Goal: Task Accomplishment & Management: Manage account settings

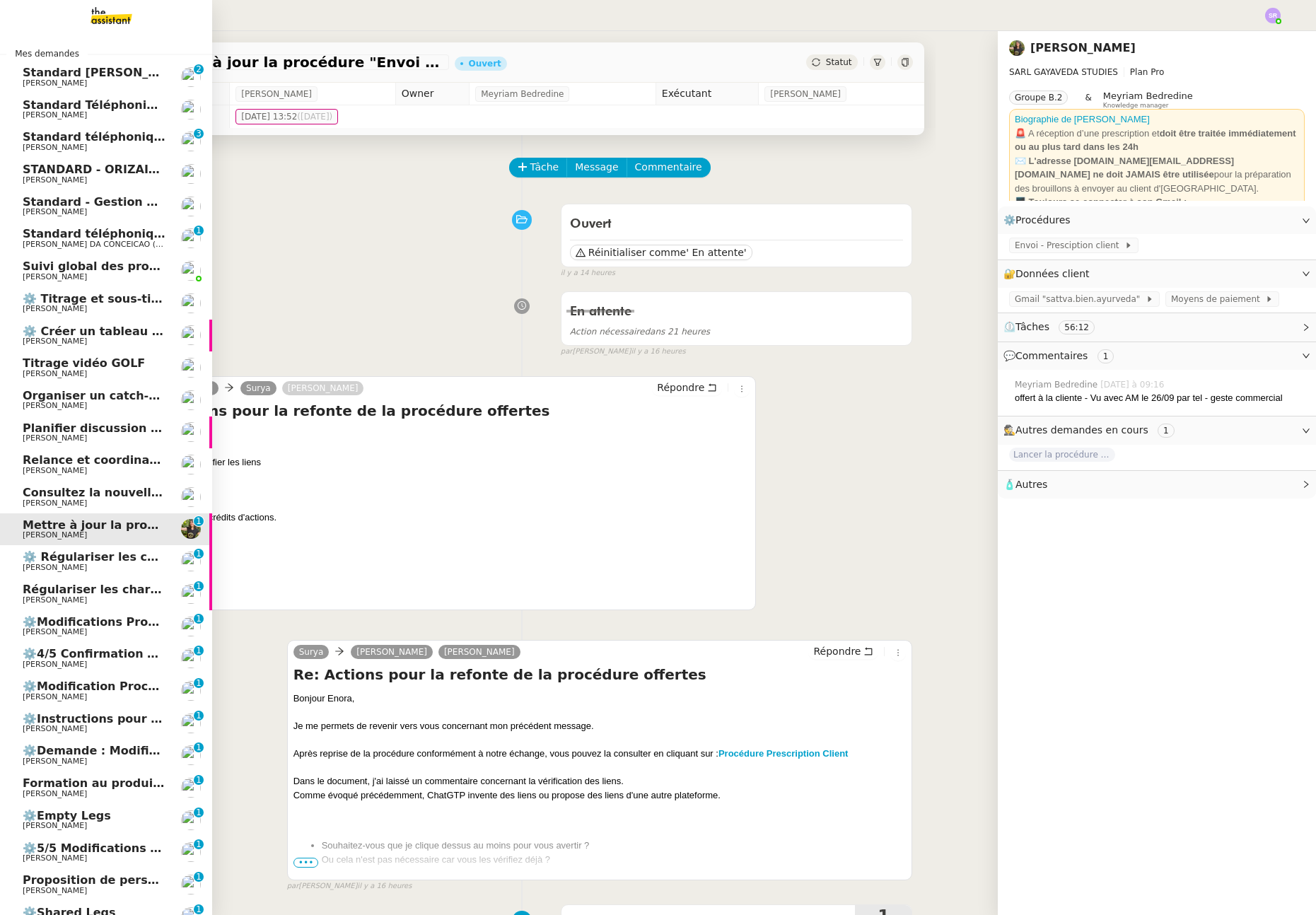
scroll to position [246, 0]
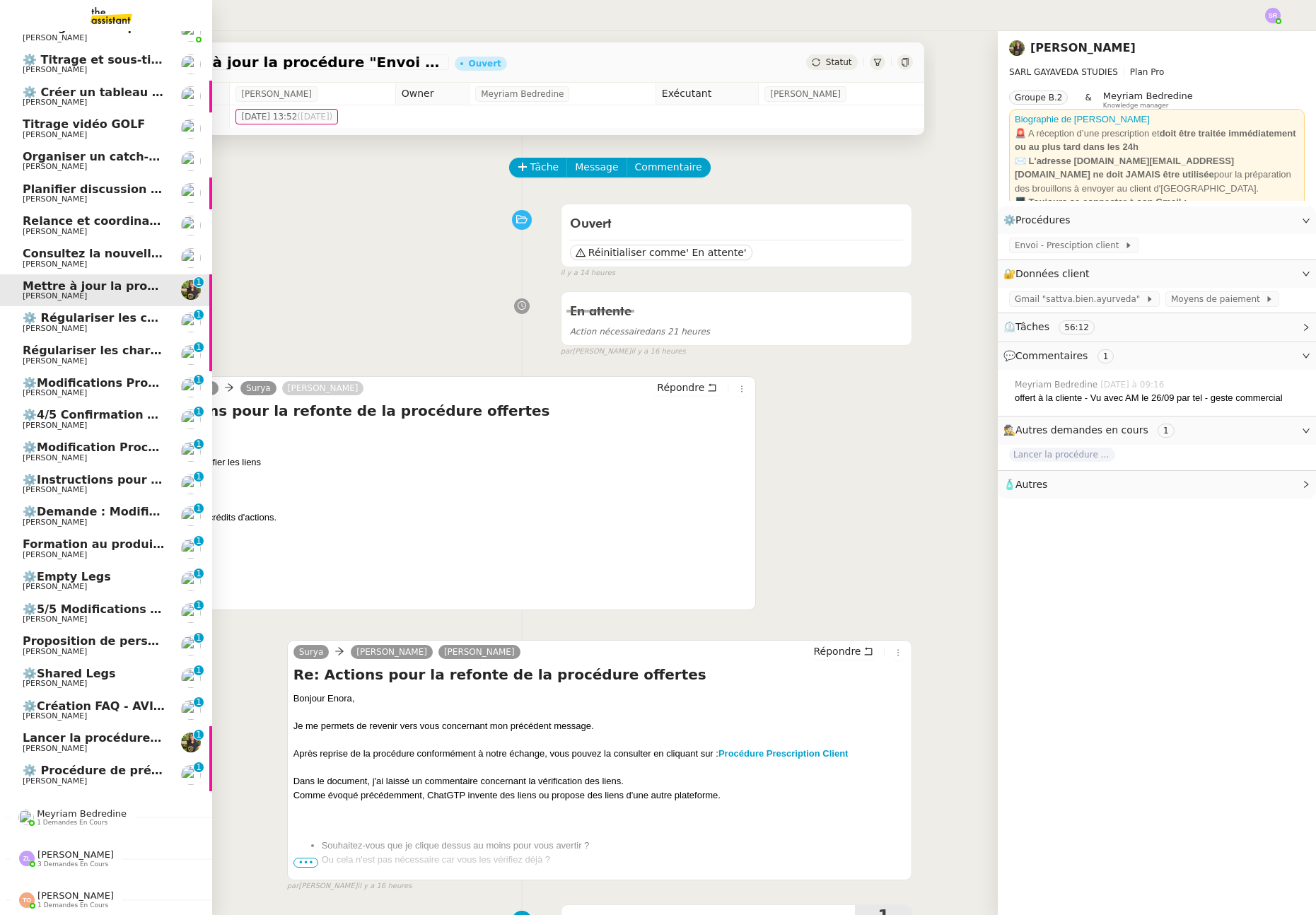
click at [114, 777] on span "[PERSON_NAME]" at bounding box center [94, 781] width 143 height 8
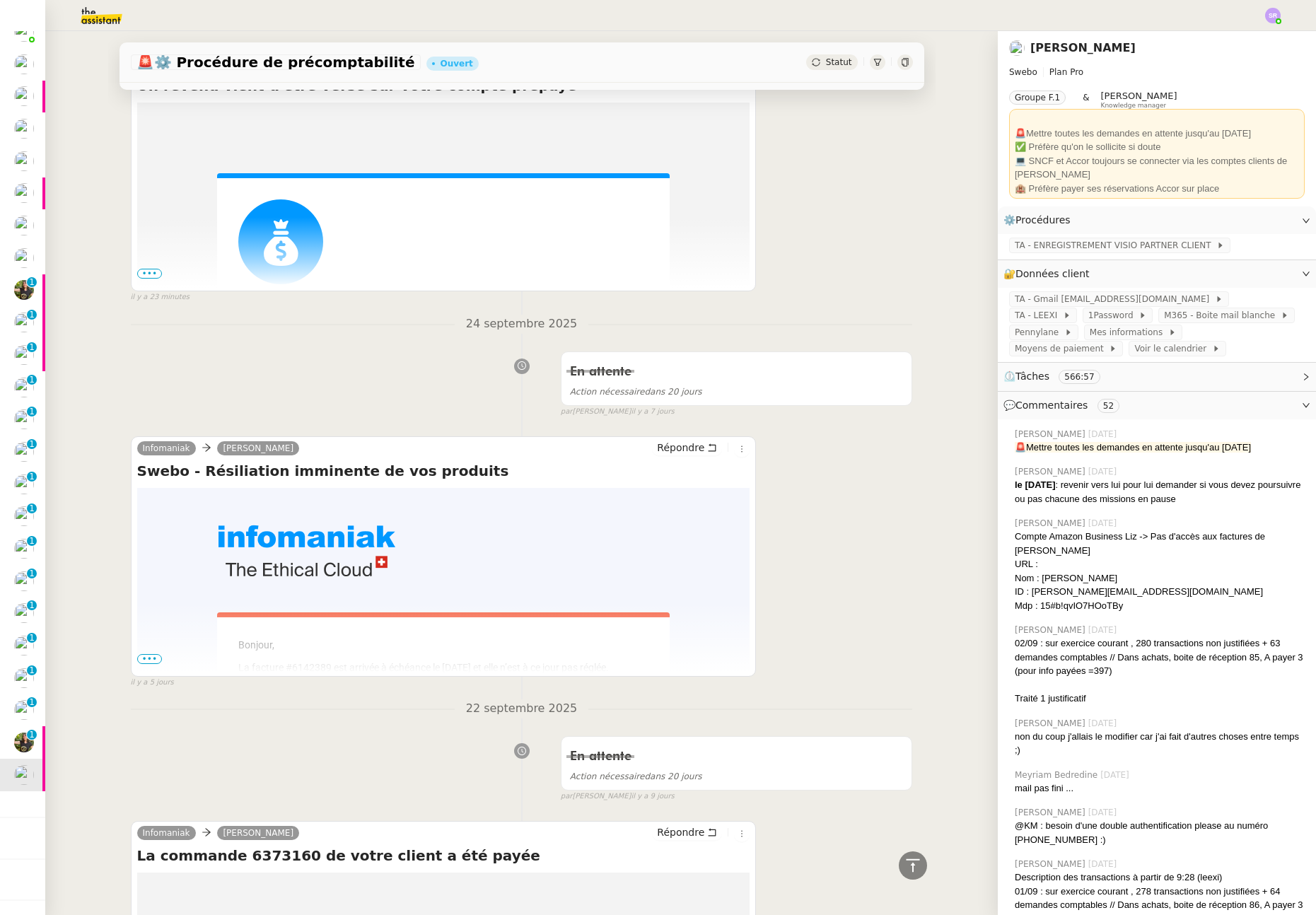
scroll to position [288, 0]
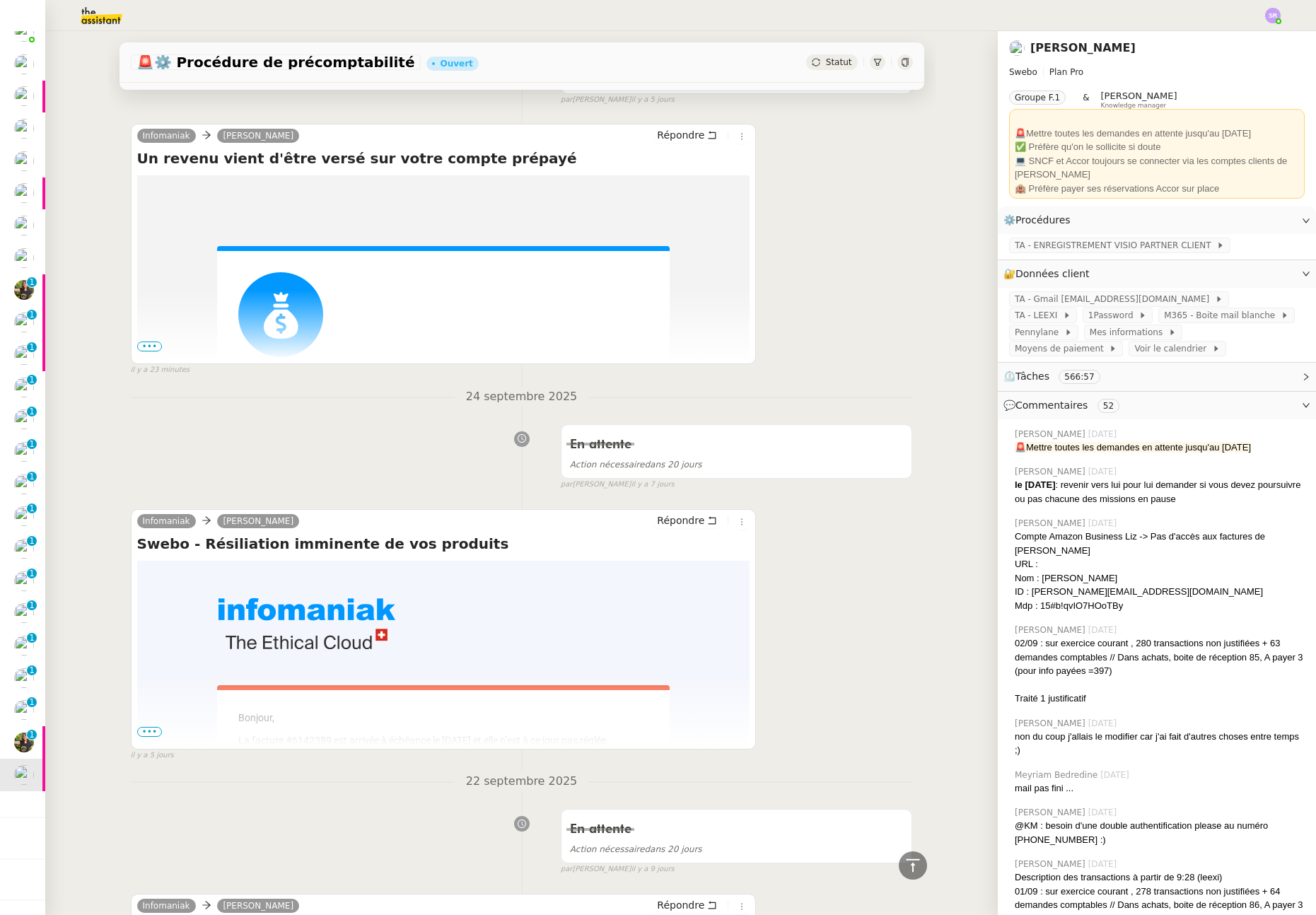
click at [815, 55] on div "Statut" at bounding box center [831, 62] width 51 height 15
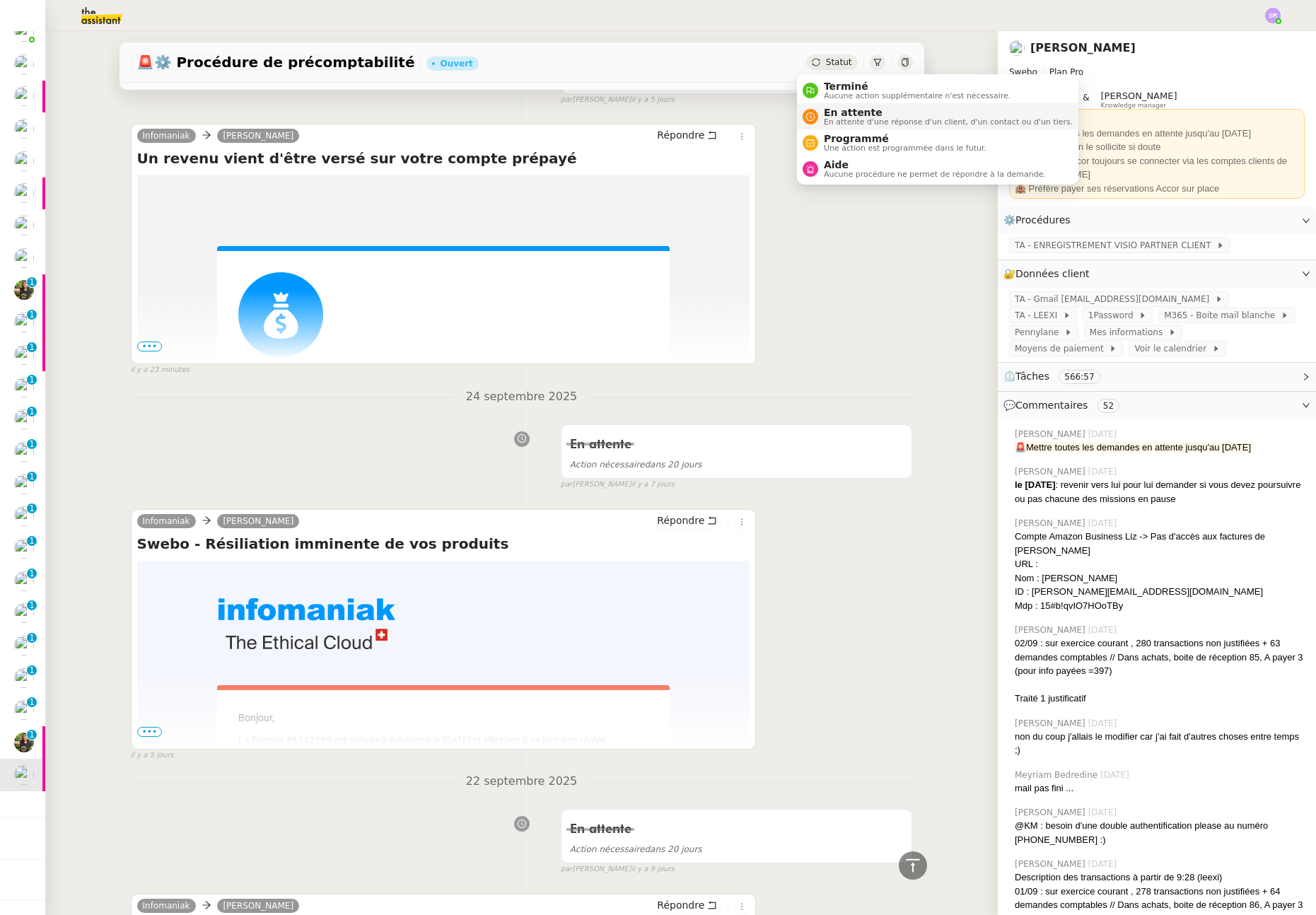
click at [841, 119] on span "En attente d'une réponse d'un client, d'un contact ou d'un tiers." at bounding box center [948, 122] width 249 height 8
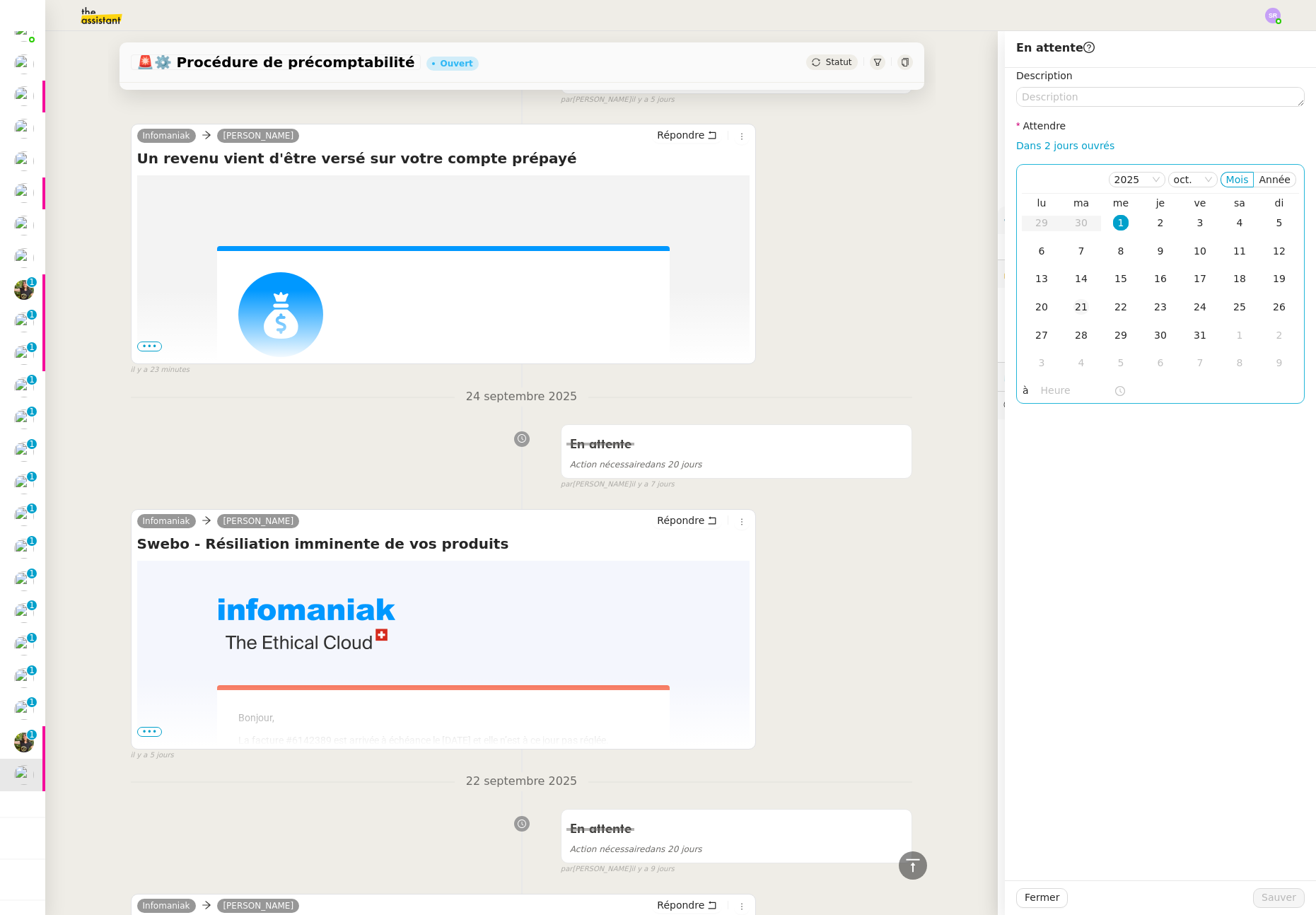
click at [1073, 304] on div "21" at bounding box center [1081, 306] width 15 height 15
click at [1264, 897] on span "Sauver" at bounding box center [1278, 897] width 35 height 16
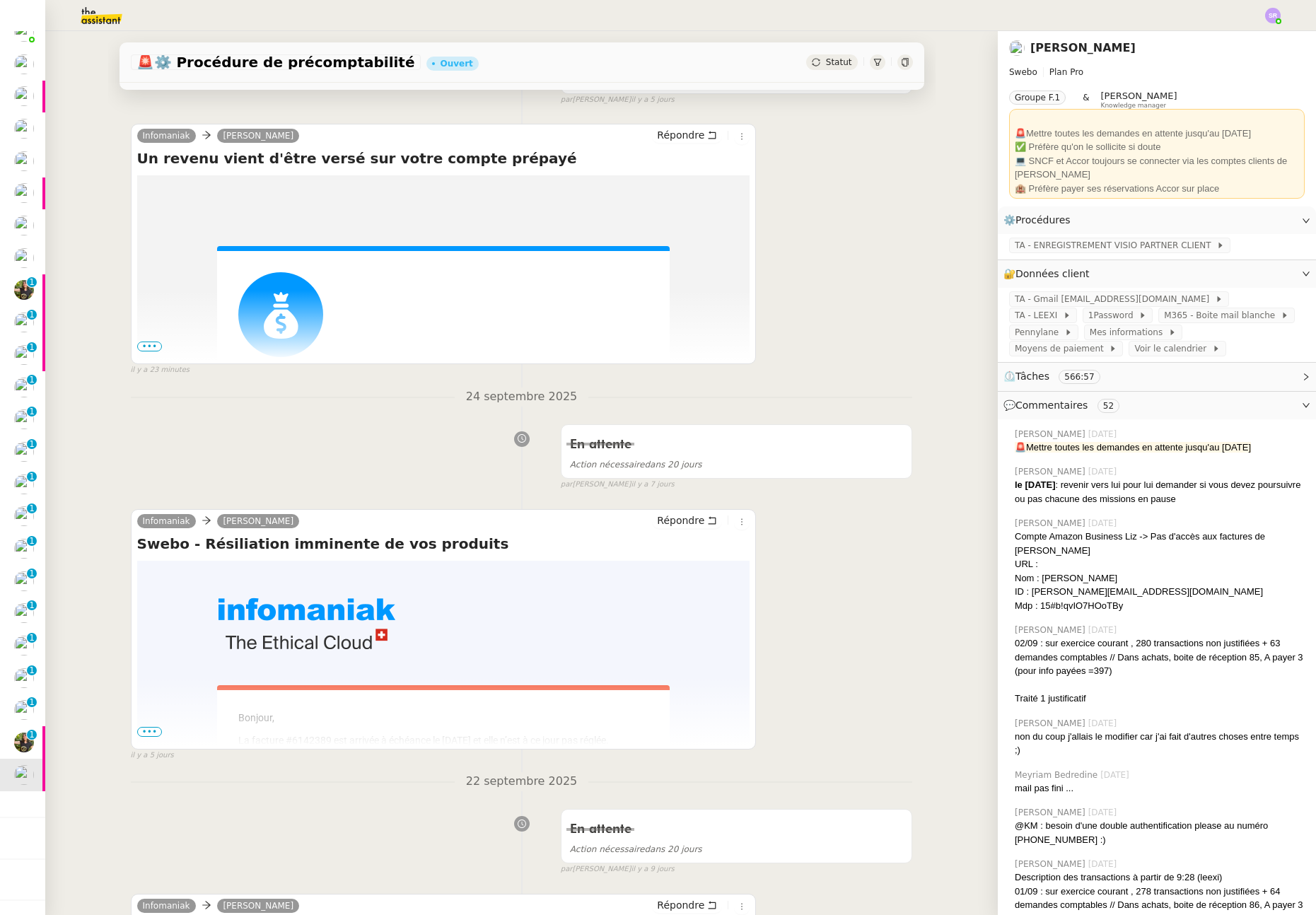
scroll to position [214, 0]
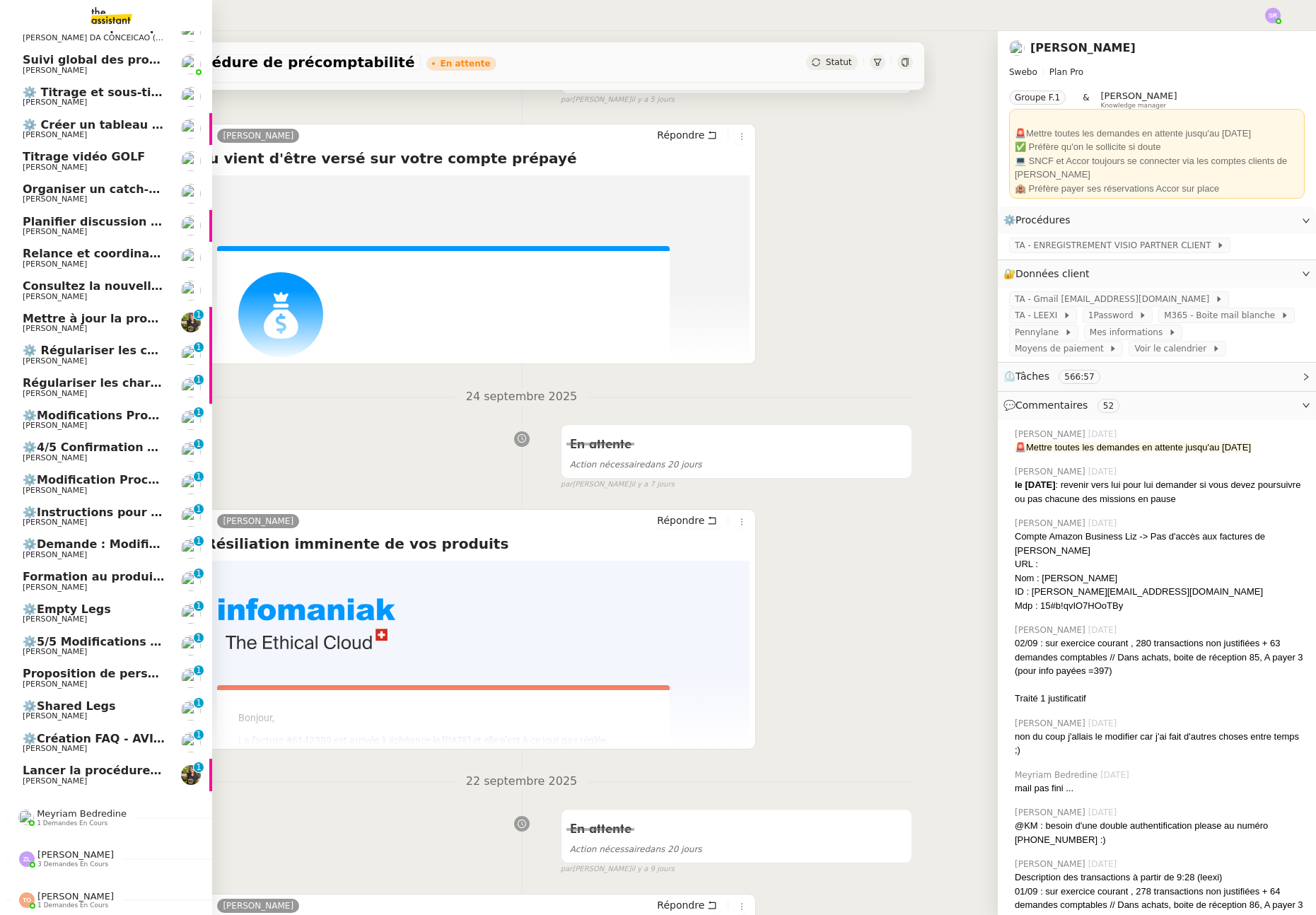
click at [108, 765] on span "Lancer la procédure prescription" at bounding box center [127, 770] width 209 height 13
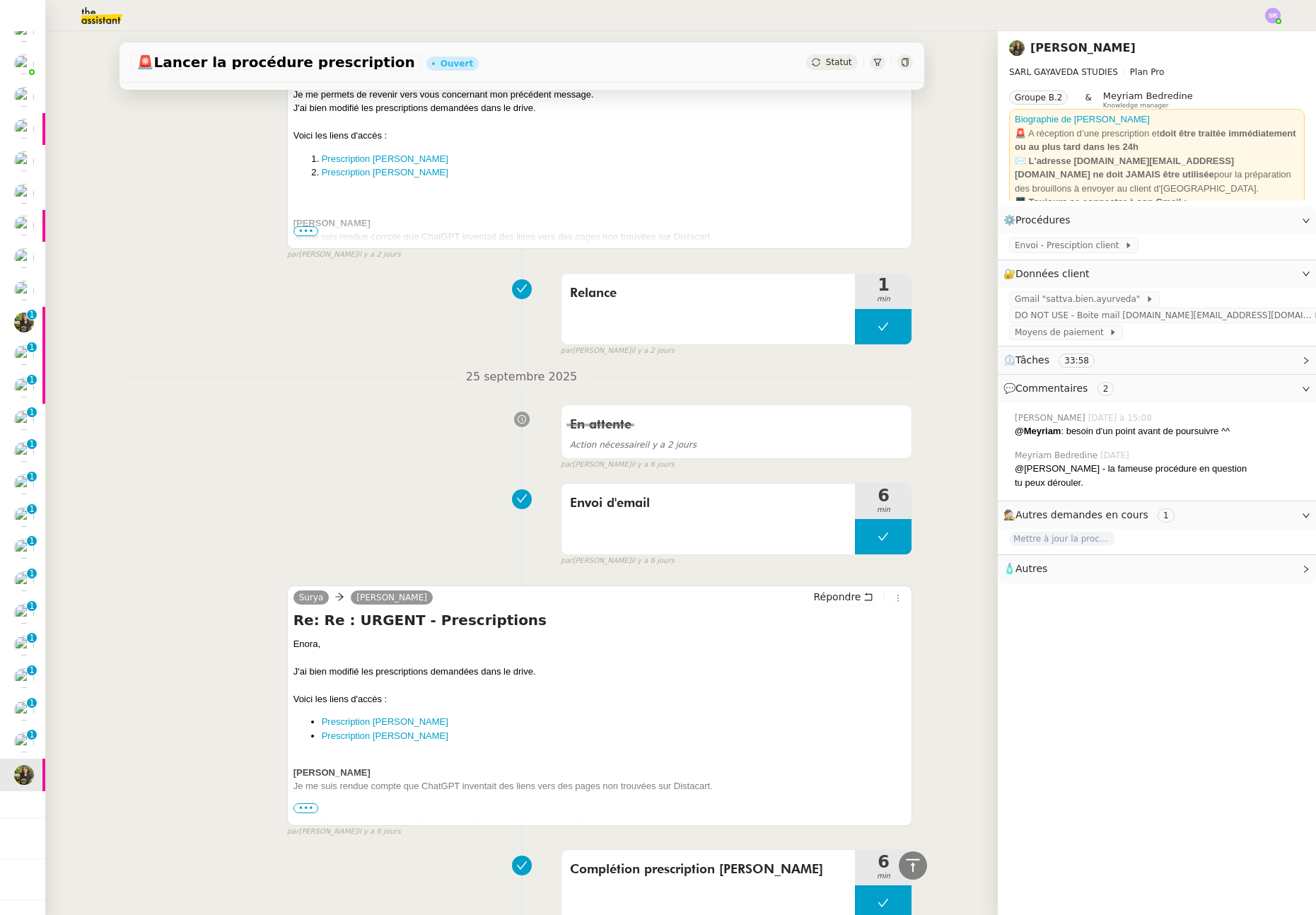
scroll to position [77, 0]
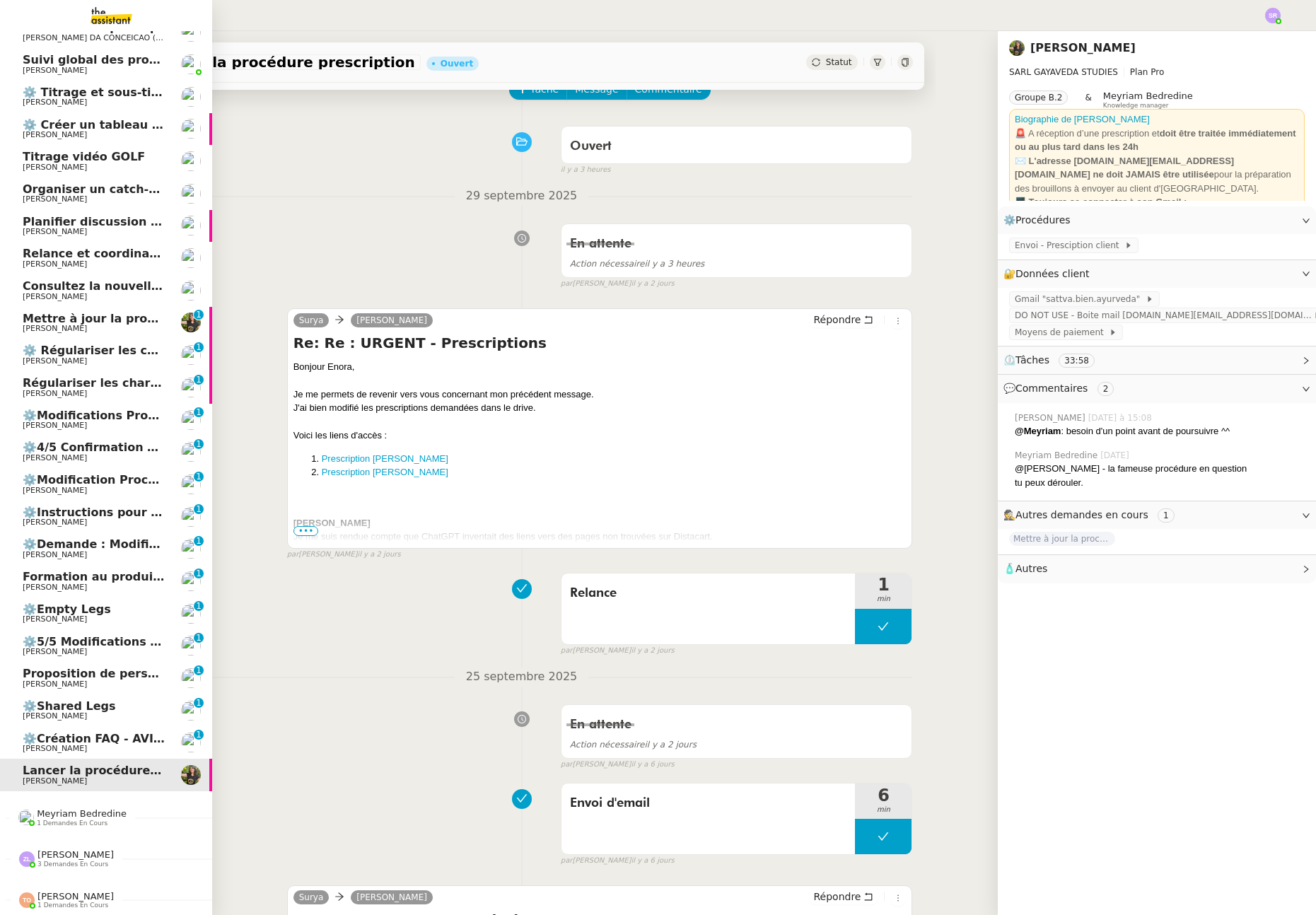
click at [123, 313] on span "Mettre à jour la procédure "Envoi - Prescriptions clients"" at bounding box center [204, 318] width 362 height 13
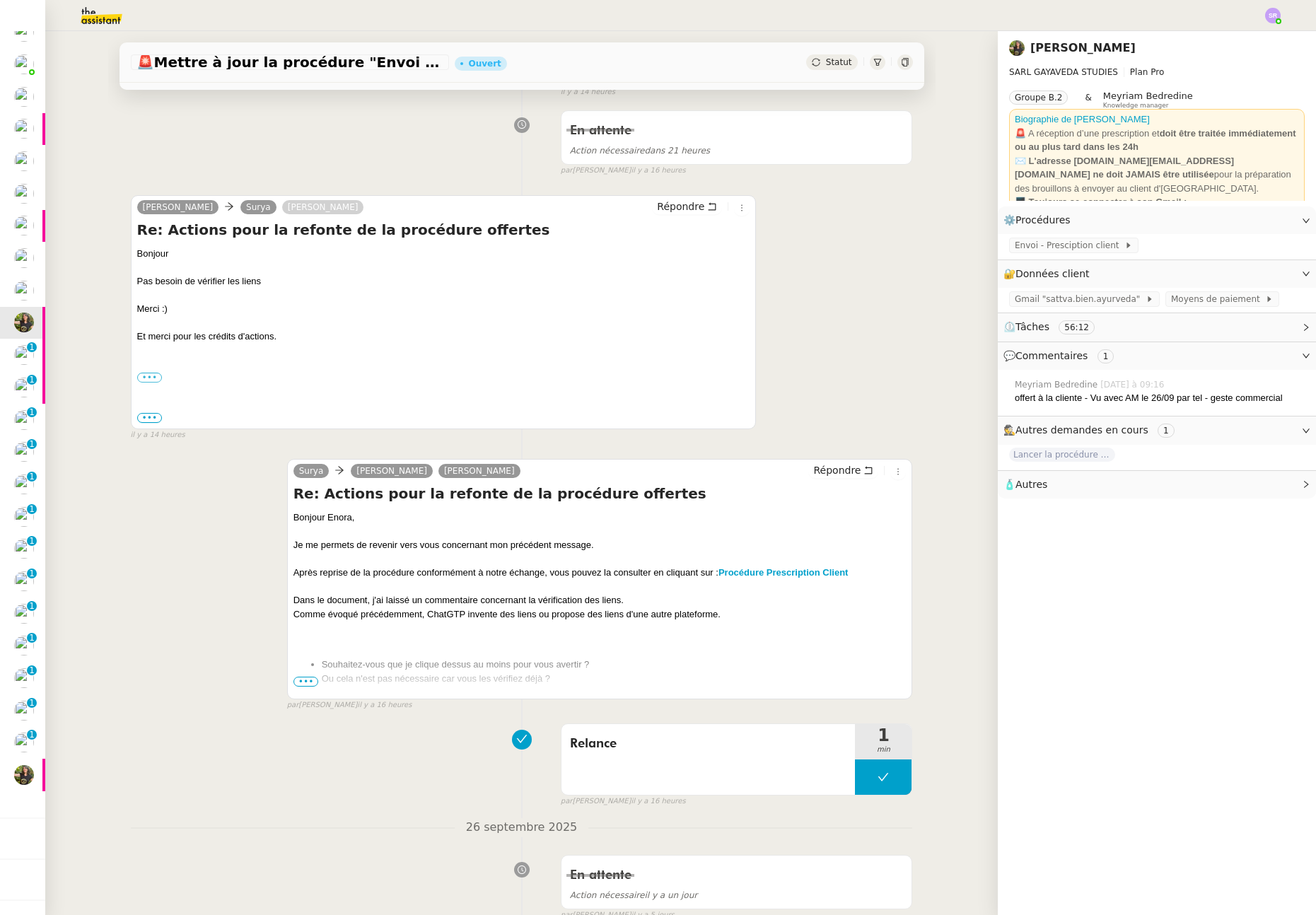
scroll to position [345, 0]
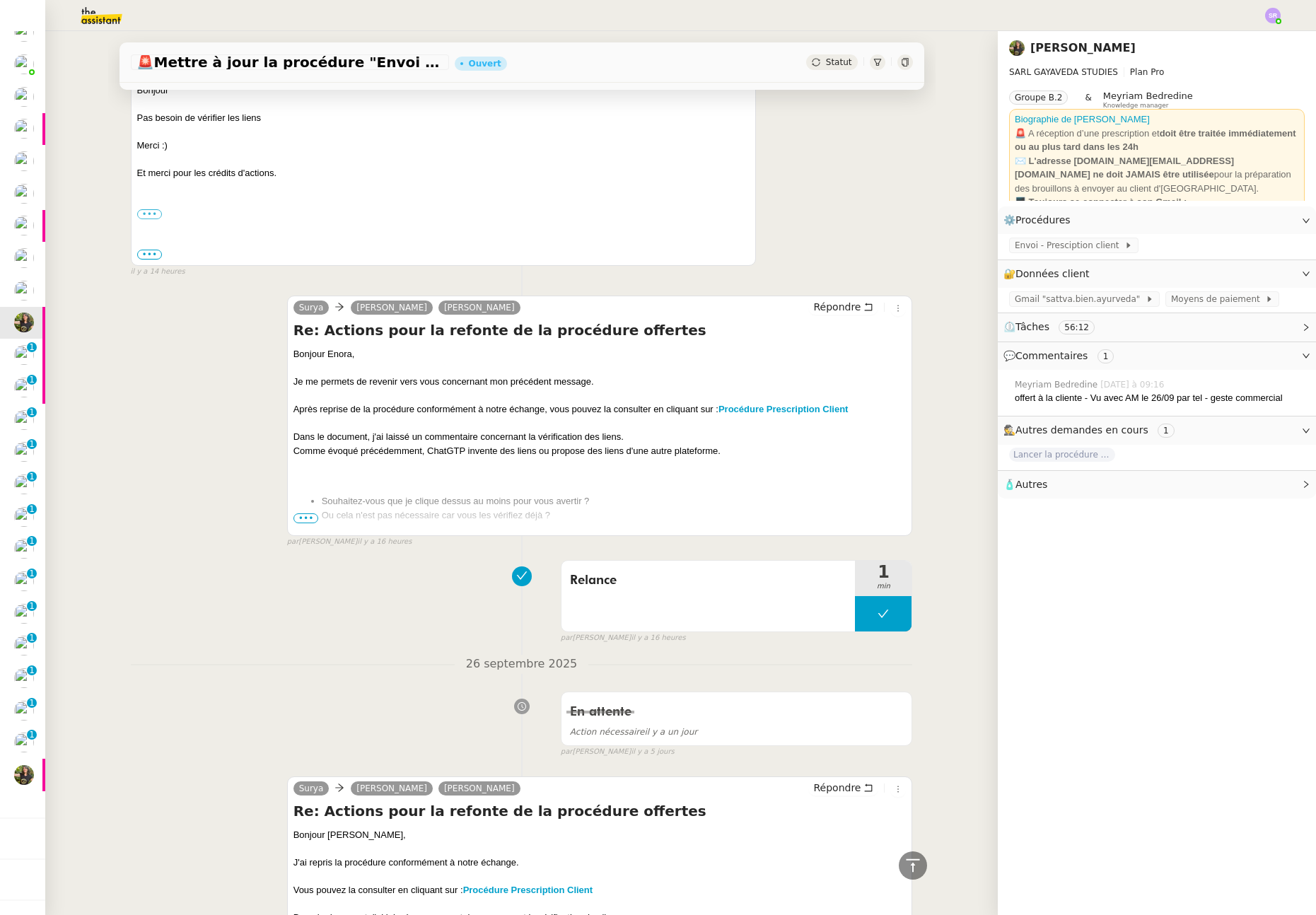
click at [300, 519] on span "•••" at bounding box center [306, 517] width 25 height 10
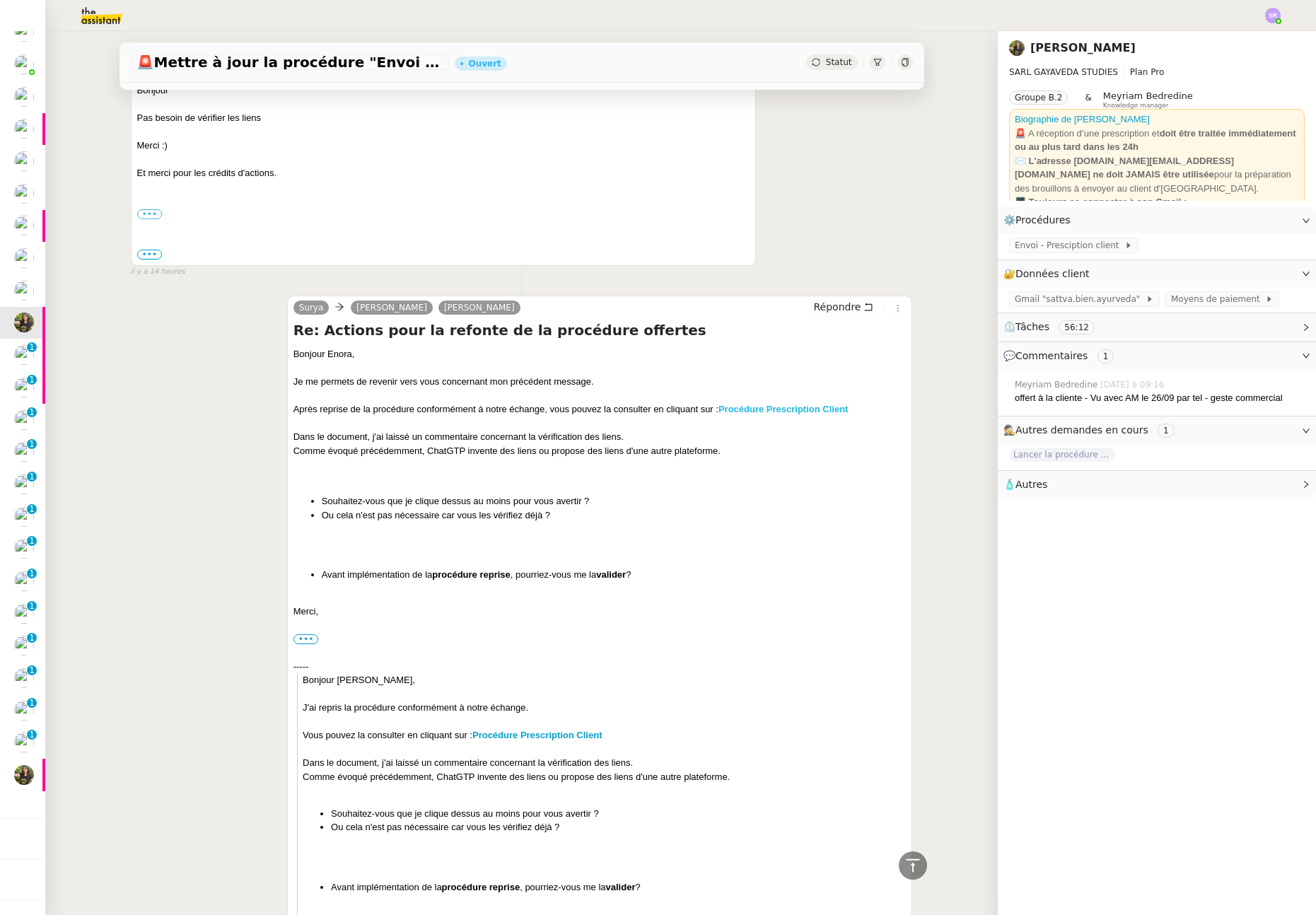
click at [788, 409] on strong "Procédure Prescription Client" at bounding box center [783, 409] width 130 height 10
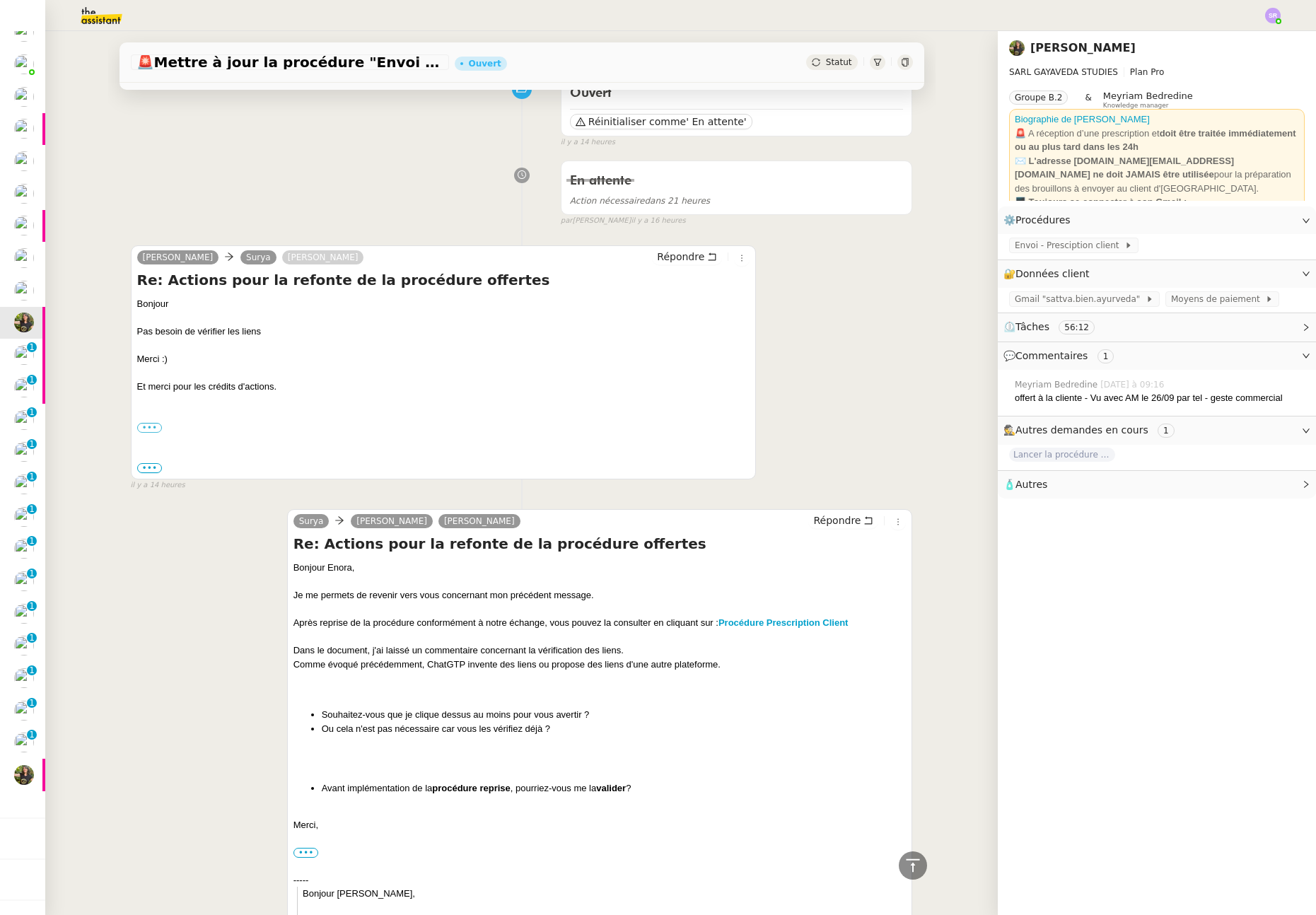
scroll to position [0, 0]
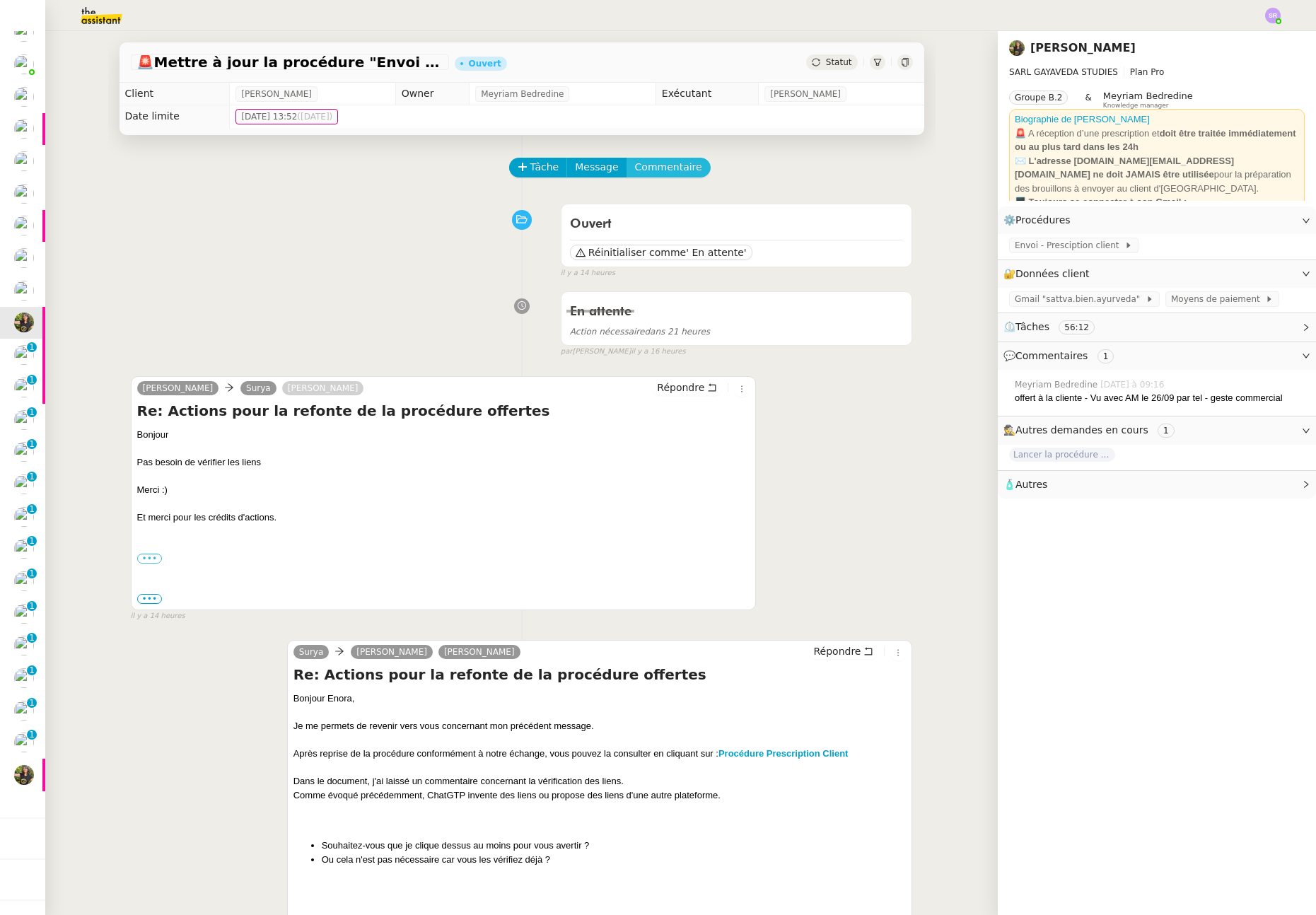
click at [659, 166] on span "Commentaire" at bounding box center [668, 168] width 67 height 16
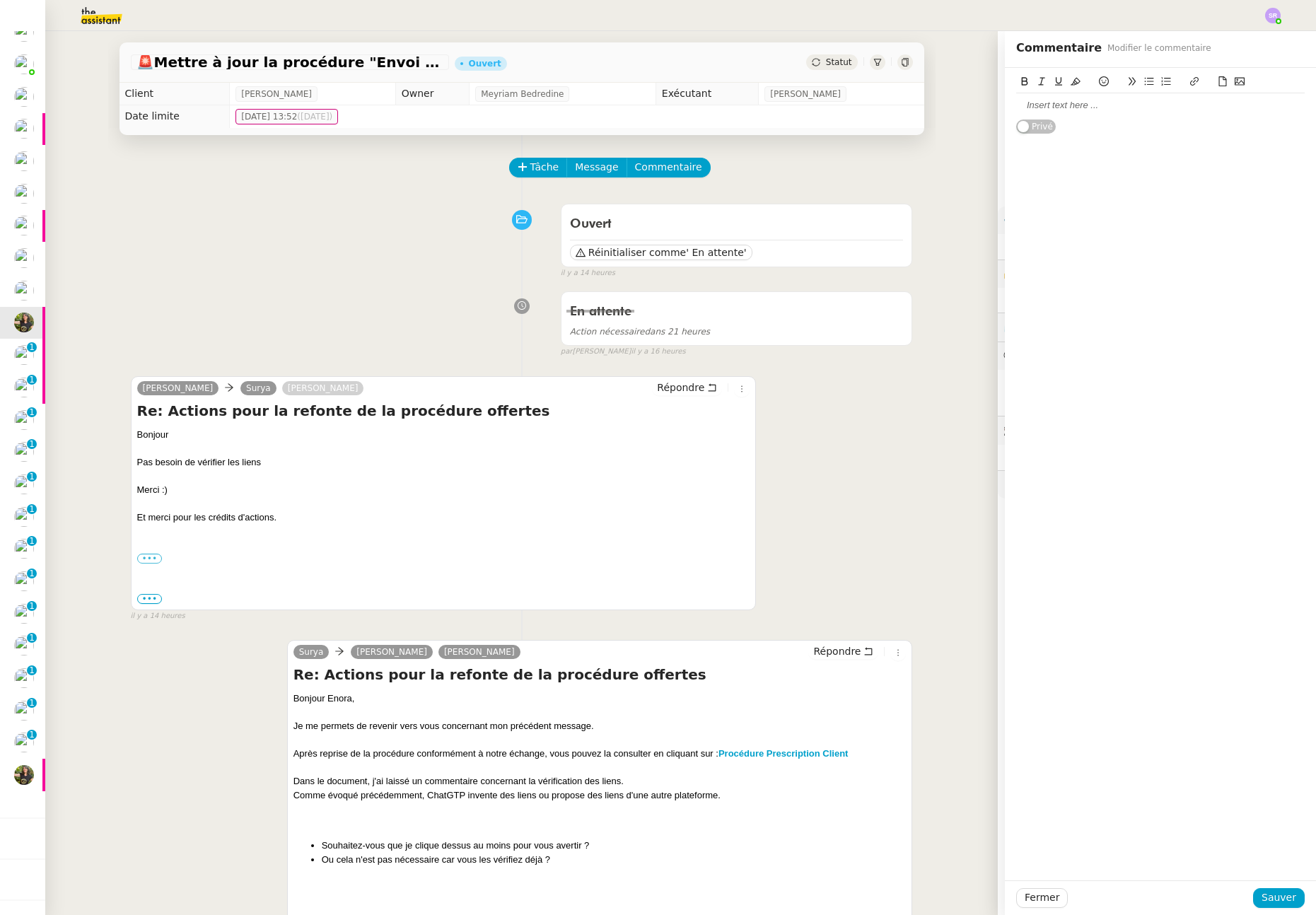
click at [1100, 109] on div at bounding box center [1160, 105] width 289 height 13
click at [1261, 894] on span "Sauver" at bounding box center [1278, 897] width 35 height 16
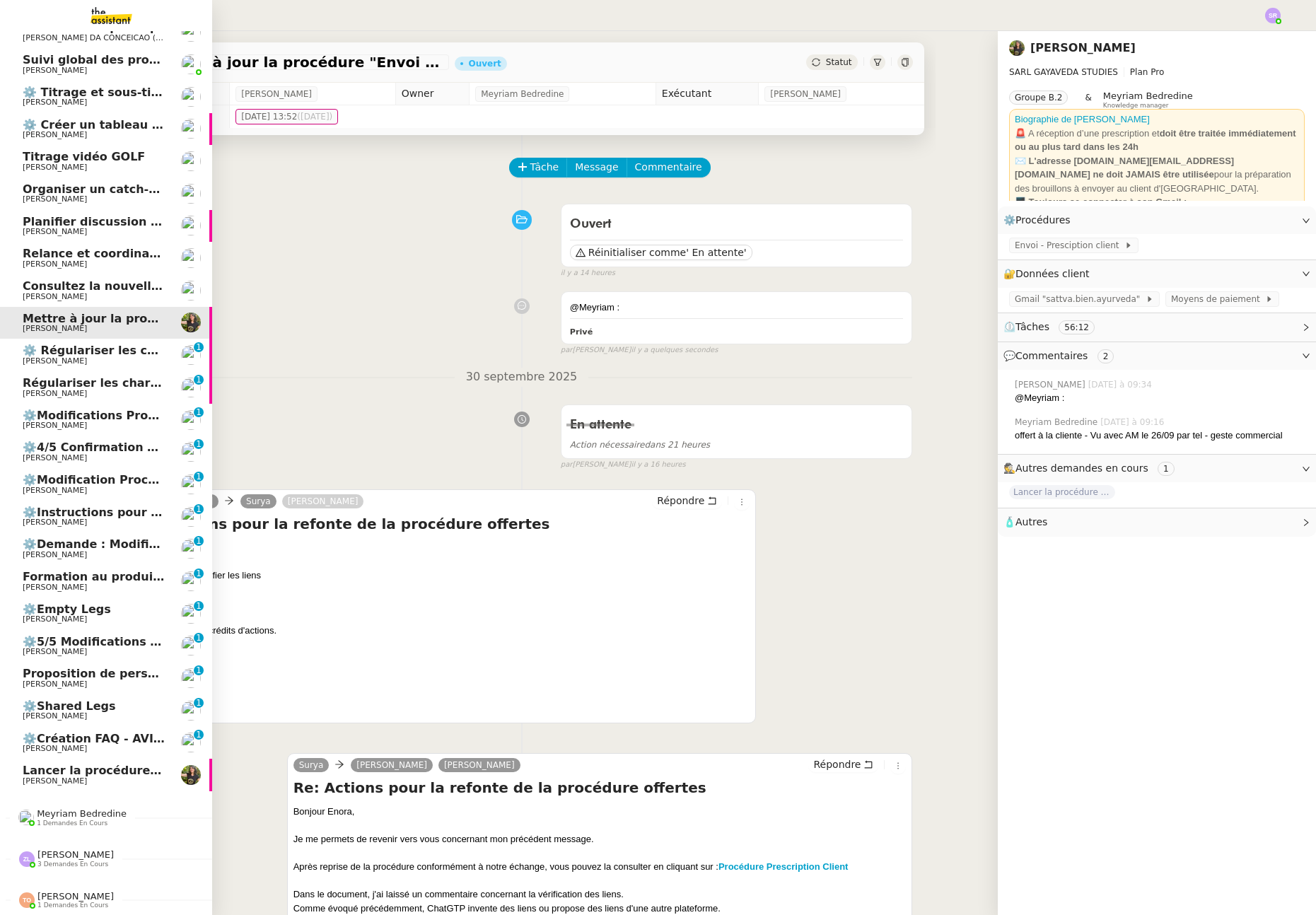
click at [23, 776] on span "[PERSON_NAME]" at bounding box center [55, 781] width 64 height 9
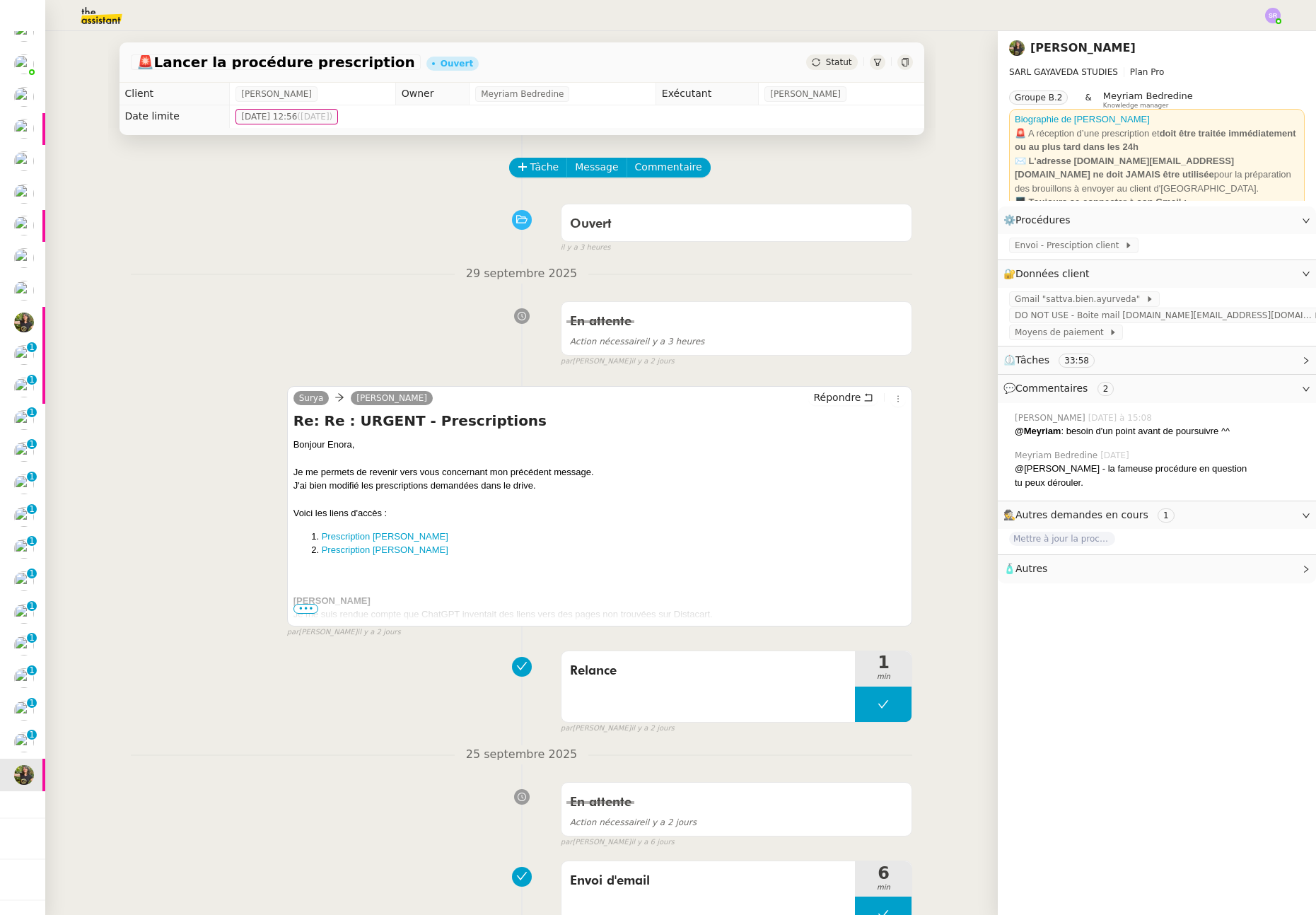
scroll to position [8, 0]
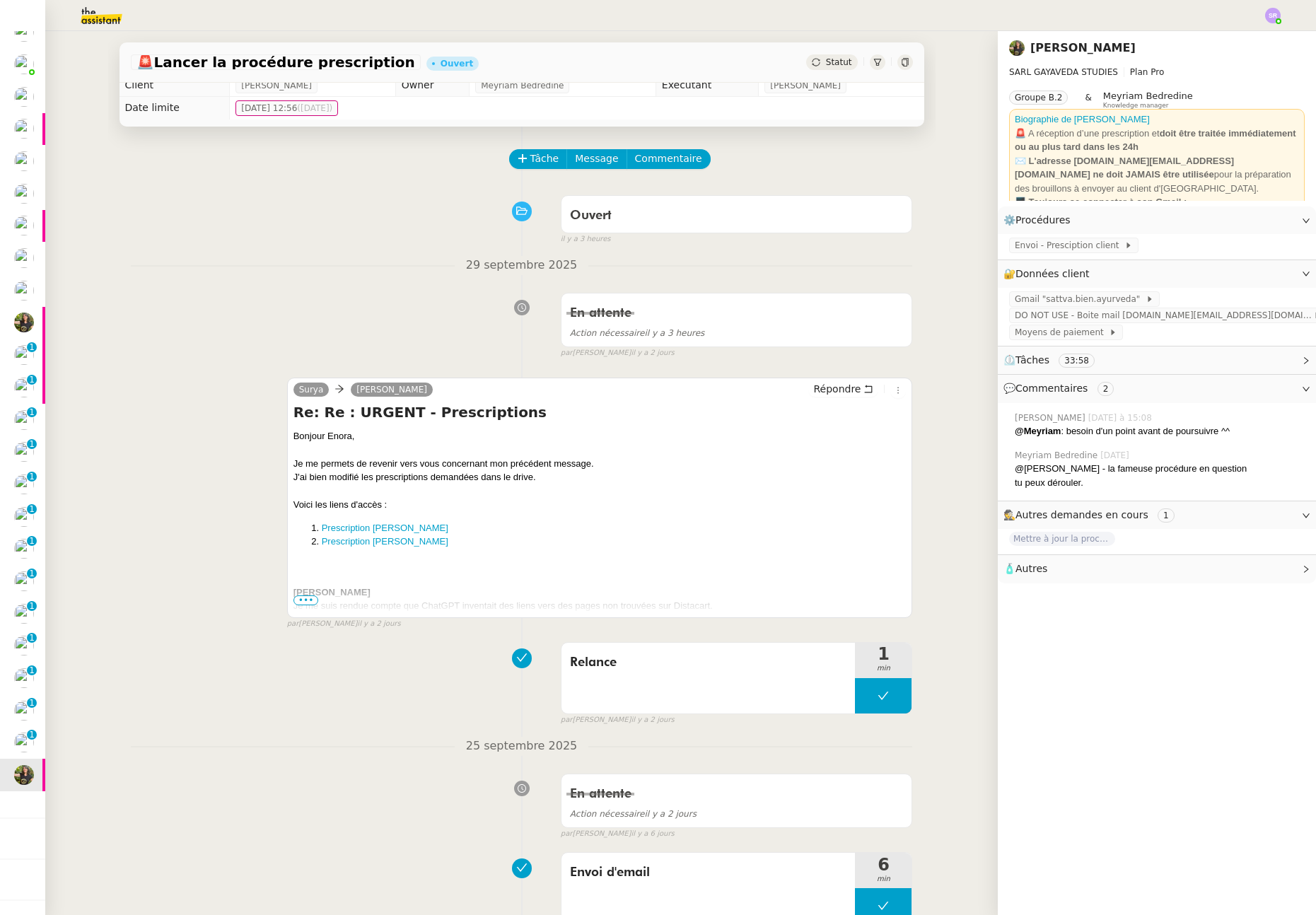
click at [298, 601] on span "•••" at bounding box center [306, 600] width 25 height 10
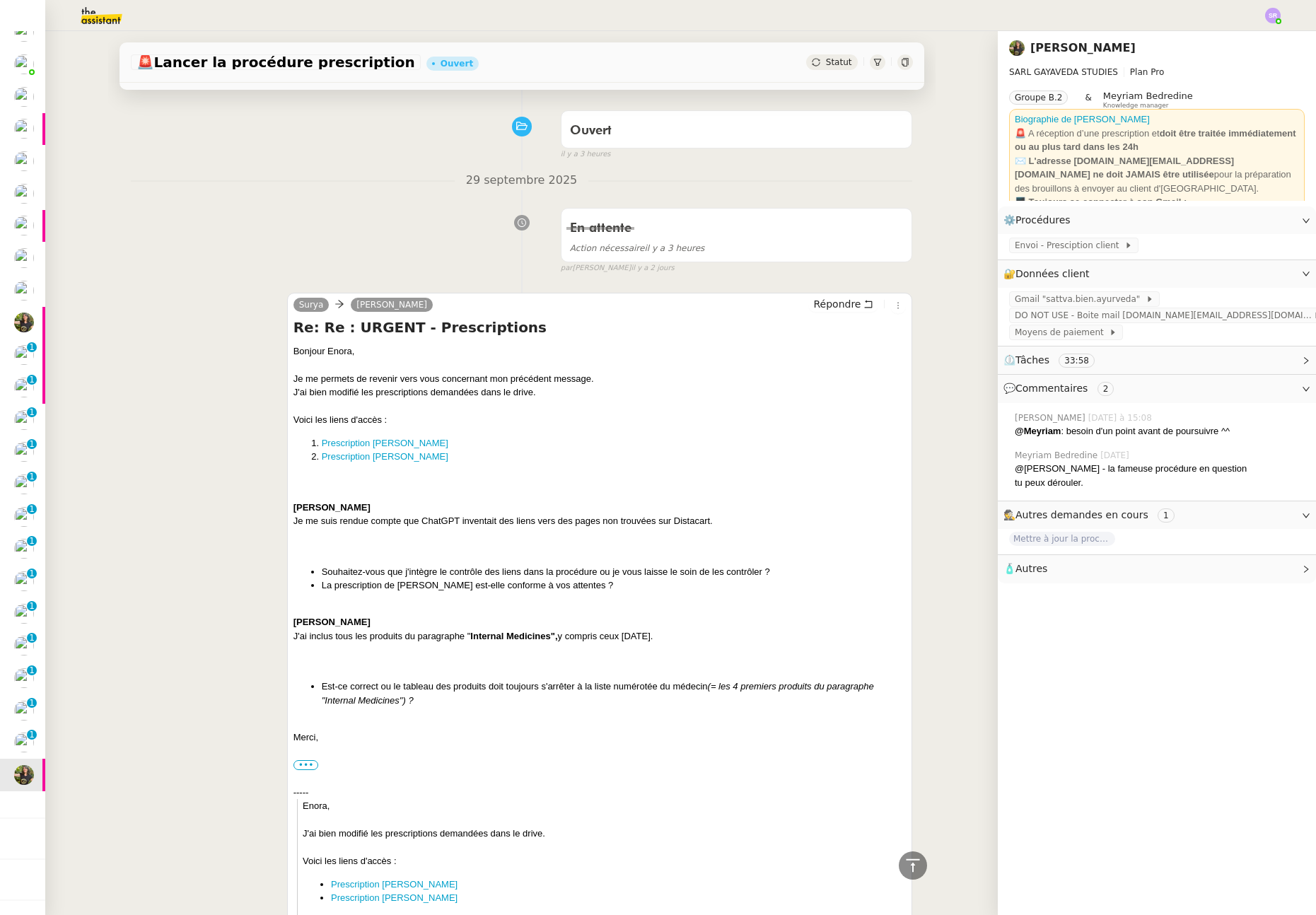
scroll to position [0, 0]
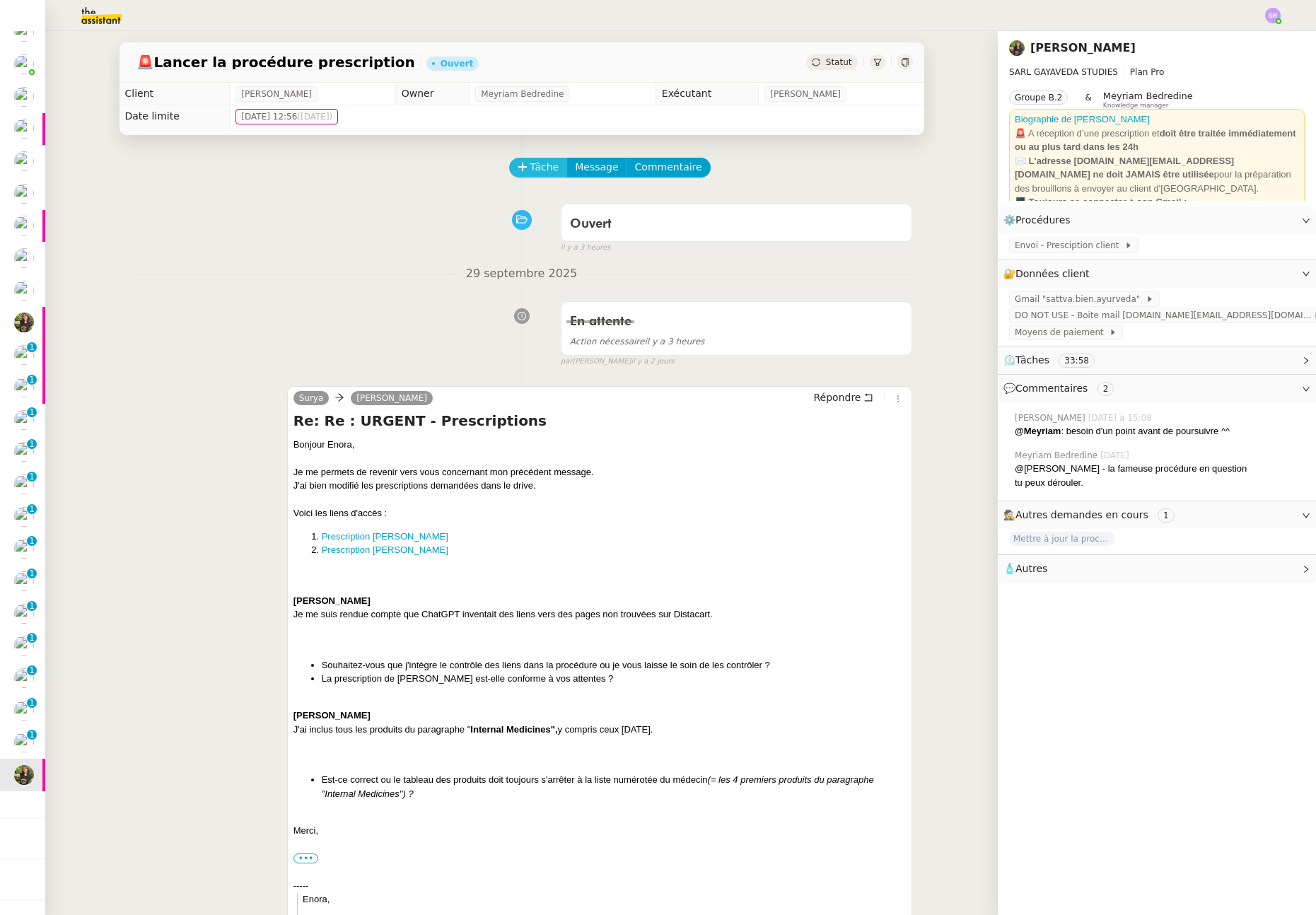
click at [530, 166] on span "Tâche" at bounding box center [544, 168] width 29 height 16
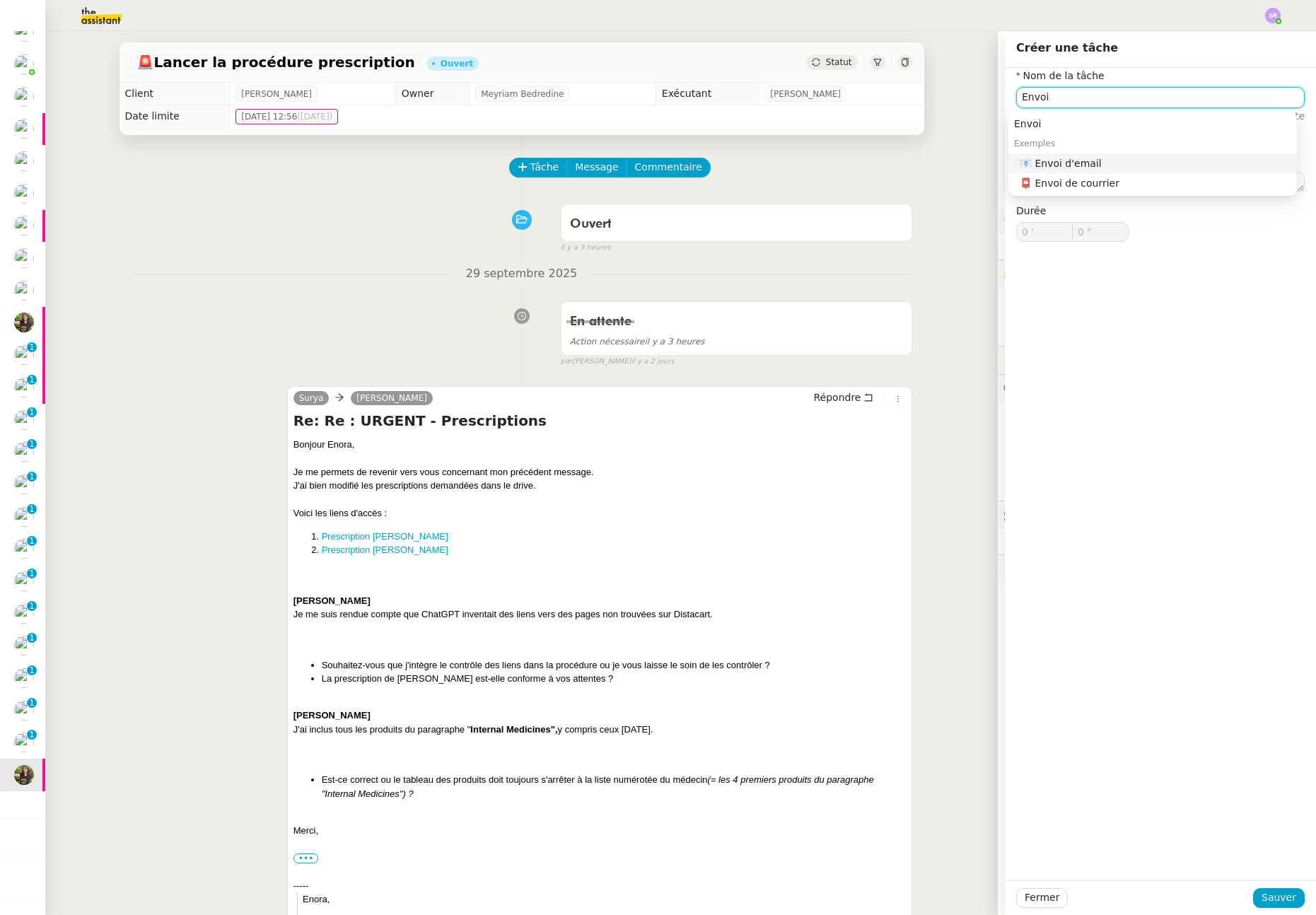
click at [1088, 164] on div "📧 Envoi d'email" at bounding box center [1155, 163] width 272 height 13
type input "Envoi d'email"
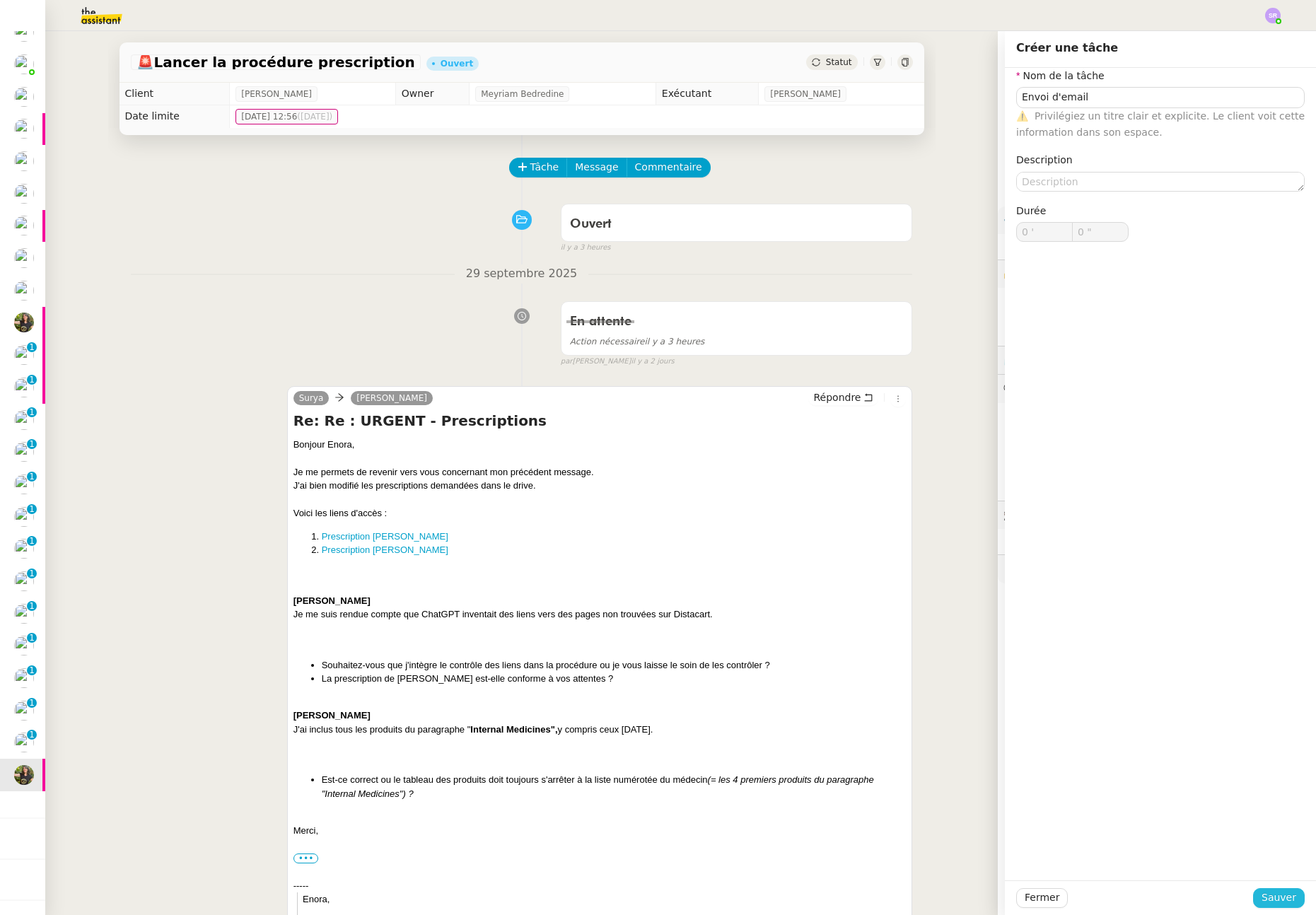
click at [1286, 895] on span "Sauver" at bounding box center [1278, 897] width 35 height 16
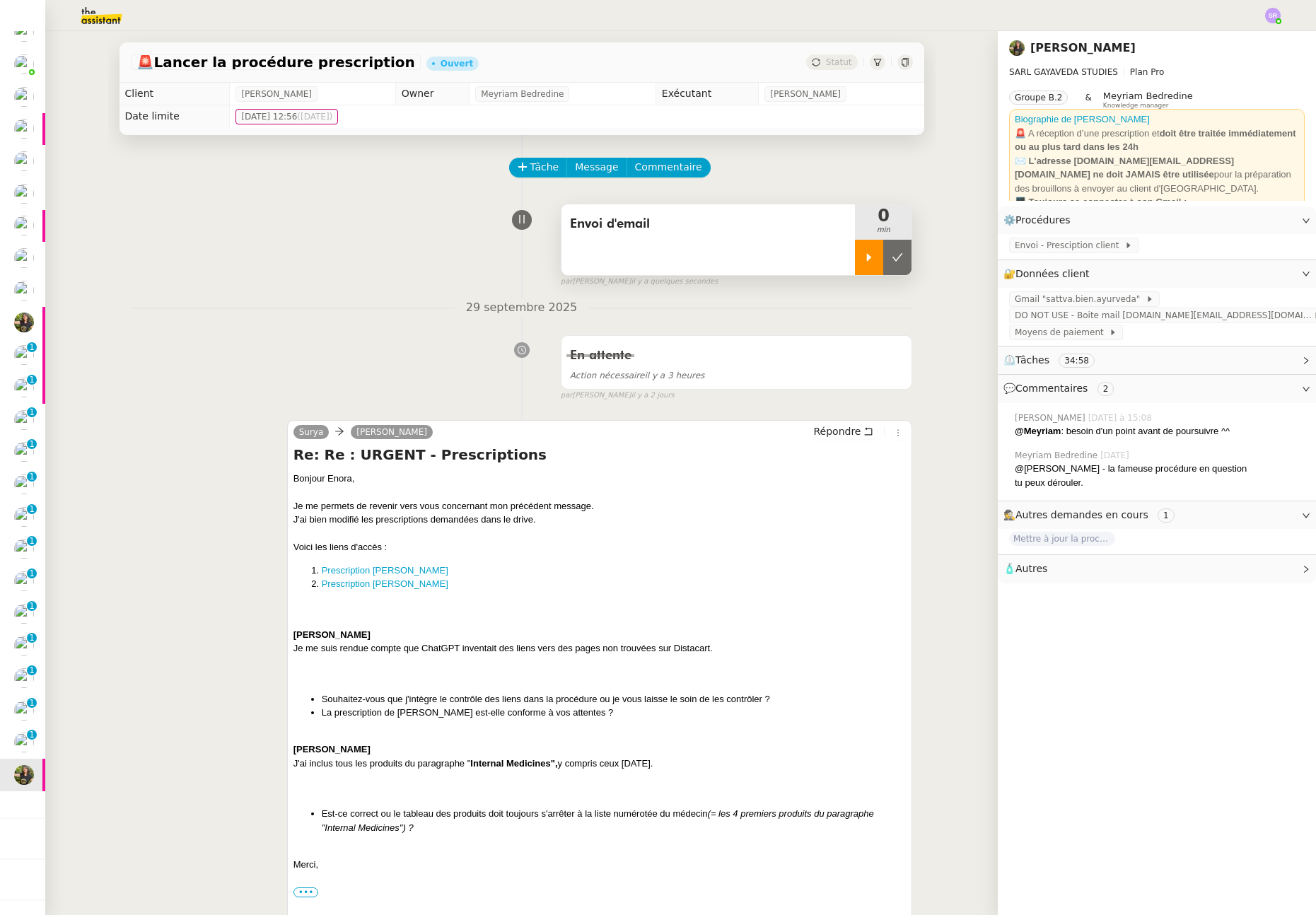
click at [855, 249] on div at bounding box center [869, 258] width 28 height 35
click at [674, 213] on div "Envoi d'email" at bounding box center [709, 224] width 278 height 23
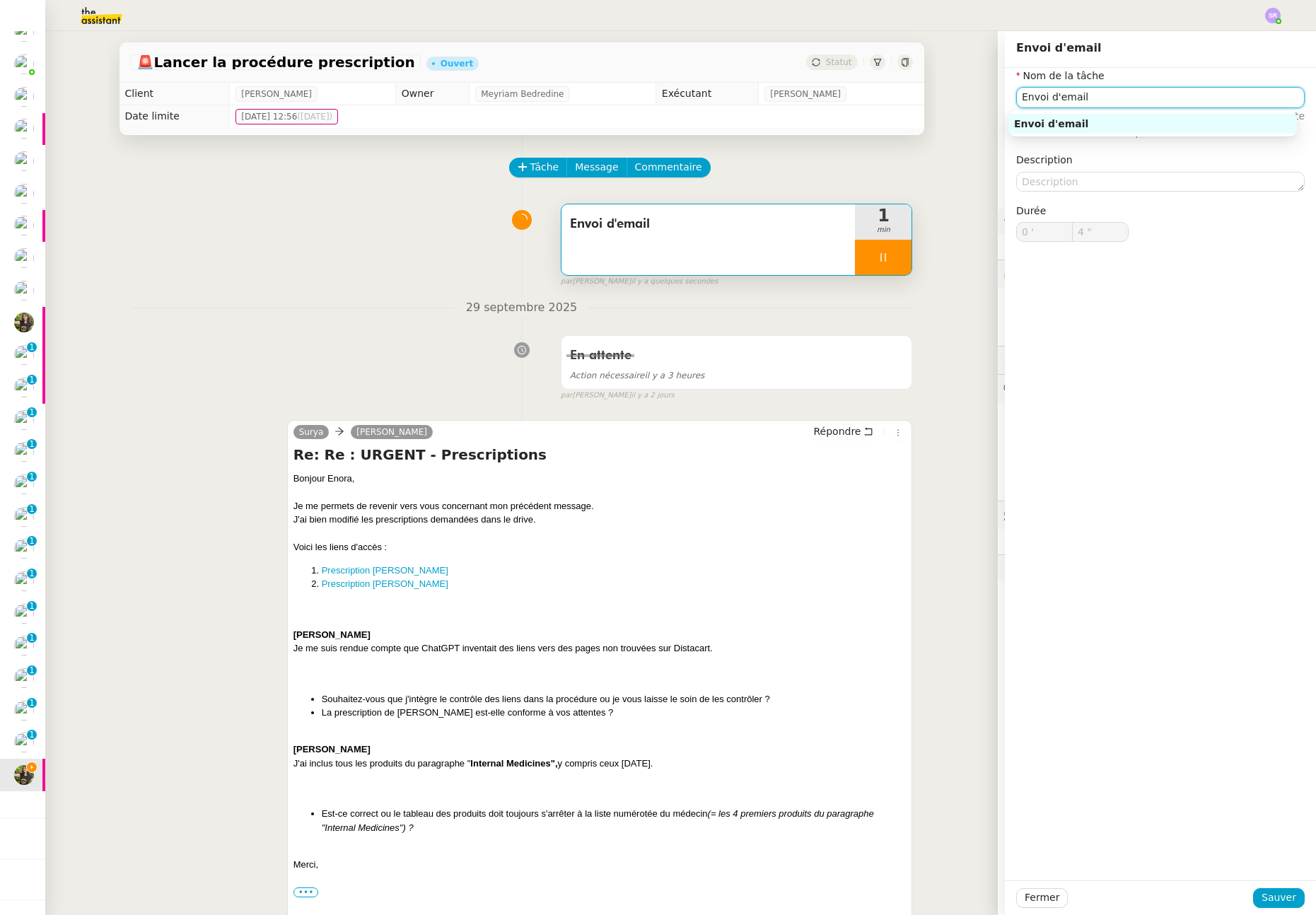
drag, startPoint x: 1101, startPoint y: 100, endPoint x: 882, endPoint y: 115, distance: 219.5
click at [882, 115] on app-ticket "🚨 Lancer la procédure prescription Ouvert Statut Client [PERSON_NAME] Owner Mey…" at bounding box center [680, 472] width 1270 height 883
drag, startPoint x: 1092, startPoint y: 91, endPoint x: 1008, endPoint y: 88, distance: 84.1
click at [1016, 88] on div "Envoi d'email" at bounding box center [1160, 97] width 289 height 21
type input "6 ""
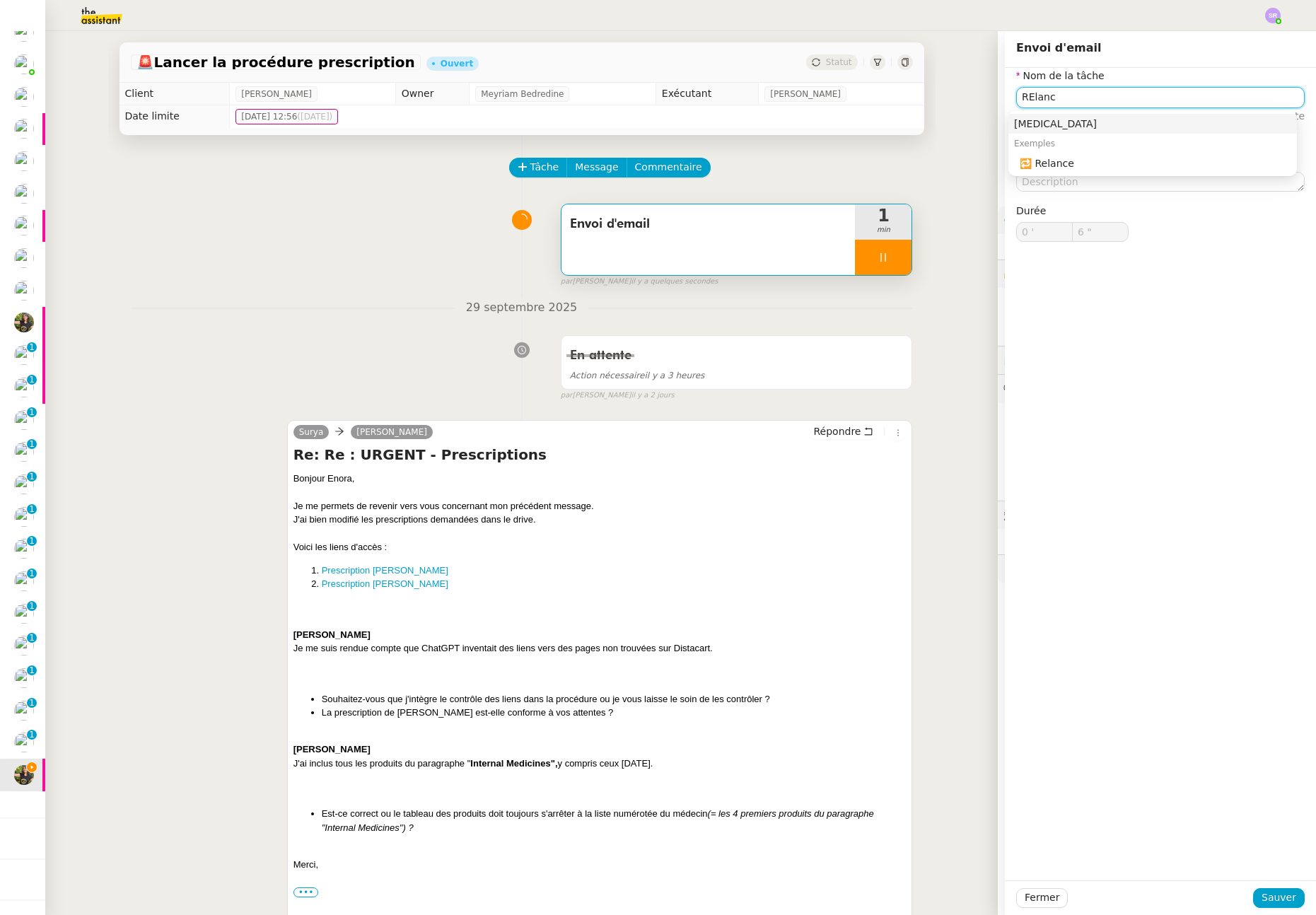
type input "RElance"
type input "8 ""
click at [1134, 169] on nz-auto-option "🔁 Relance" at bounding box center [1152, 163] width 289 height 20
type input "Relance"
type input "9 ""
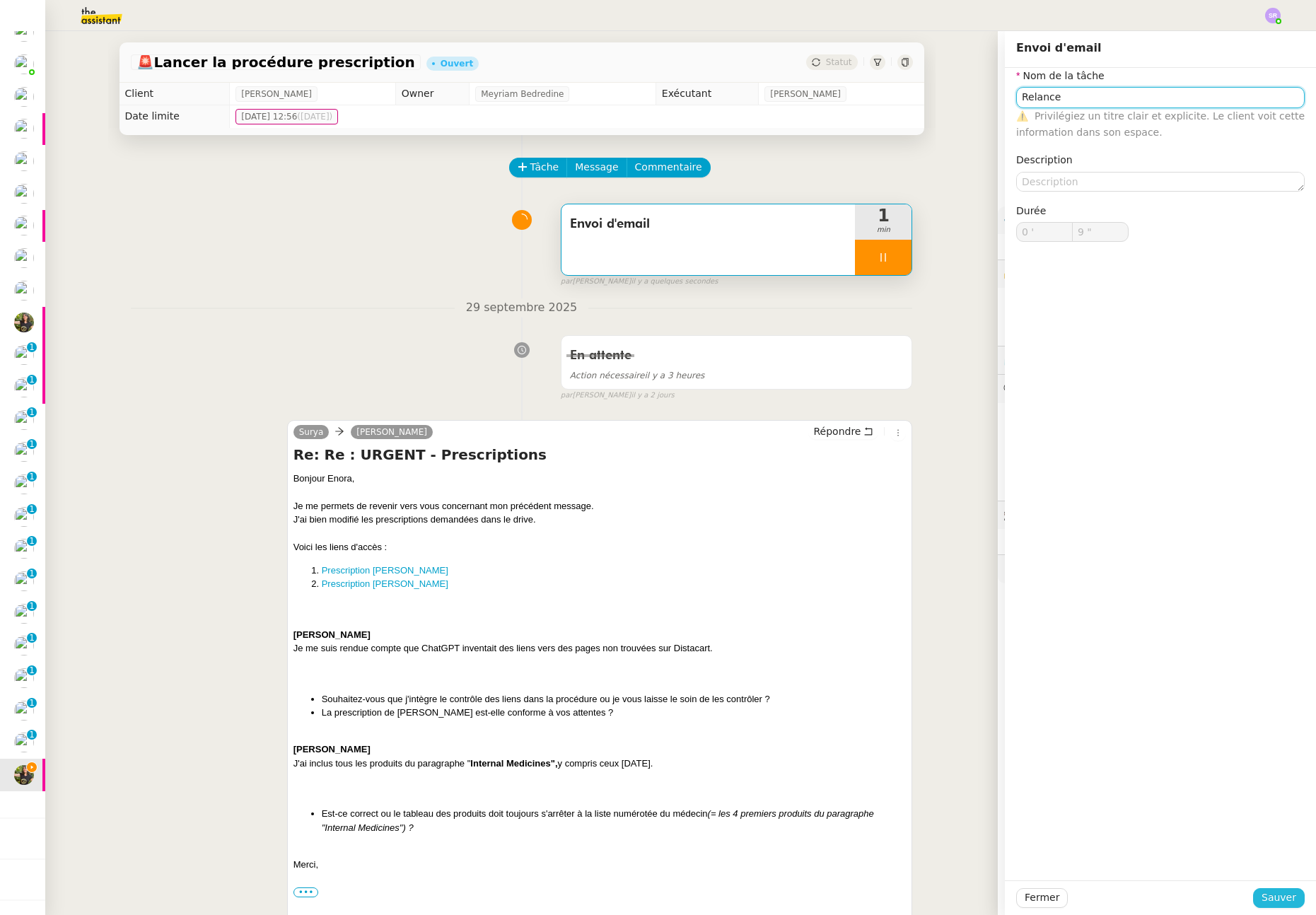
type input "Relance"
click at [1271, 896] on span "Sauver" at bounding box center [1278, 897] width 35 height 16
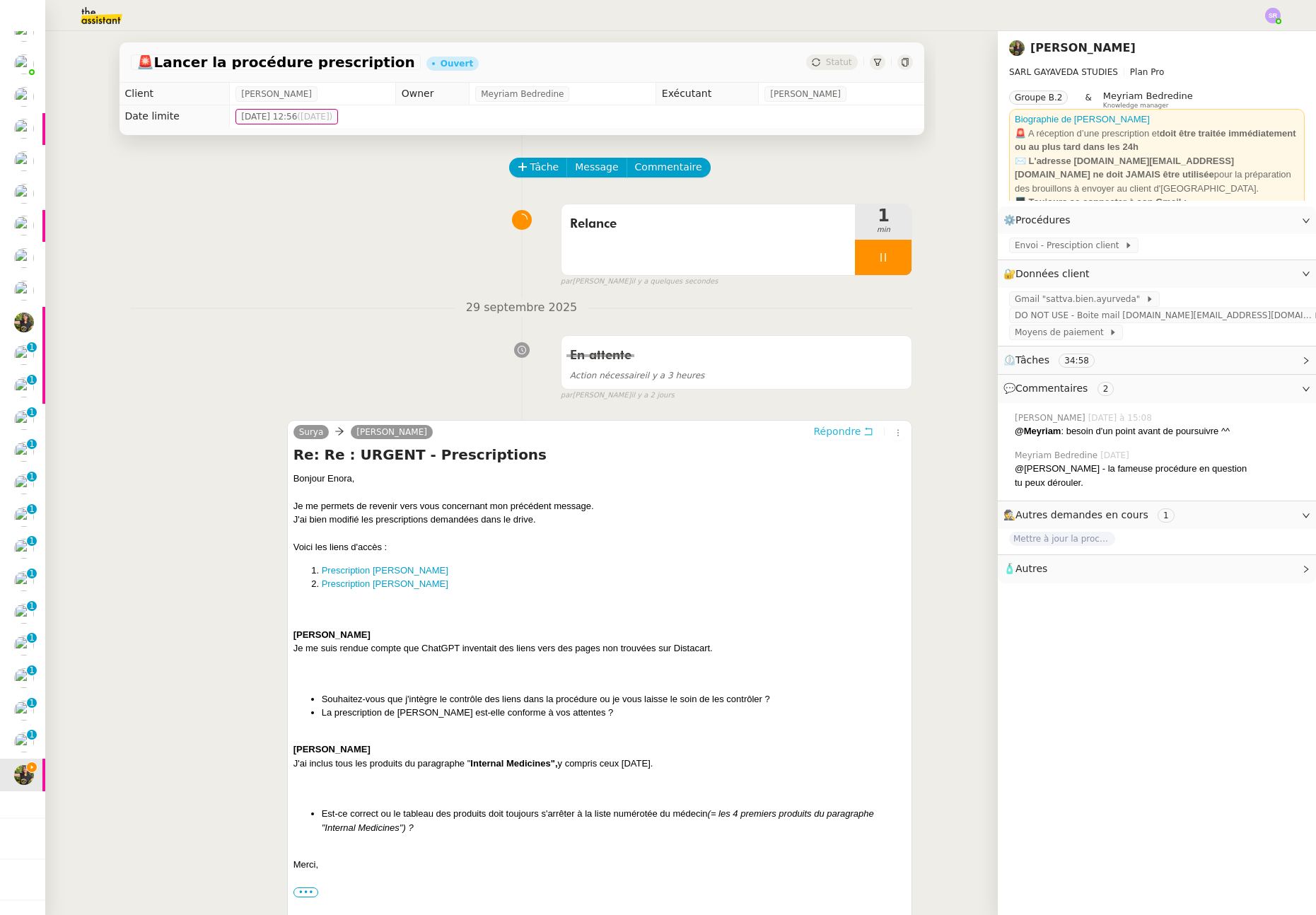
click at [830, 435] on span "Répondre" at bounding box center [837, 431] width 47 height 14
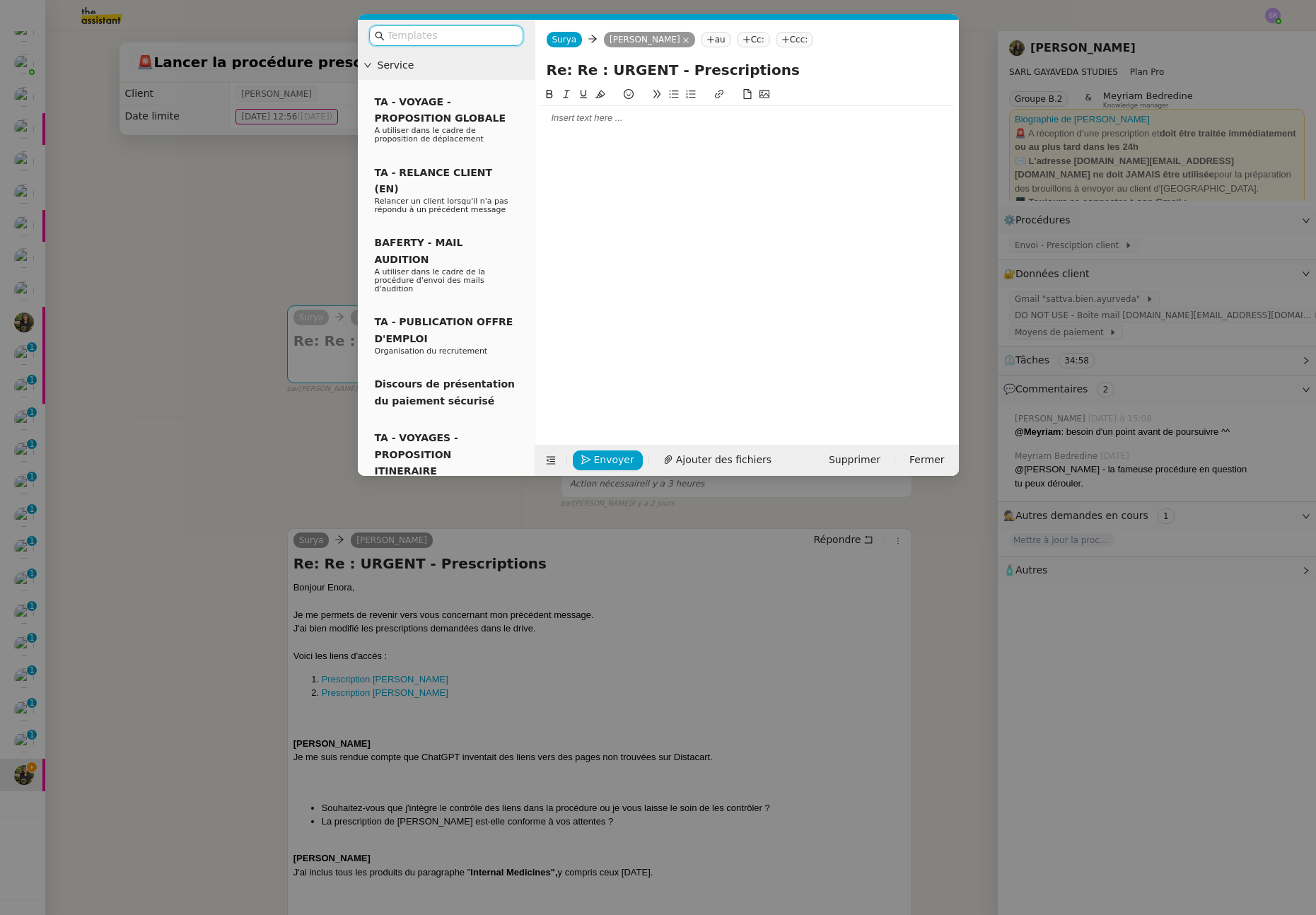
click at [613, 133] on div at bounding box center [747, 255] width 412 height 336
click at [617, 124] on div at bounding box center [747, 117] width 412 height 13
drag, startPoint x: 143, startPoint y: 391, endPoint x: 178, endPoint y: 456, distance: 73.8
click at [143, 391] on nz-modal-container "Service TA - VOYAGE - PROPOSITION GLOBALE A utiliser dans le cadre de propositi…" at bounding box center [658, 458] width 1316 height 915
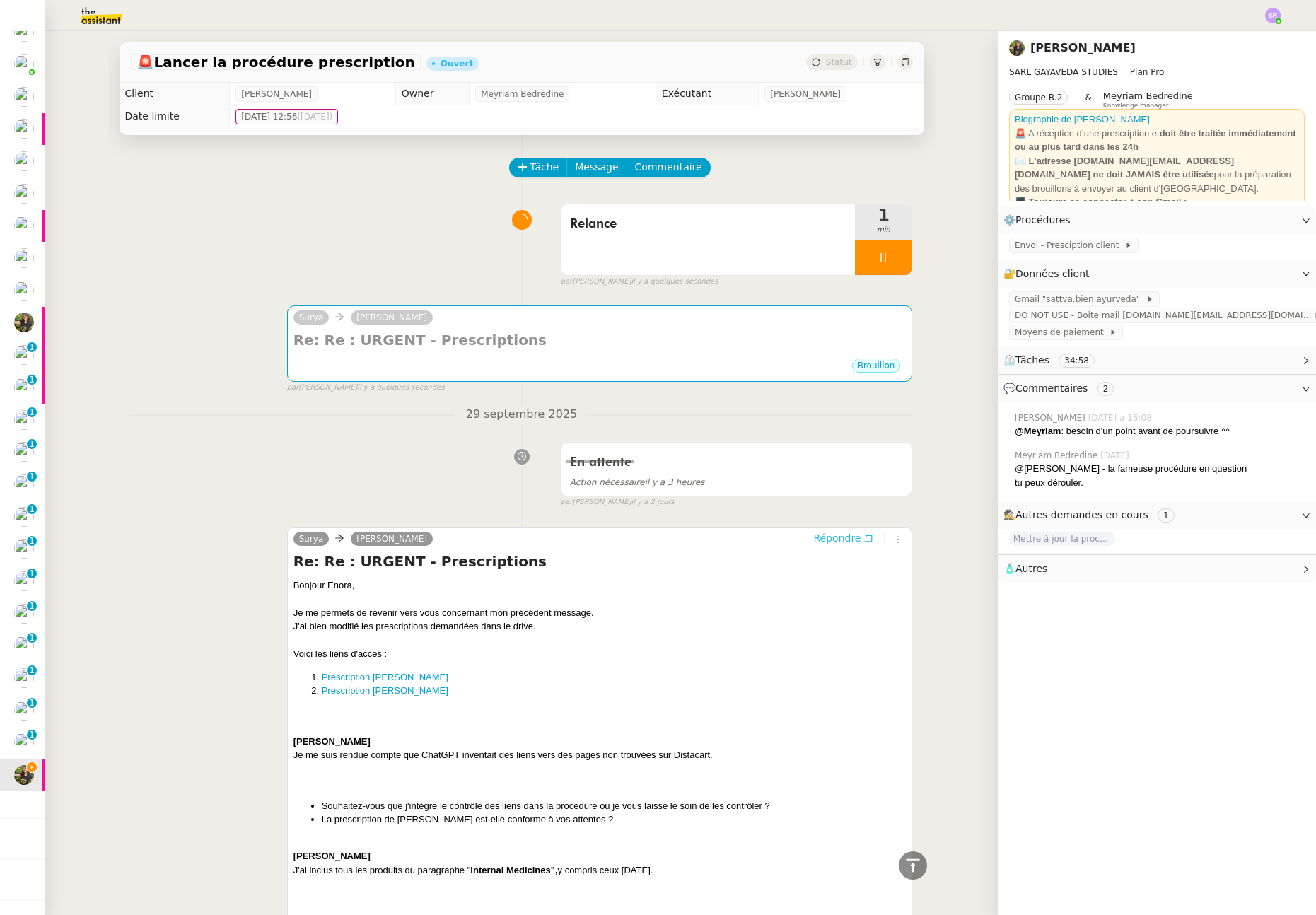
scroll to position [351, 0]
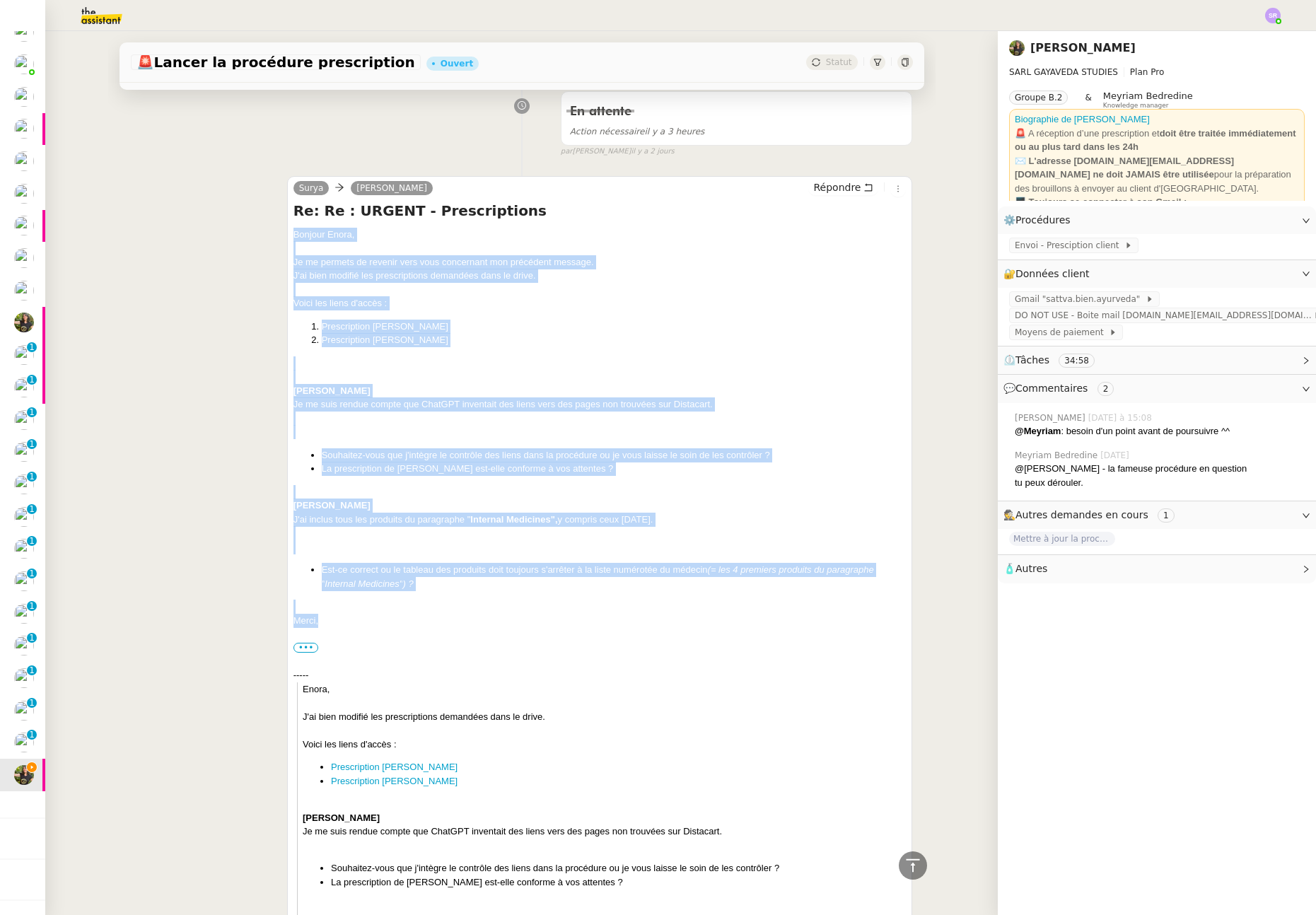
drag, startPoint x: 289, startPoint y: 233, endPoint x: 345, endPoint y: 616, distance: 387.1
click at [345, 616] on div "Bonjour ﻿[PERSON_NAME]﻿, Je me permets de revenir vers vous concernant mon préc…" at bounding box center [600, 702] width 613 height 950
copy div "Bonjour ﻿[PERSON_NAME]﻿, Je me permets de revenir vers vous concernant mon préc…"
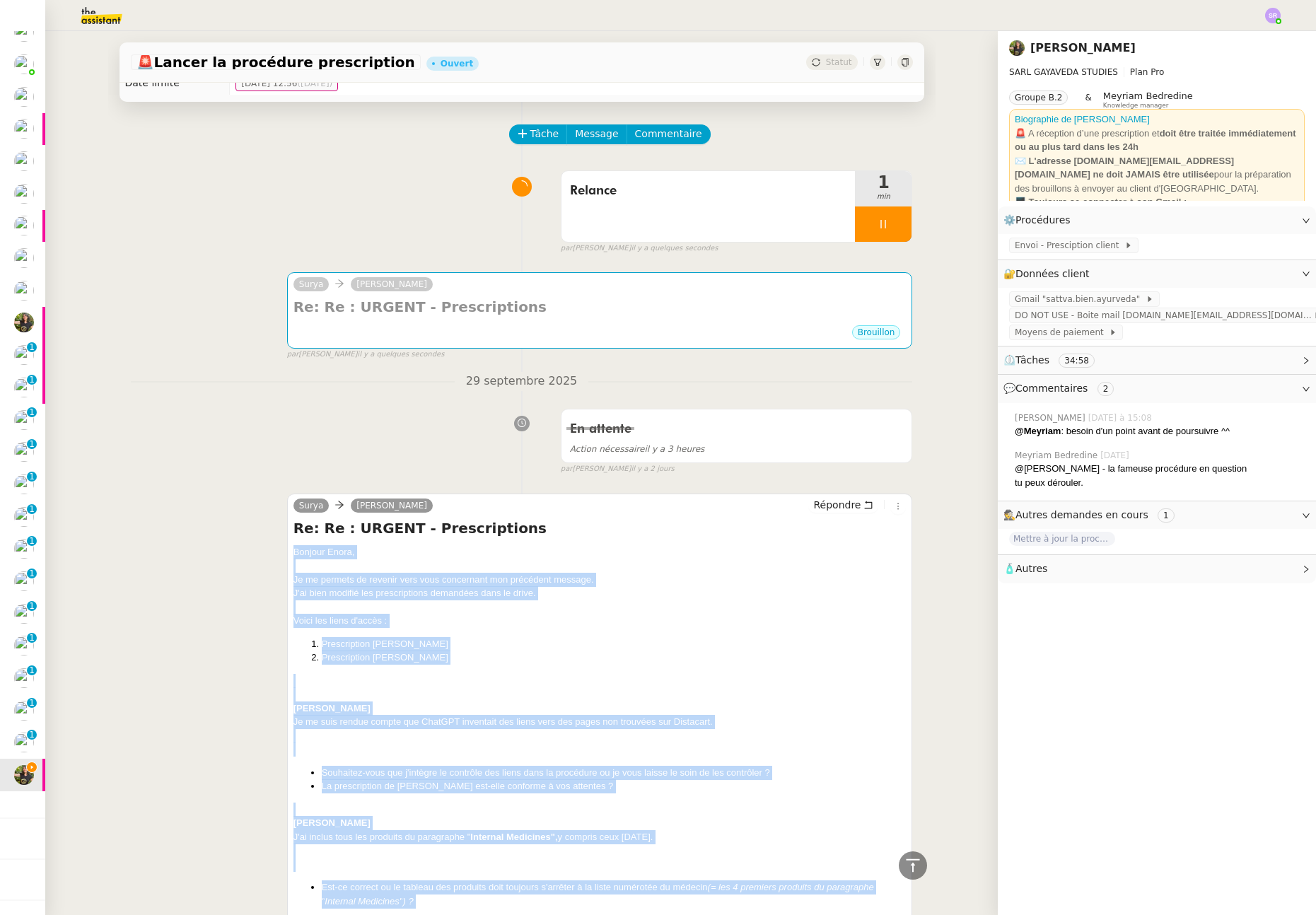
scroll to position [0, 0]
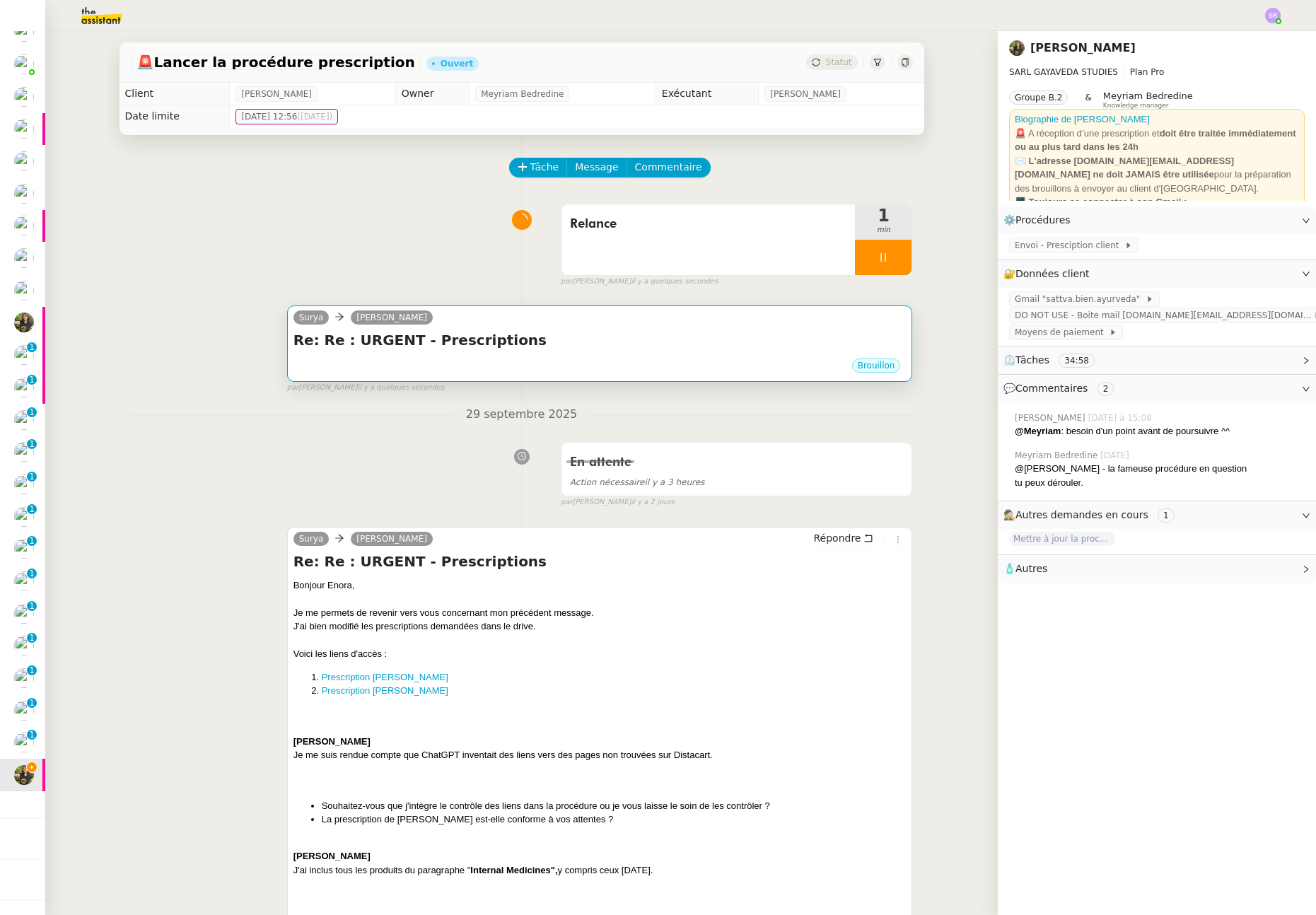
click at [618, 344] on h4 "Re: Re : URGENT - Prescriptions" at bounding box center [600, 339] width 613 height 20
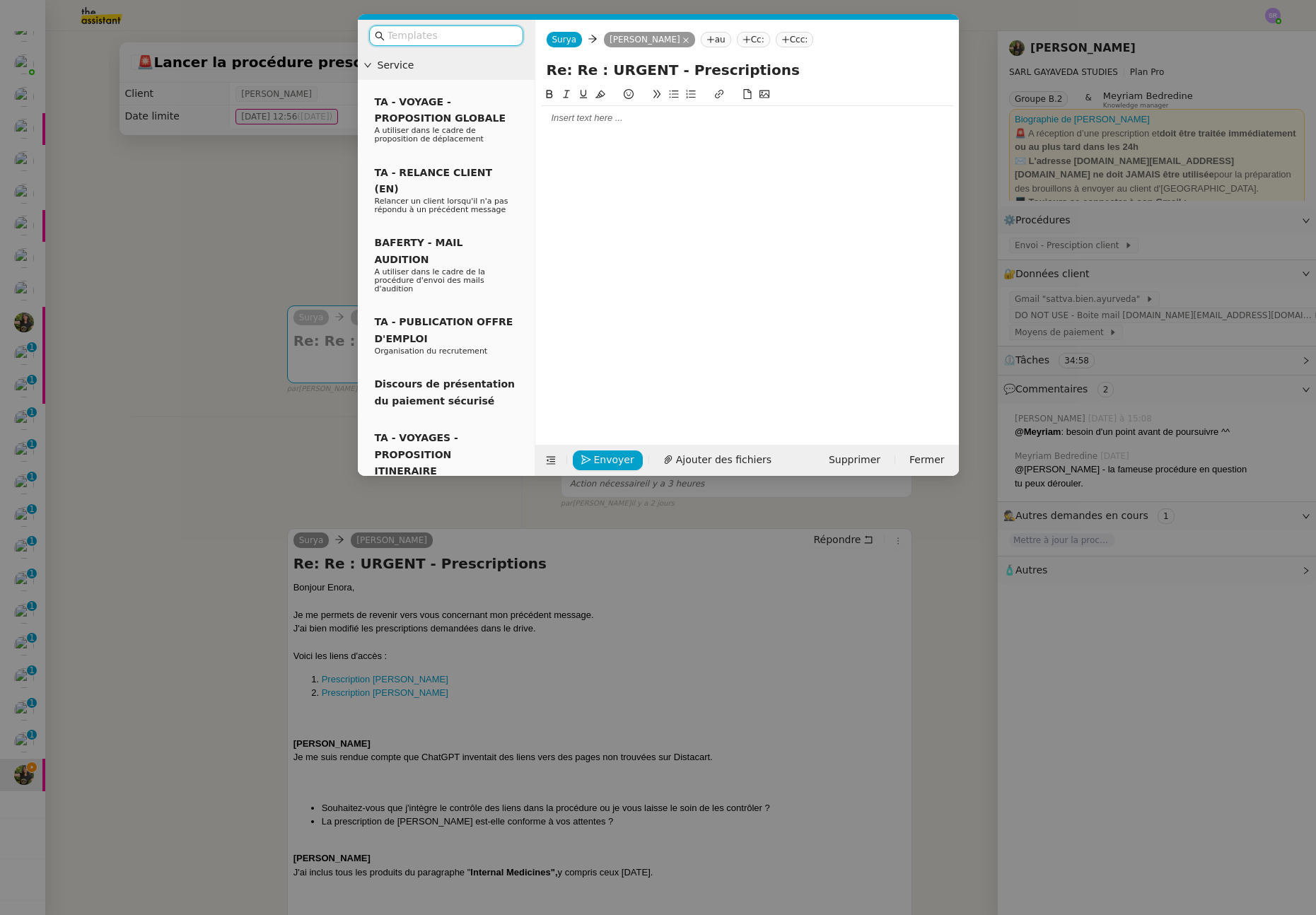
click at [590, 125] on div at bounding box center [747, 118] width 412 height 24
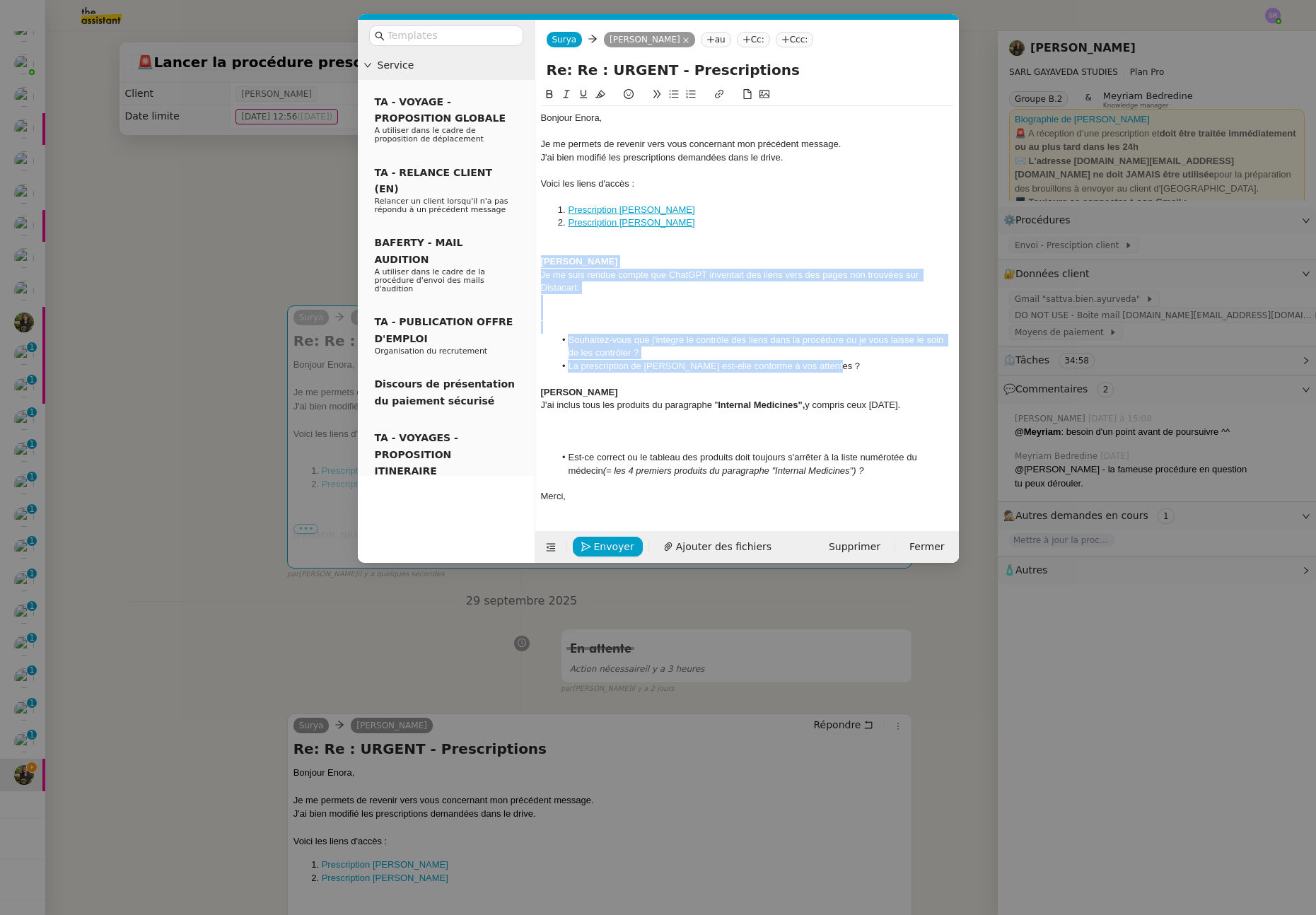
drag, startPoint x: 844, startPoint y: 363, endPoint x: 527, endPoint y: 257, distance: 334.3
click at [527, 257] on nz-layout "Service TA - VOYAGE - PROPOSITION GLOBALE A utiliser dans le cadre de propositi…" at bounding box center [658, 291] width 601 height 543
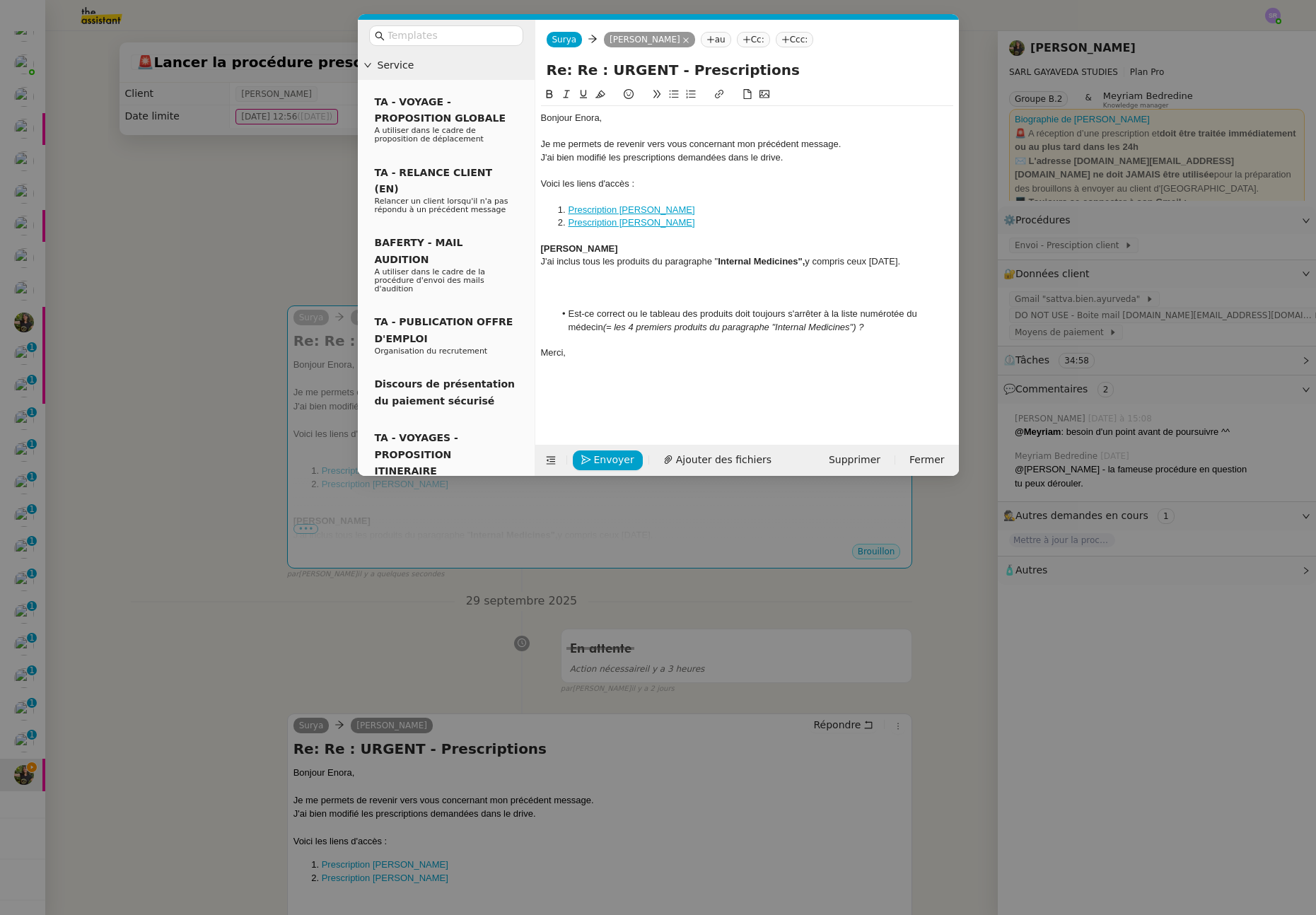
click at [636, 193] on div at bounding box center [747, 196] width 412 height 13
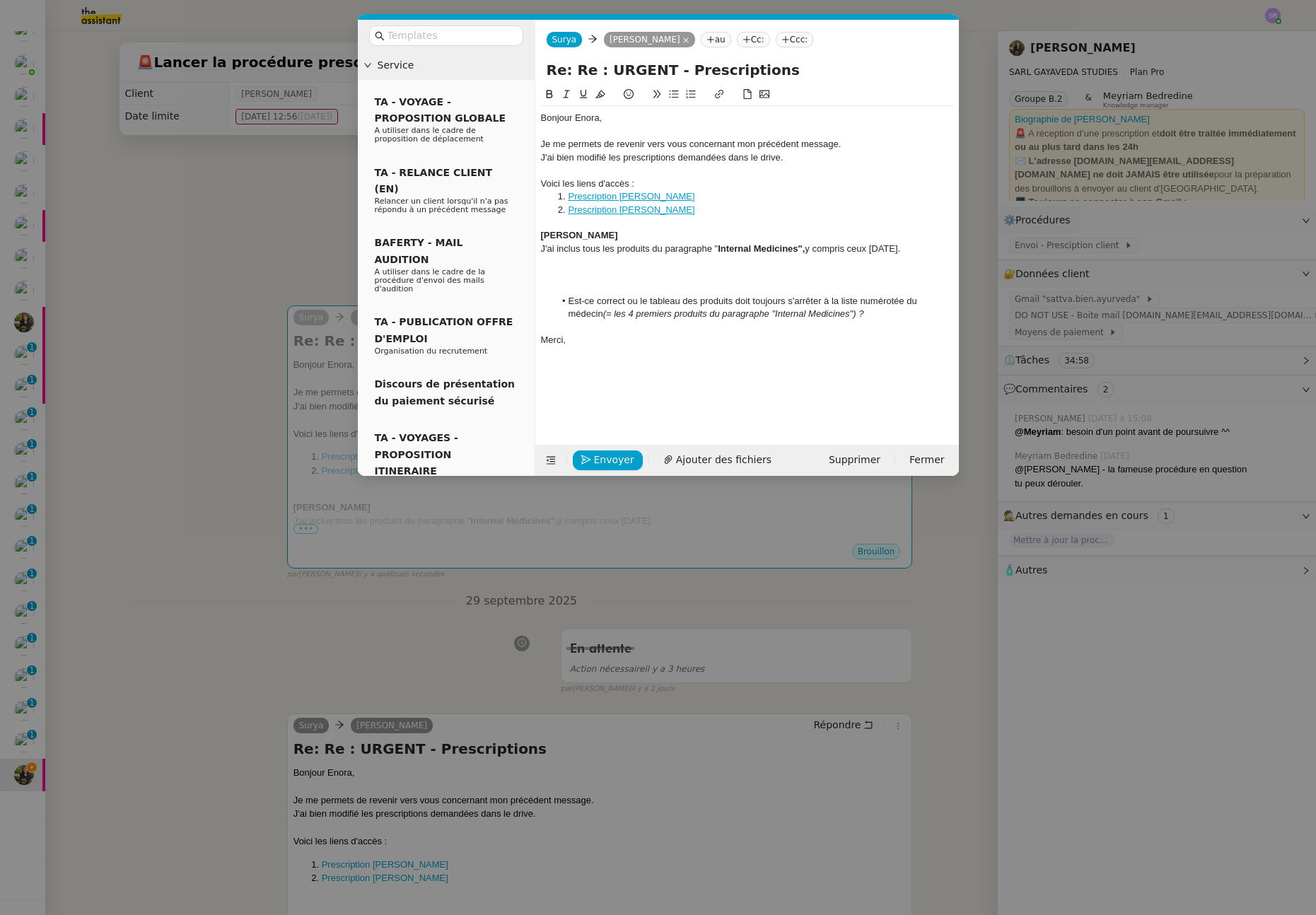
click at [582, 227] on div at bounding box center [747, 222] width 412 height 13
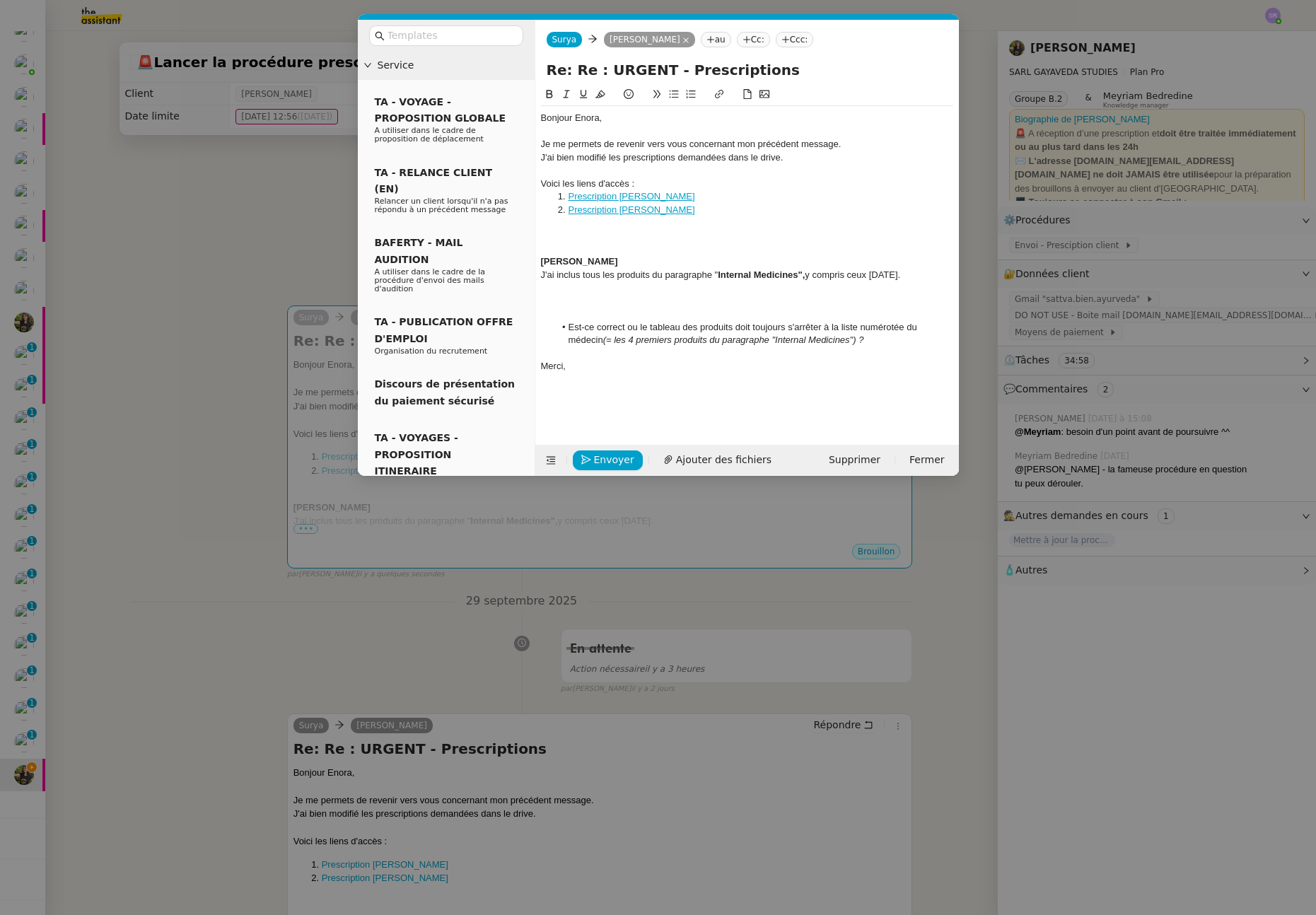
click at [593, 232] on div at bounding box center [747, 235] width 412 height 13
drag, startPoint x: 571, startPoint y: 235, endPoint x: 579, endPoint y: 236, distance: 8.1
click at [571, 235] on li "Les prescr" at bounding box center [754, 235] width 399 height 13
click at [683, 237] on li "Ces prescr" at bounding box center [754, 235] width 399 height 13
drag, startPoint x: 575, startPoint y: 238, endPoint x: 568, endPoint y: 239, distance: 7.1
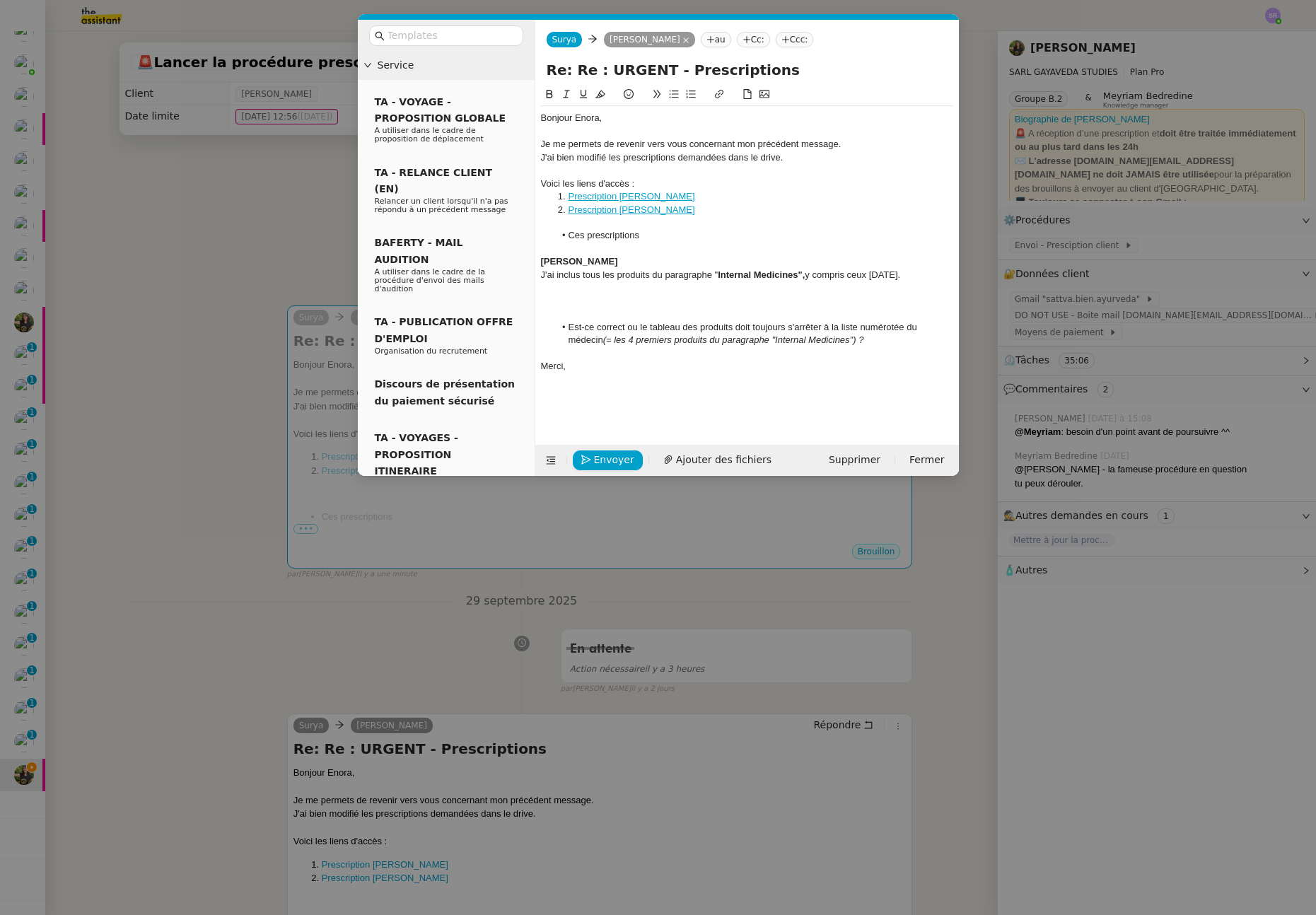
click at [574, 238] on li "Ces prescriptions" at bounding box center [754, 235] width 399 height 13
click at [568, 239] on li "Ces prescriptions" at bounding box center [754, 235] width 399 height 13
click at [765, 227] on div at bounding box center [747, 222] width 412 height 13
click at [767, 232] on li "La modification de ces prescriptions" at bounding box center [754, 235] width 399 height 13
click at [759, 236] on li "La modification de ces prescriptions vous ont-elles convenue" at bounding box center [754, 235] width 399 height 13
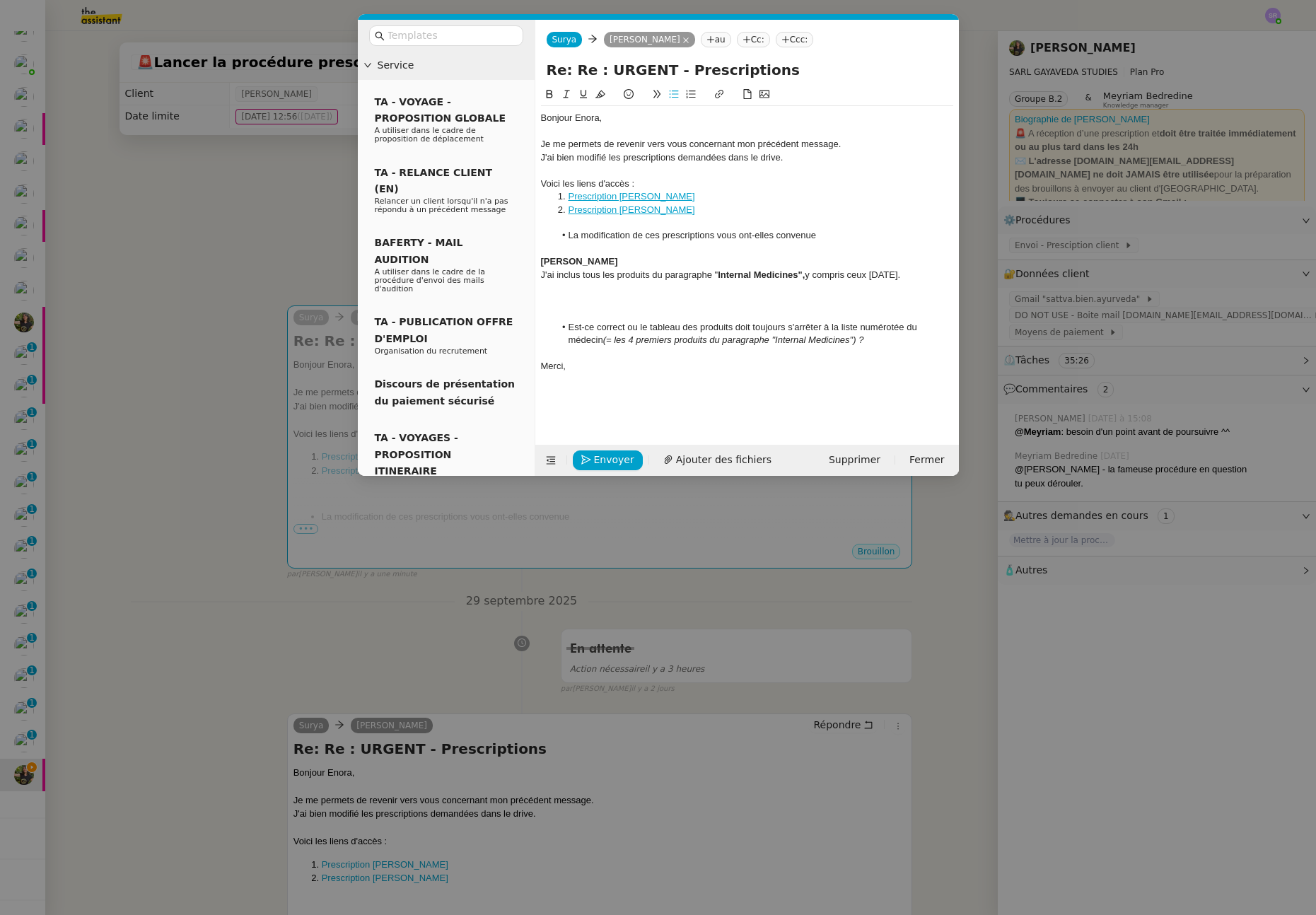
click at [711, 229] on li "La modification de ces prescriptions vous ont-elles convenue" at bounding box center [754, 235] width 399 height 13
click at [748, 238] on li "La modification de ces prescriptions vous ont-elles convenue" at bounding box center [754, 235] width 399 height 13
click at [745, 234] on li "La modification de ces prescriptions vous ont-elles convenue" at bounding box center [754, 235] width 399 height 13
drag, startPoint x: 718, startPoint y: 238, endPoint x: 787, endPoint y: 255, distance: 71.1
click at [753, 230] on li "La modification de ces prescriptions vous ont-elles convenue" at bounding box center [754, 235] width 399 height 13
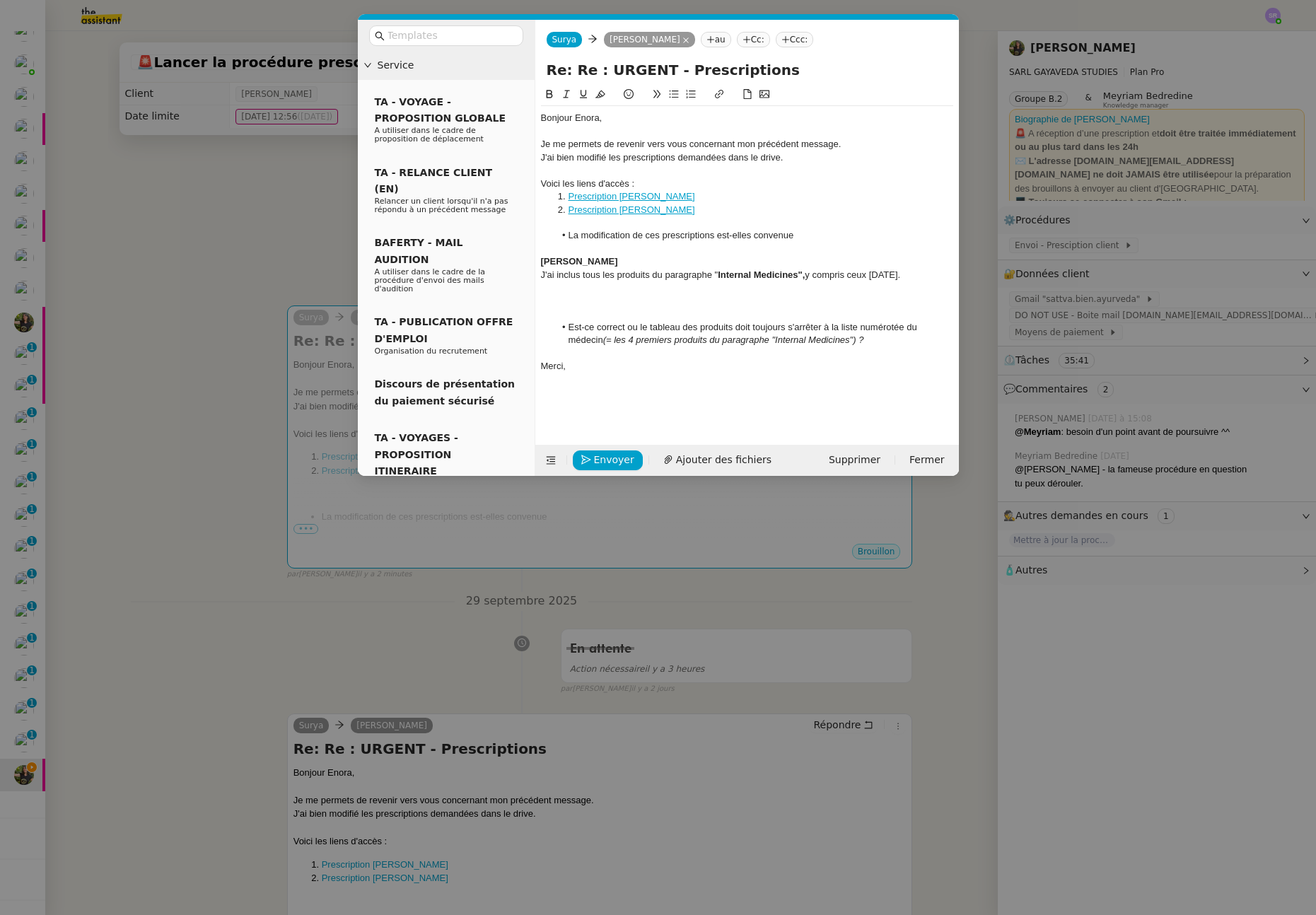
click at [809, 229] on li "La modification de ces prescriptions est-elles convenue" at bounding box center [754, 235] width 399 height 13
click at [734, 238] on li "La modification de ces prescriptions est-elles conforme à vos" at bounding box center [754, 235] width 399 height 13
click at [0, 0] on lt-em "est-elle" at bounding box center [0, 0] width 0 height 0
click at [835, 235] on li "La modification de ces prescriptions est-elle conforme à vos" at bounding box center [754, 235] width 399 height 13
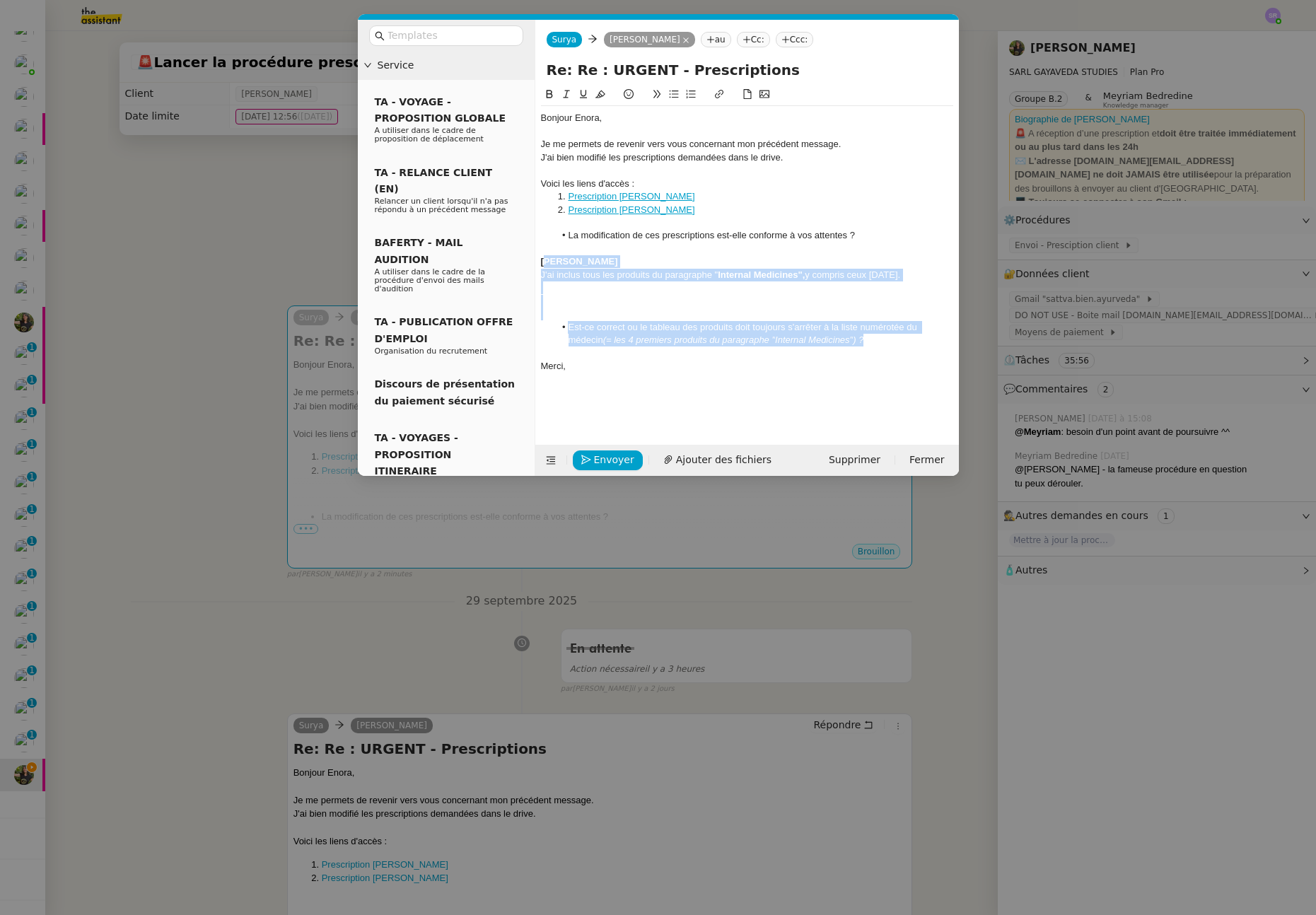
drag, startPoint x: 876, startPoint y: 345, endPoint x: 546, endPoint y: 260, distance: 340.8
click at [546, 260] on div "Bonjour Enora﻿, Je me permets de revenir vers vous concernant mon précédent mes…" at bounding box center [747, 242] width 412 height 272
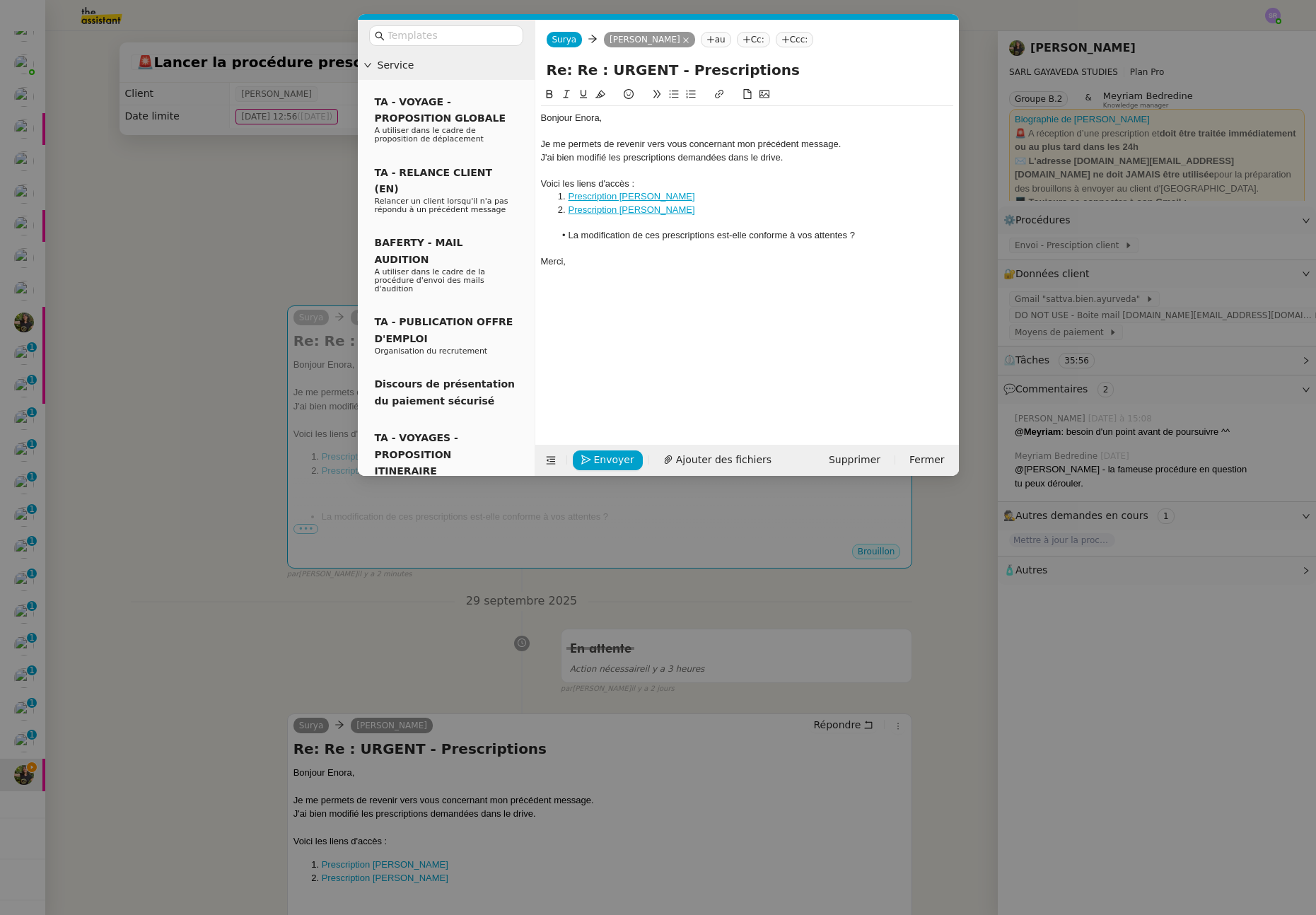
click at [569, 227] on div at bounding box center [747, 222] width 412 height 13
click at [751, 252] on li "La modification de ces prescriptions est-elle conforme à vos attentes ?" at bounding box center [754, 249] width 399 height 13
drag, startPoint x: 750, startPoint y: 252, endPoint x: 846, endPoint y: 253, distance: 96.0
click at [846, 253] on li "La modification de ces prescriptions est-elle conforme à vos attentes ?" at bounding box center [754, 249] width 399 height 13
click at [765, 198] on li "Prescription [PERSON_NAME]" at bounding box center [754, 196] width 399 height 13
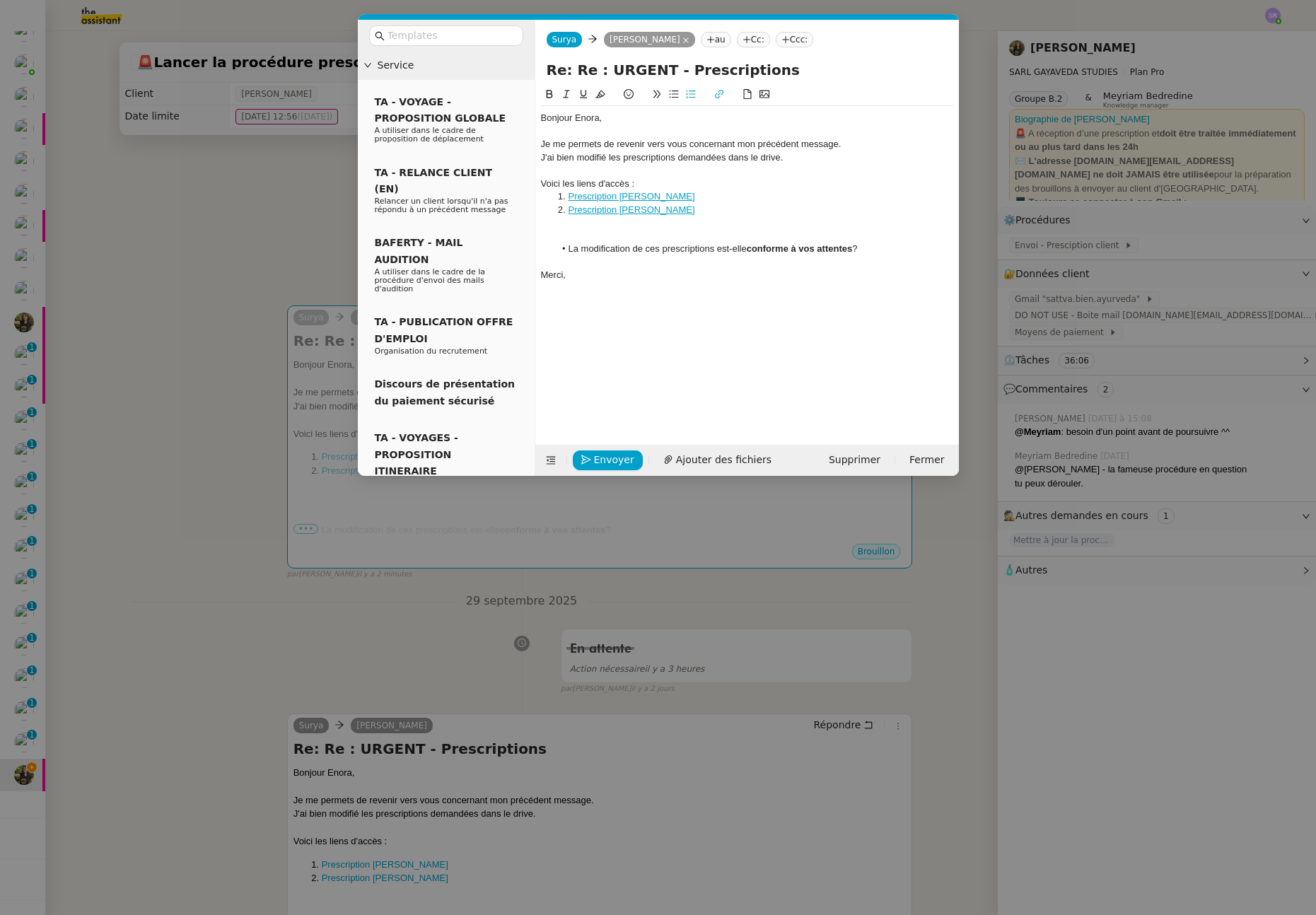
click at [679, 326] on div "Bonjour Enora﻿, Je me permets de revenir vers vous concernant mon précédent mes…" at bounding box center [747, 255] width 412 height 336
click at [628, 277] on div "Merci," at bounding box center [747, 274] width 412 height 13
click at [616, 462] on span "Envoyer" at bounding box center [614, 460] width 41 height 16
click at [618, 448] on span "Confirmer l'envoi" at bounding box center [636, 440] width 85 height 16
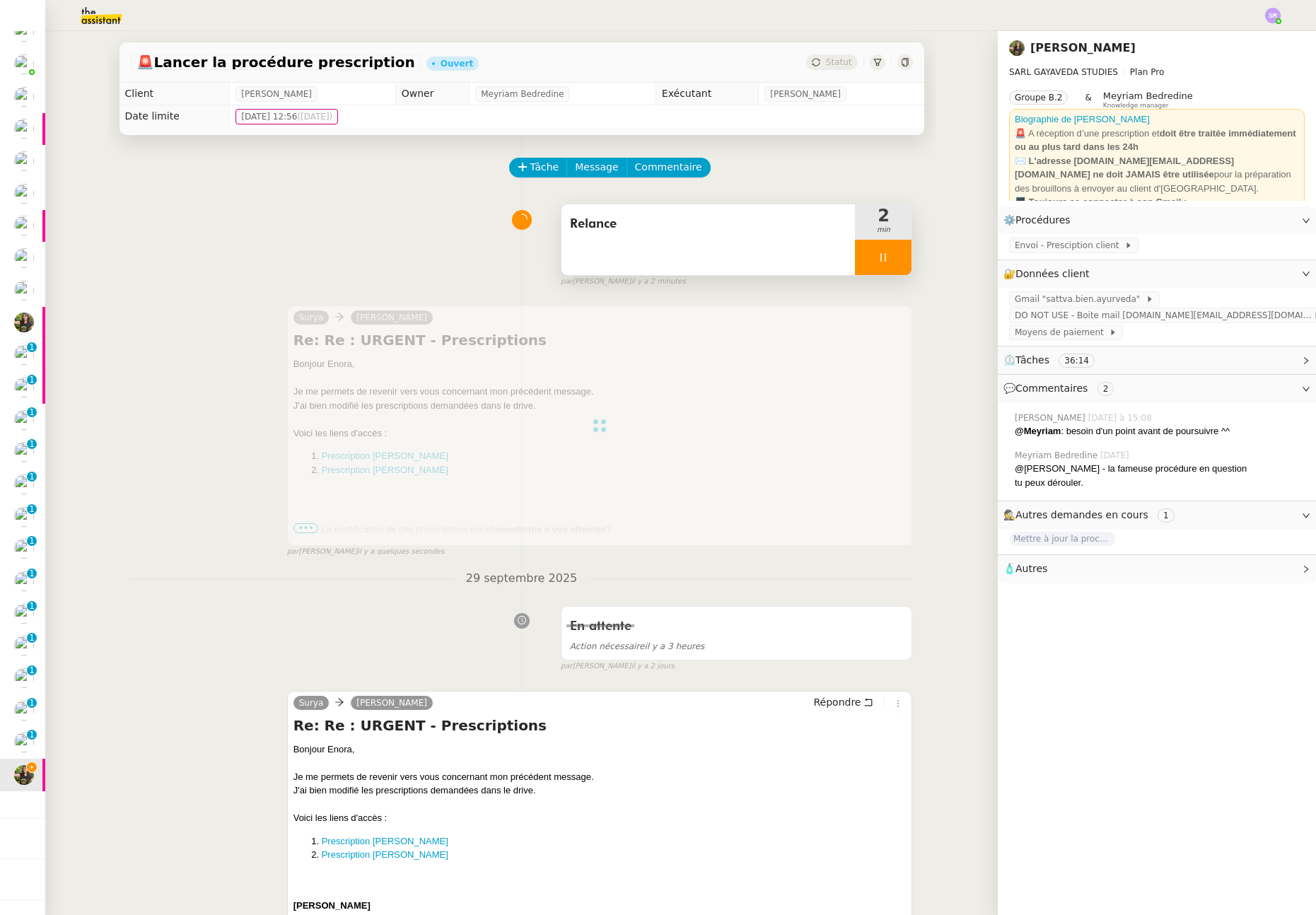
click at [857, 265] on div at bounding box center [883, 258] width 57 height 35
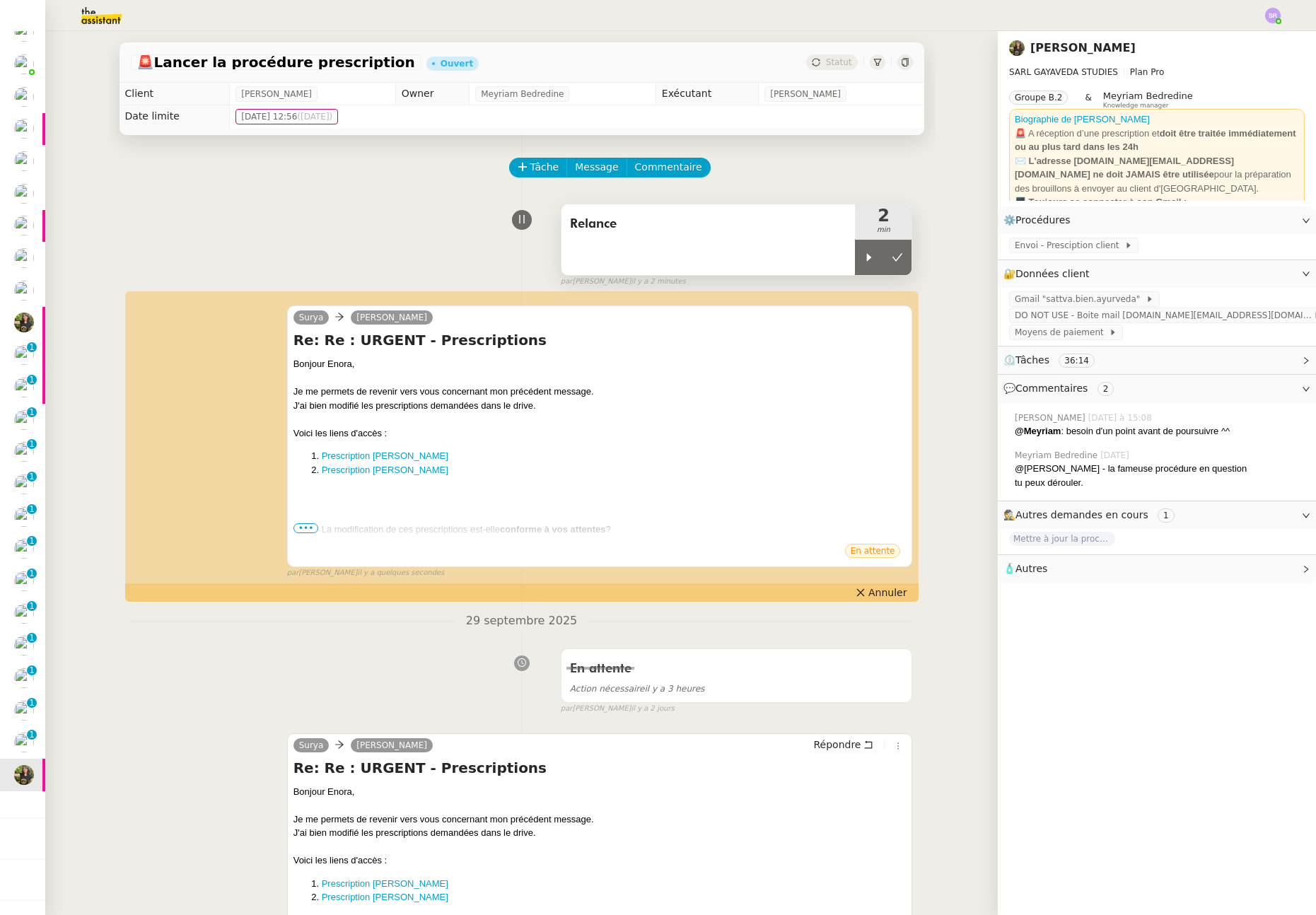
click at [681, 224] on span "Relance" at bounding box center [709, 224] width 278 height 21
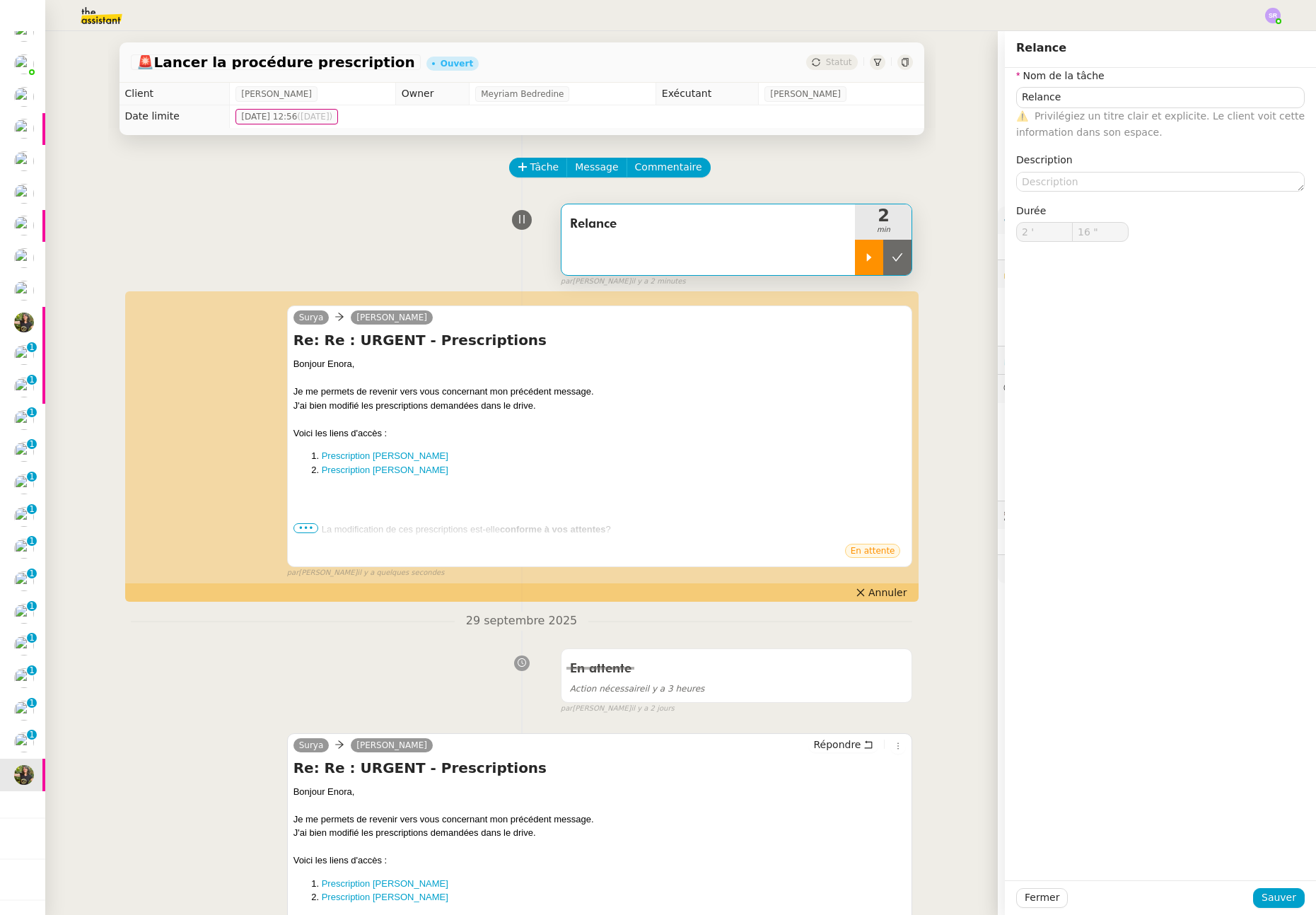
drag, startPoint x: 863, startPoint y: 252, endPoint x: 1001, endPoint y: 128, distance: 185.5
click at [864, 252] on icon at bounding box center [869, 257] width 11 height 11
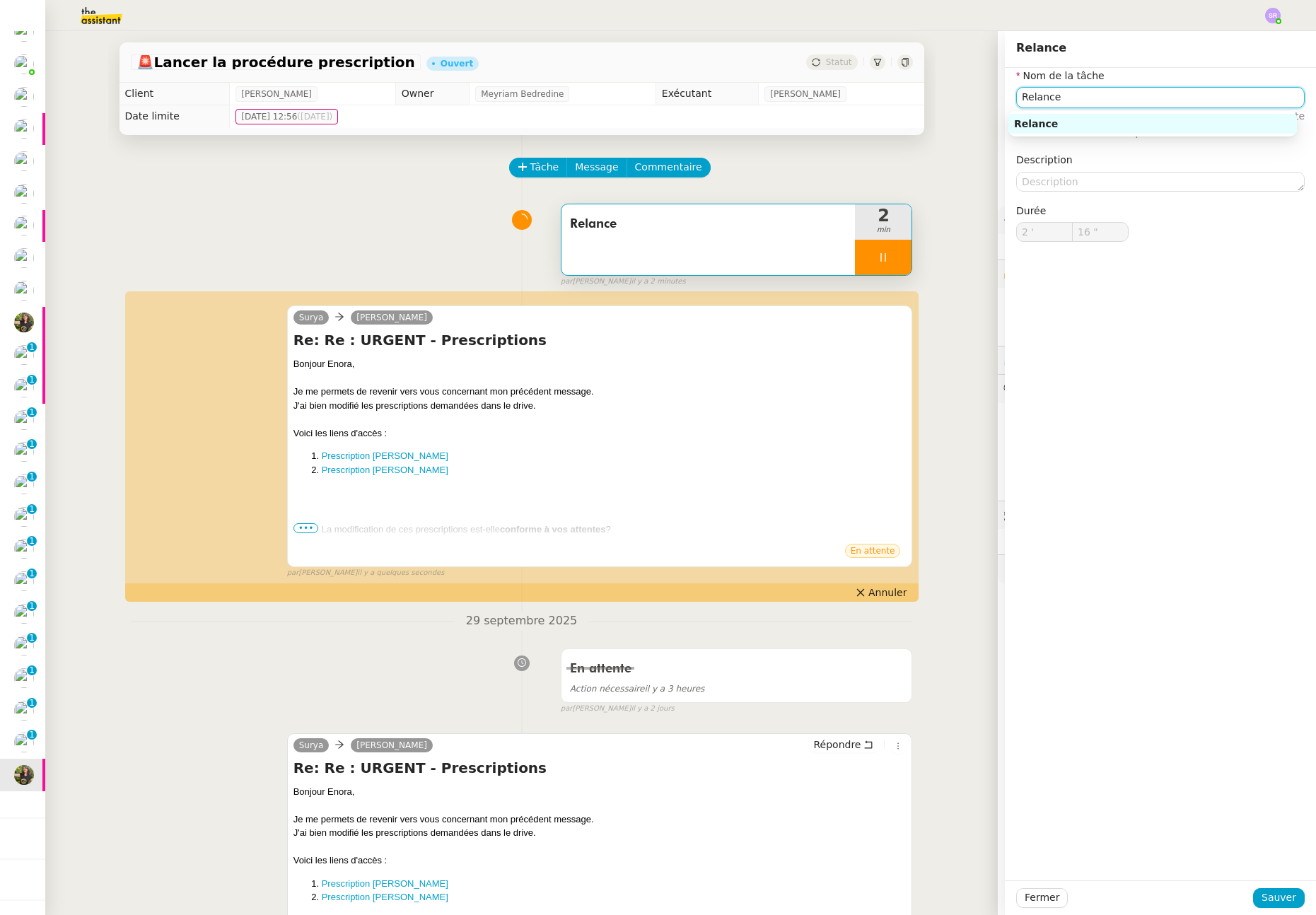
type input "Relance"
type input "2 '"
type input "16 ""
click at [1053, 103] on input "Relance" at bounding box center [1160, 97] width 289 height 21
type input "Relance"
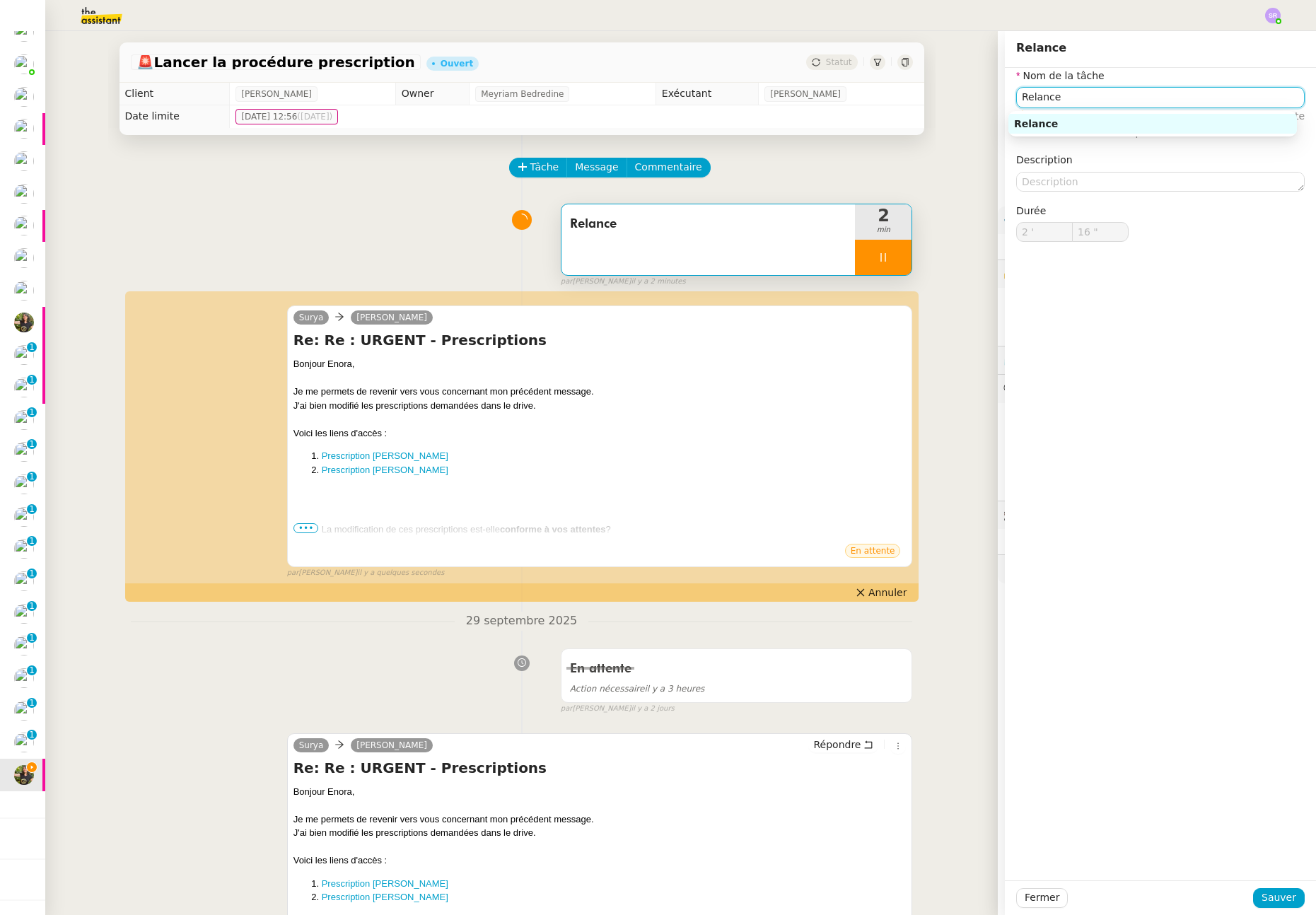
type input "2 '"
type input "16 ""
type input "Relance <"
type input "17 ""
type input "Relance"
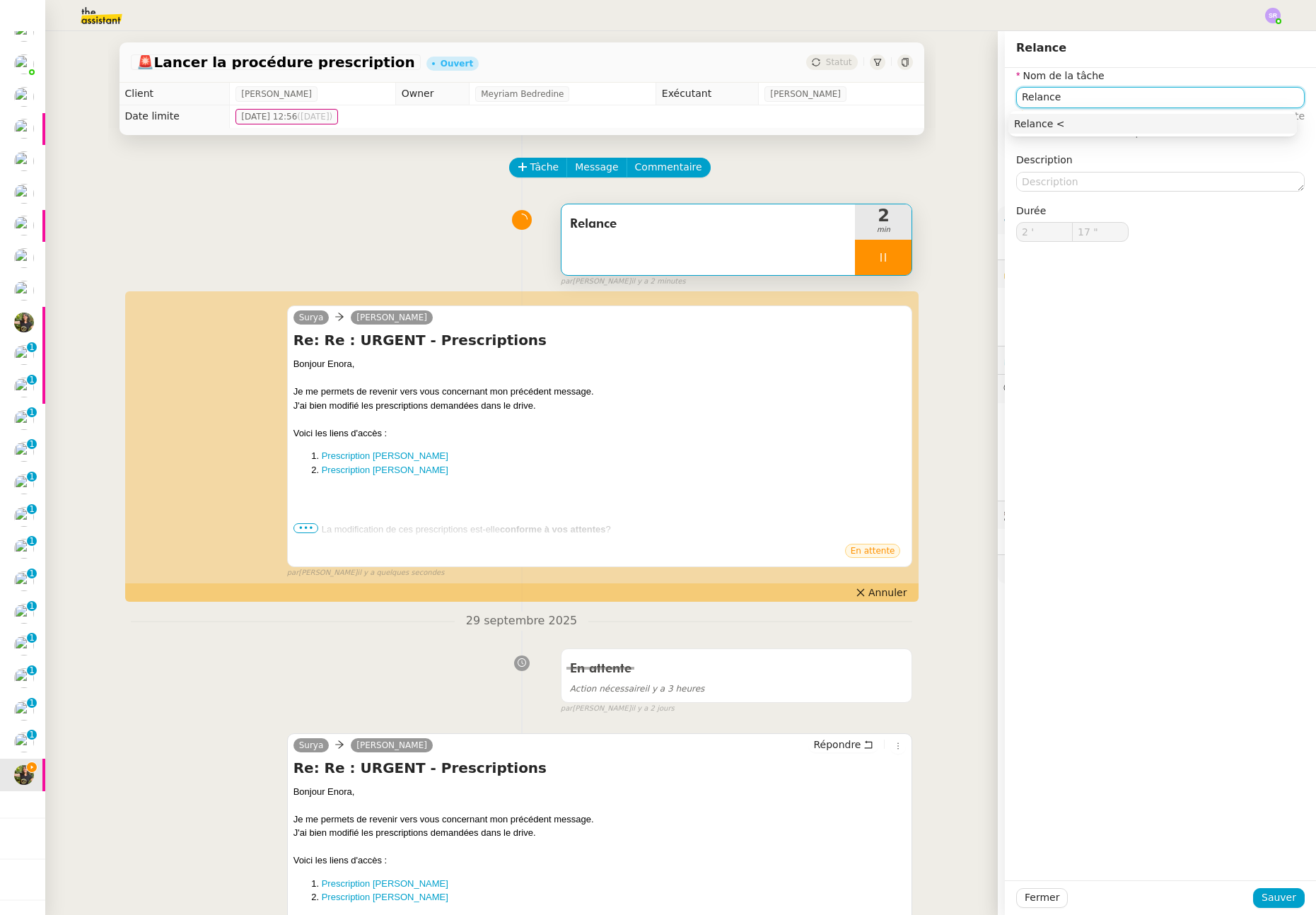
type input "18 ""
type input "Relance 2"
click at [1144, 114] on nz-auto-option "Relance 2" at bounding box center [1152, 123] width 289 height 20
type input "20 ""
type input "Relance 2"
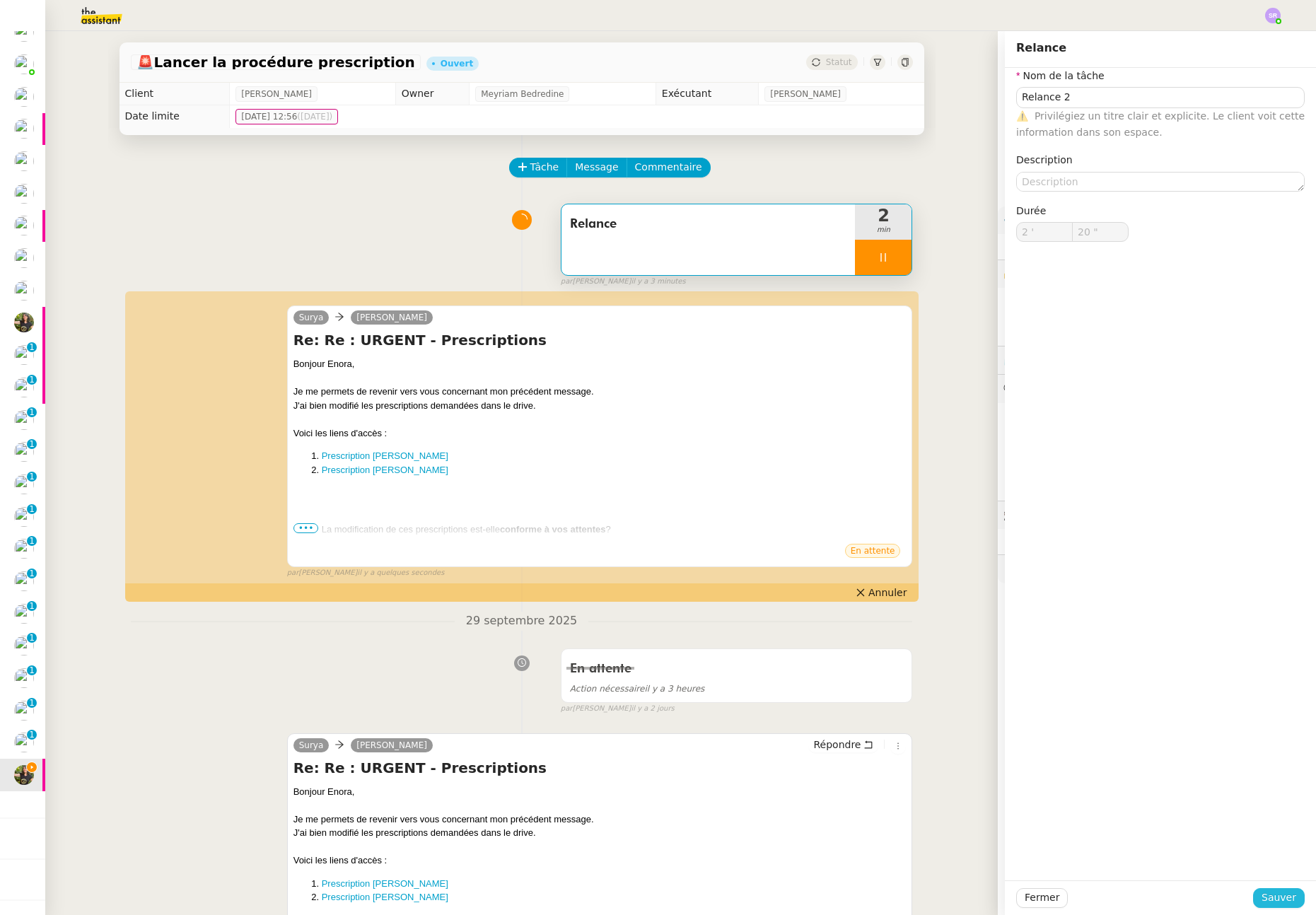
click at [1271, 894] on span "Sauver" at bounding box center [1278, 897] width 35 height 16
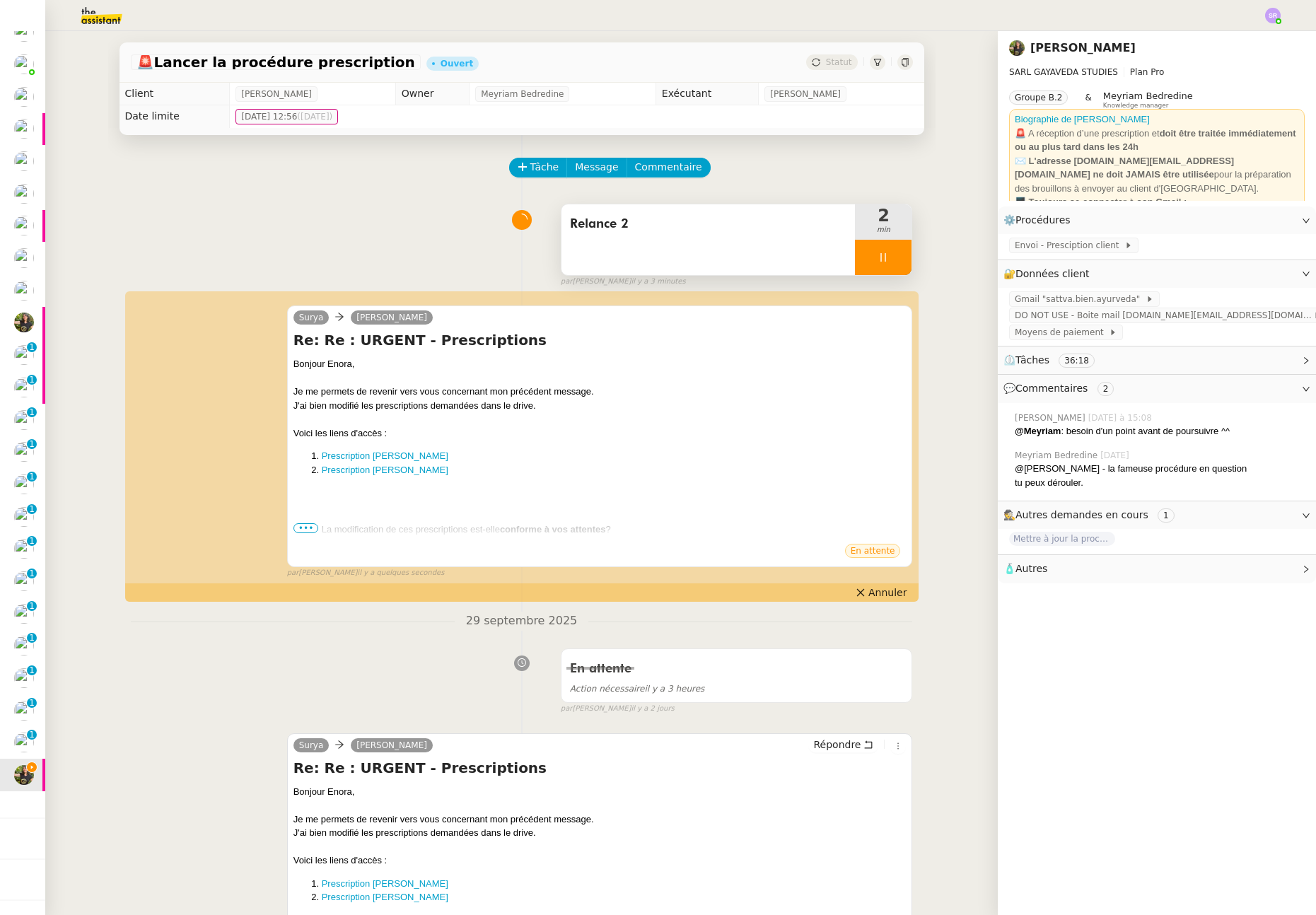
click at [863, 260] on div at bounding box center [883, 258] width 57 height 35
click at [896, 261] on button at bounding box center [897, 258] width 28 height 35
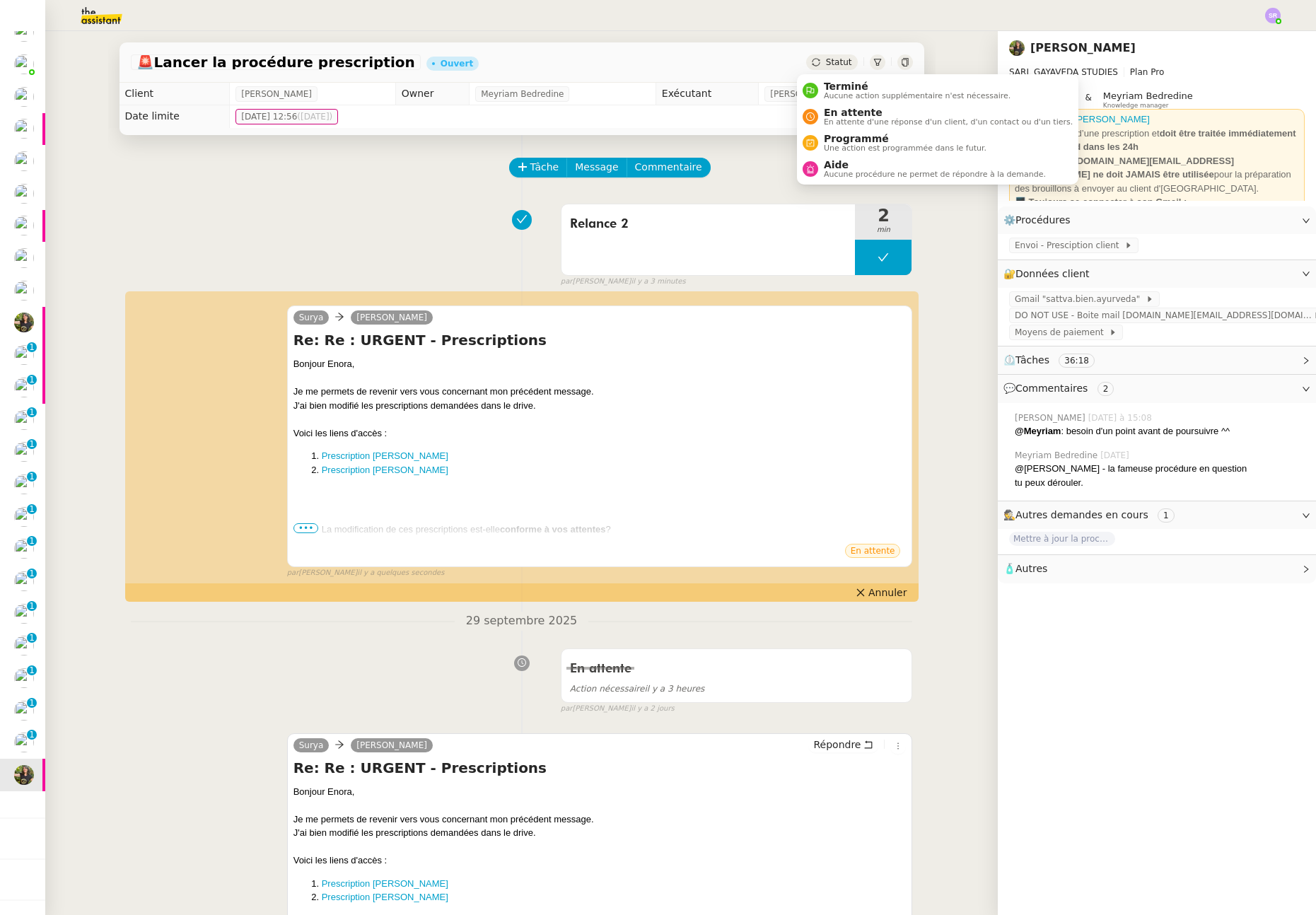
click at [826, 61] on span "Statut" at bounding box center [838, 62] width 26 height 10
click at [856, 122] on span "En attente d'une réponse d'un client, d'un contact ou d'un tiers." at bounding box center [948, 122] width 249 height 8
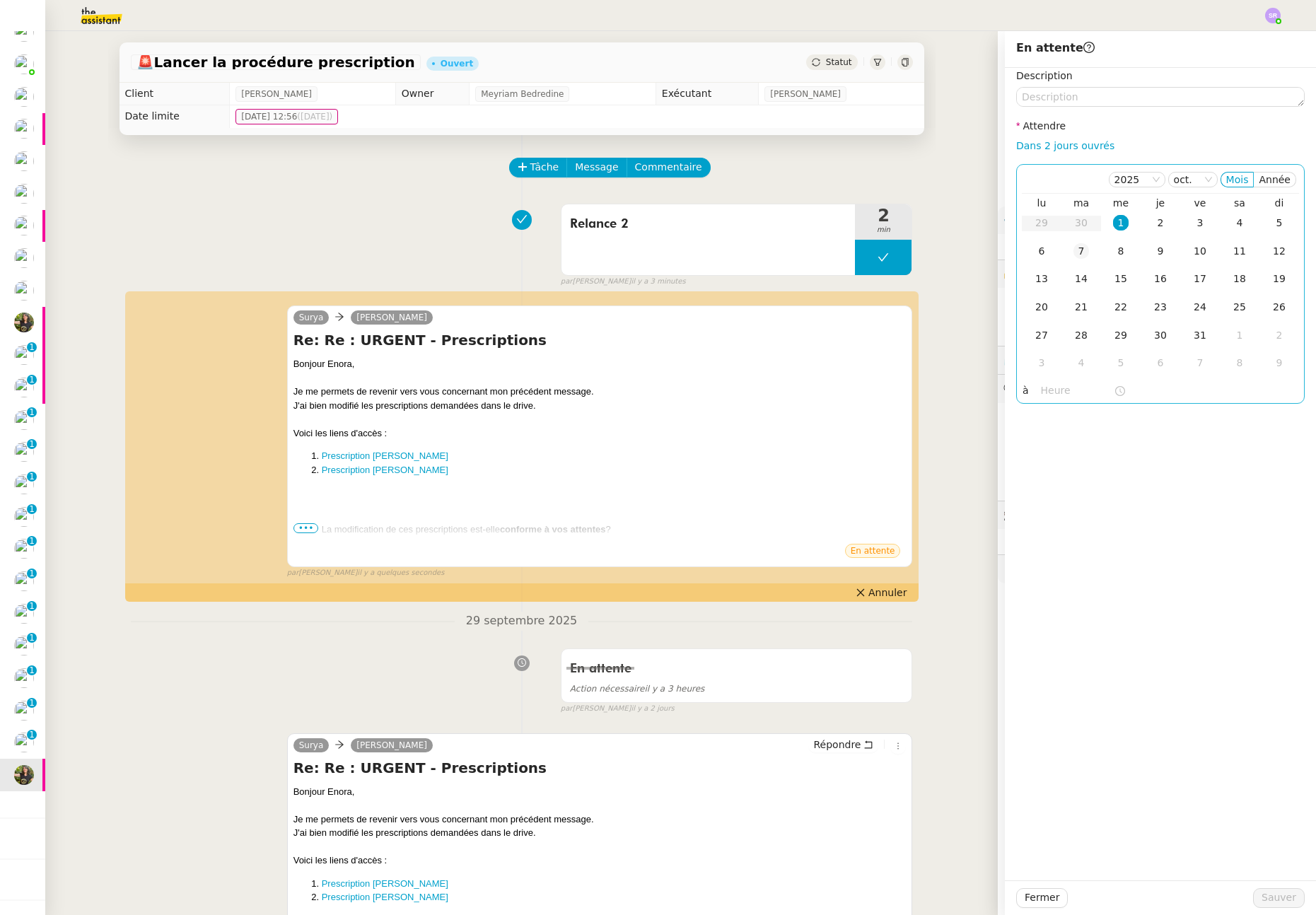
drag, startPoint x: 1084, startPoint y: 143, endPoint x: 1077, endPoint y: 238, distance: 95.3
click at [1084, 143] on link "Dans 2 jours ouvrés" at bounding box center [1065, 145] width 98 height 11
type input "07:00"
click at [1261, 901] on span "Sauver" at bounding box center [1278, 897] width 35 height 16
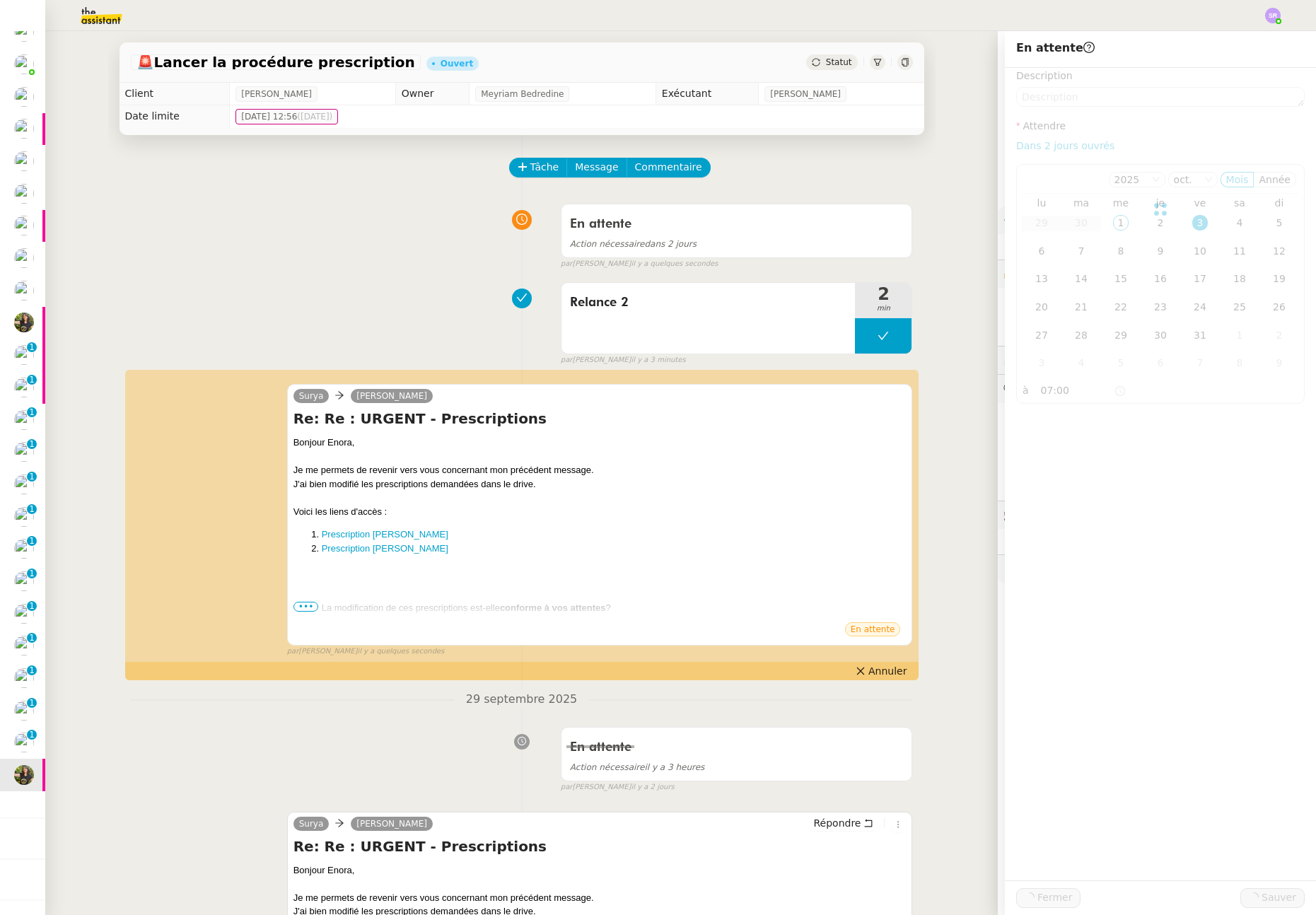
scroll to position [215, 0]
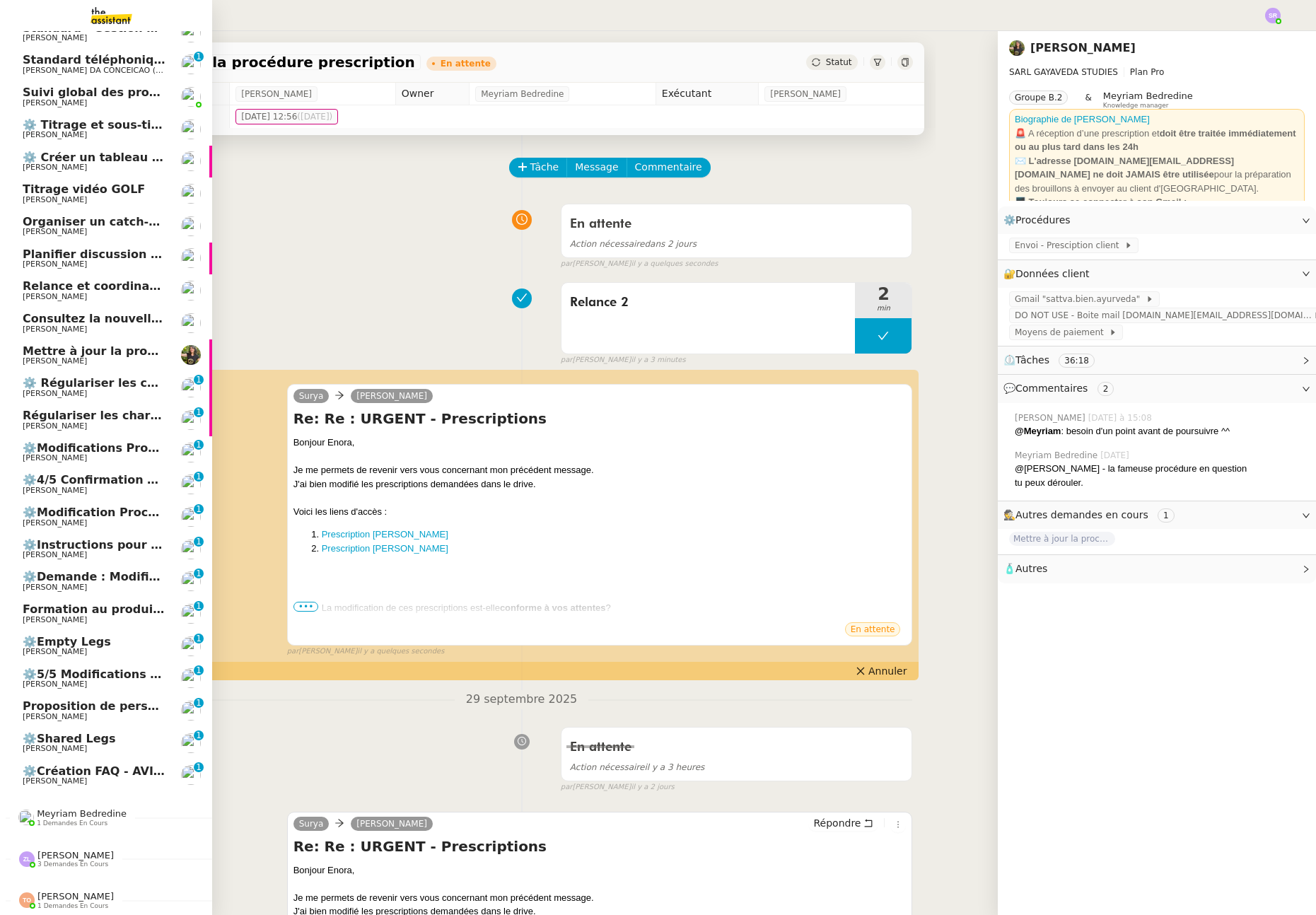
click at [73, 345] on span "Mettre à jour la procédure "Envoi - Prescriptions clients"" at bounding box center [204, 351] width 362 height 13
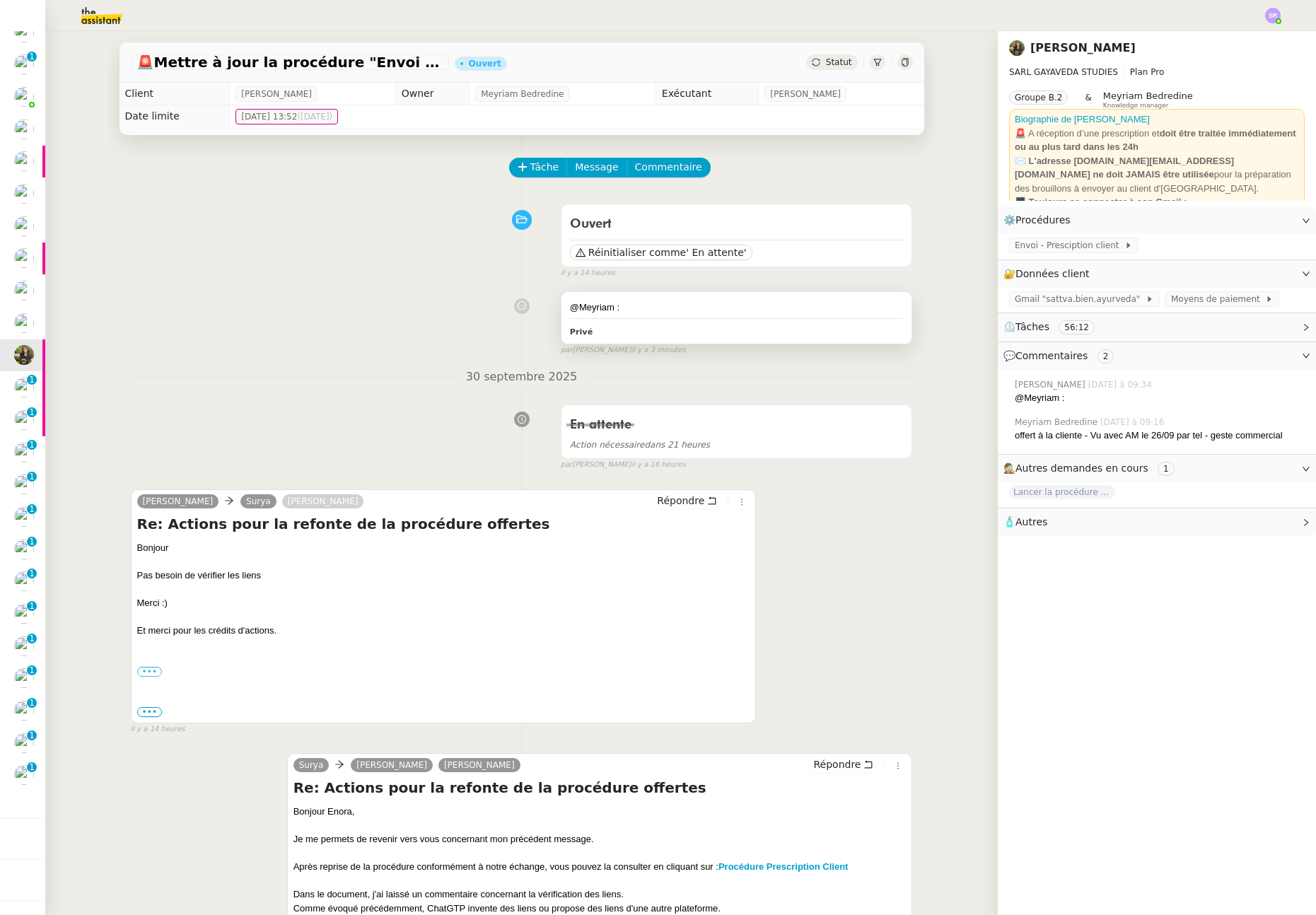
click at [660, 303] on div "@Meyriam :" at bounding box center [737, 307] width 334 height 14
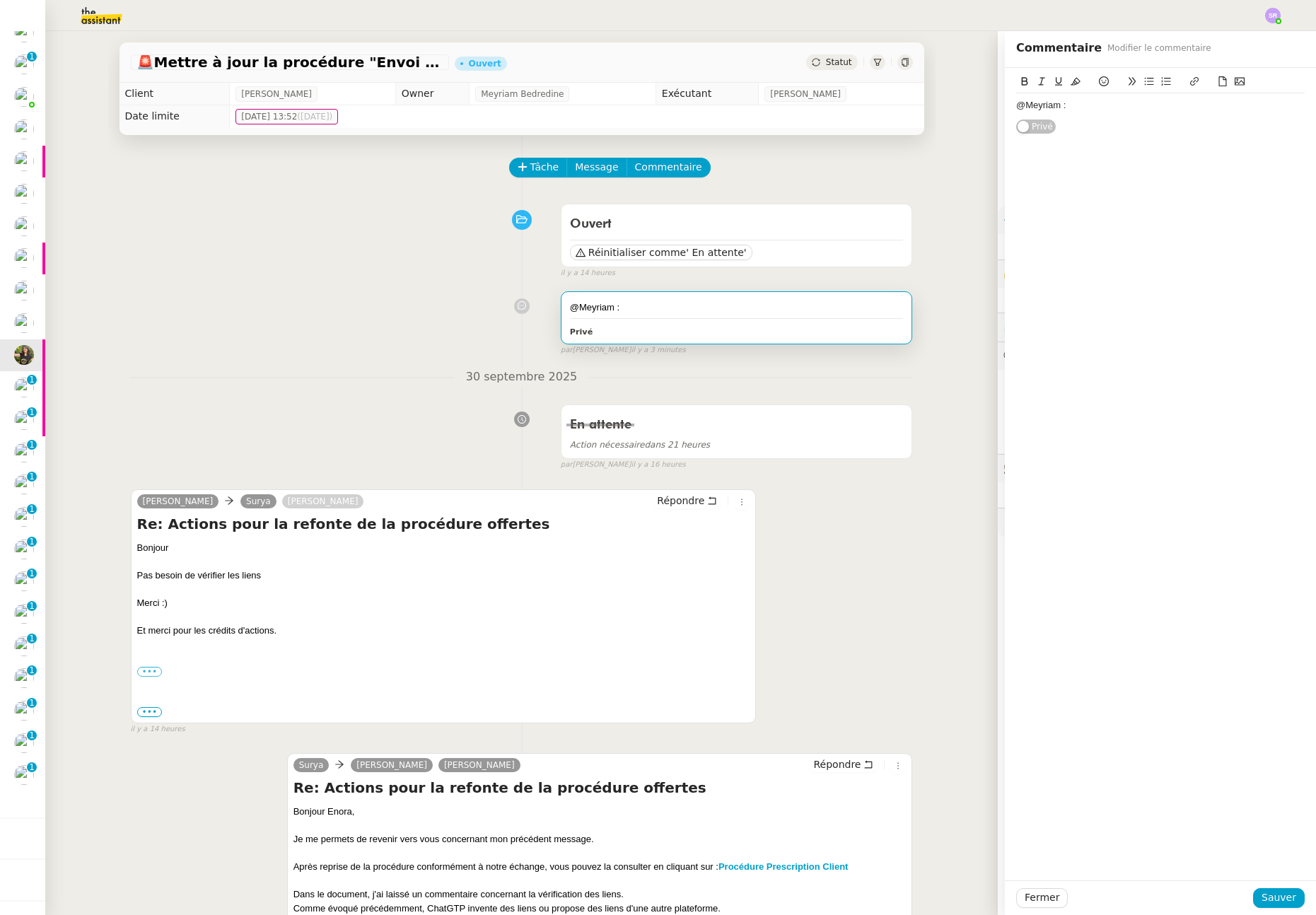
click at [1099, 97] on div "@Meyriam :" at bounding box center [1160, 105] width 289 height 24
drag, startPoint x: 1043, startPoint y: 107, endPoint x: 977, endPoint y: 107, distance: 66.0
click at [977, 107] on app-ticket "🚨 Mettre à jour la procédure "Envoi - Prescriptions clients" Ouvert Statut Clie…" at bounding box center [680, 472] width 1270 height 883
click at [1208, 109] on div "On va attendre son retour sur les 2 autres procédures" at bounding box center [1160, 105] width 289 height 13
click at [1208, 108] on div "On va attendre son retour sur les 2 autres procédures" at bounding box center [1160, 105] width 289 height 13
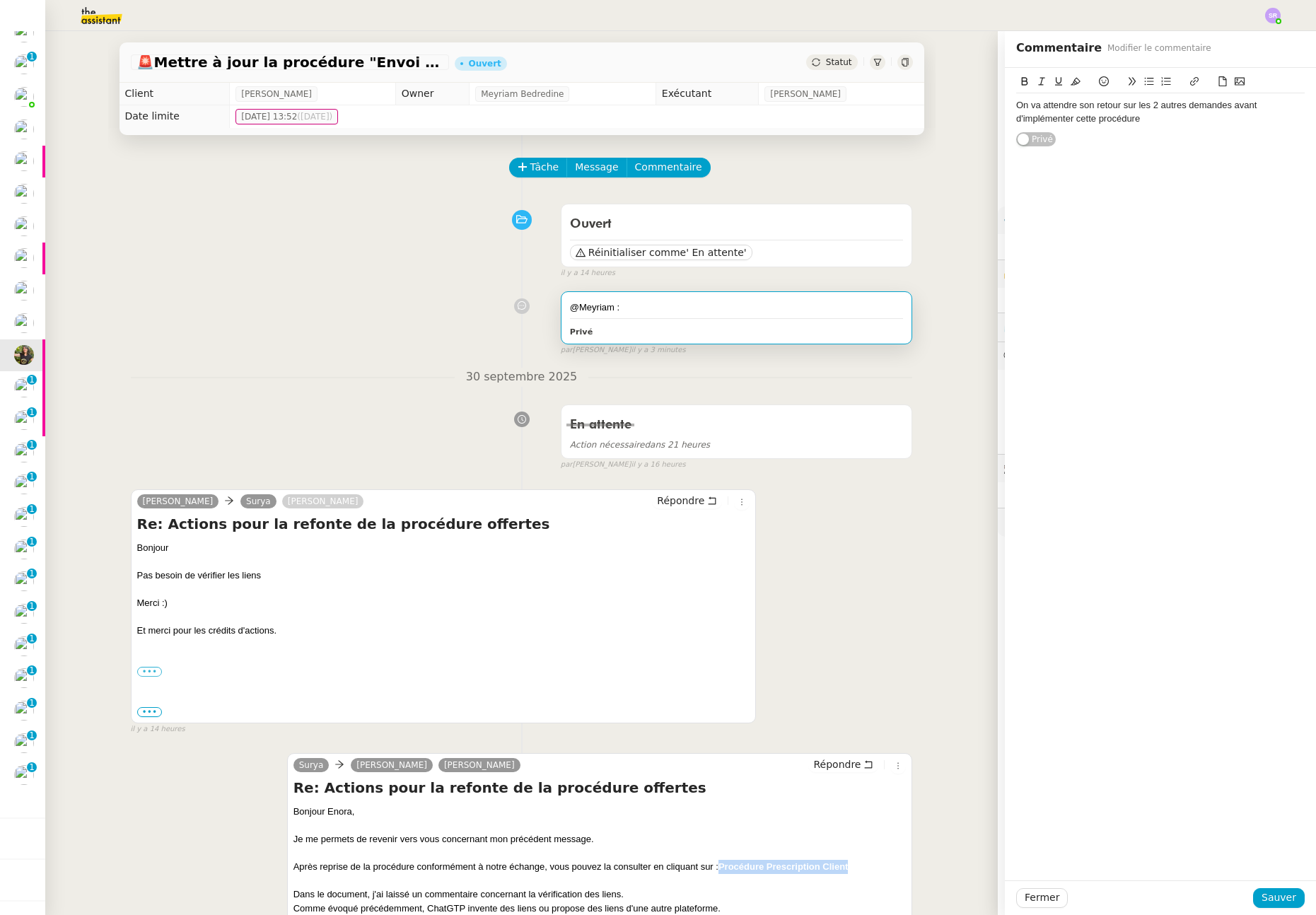
drag, startPoint x: 854, startPoint y: 864, endPoint x: 718, endPoint y: 866, distance: 136.0
click at [718, 866] on div "Après reprise de la procédure conformément à notre échange, vous pouvez la cons…" at bounding box center [600, 866] width 613 height 14
copy strong "Procédure Prescription Client"
click at [1208, 126] on div "On va attendre son retour sur les 2 autres demandes avant d'implémenter cette p…" at bounding box center [1160, 111] width 289 height 38
click at [1282, 894] on span "Sauver" at bounding box center [1278, 897] width 35 height 16
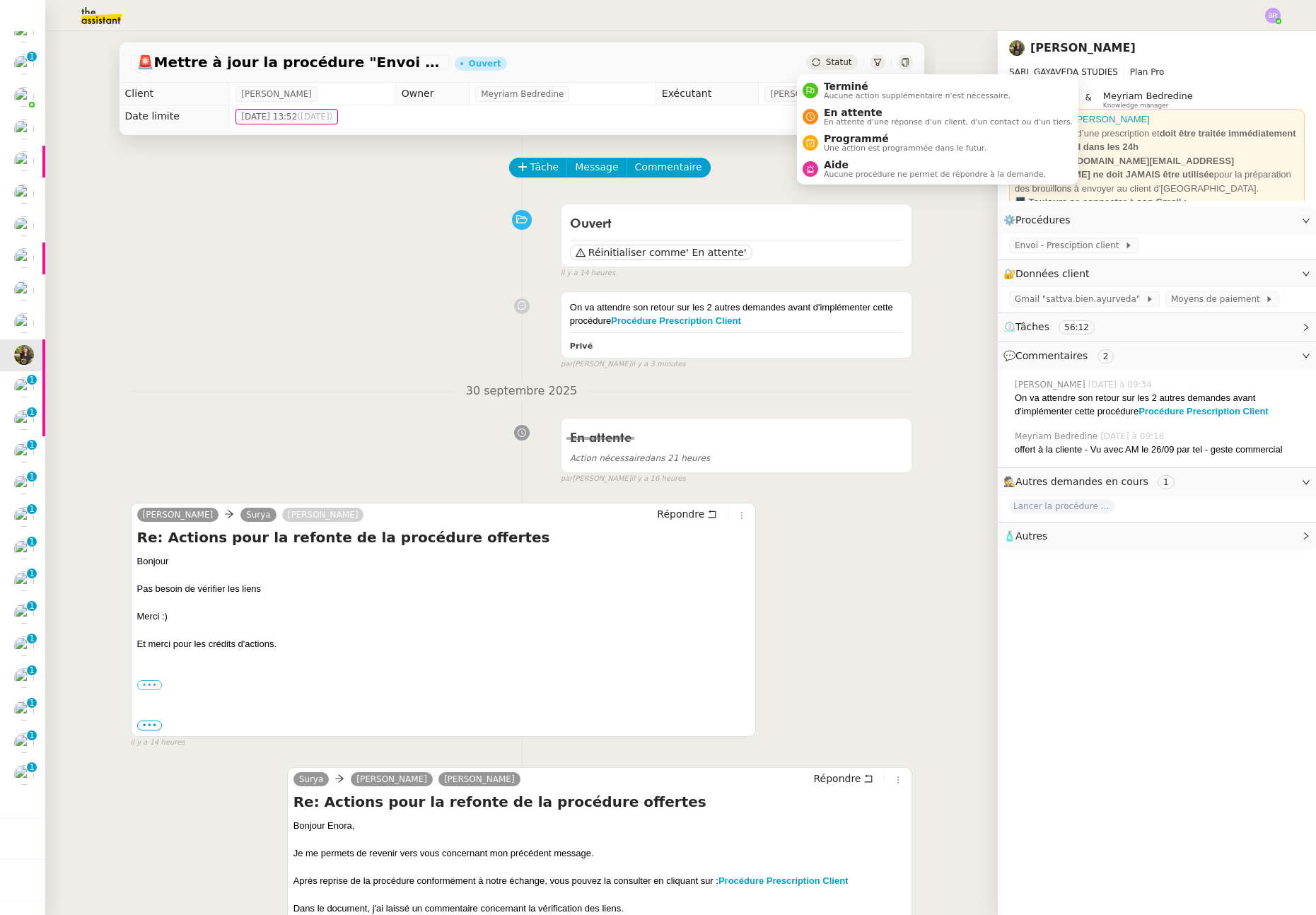
click at [821, 67] on div "Statut" at bounding box center [831, 62] width 51 height 15
click at [841, 112] on span "En attente" at bounding box center [948, 112] width 249 height 11
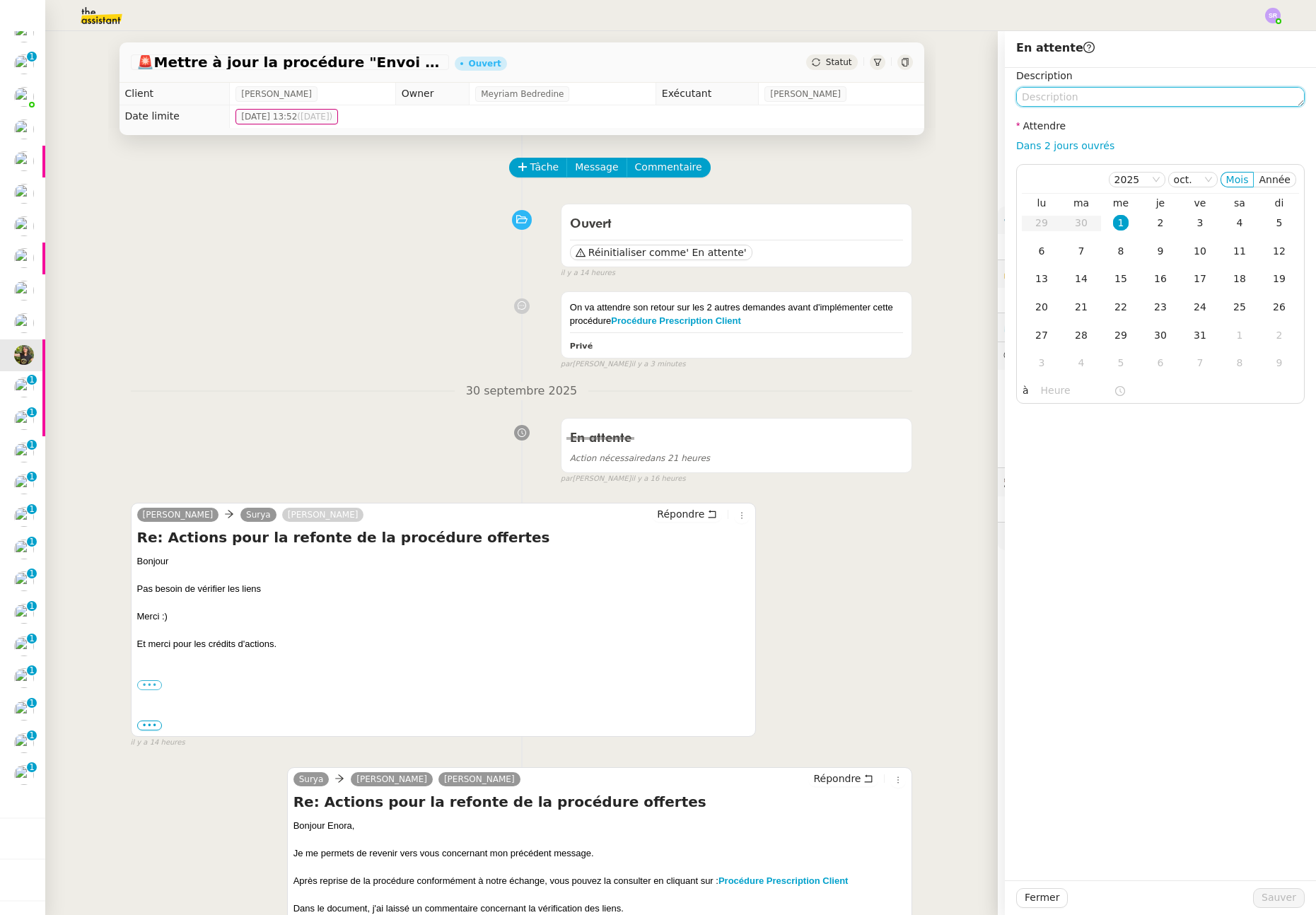
click at [1059, 96] on textarea at bounding box center [1160, 97] width 289 height 20
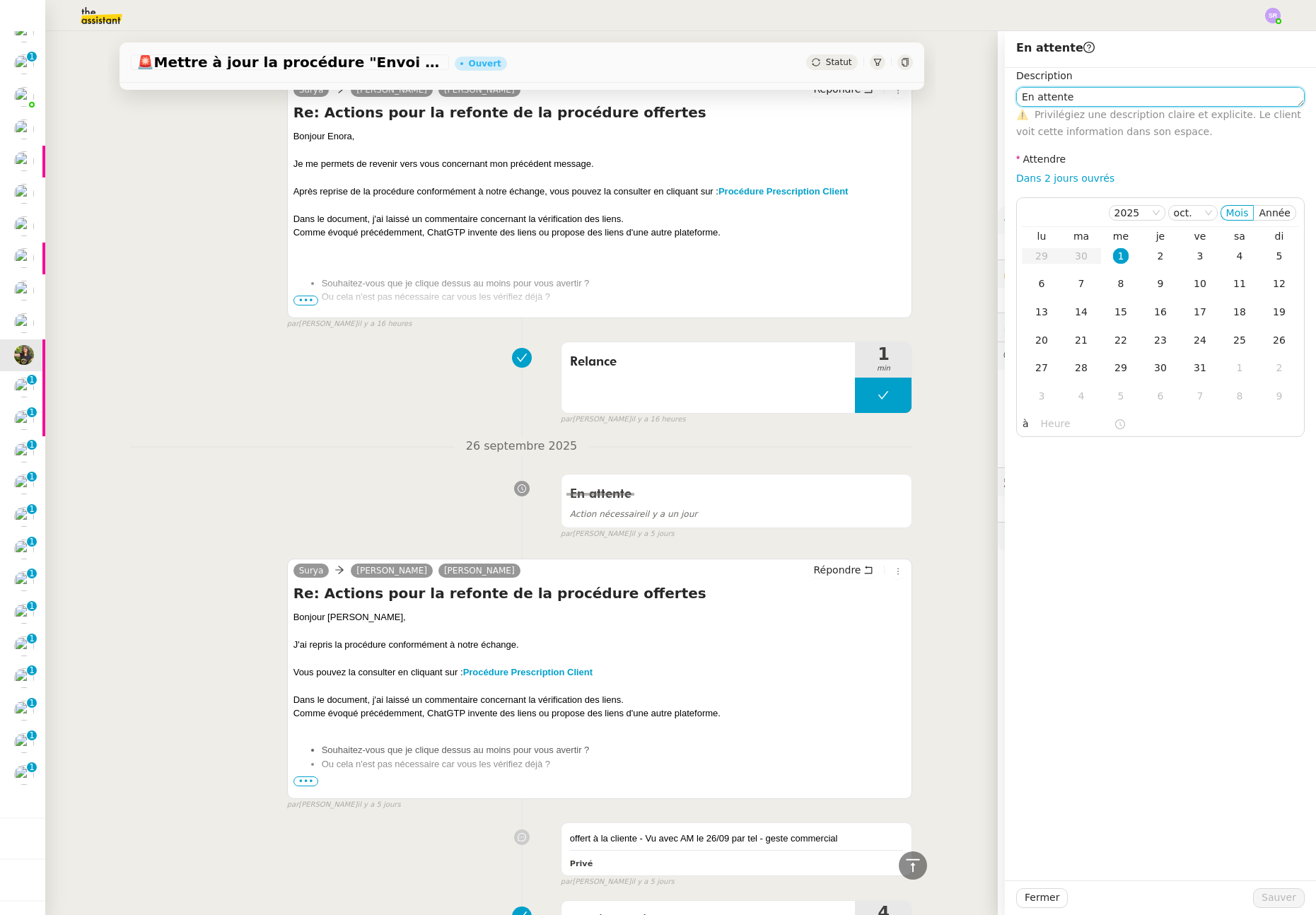
scroll to position [244, 0]
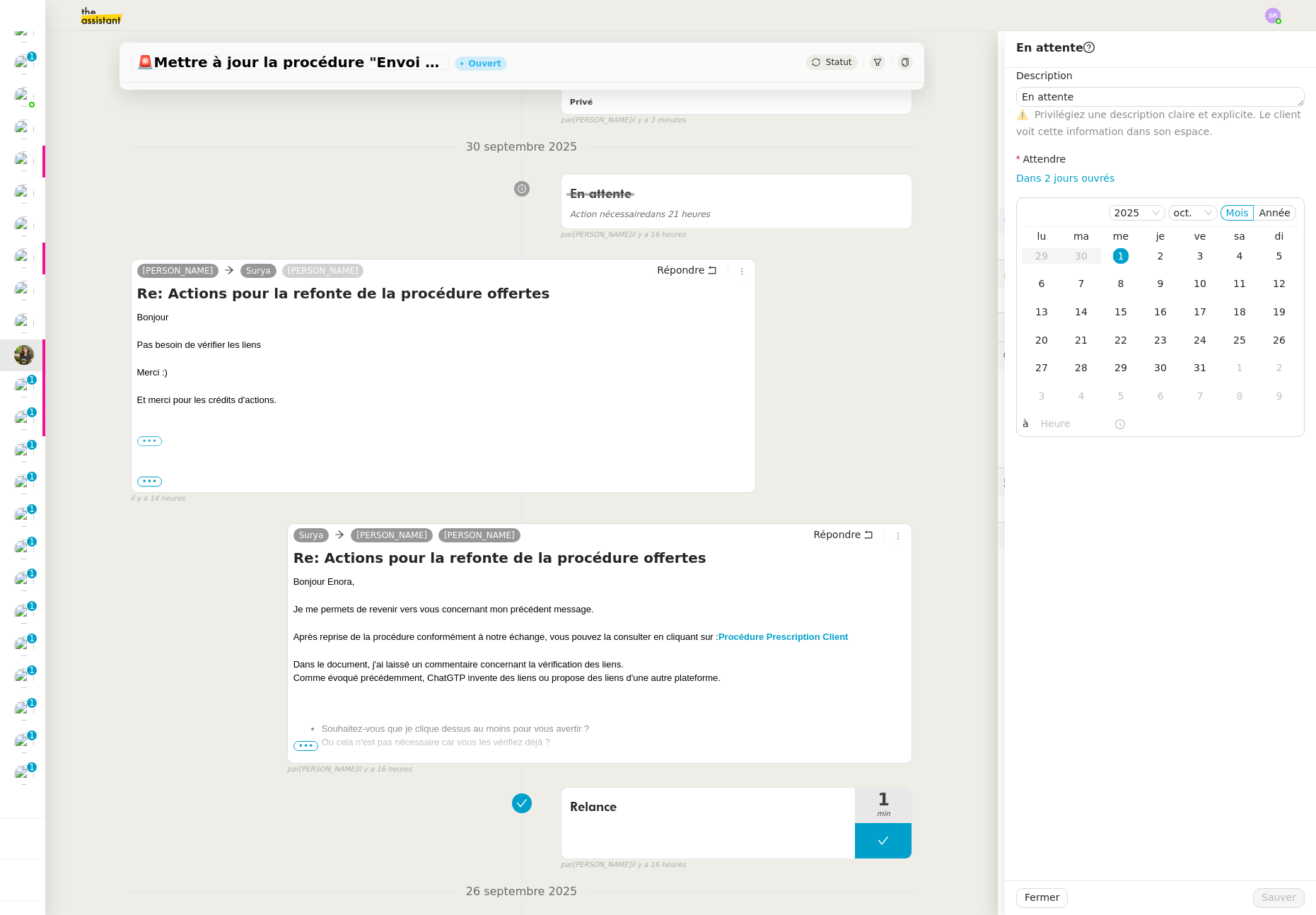
click at [304, 746] on span "•••" at bounding box center [306, 745] width 25 height 10
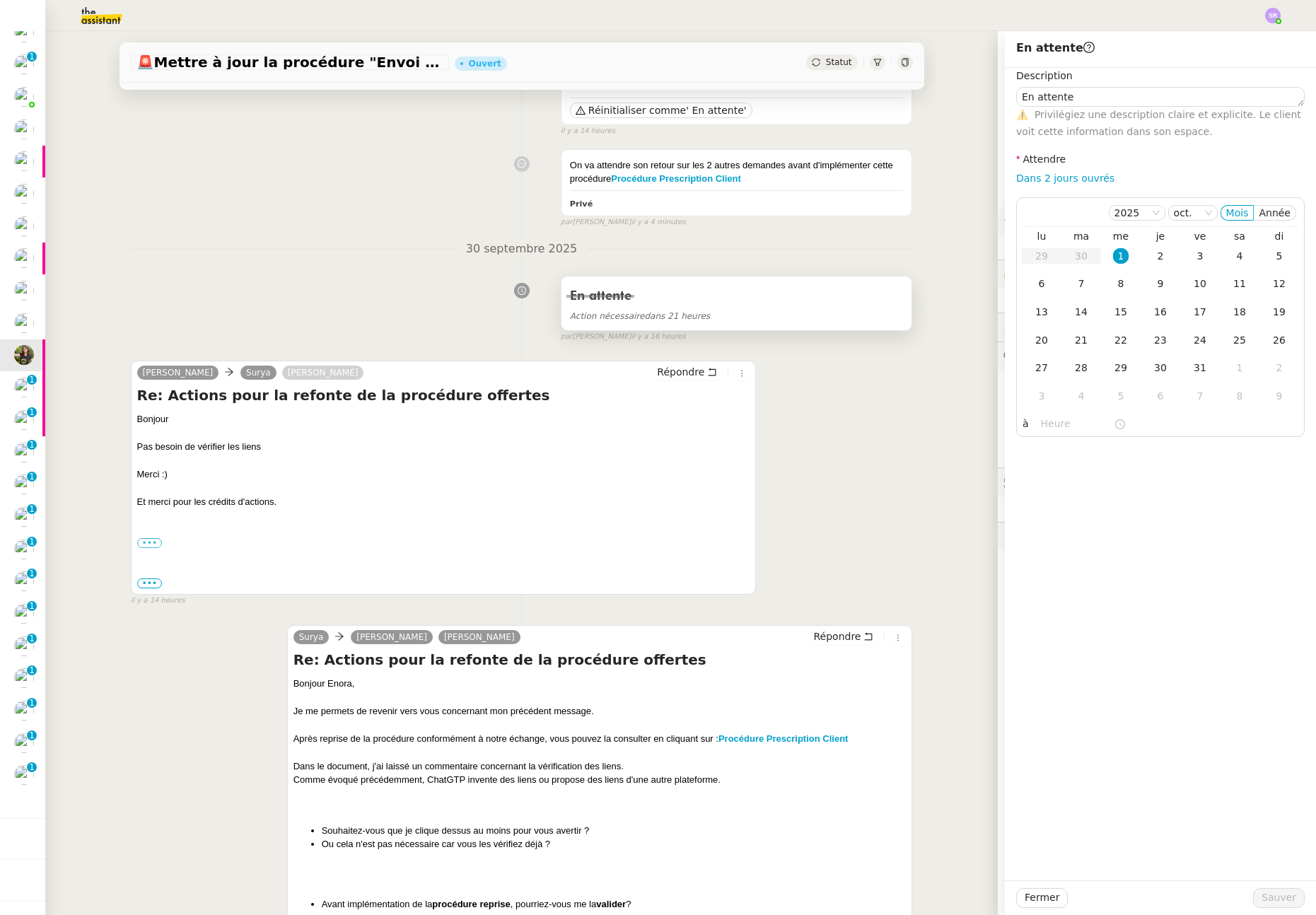
scroll to position [0, 0]
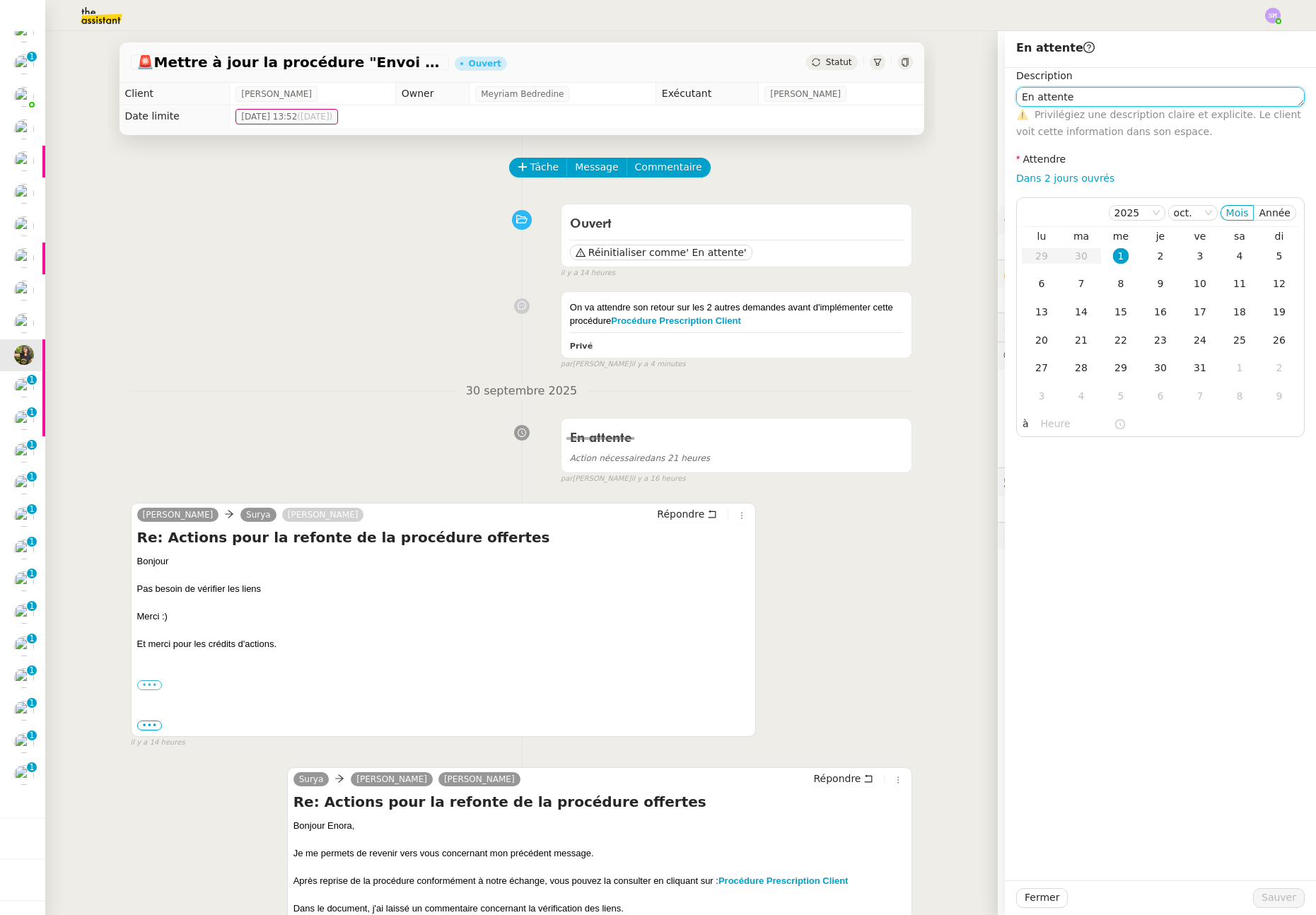
click at [1116, 98] on textarea "En attente" at bounding box center [1160, 97] width 289 height 20
type textarea "En attente retours sur l'exe de la demande"
click at [1072, 178] on link "Dans 2 jours ouvrés" at bounding box center [1065, 178] width 98 height 11
type input "07:00"
click at [1266, 882] on div "Fermer Sauver" at bounding box center [1160, 897] width 311 height 35
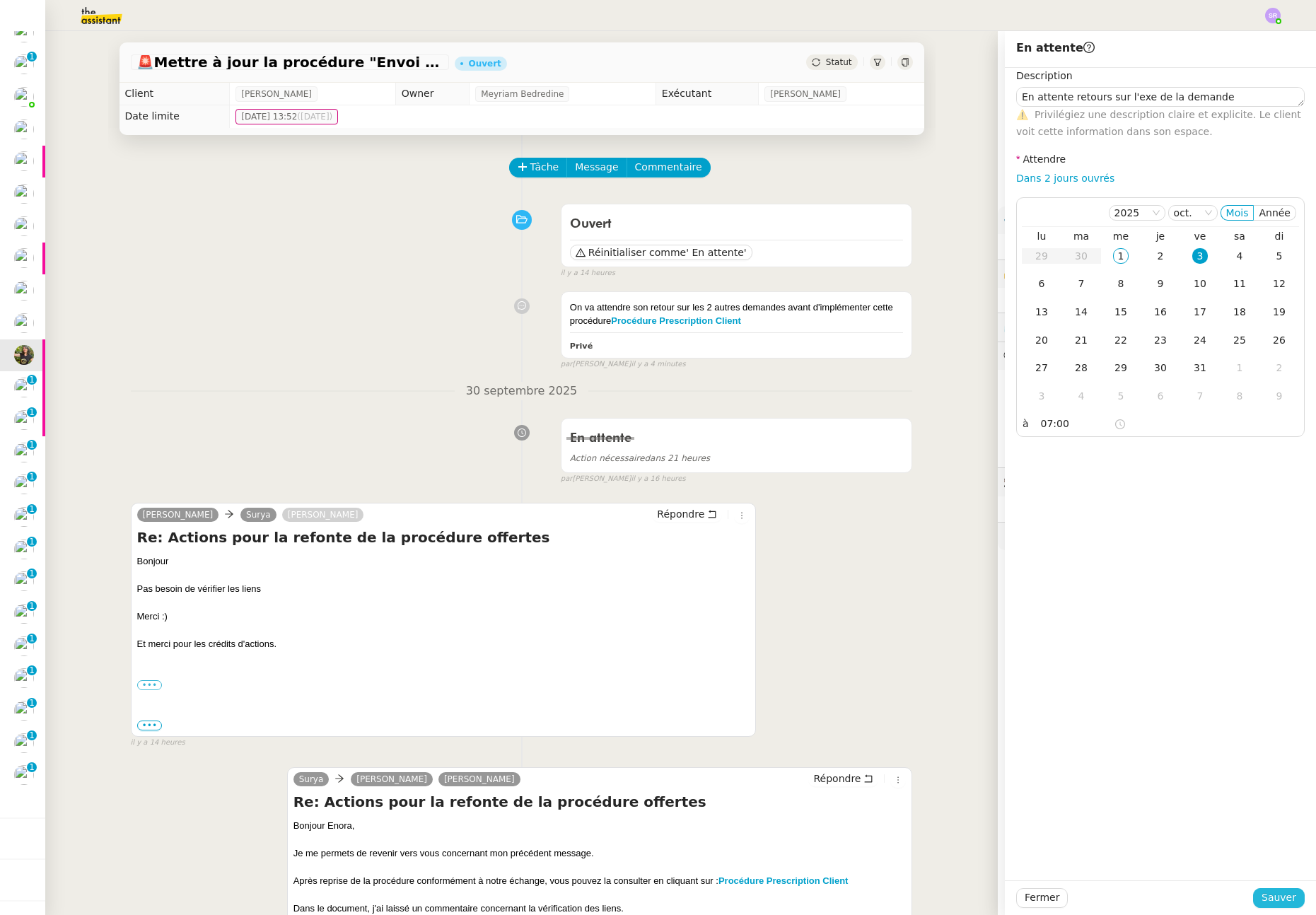
click at [1267, 896] on span "Sauver" at bounding box center [1278, 897] width 35 height 16
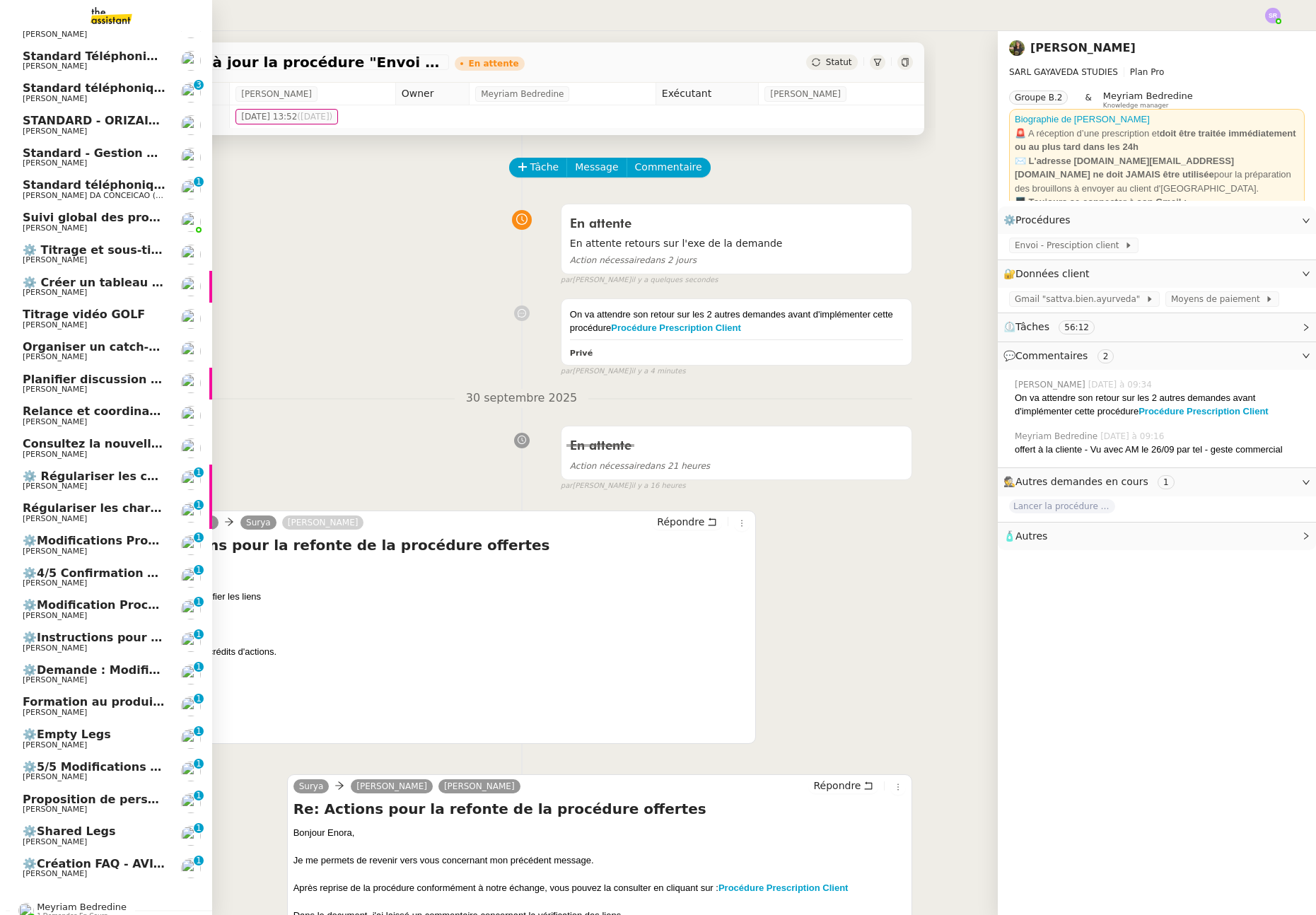
scroll to position [182, 0]
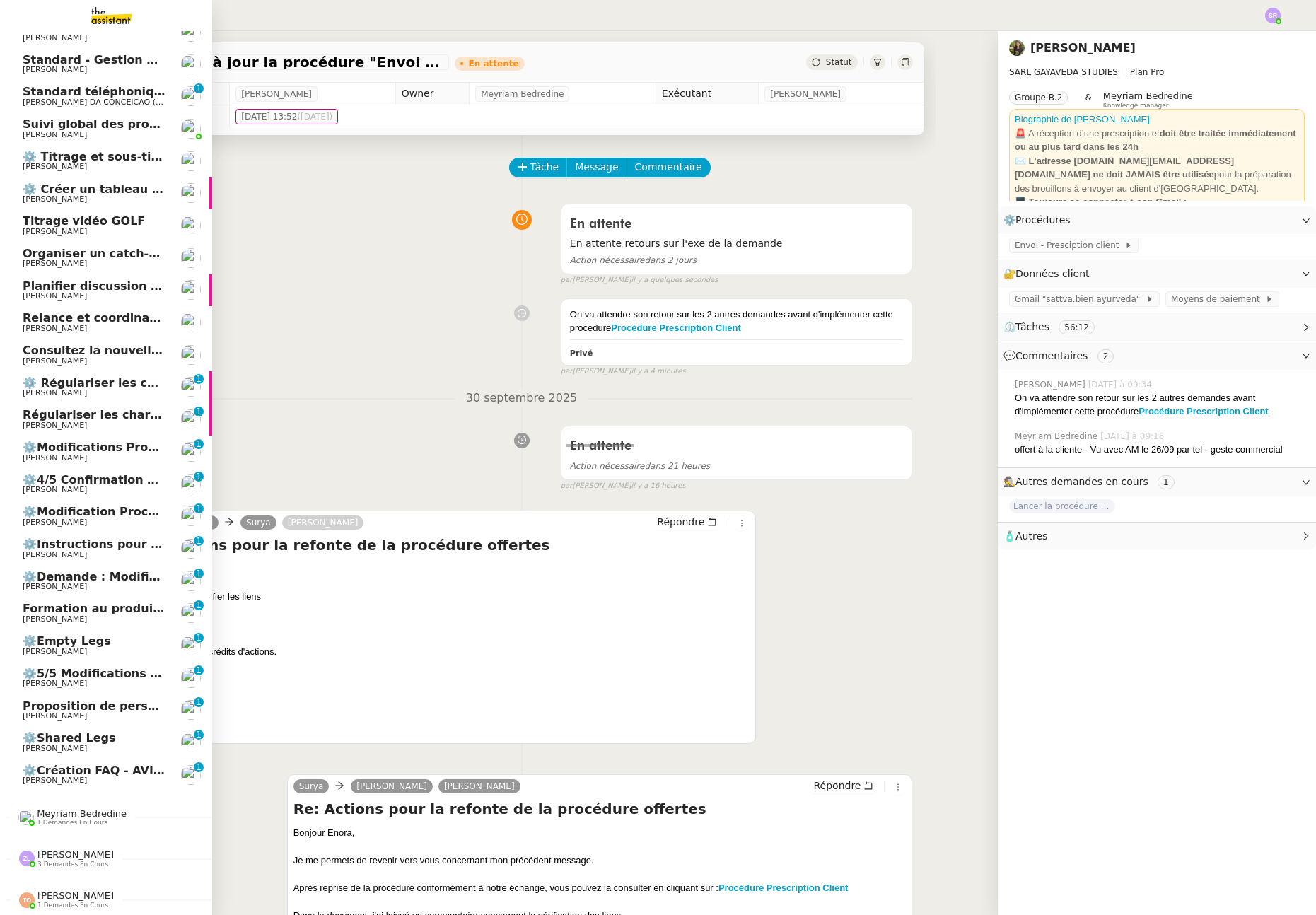
click at [125, 615] on span "[PERSON_NAME]" at bounding box center [94, 618] width 143 height 8
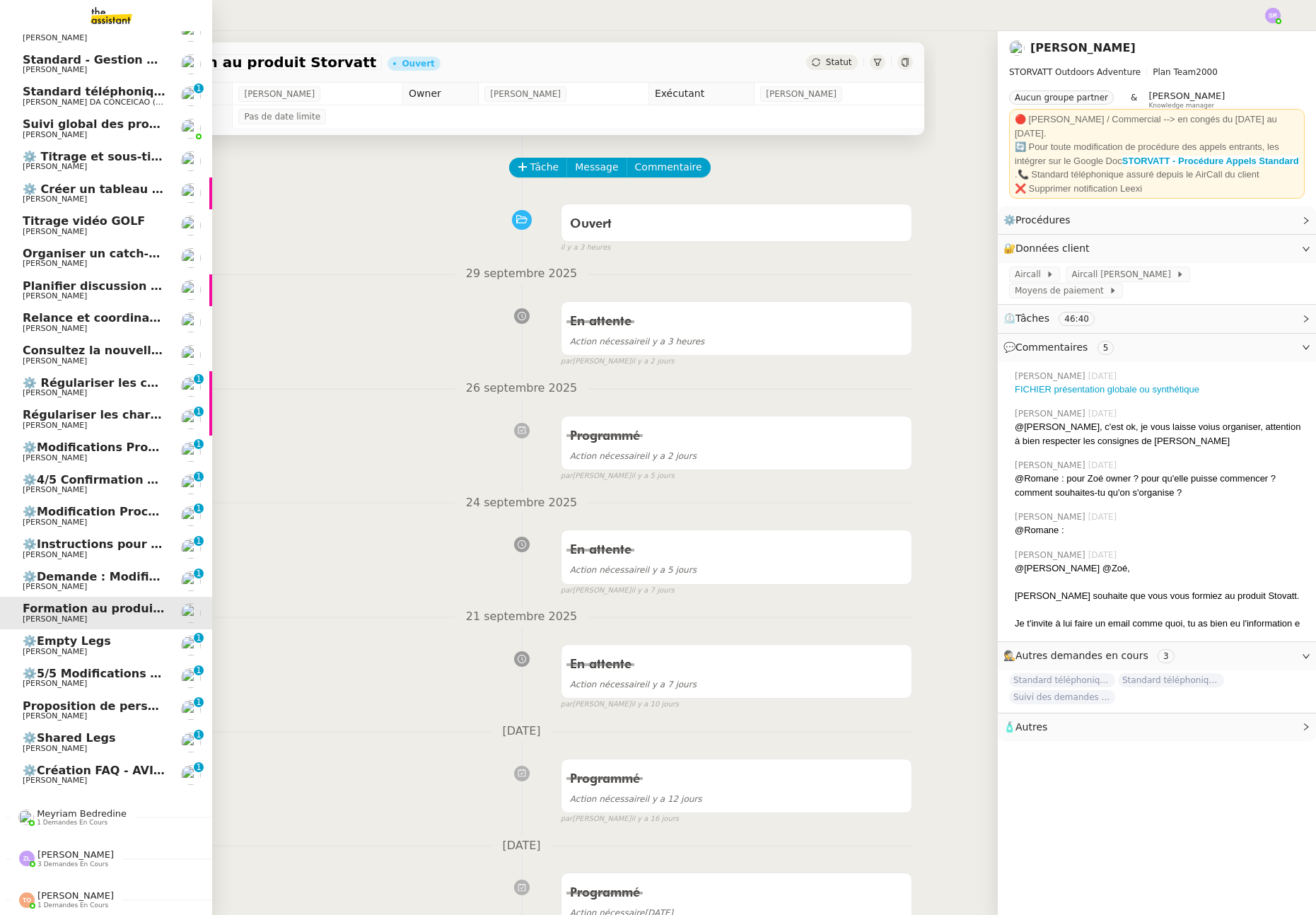
click at [111, 344] on span "Consultez la nouvelle procédure HubSpot" at bounding box center [155, 351] width 264 height 13
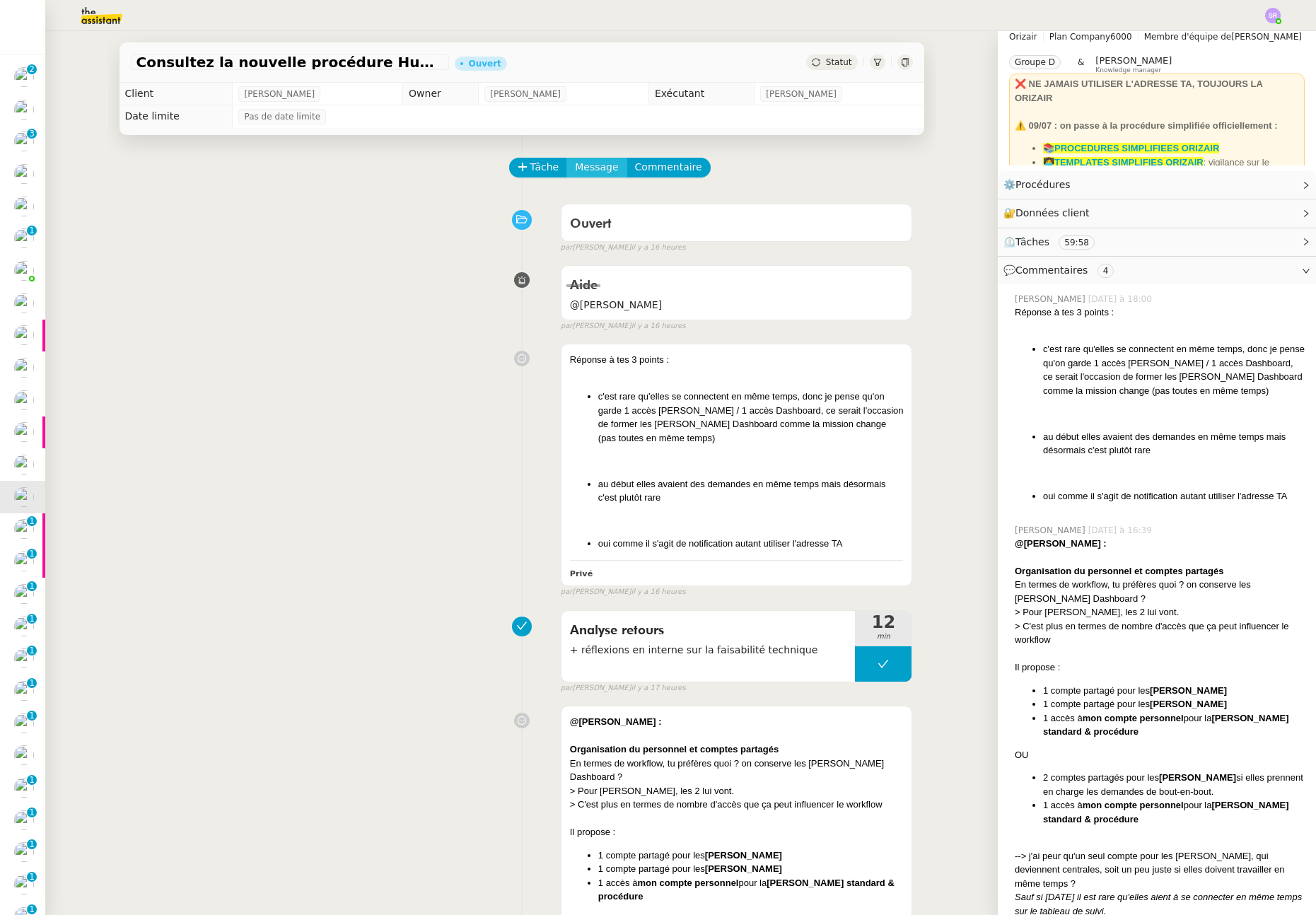
click at [598, 162] on span "Message" at bounding box center [596, 168] width 43 height 16
click at [628, 203] on span "Nouvelle conversation" at bounding box center [650, 207] width 125 height 11
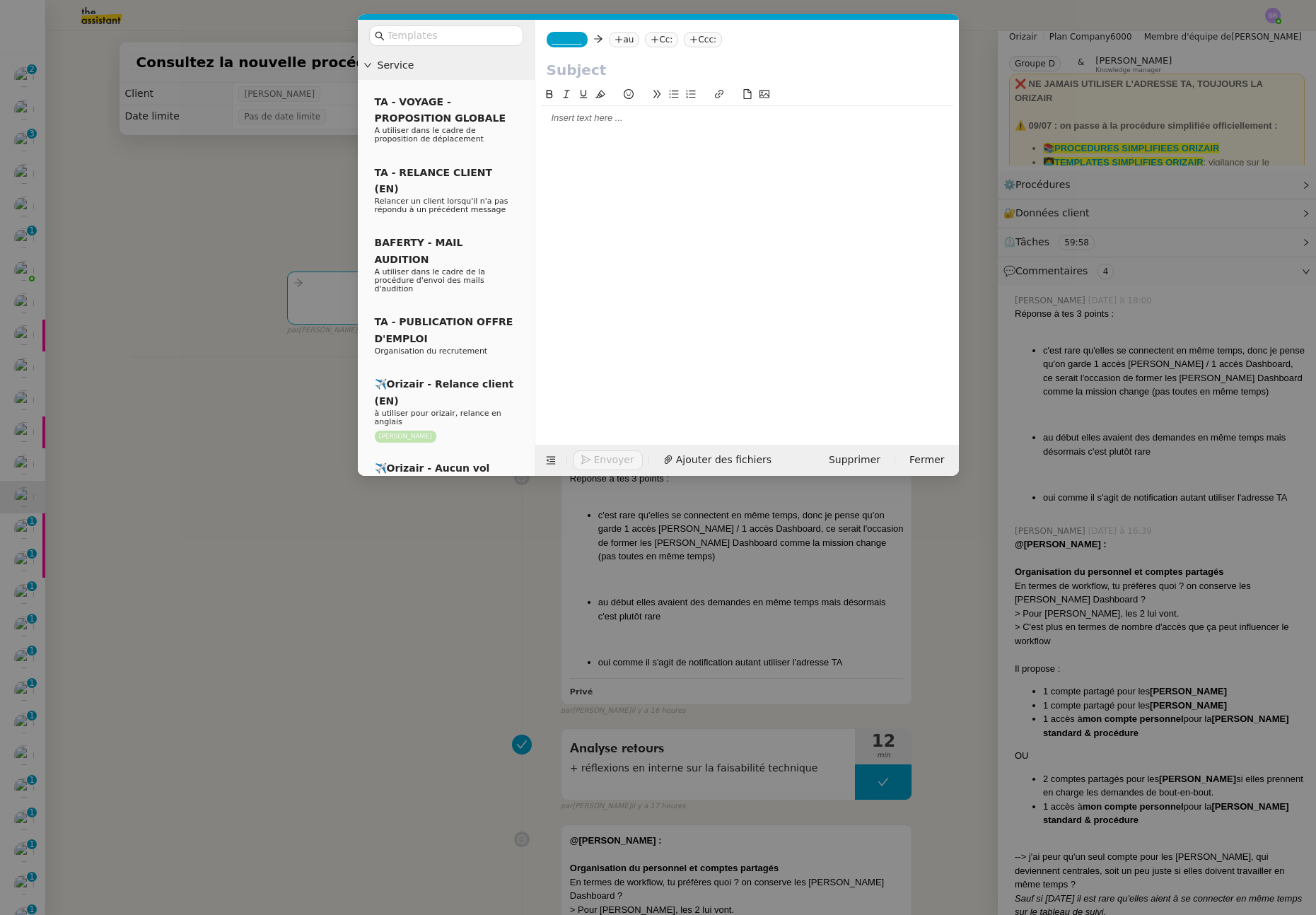
click at [634, 41] on nz-tag "au" at bounding box center [624, 39] width 30 height 15
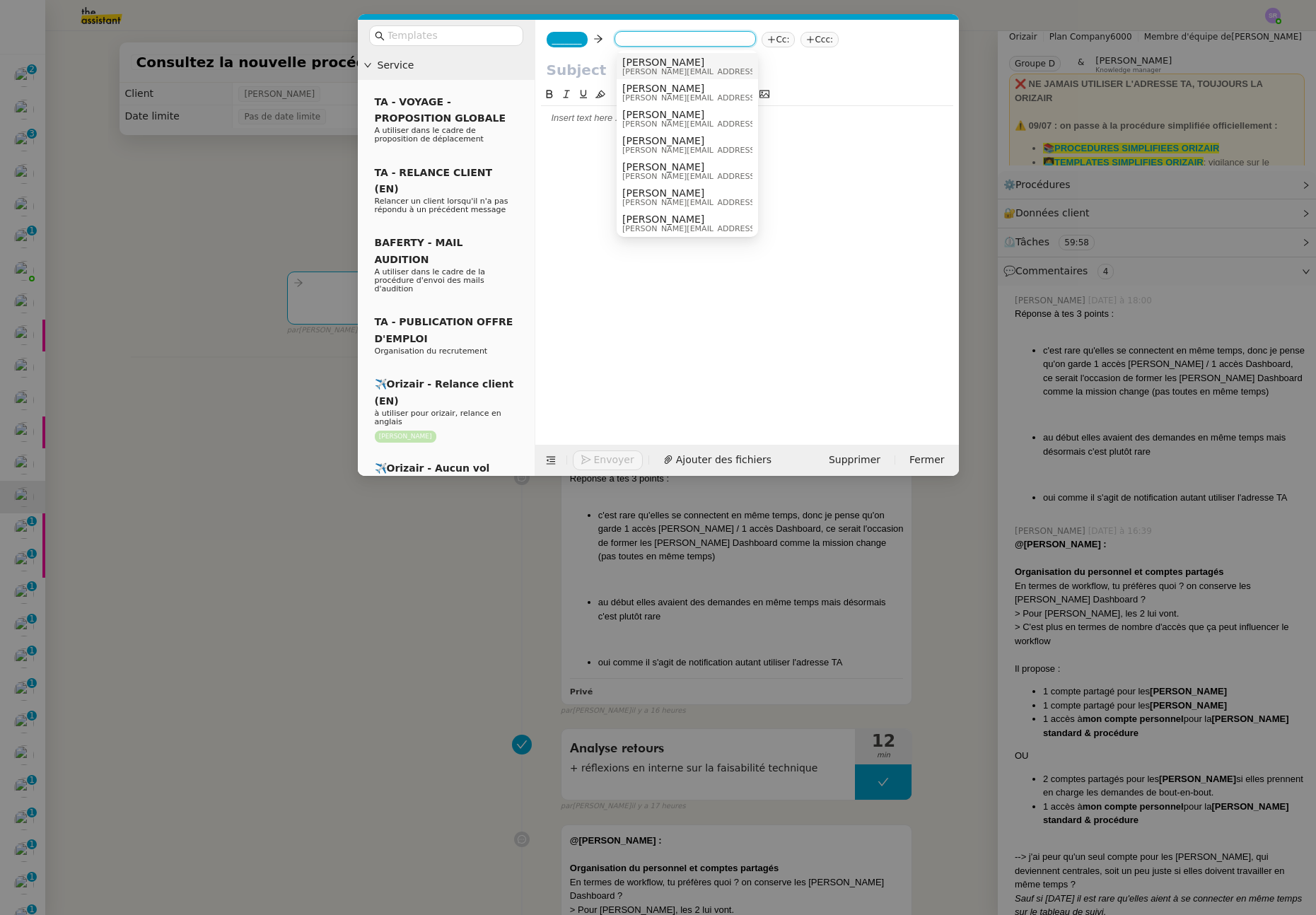
click at [562, 38] on span "_______" at bounding box center [567, 39] width 30 height 10
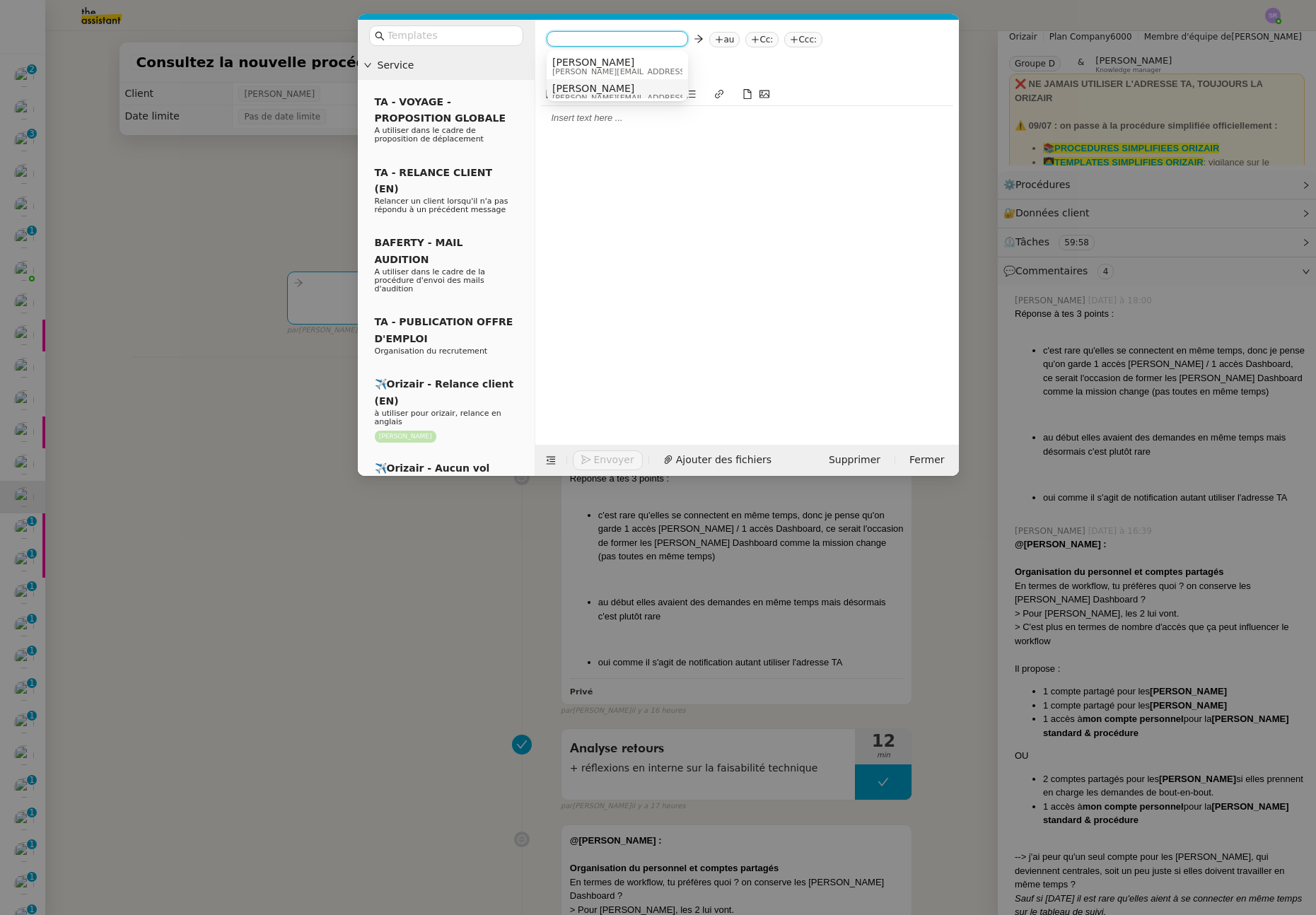
scroll to position [7, 0]
click at [723, 164] on div at bounding box center [747, 255] width 412 height 336
click at [836, 460] on span "Supprimer" at bounding box center [855, 460] width 52 height 16
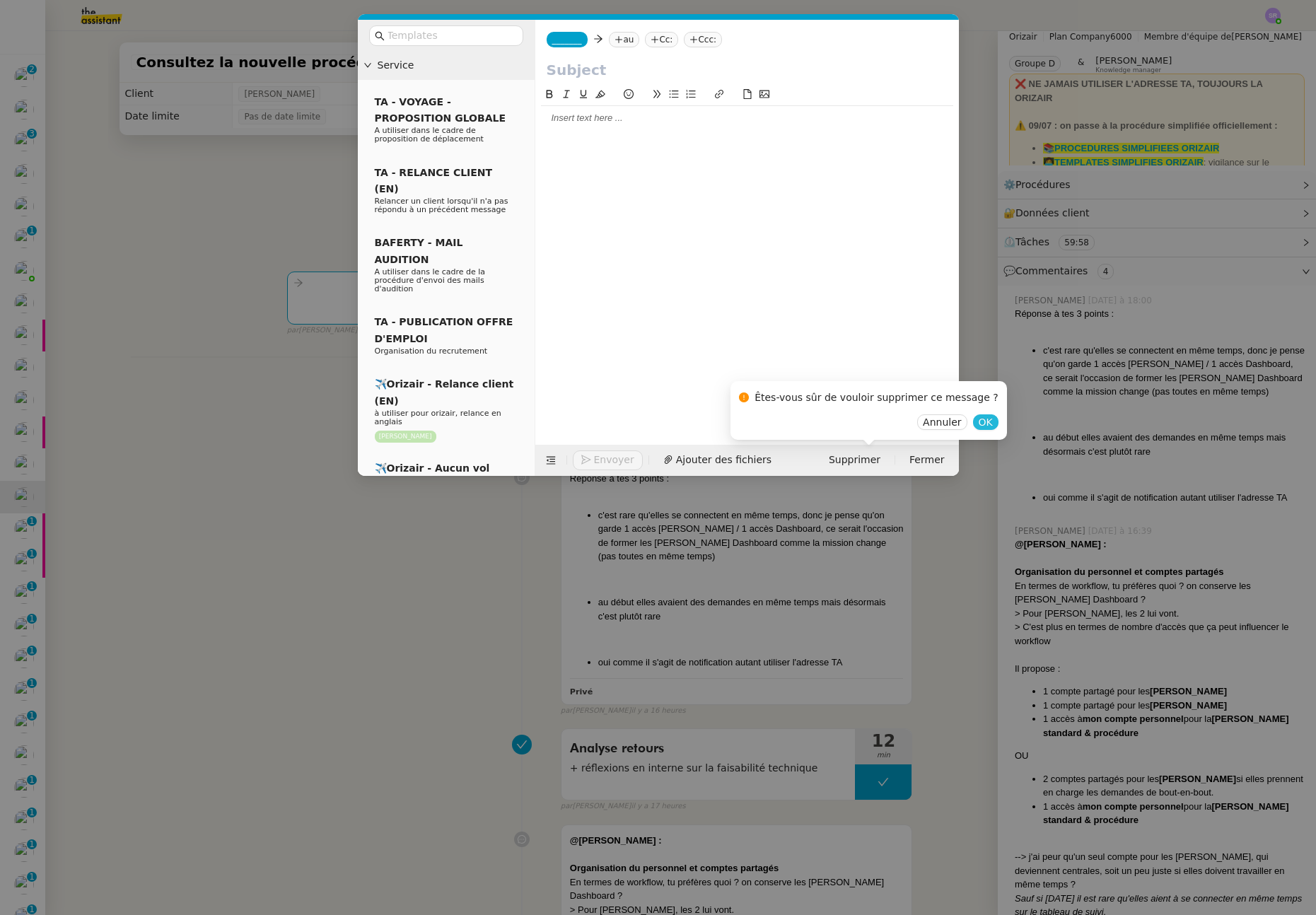
click at [979, 427] on span "OK" at bounding box center [985, 421] width 14 height 14
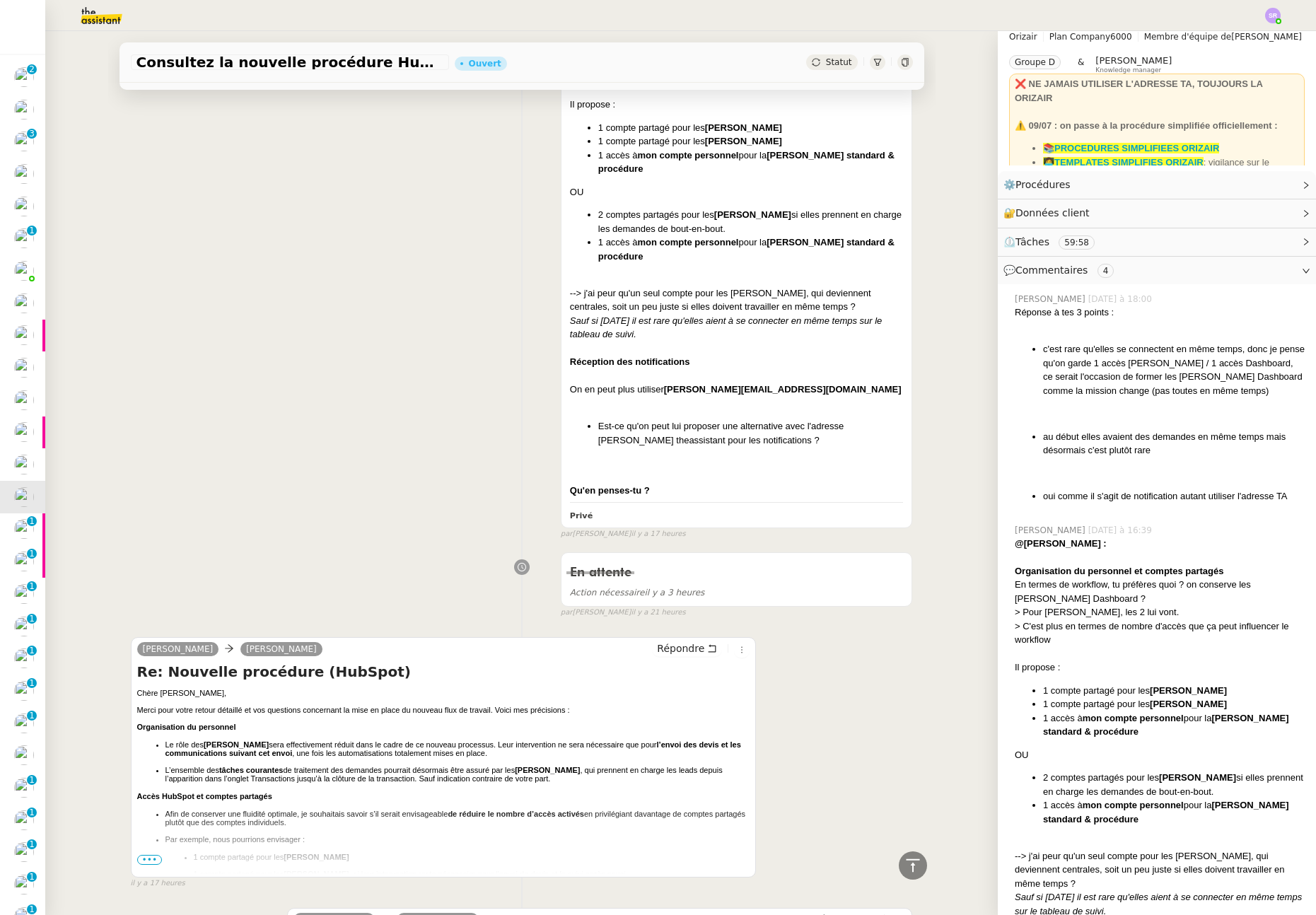
scroll to position [964, 0]
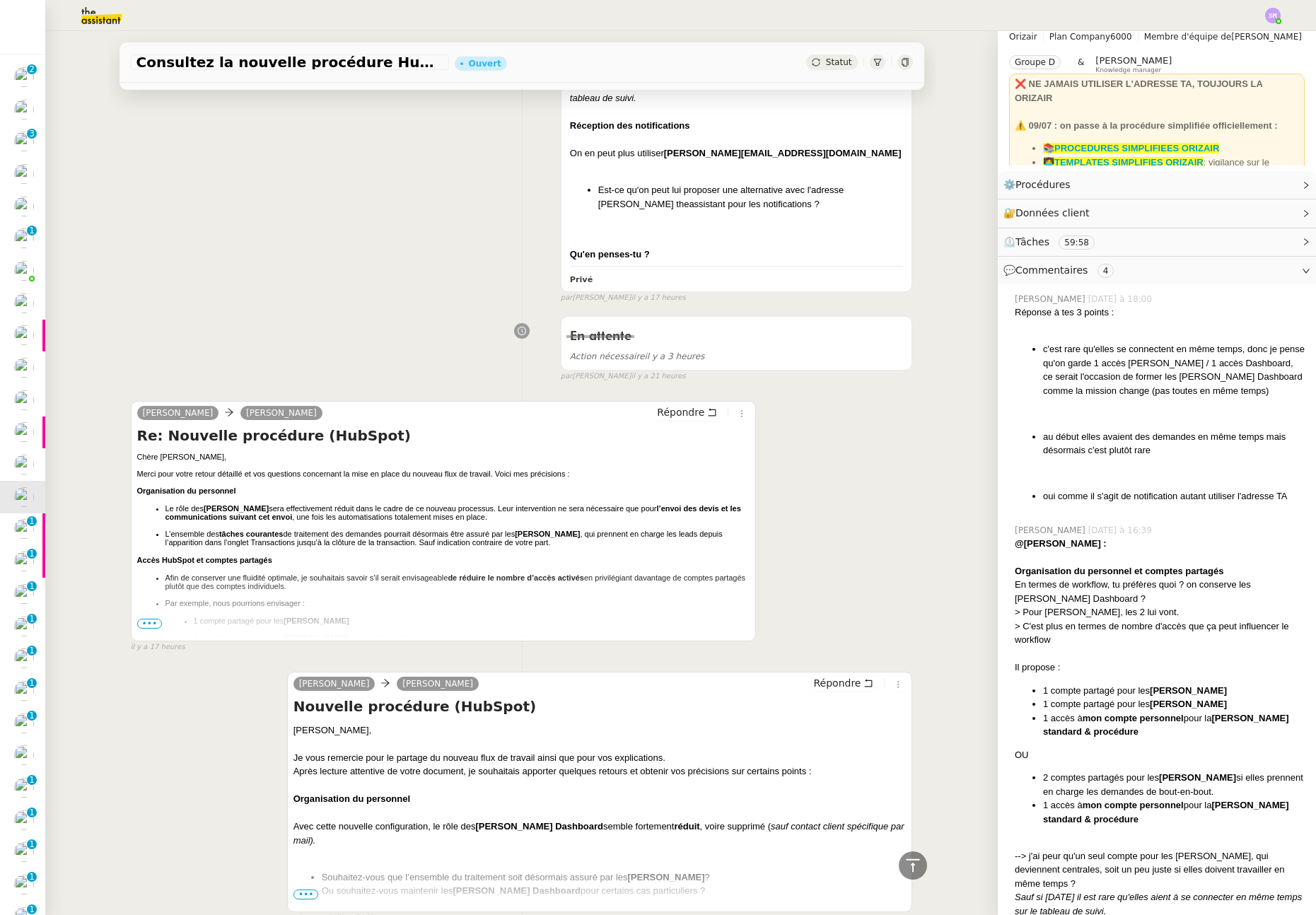
click at [144, 625] on span "•••" at bounding box center [150, 623] width 25 height 10
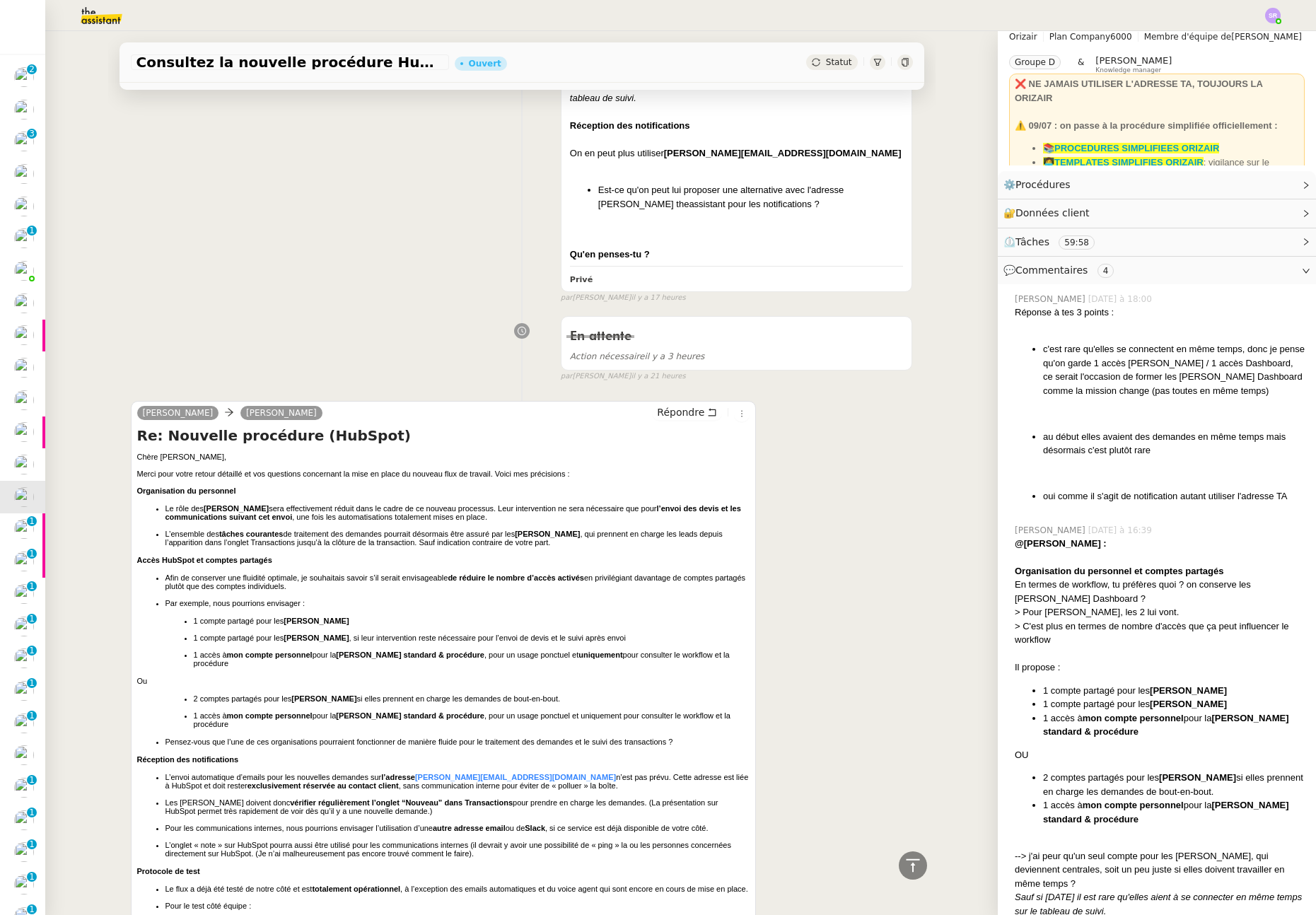
scroll to position [1190, 0]
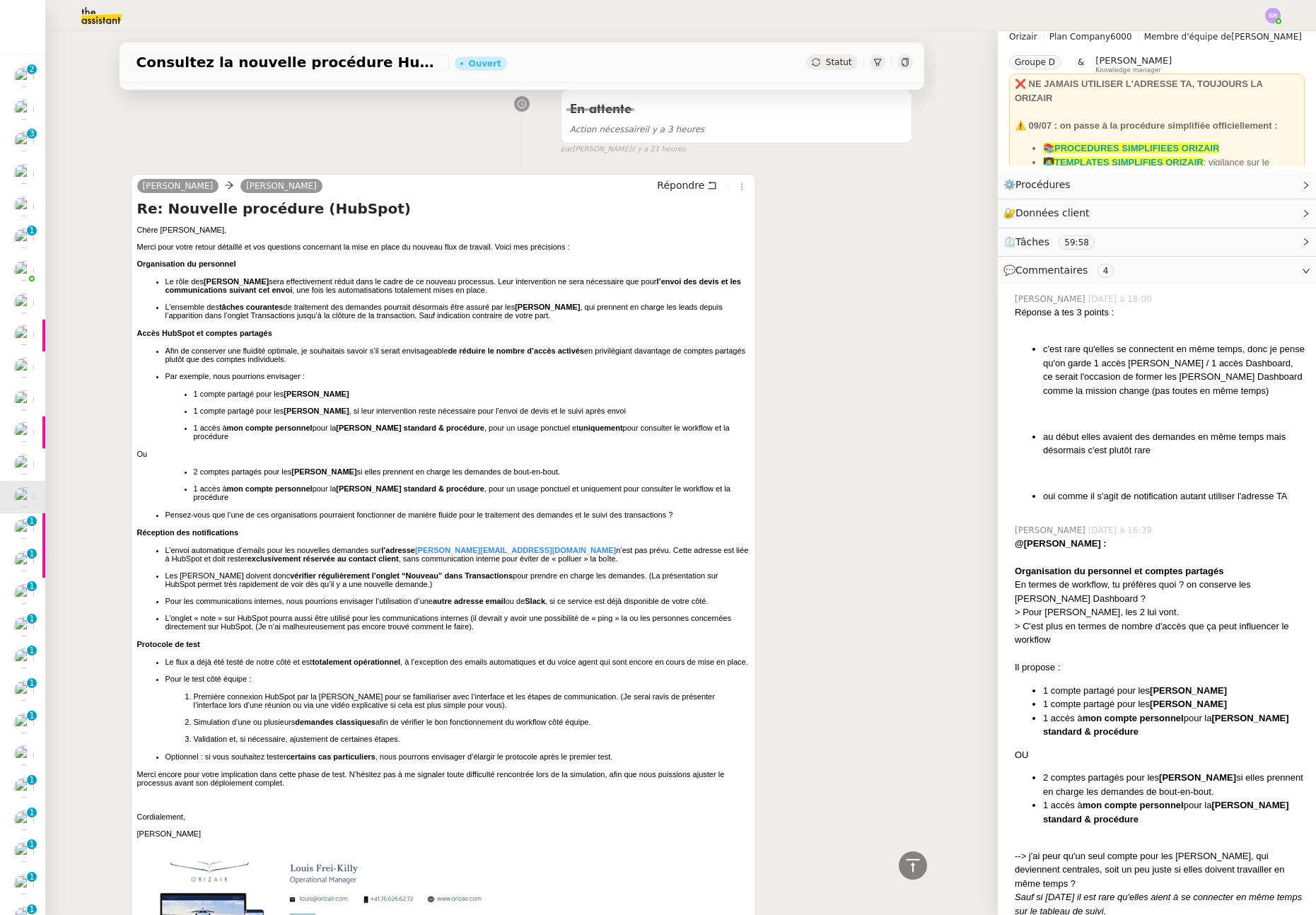
click at [856, 445] on div "[PERSON_NAME] [PERSON_NAME] Répondre Re: Nouvelle procédure (HubSpot) Chère [PE…" at bounding box center [521, 599] width 782 height 877
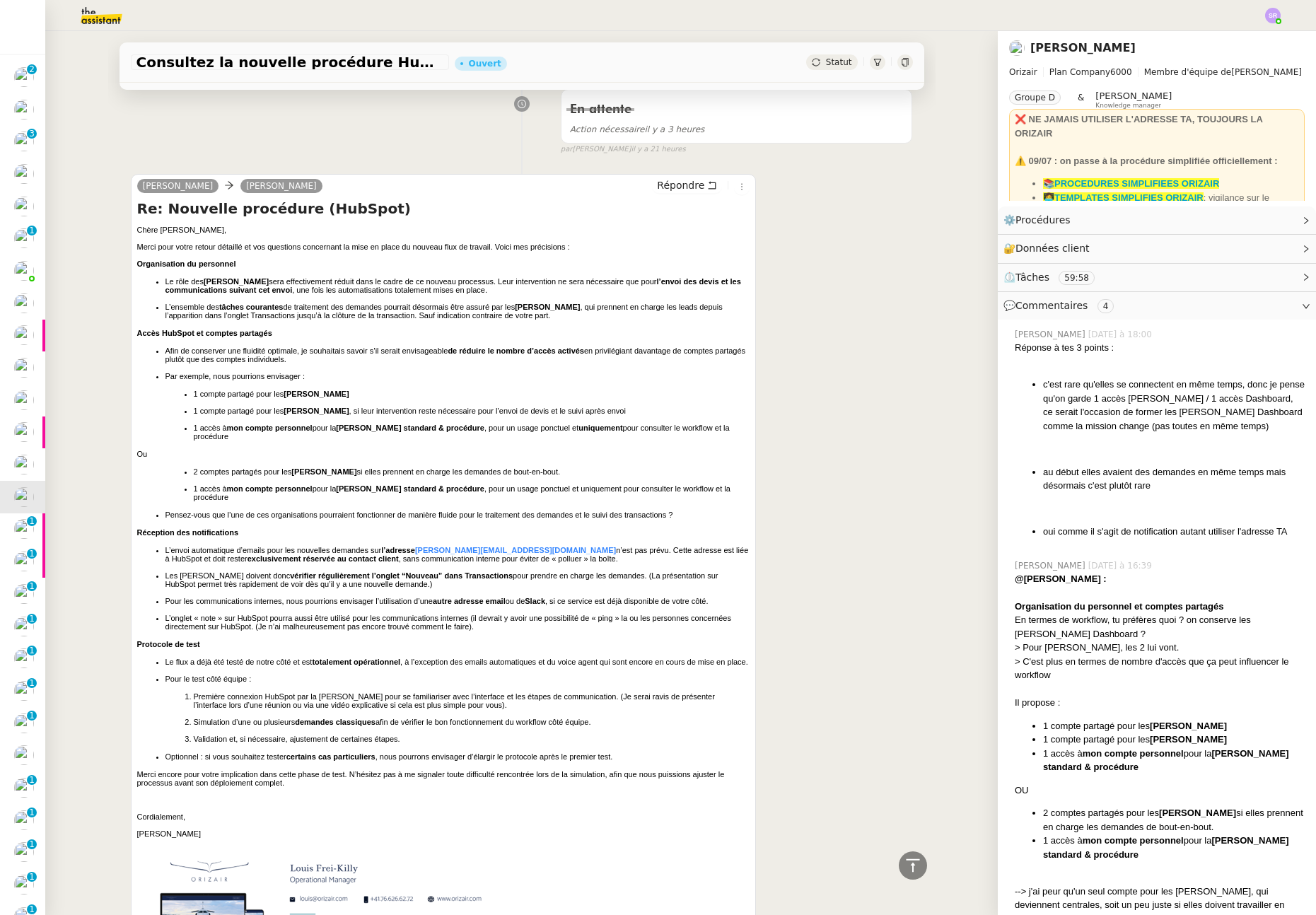
click at [1272, 18] on img at bounding box center [1272, 15] width 15 height 15
click at [1244, 43] on li "Suivi" at bounding box center [1234, 40] width 92 height 20
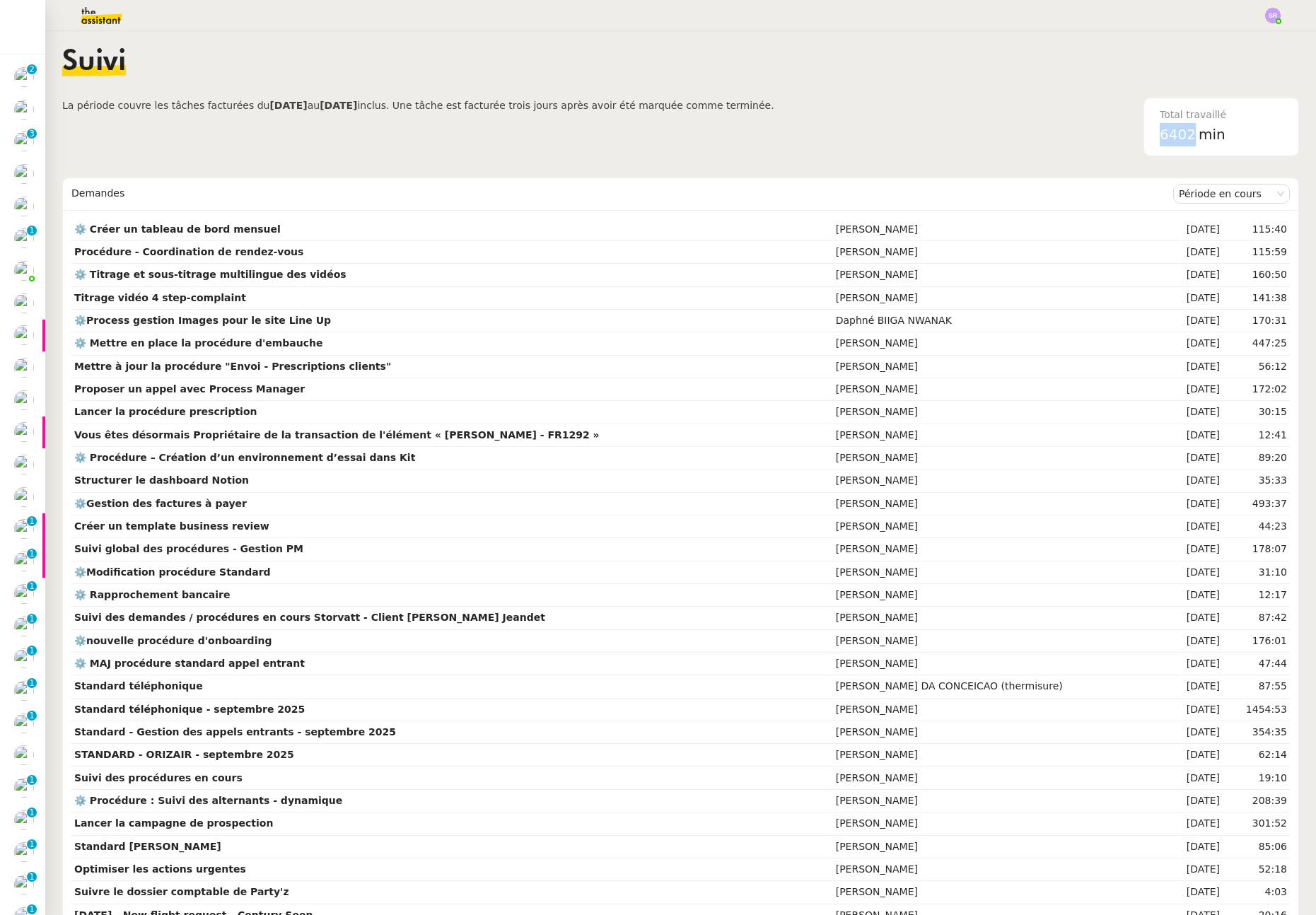
drag, startPoint x: 1175, startPoint y: 137, endPoint x: 1137, endPoint y: 137, distance: 38.0
click at [1151, 137] on div "Total travaillé 6402 min" at bounding box center [1222, 127] width 140 height 58
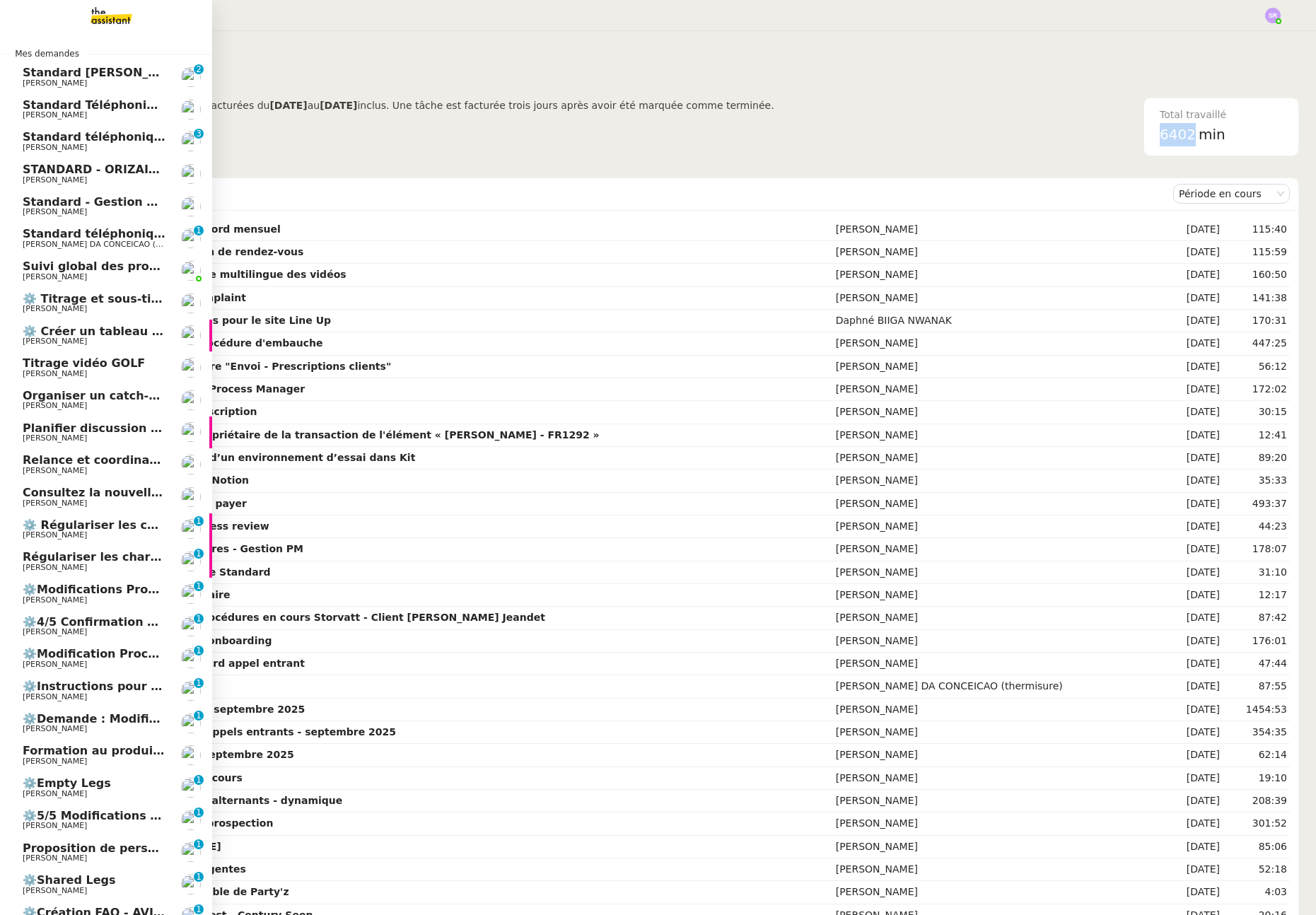
click at [81, 84] on span "[PERSON_NAME]" at bounding box center [55, 83] width 64 height 9
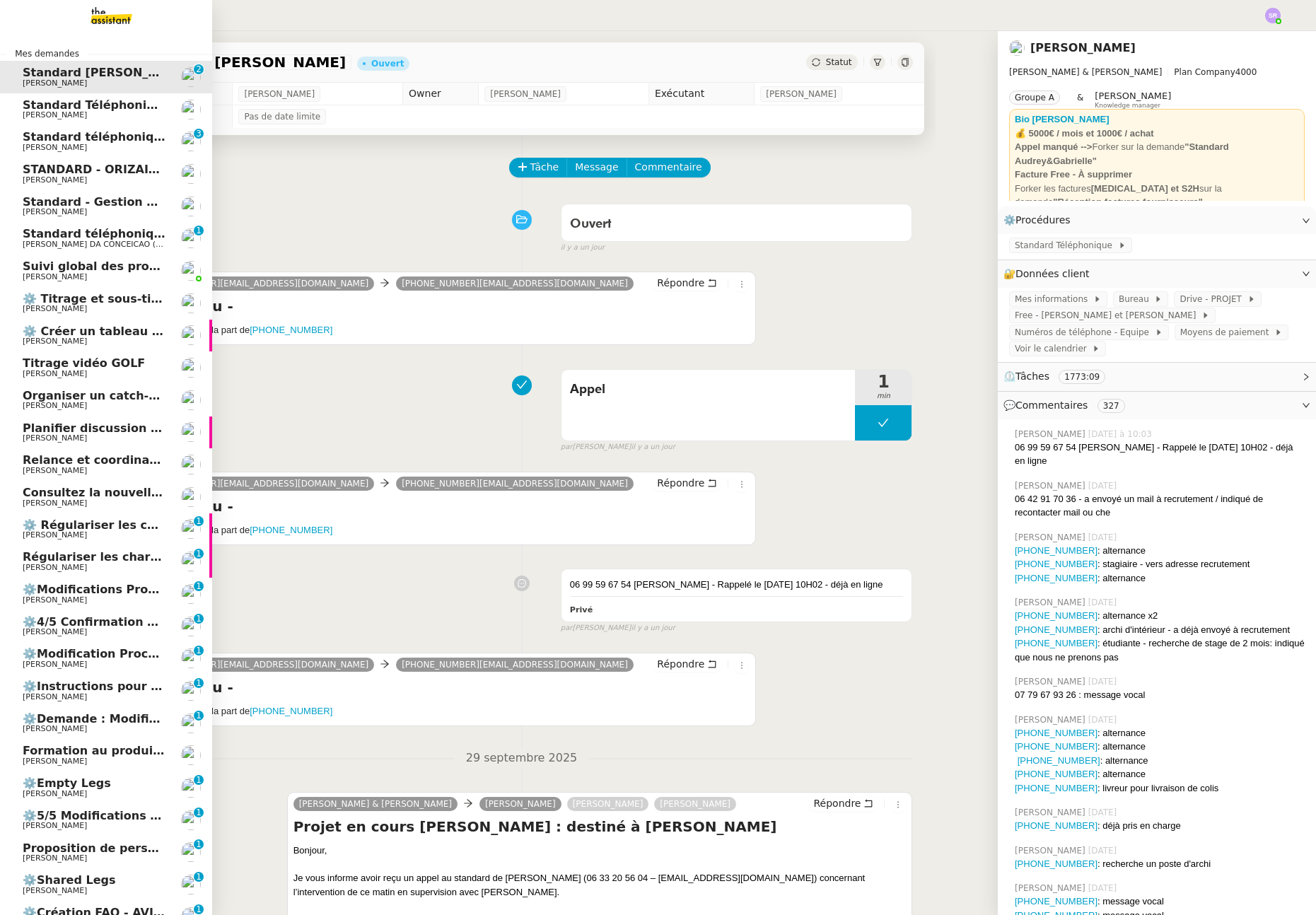
click at [91, 111] on span "[PERSON_NAME]" at bounding box center [94, 114] width 143 height 8
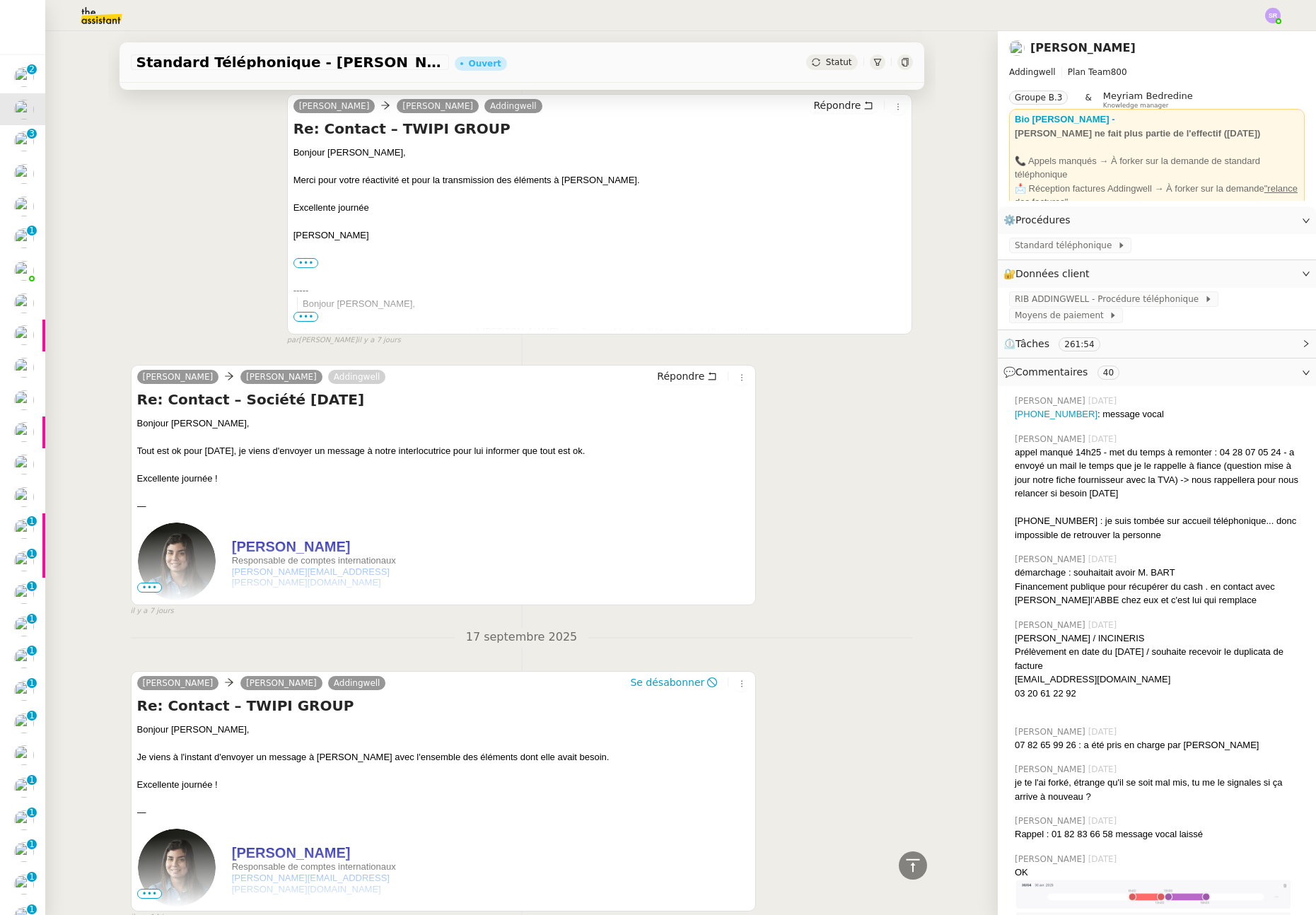
scroll to position [781, 0]
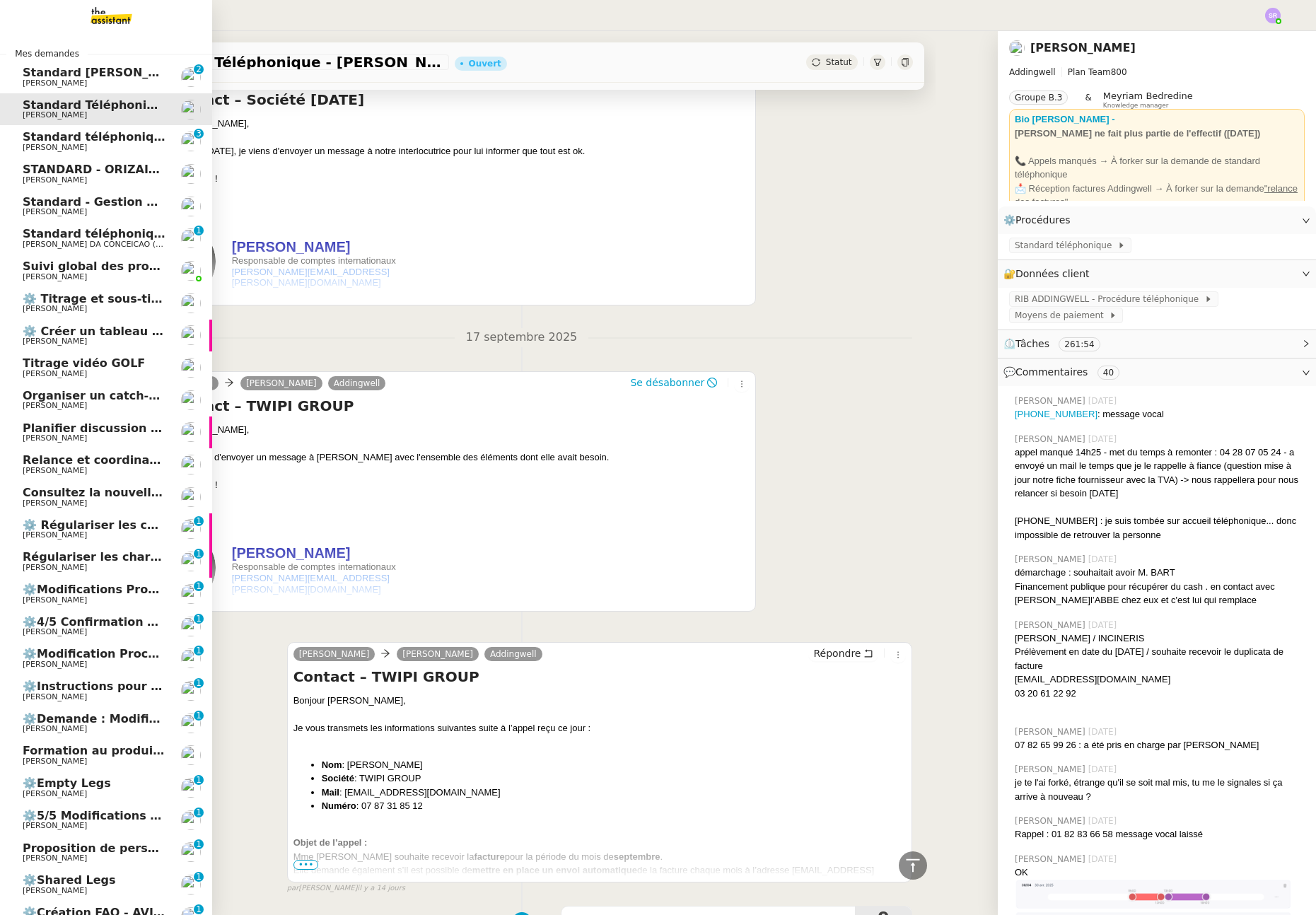
click at [37, 151] on span "[PERSON_NAME]" at bounding box center [55, 148] width 64 height 9
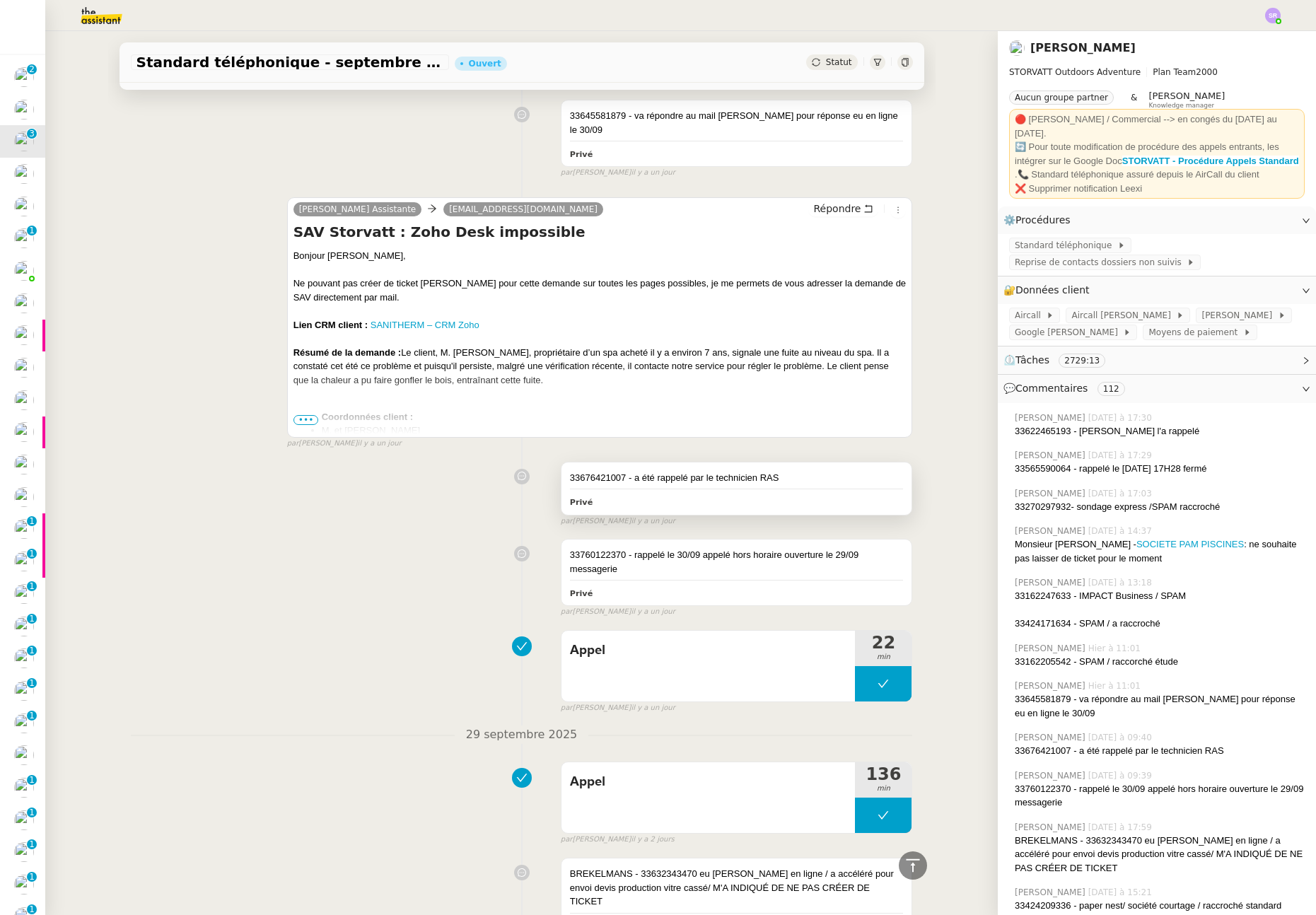
scroll to position [1314, 0]
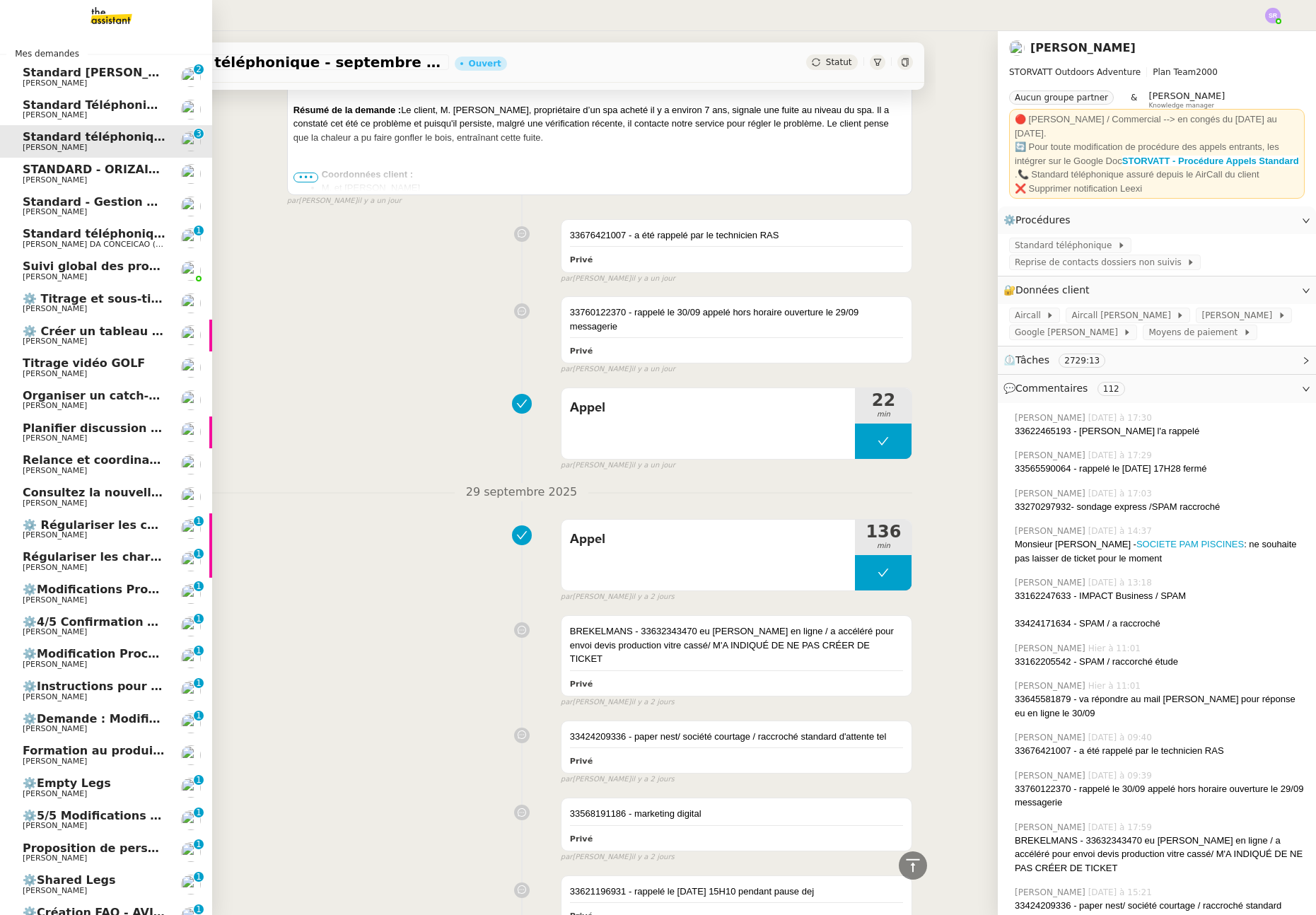
click at [32, 177] on span "[PERSON_NAME]" at bounding box center [55, 180] width 64 height 9
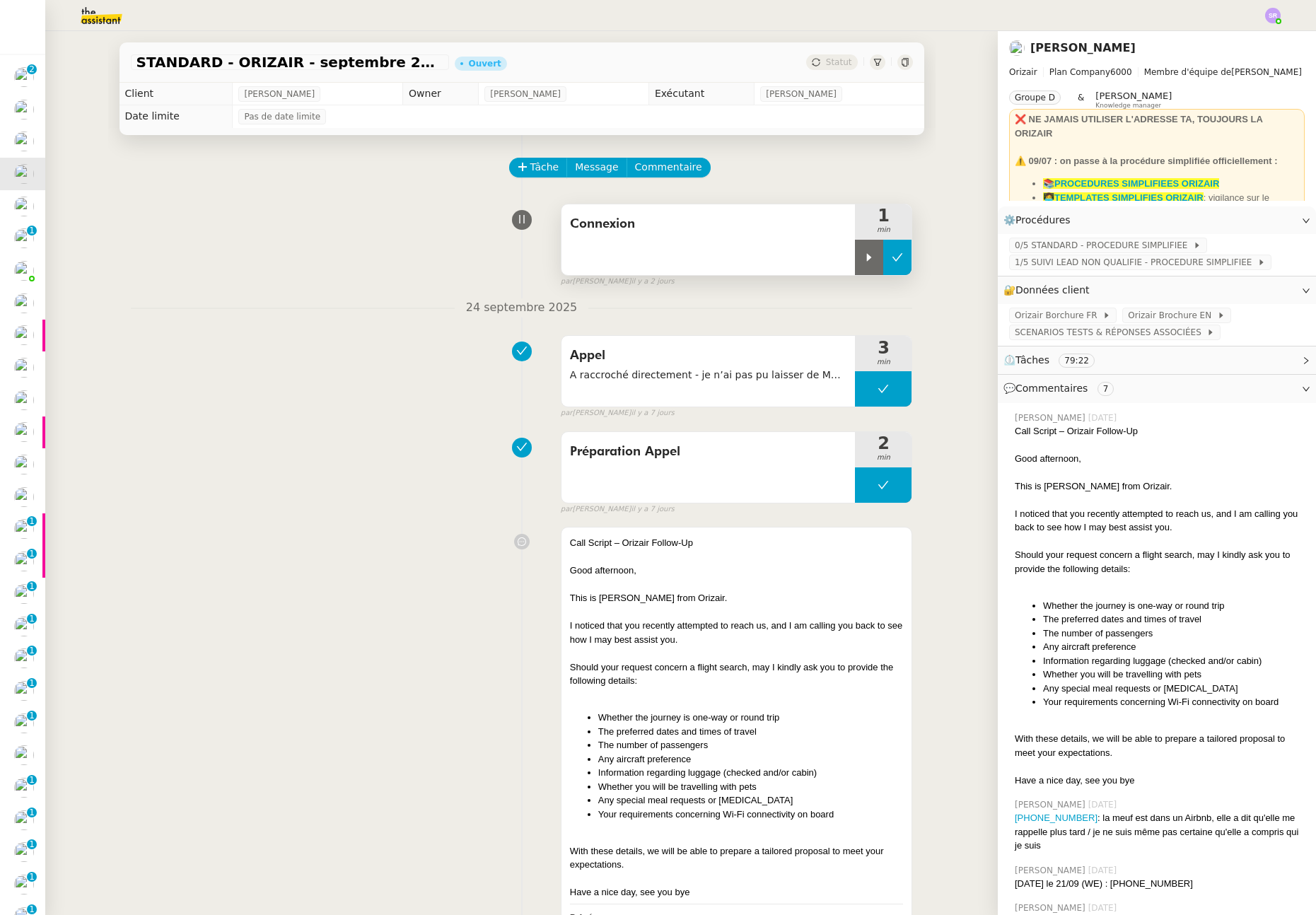
click at [883, 258] on button at bounding box center [897, 258] width 28 height 35
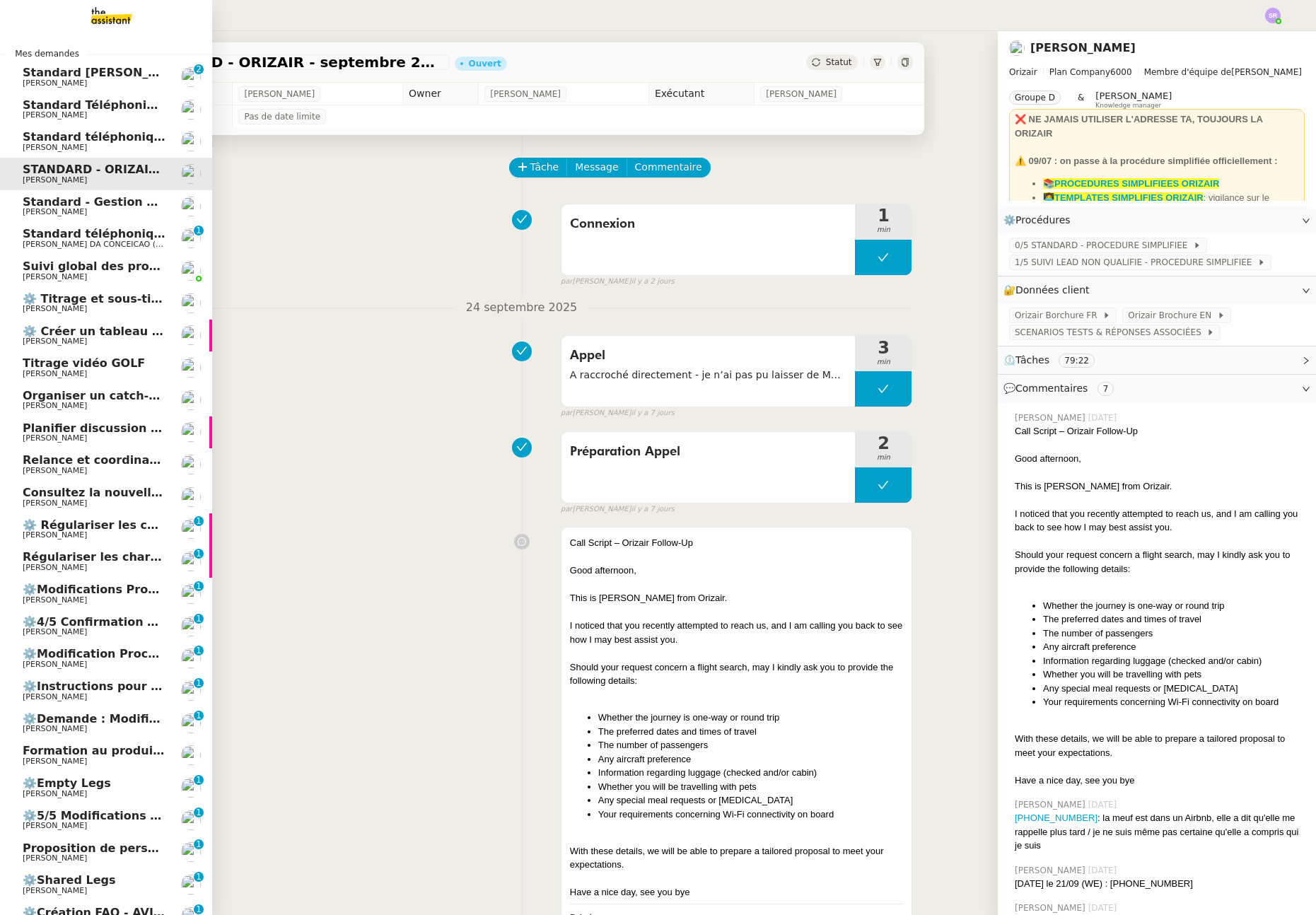
click at [127, 211] on span "[PERSON_NAME]" at bounding box center [94, 212] width 143 height 8
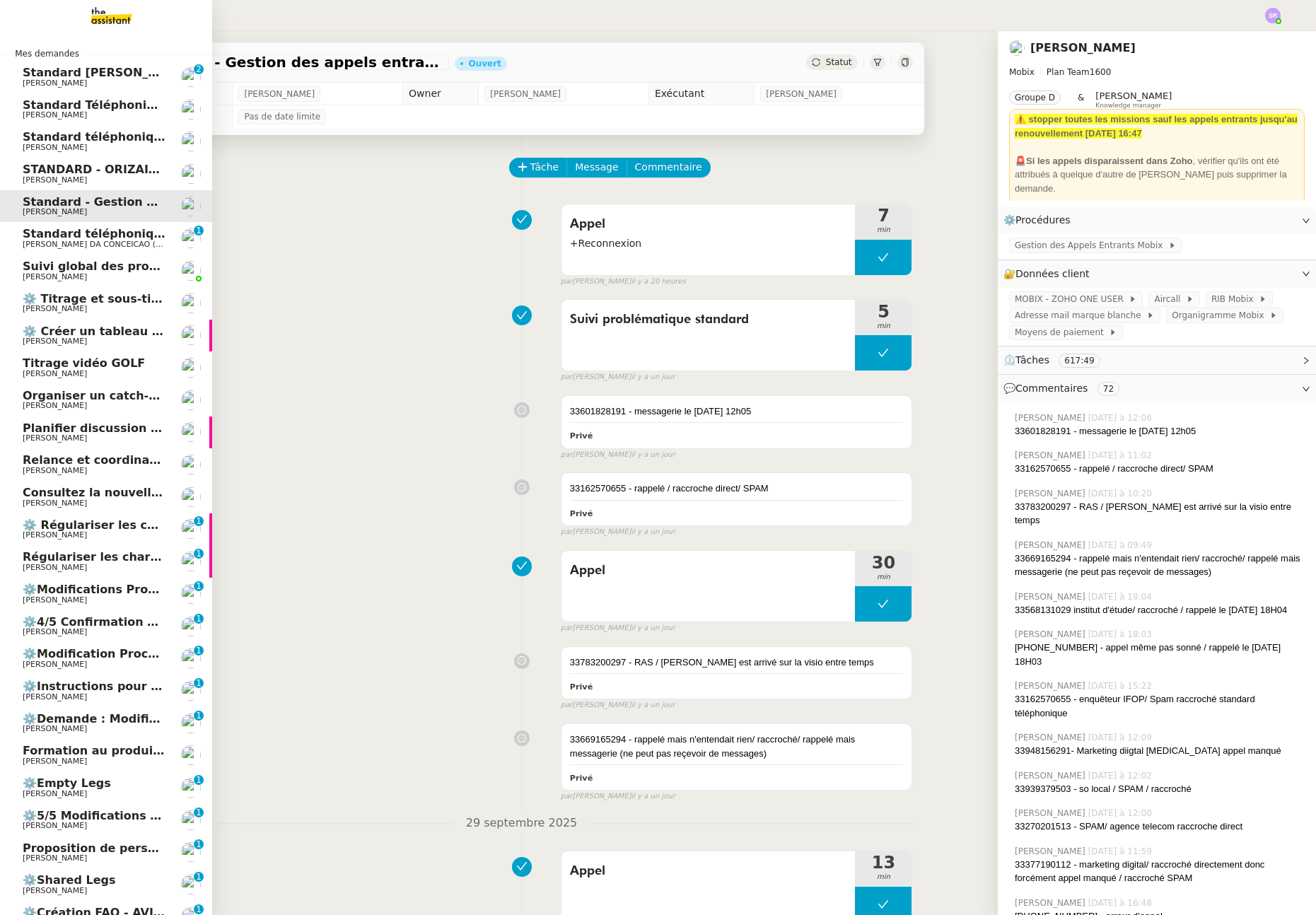
drag, startPoint x: 19, startPoint y: 236, endPoint x: 95, endPoint y: 241, distance: 76.2
click at [23, 236] on span "Standard téléphonique" at bounding box center [96, 233] width 147 height 13
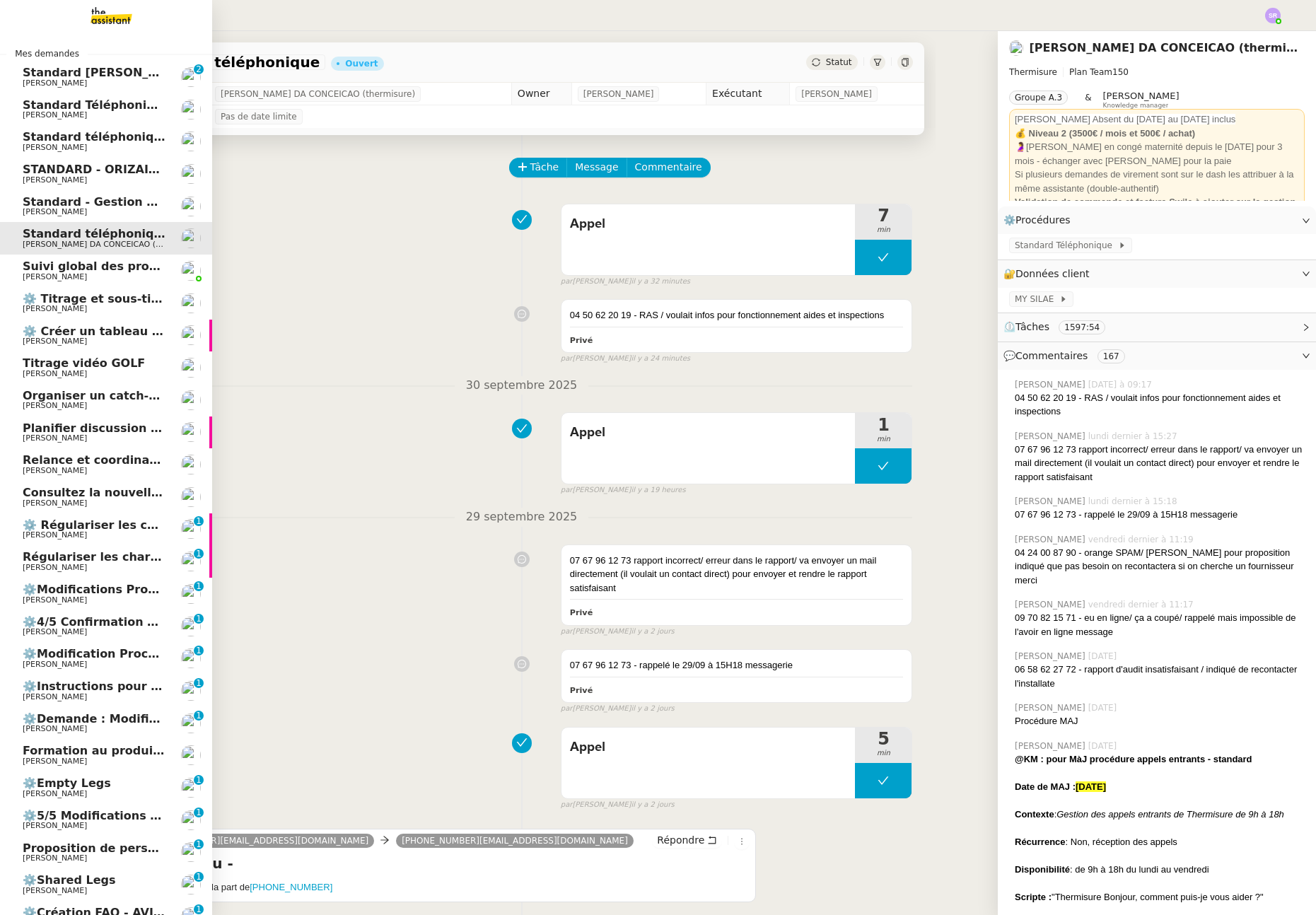
click at [87, 146] on span "[PERSON_NAME]" at bounding box center [55, 148] width 64 height 9
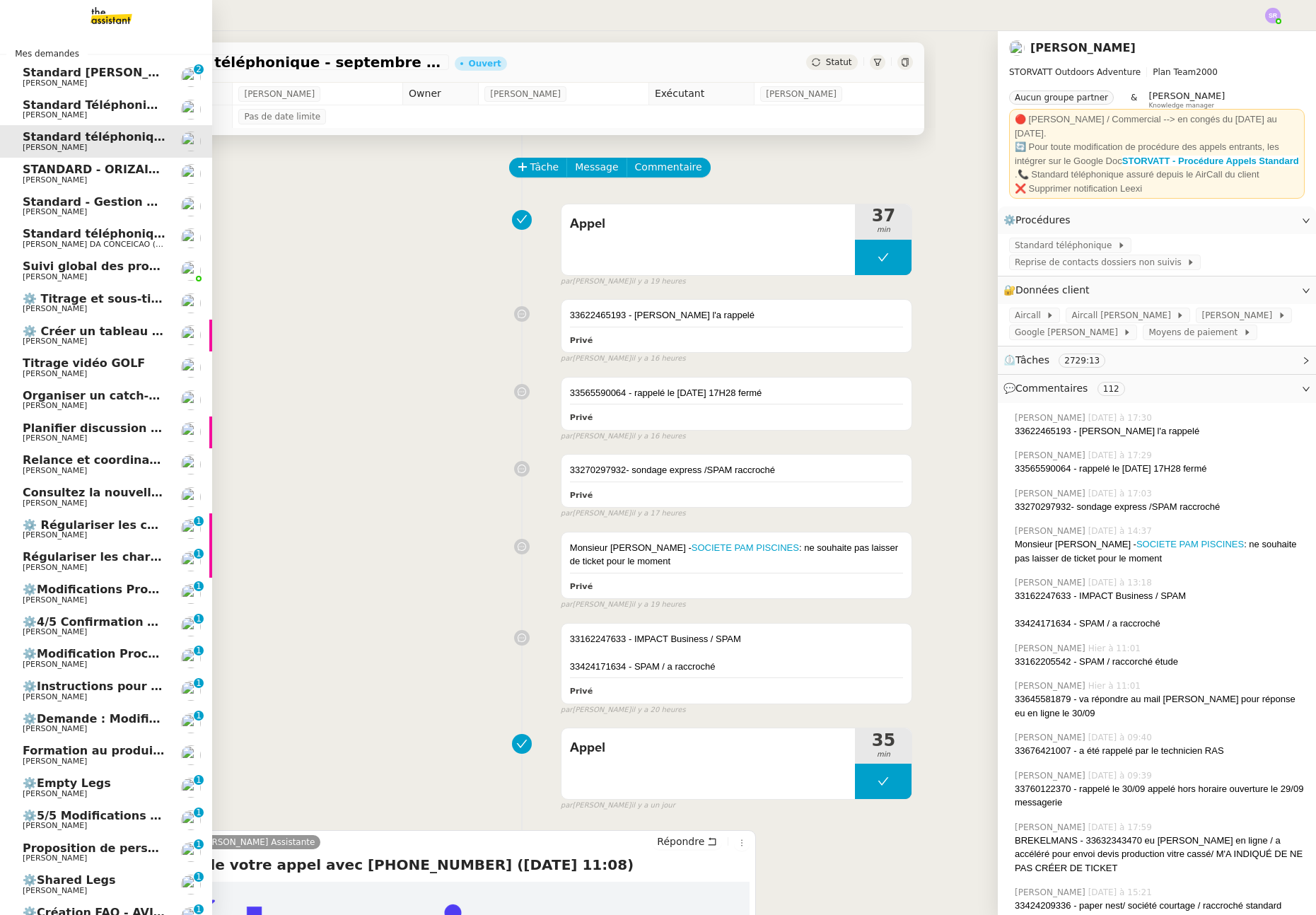
drag, startPoint x: 52, startPoint y: 182, endPoint x: 68, endPoint y: 181, distance: 16.0
click at [53, 181] on span "[PERSON_NAME]" at bounding box center [94, 180] width 143 height 8
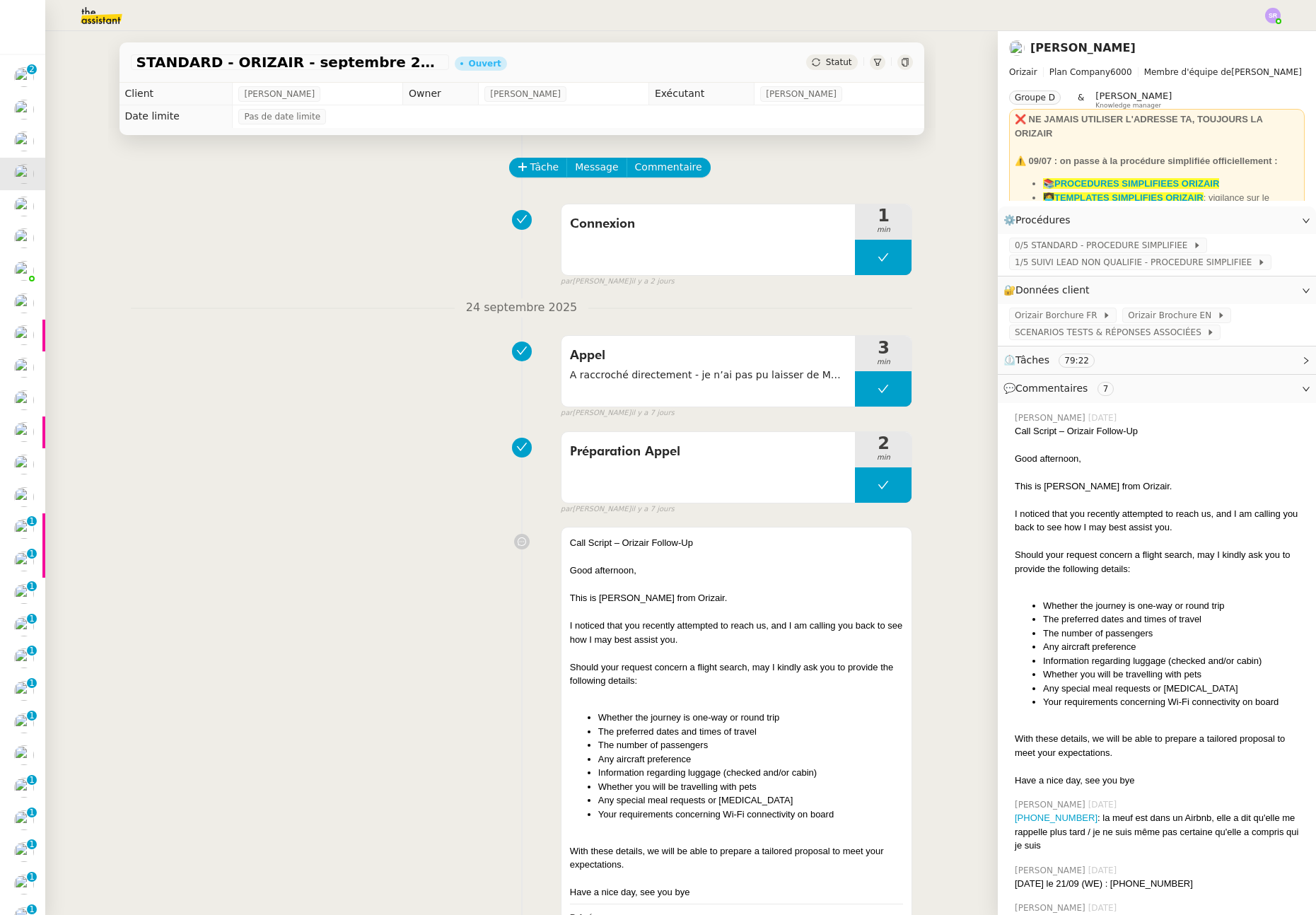
click at [1269, 16] on img at bounding box center [1272, 15] width 15 height 15
click at [1233, 44] on span "Suivi" at bounding box center [1222, 40] width 24 height 11
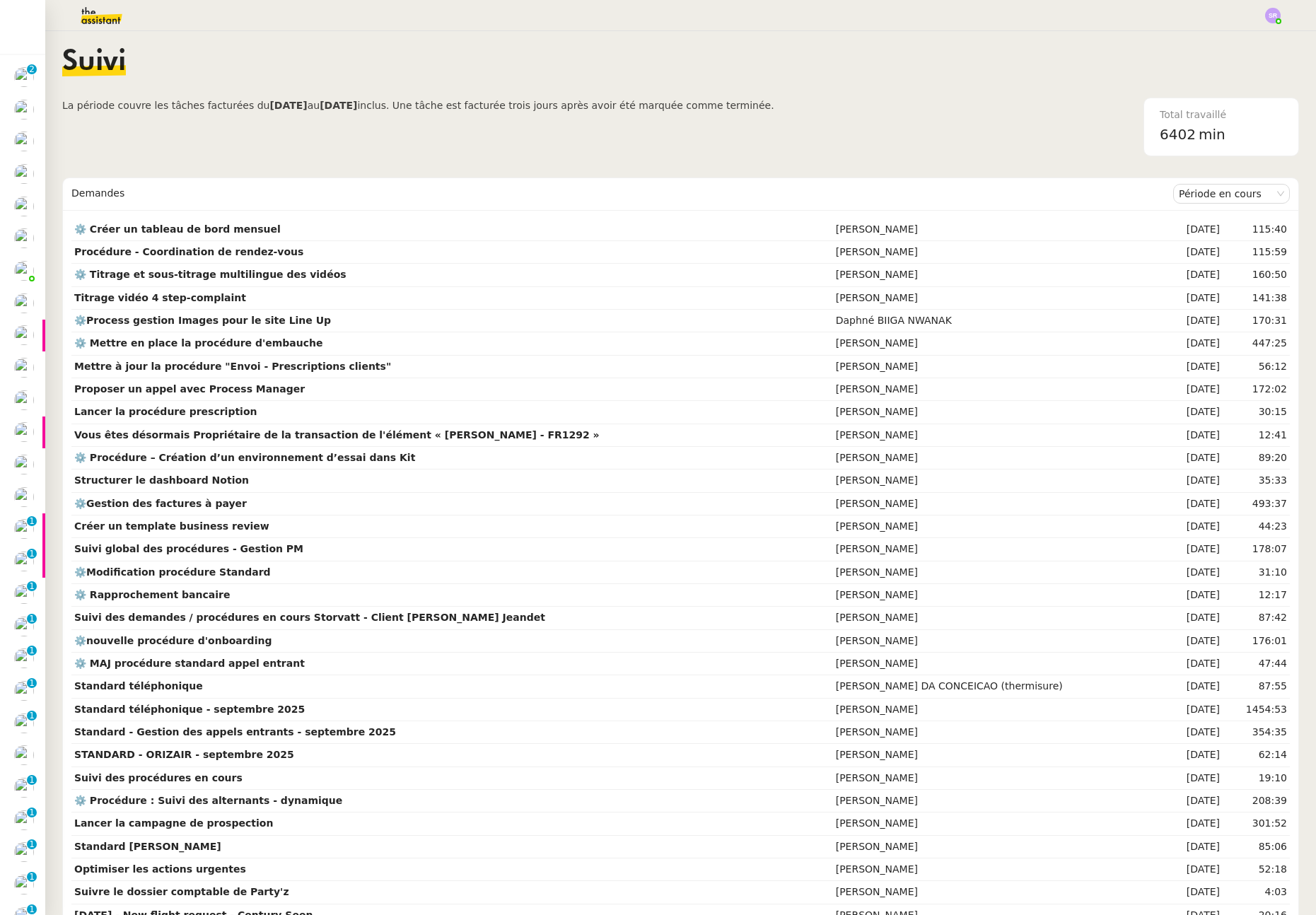
click at [1171, 134] on span "6402" at bounding box center [1177, 134] width 36 height 17
drag, startPoint x: 1173, startPoint y: 134, endPoint x: 1130, endPoint y: 137, distance: 43.1
click at [1143, 137] on nz-card "Total travaillé 6402 min" at bounding box center [1221, 127] width 156 height 59
copy span "6402"
click at [256, 137] on span "La période couvre les tâches facturées du [DATE] au [DATE] inclus. Une tâche es…" at bounding box center [418, 127] width 712 height 59
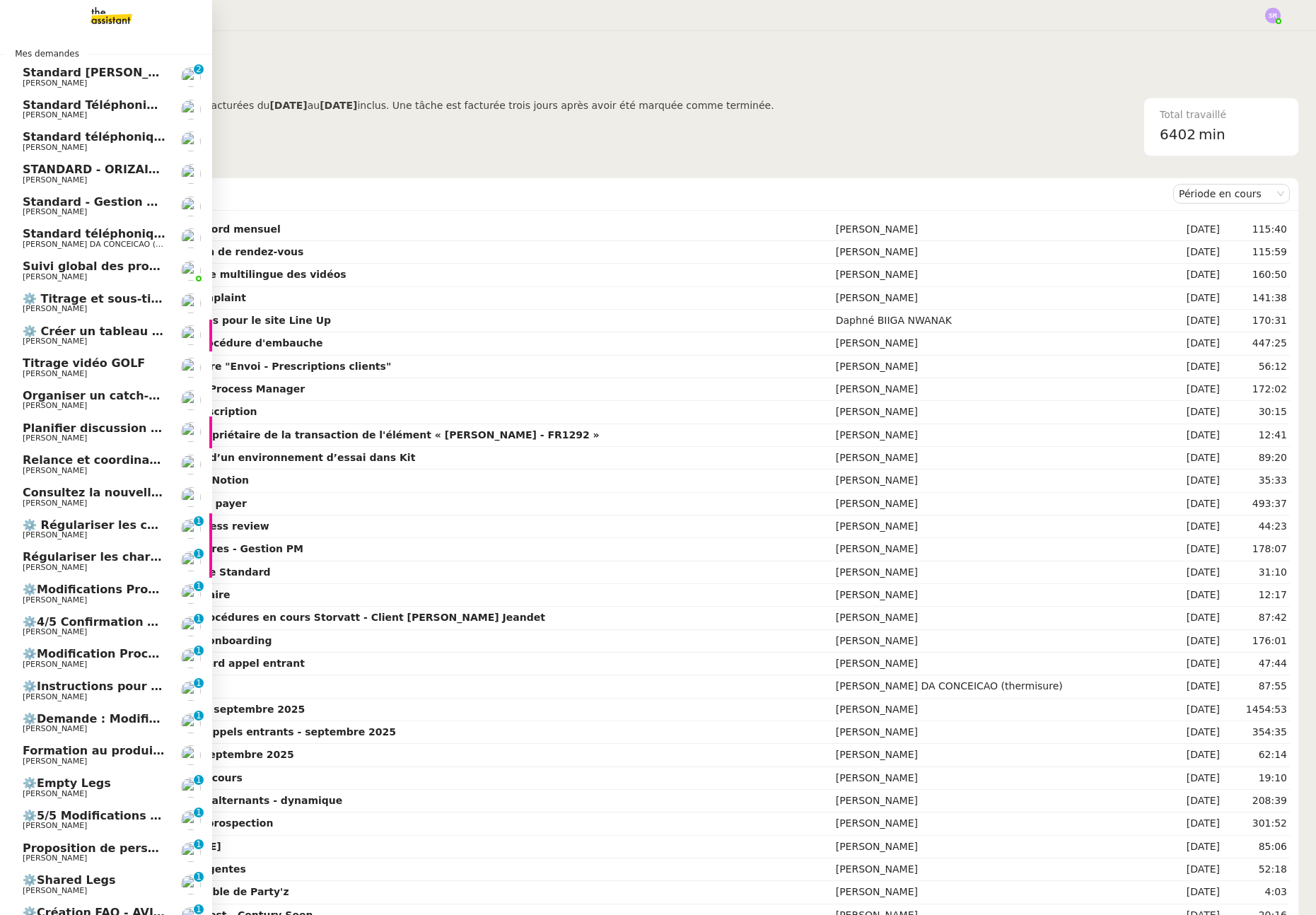
click at [23, 497] on span "Consultez la nouvelle procédure HubSpot" at bounding box center [155, 492] width 264 height 13
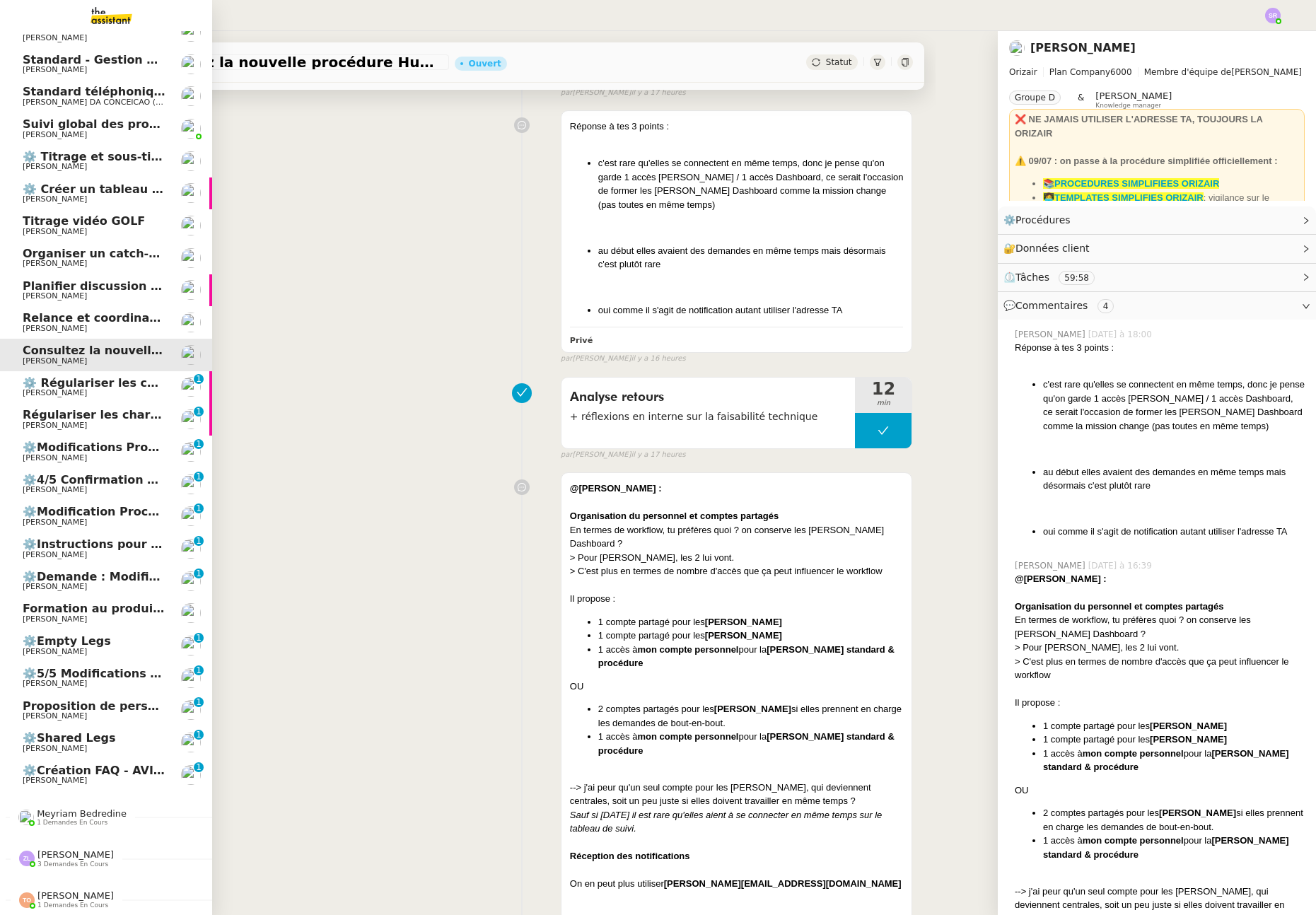
scroll to position [108, 0]
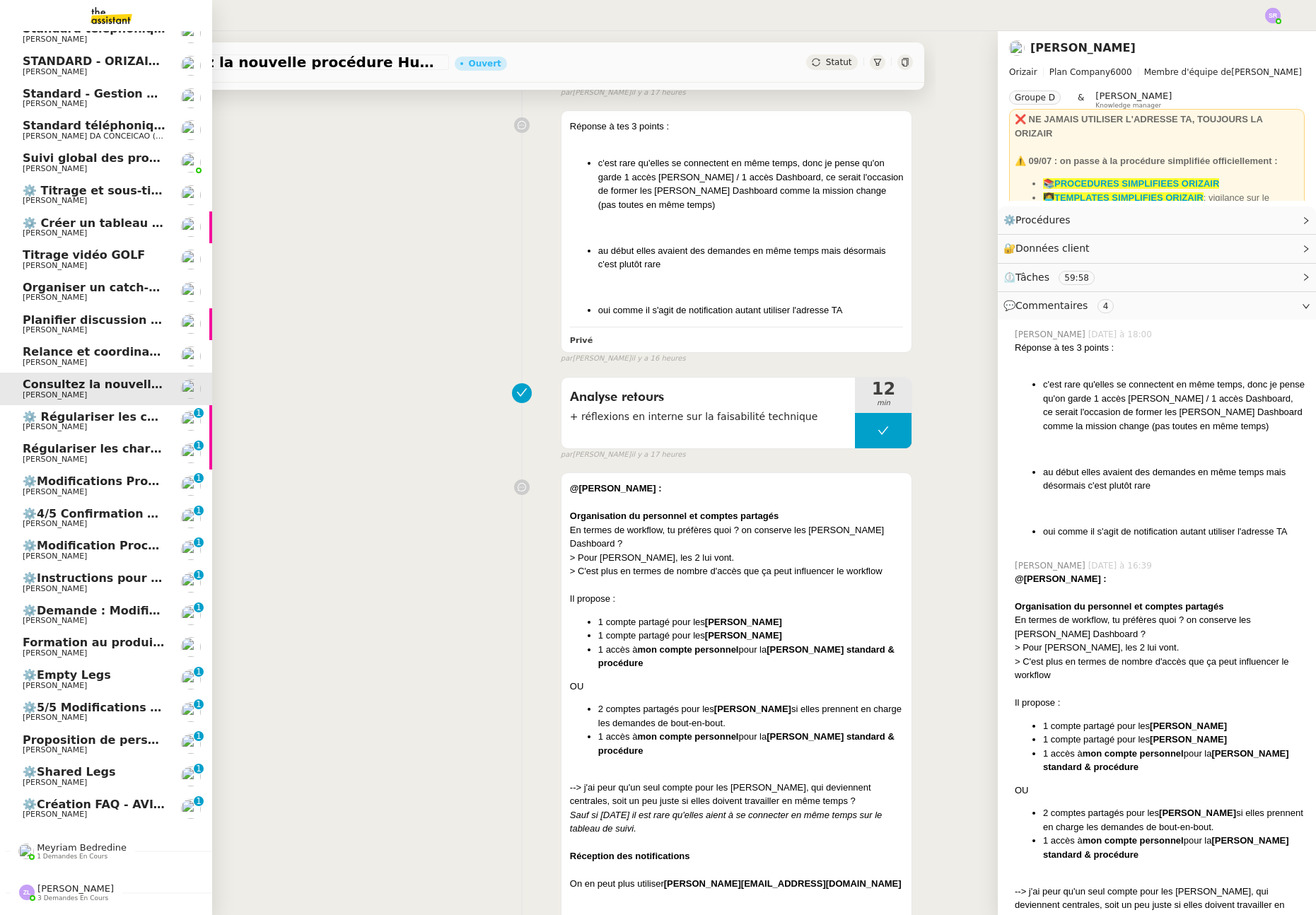
click at [117, 252] on span "Titrage vidéo GOLF" at bounding box center [84, 255] width 123 height 13
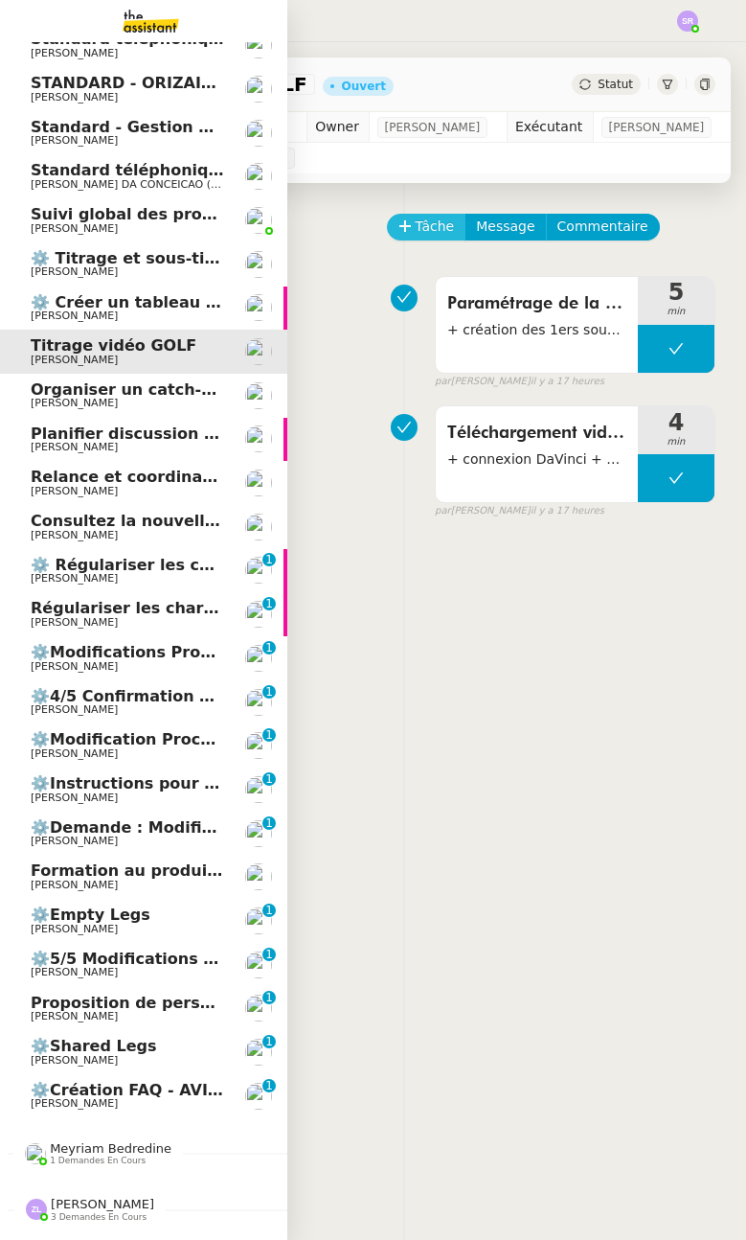
click at [418, 238] on span "Tâche" at bounding box center [435, 227] width 39 height 22
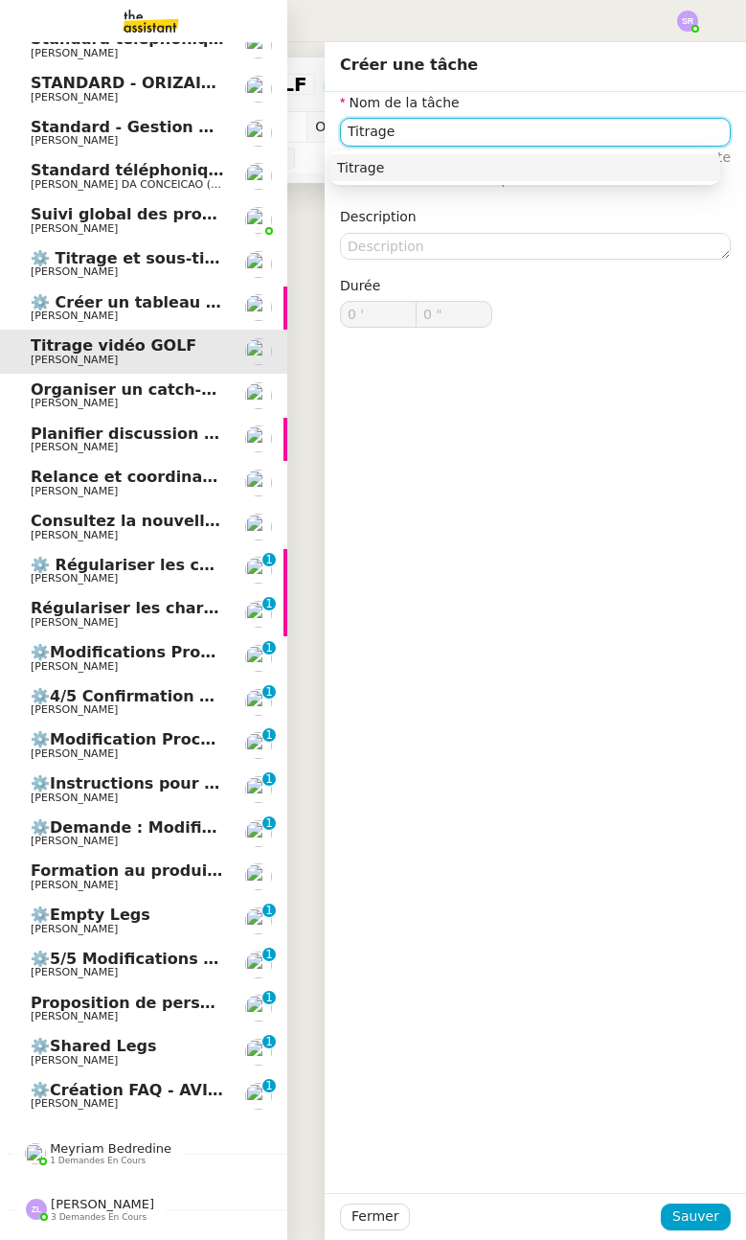
type input "Titrage"
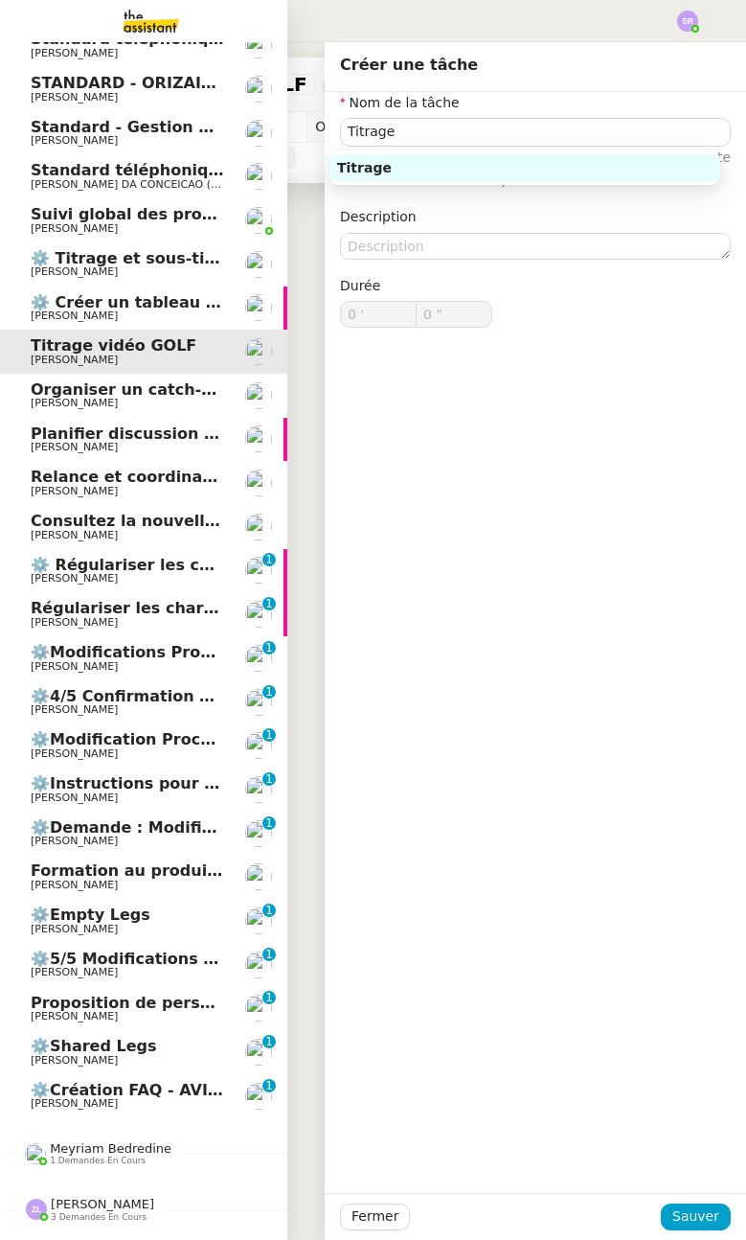
click at [325, 254] on div "Nom de la tâche Titrage ⚠️ Privilégiez un titre clair et explicite. Le client v…" at bounding box center [535, 225] width 421 height 266
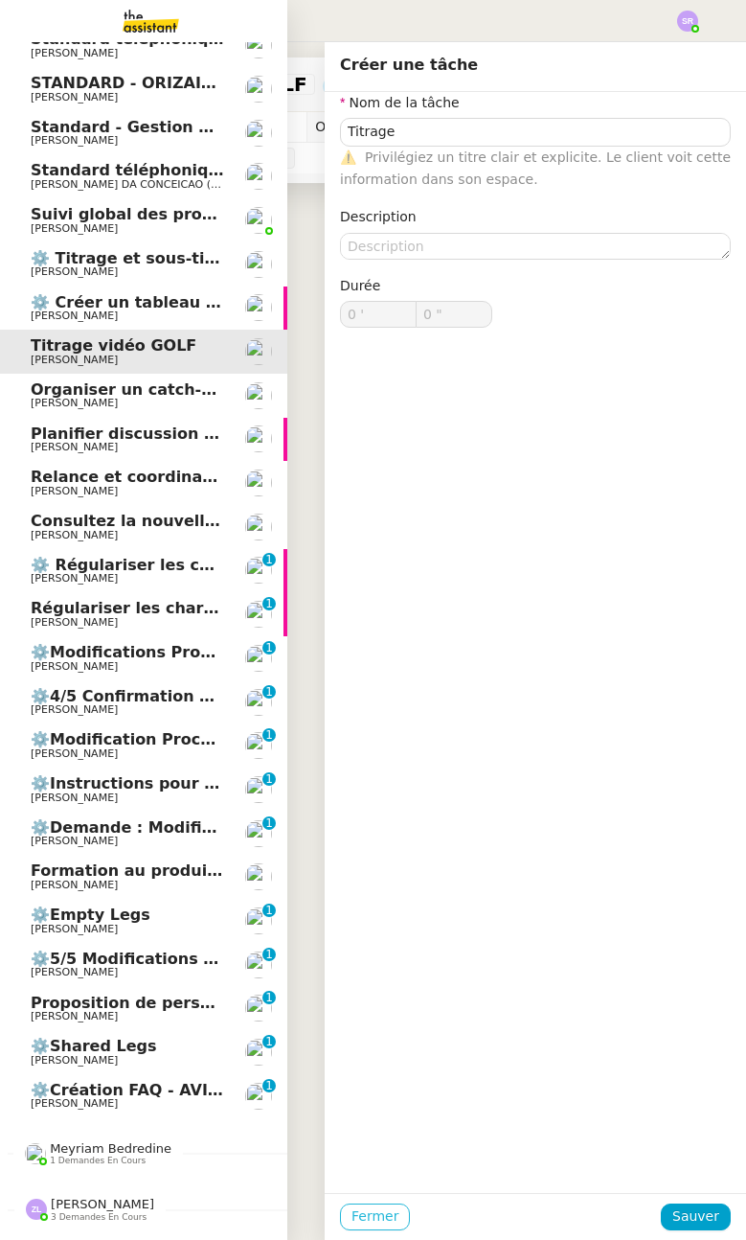
click at [358, 1204] on button "Fermer" at bounding box center [375, 1216] width 70 height 27
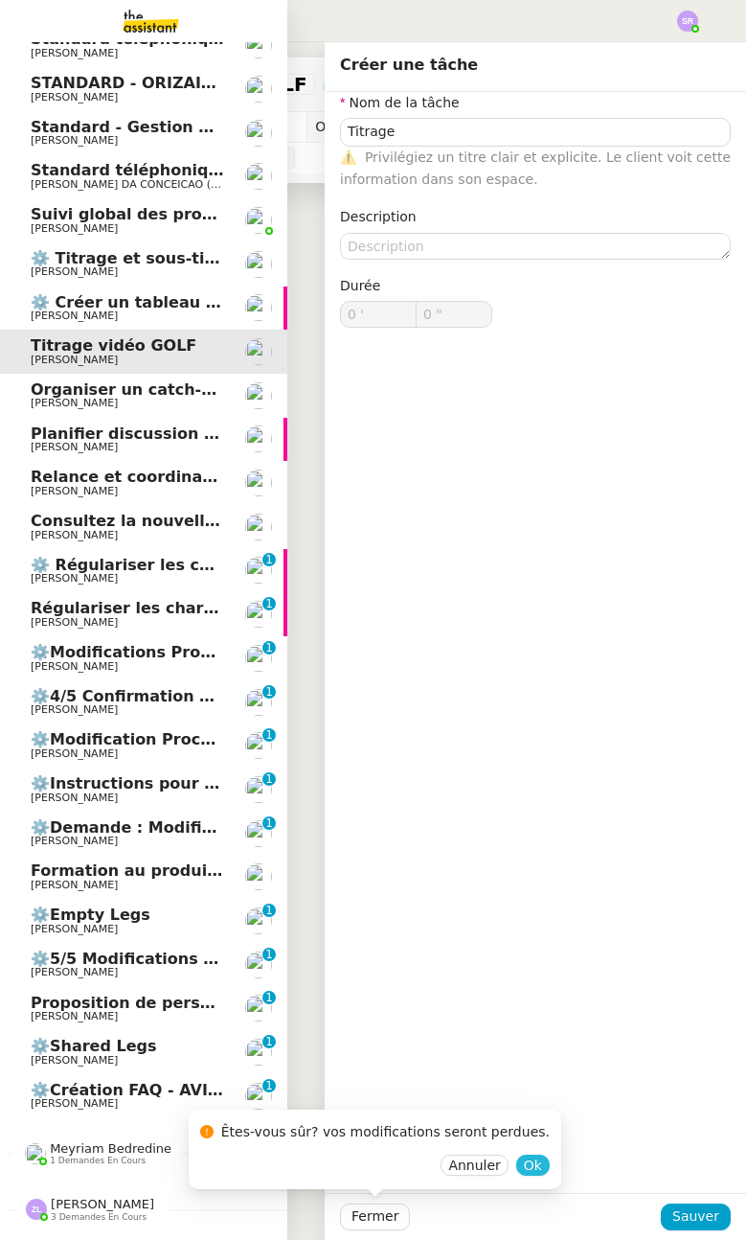
click at [524, 1161] on span "Ok" at bounding box center [533, 1164] width 18 height 19
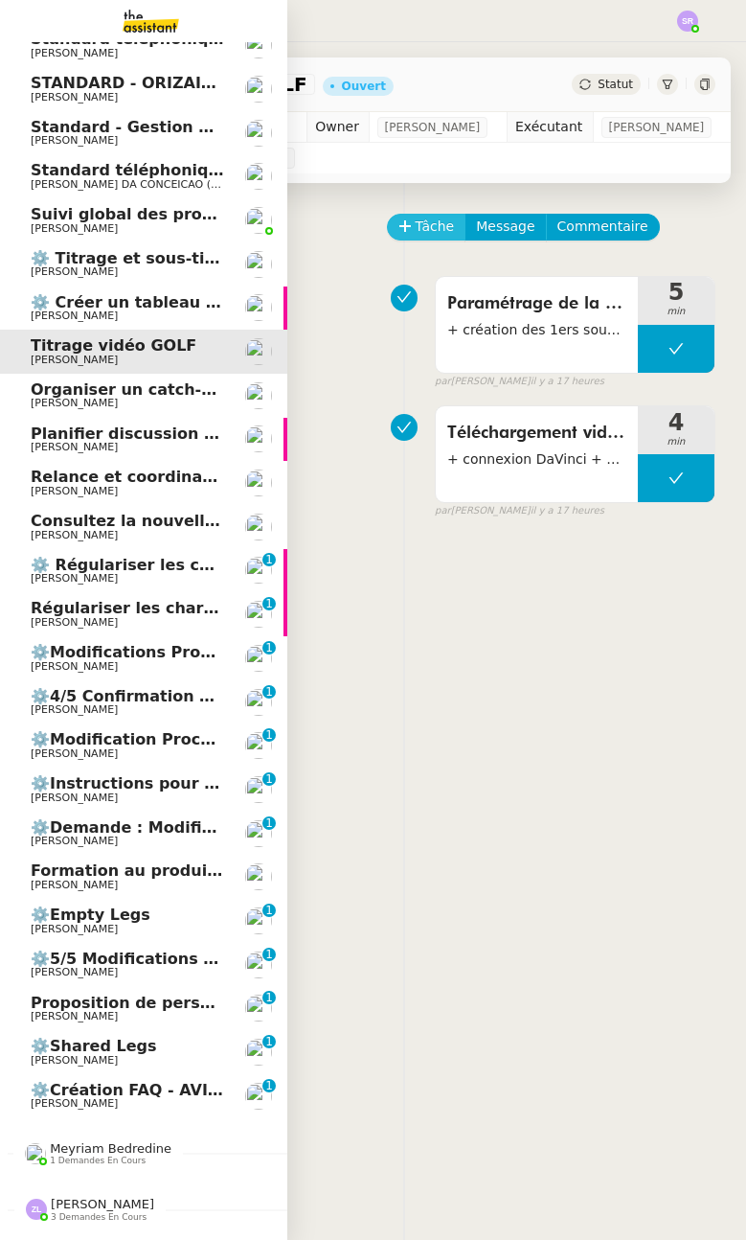
click at [421, 238] on span "Tâche" at bounding box center [435, 227] width 39 height 22
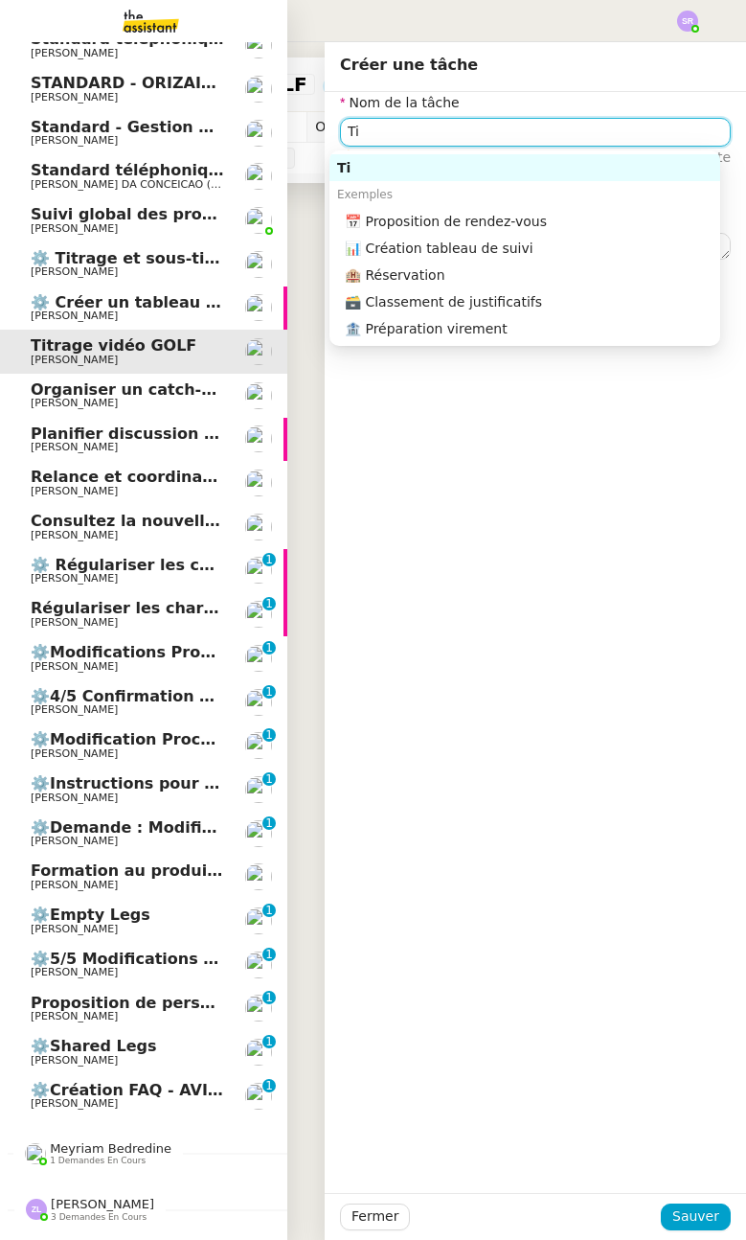
type input "T"
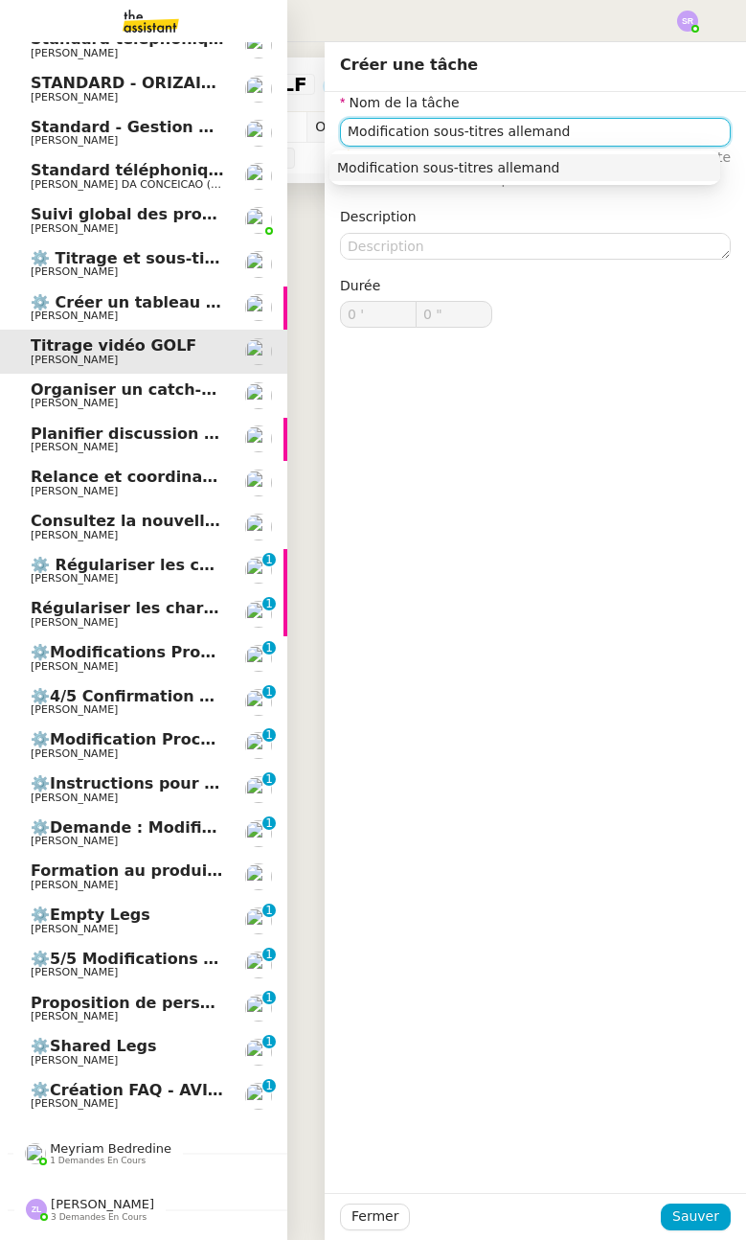
click at [647, 161] on div "Modification sous-titres allemand" at bounding box center [525, 167] width 376 height 17
click at [340, 131] on input "Modification sous-titres allemand" at bounding box center [535, 132] width 391 height 28
click at [527, 179] on nz-auto-option "Vérification et modification sous-titres allemand" at bounding box center [525, 167] width 391 height 27
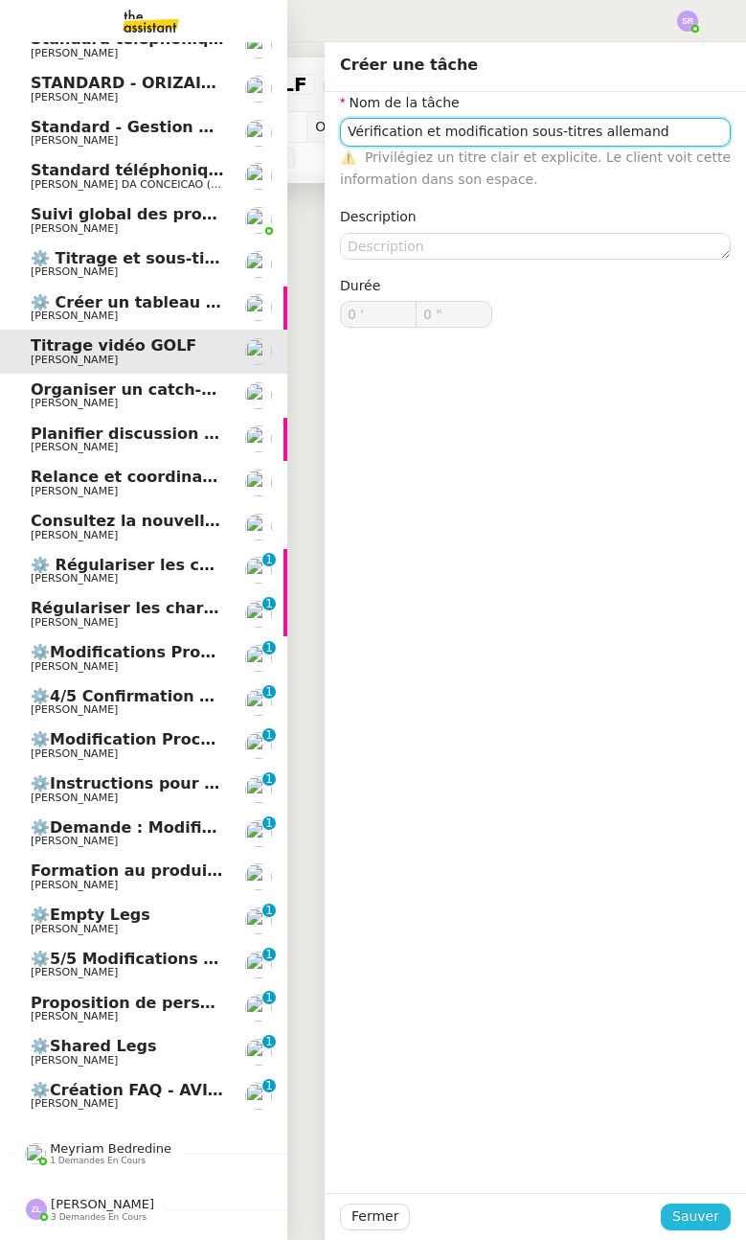
type input "Vérification et modification sous-titres allemand"
click at [680, 1218] on span "Sauver" at bounding box center [695, 1216] width 47 height 22
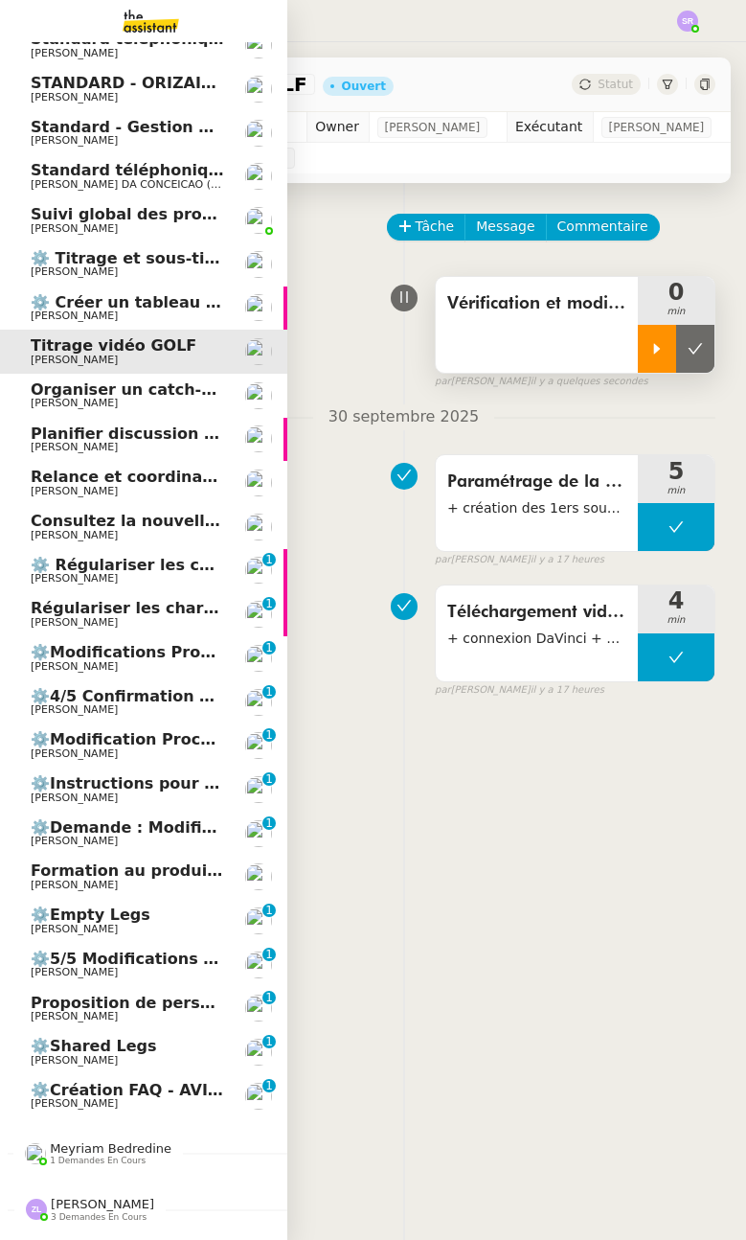
click at [638, 373] on div at bounding box center [657, 349] width 38 height 48
click at [521, 367] on div "Vérification et modification sous-titres allemand" at bounding box center [537, 325] width 202 height 96
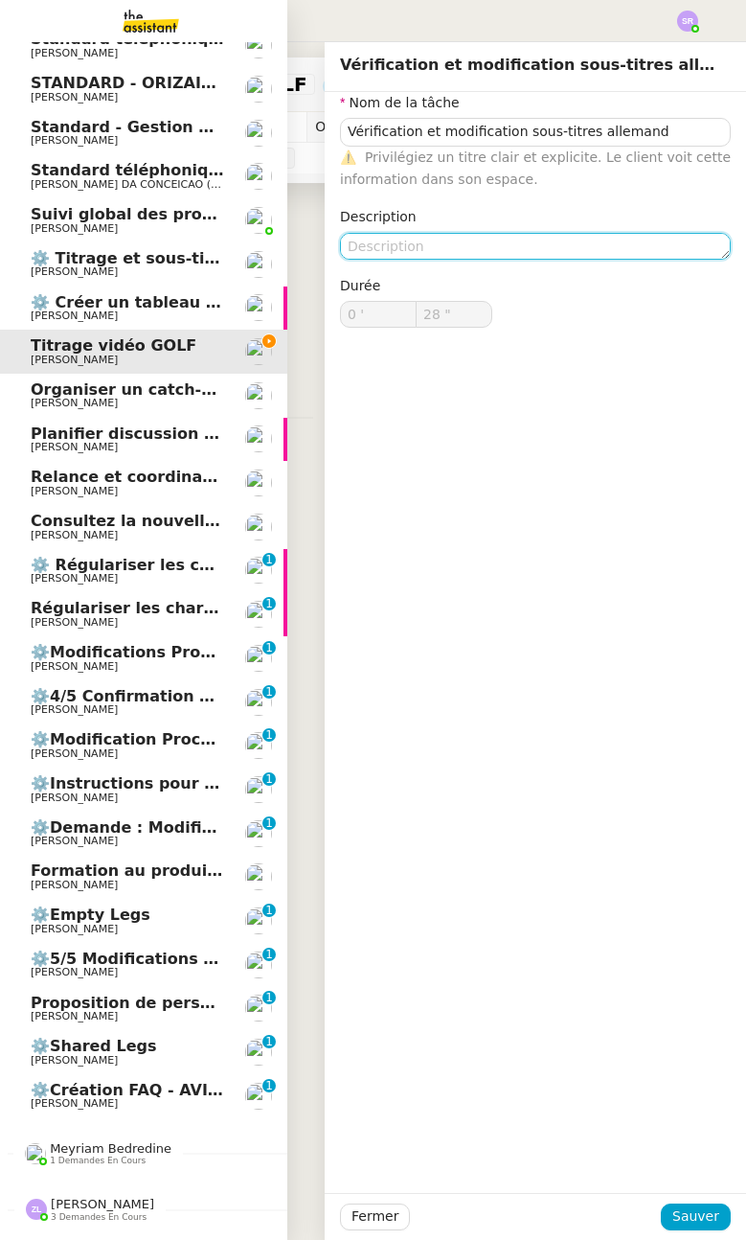
click at [534, 246] on textarea at bounding box center [535, 246] width 391 height 27
type input "29 ""
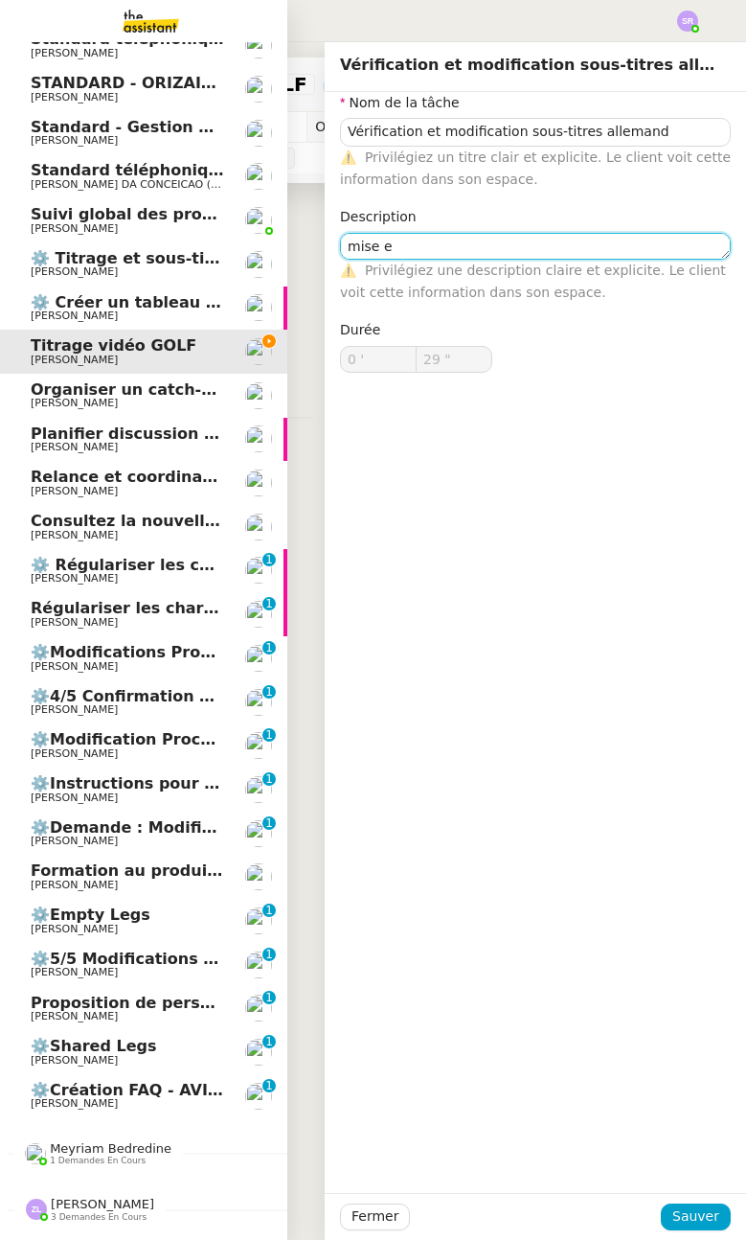
type textarea "mise en"
type input "30 ""
type textarea "mise en forme"
type input "31 ""
type textarea "mise en forme et m"
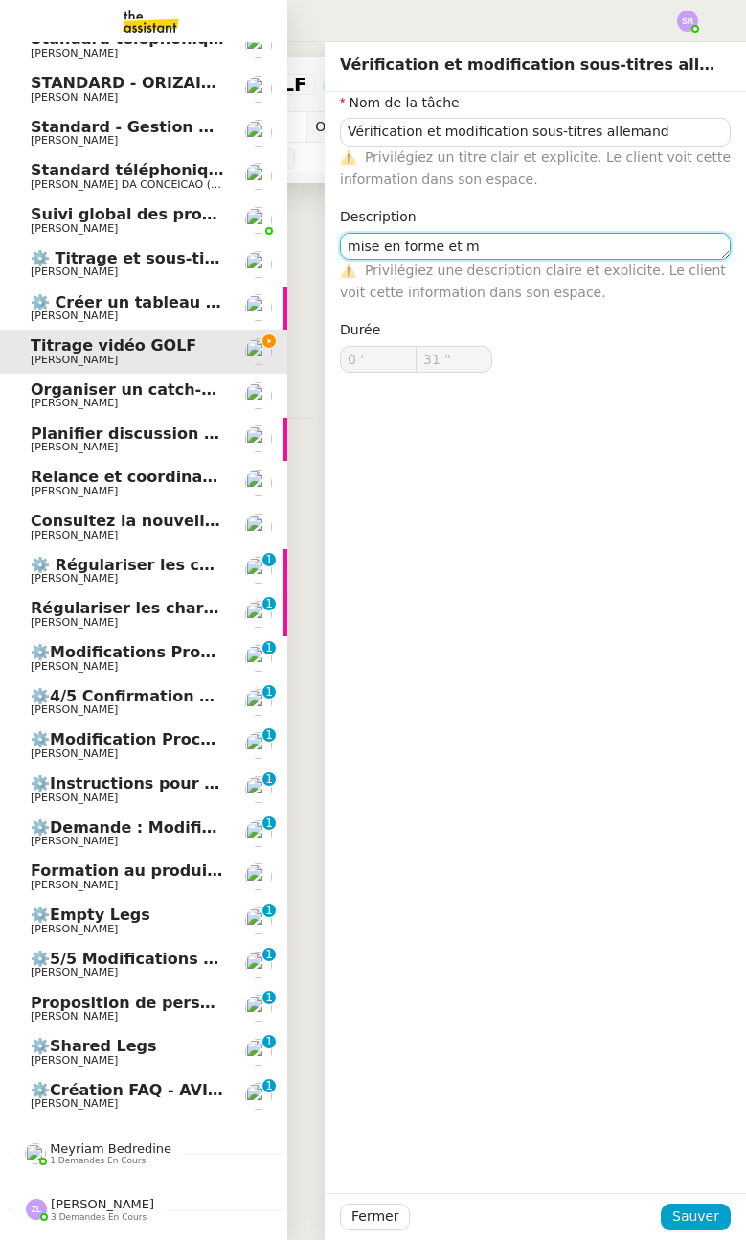
type input "32 ""
type textarea "mise en forme et modifi"
type input "33 ""
type textarea "mise en forme et modification"
type input "34 ""
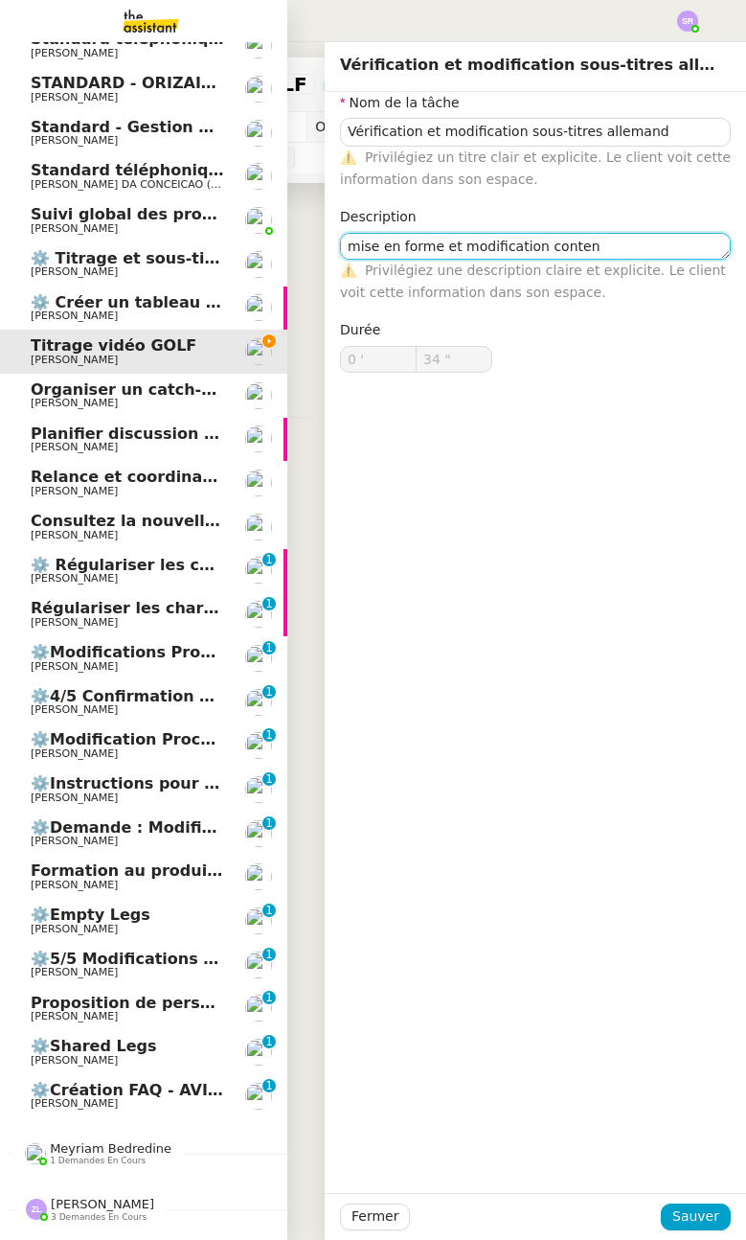
type textarea "mise en forme et modification conteny"
type input "35 ""
type textarea "mise en forme et modification contenu"
type input "37 ""
type textarea "mise en forme et modification contenu"
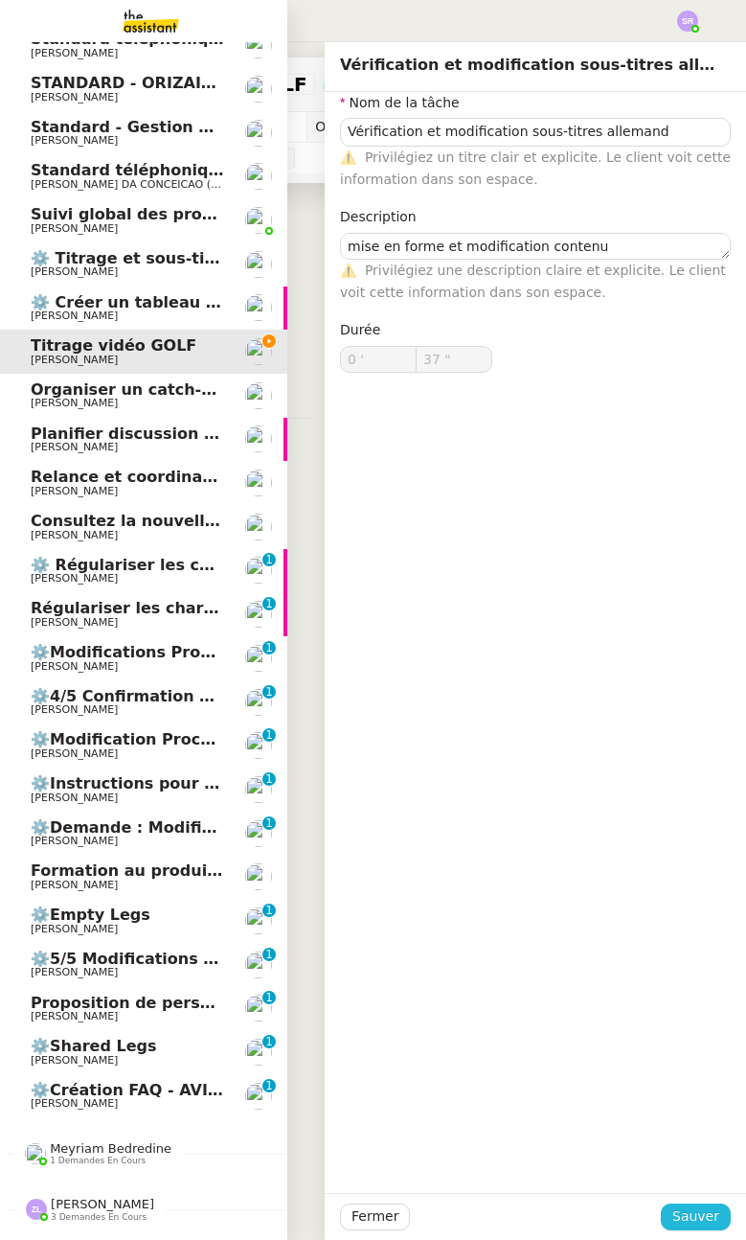
click at [698, 1224] on span "Sauver" at bounding box center [695, 1216] width 47 height 22
type input "38 ""
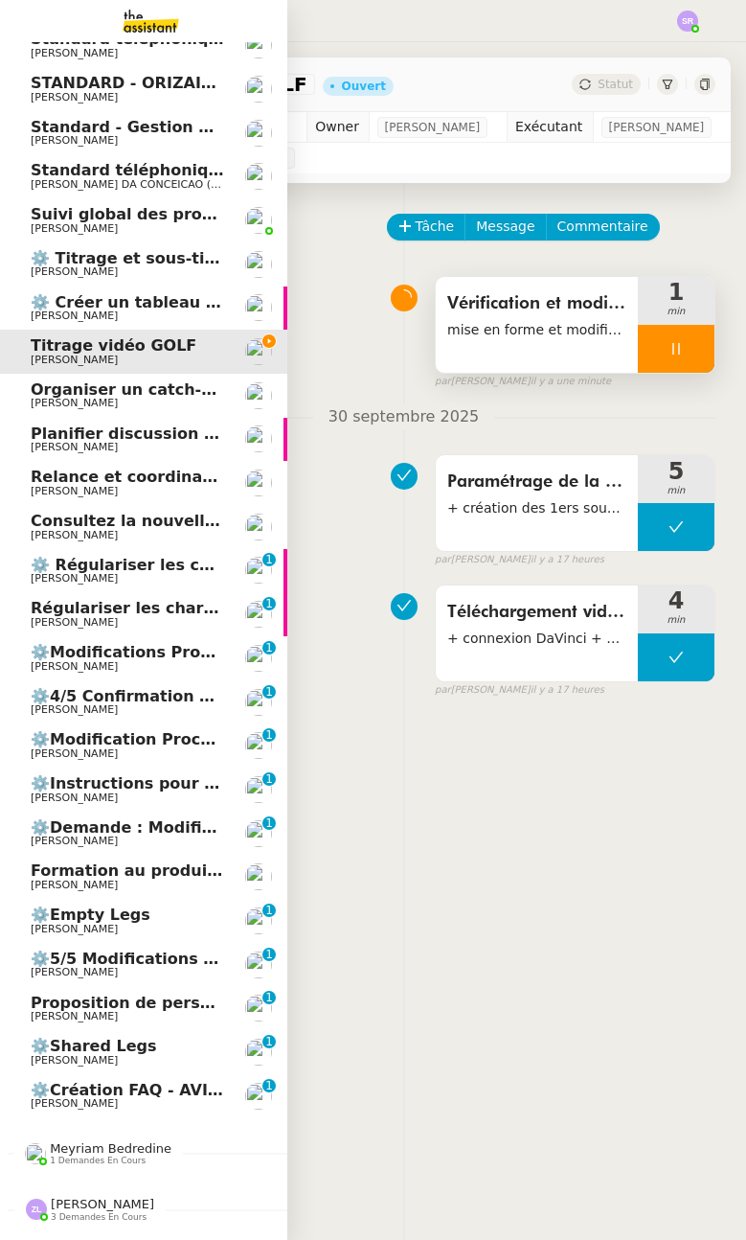
click at [669, 356] on icon at bounding box center [676, 348] width 15 height 15
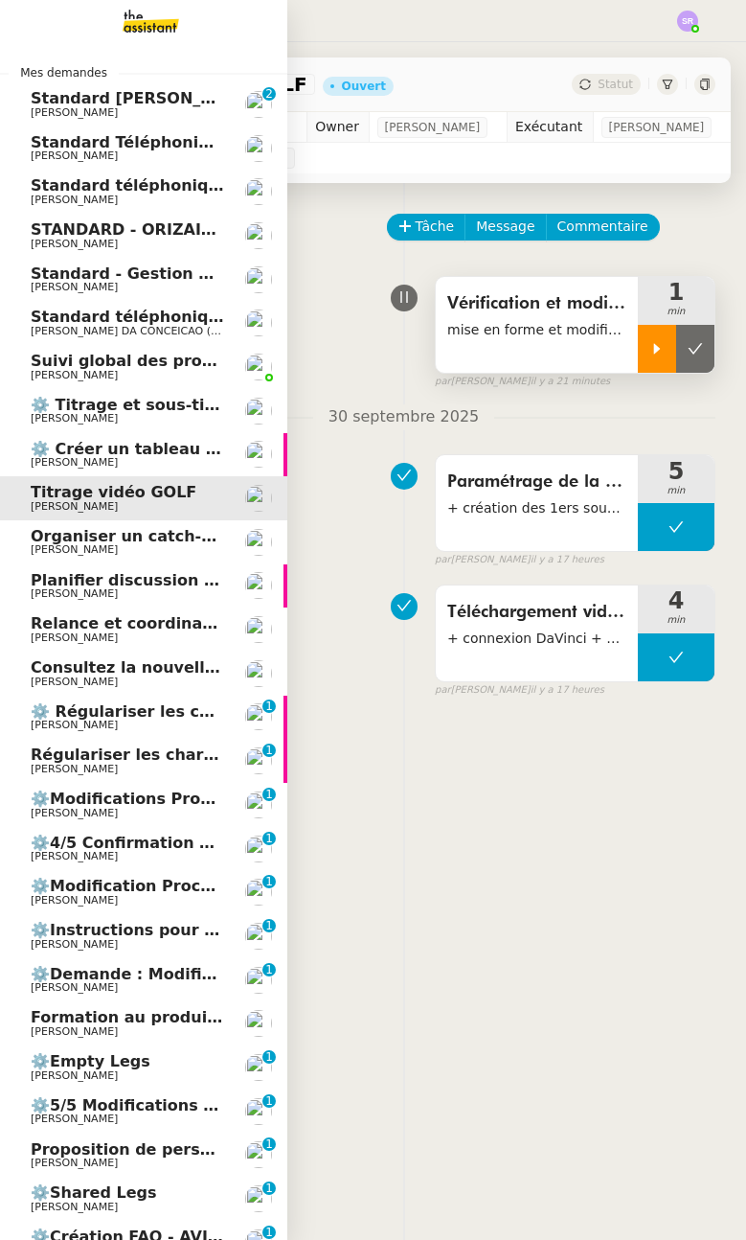
click at [638, 373] on div at bounding box center [657, 349] width 38 height 48
click at [677, 365] on div at bounding box center [676, 349] width 77 height 48
click at [638, 365] on div at bounding box center [657, 349] width 38 height 48
click at [646, 373] on div at bounding box center [676, 349] width 77 height 48
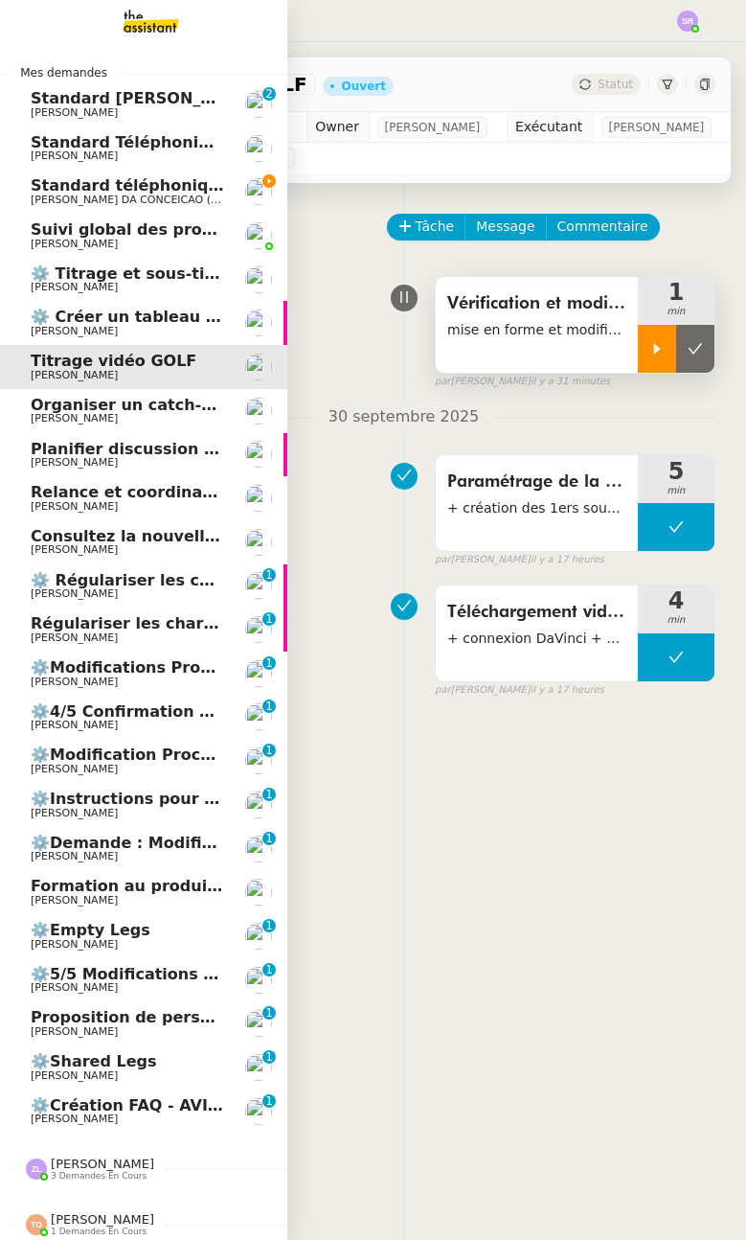
click at [649, 356] on icon at bounding box center [656, 348] width 15 height 15
click at [669, 356] on icon at bounding box center [676, 348] width 15 height 15
click at [649, 356] on icon at bounding box center [656, 348] width 15 height 15
click at [667, 372] on div at bounding box center [676, 349] width 77 height 48
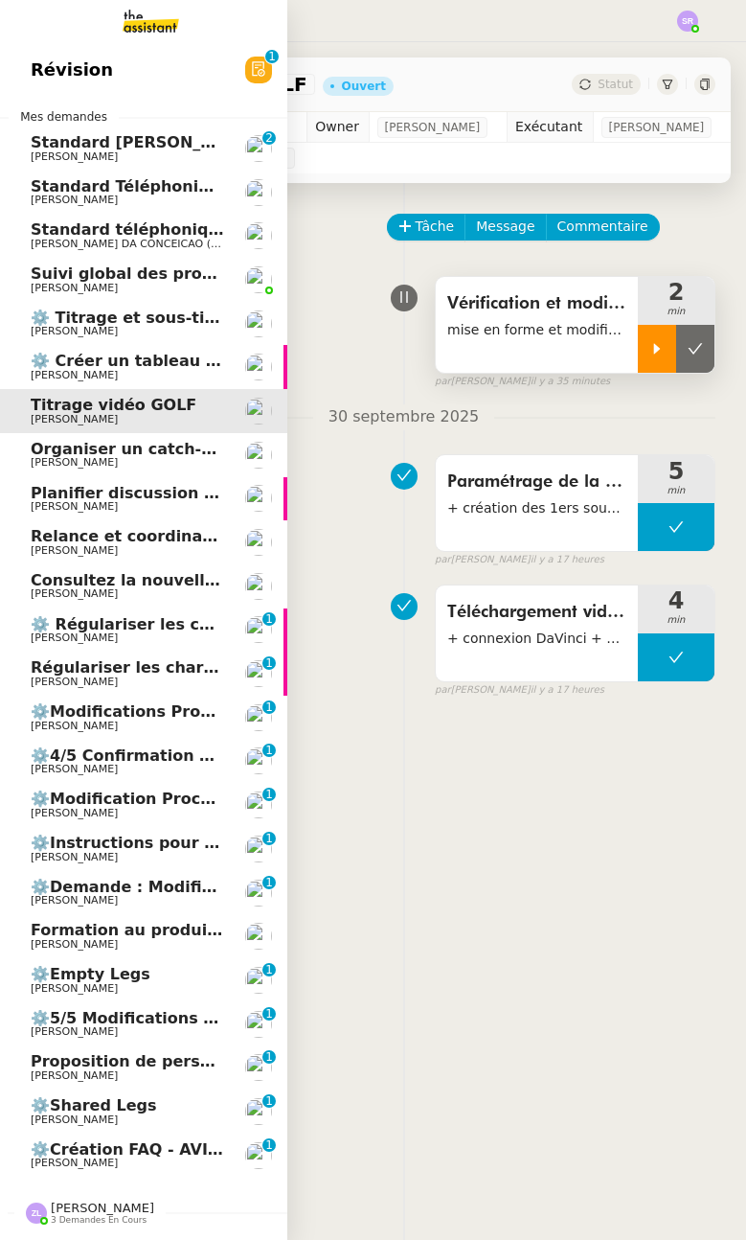
click at [654, 353] on icon at bounding box center [657, 348] width 7 height 11
click at [669, 356] on icon at bounding box center [676, 348] width 15 height 15
click at [638, 373] on div at bounding box center [657, 349] width 38 height 48
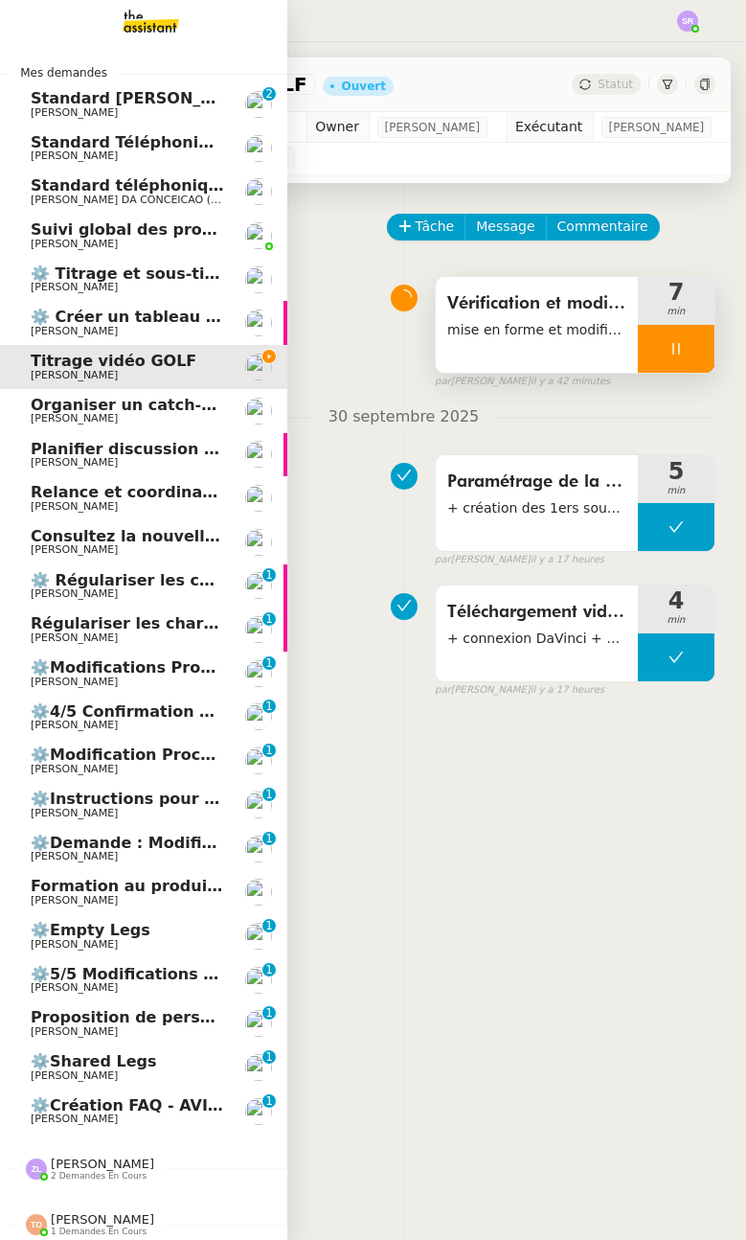
click at [669, 356] on icon at bounding box center [676, 348] width 15 height 15
click at [638, 373] on div at bounding box center [657, 349] width 38 height 48
click at [669, 356] on icon at bounding box center [676, 348] width 15 height 15
click at [638, 362] on div at bounding box center [657, 349] width 38 height 48
click at [669, 356] on icon at bounding box center [676, 348] width 15 height 15
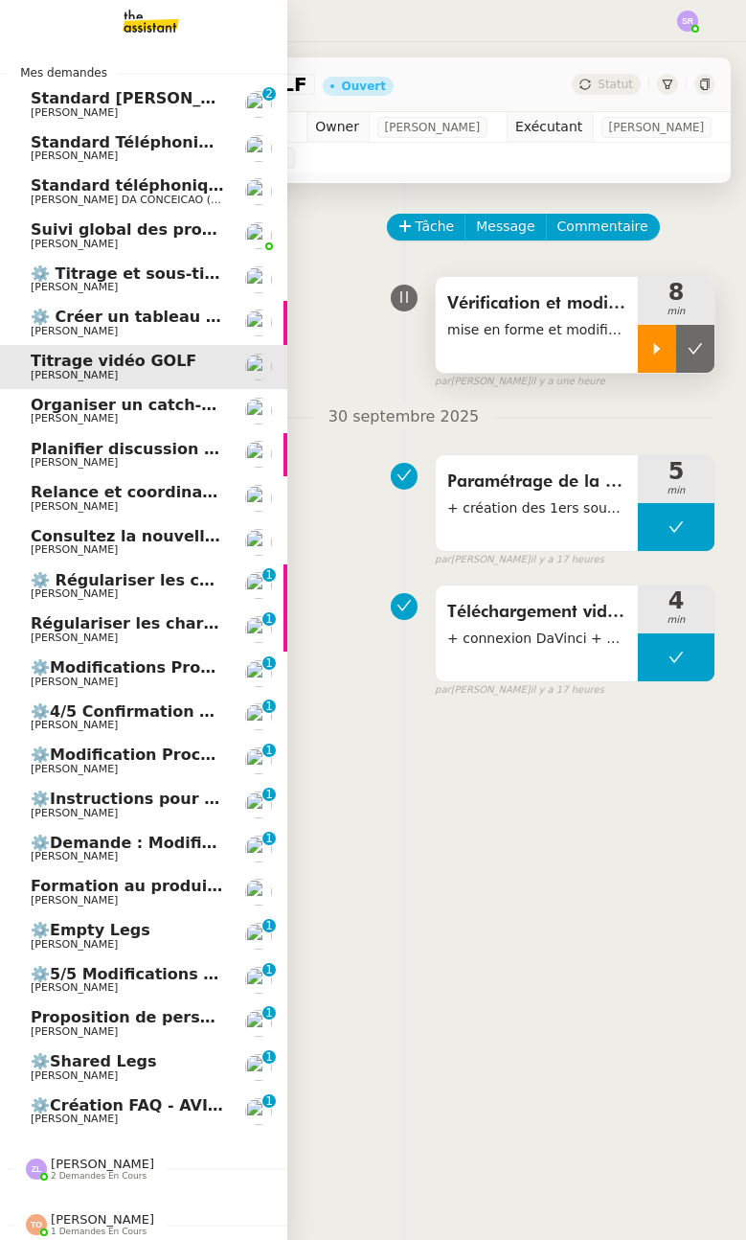
click at [649, 356] on icon at bounding box center [656, 348] width 15 height 15
click at [669, 356] on icon at bounding box center [676, 348] width 15 height 15
click at [638, 373] on div at bounding box center [657, 349] width 38 height 48
click at [645, 373] on div at bounding box center [676, 349] width 77 height 48
click at [688, 356] on icon at bounding box center [695, 348] width 15 height 15
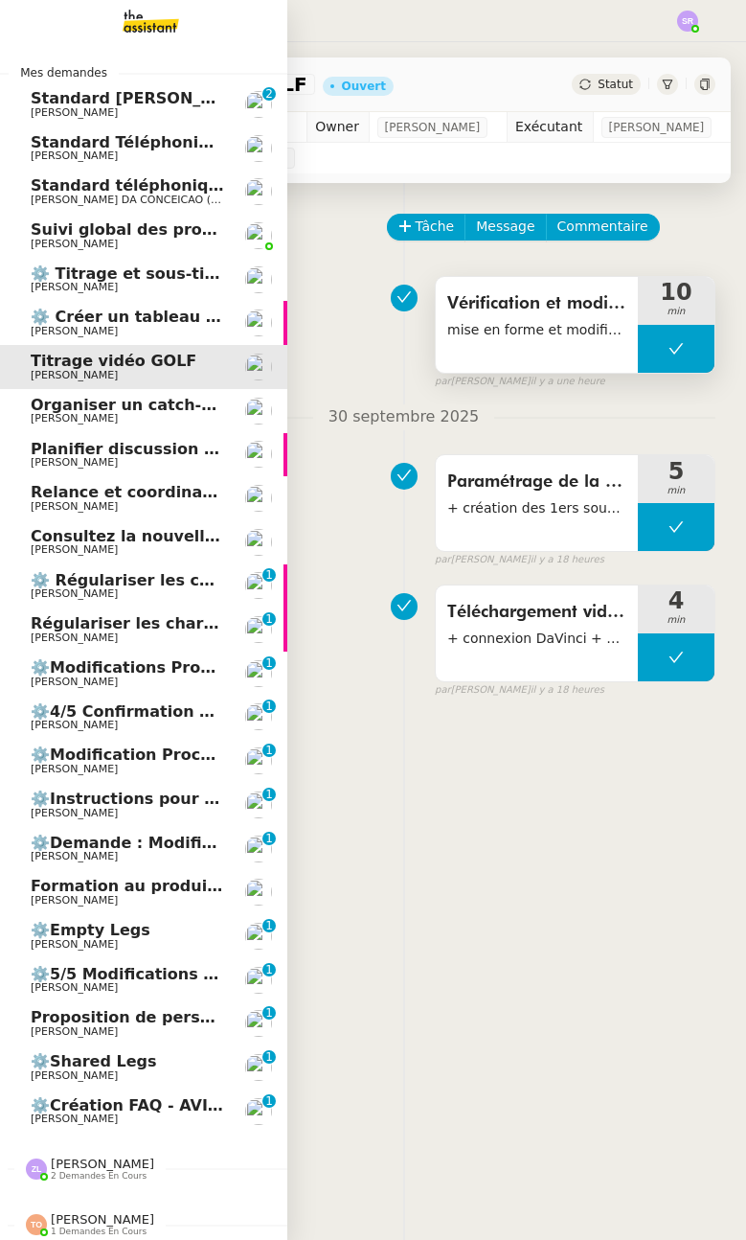
click at [638, 373] on button at bounding box center [676, 349] width 77 height 48
click at [649, 356] on icon at bounding box center [656, 348] width 15 height 15
click at [669, 356] on icon at bounding box center [676, 348] width 15 height 15
drag, startPoint x: 675, startPoint y: 379, endPoint x: 658, endPoint y: 367, distance: 21.3
click at [676, 373] on button at bounding box center [695, 349] width 38 height 48
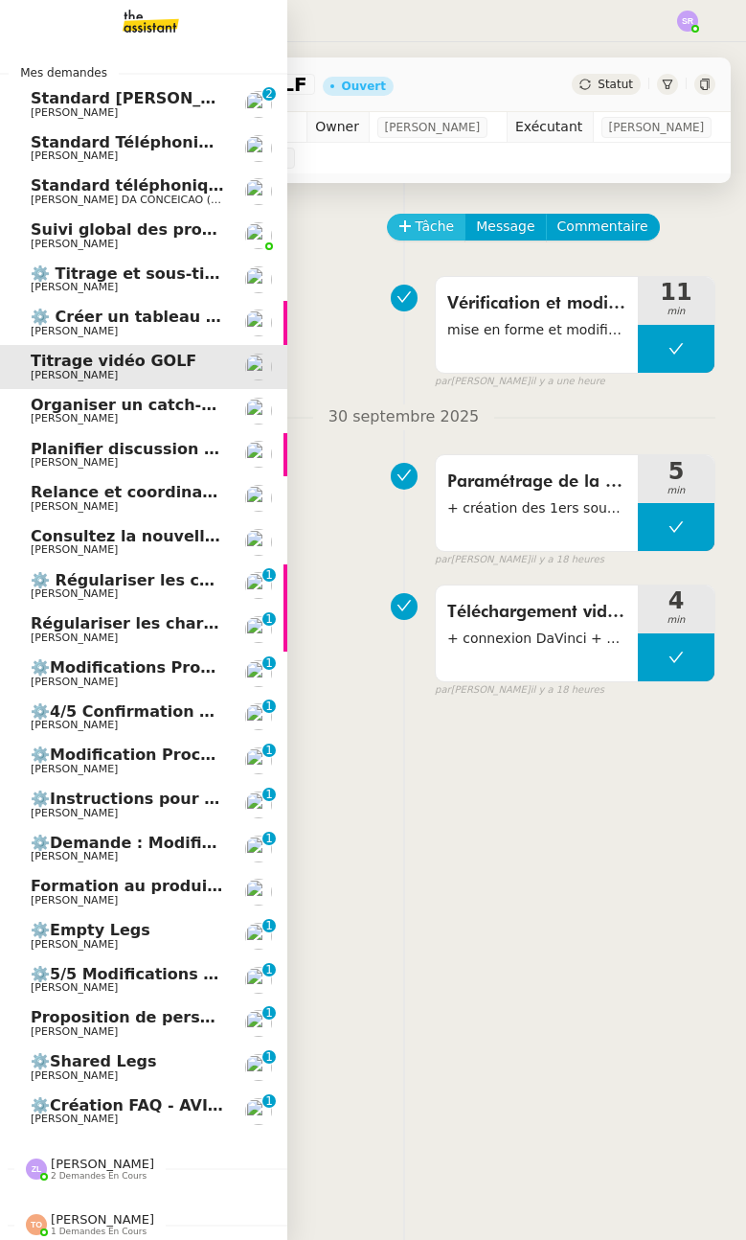
click at [424, 238] on span "Tâche" at bounding box center [435, 227] width 39 height 22
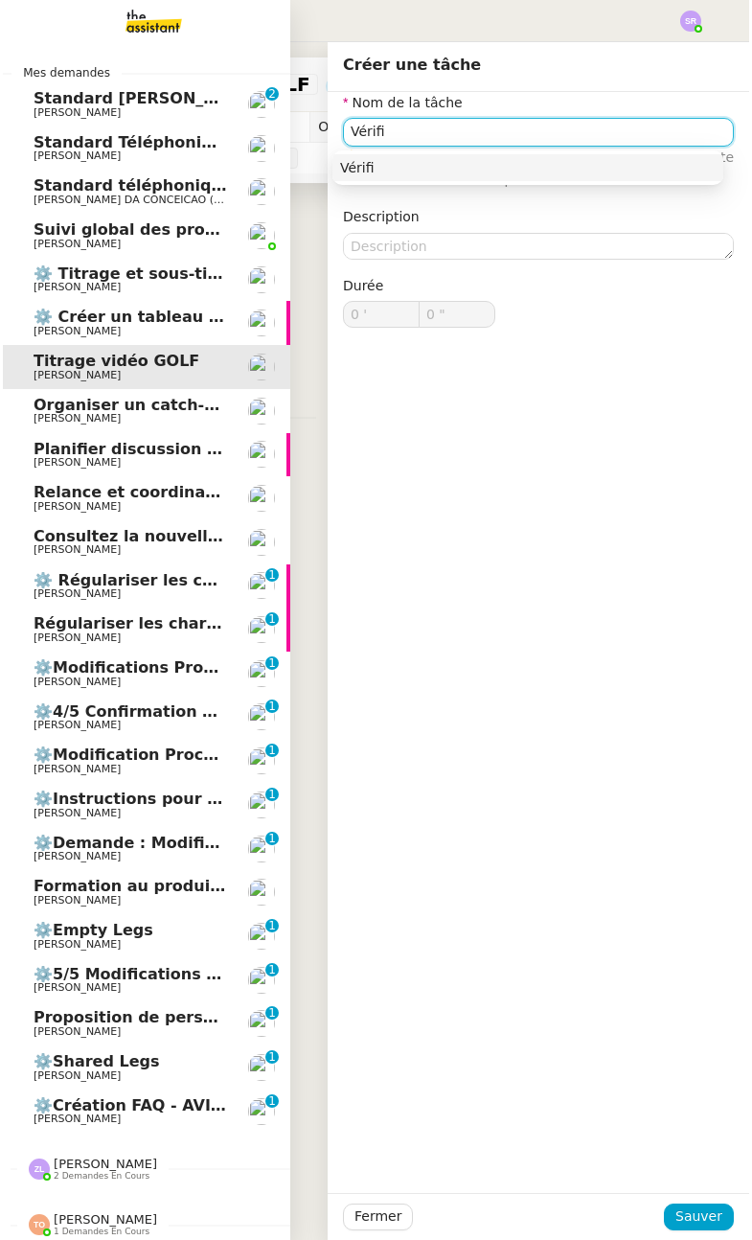
scroll to position [11, 0]
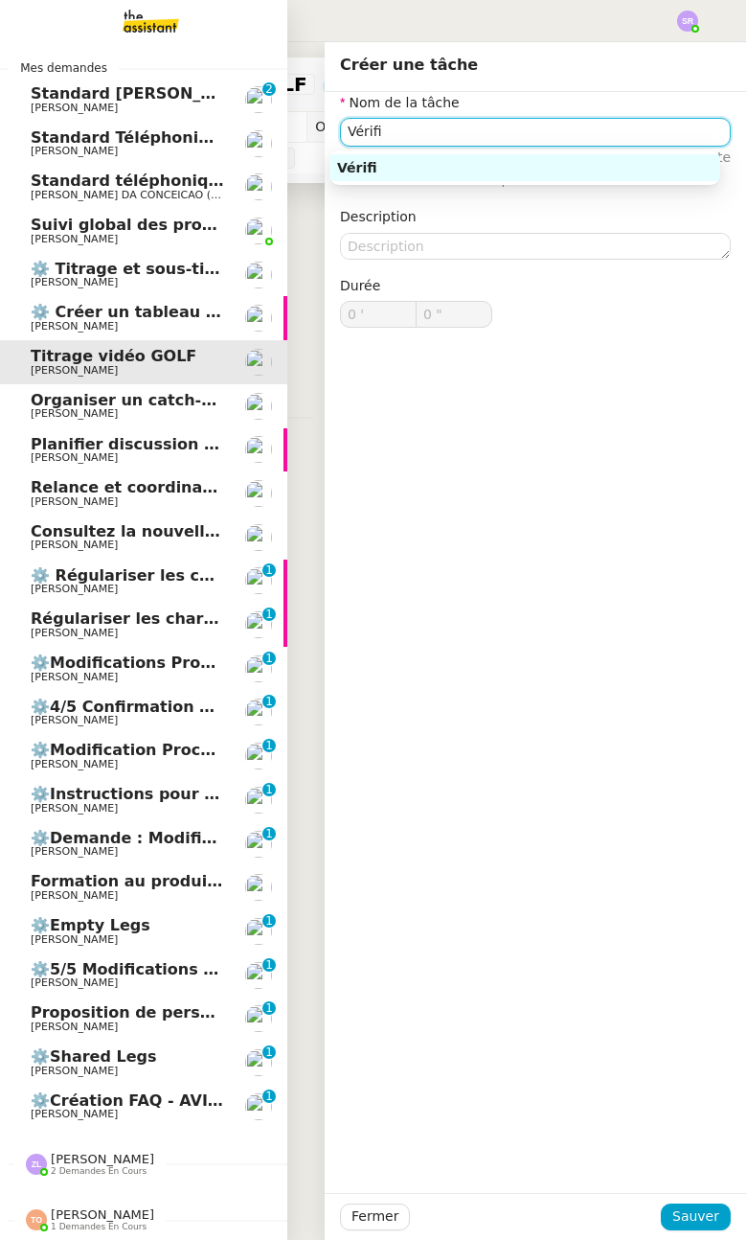
drag, startPoint x: 420, startPoint y: 130, endPoint x: 285, endPoint y: 130, distance: 135.1
click at [285, 130] on nz-layout "Mes demandes Standard [PERSON_NAME] [PERSON_NAME] 0 1 2 3 4 5 6 7 8 9 Standard …" at bounding box center [373, 620] width 746 height 1240
click at [485, 169] on div "Ajout des autres pistes" at bounding box center [525, 167] width 376 height 17
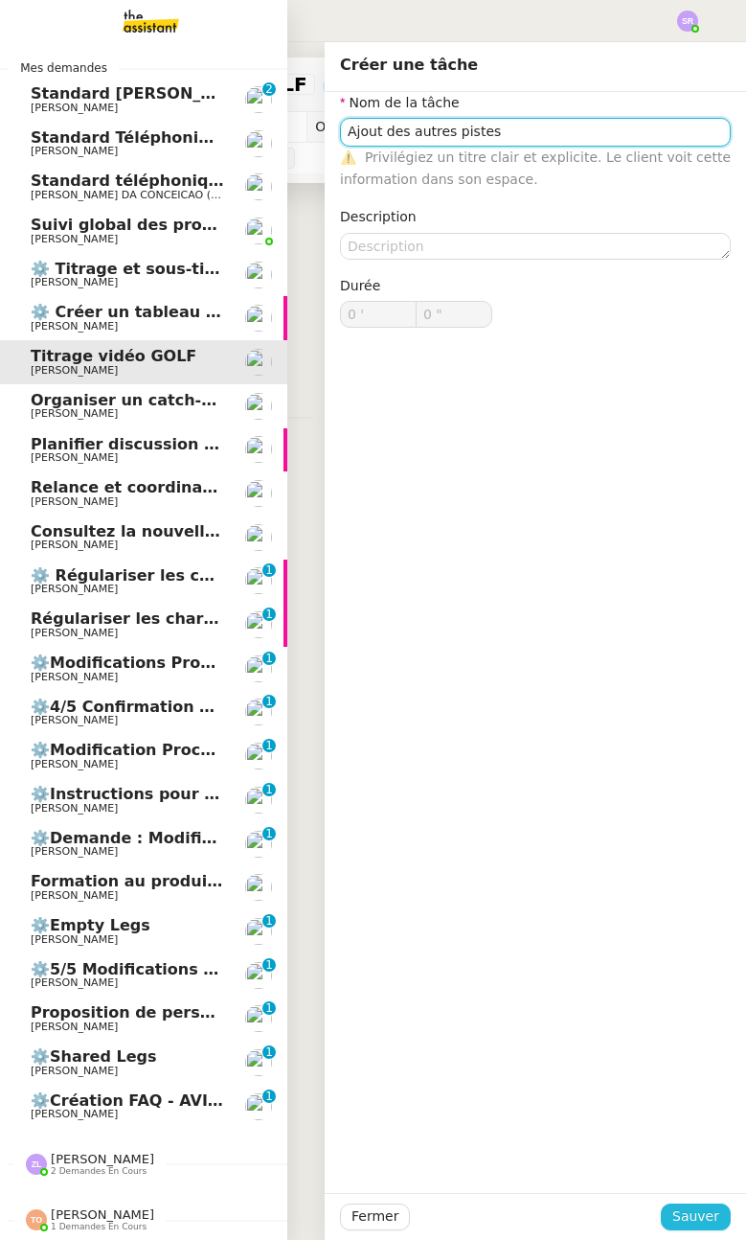
type input "Ajout des autres pistes"
click at [665, 1217] on button "Sauver" at bounding box center [696, 1216] width 70 height 27
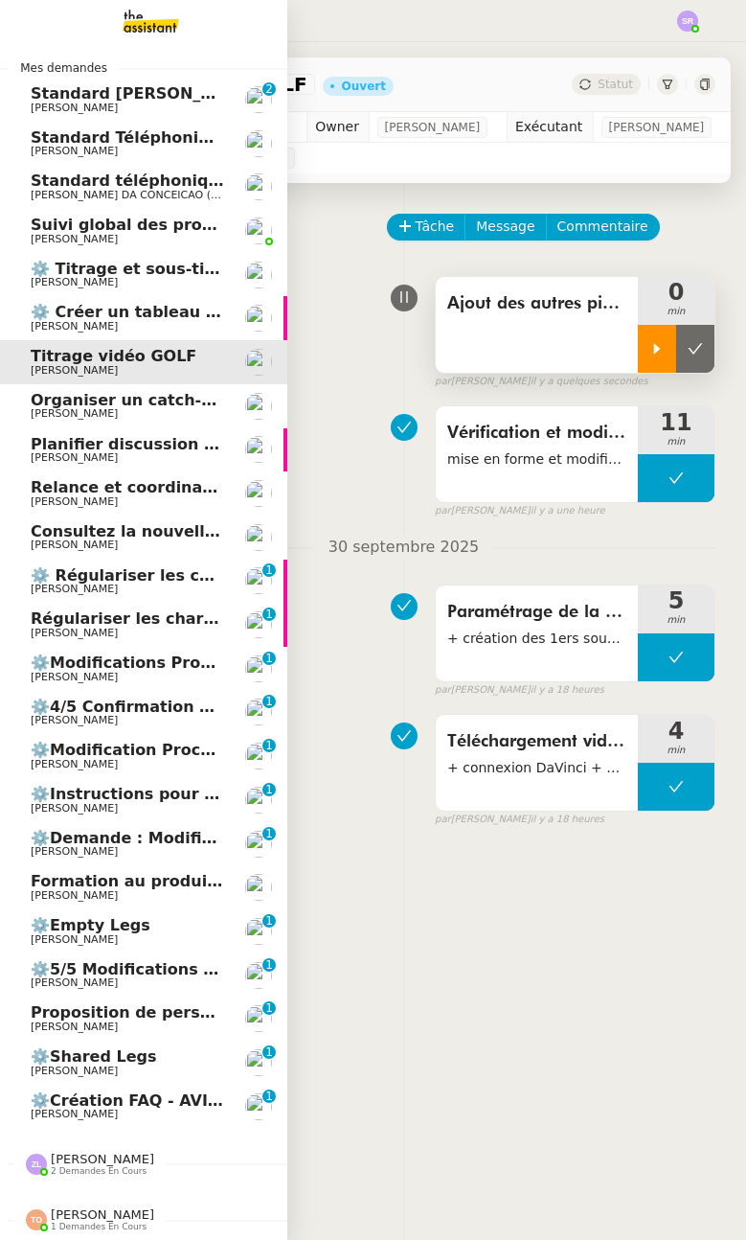
click at [649, 356] on icon at bounding box center [656, 348] width 15 height 15
click at [524, 363] on div "Ajout des autres pistes" at bounding box center [537, 325] width 202 height 96
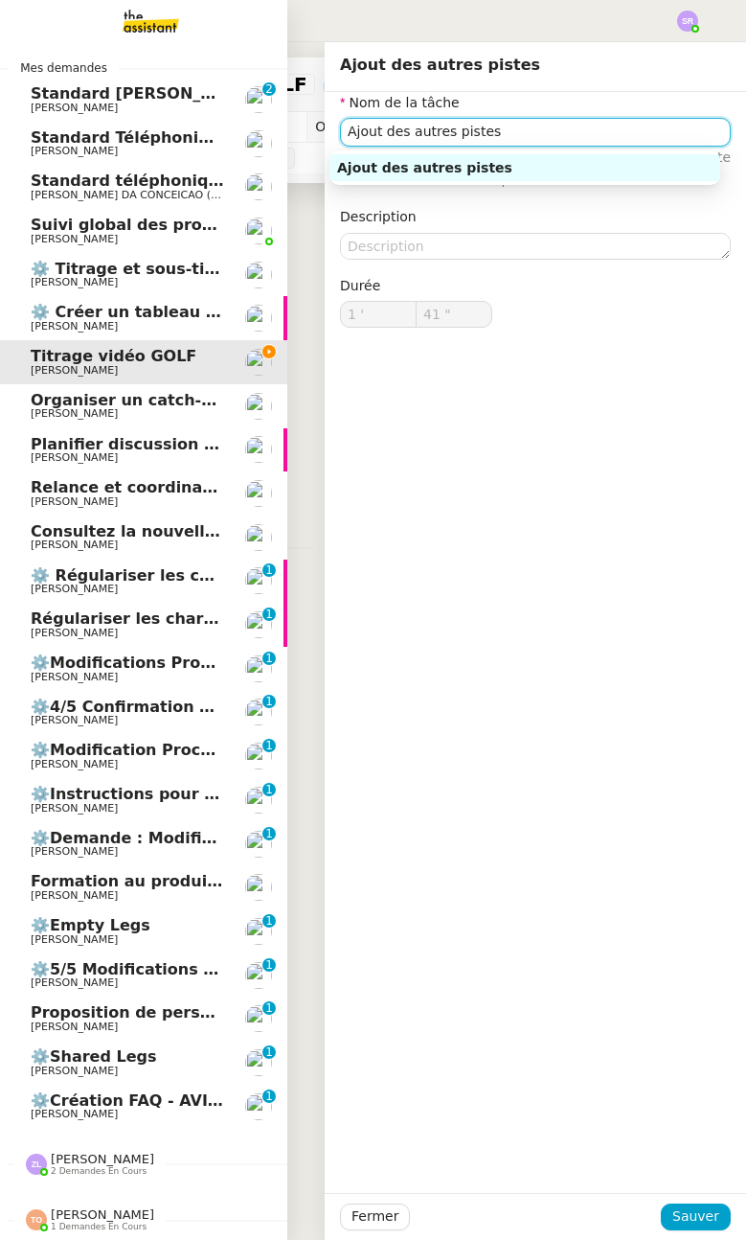
drag, startPoint x: 524, startPoint y: 134, endPoint x: 283, endPoint y: 137, distance: 241.4
click at [283, 137] on nz-layout "Mes demandes Standard [PERSON_NAME] [PERSON_NAME] 0 1 2 3 4 5 6 7 8 9 Standard …" at bounding box center [373, 620] width 746 height 1240
click at [516, 121] on input "Ajout des autres pistes" at bounding box center [535, 132] width 391 height 28
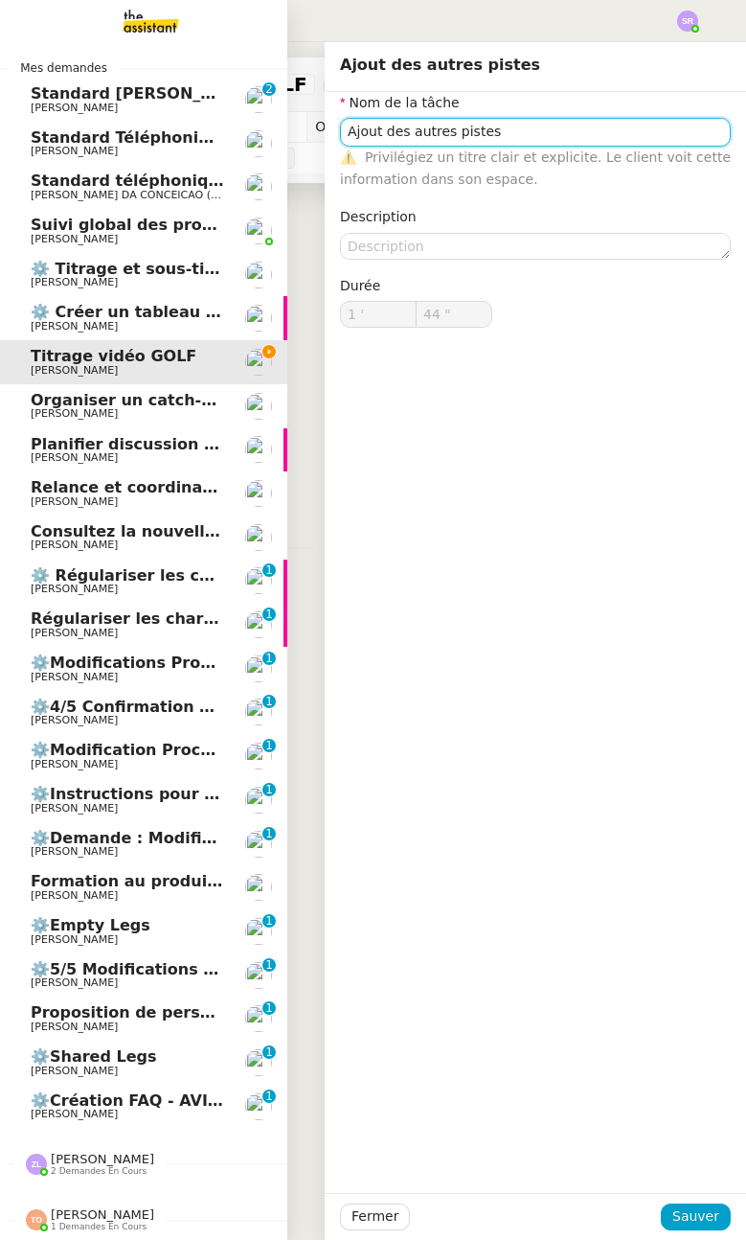
click at [403, 133] on input "Ajout des autres pistes" at bounding box center [535, 132] width 391 height 28
drag, startPoint x: 374, startPoint y: 134, endPoint x: 539, endPoint y: 125, distance: 165.9
click at [539, 125] on input "Ajout des autres pistes" at bounding box center [535, 132] width 391 height 28
type input "47 ""
type input "Ajout"
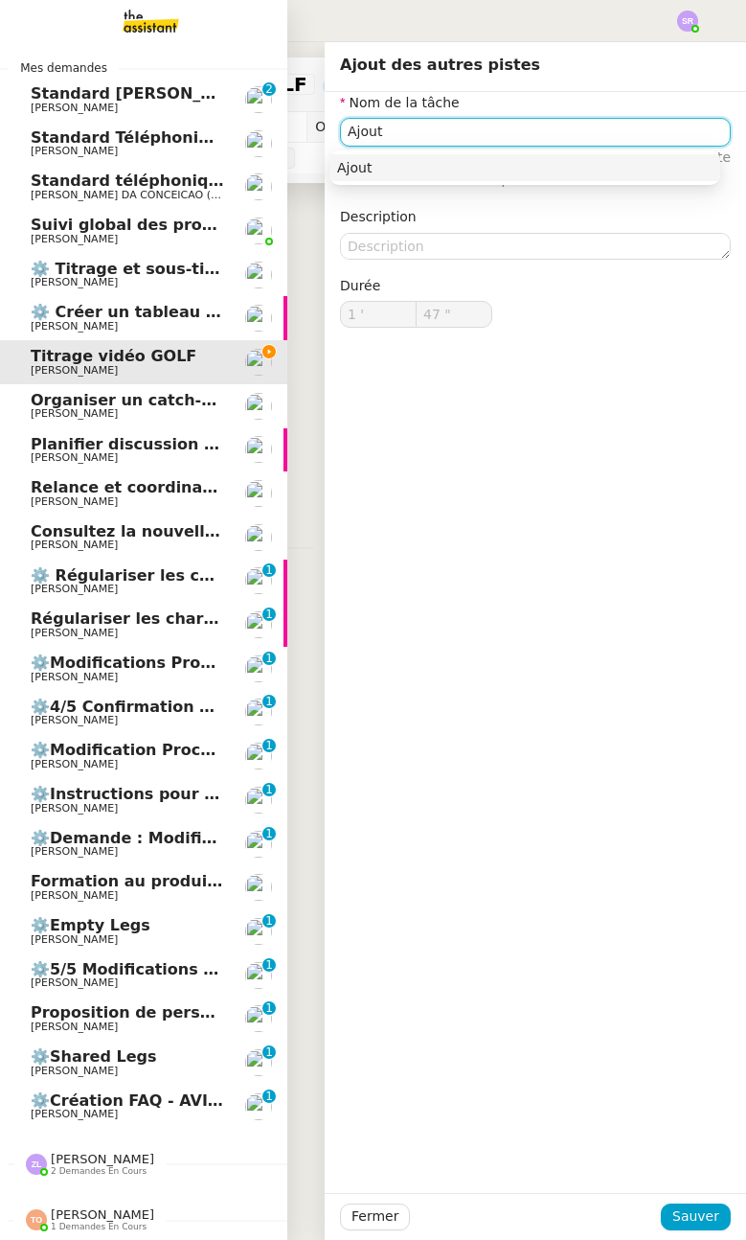
type input "48 ""
type input "Ajout pist"
type input "49 ""
type input "Ajout piste m"
type input "50 ""
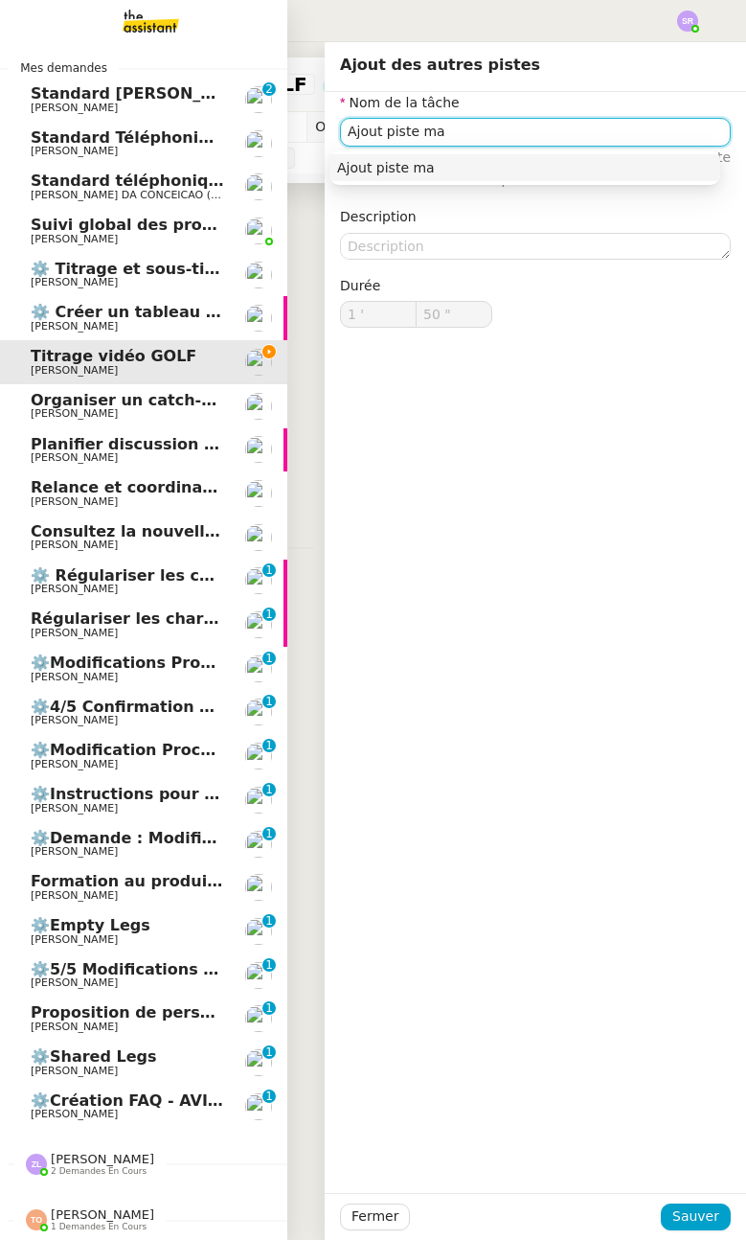
type input "Ajout piste mas"
type input "51 ""
type input "Ajout piste master alle"
type input "52 ""
type input "Ajout piste master allemand"
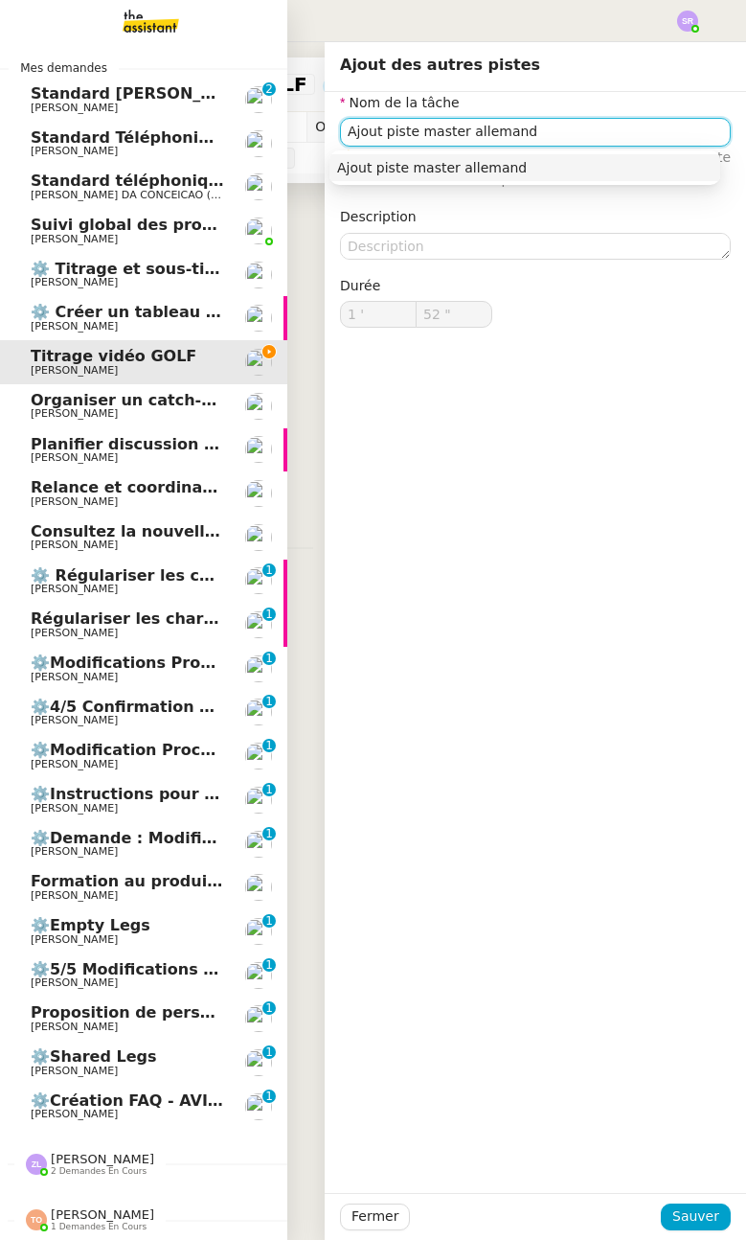
type input "53 ""
type input "Ajout piste master allemand"
type input "55 ""
type input "Ajout piste master allemand"
type input "57 ""
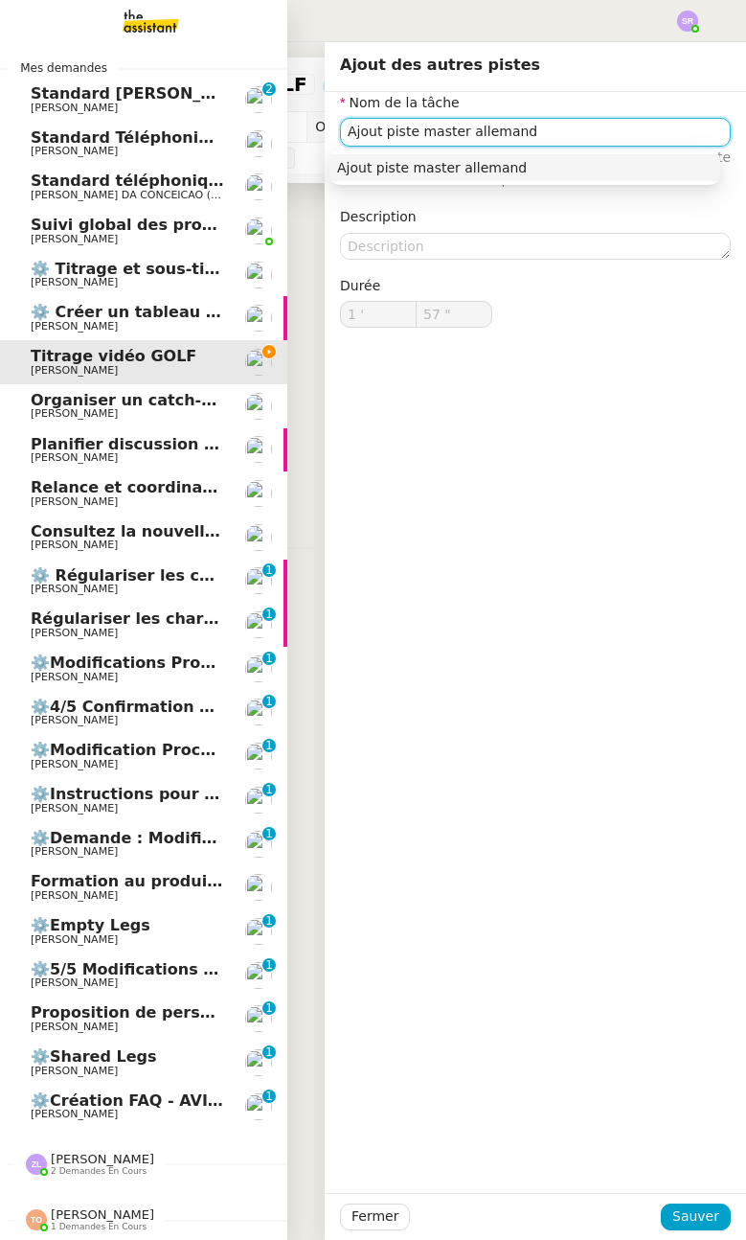
click at [588, 159] on div "Ajout piste master allemand" at bounding box center [525, 167] width 376 height 17
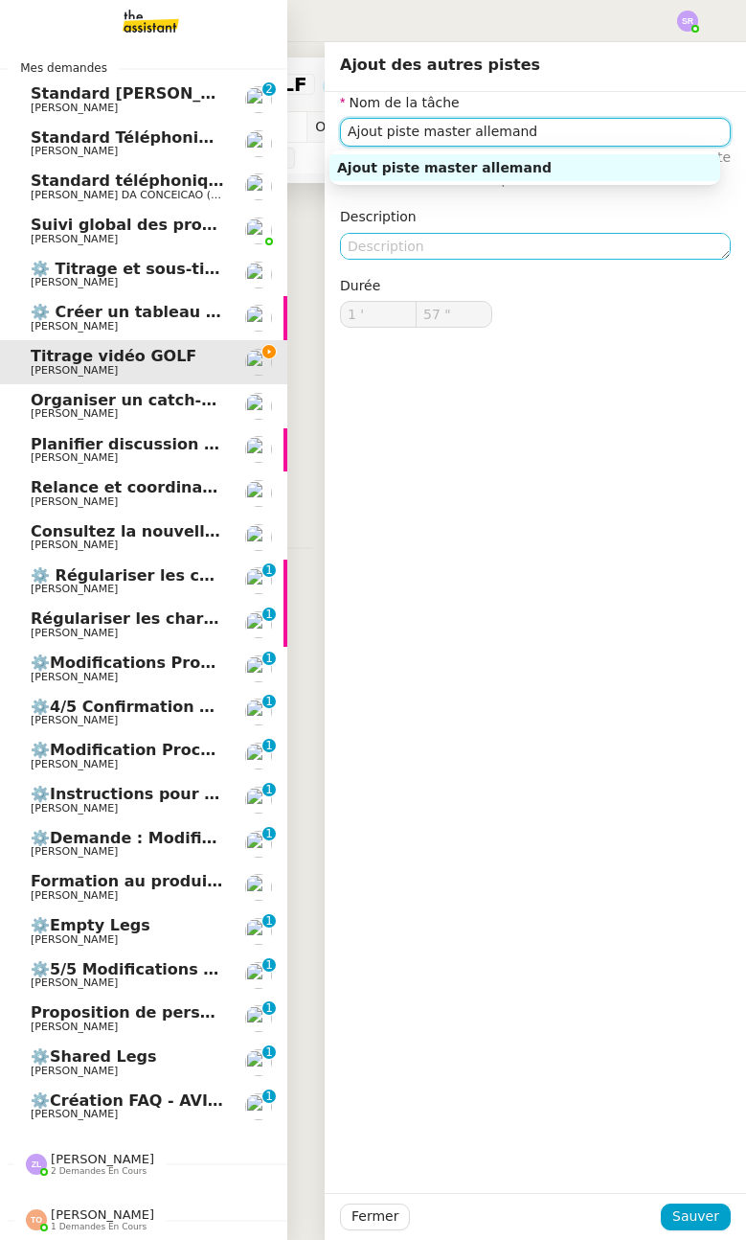
type input "Ajout piste master allemand"
click at [497, 239] on textarea at bounding box center [535, 246] width 391 height 27
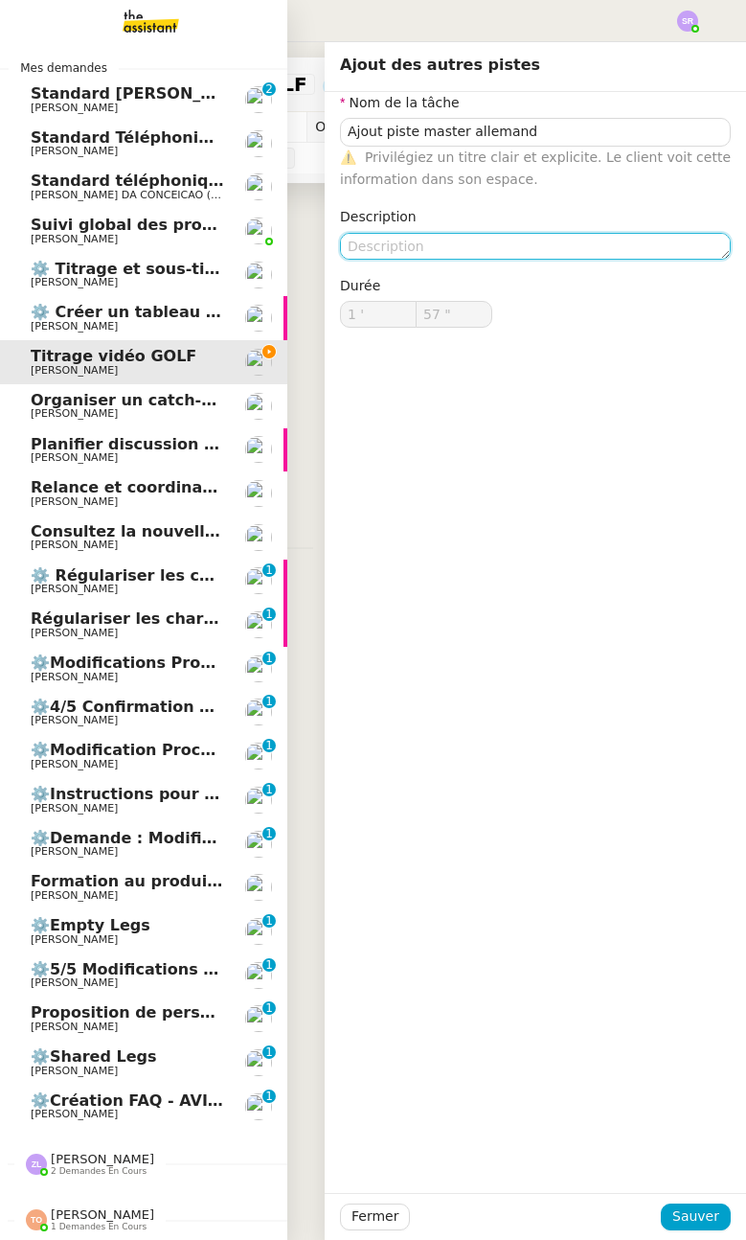
type input "58 ""
type textarea "+"
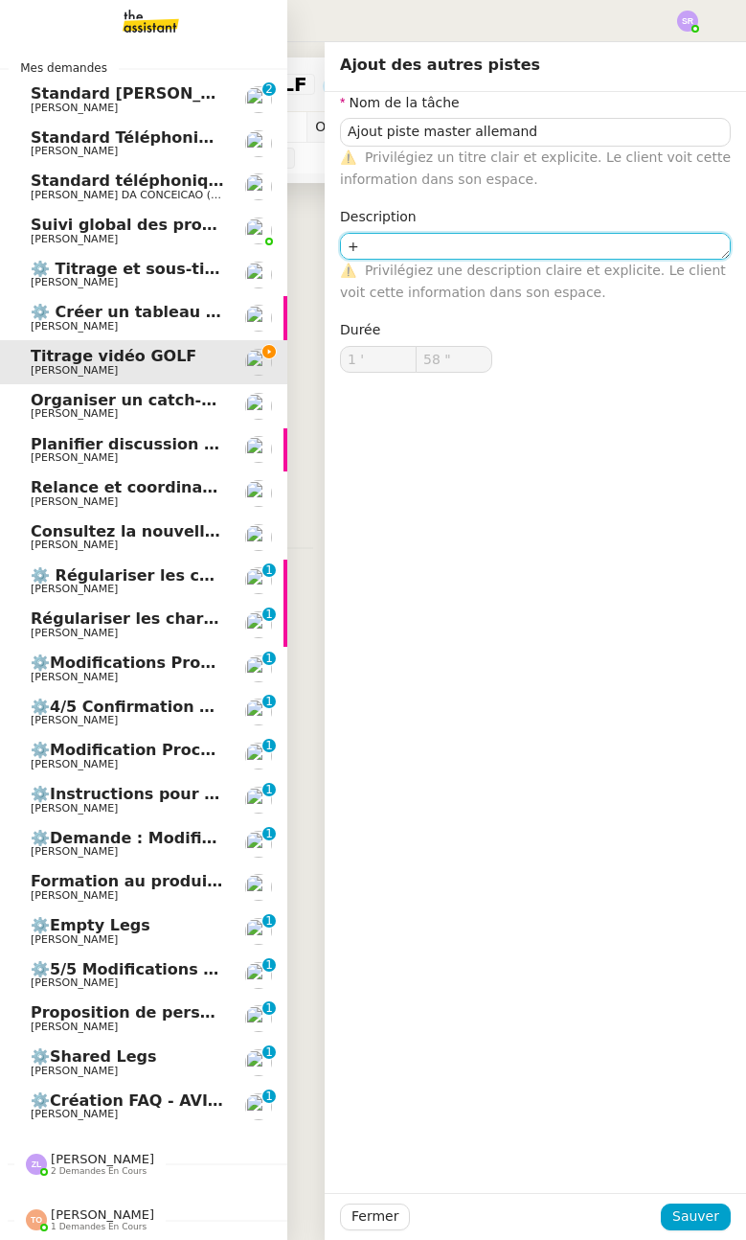
type input "59 ""
type textarea "+vérifica"
type input "2 '"
type input "0 ""
type textarea "+vérification en"
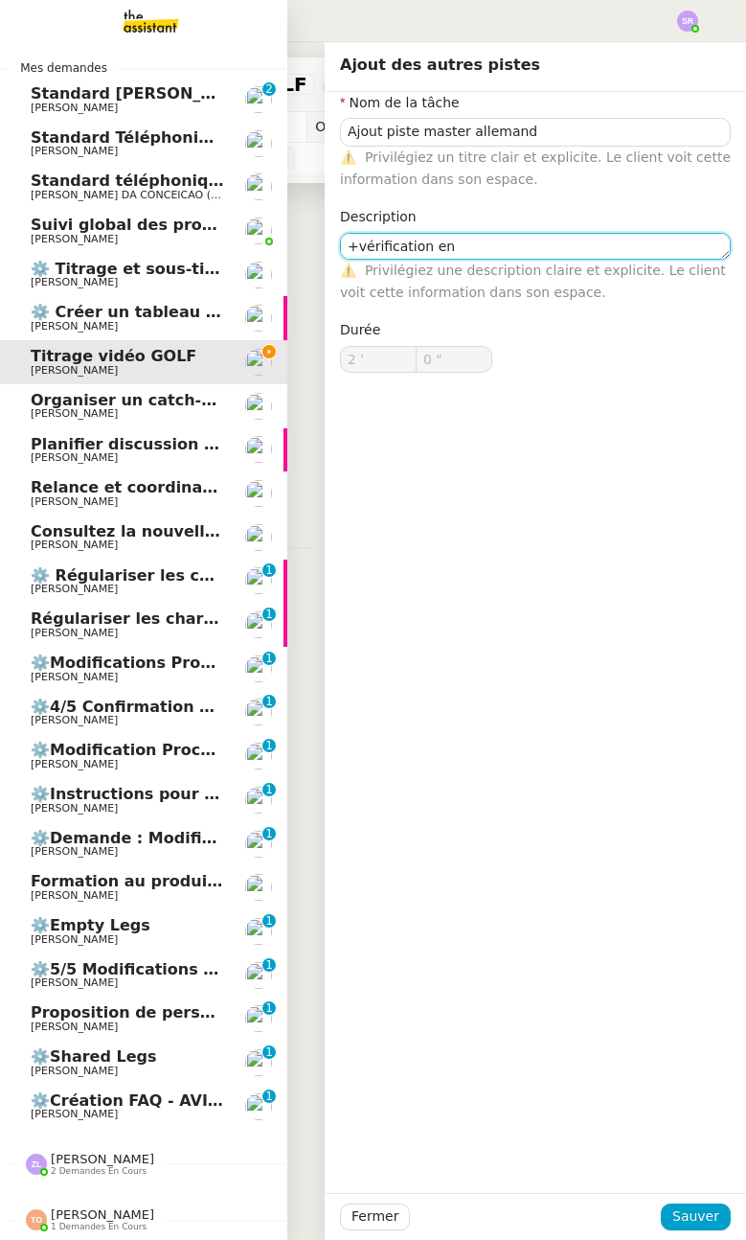
type input "1 ""
type textarea "+vérification e"
type input "2 ""
type textarea "+vérification et"
type input "3 ""
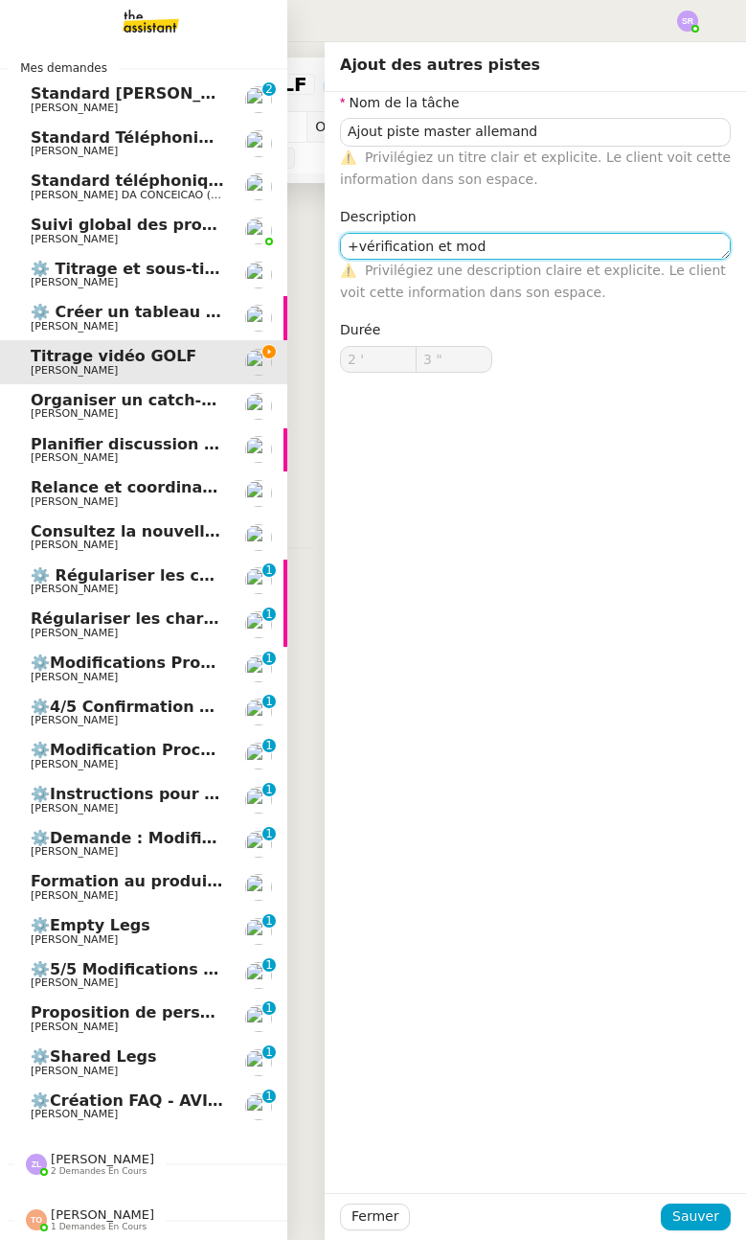
type textarea "+vérification et [PERSON_NAME]"
type input "4 ""
type textarea "+vérification et modifications"
type input "6 ""
type textarea "+vérification et modifications"
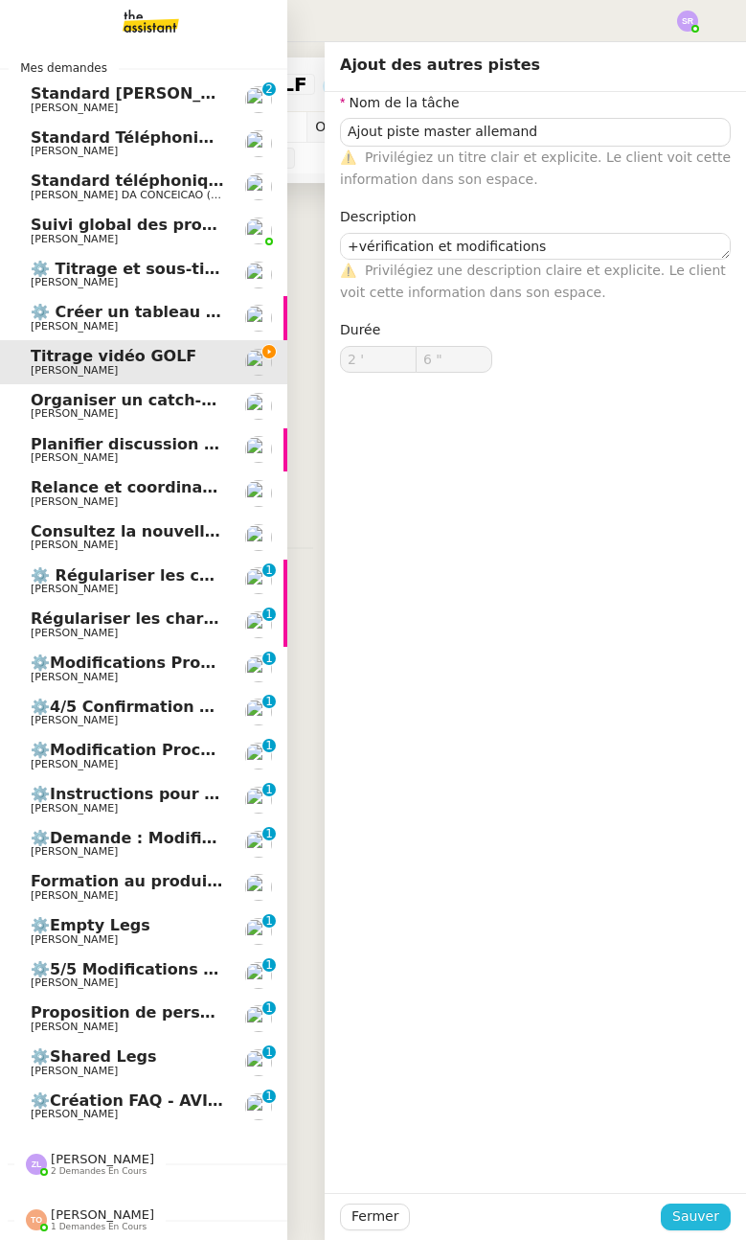
click at [680, 1210] on span "Sauver" at bounding box center [695, 1216] width 47 height 22
type input "7 ""
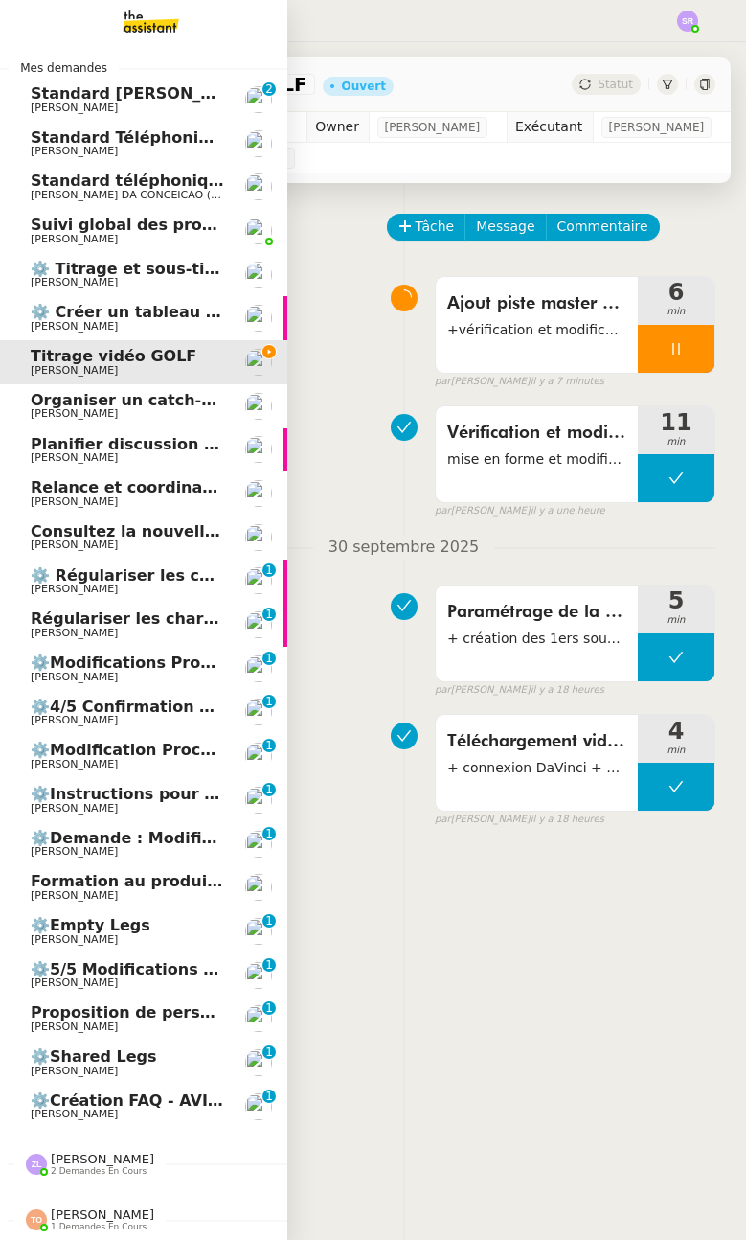
click at [669, 356] on icon at bounding box center [676, 348] width 15 height 15
click at [681, 373] on button at bounding box center [695, 349] width 38 height 48
click at [399, 233] on icon at bounding box center [404, 225] width 13 height 13
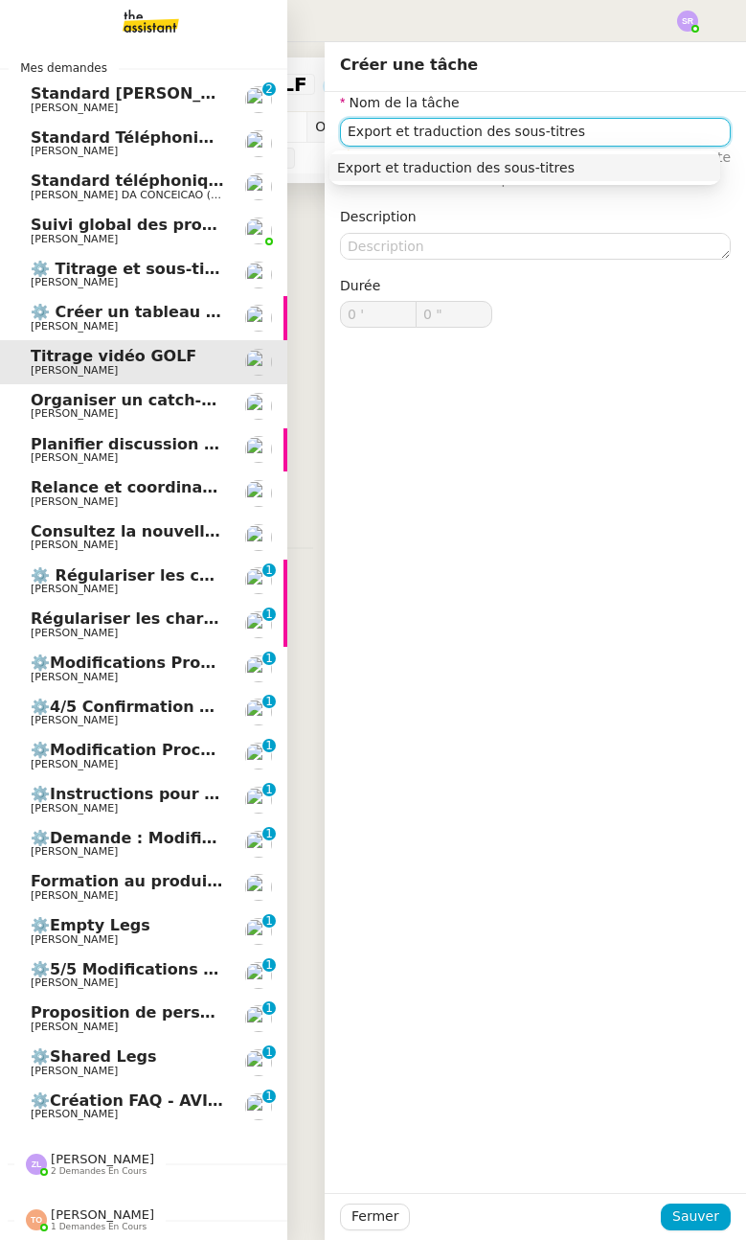
click at [551, 171] on div "Export et traduction des sous-titres" at bounding box center [525, 167] width 376 height 17
type input "Export et traduction des sous-titres"
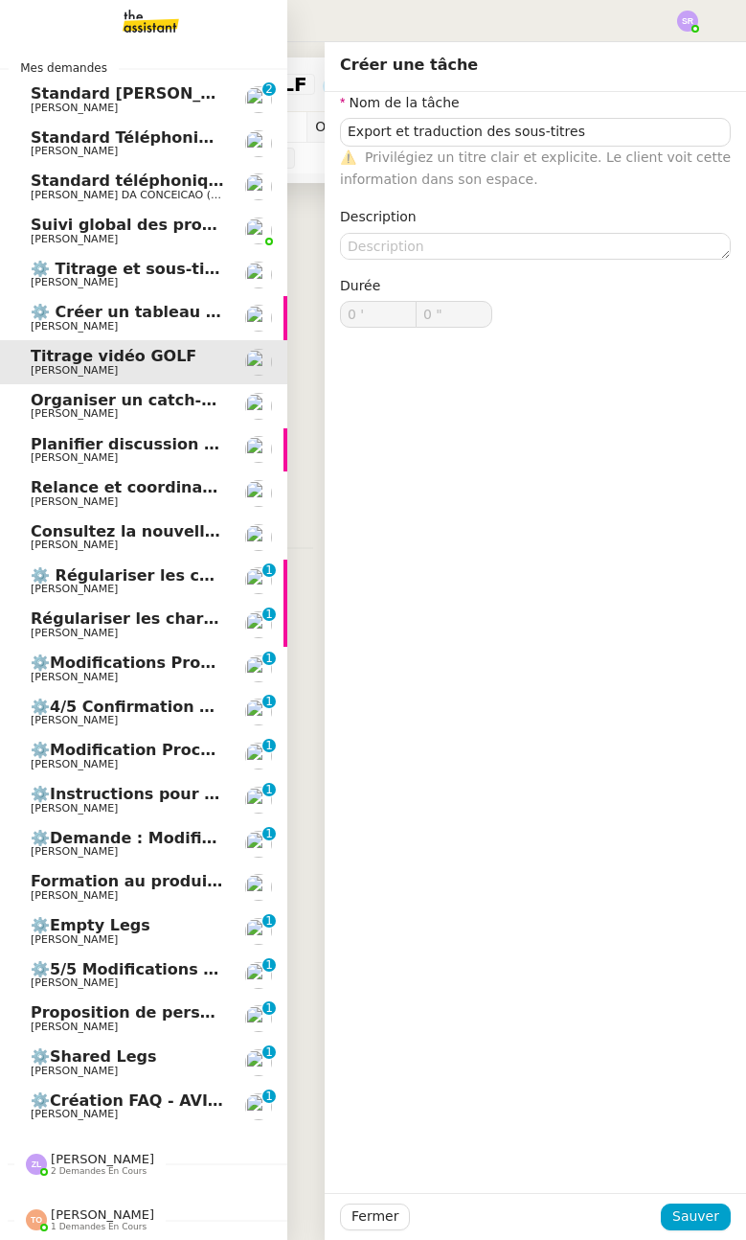
click at [691, 1230] on div "Fermer Sauver" at bounding box center [535, 1216] width 421 height 47
click at [686, 1218] on span "Sauver" at bounding box center [695, 1216] width 47 height 22
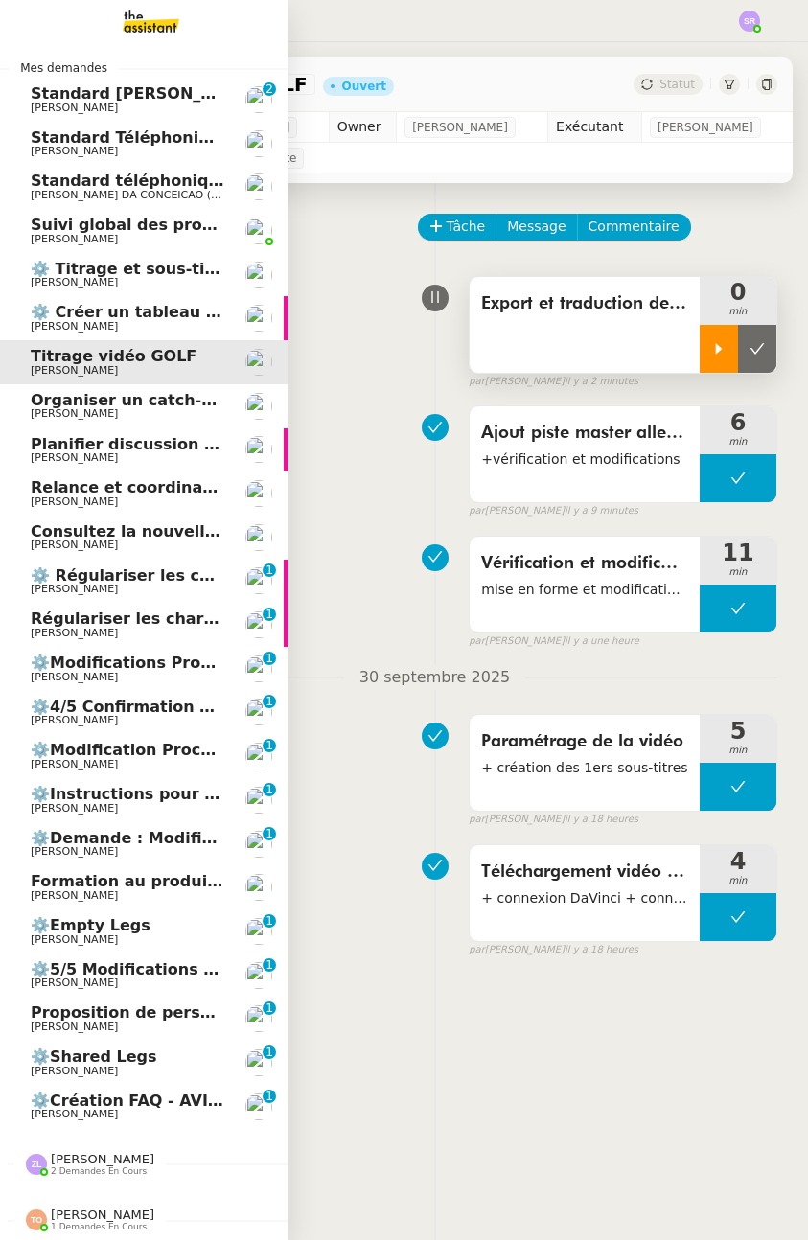
click at [699, 356] on div at bounding box center [718, 349] width 38 height 48
click at [730, 345] on icon at bounding box center [737, 348] width 15 height 15
click at [747, 341] on button at bounding box center [757, 349] width 38 height 48
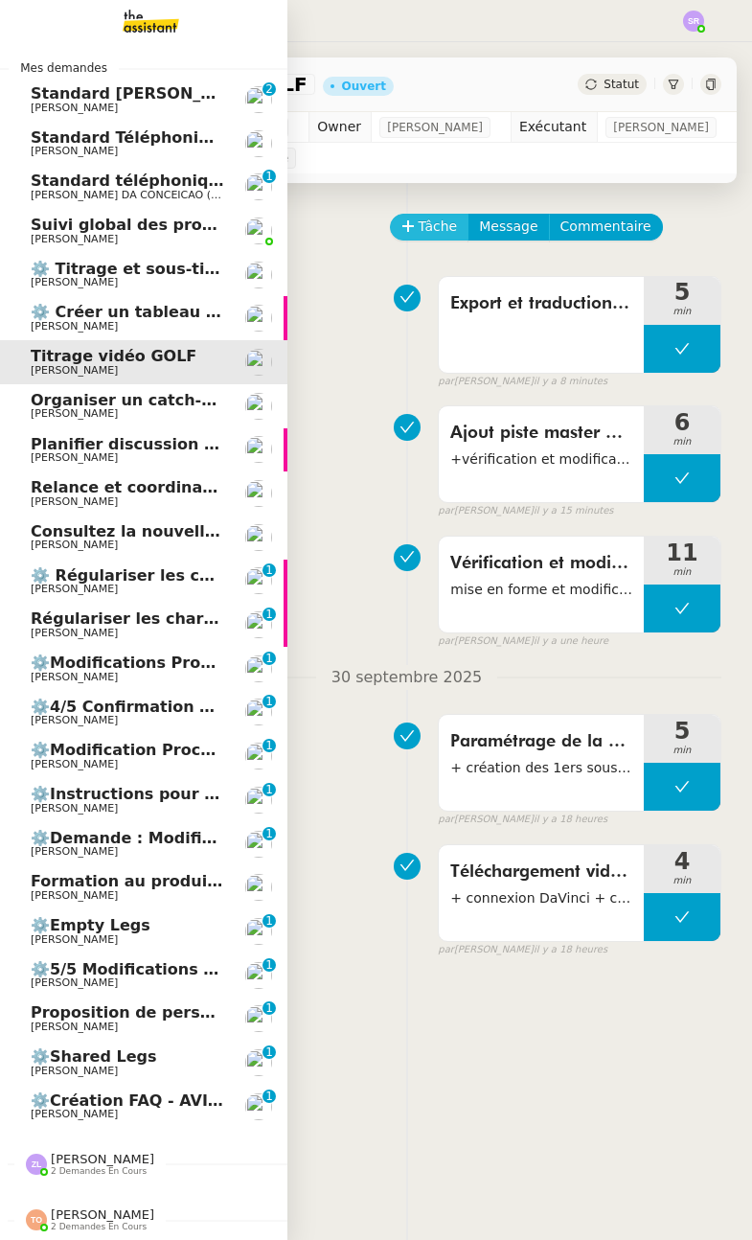
click at [425, 238] on span "Tâche" at bounding box center [438, 227] width 39 height 22
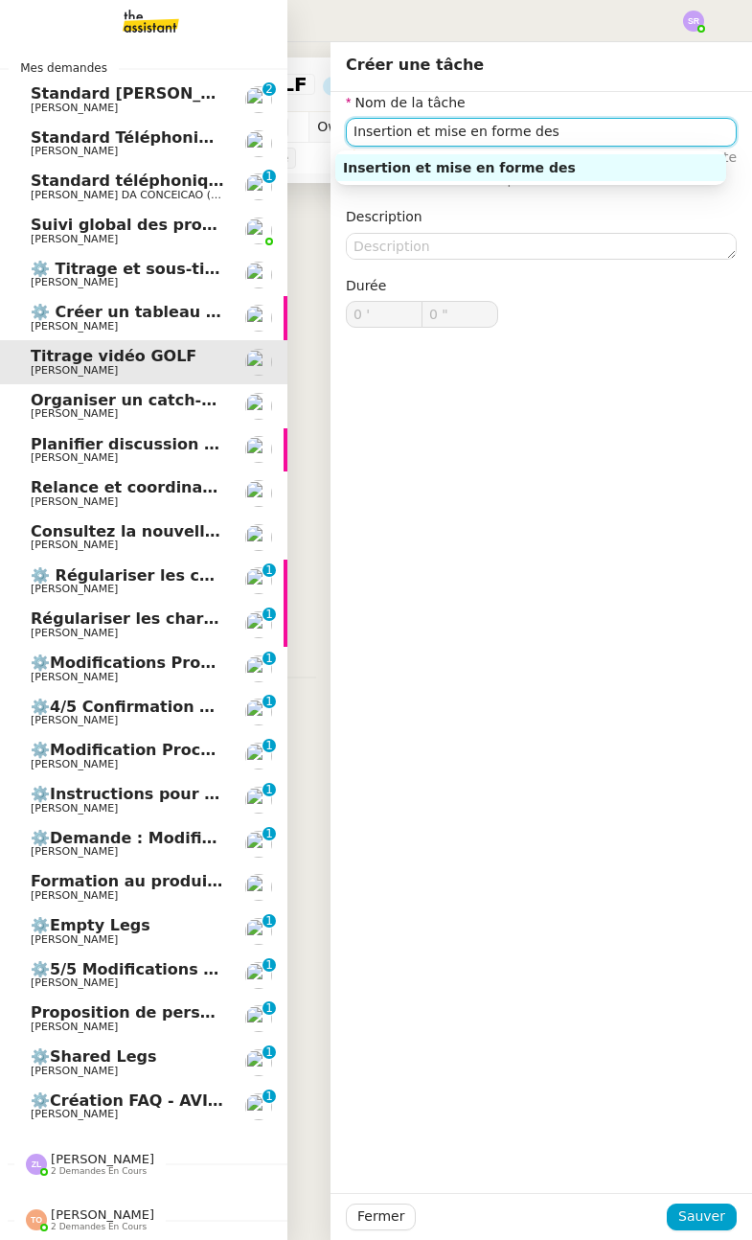
paste input "versions traduites"
drag, startPoint x: 594, startPoint y: 136, endPoint x: 300, endPoint y: 137, distance: 294.1
click at [300, 137] on app-ticket "Titrage vidéo GOLF Ouvert Statut Client [PERSON_NAME] Owner [PERSON_NAME] Exécu…" at bounding box center [406, 640] width 691 height 1197
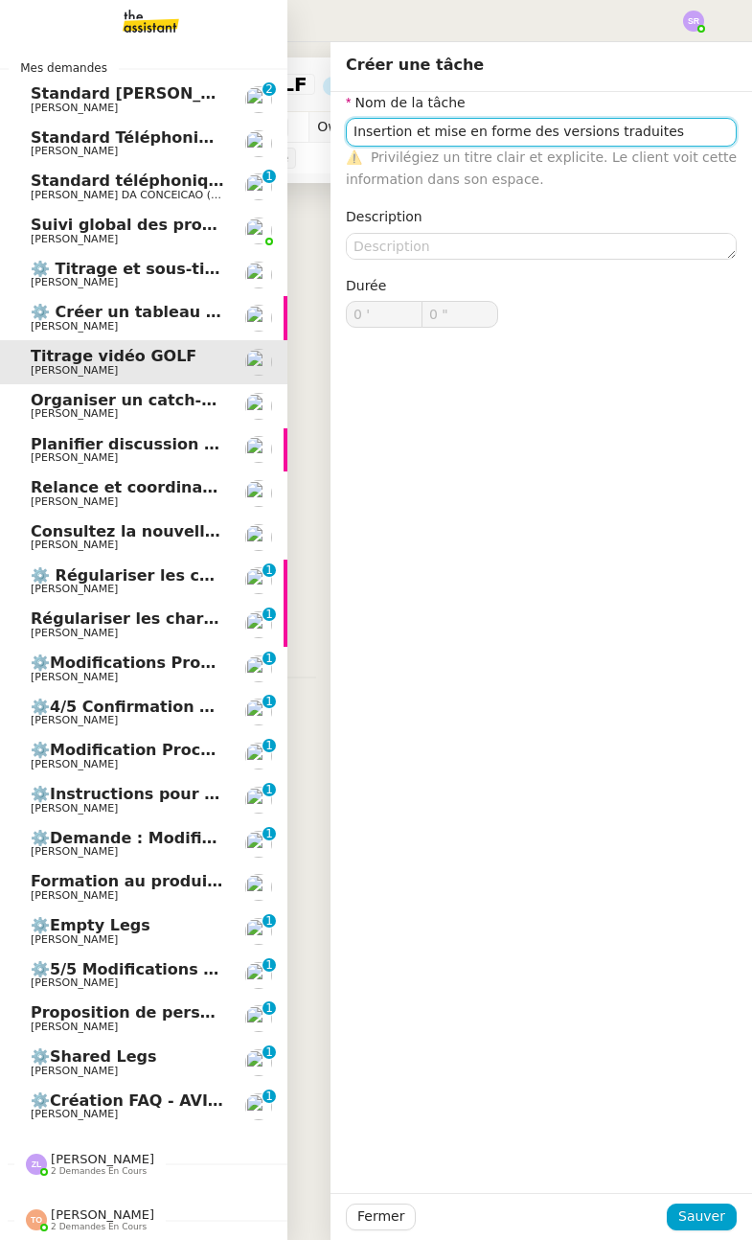
type input "Insertion et mise en forme des versions traduites"
click at [558, 418] on div "Nom de la tâche Insertion et mise en forme des versions traduites ⚠️ Privilégie…" at bounding box center [540, 642] width 421 height 1101
click at [691, 1220] on span "Sauver" at bounding box center [701, 1216] width 47 height 22
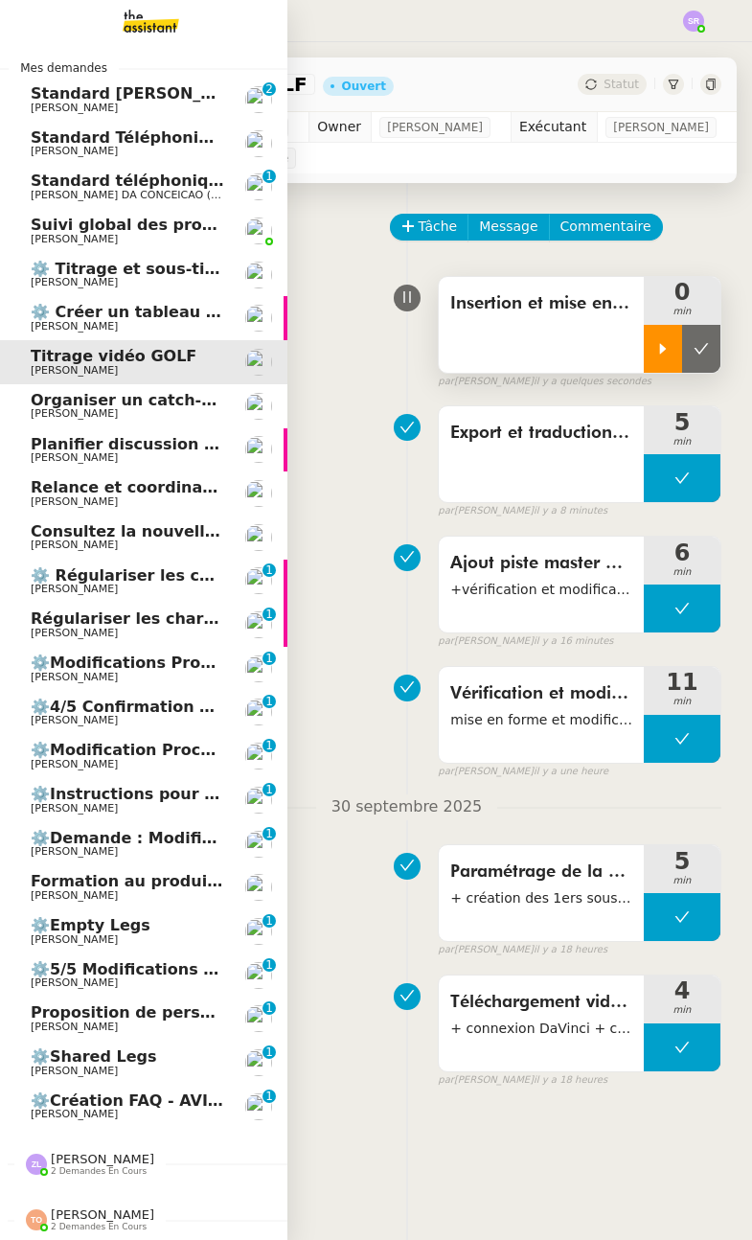
click at [644, 373] on div at bounding box center [663, 349] width 38 height 48
click at [674, 356] on icon at bounding box center [681, 348] width 15 height 15
click at [655, 356] on icon at bounding box center [662, 348] width 15 height 15
click at [674, 356] on icon at bounding box center [681, 348] width 15 height 15
click at [655, 356] on icon at bounding box center [662, 348] width 15 height 15
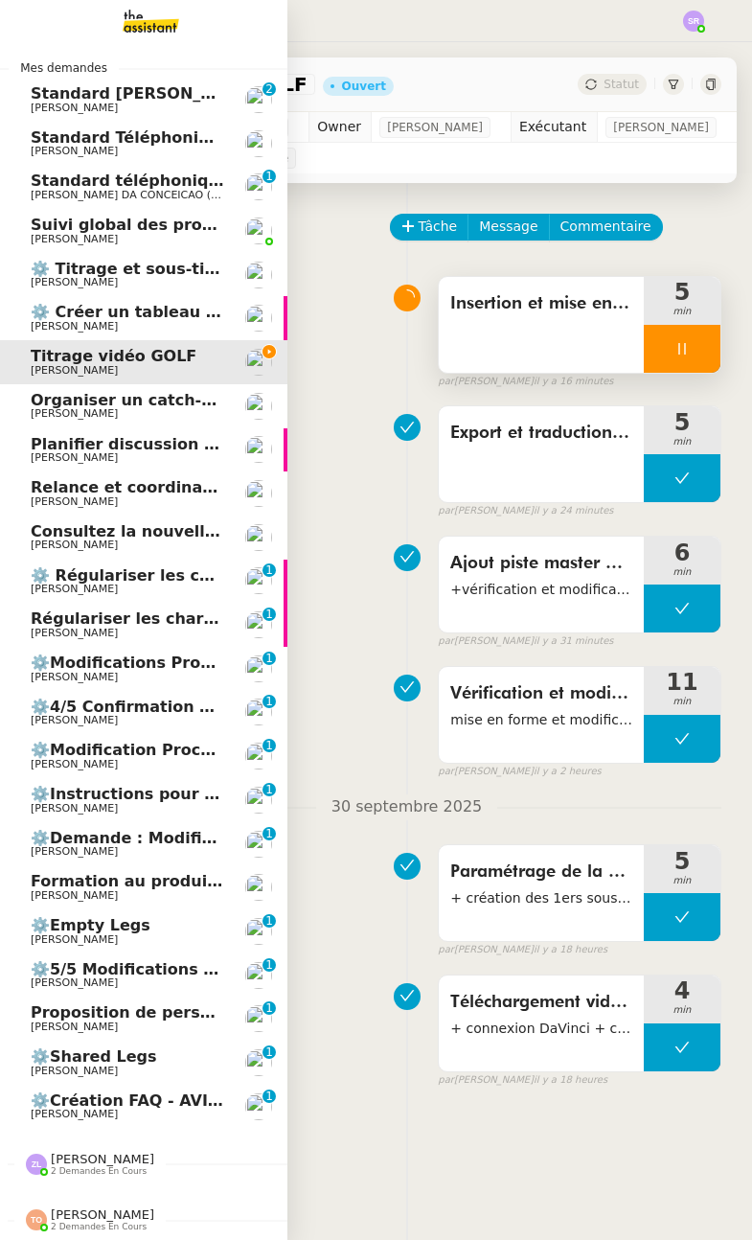
click at [674, 356] on icon at bounding box center [681, 348] width 15 height 15
click at [655, 356] on icon at bounding box center [662, 348] width 15 height 15
click at [672, 366] on div at bounding box center [682, 349] width 77 height 48
click at [694, 356] on icon at bounding box center [701, 348] width 15 height 15
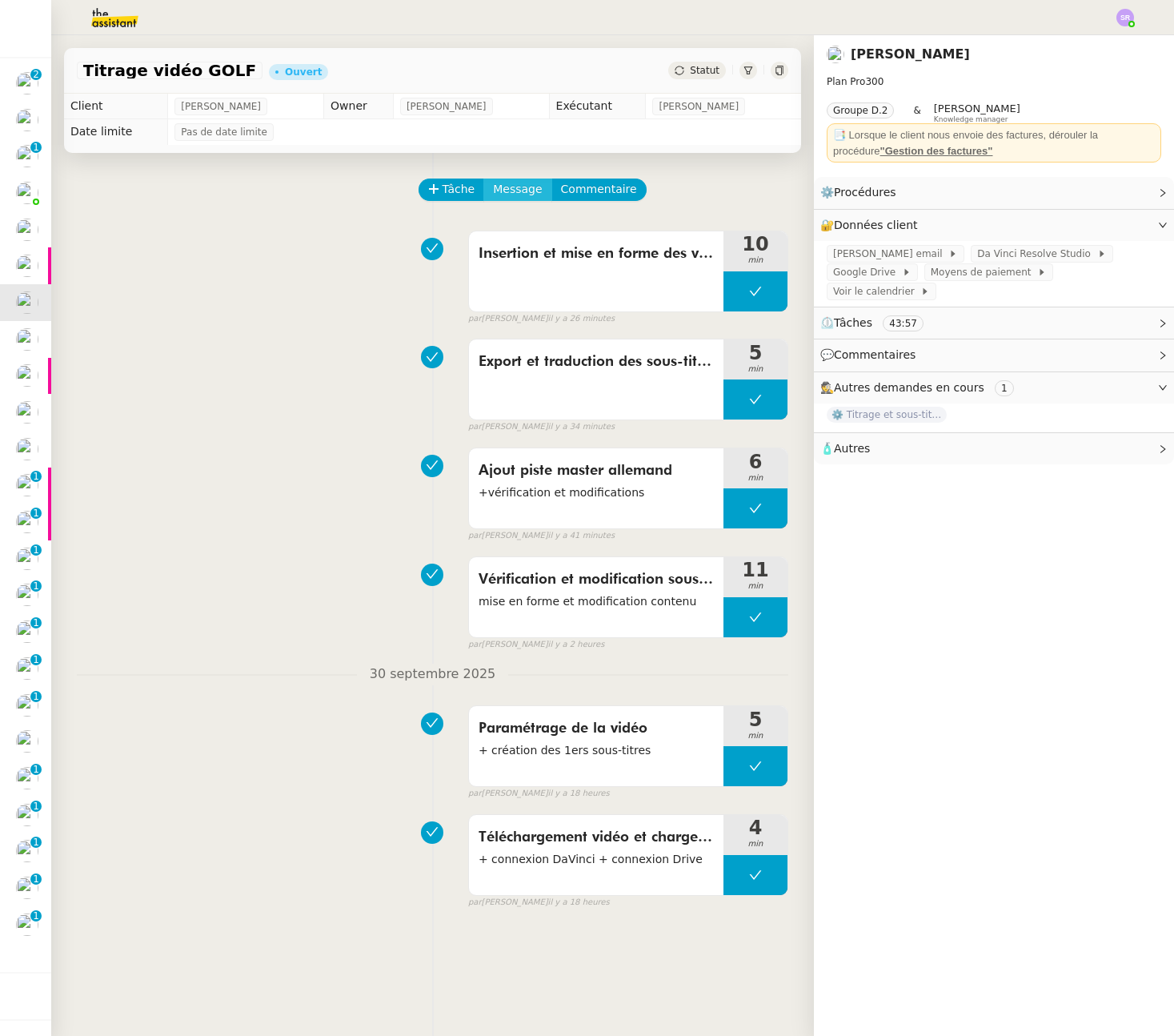
click at [501, 193] on span "Message" at bounding box center [517, 190] width 48 height 18
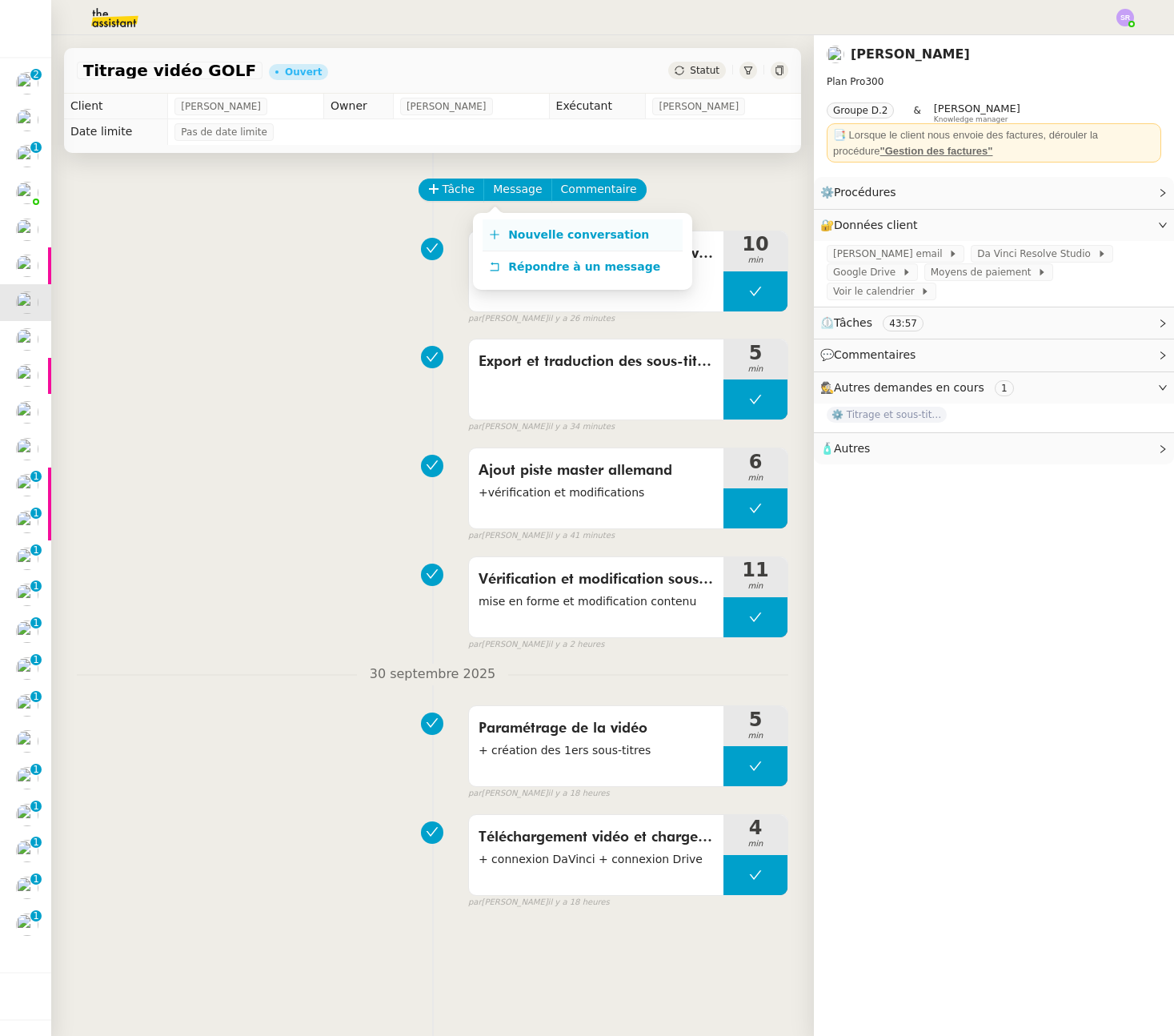
click at [557, 228] on span "Nouvelle conversation" at bounding box center [578, 234] width 141 height 13
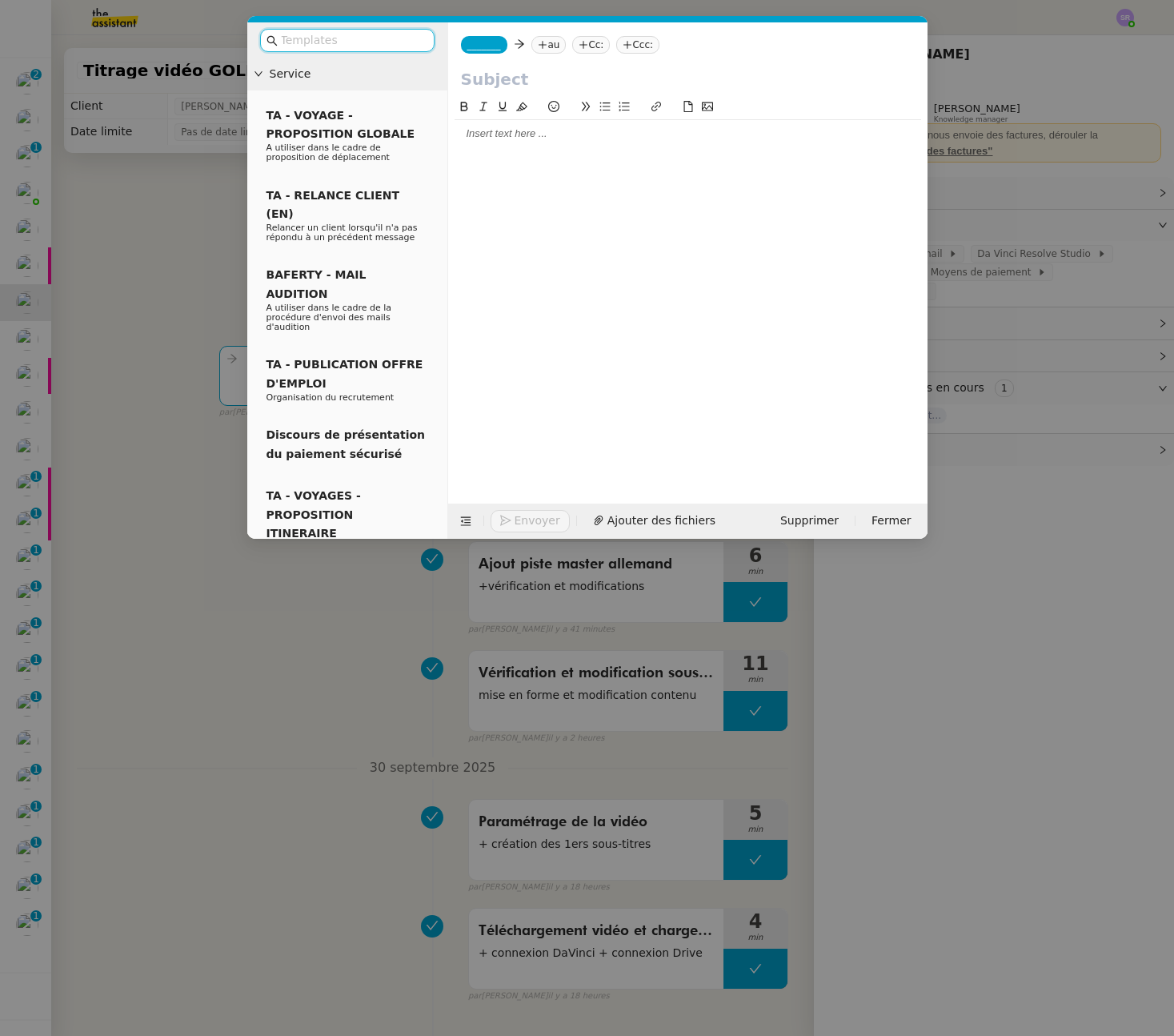
click at [188, 334] on nz-modal-container "Service TA - VOYAGE - PROPOSITION GLOBALE A utiliser dans le cadre de propositi…" at bounding box center [587, 518] width 1174 height 1036
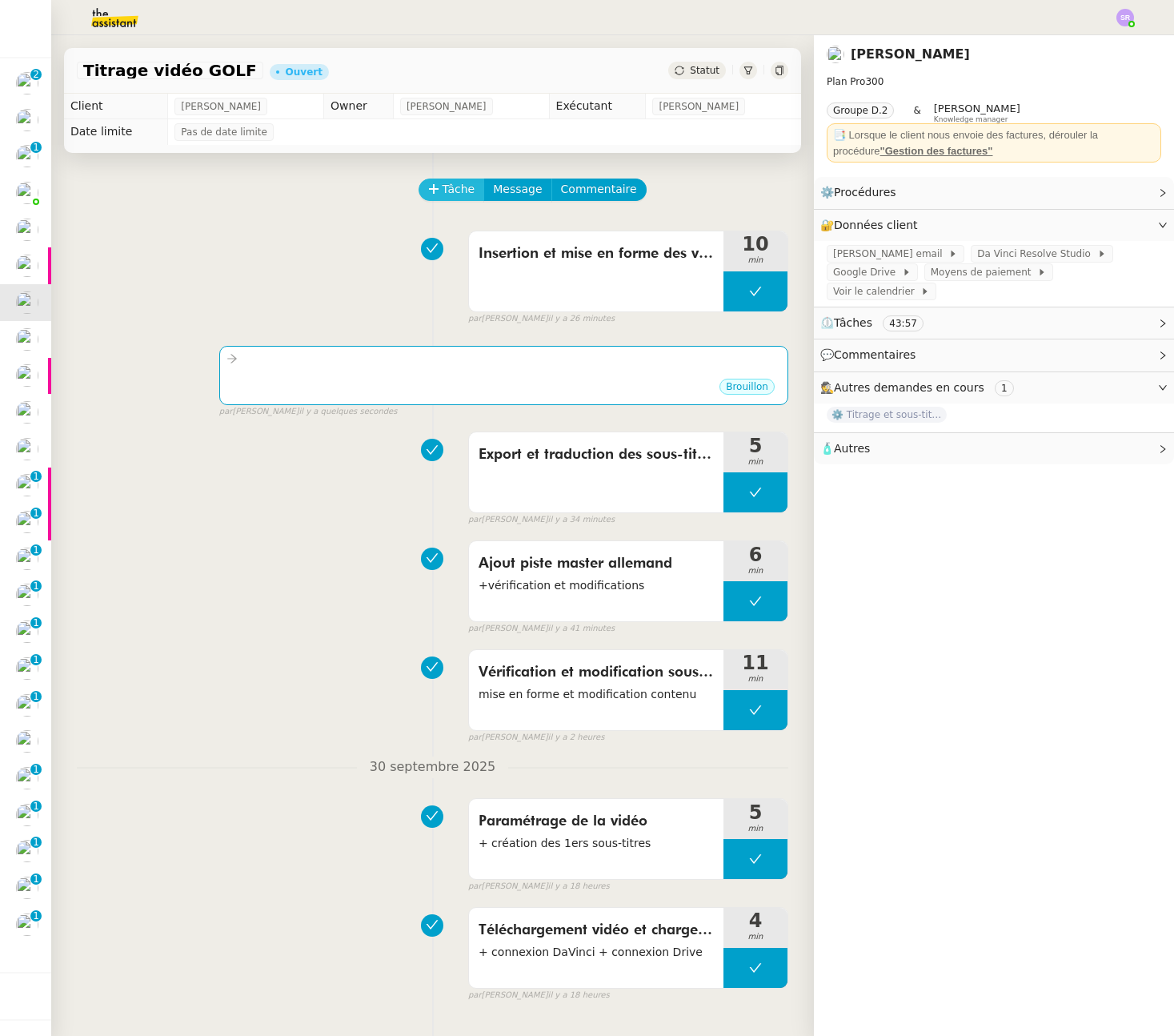
click at [462, 196] on span "Tâche" at bounding box center [459, 190] width 33 height 18
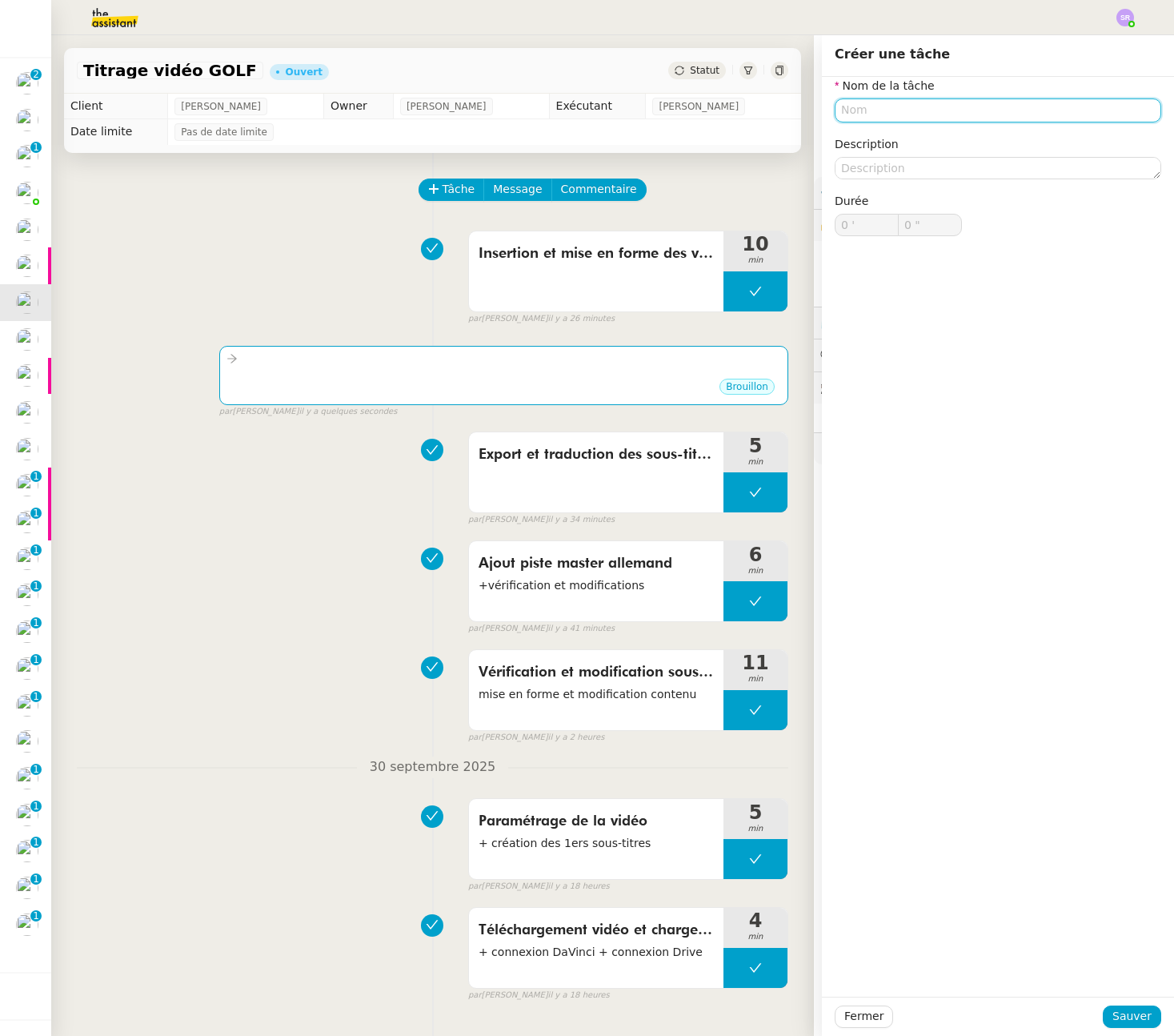
click at [917, 109] on input "text" at bounding box center [998, 110] width 327 height 23
click at [913, 189] on div "📧 Envoi d'email" at bounding box center [993, 185] width 307 height 14
type input "Envoi d'email"
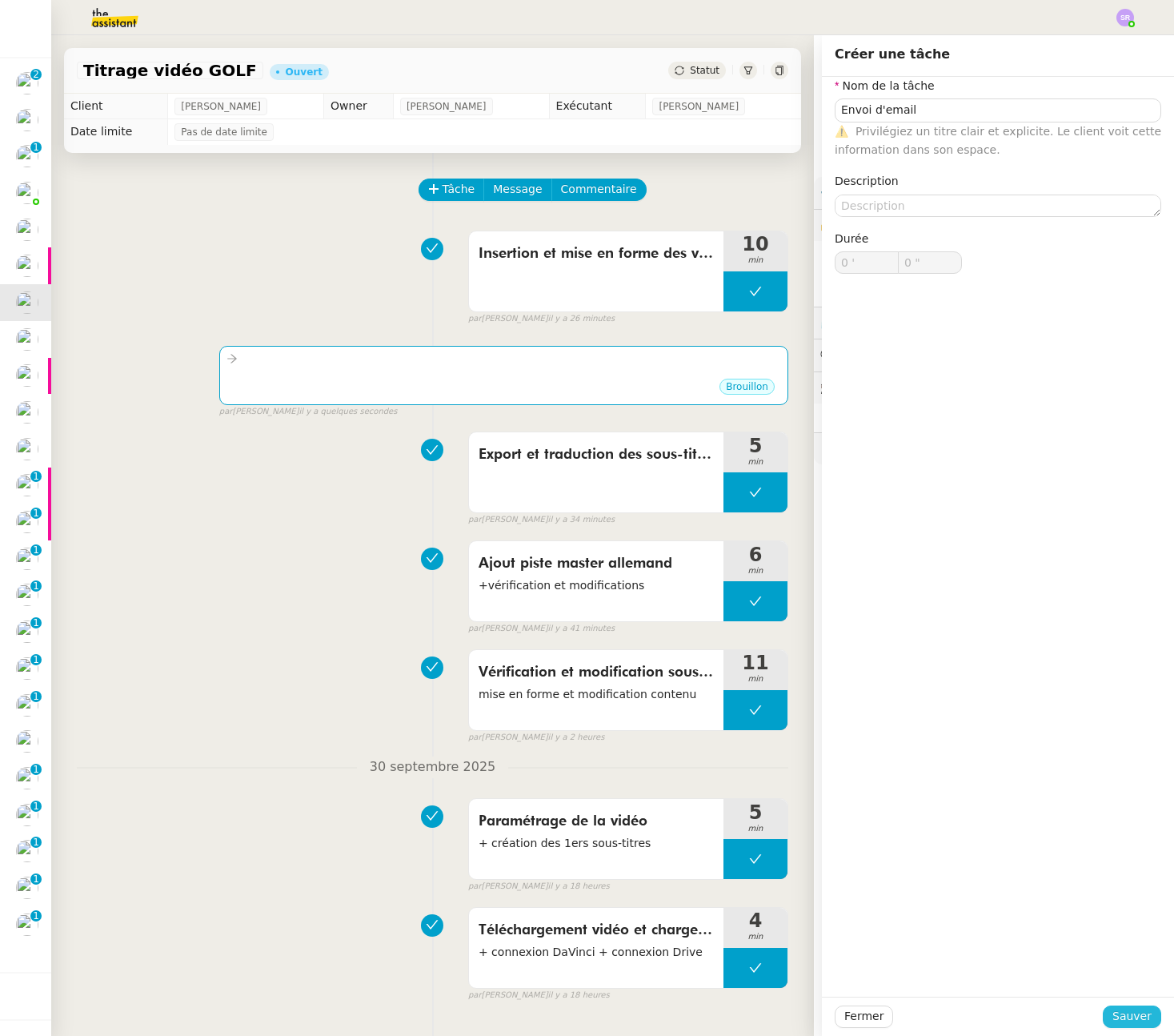
click at [1124, 1018] on span "Sauver" at bounding box center [1132, 1016] width 39 height 18
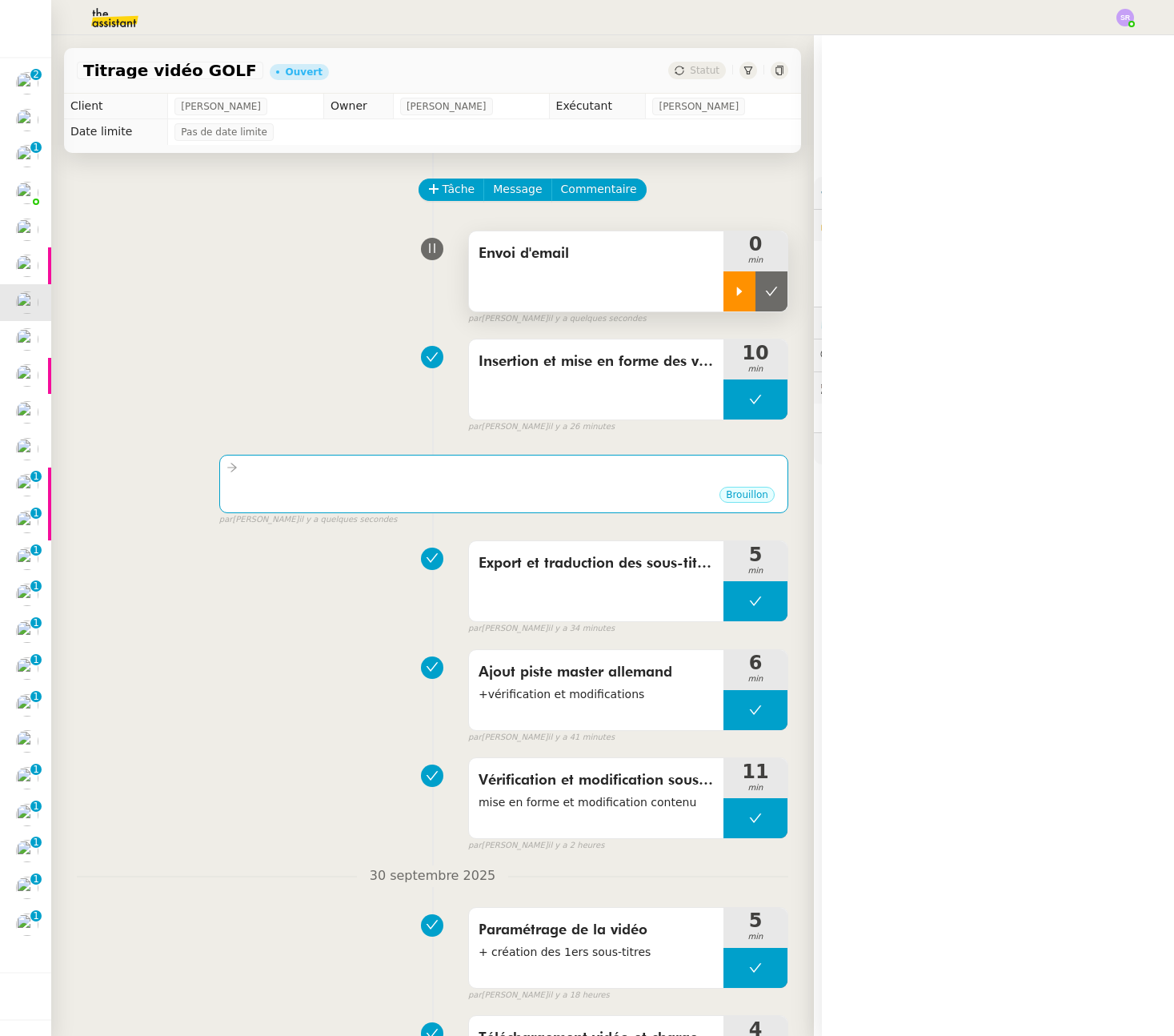
click at [733, 285] on icon at bounding box center [739, 291] width 13 height 13
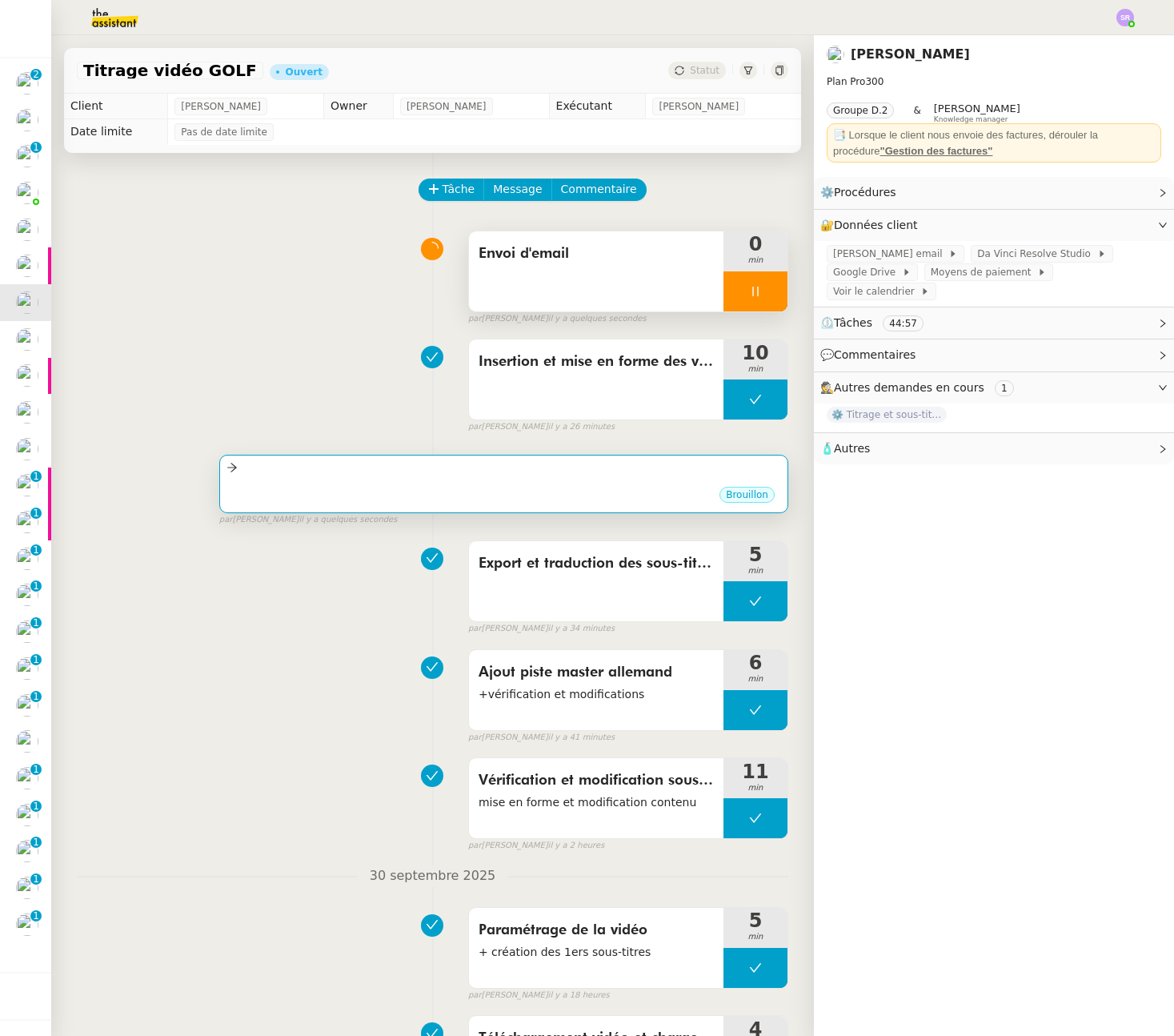
click at [358, 484] on div "•••" at bounding box center [504, 481] width 555 height 8
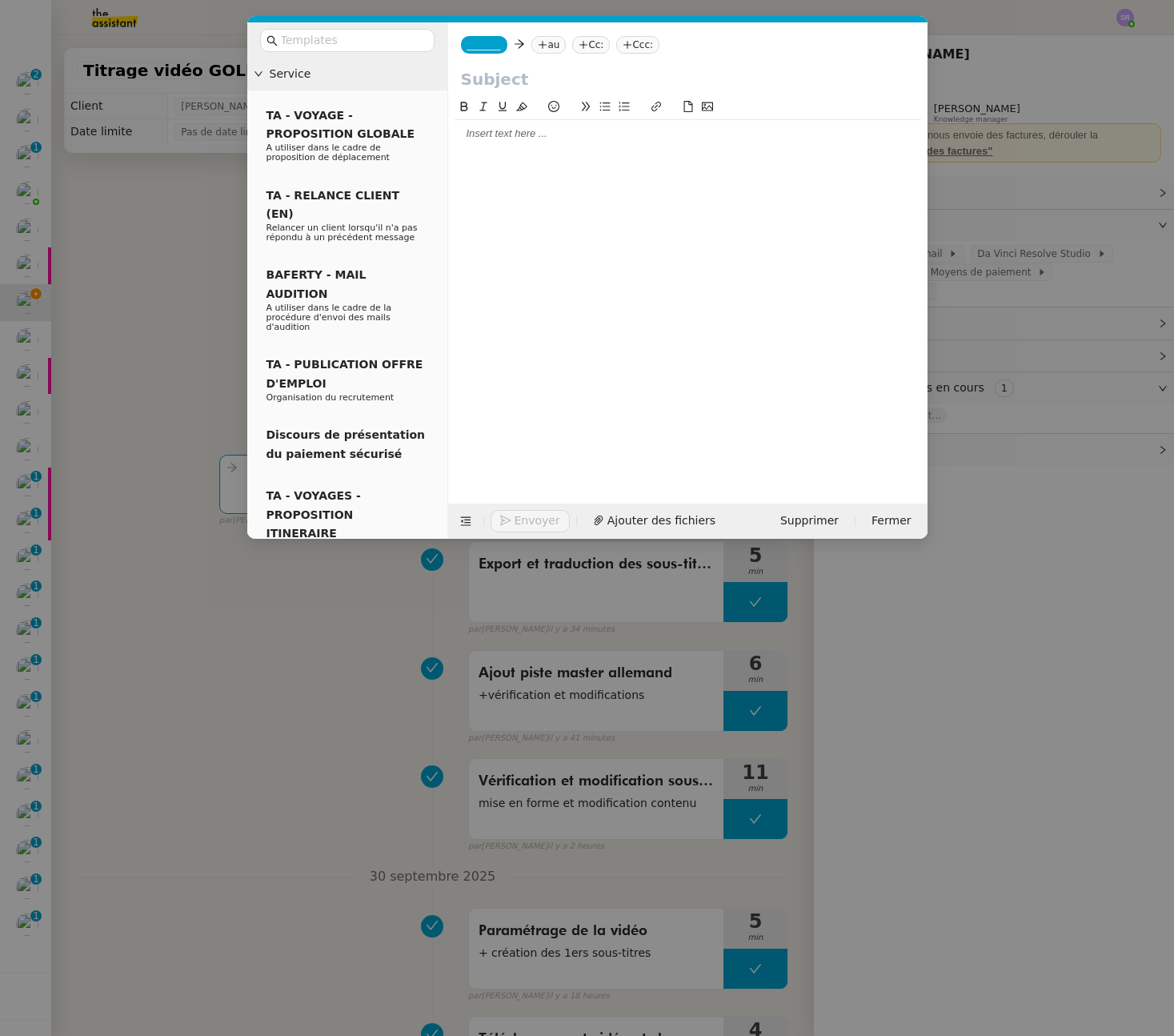
click at [488, 56] on div "_______ au Cc: Ccc:" at bounding box center [688, 45] width 480 height 45
click at [489, 51] on nz-tag "_______" at bounding box center [485, 44] width 47 height 18
click at [586, 74] on span "Charlotte" at bounding box center [581, 70] width 227 height 13
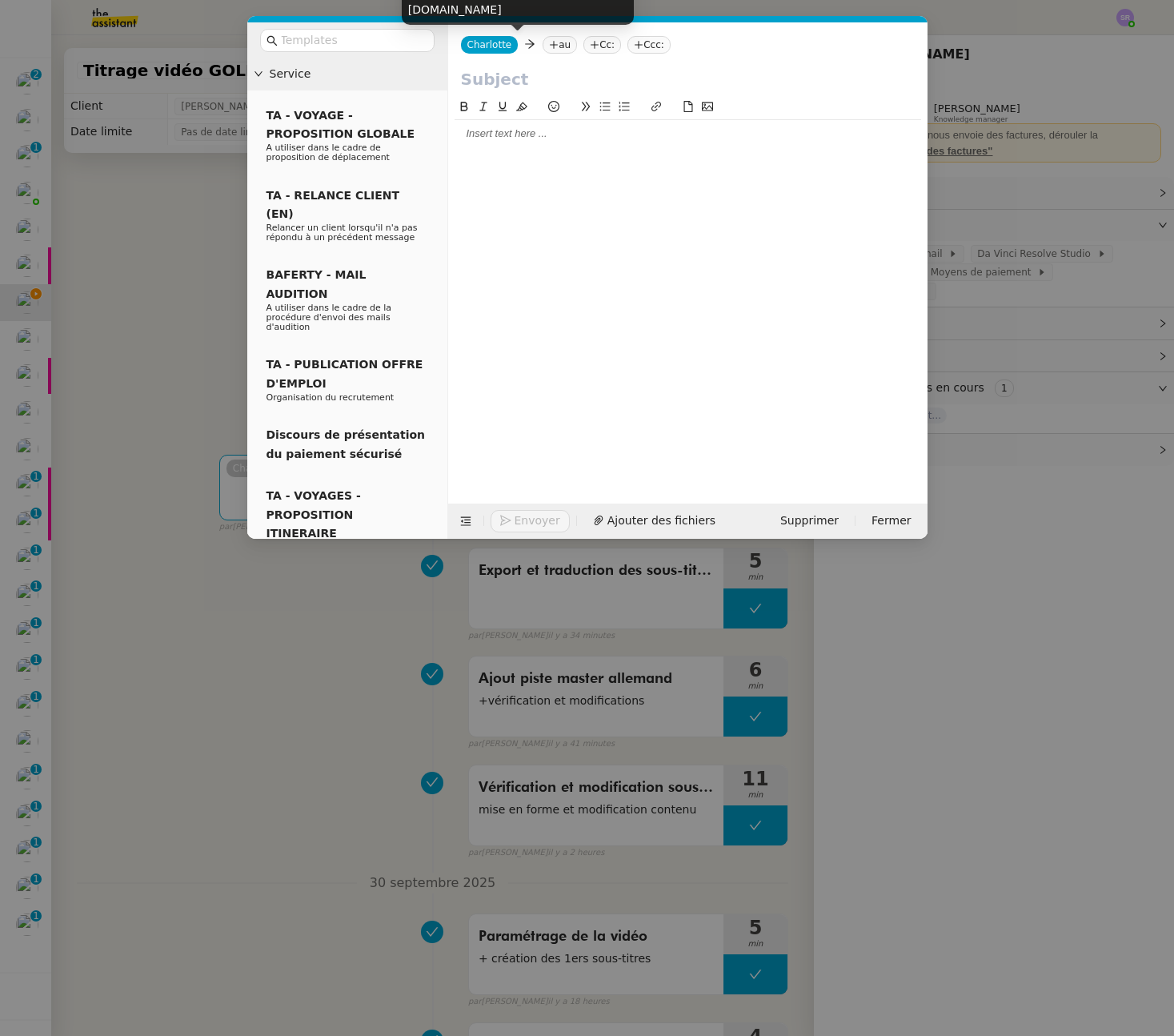
click at [557, 45] on nz-tag "au" at bounding box center [559, 44] width 34 height 18
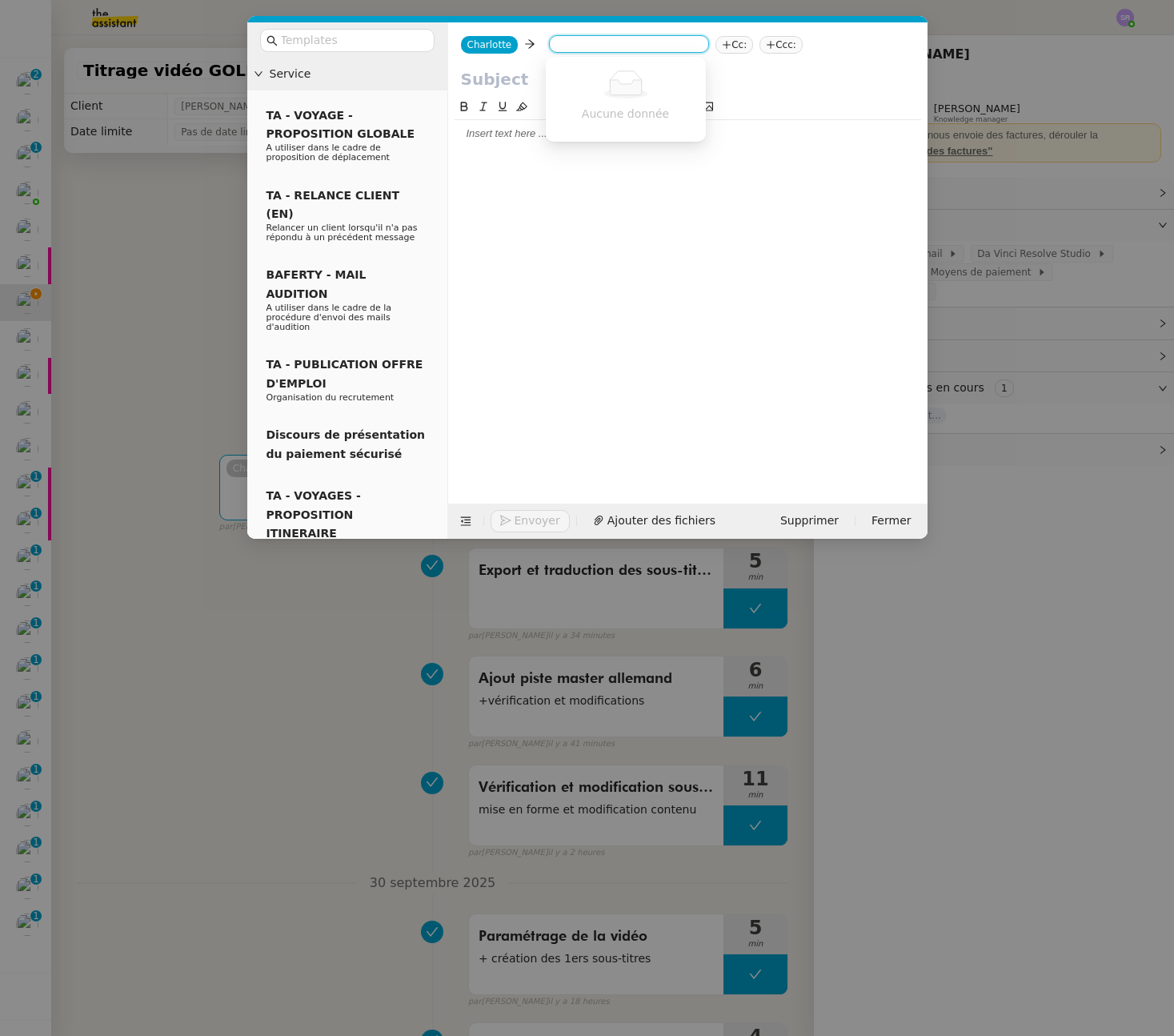
click at [615, 49] on input at bounding box center [629, 45] width 147 height 16
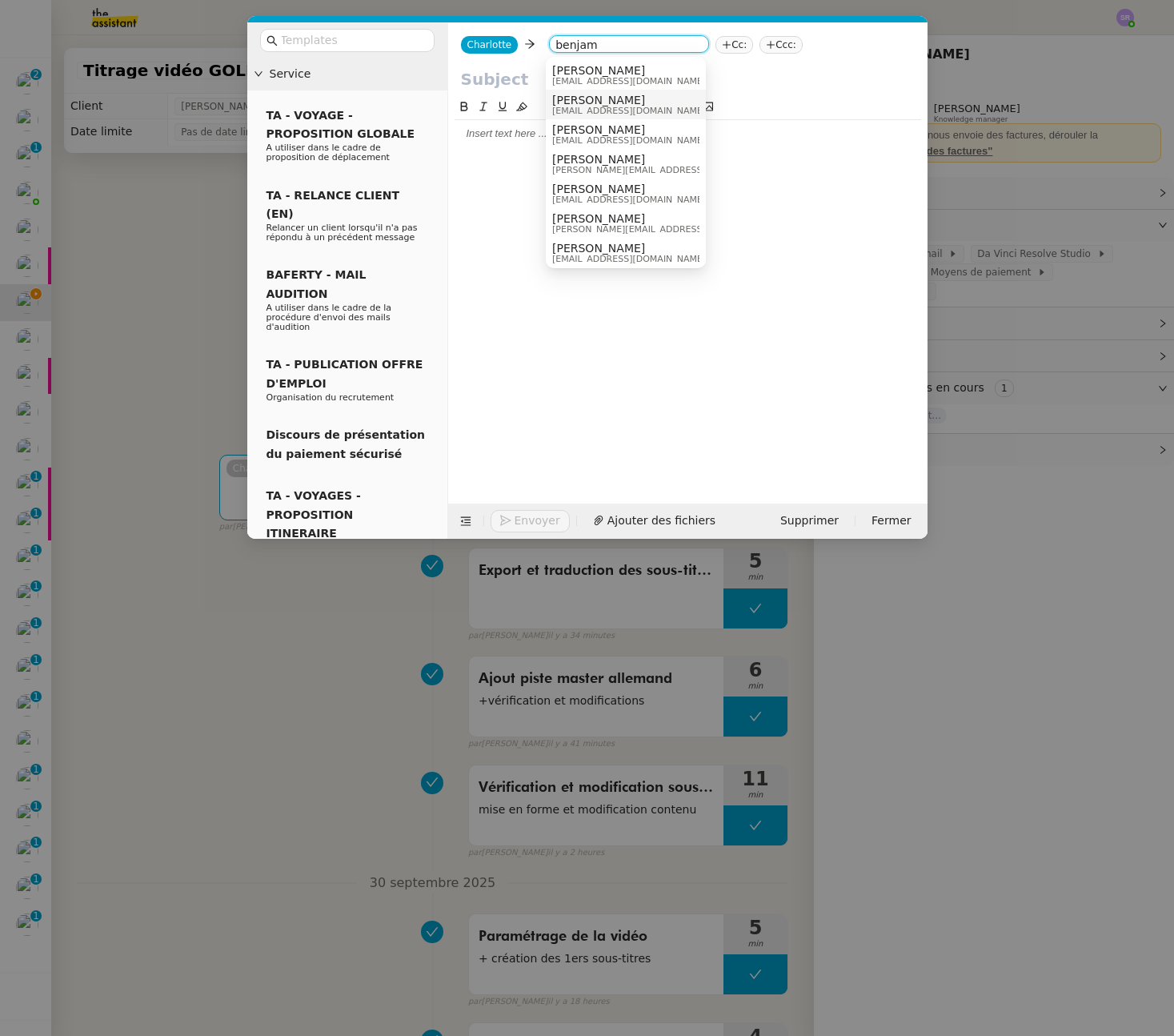
type input "benjam"
click at [680, 101] on div "[PERSON_NAME] [EMAIL_ADDRESS][DOMAIN_NAME]" at bounding box center [626, 104] width 147 height 22
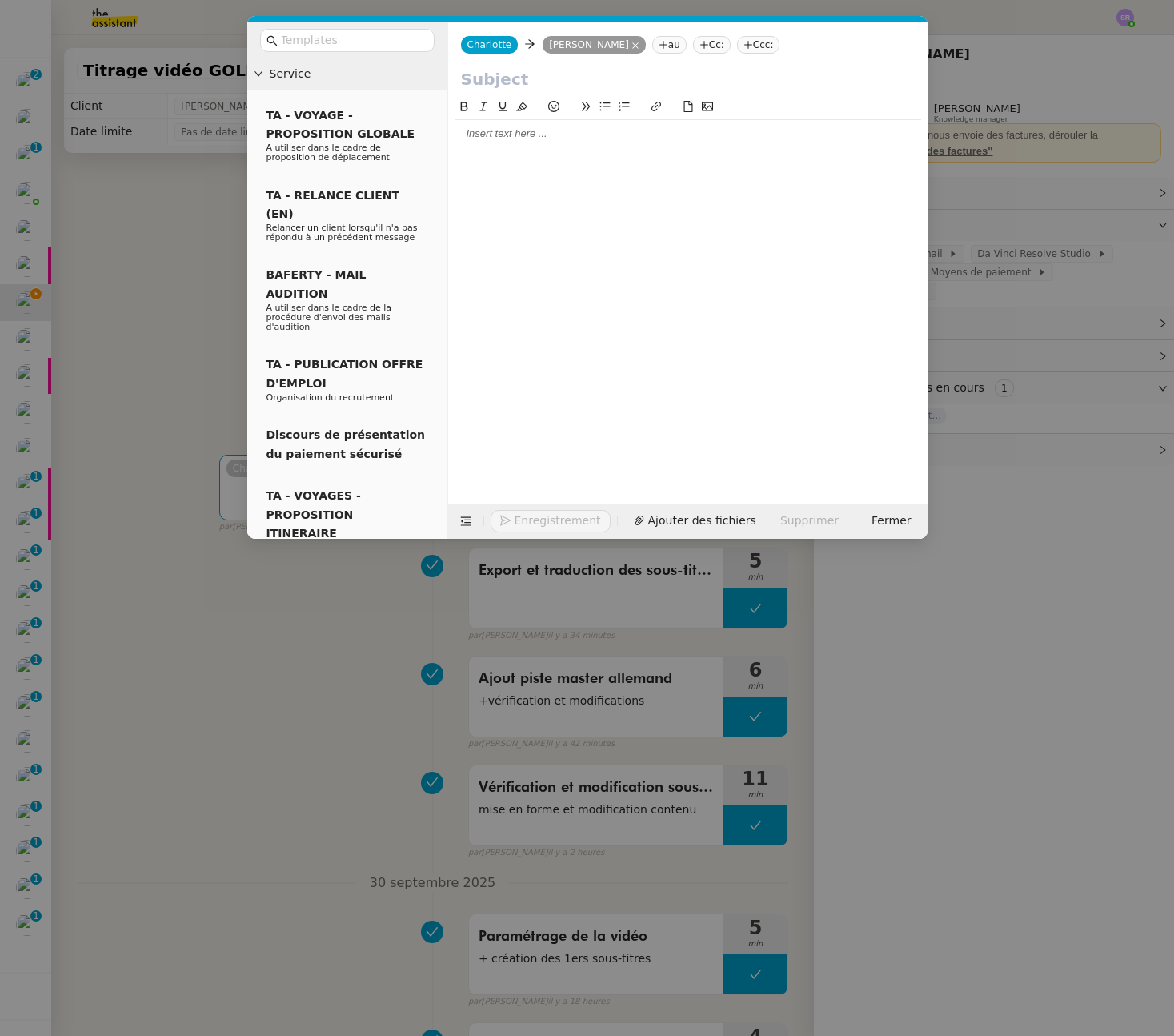
click at [205, 440] on nz-modal-container "Service TA - VOYAGE - PROPOSITION GLOBALE A utiliser dans le cadre de propositi…" at bounding box center [587, 518] width 1174 height 1036
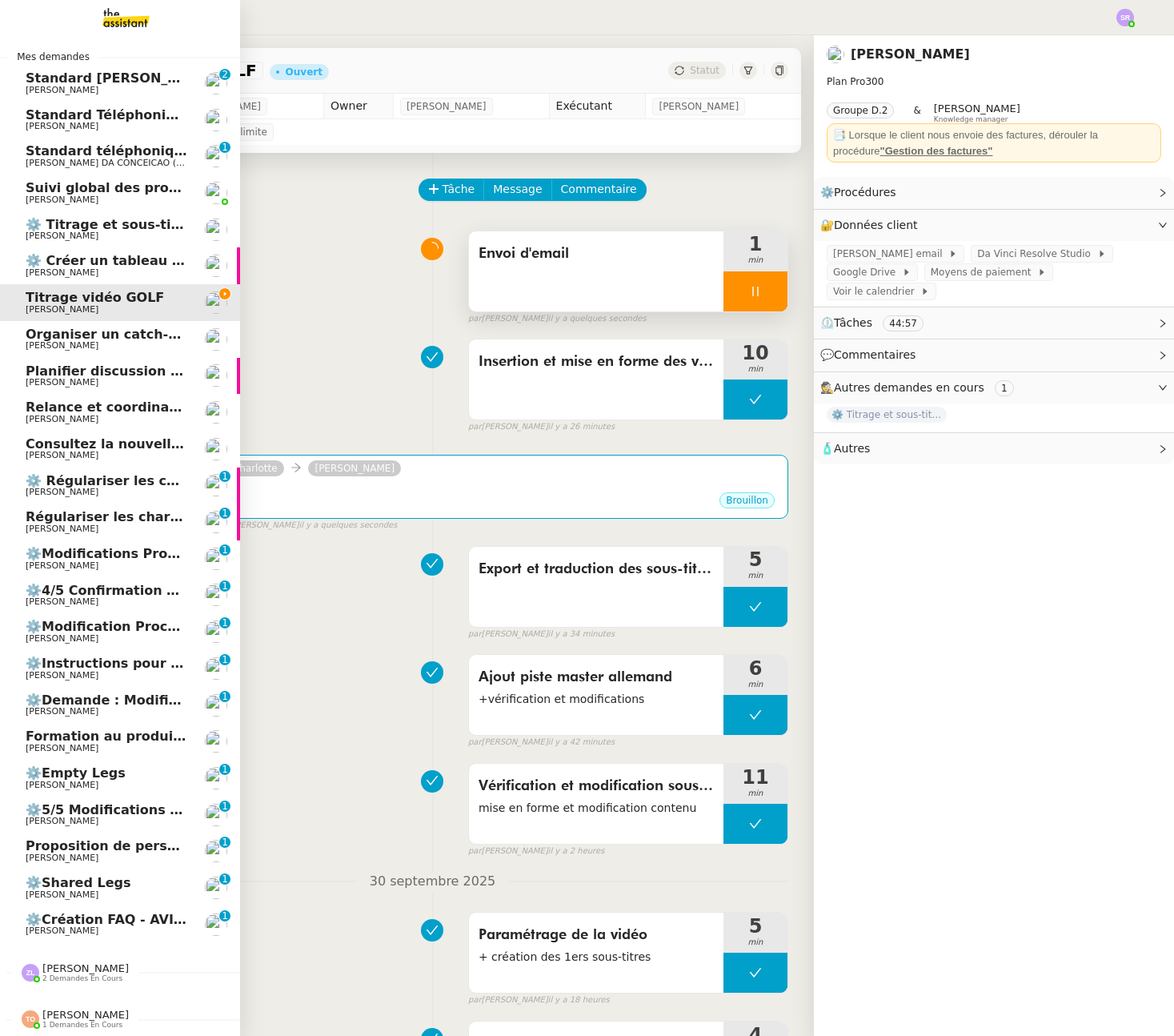
click at [153, 225] on span "⚙️ Titrage et sous-titrage multilingue des vidéos" at bounding box center [201, 225] width 352 height 15
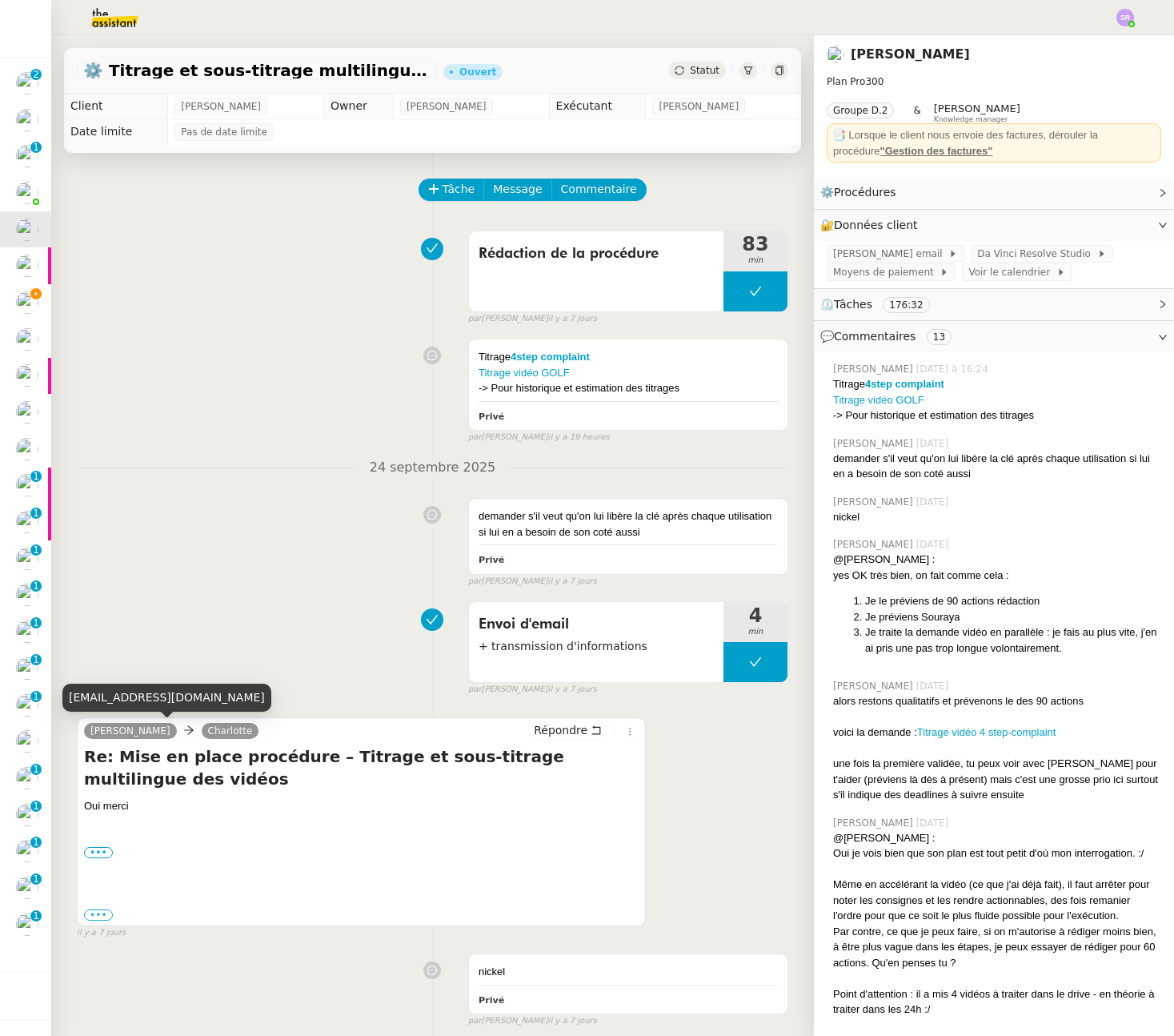
click at [156, 730] on link "[PERSON_NAME]" at bounding box center [130, 730] width 93 height 14
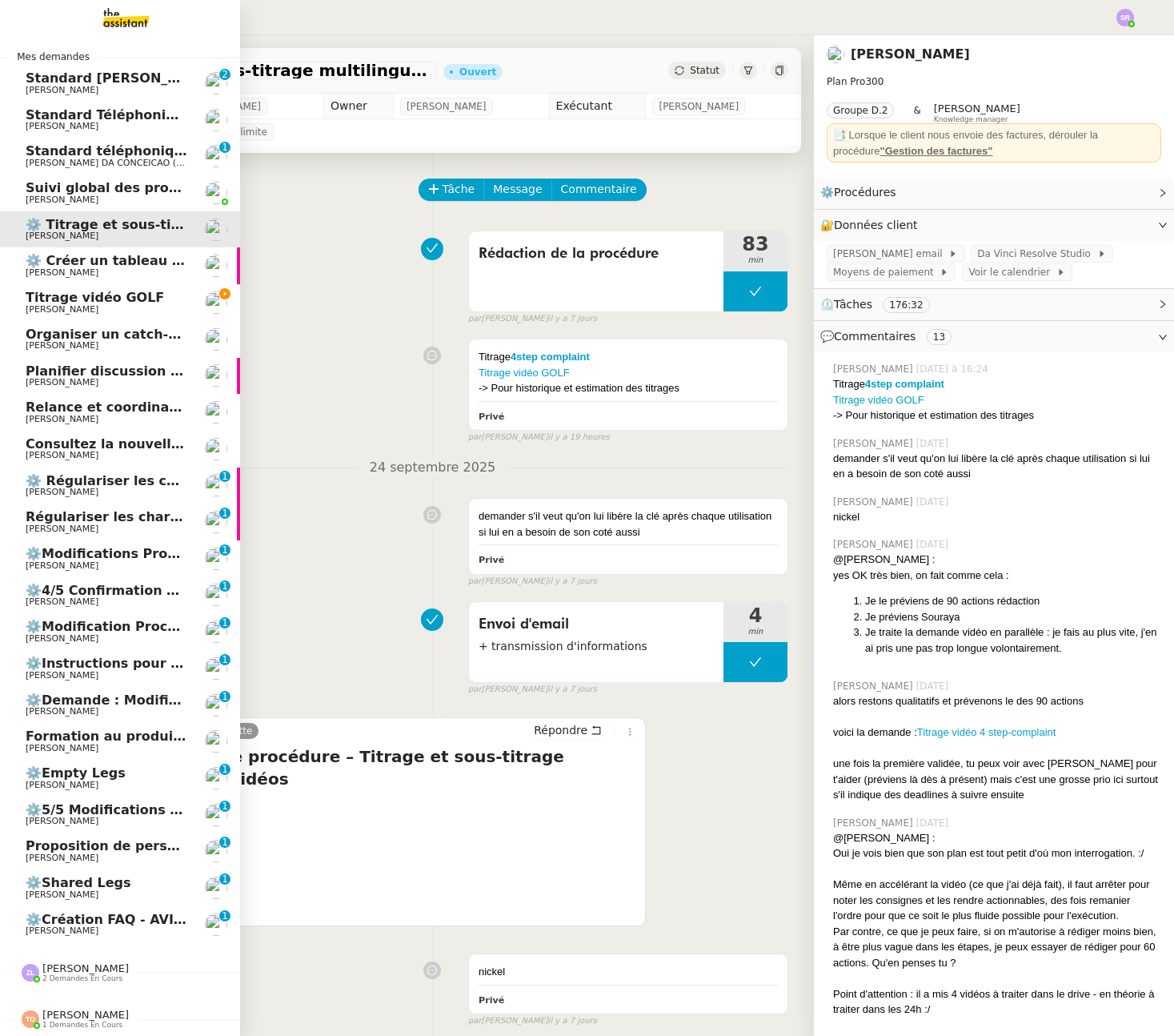
click at [28, 304] on span "[PERSON_NAME]" at bounding box center [62, 309] width 73 height 10
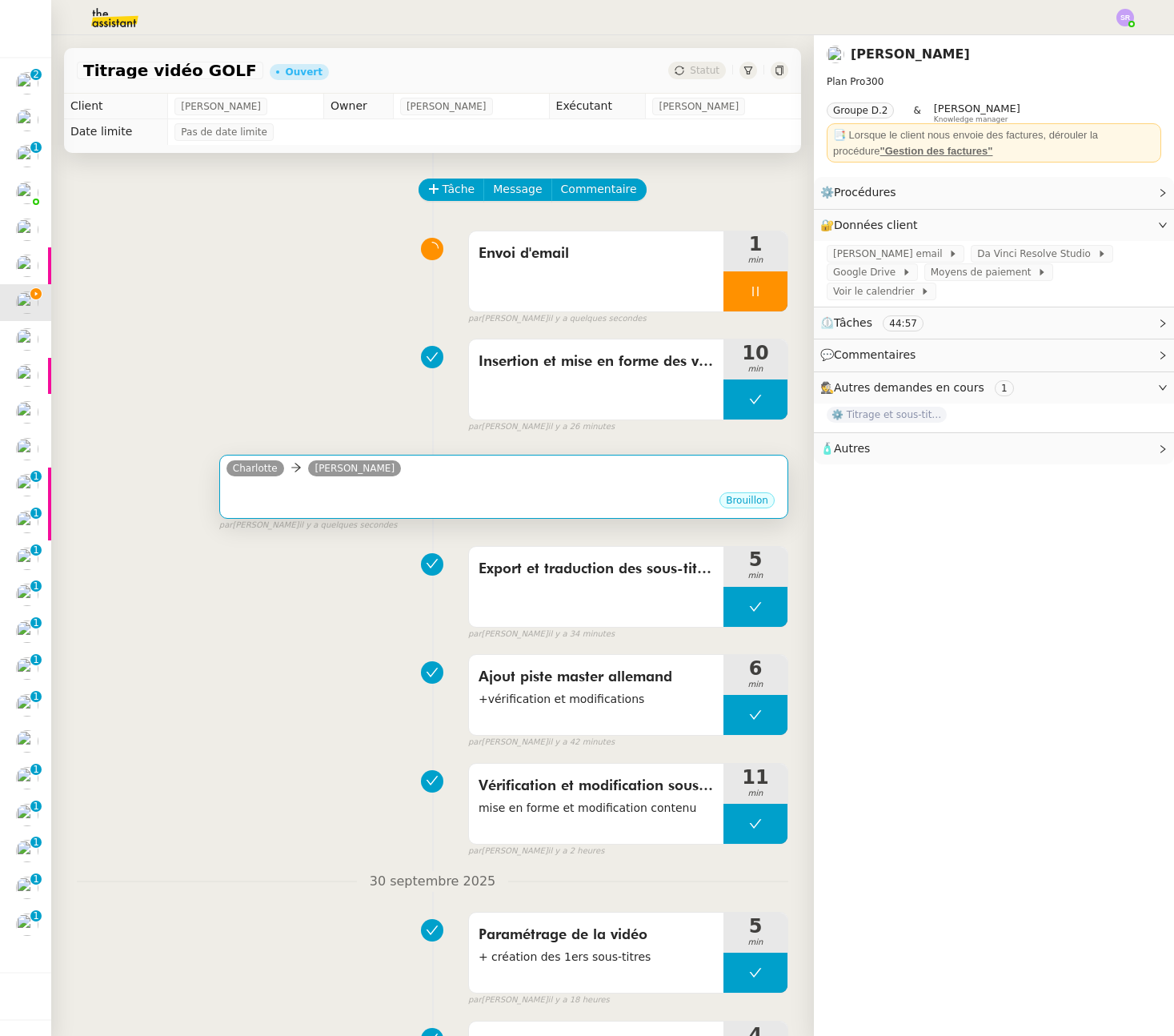
click at [420, 484] on div "•••" at bounding box center [504, 487] width 555 height 8
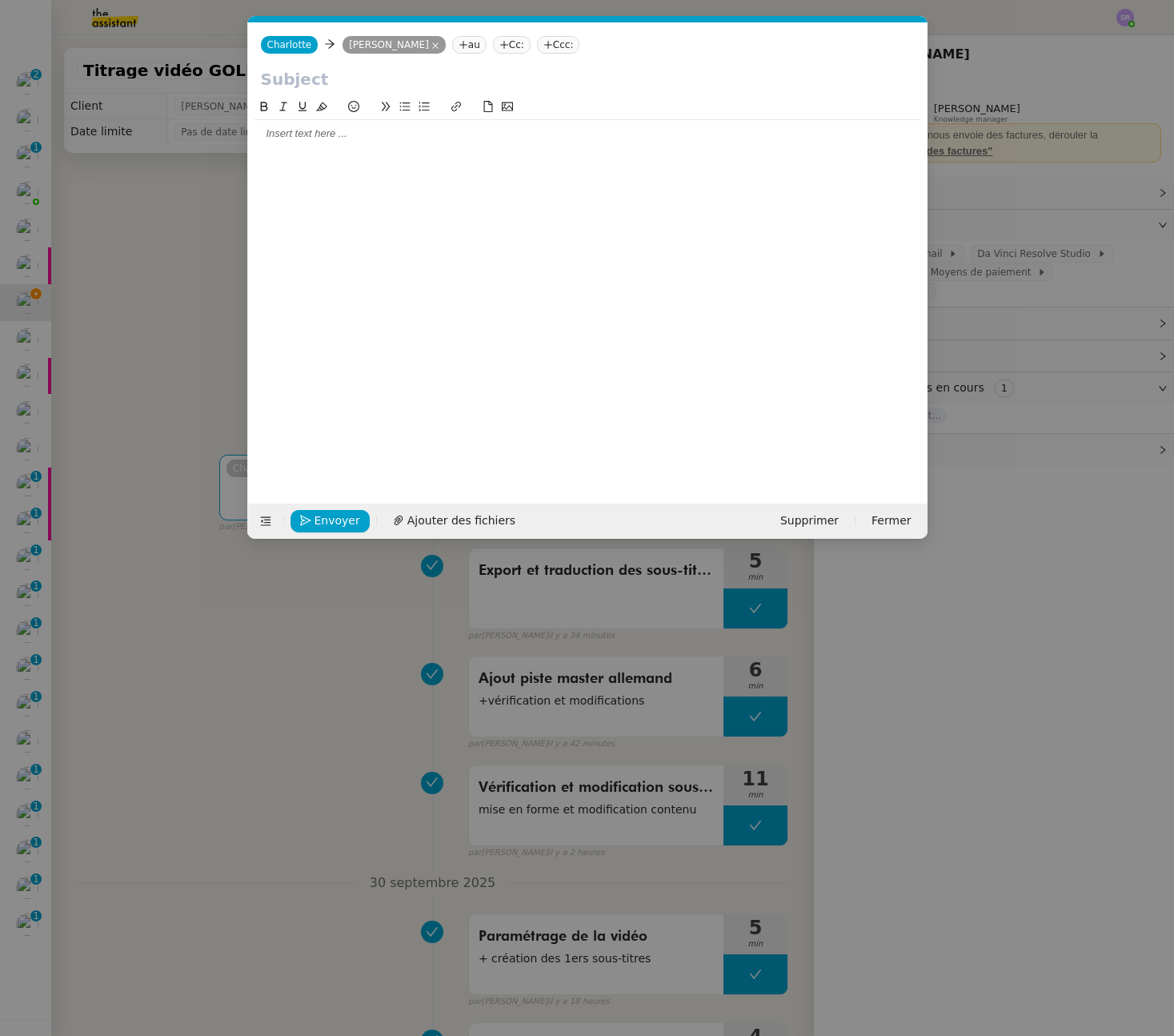
scroll to position [0, 33]
click at [439, 47] on icon at bounding box center [435, 46] width 7 height 7
click at [350, 44] on icon at bounding box center [354, 44] width 8 height 1
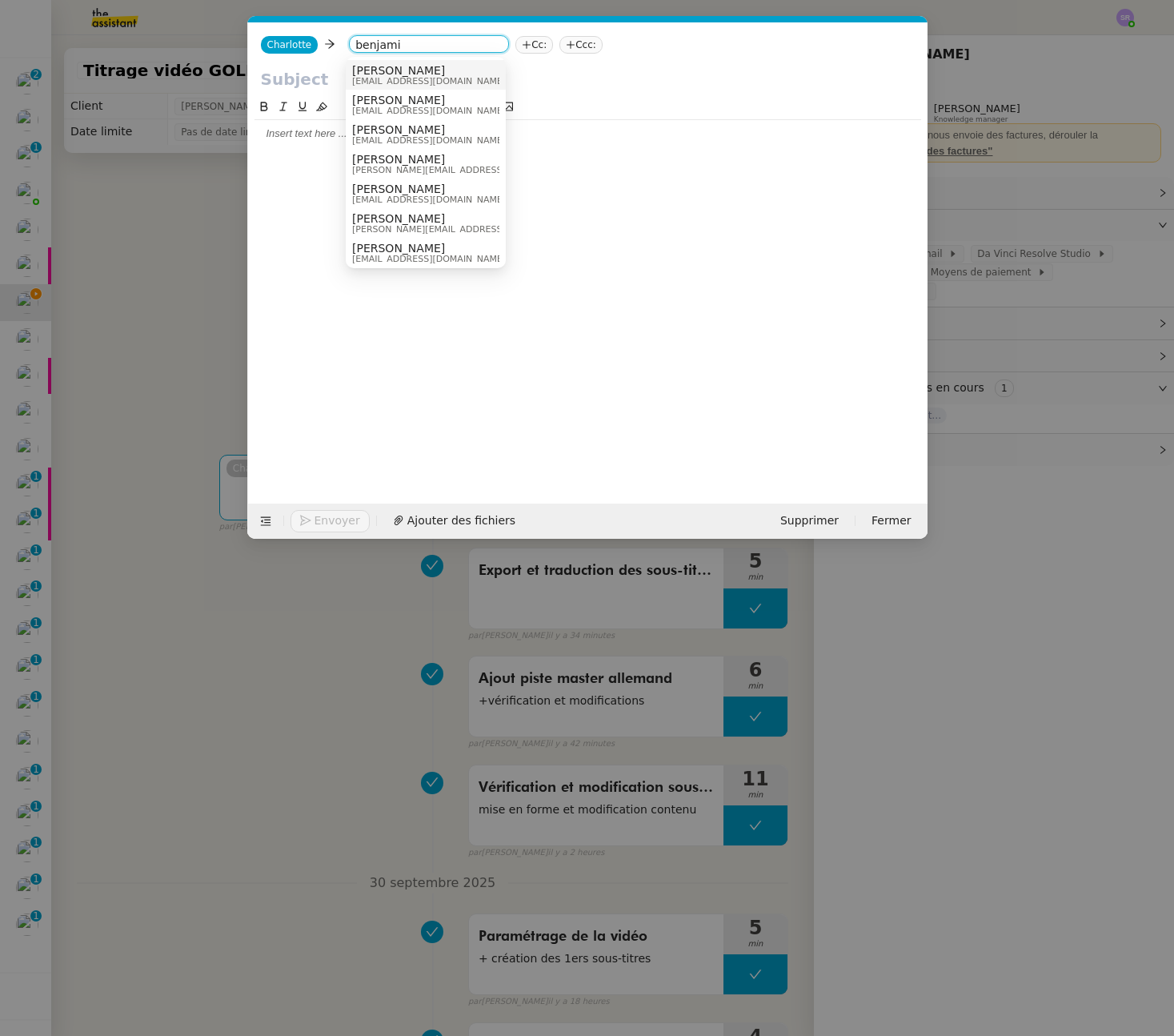
type input "benjami"
click at [467, 79] on div "[PERSON_NAME] [EMAIL_ADDRESS][DOMAIN_NAME]" at bounding box center [435, 75] width 165 height 22
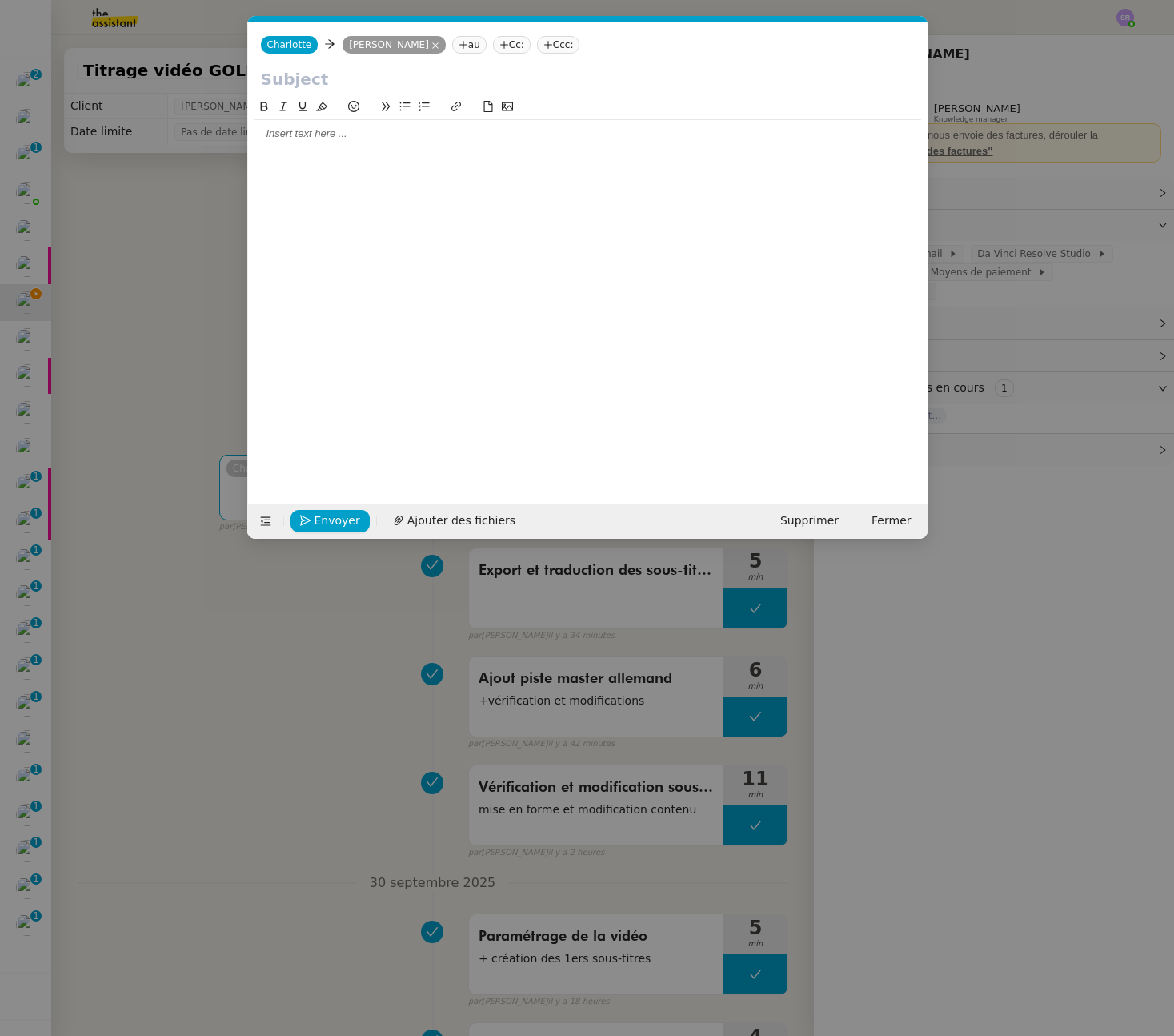
click at [318, 77] on input "text" at bounding box center [587, 79] width 654 height 24
click at [151, 191] on nz-modal-container "Service TA - VOYAGE - PROPOSITION GLOBALE A utiliser dans le cadre de propositi…" at bounding box center [587, 518] width 1174 height 1036
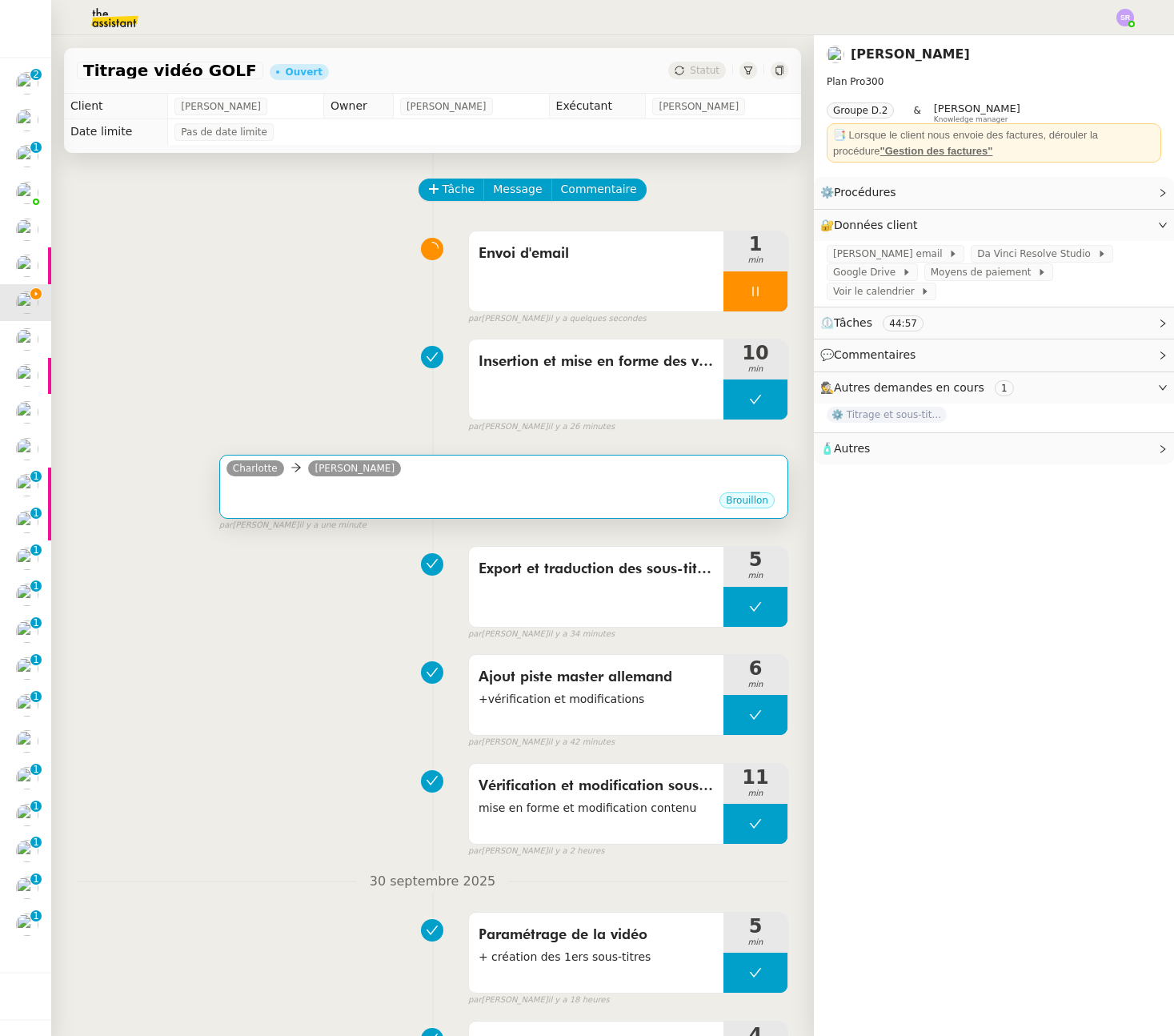
click at [325, 505] on div "Brouillon" at bounding box center [504, 502] width 555 height 24
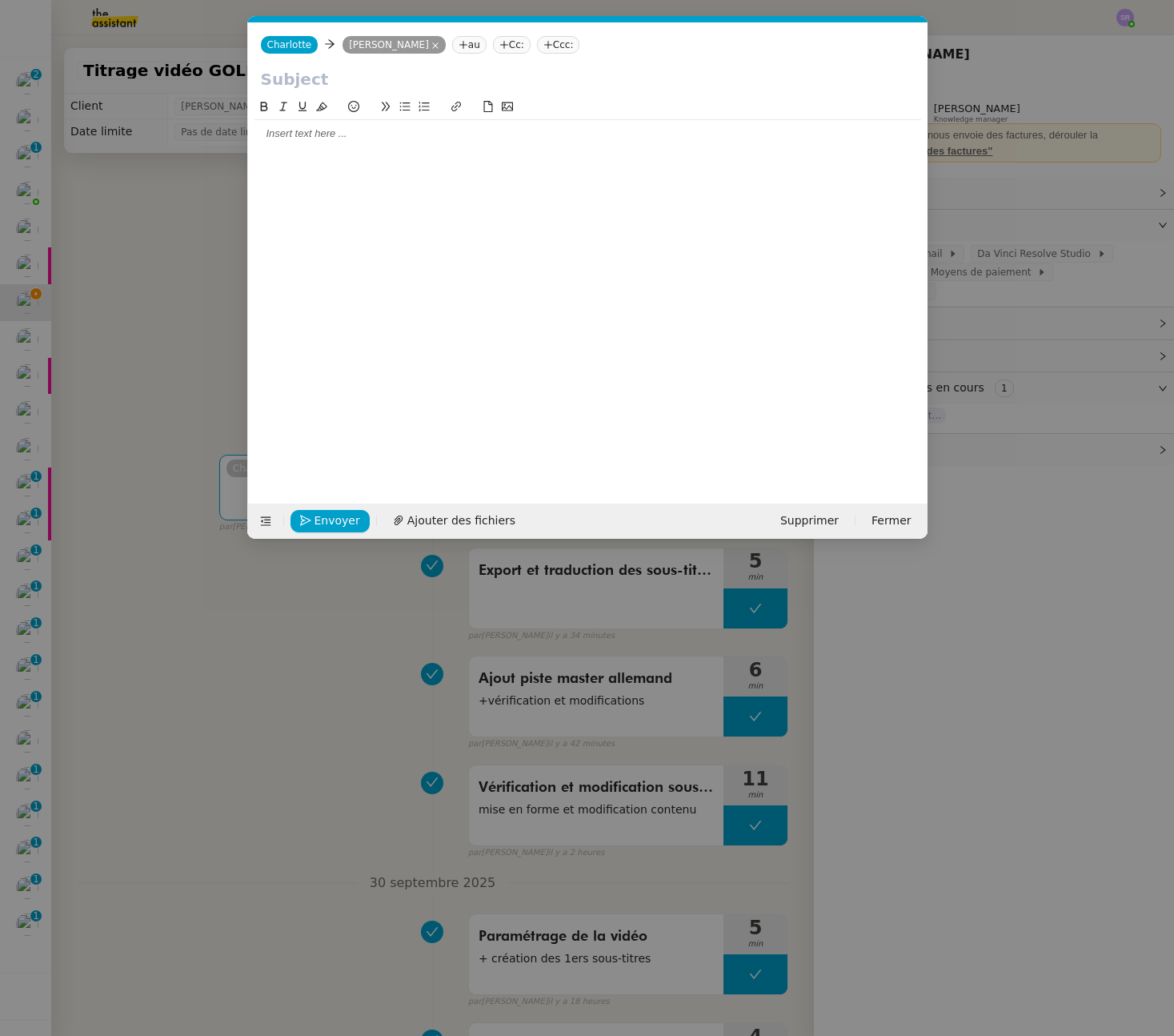
drag, startPoint x: 221, startPoint y: 74, endPoint x: 64, endPoint y: 72, distance: 157.0
click at [64, 72] on nz-modal-container "Service TA - VOYAGE - PROPOSITION GLOBALE A utiliser dans le cadre de propositi…" at bounding box center [587, 518] width 1174 height 1036
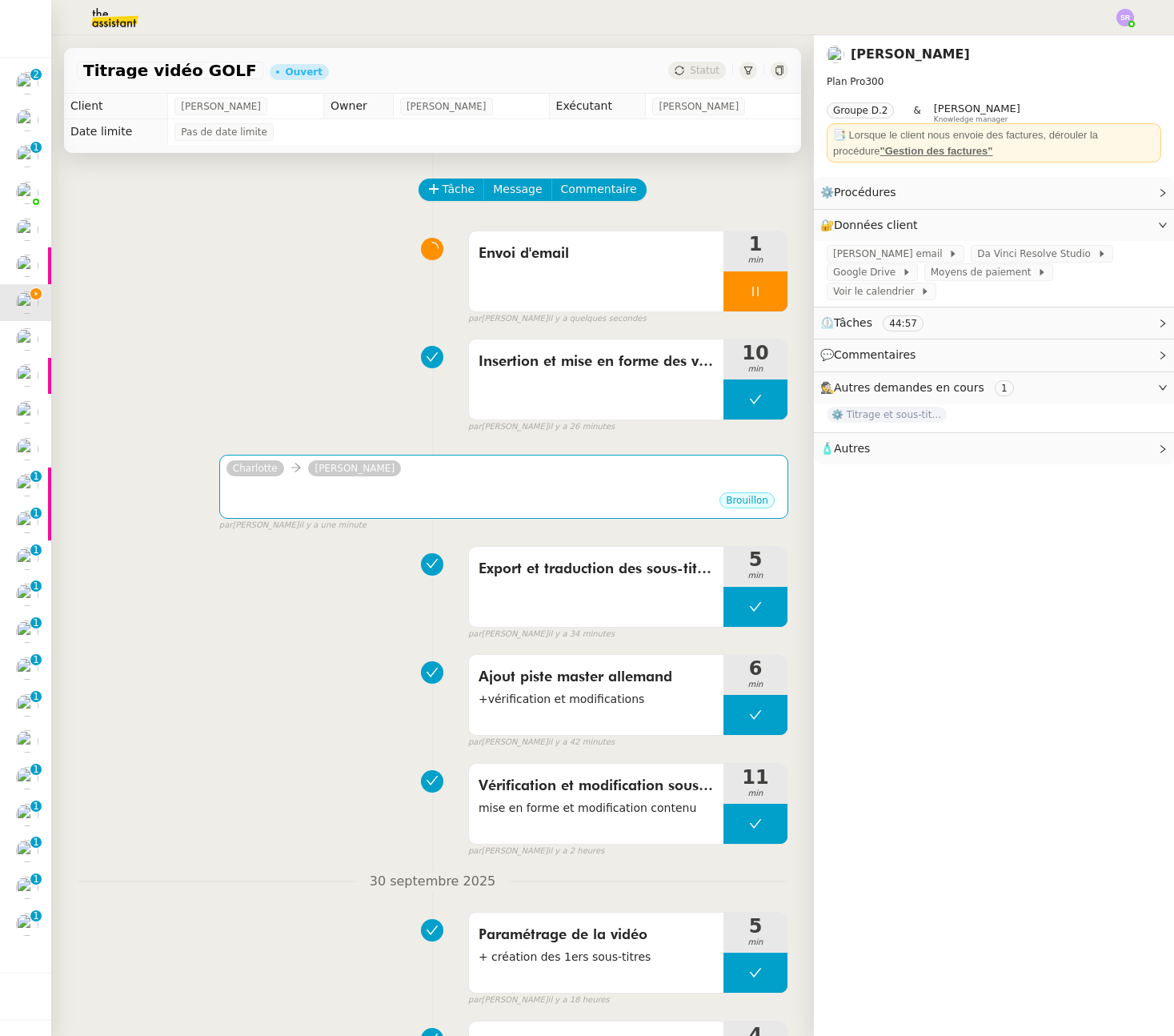
click at [83, 69] on div "Titrage vidéo GOLF" at bounding box center [170, 70] width 186 height 18
drag, startPoint x: 84, startPoint y: 69, endPoint x: 229, endPoint y: 70, distance: 145.0
click at [229, 70] on div "Titrage vidéo GOLF" at bounding box center [170, 70] width 186 height 18
copy span "Titrage vidéo GOLF"
click at [428, 475] on div "[PERSON_NAME]" at bounding box center [504, 470] width 555 height 24
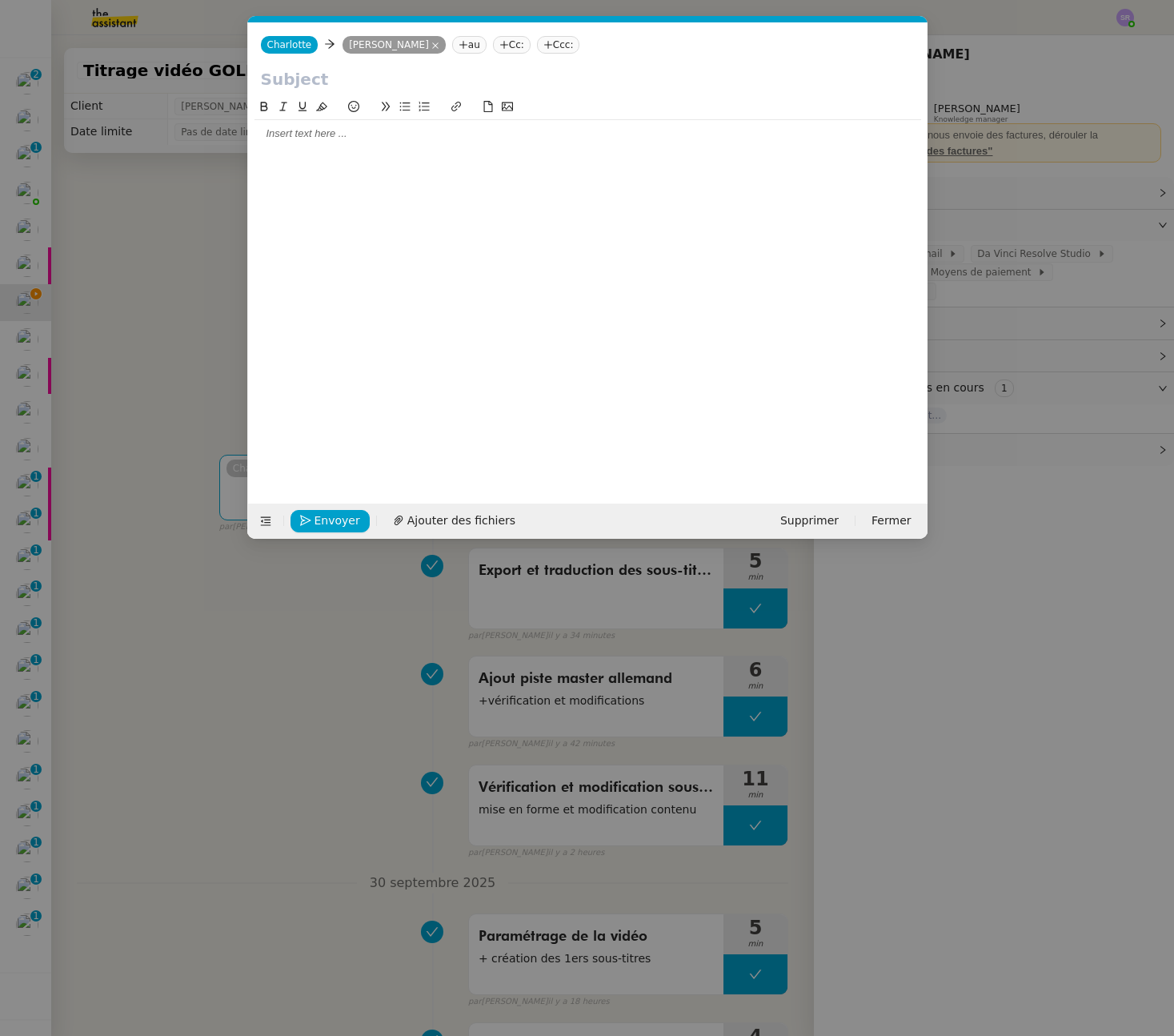
click at [313, 84] on input "text" at bounding box center [587, 79] width 654 height 24
paste input "Titrage vidéo GOLF"
type input "Titrage vidéo GOLF"
click at [315, 163] on div at bounding box center [588, 288] width 667 height 381
click at [389, 135] on div at bounding box center [588, 133] width 667 height 14
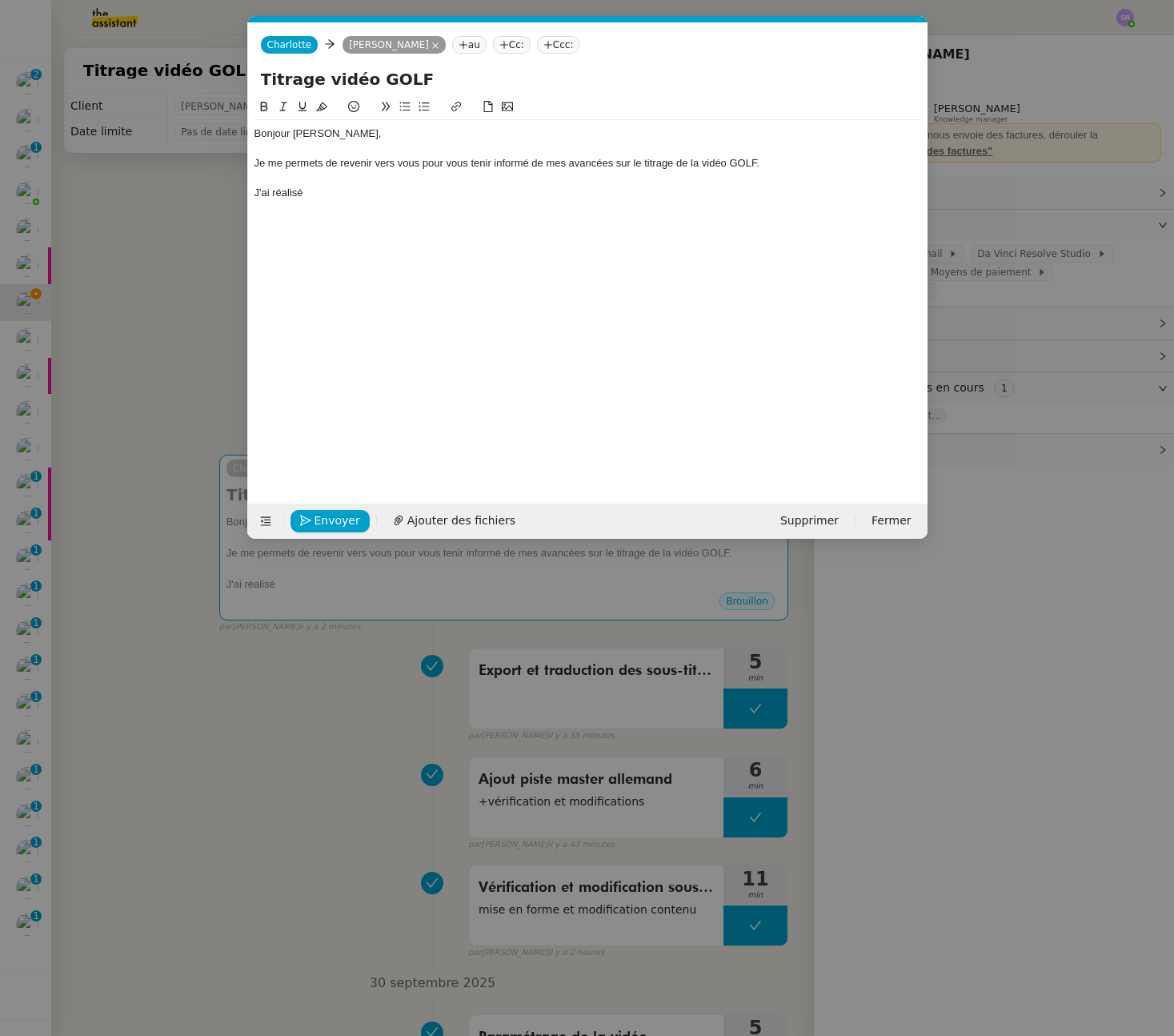
click at [757, 165] on div "Je me permets de revenir vers vous pour vous tenir informé de mes avancées sur …" at bounding box center [588, 163] width 667 height 14
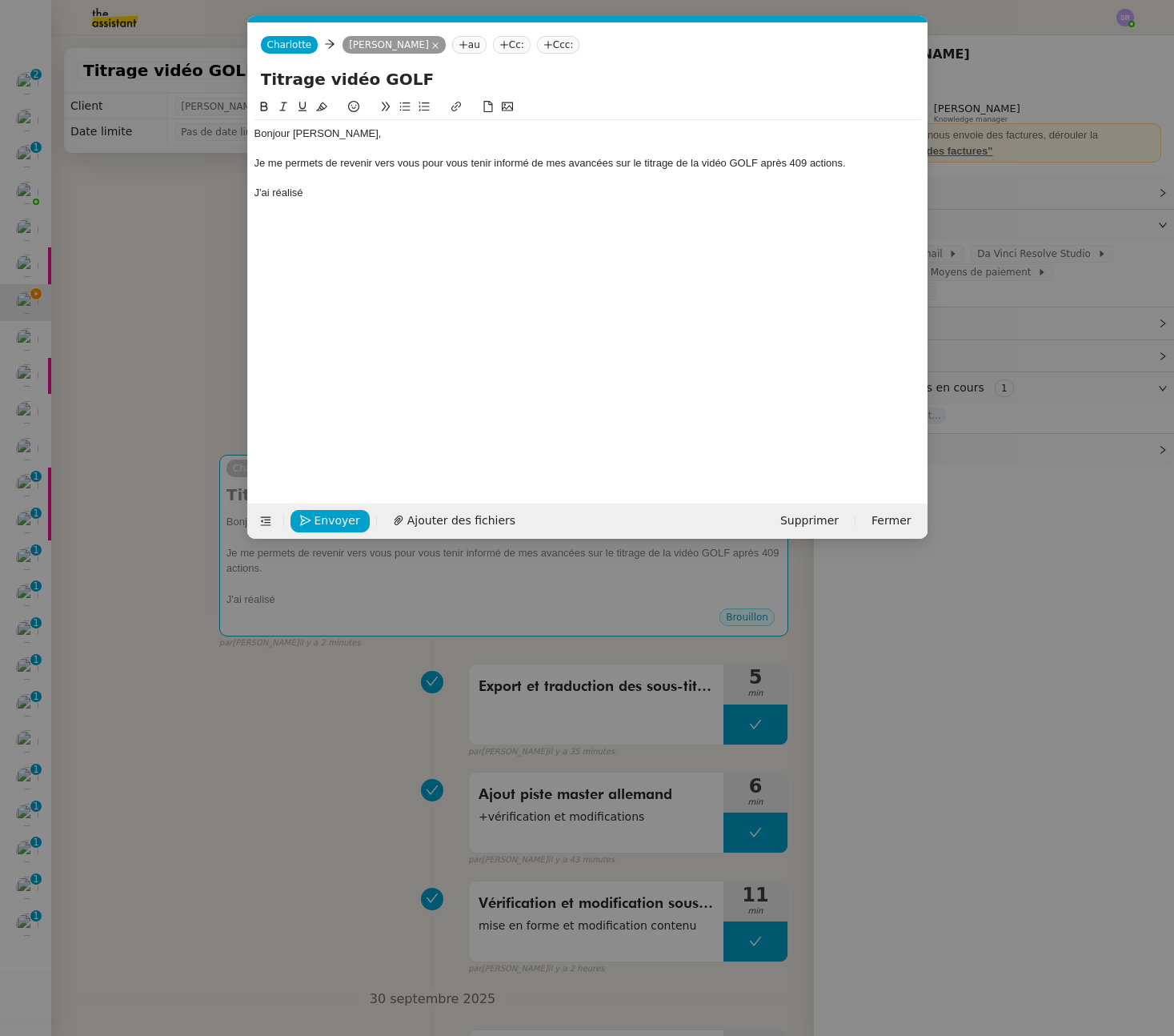
click at [803, 164] on div "Je me permets de revenir vers vous pour vous tenir informé de mes avancées sur …" at bounding box center [588, 163] width 667 height 14
drag, startPoint x: 162, startPoint y: 399, endPoint x: 289, endPoint y: 373, distance: 129.6
click at [162, 399] on nz-modal-container "Service TA - VOYAGE - PROPOSITION GLOBALE A utiliser dans le cadre de propositi…" at bounding box center [587, 518] width 1174 height 1036
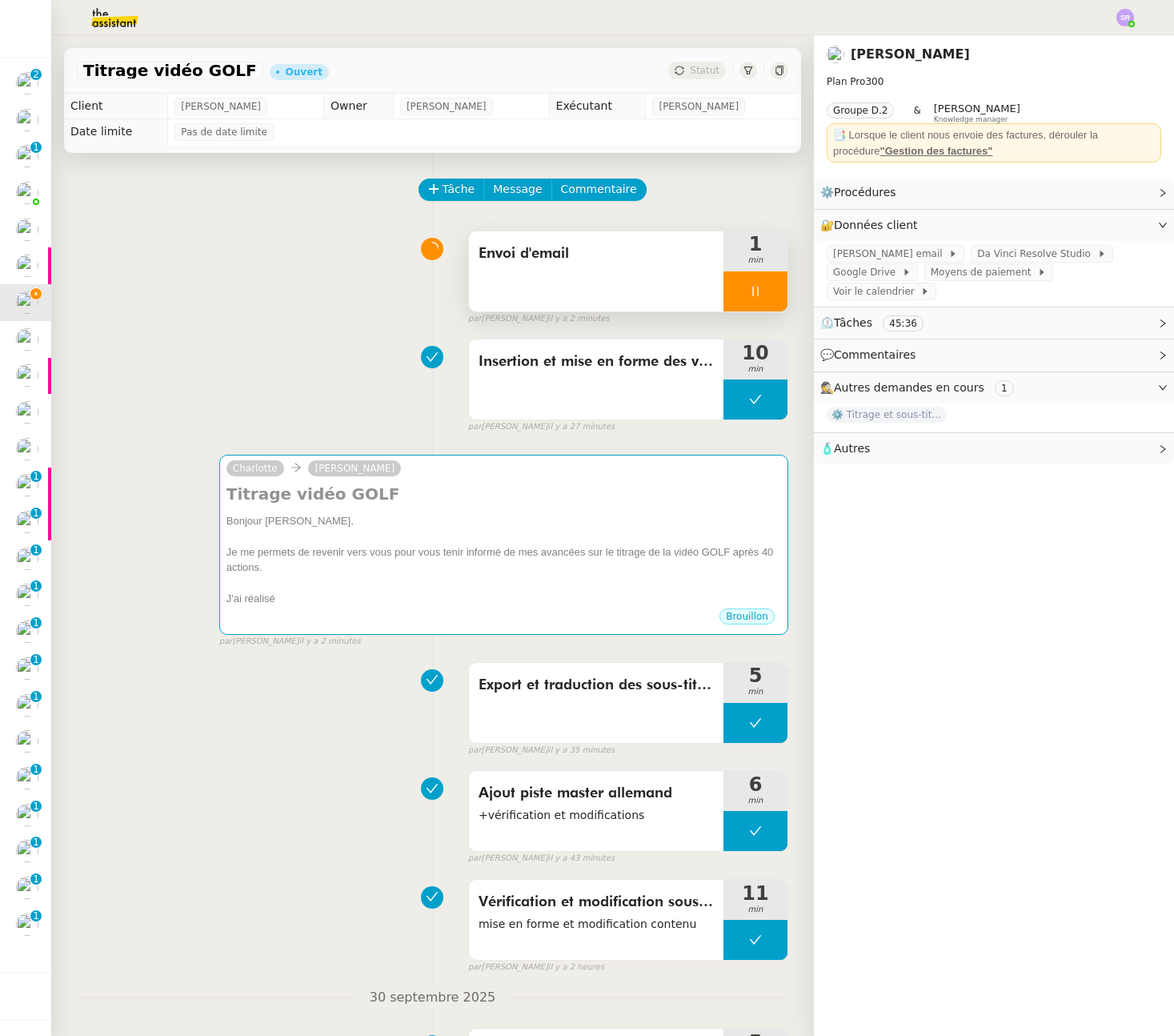
click at [730, 291] on div at bounding box center [755, 292] width 64 height 40
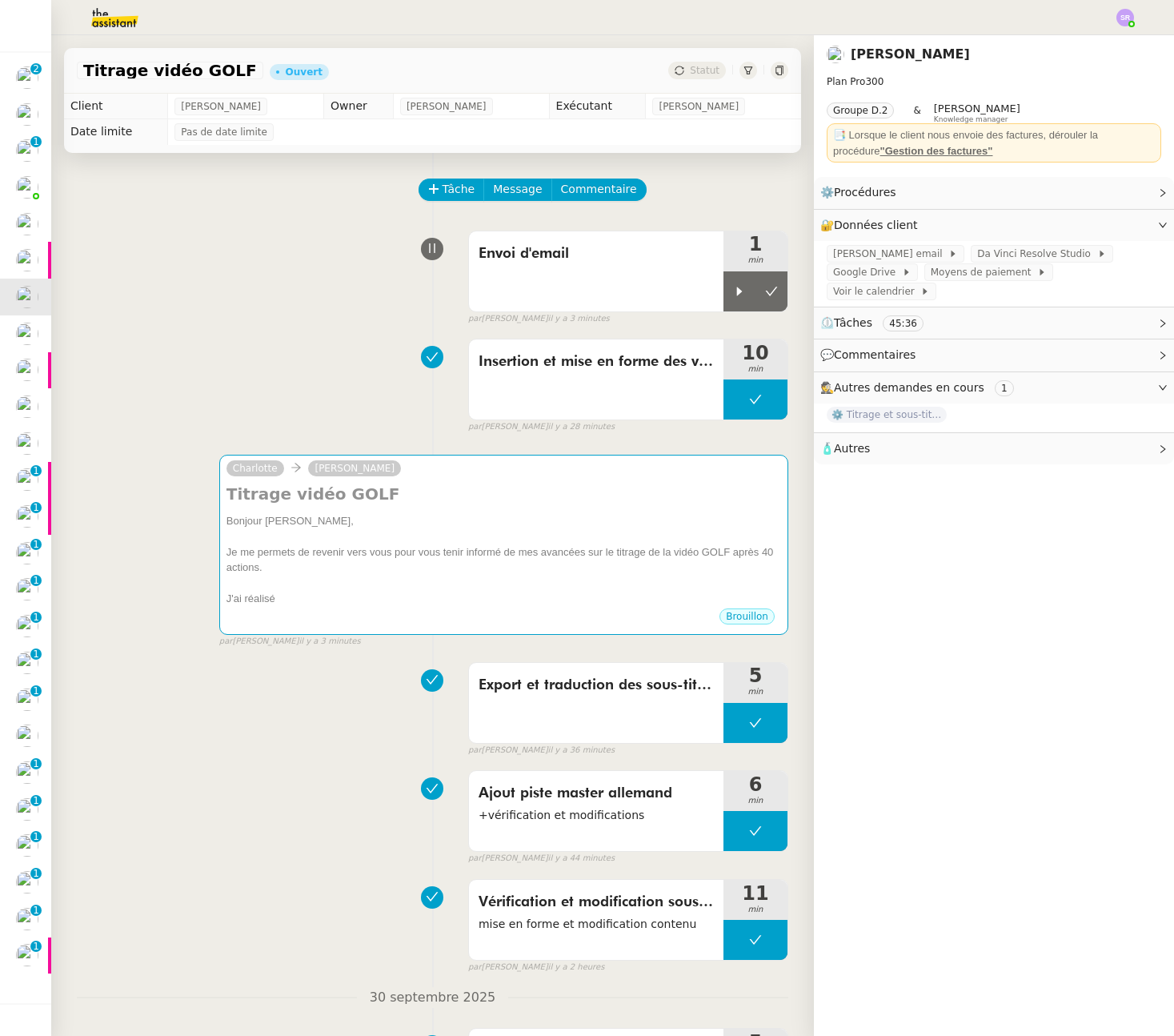
click at [181, 425] on div "Insertion et mise en forme des versions traduites 10 min false par [PERSON_NAME…" at bounding box center [433, 383] width 712 height 103
click at [729, 297] on div at bounding box center [739, 292] width 32 height 40
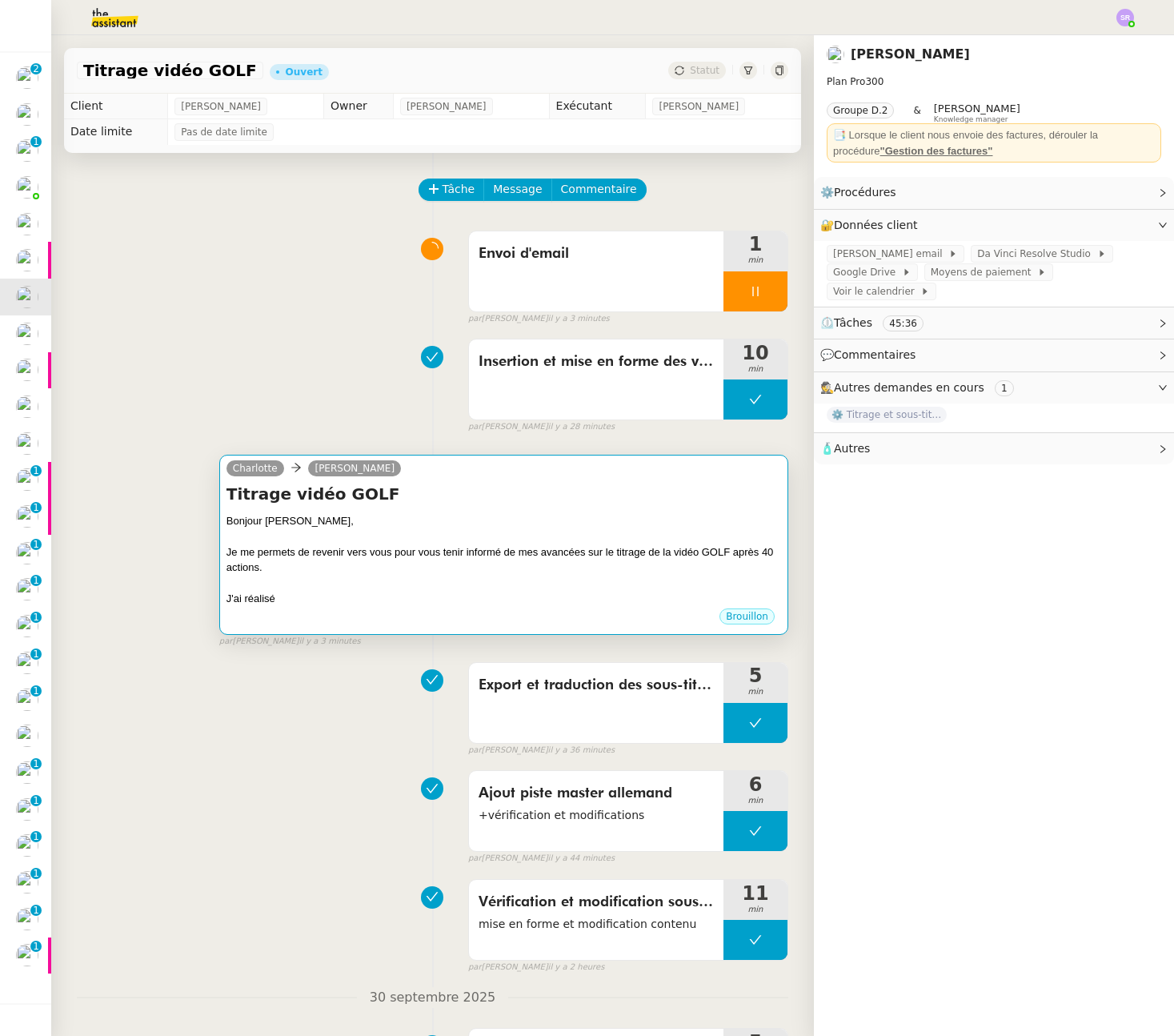
click at [617, 555] on div "Je me permets de revenir vers vous pour vous tenir informé de mes avancées sur …" at bounding box center [504, 559] width 555 height 31
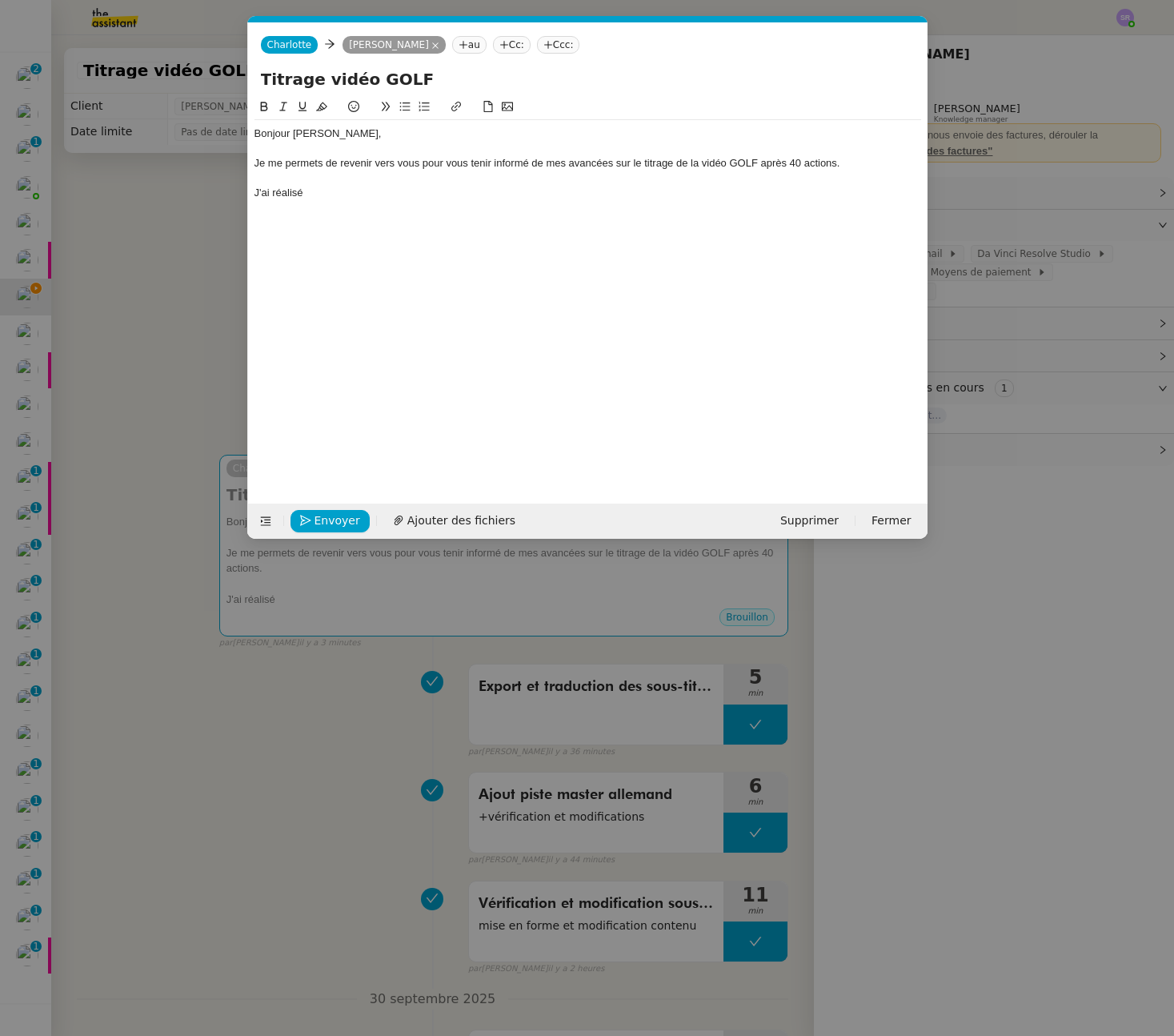
click at [395, 188] on div "J'ai réalisé" at bounding box center [588, 192] width 667 height 14
click at [337, 190] on div "J'ai réalisé" at bounding box center [588, 192] width 667 height 14
click at [546, 203] on div "Bonjour [PERSON_NAME], Je me permets de revenir vers vous pour vous tenir infor…" at bounding box center [588, 163] width 667 height 86
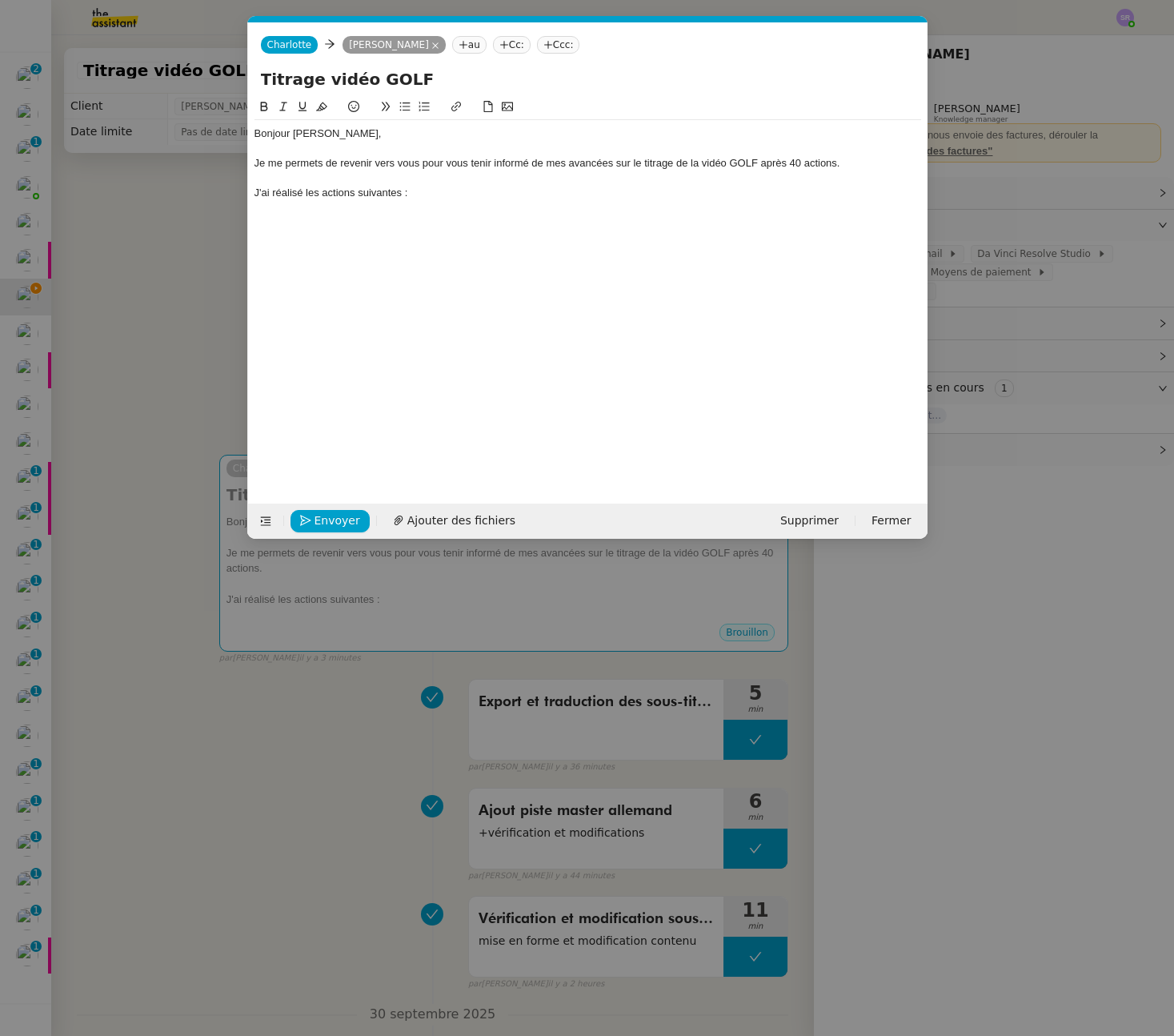
click at [422, 108] on icon at bounding box center [424, 106] width 11 height 11
click at [216, 586] on nz-modal-container "Service TA - VOYAGE - PROPOSITION GLOBALE A utiliser dans le cadre de propositi…" at bounding box center [587, 518] width 1174 height 1036
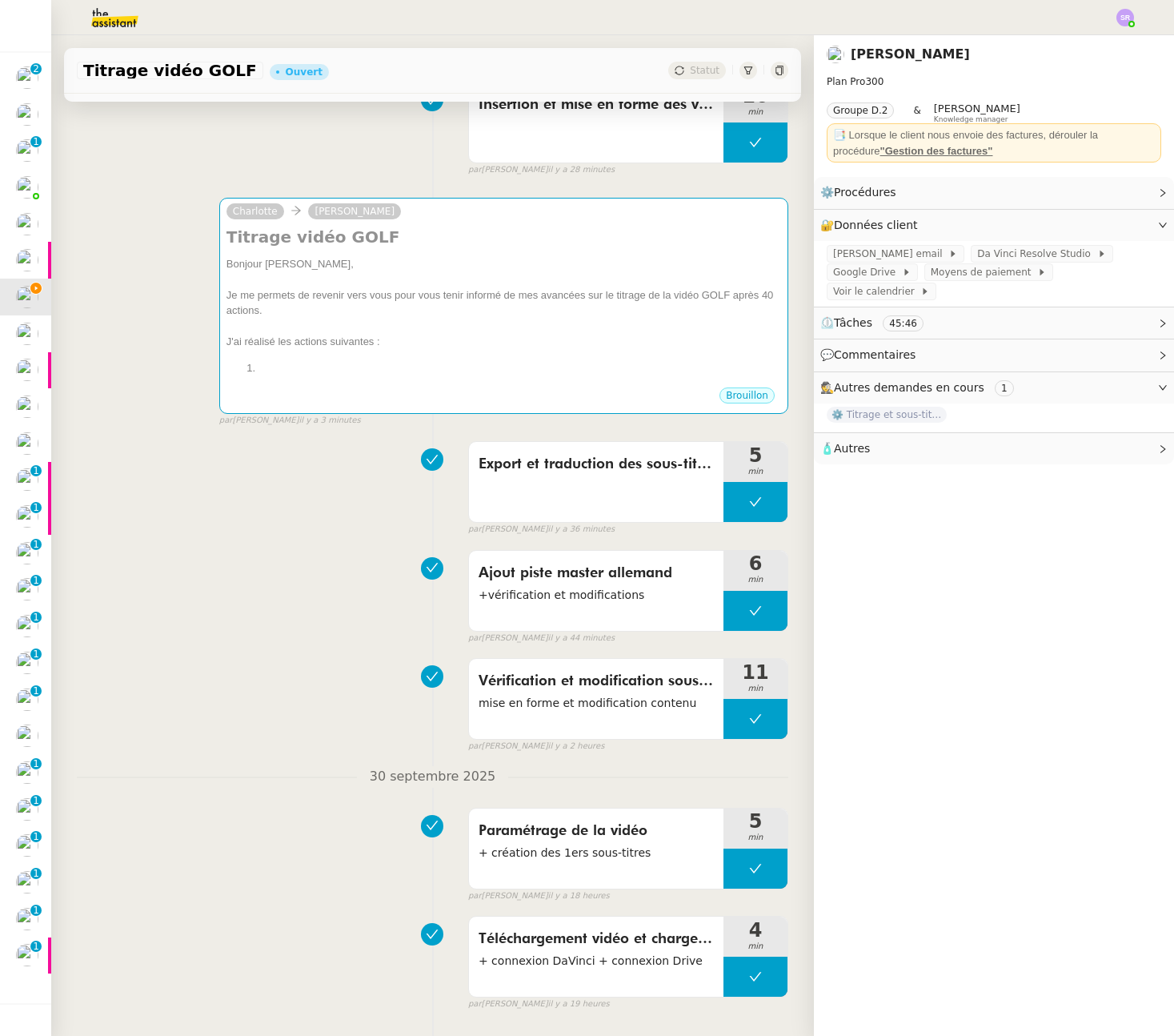
scroll to position [317, 0]
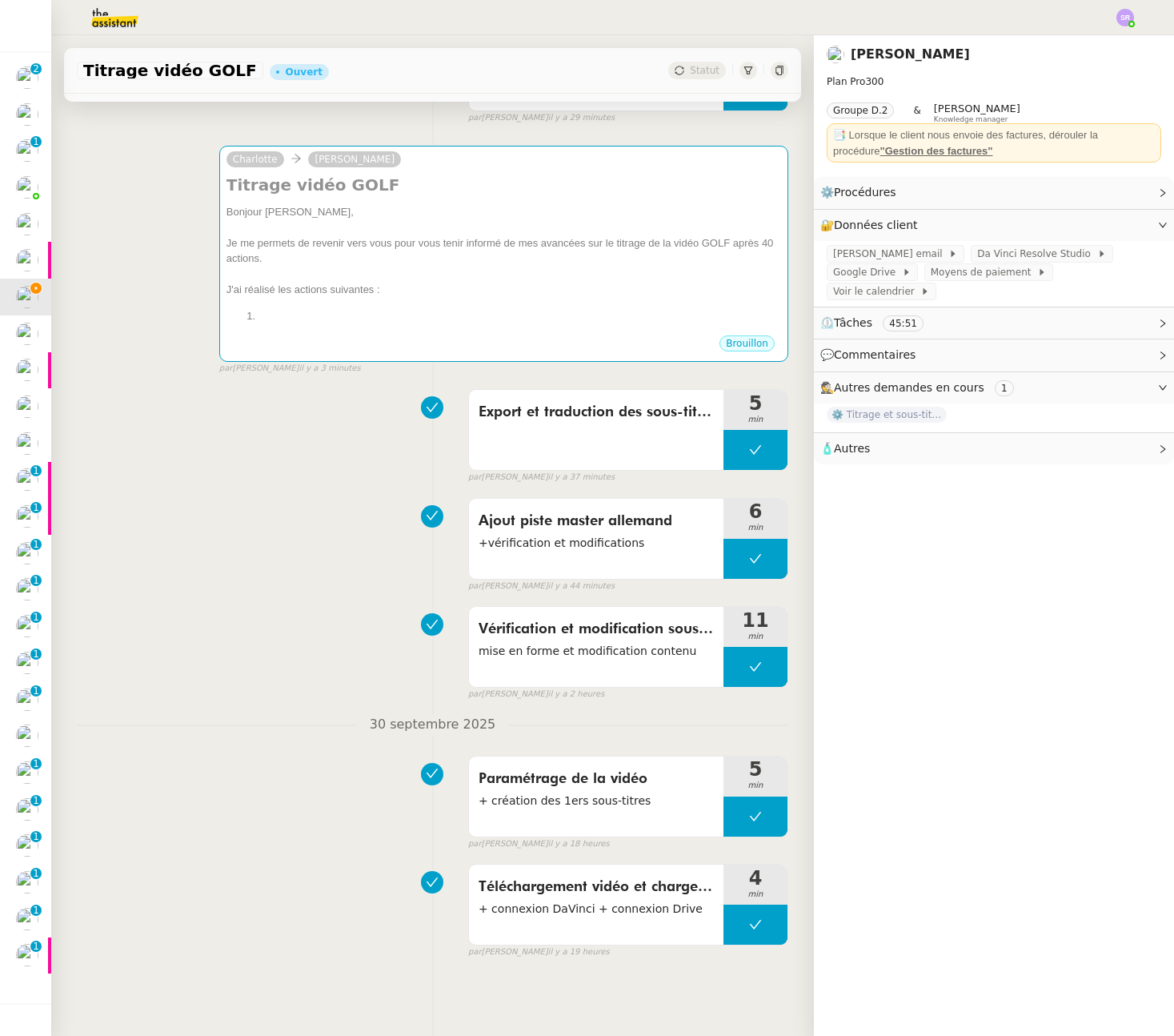
drag, startPoint x: 779, startPoint y: 961, endPoint x: 597, endPoint y: 962, distance: 182.0
click at [572, 998] on div "Titrage vidéo GOLF Ouvert Statut Client [PERSON_NAME] Owner [PERSON_NAME] Exécu…" at bounding box center [432, 535] width 763 height 1000
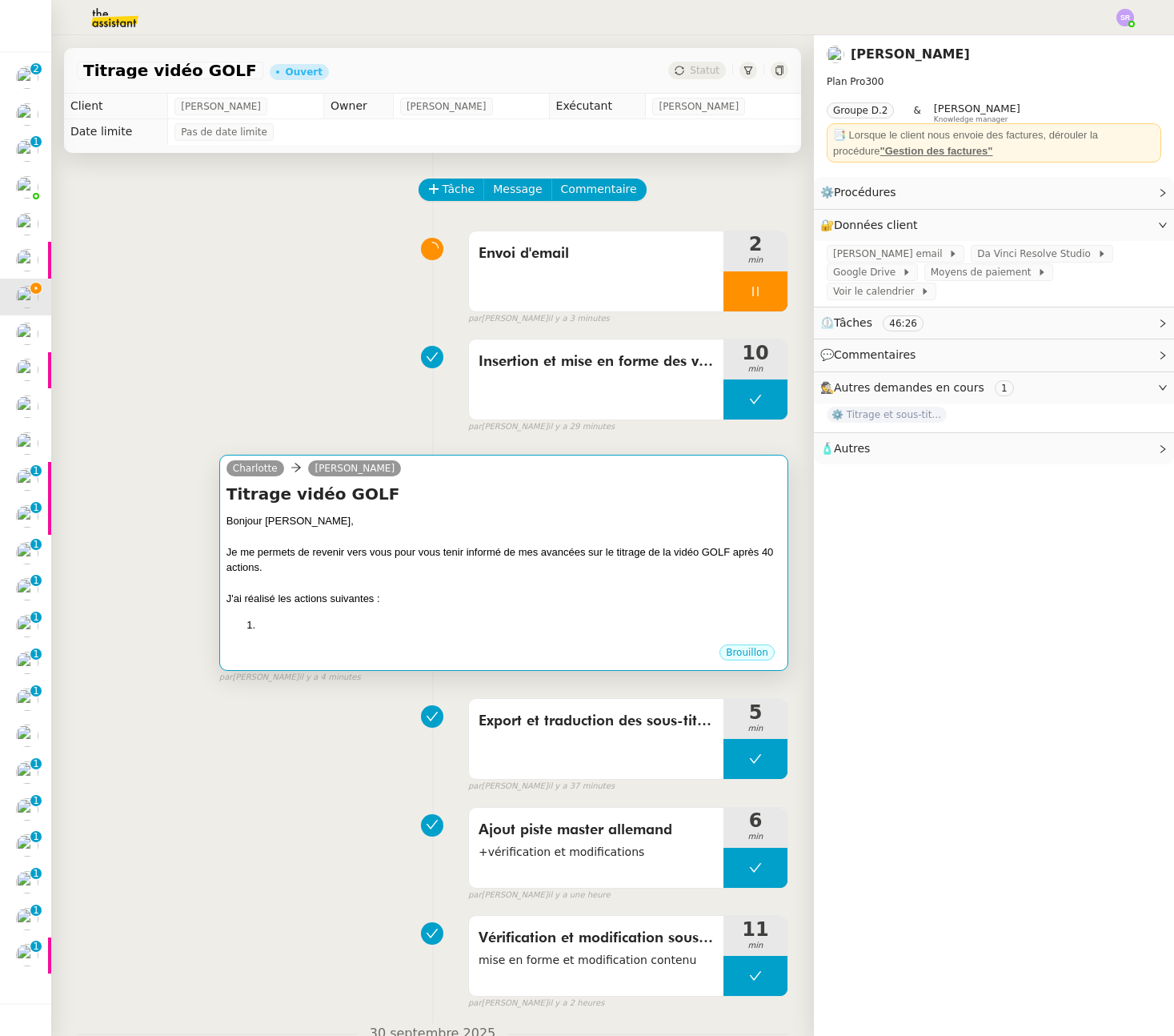
click at [403, 612] on div "Bonjour [PERSON_NAME], Je me permets de revenir vers vous pour vous tenir infor…" at bounding box center [504, 573] width 555 height 120
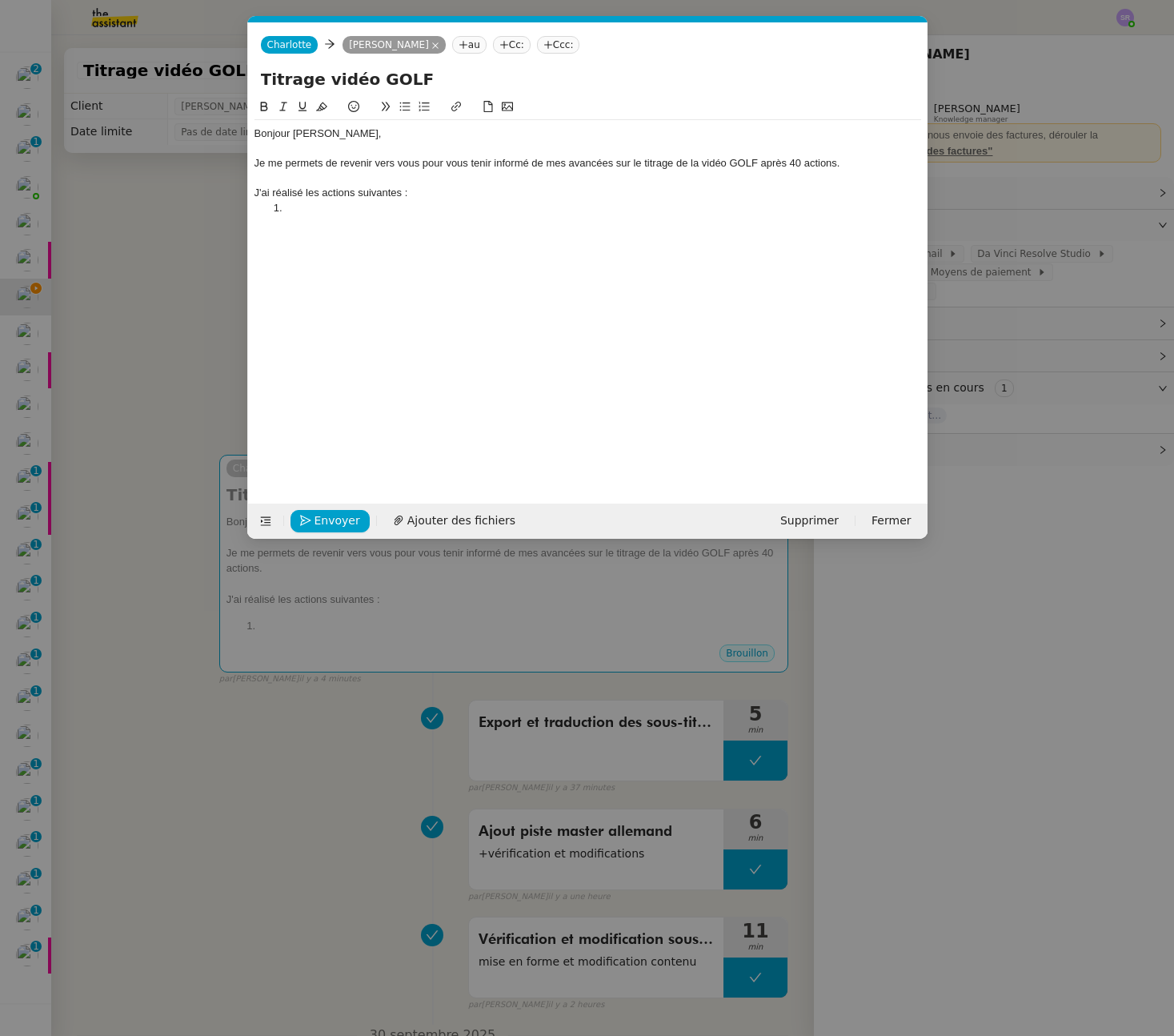
scroll to position [0, 33]
click at [320, 218] on div "Bonjour [PERSON_NAME], Je me permets de revenir vers vous pour vous tenir infor…" at bounding box center [588, 171] width 667 height 102
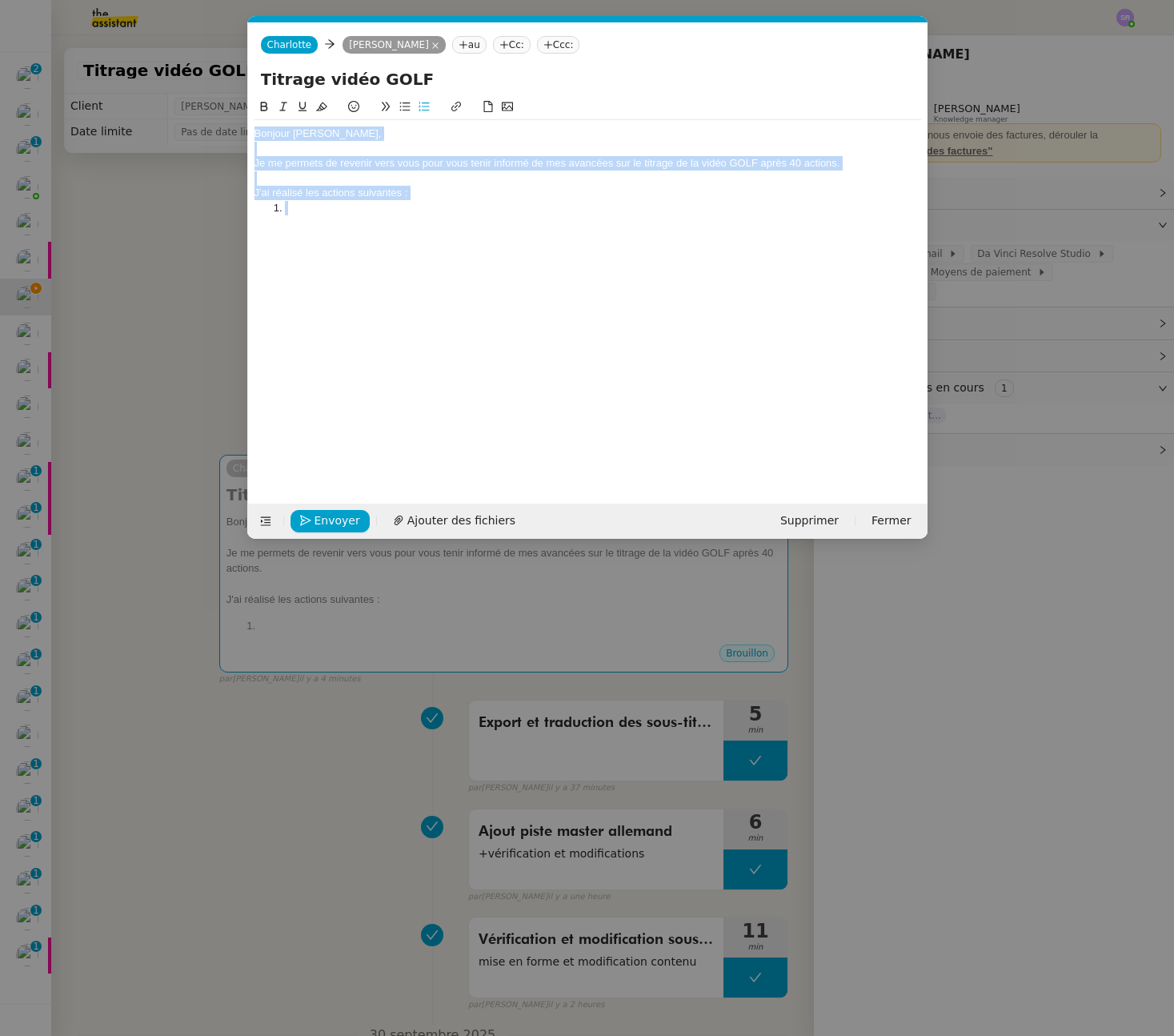
drag, startPoint x: 364, startPoint y: 219, endPoint x: 226, endPoint y: 128, distance: 165.3
click at [226, 128] on nz-modal-container "Service TA - VOYAGE - PROPOSITION GLOBALE A utiliser dans le cadre de propositi…" at bounding box center [587, 518] width 1174 height 1036
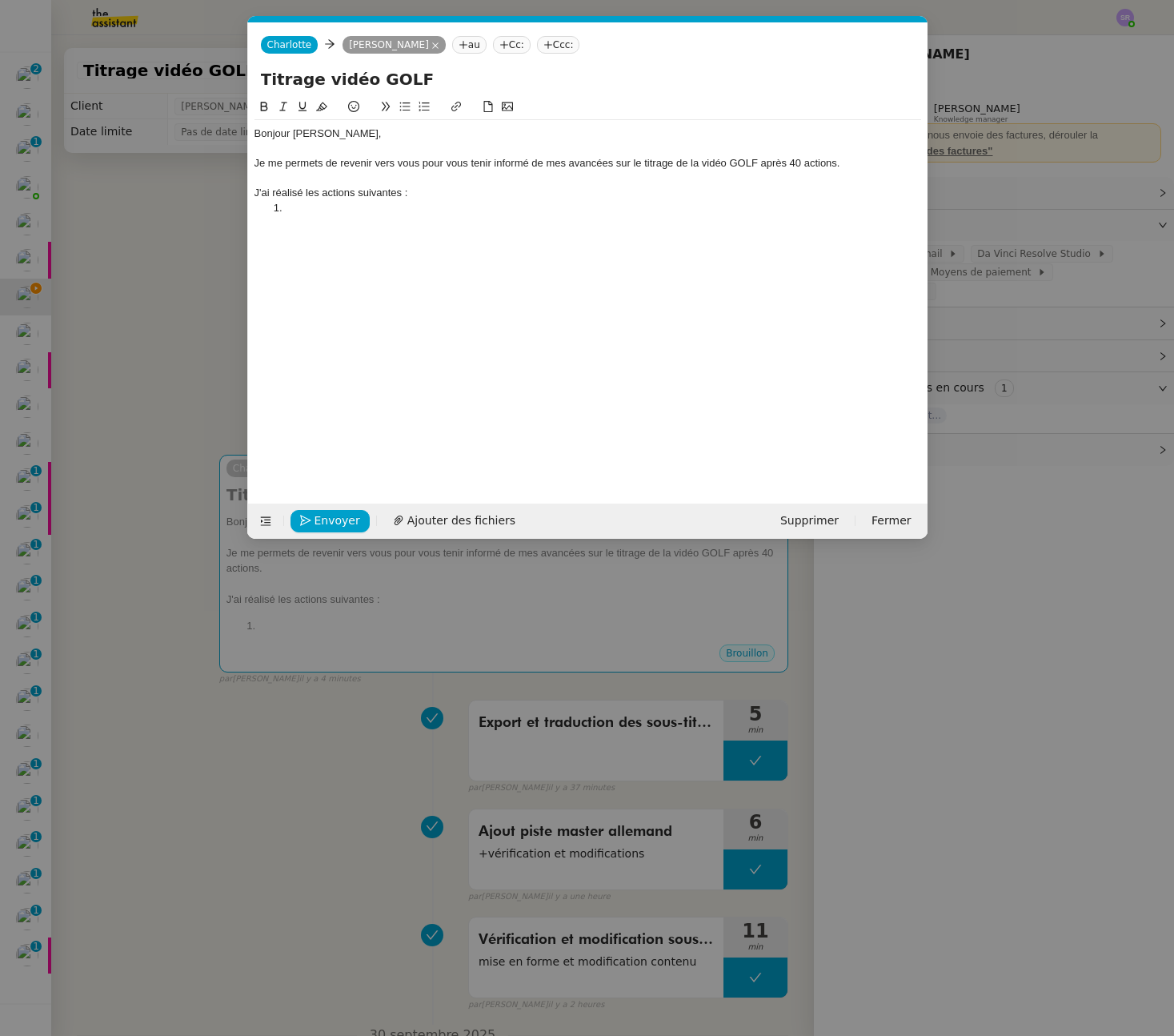
click at [348, 224] on div "Bonjour [PERSON_NAME], Je me permets de revenir vers vous pour vous tenir infor…" at bounding box center [588, 288] width 667 height 381
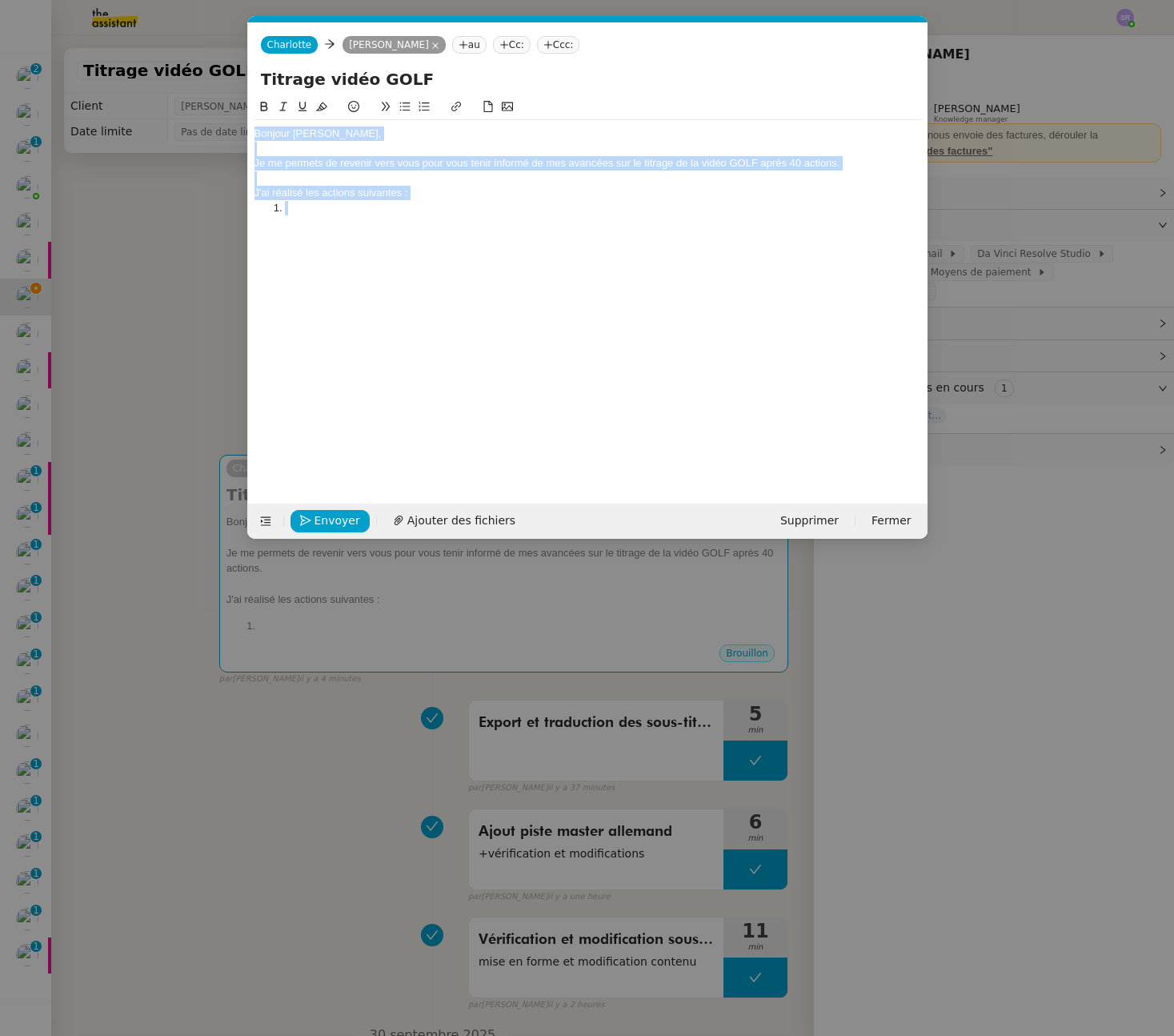
drag, startPoint x: 339, startPoint y: 216, endPoint x: 254, endPoint y: 134, distance: 118.1
click at [255, 134] on div "Bonjour [PERSON_NAME], Je me permets de revenir vers vous pour vous tenir infor…" at bounding box center [588, 171] width 667 height 102
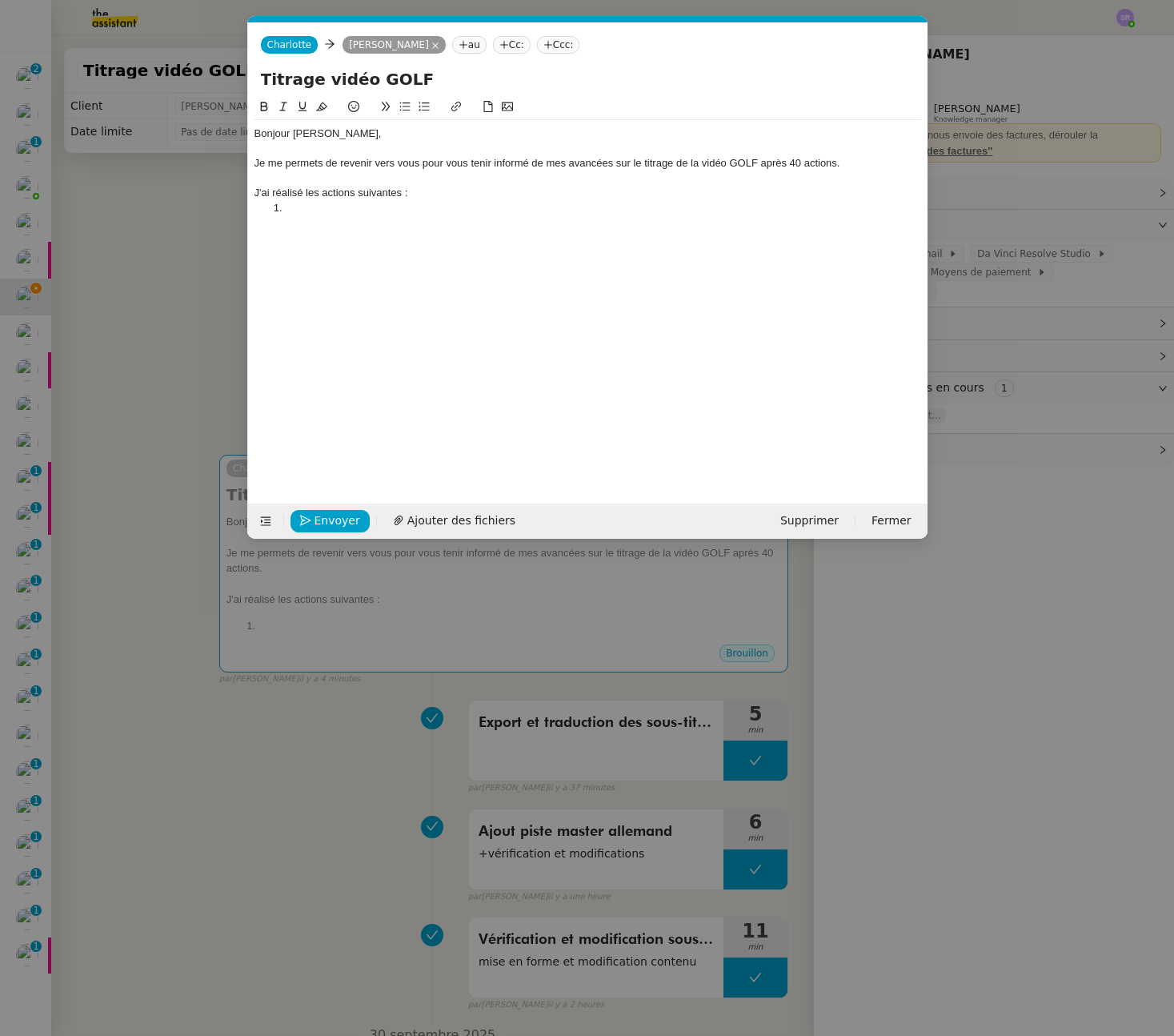
click at [444, 289] on div "Bonjour [PERSON_NAME], Je me permets de revenir vers vous pour vous tenir infor…" at bounding box center [588, 288] width 667 height 381
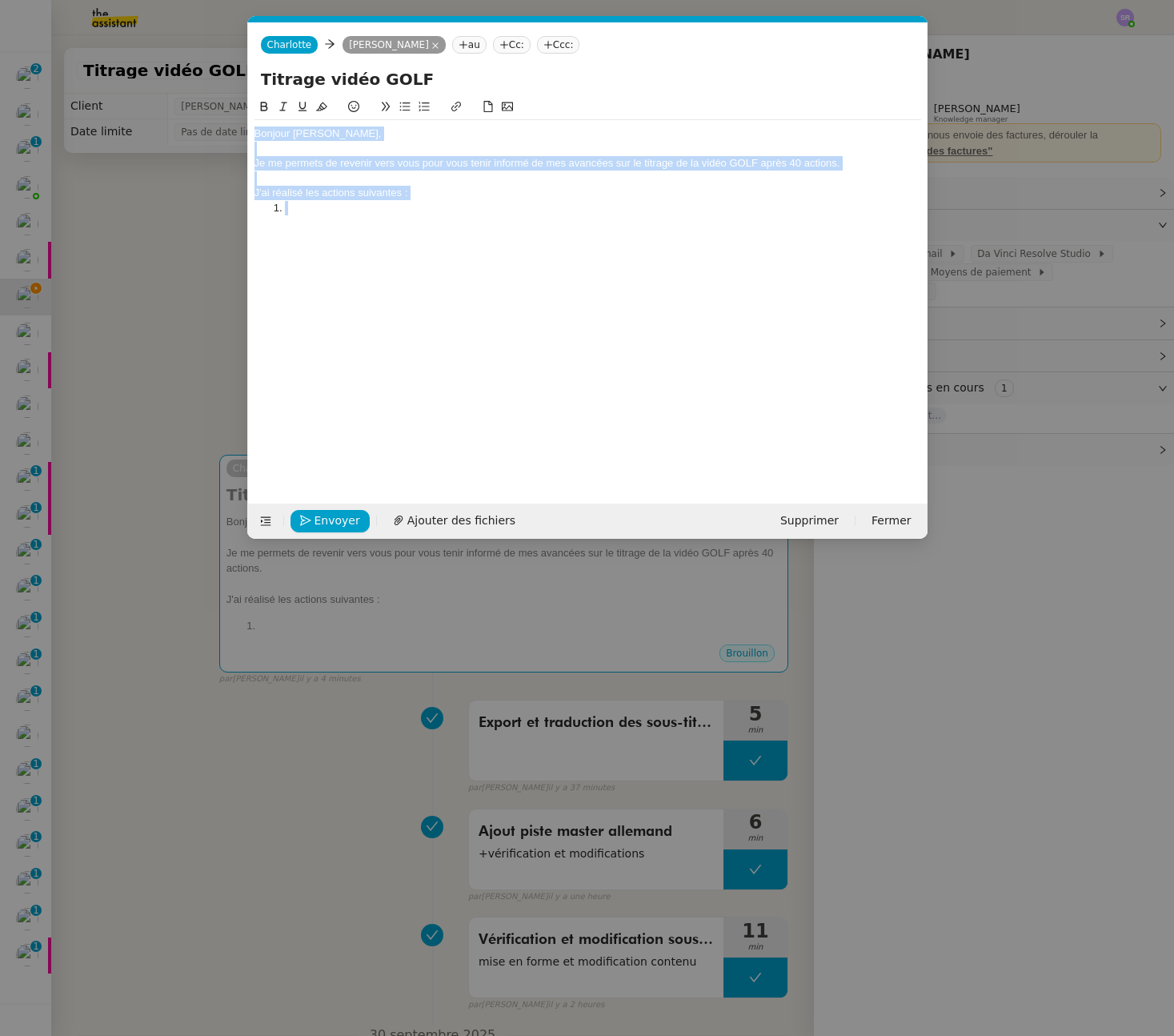
drag, startPoint x: 255, startPoint y: 134, endPoint x: 329, endPoint y: 294, distance: 176.3
click at [325, 264] on div "Bonjour [PERSON_NAME], Je me permets de revenir vers vous pour vous tenir infor…" at bounding box center [588, 288] width 667 height 381
copy div "Bonjour [PERSON_NAME], Je me permets de revenir vers vous pour vous tenir infor…"
click at [161, 414] on nz-modal-container "Service TA - VOYAGE - PROPOSITION GLOBALE A utiliser dans le cadre de propositi…" at bounding box center [587, 518] width 1174 height 1036
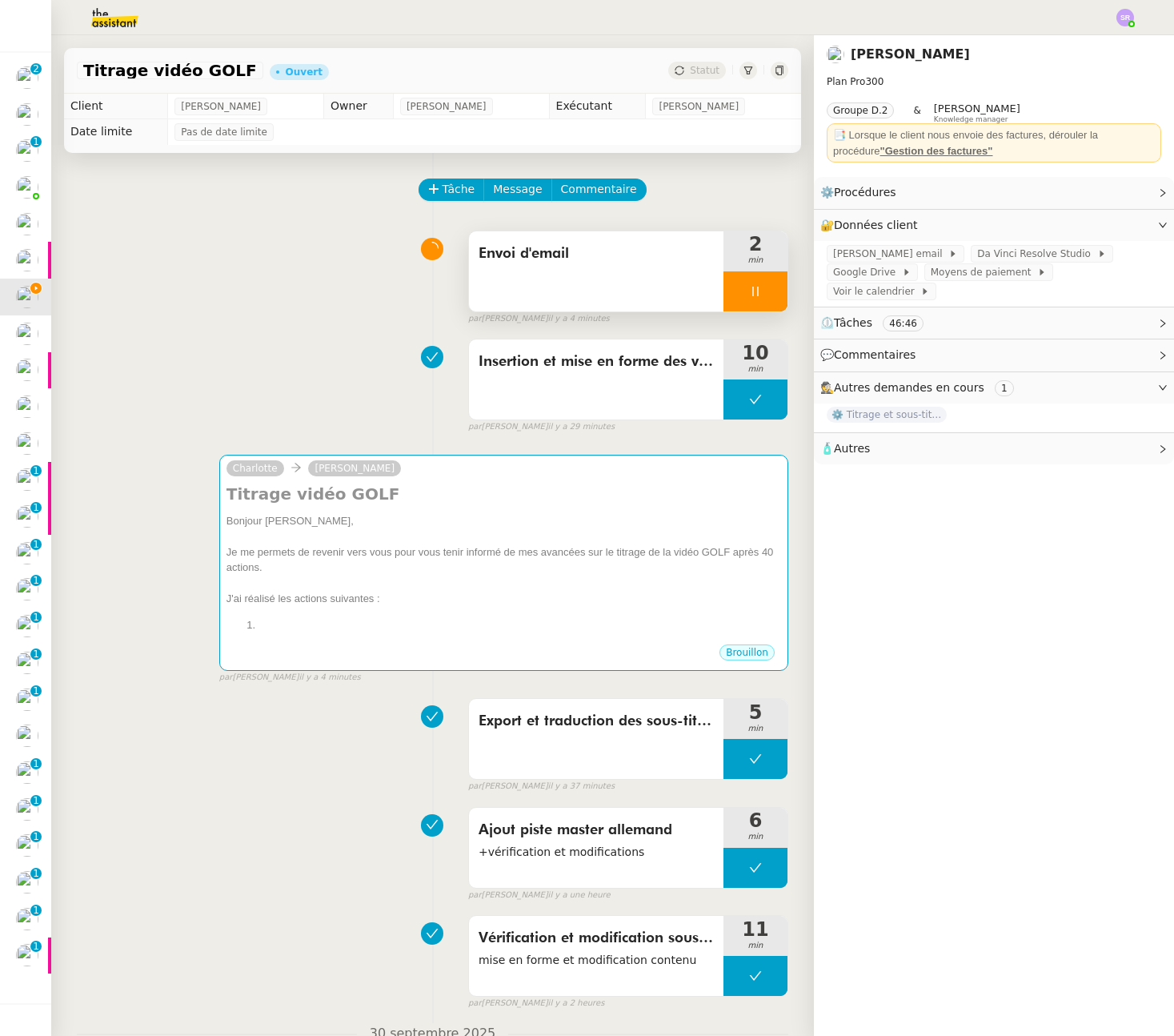
click at [755, 287] on div at bounding box center [755, 292] width 64 height 40
click at [733, 296] on icon at bounding box center [739, 291] width 13 height 13
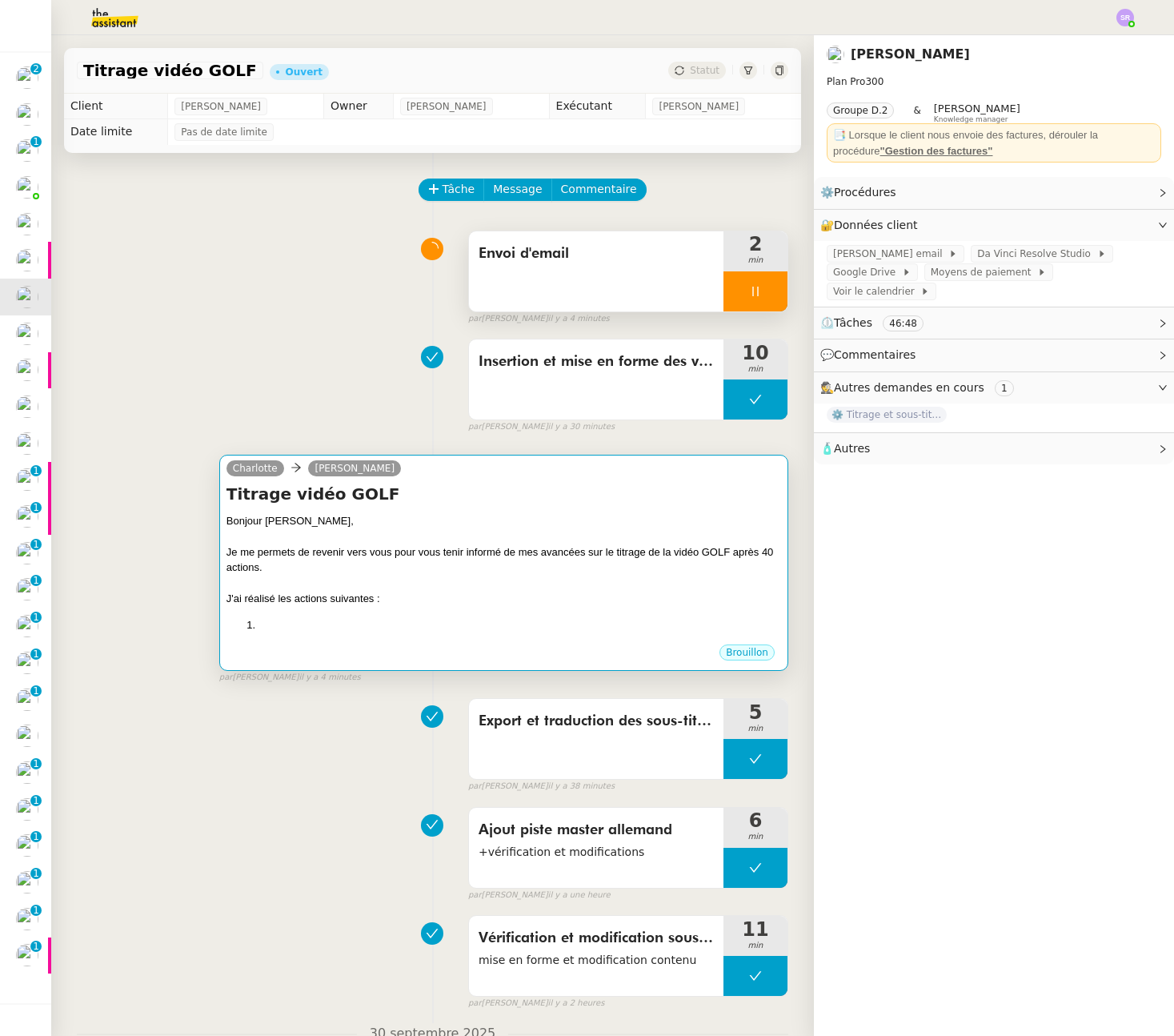
click at [435, 543] on div at bounding box center [504, 536] width 555 height 16
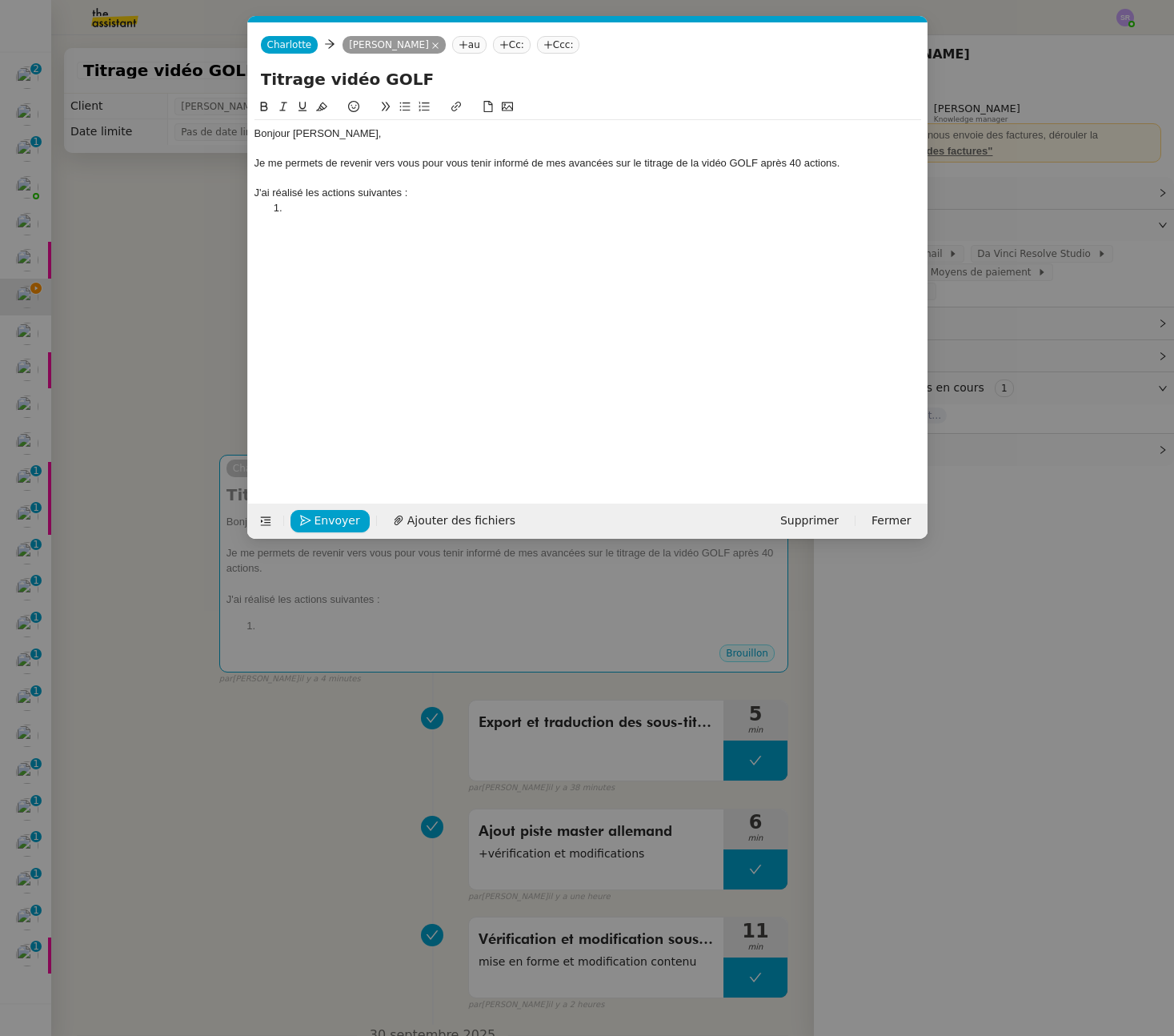
click at [333, 211] on li at bounding box center [596, 207] width 652 height 14
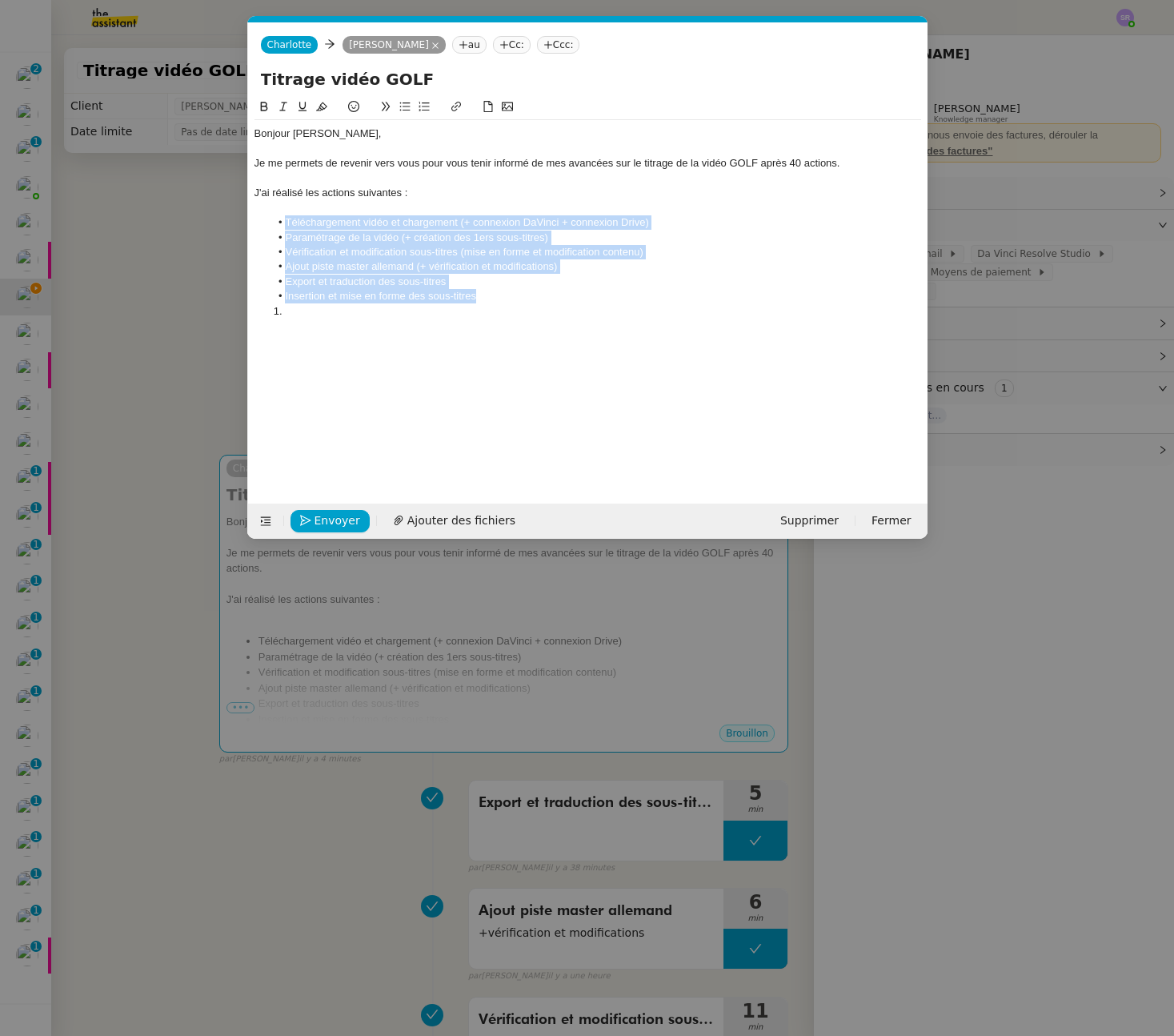
drag, startPoint x: 506, startPoint y: 302, endPoint x: 262, endPoint y: 218, distance: 258.1
click at [262, 218] on ul "Téléchargement vidéo et chargement (+ connexion DaVinci + connexion Drive) Para…" at bounding box center [588, 260] width 667 height 89
click at [424, 104] on icon at bounding box center [424, 106] width 11 height 11
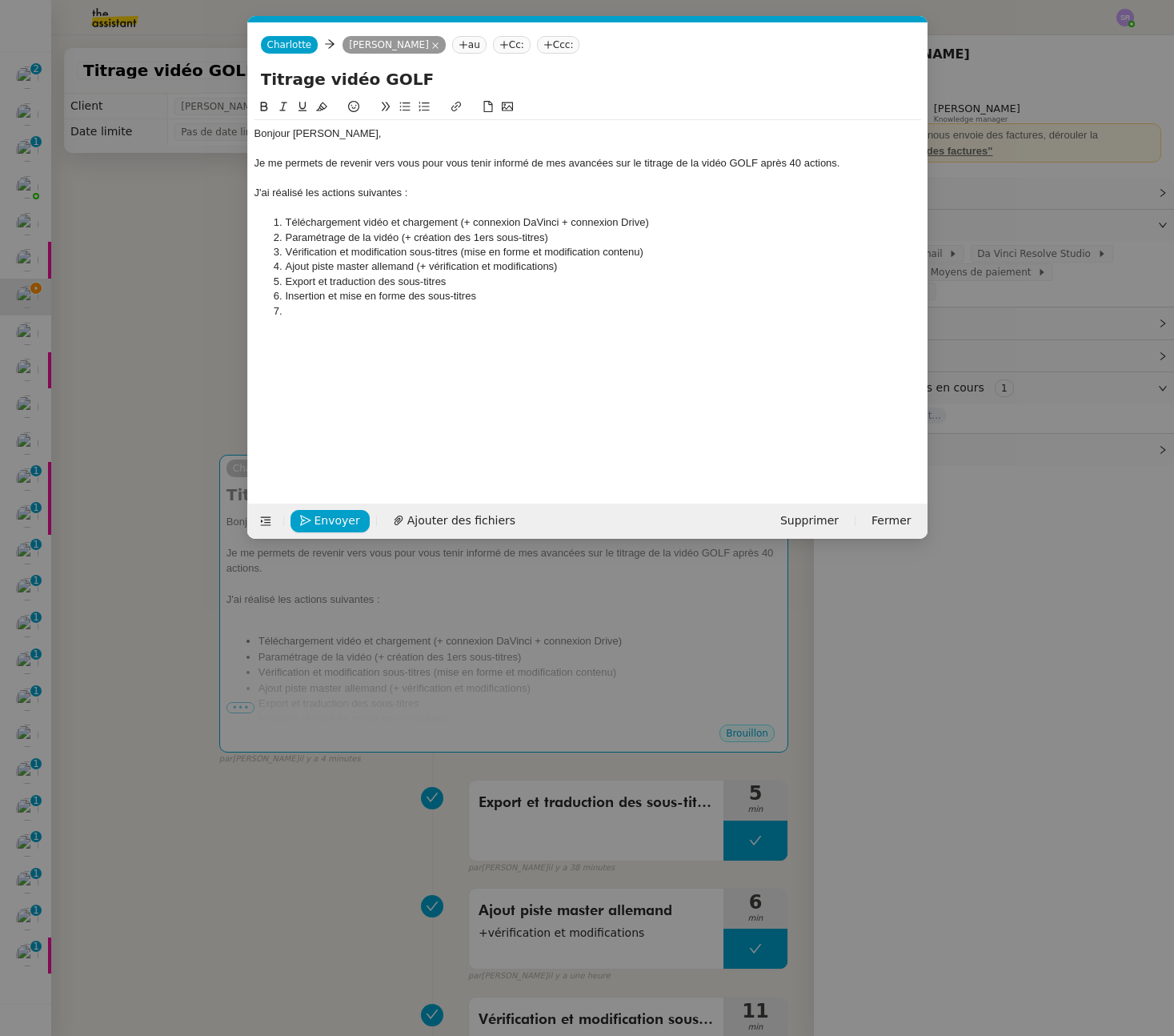
click at [347, 216] on li "Téléchargement vidéo et chargement (+ connexion DaVinci + connexion Drive)" at bounding box center [596, 222] width 652 height 14
click at [308, 205] on div at bounding box center [588, 207] width 667 height 14
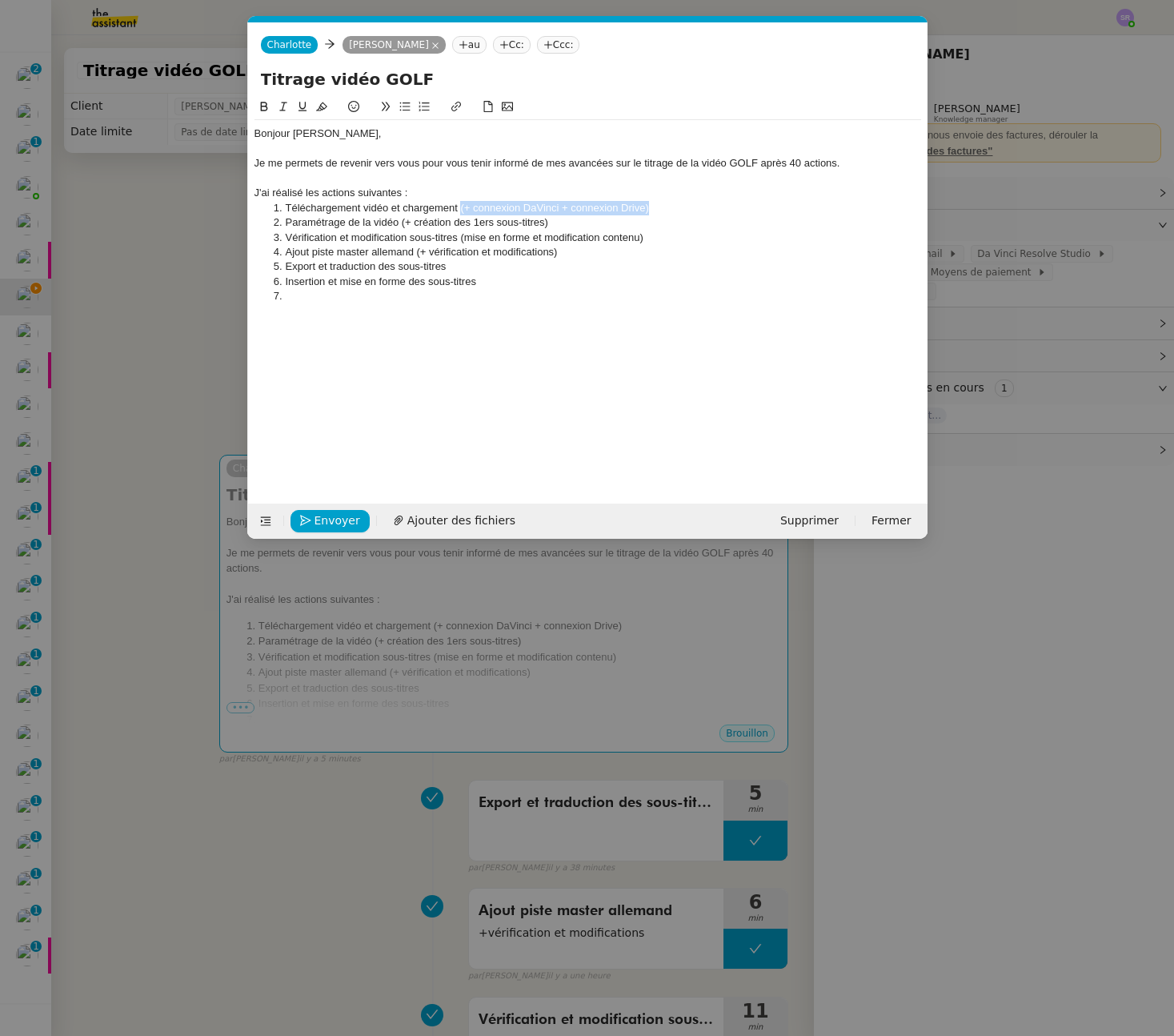
drag, startPoint x: 460, startPoint y: 211, endPoint x: 653, endPoint y: 209, distance: 193.0
click at [653, 209] on li "Téléchargement vidéo et chargement (+ connexion DaVinci + connexion Drive)" at bounding box center [596, 207] width 652 height 14
drag, startPoint x: 402, startPoint y: 221, endPoint x: 582, endPoint y: 227, distance: 180.1
click at [582, 227] on li "Paramétrage de la vidéo (+ création des 1ers sous-titres)" at bounding box center [596, 222] width 652 height 14
drag, startPoint x: 459, startPoint y: 240, endPoint x: 704, endPoint y: 261, distance: 245.9
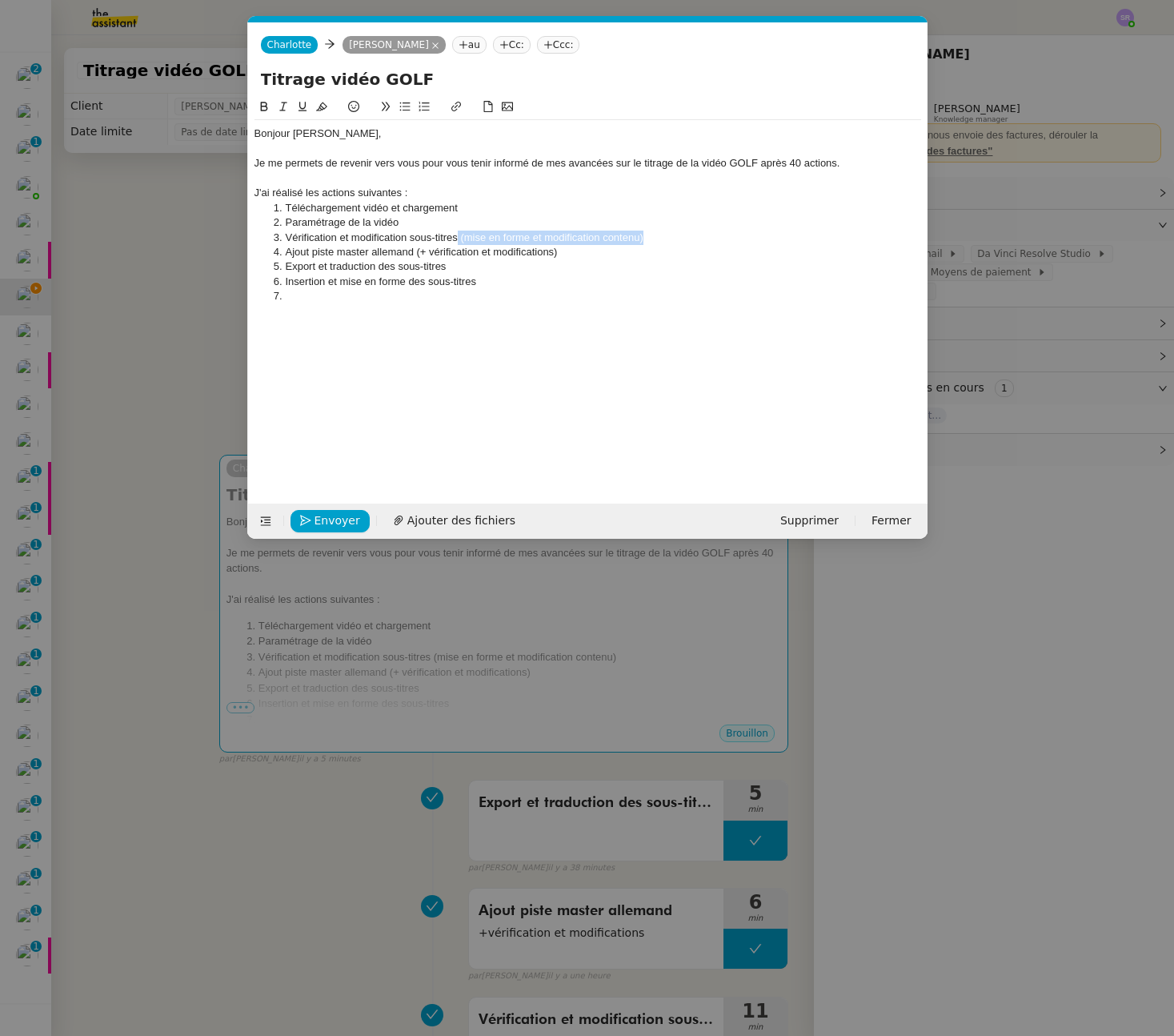
click at [643, 236] on li "Vérification et modification sous-titres (mise en forme et modification contenu)" at bounding box center [596, 237] width 652 height 14
click at [583, 262] on li "Export et traduction des sous-titres" at bounding box center [596, 266] width 652 height 14
click at [292, 298] on li at bounding box center [596, 296] width 652 height 14
drag, startPoint x: 416, startPoint y: 254, endPoint x: 560, endPoint y: 252, distance: 144.0
click at [560, 252] on li "Ajout piste master allemand (+ vérification et modifications)" at bounding box center [596, 251] width 652 height 14
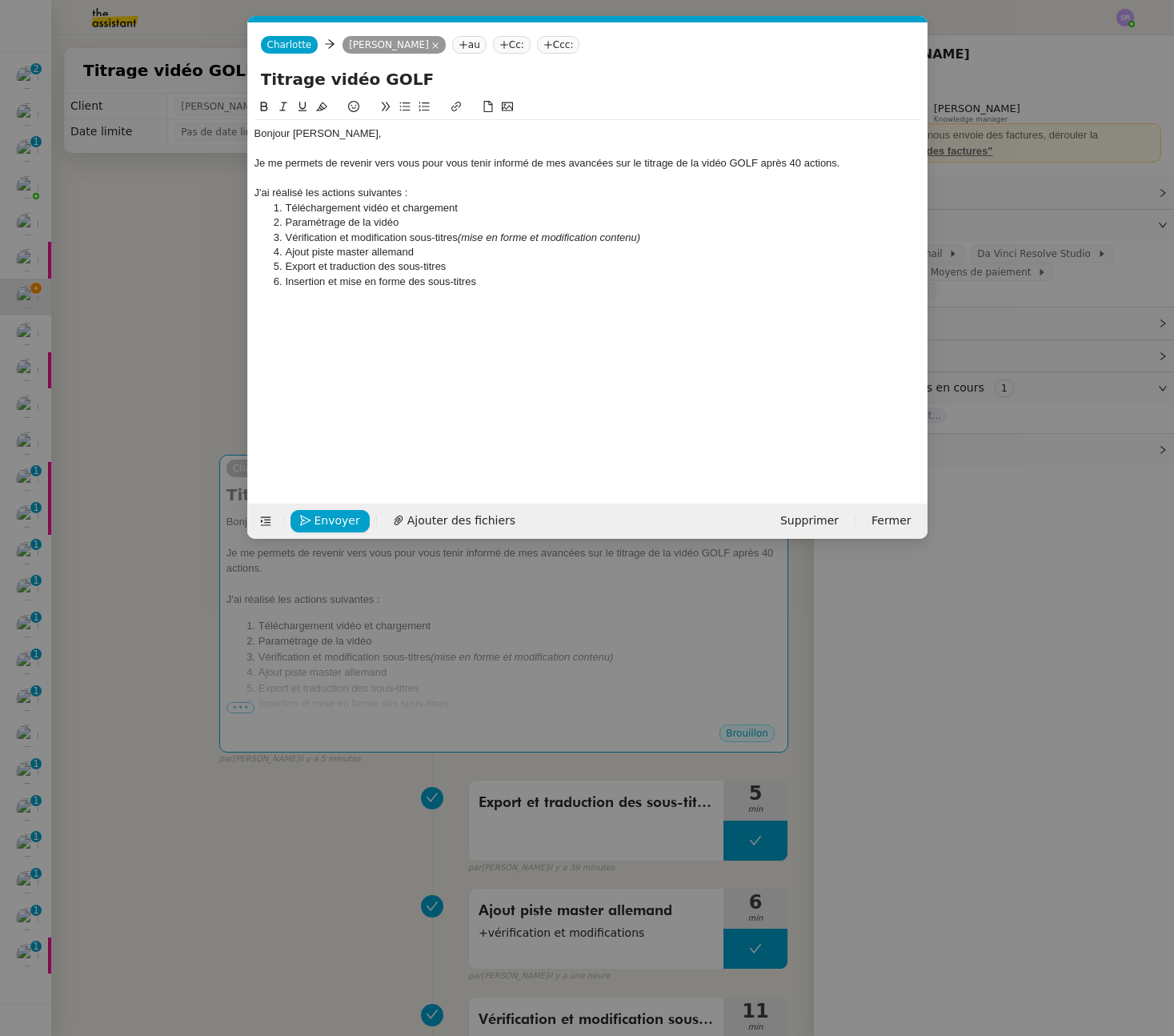
click at [376, 254] on li "Ajout piste master allemand" at bounding box center [596, 251] width 652 height 14
click at [459, 273] on li "Export et traduction des sous-titres" at bounding box center [596, 266] width 652 height 14
click at [391, 256] on li "Ajout piste master en Allemand" at bounding box center [596, 251] width 652 height 14
click at [0, 0] on lt-span "a llemand" at bounding box center [0, 0] width 0 height 0
click at [518, 282] on li "Insertion et mise en forme des sous-titres" at bounding box center [596, 282] width 652 height 14
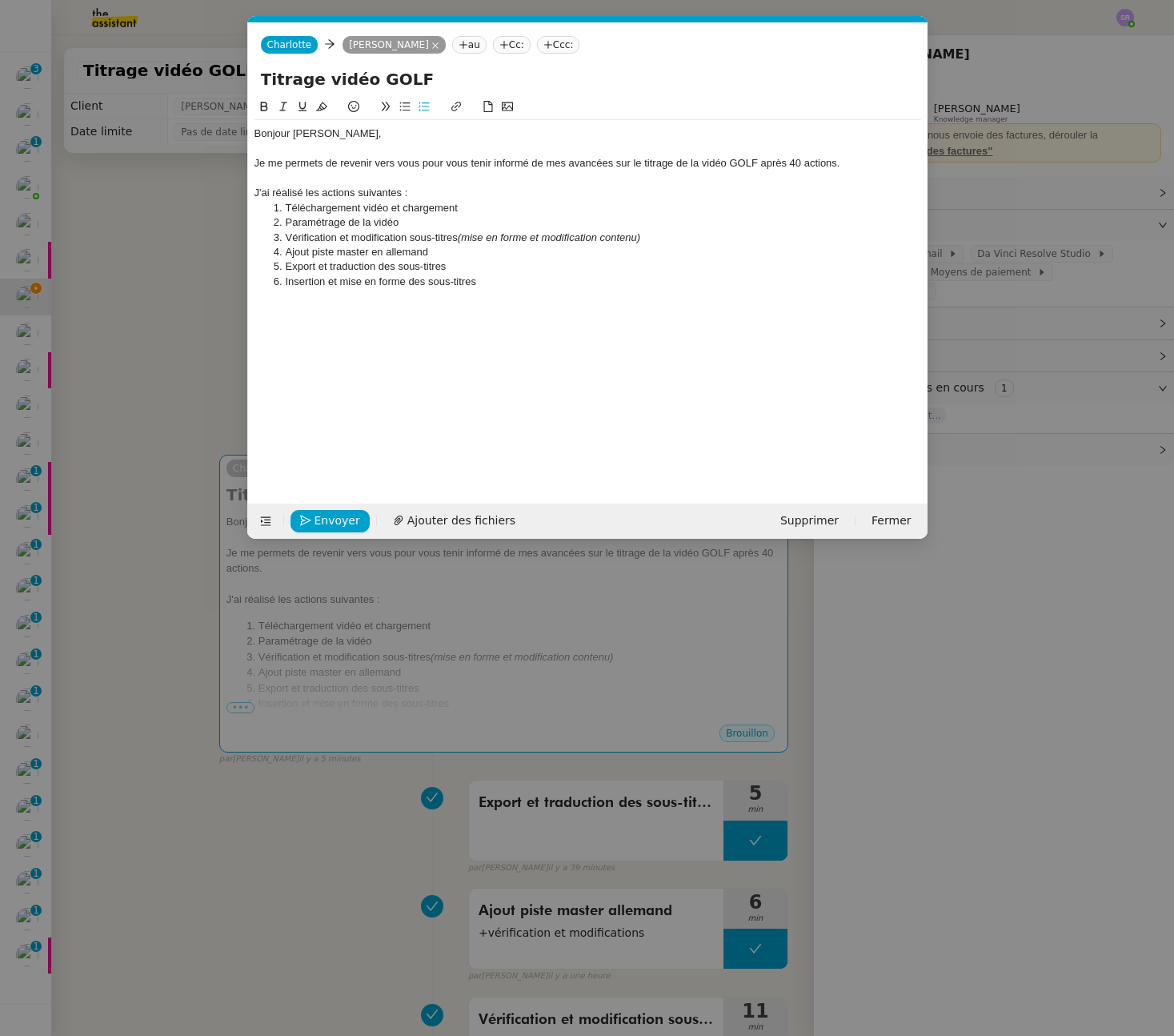
click at [446, 327] on div "Bonjour [PERSON_NAME], Je me permets de revenir vers vous pour vous tenir infor…" at bounding box center [588, 288] width 667 height 381
drag, startPoint x: 487, startPoint y: 289, endPoint x: 509, endPoint y: 287, distance: 22.1
click at [487, 289] on div at bounding box center [588, 296] width 667 height 14
click at [546, 279] on li "Insertion et mise en forme des sous-titres" at bounding box center [596, 282] width 652 height 14
click at [466, 269] on li "Export et traduction des sous-titres" at bounding box center [596, 266] width 652 height 14
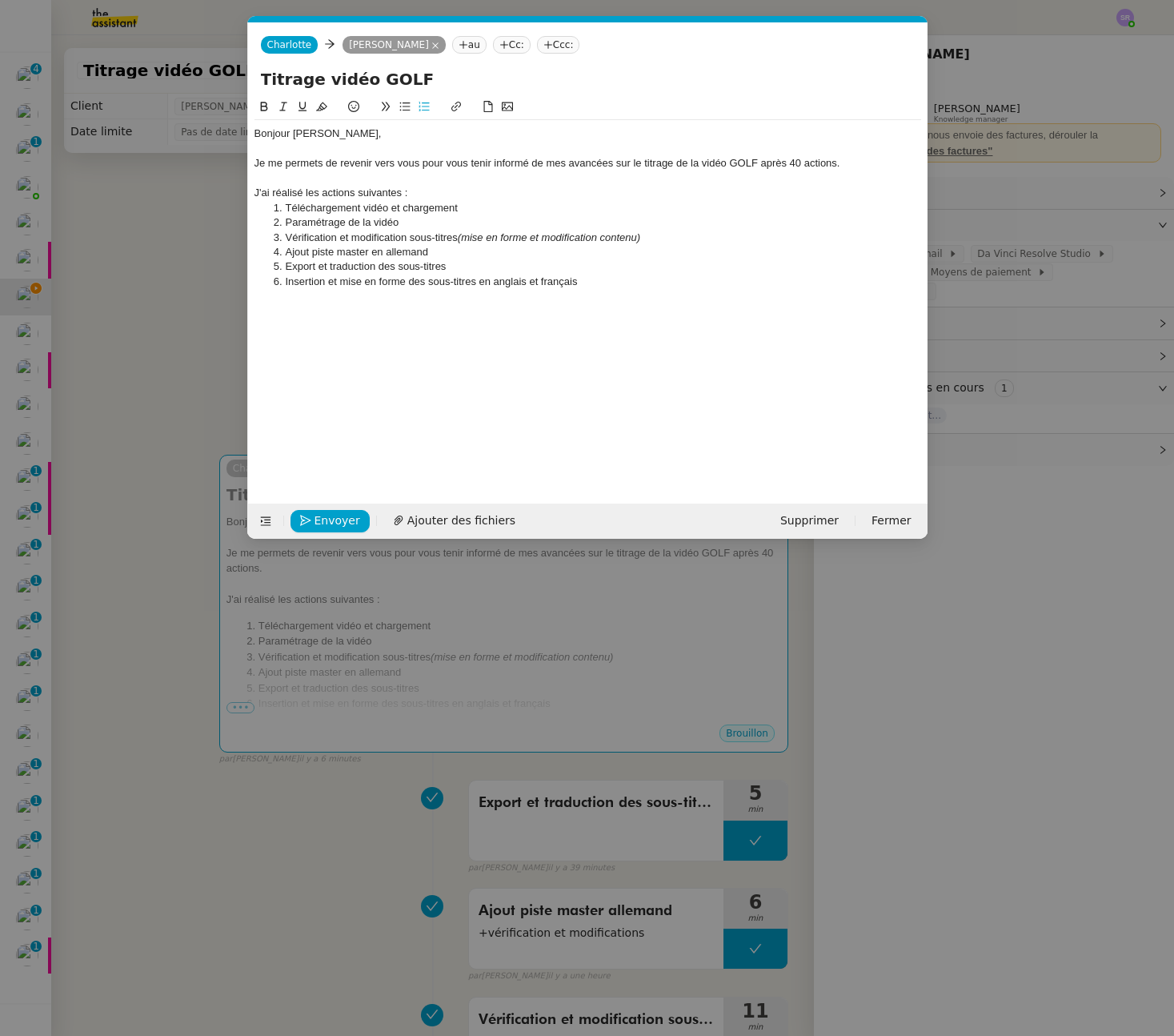
click at [649, 293] on div at bounding box center [588, 296] width 667 height 14
click at [513, 350] on div "Bonjour [PERSON_NAME], Je me permets de revenir vers vous pour vous tenir infor…" at bounding box center [588, 288] width 667 height 381
click at [470, 308] on div "Bonjour [PERSON_NAME], Je me permets de revenir vers vous pour vous tenir infor…" at bounding box center [588, 215] width 667 height 190
click at [426, 111] on icon at bounding box center [424, 106] width 11 height 11
click at [410, 322] on li "Réaliser l'export" at bounding box center [596, 325] width 652 height 14
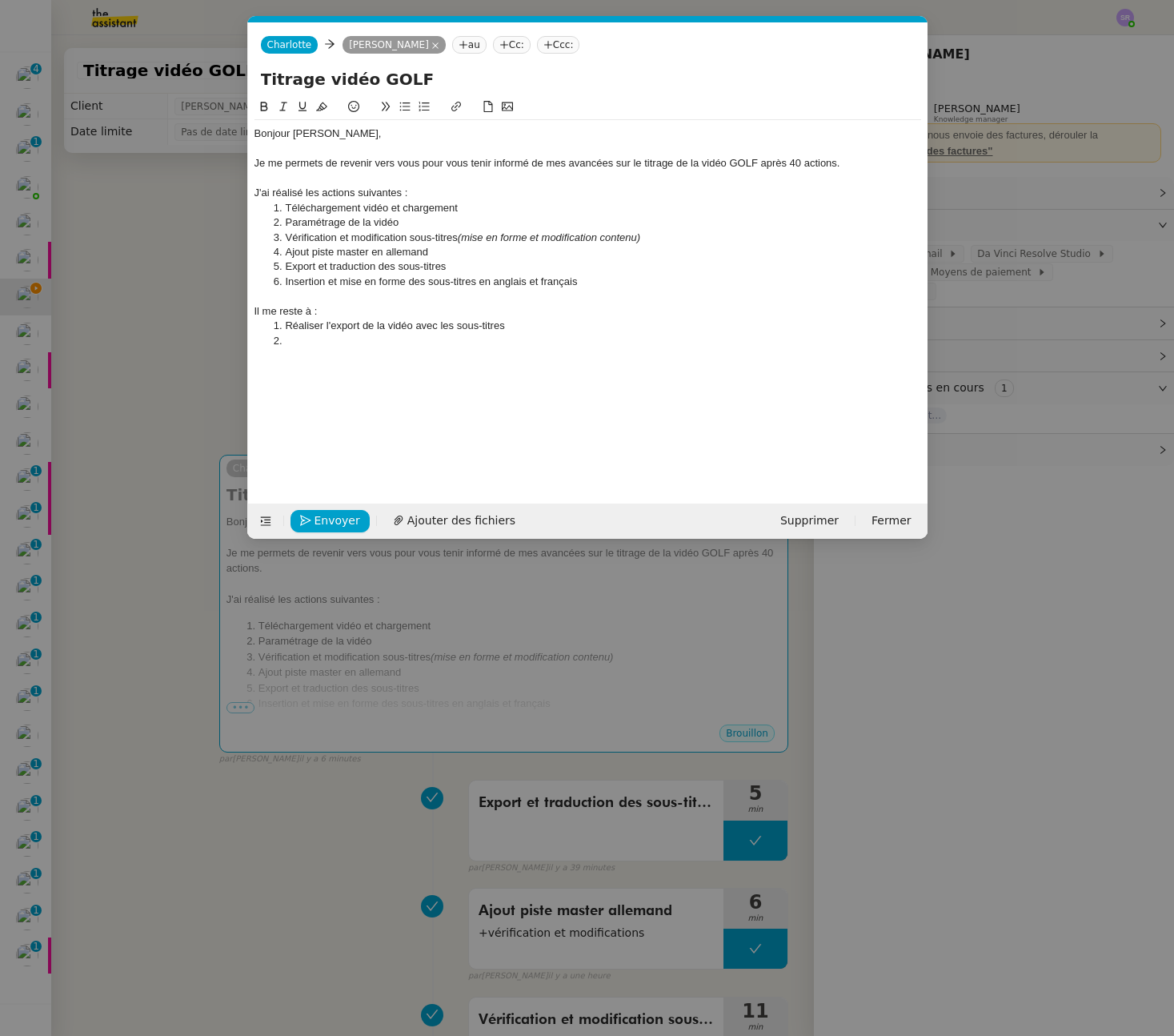
click at [327, 337] on li at bounding box center [596, 340] width 652 height 14
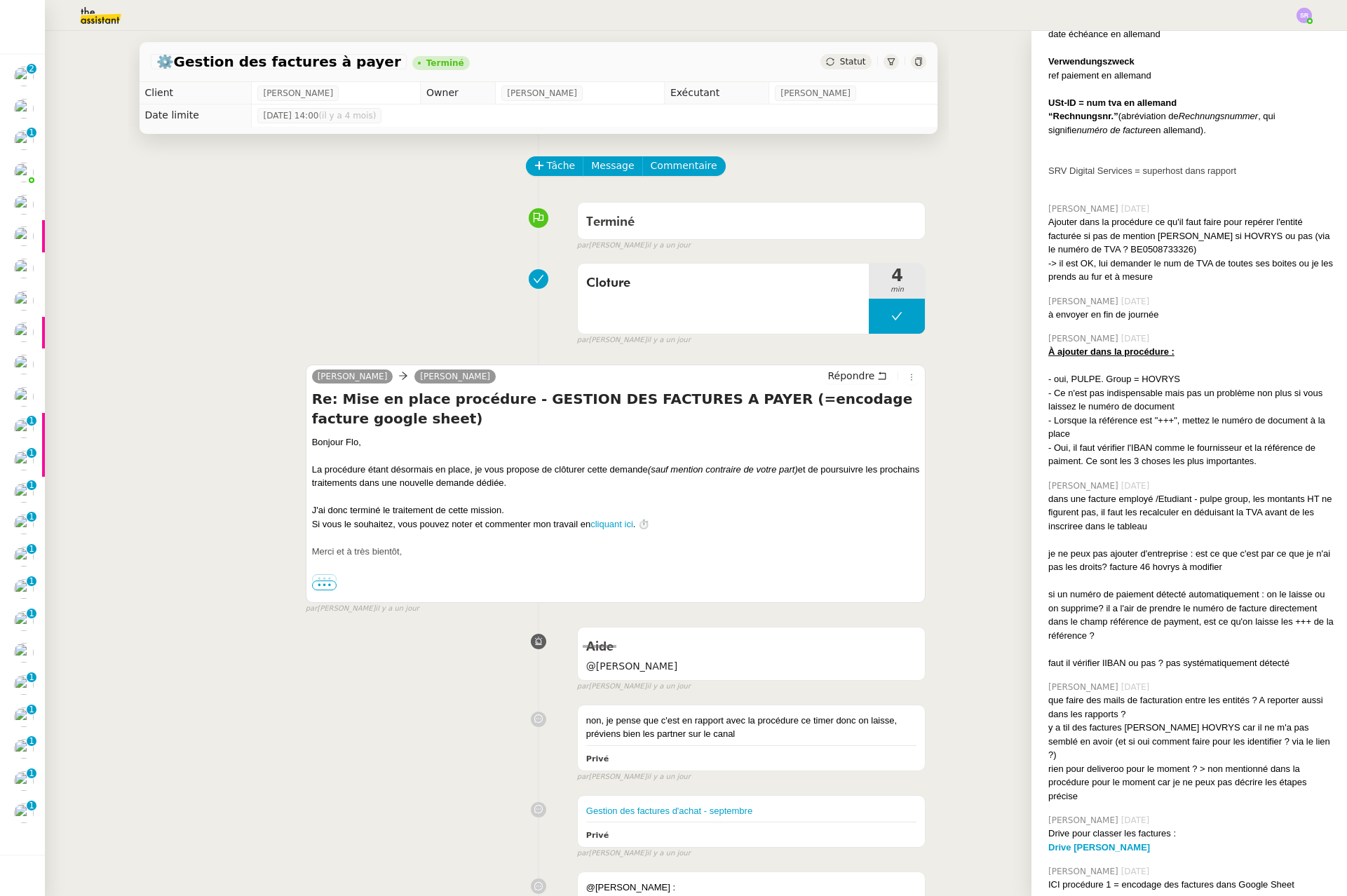
scroll to position [4709, 0]
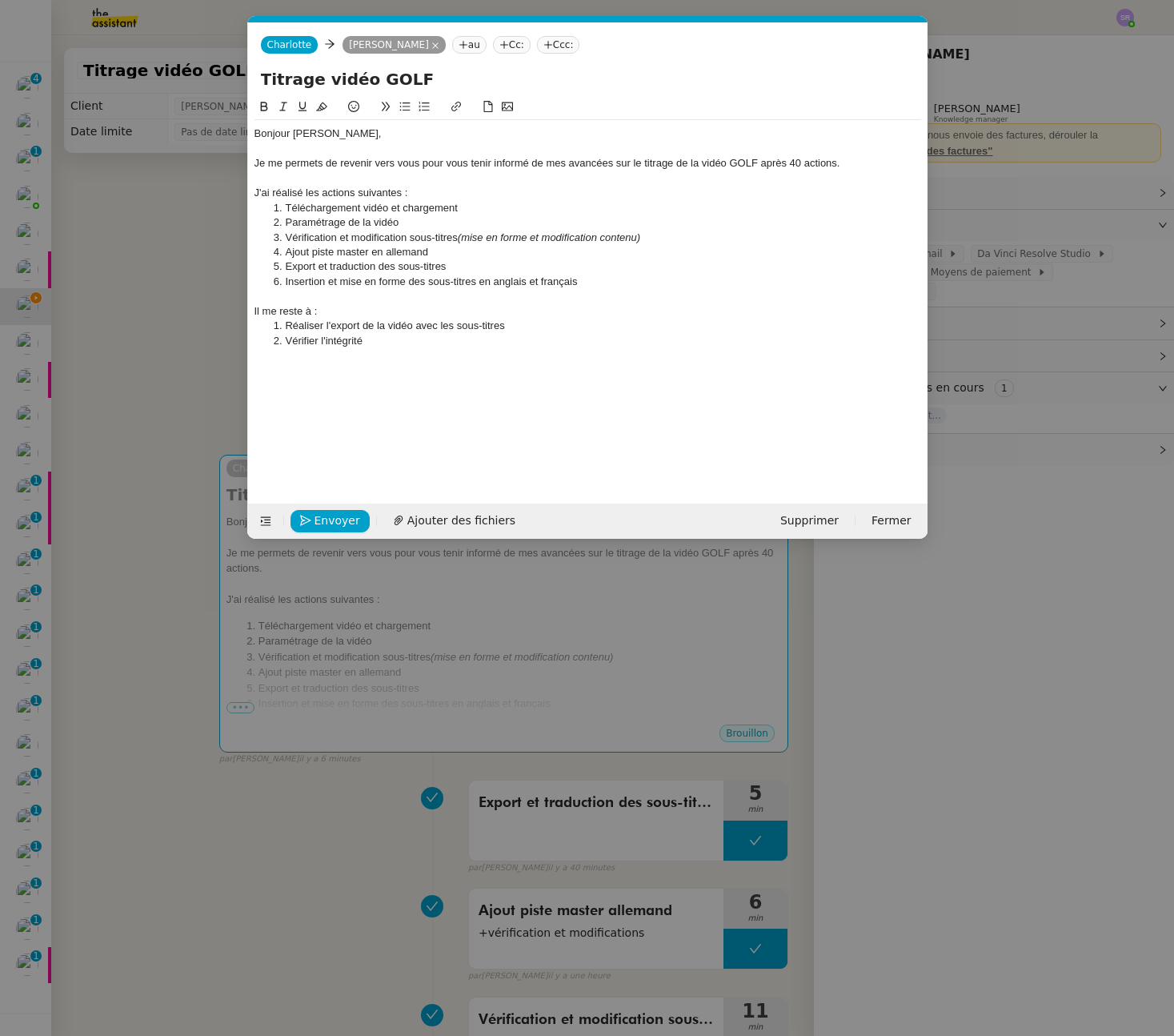
scroll to position [0, 33]
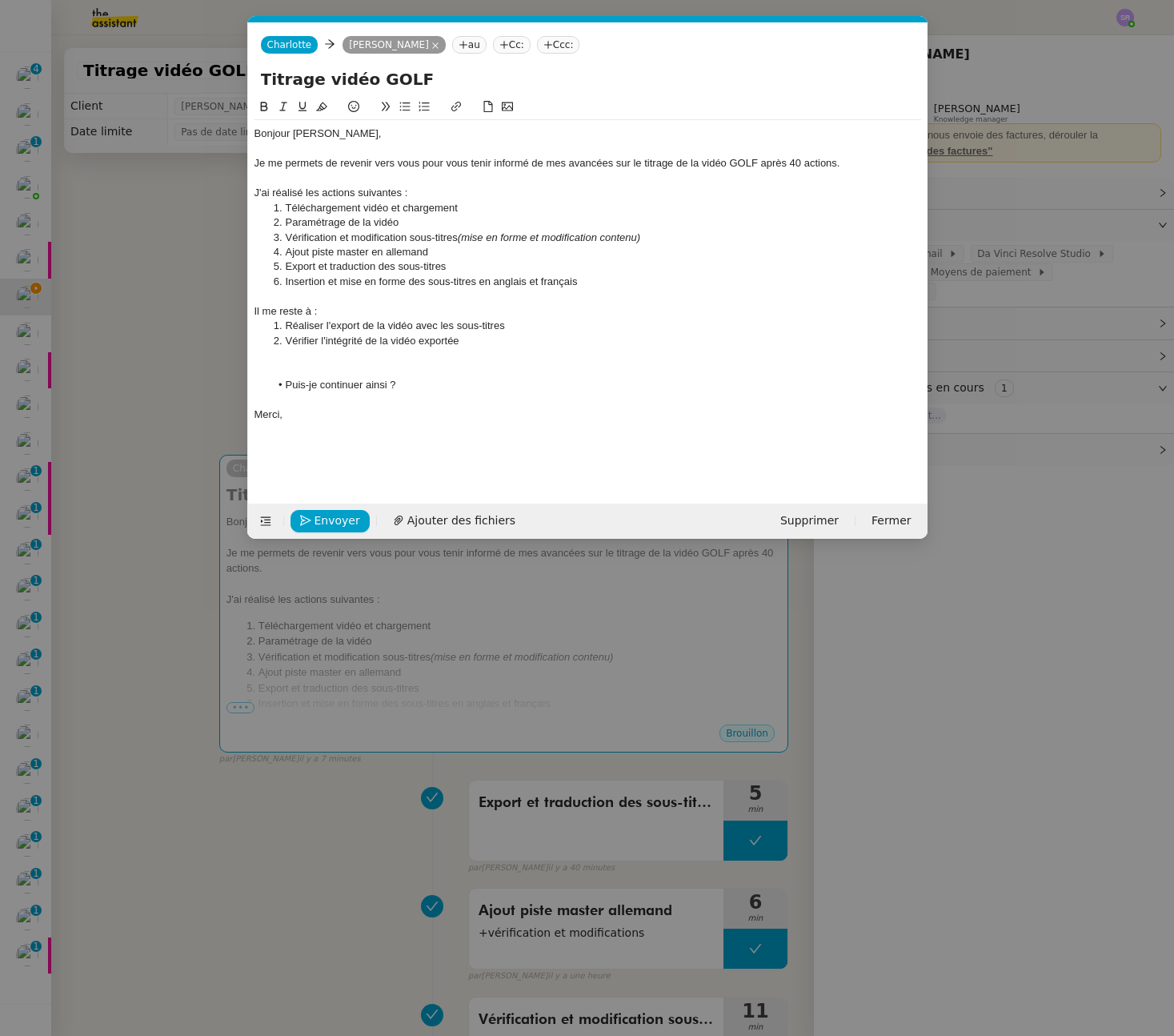
click at [275, 378] on li "Puis-je continuer ainsi ?" at bounding box center [596, 384] width 652 height 14
click at [344, 526] on span "Envoyer" at bounding box center [337, 521] width 46 height 18
click at [341, 523] on span "Confirmer l'envoi" at bounding box center [362, 521] width 96 height 18
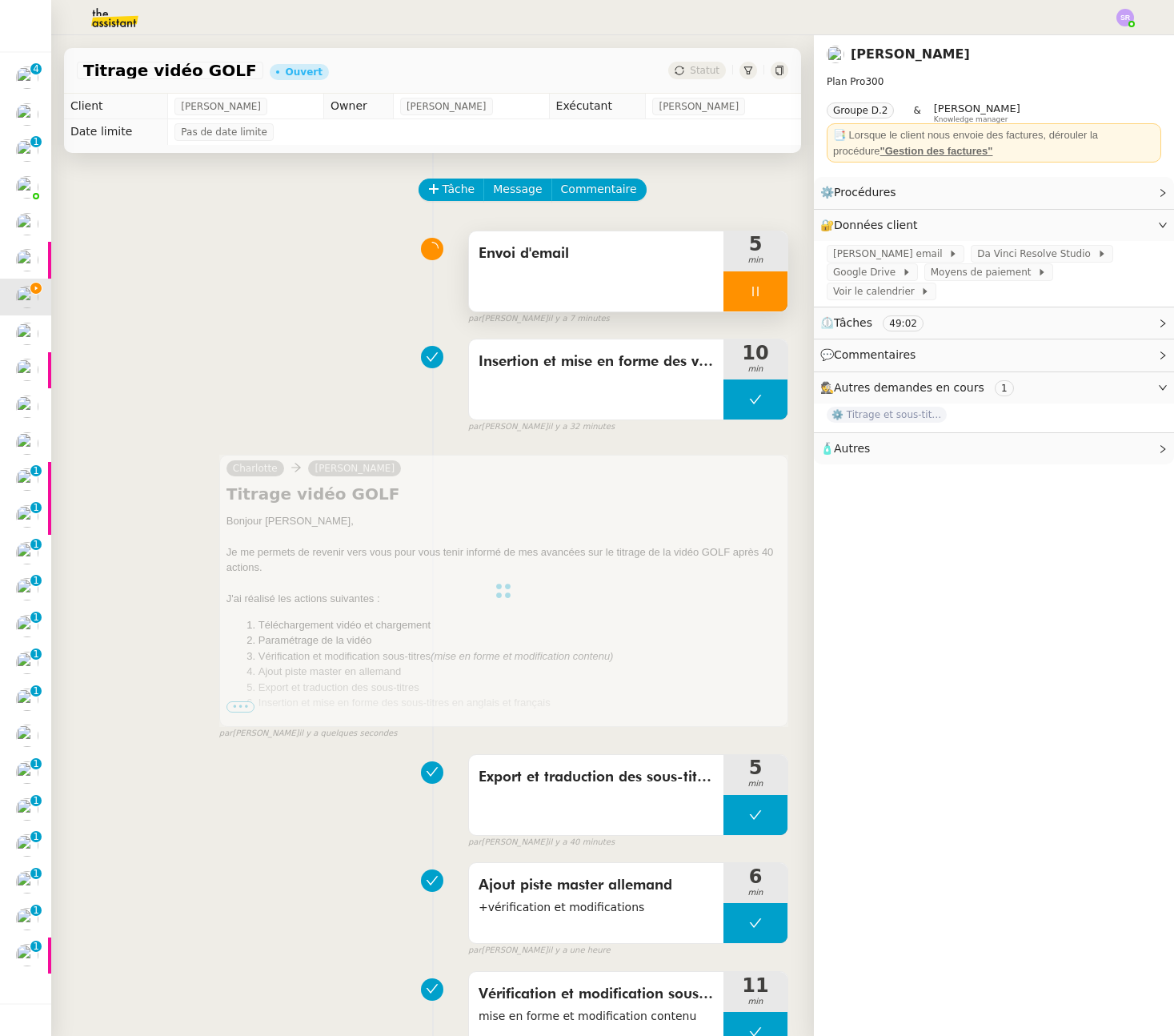
click at [724, 297] on div at bounding box center [755, 292] width 64 height 40
click at [766, 292] on icon at bounding box center [772, 291] width 12 height 9
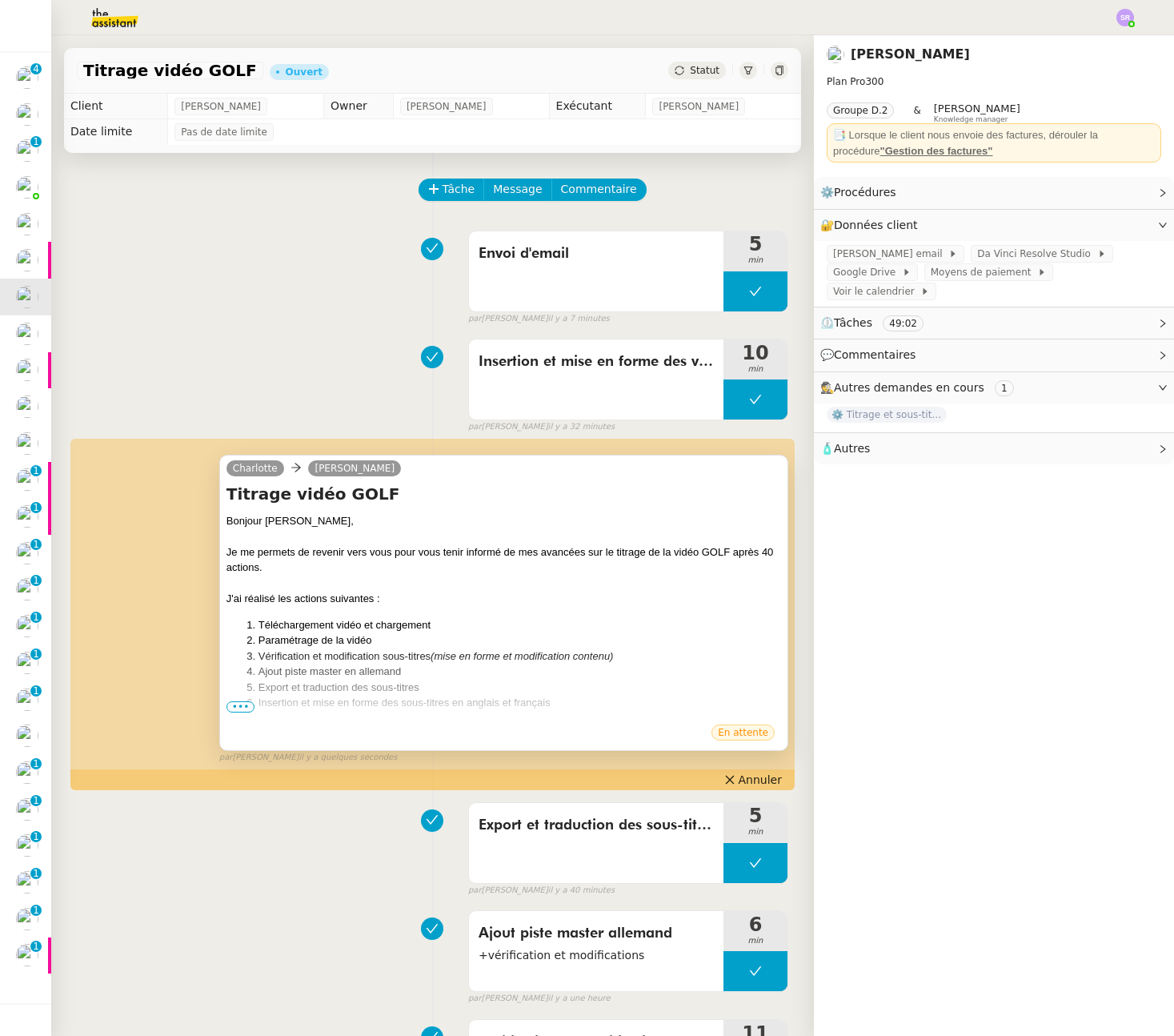
click at [236, 703] on span "•••" at bounding box center [241, 706] width 28 height 11
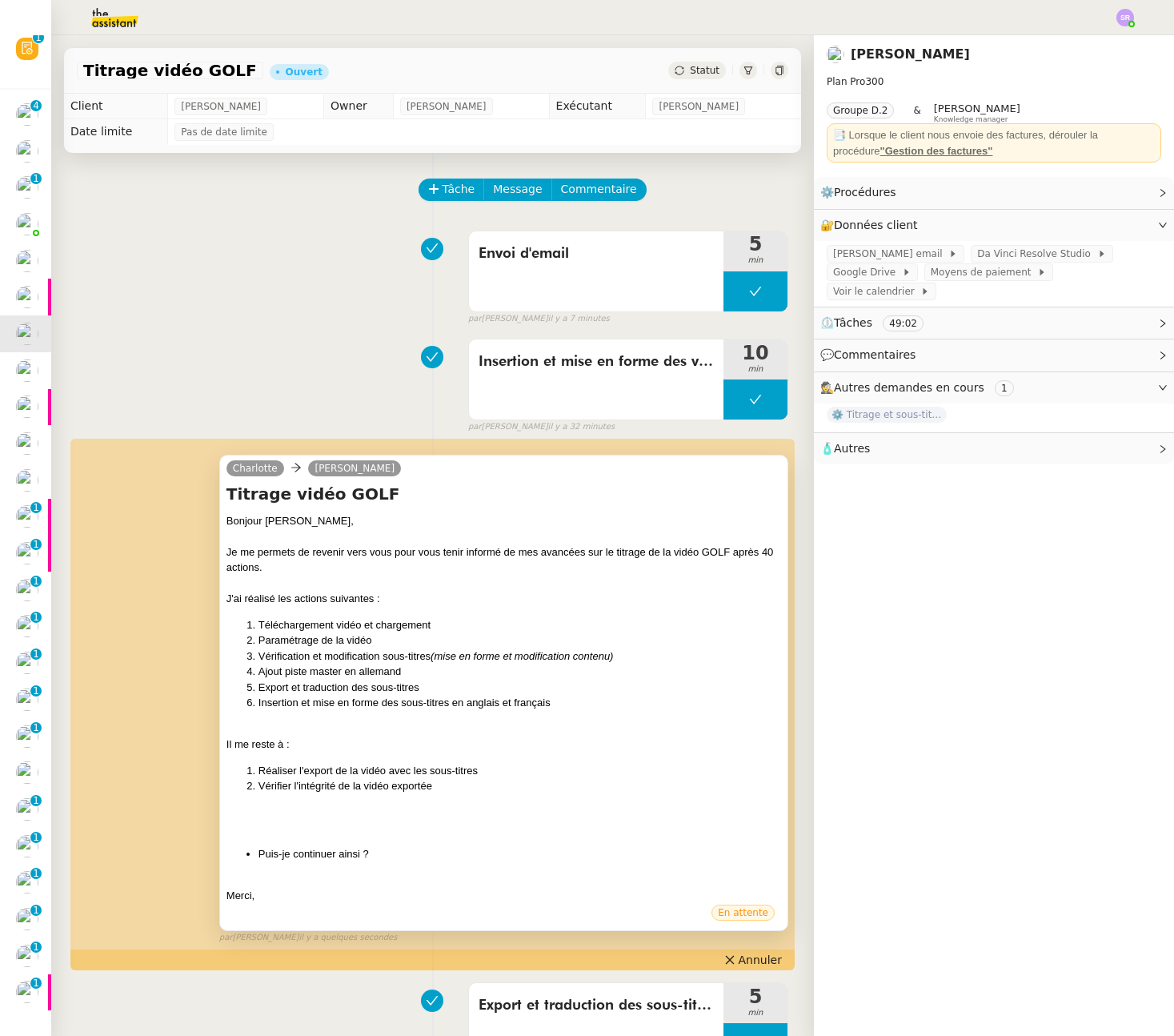
scroll to position [47, 0]
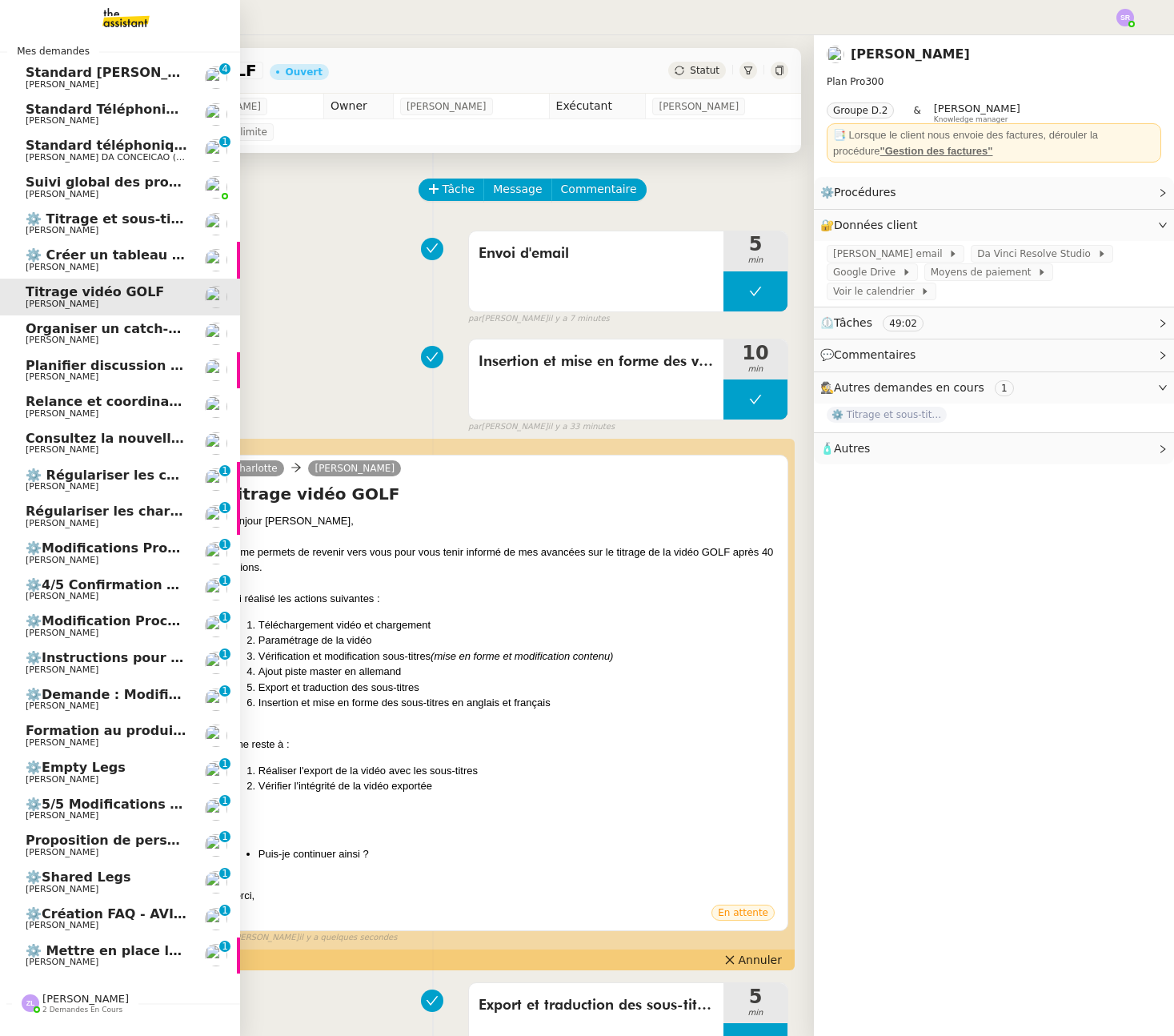
click at [125, 955] on span "⚙️ Mettre en place la procédure d'embauche" at bounding box center [186, 950] width 322 height 15
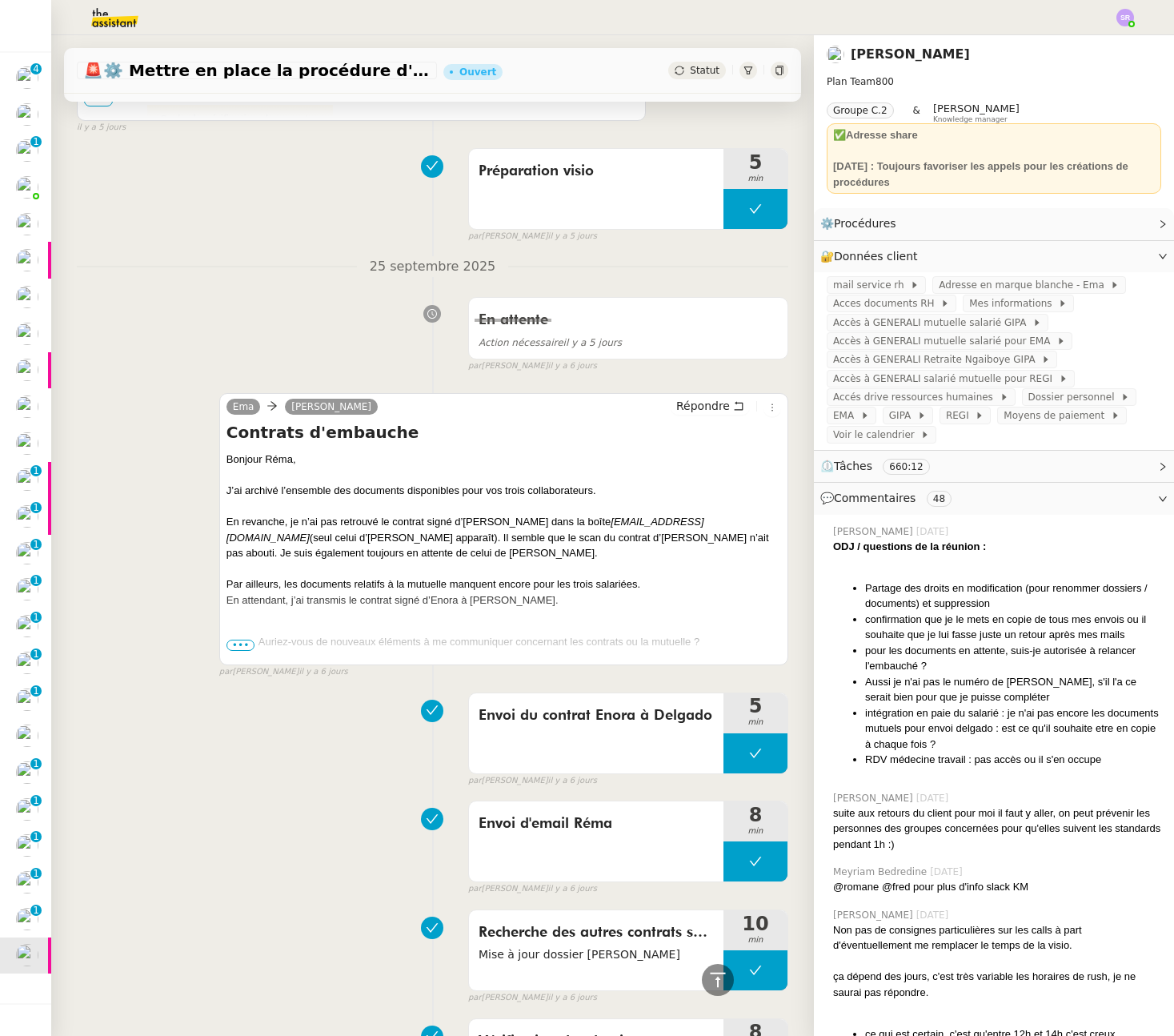
scroll to position [1798, 0]
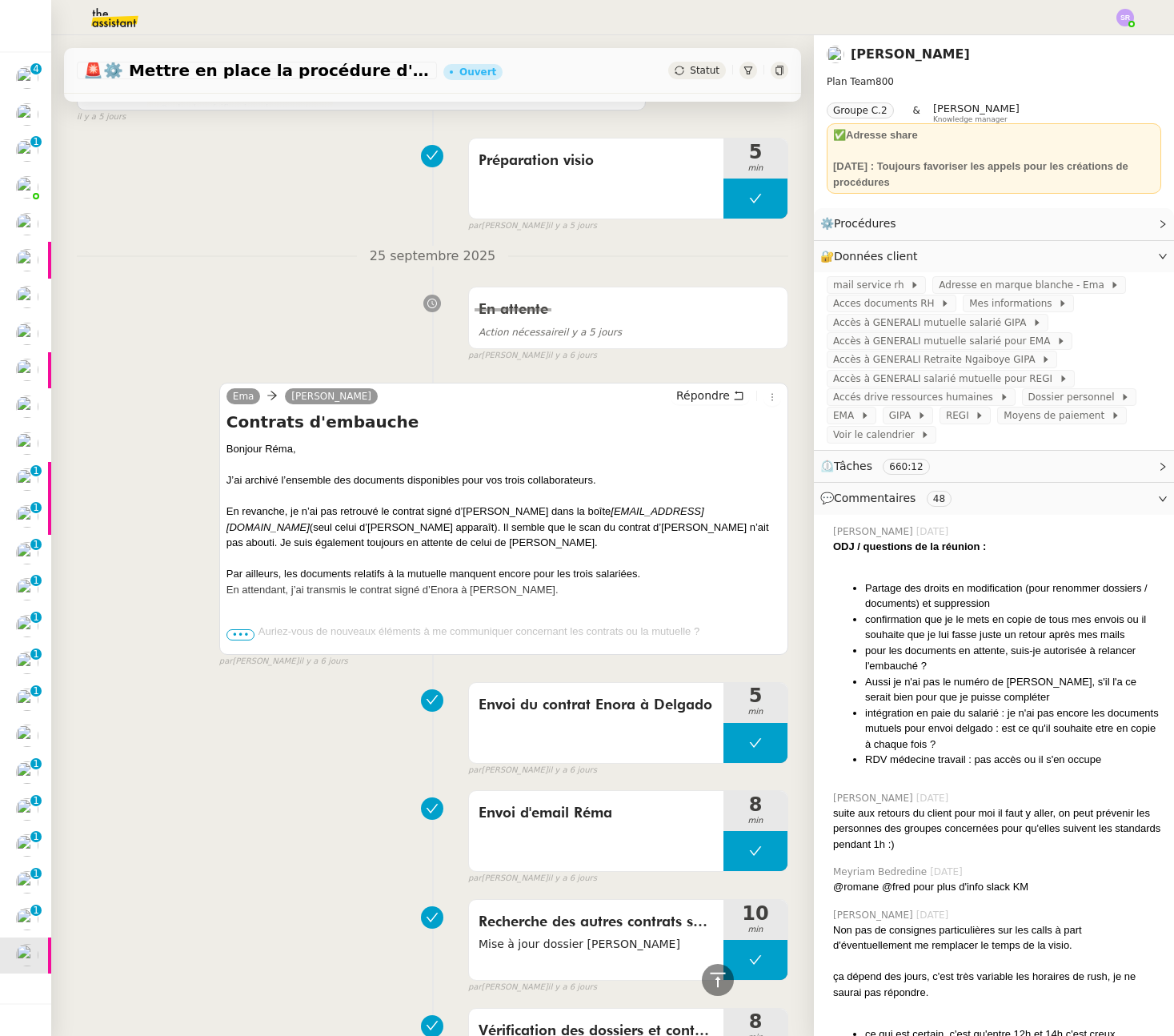
click at [234, 638] on span "•••" at bounding box center [241, 634] width 28 height 11
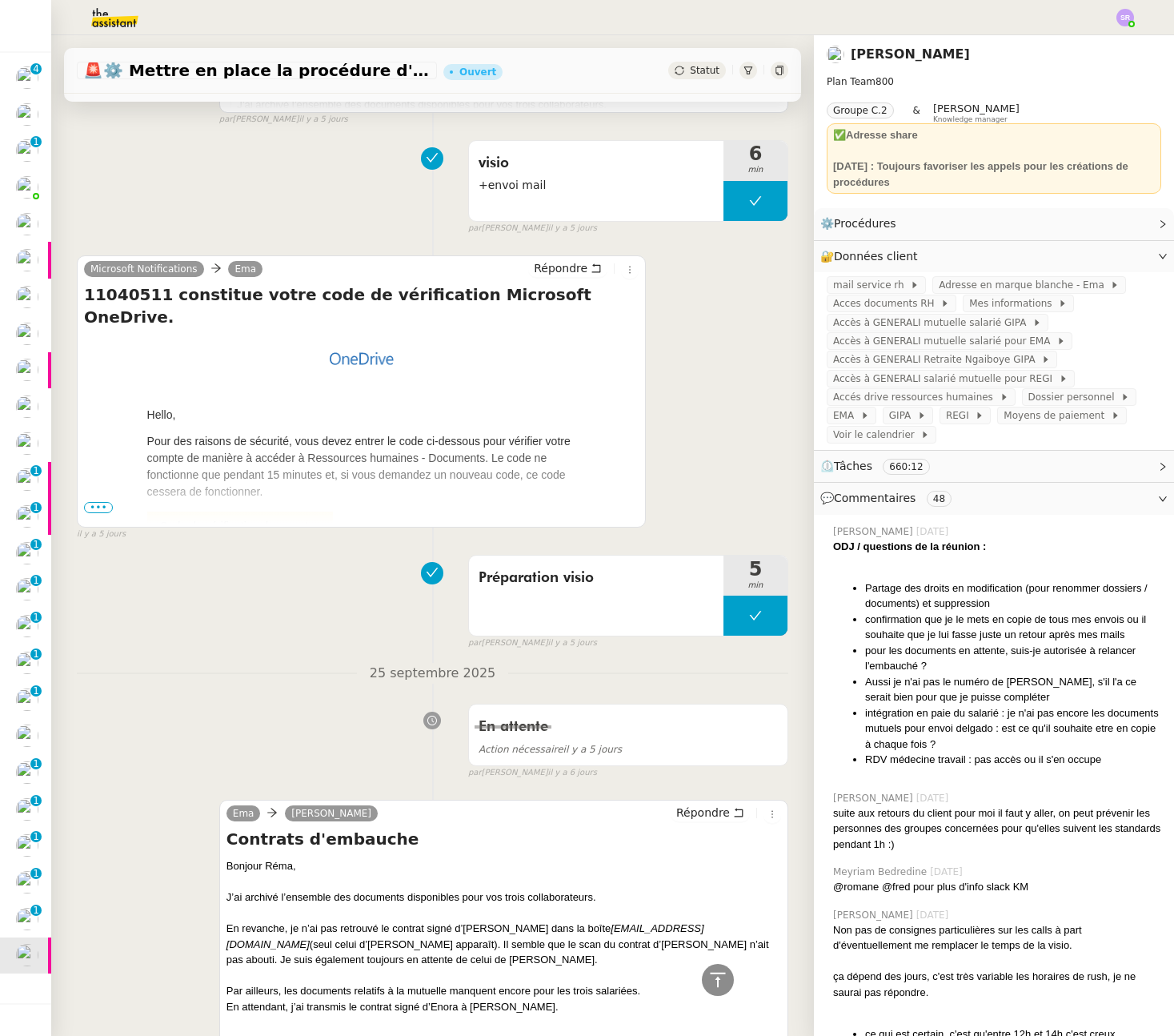
scroll to position [1803, 0]
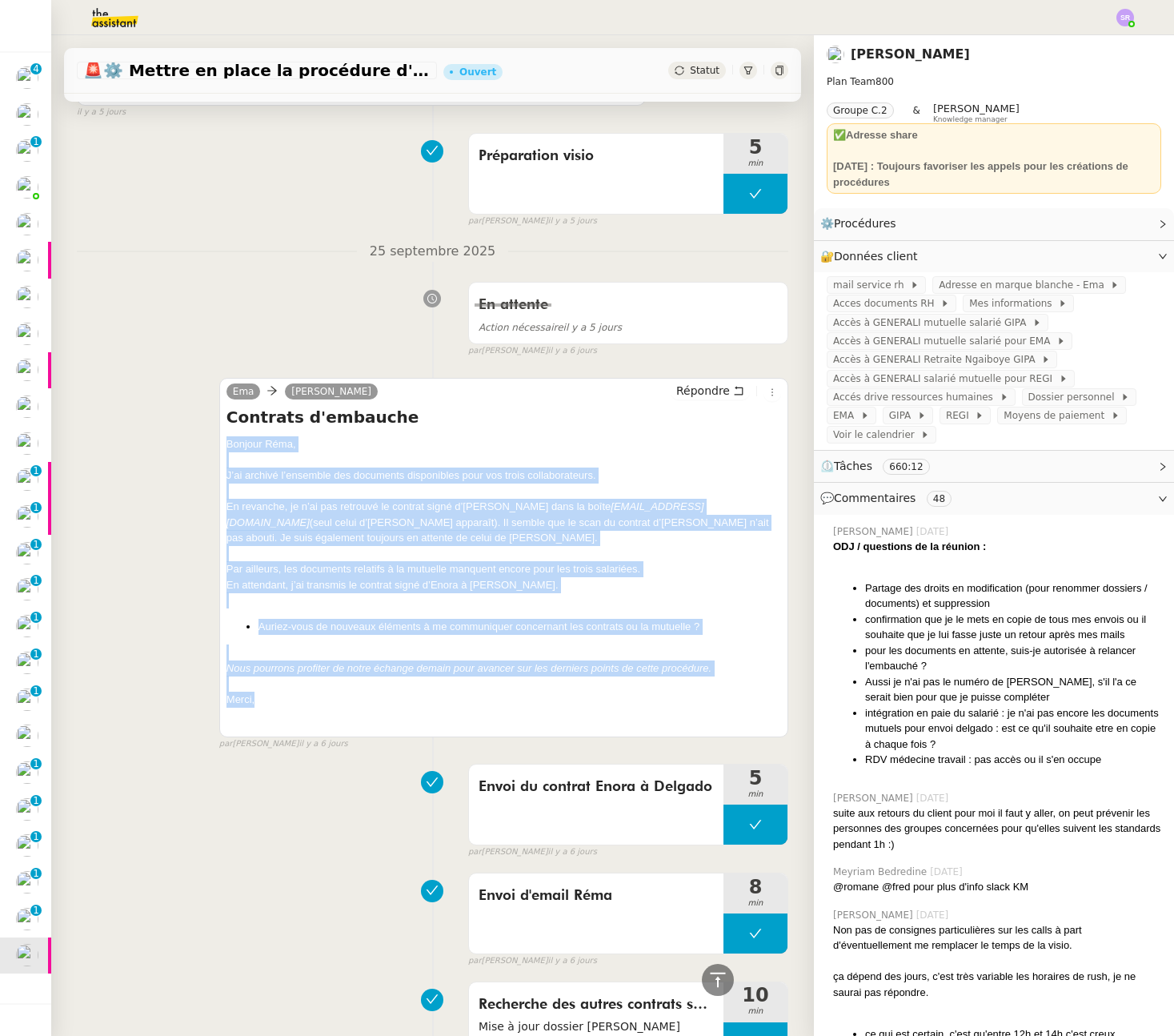
drag, startPoint x: 223, startPoint y: 444, endPoint x: 317, endPoint y: 700, distance: 272.7
click at [317, 700] on div "Bonjour Réma, J’ai archivé l’ensemble des documents disponibles pour vos trois …" at bounding box center [504, 579] width 555 height 287
copy div "Bonjour Réma, J’ai archivé l’ensemble des documents disponibles pour vos trois …"
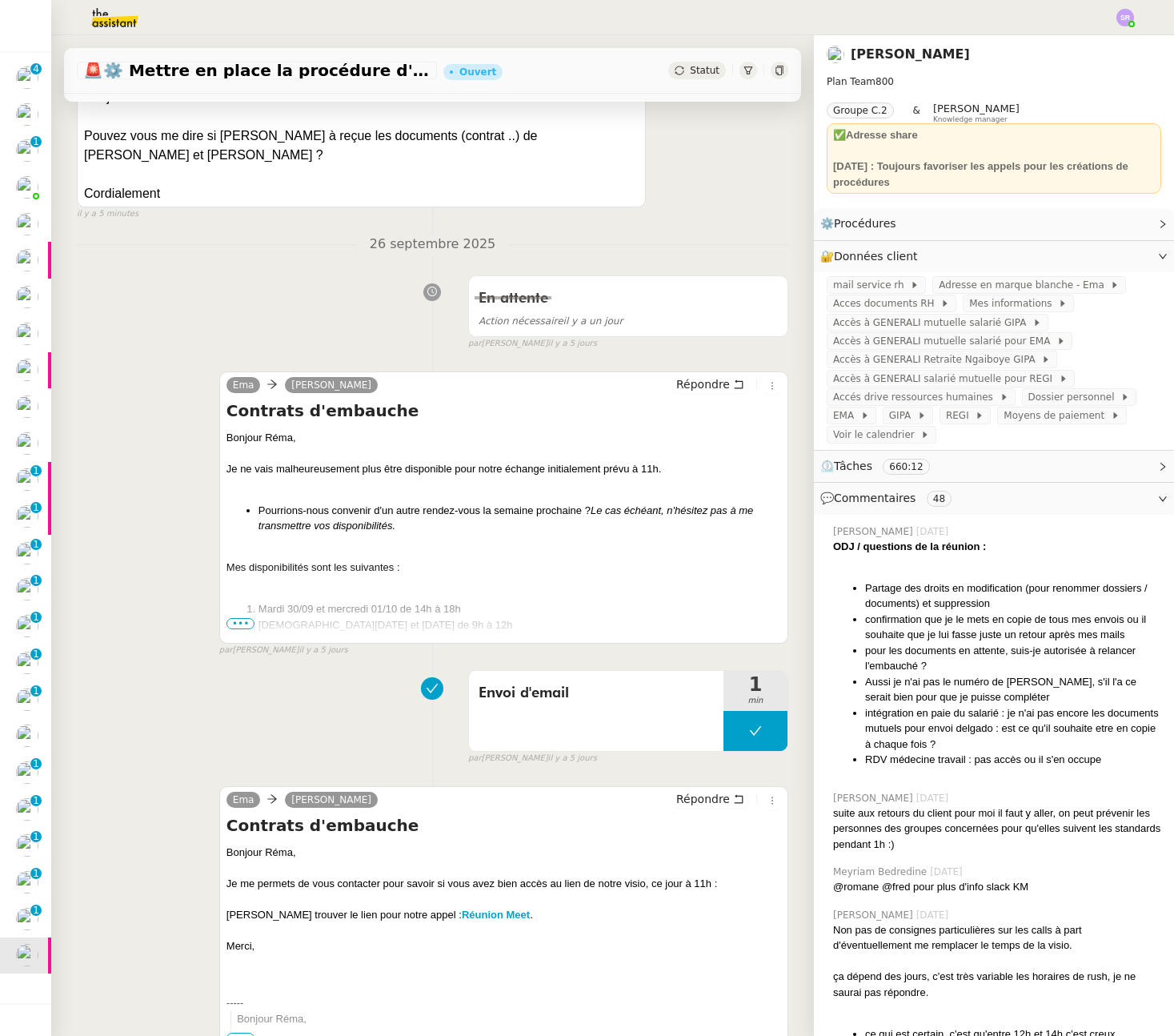
scroll to position [0, 0]
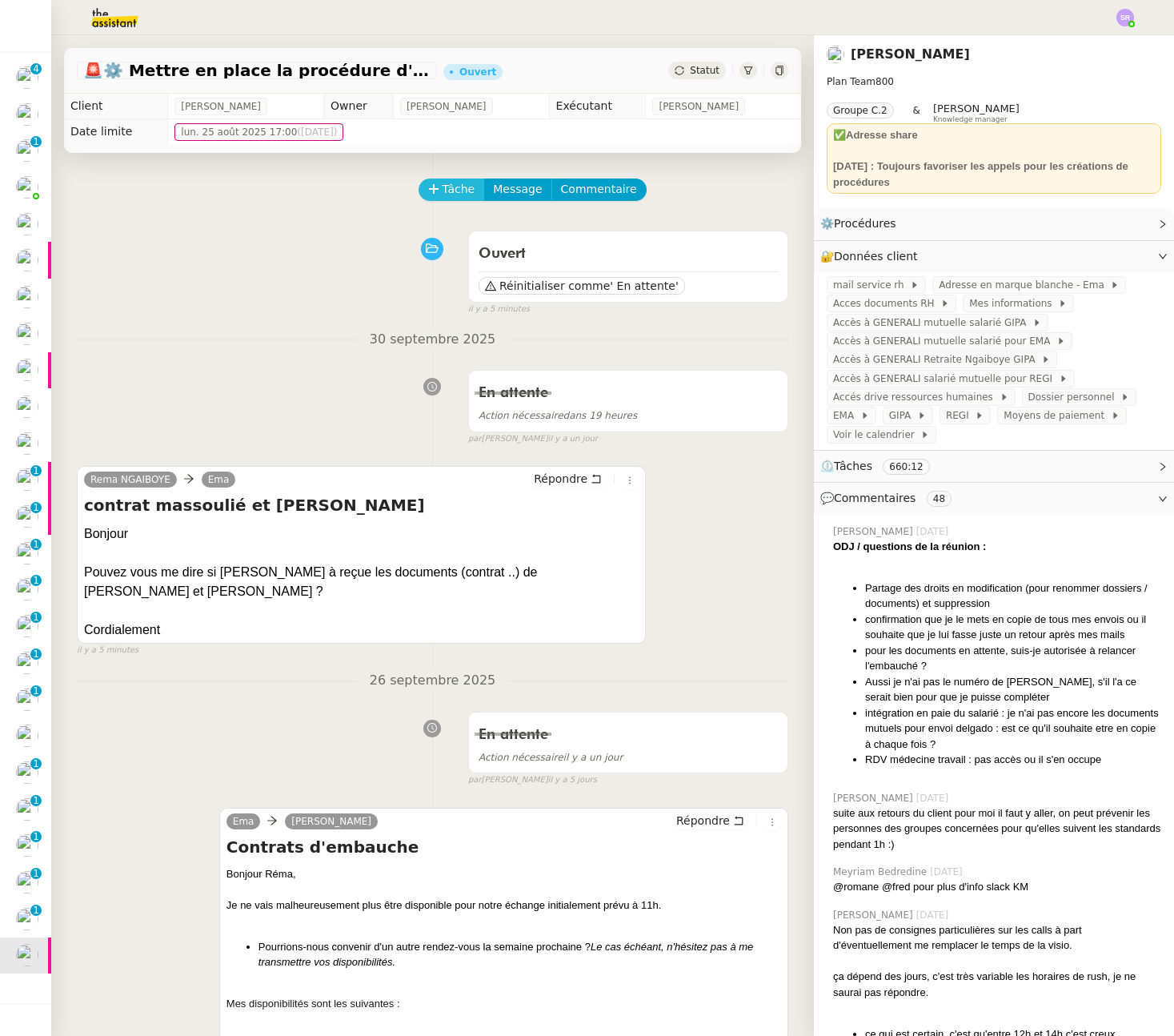
click at [448, 195] on span "Tâche" at bounding box center [459, 190] width 33 height 18
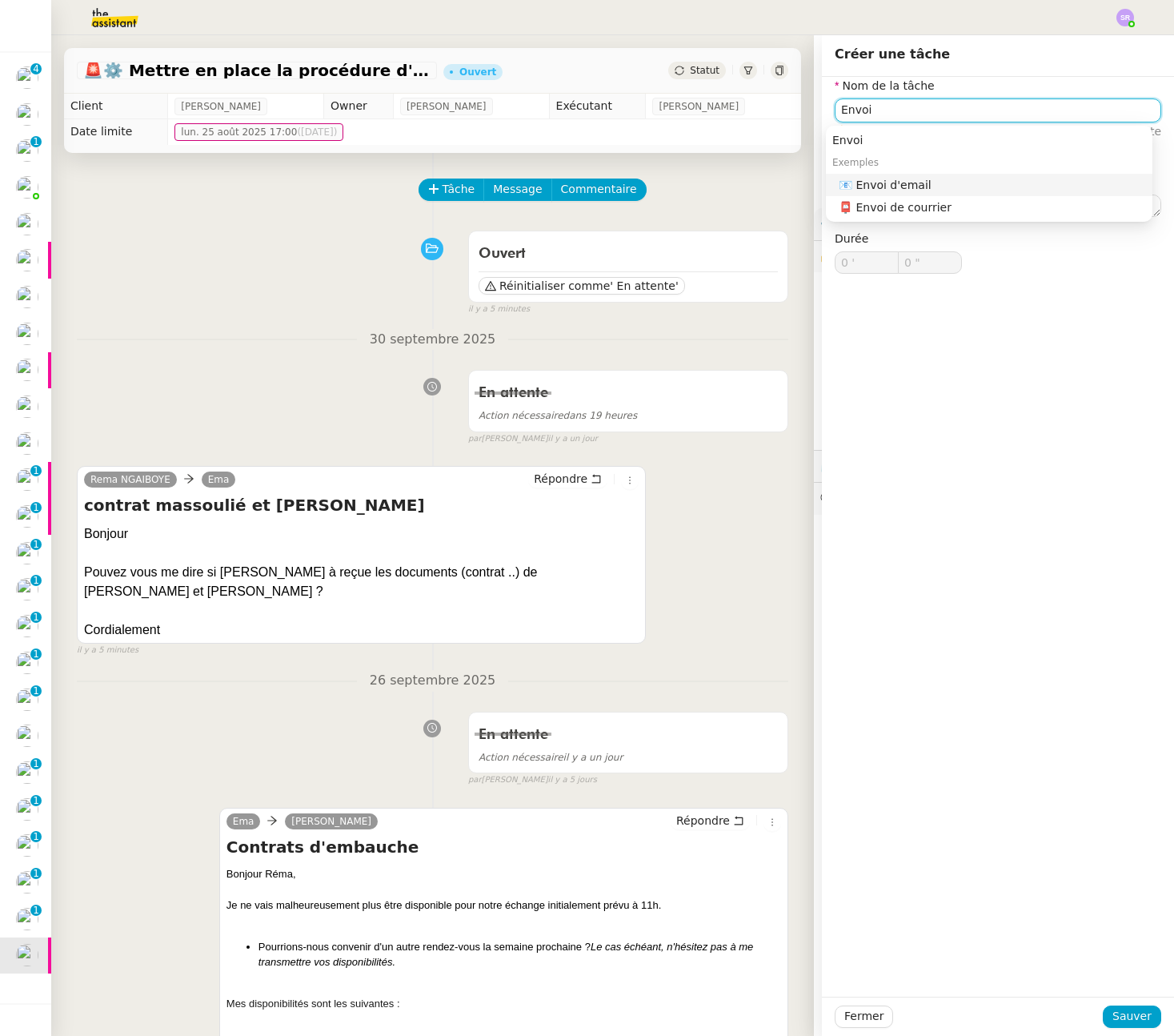
click at [846, 191] on nz-auto-option "📧 Envoi d'email" at bounding box center [989, 185] width 327 height 23
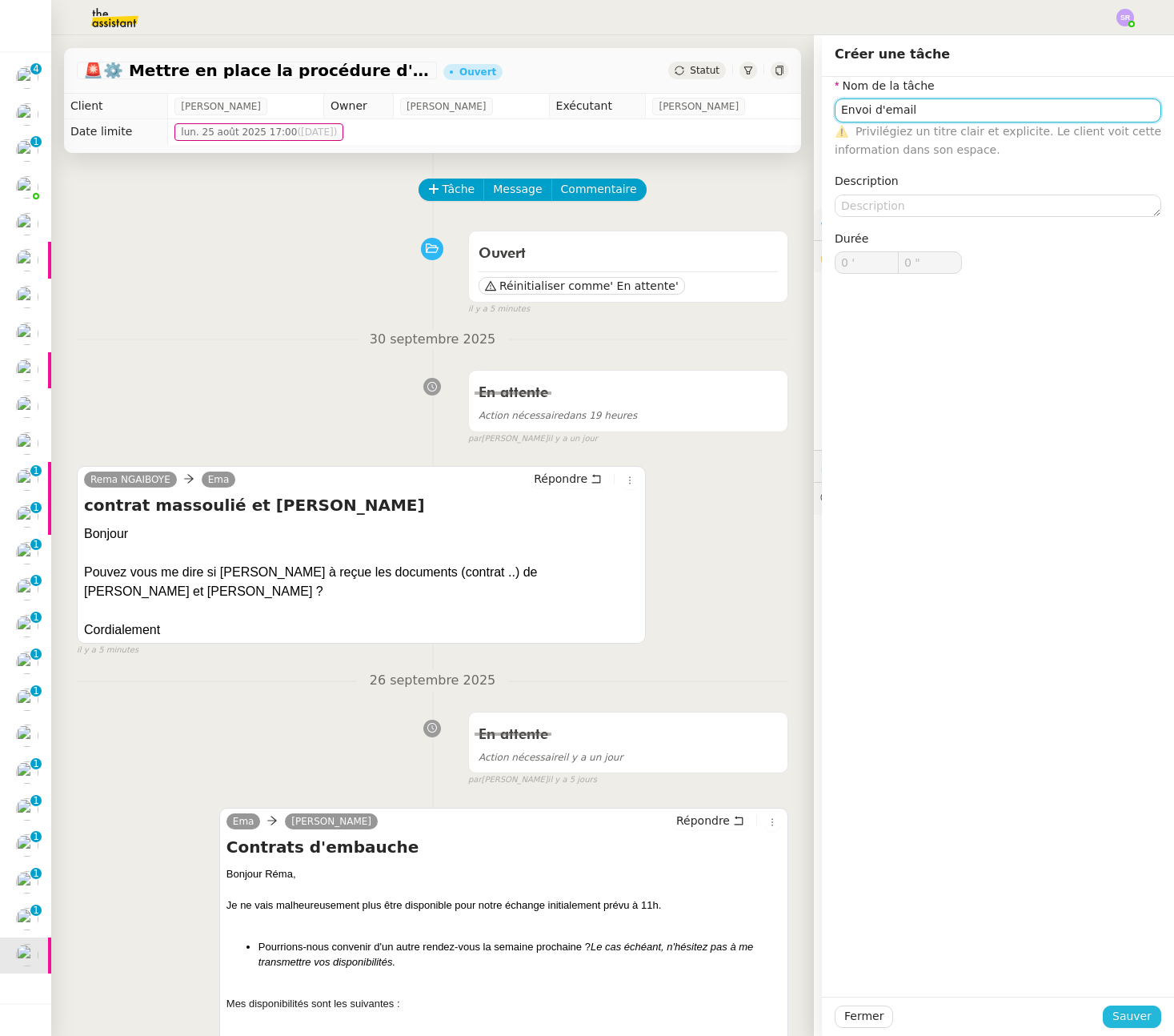
type input "Envoi d'email"
click at [1122, 1017] on span "Sauver" at bounding box center [1132, 1016] width 39 height 18
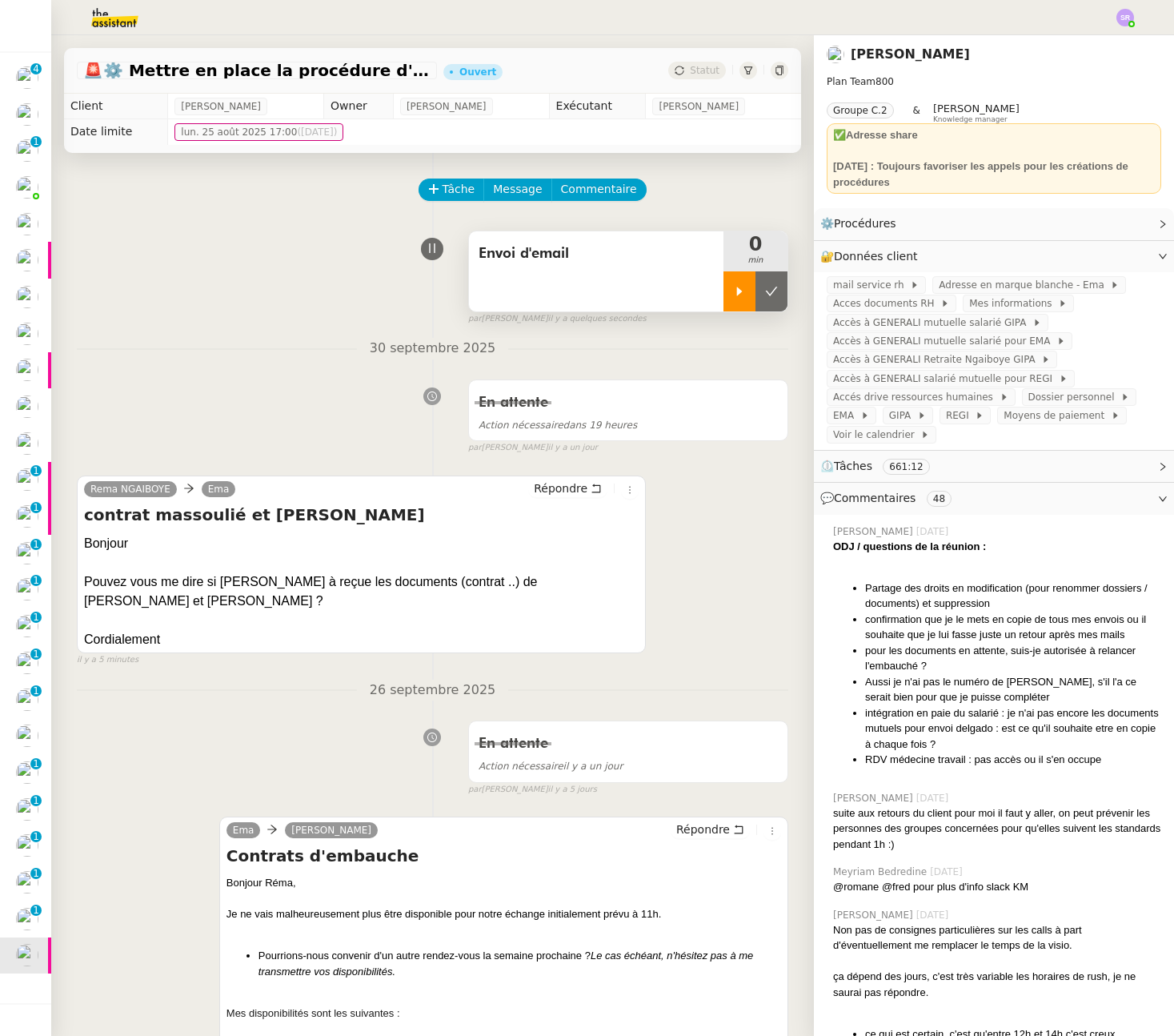
click at [737, 291] on icon at bounding box center [739, 291] width 6 height 9
click at [569, 484] on span "Répondre" at bounding box center [561, 488] width 53 height 16
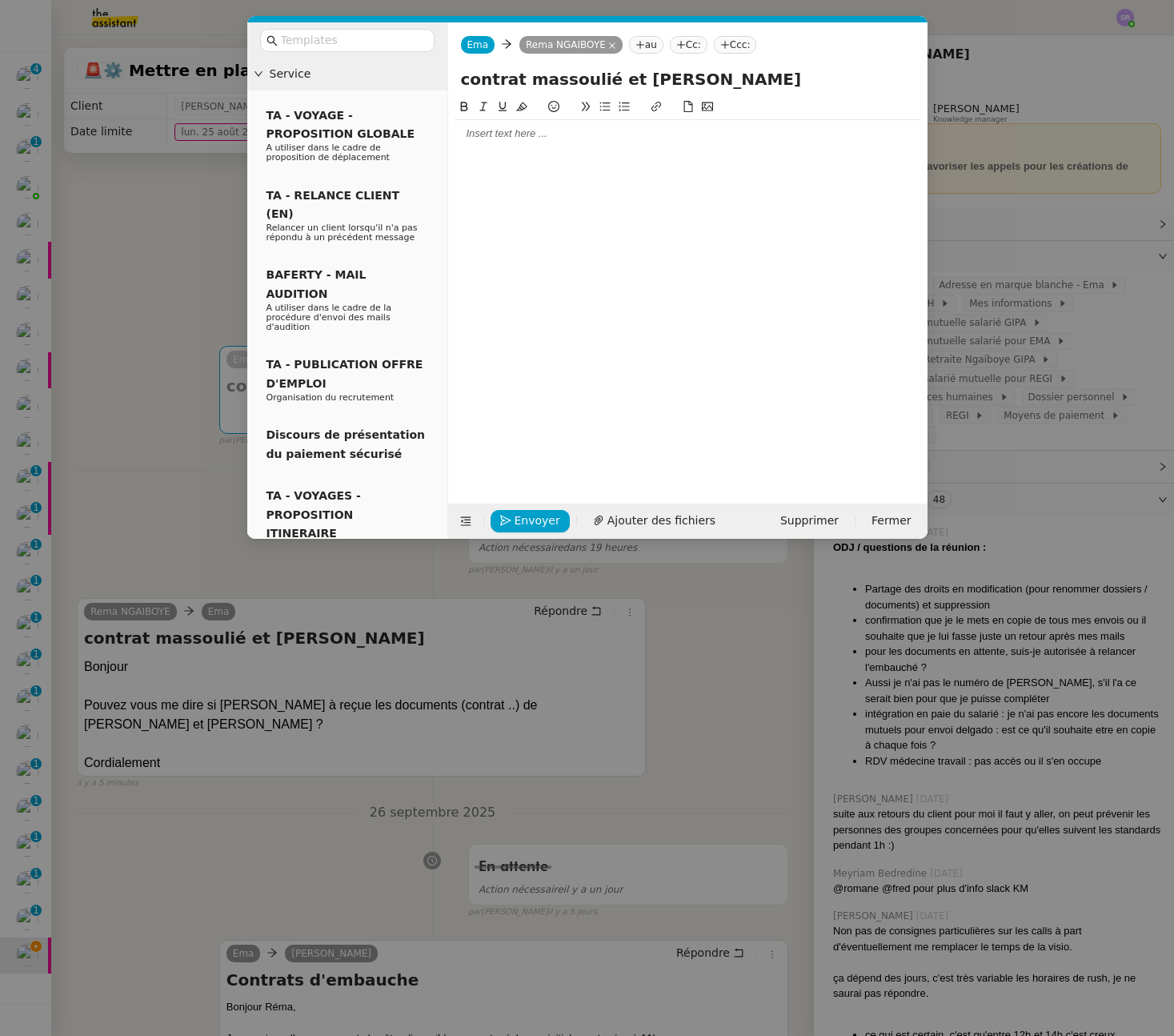
click at [575, 143] on div at bounding box center [688, 134] width 466 height 28
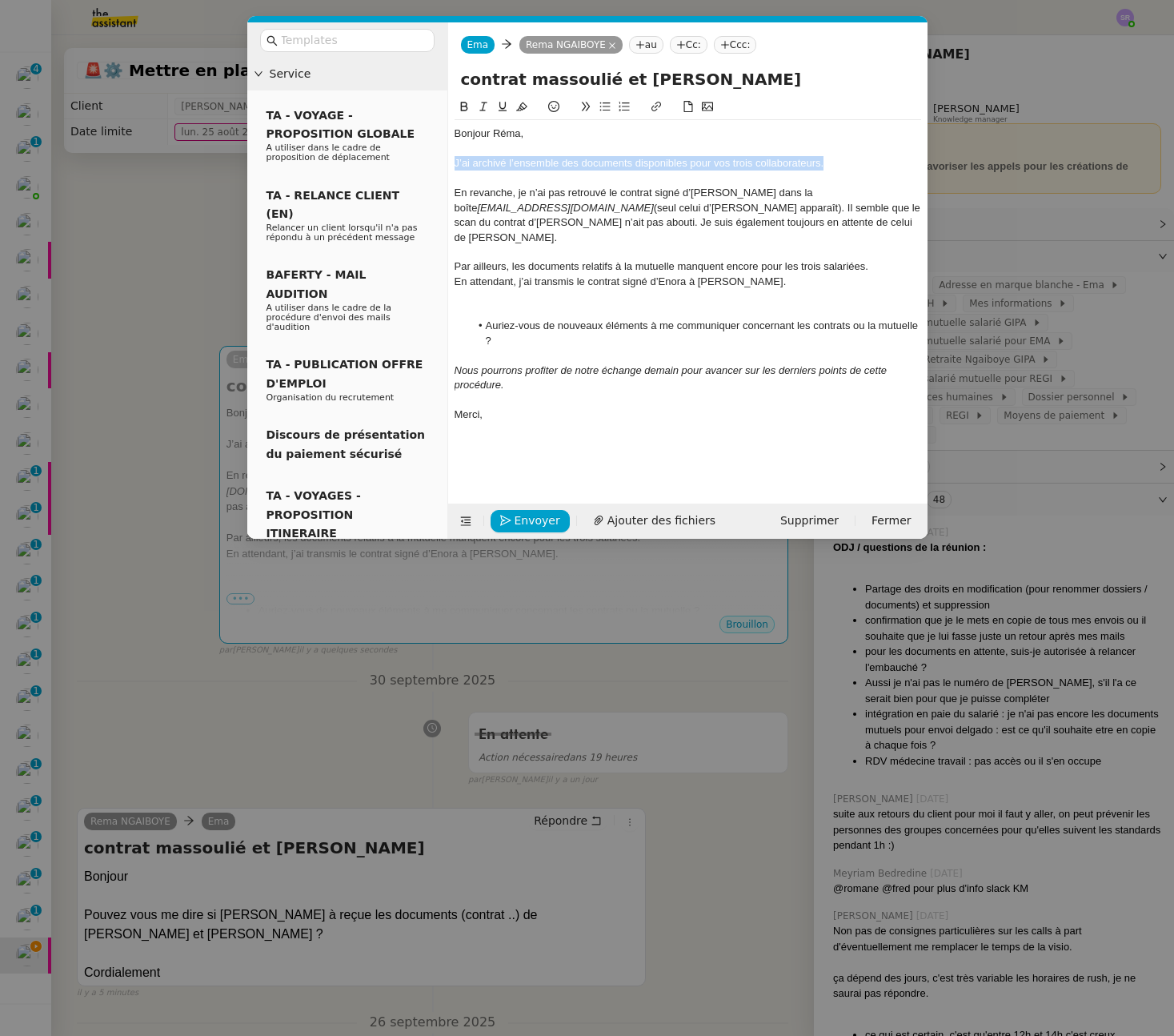
drag, startPoint x: 455, startPoint y: 164, endPoint x: 868, endPoint y: 161, distance: 413.0
click at [868, 161] on div "J’ai archivé l’ensemble des documents disponibles pour vos trois collaborateurs." at bounding box center [688, 163] width 466 height 14
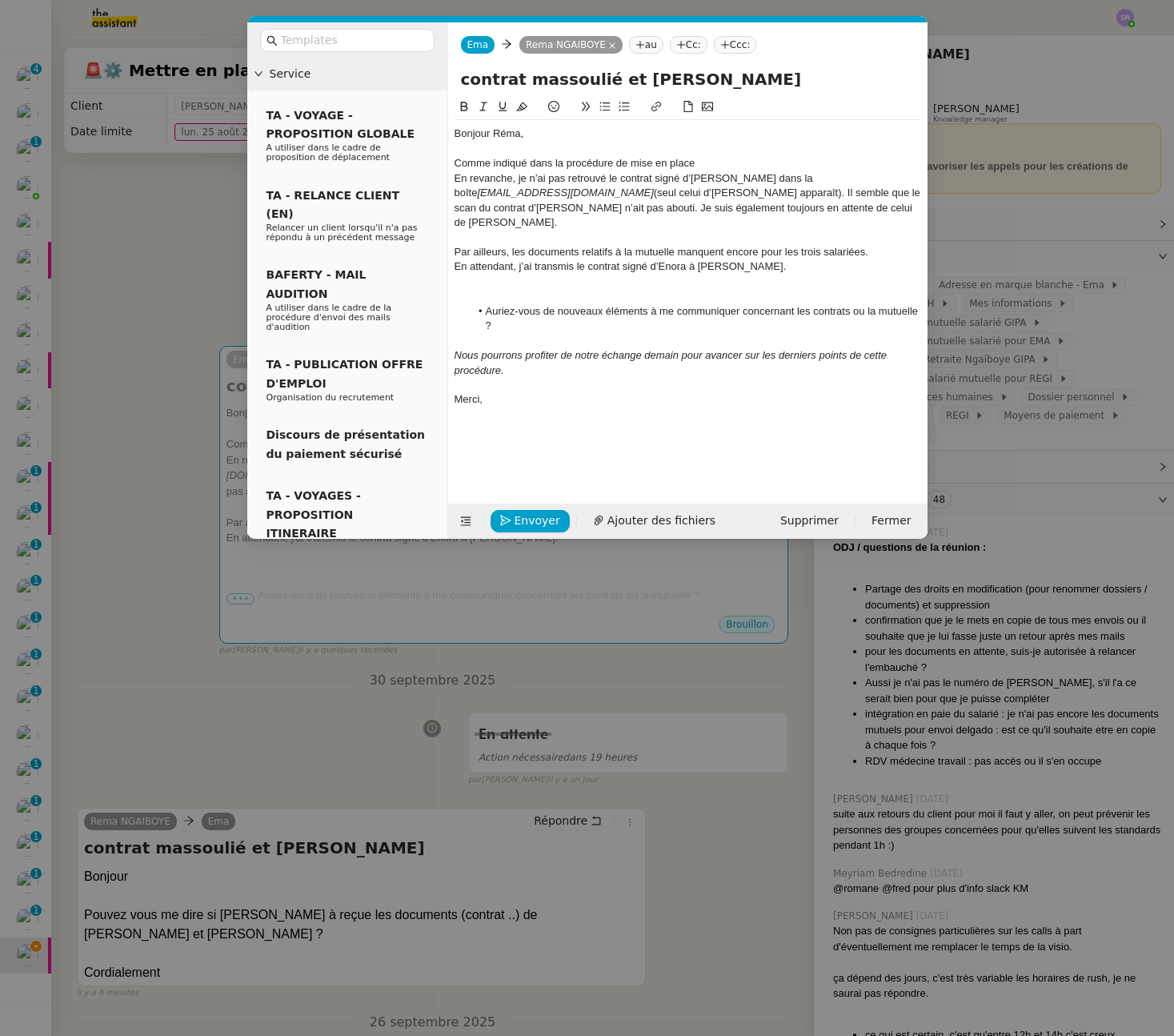
click at [170, 235] on nz-modal-container "Service TA - VOYAGE - PROPOSITION GLOBALE A utiliser dans le cadre de propositi…" at bounding box center [587, 518] width 1174 height 1036
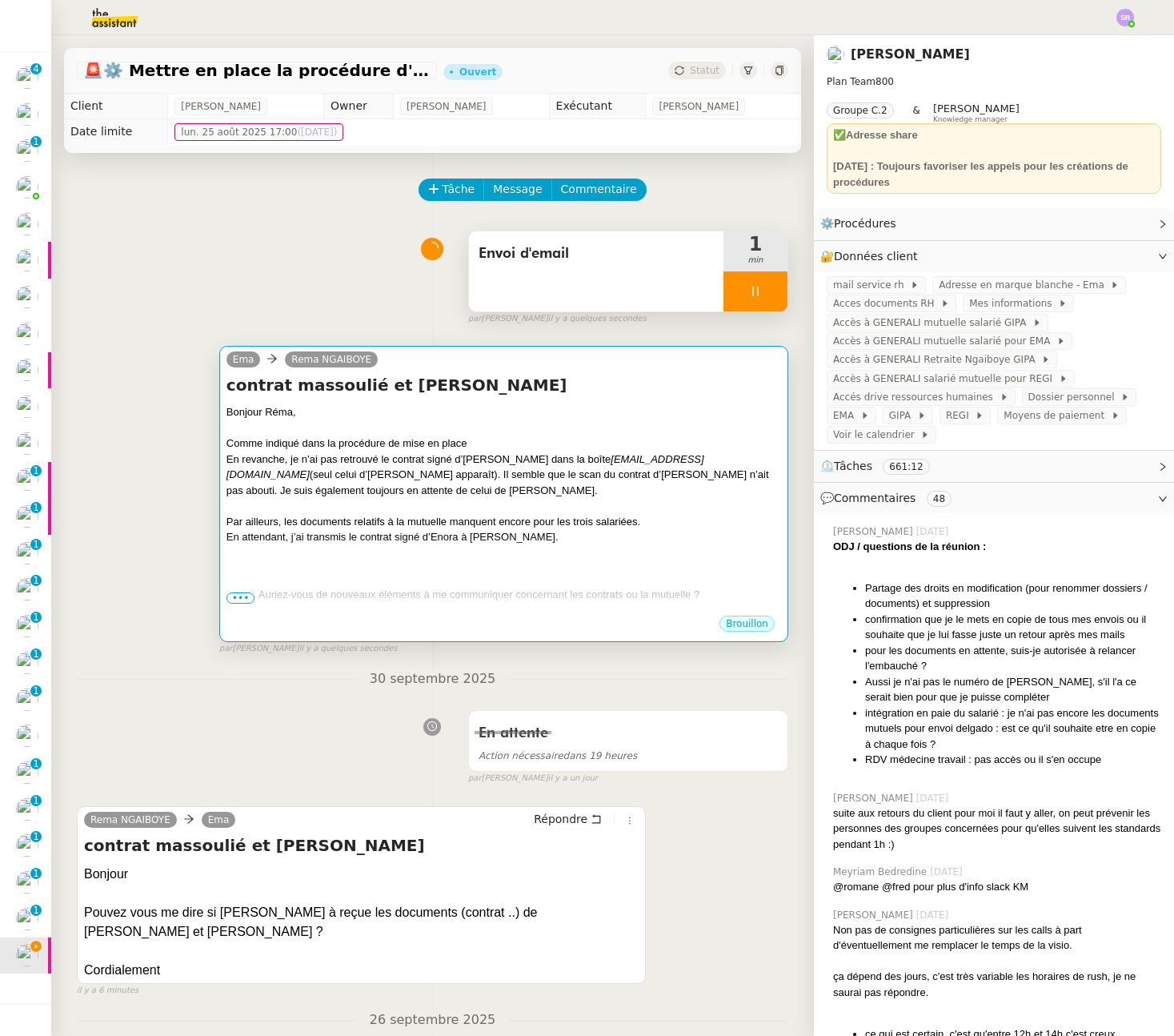
click at [404, 418] on div "Bonjour Réma," at bounding box center [504, 412] width 555 height 16
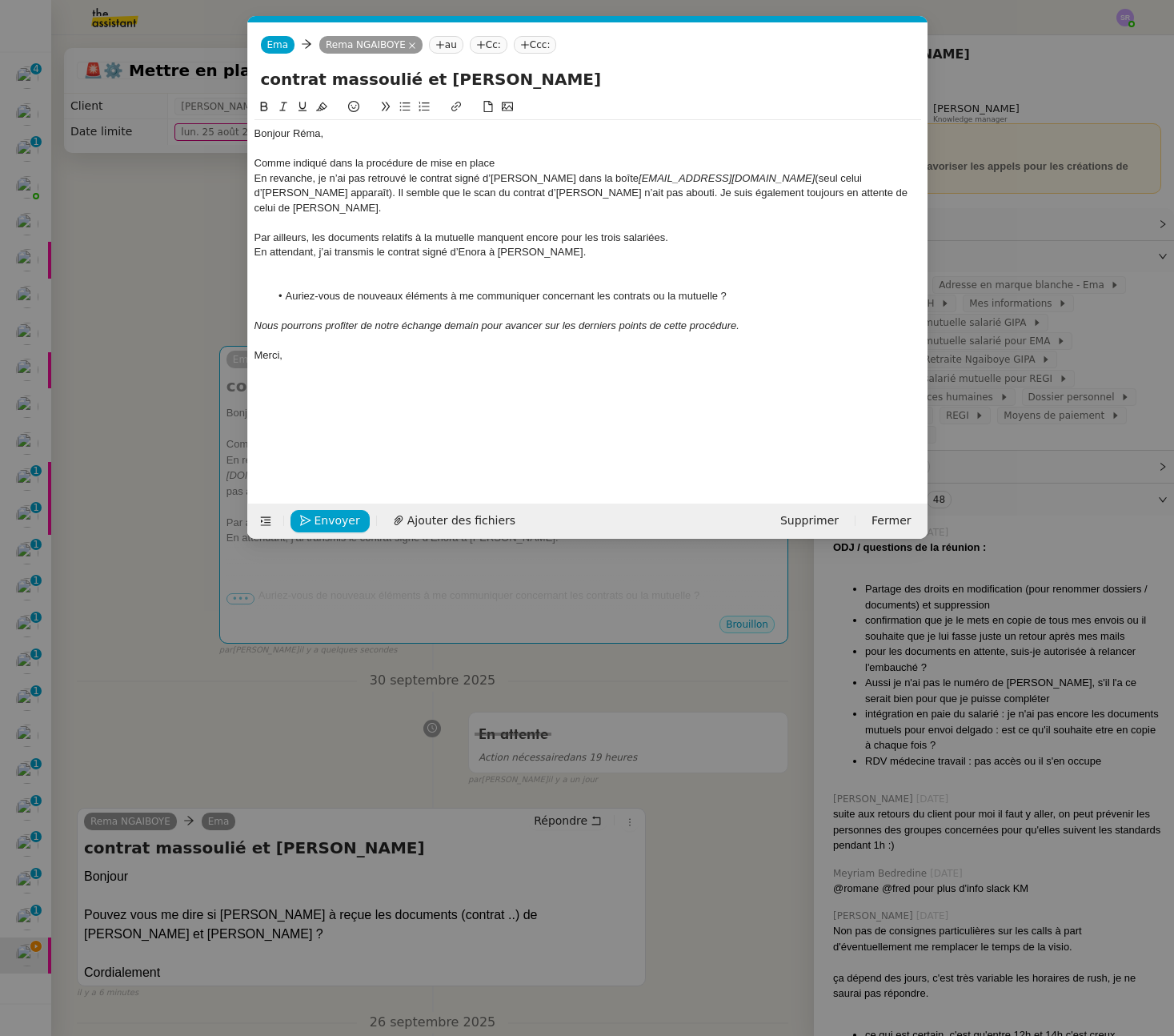
scroll to position [0, 33]
click at [131, 358] on nz-modal-container "Service TA - VOYAGE - PROPOSITION GLOBALE A utiliser dans le cadre de propositi…" at bounding box center [587, 518] width 1174 height 1036
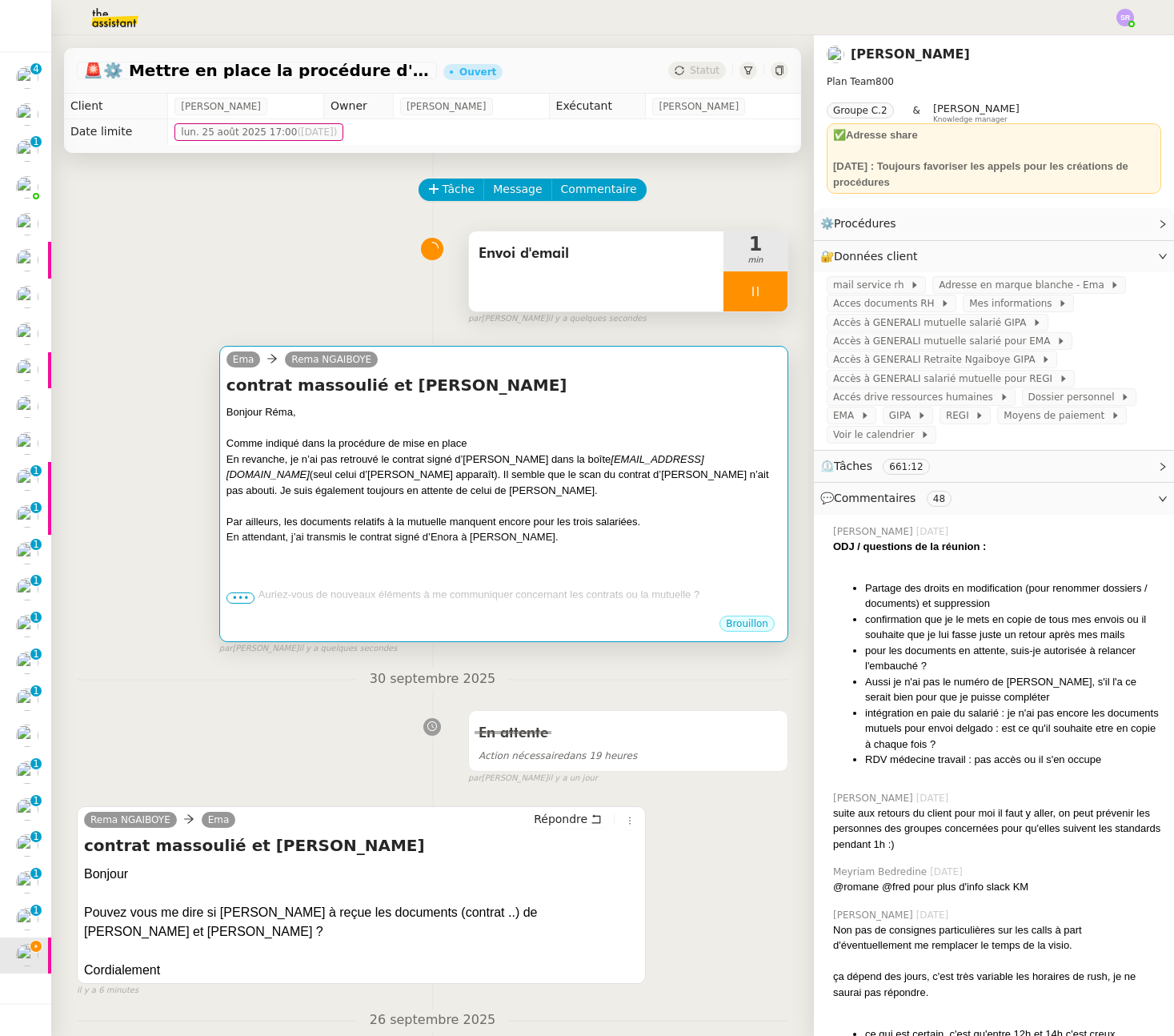
click at [435, 475] on div "En revanche, je n’ai pas retrouvé le contrat signé d’Amélie MASSOULIE dans la b…" at bounding box center [504, 475] width 555 height 48
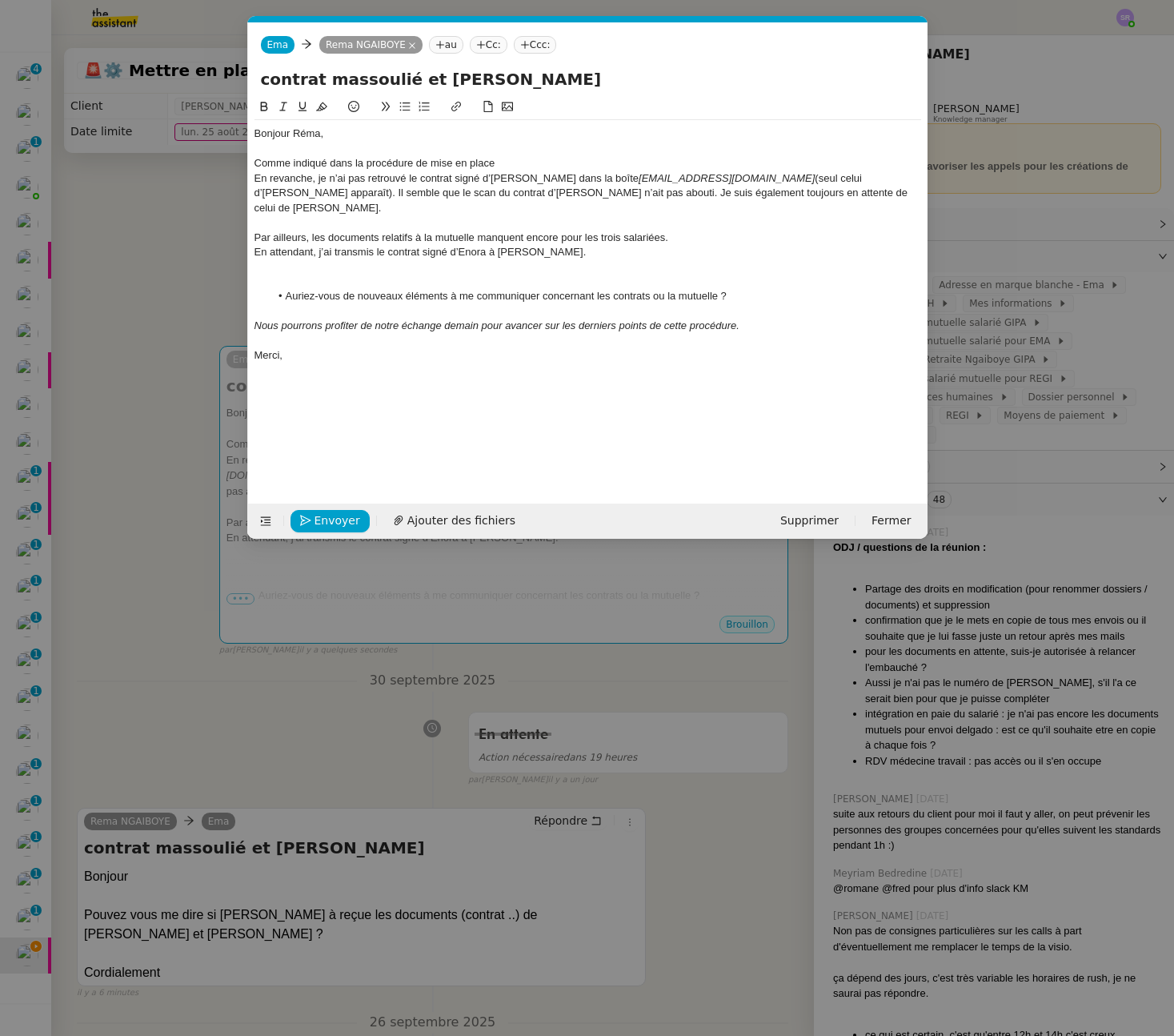
click at [578, 160] on div "Comme indiqué dans la procédure de mise en place" at bounding box center [588, 163] width 667 height 14
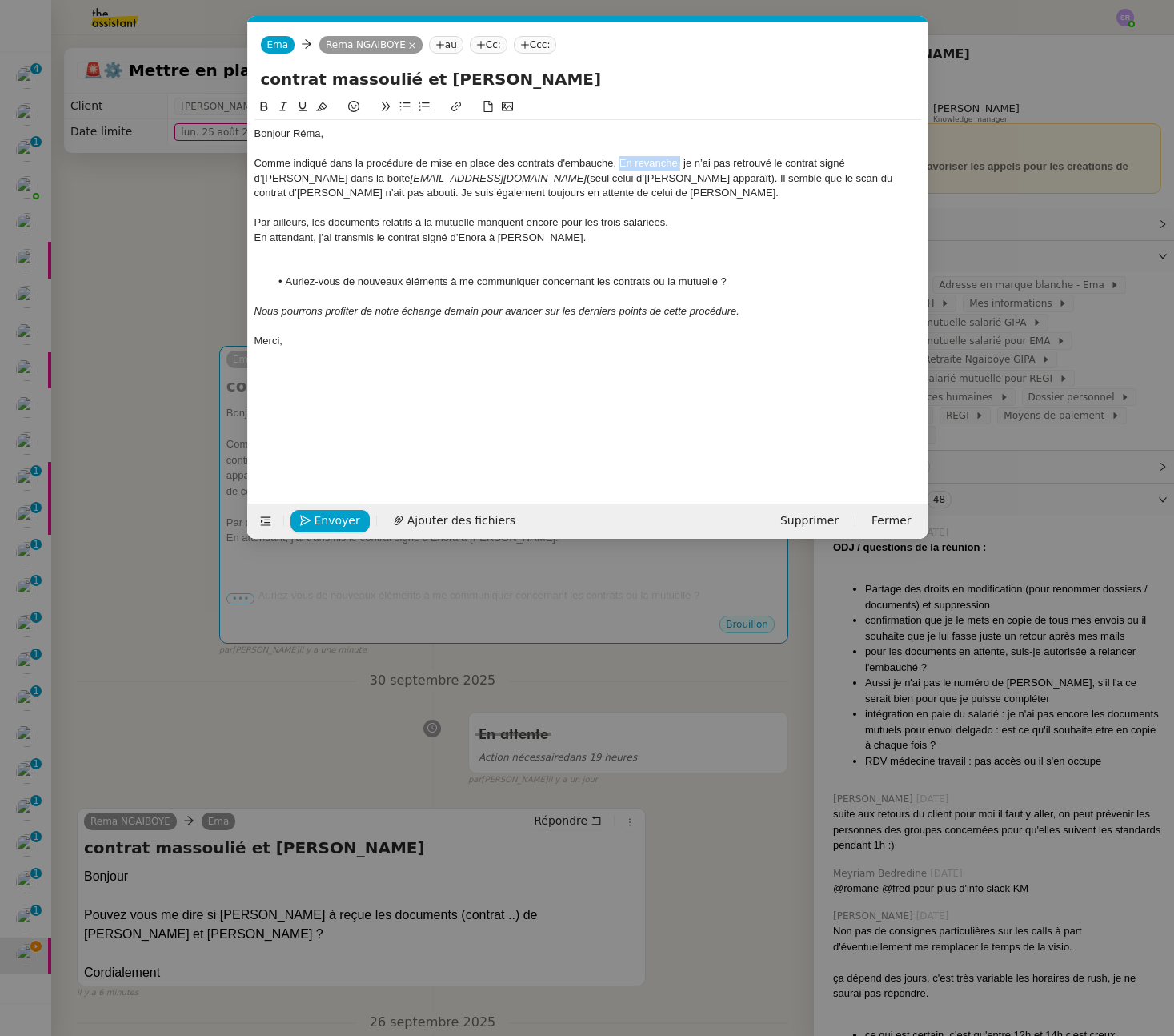
click at [681, 165] on div "Comme indiqué dans la procédure de mise en place des contrats d'embauche, En re…" at bounding box center [588, 178] width 667 height 44
drag, startPoint x: 417, startPoint y: 163, endPoint x: 496, endPoint y: 163, distance: 79.0
click at [496, 163] on div "Comme indiqué dans la procédure de mise en place des contrats d'embauche, je n’…" at bounding box center [588, 178] width 667 height 44
click at [244, 239] on nz-modal-container "Service TA - VOYAGE - PROPOSITION GLOBALE A utiliser dans le cadre de propositi…" at bounding box center [587, 518] width 1174 height 1036
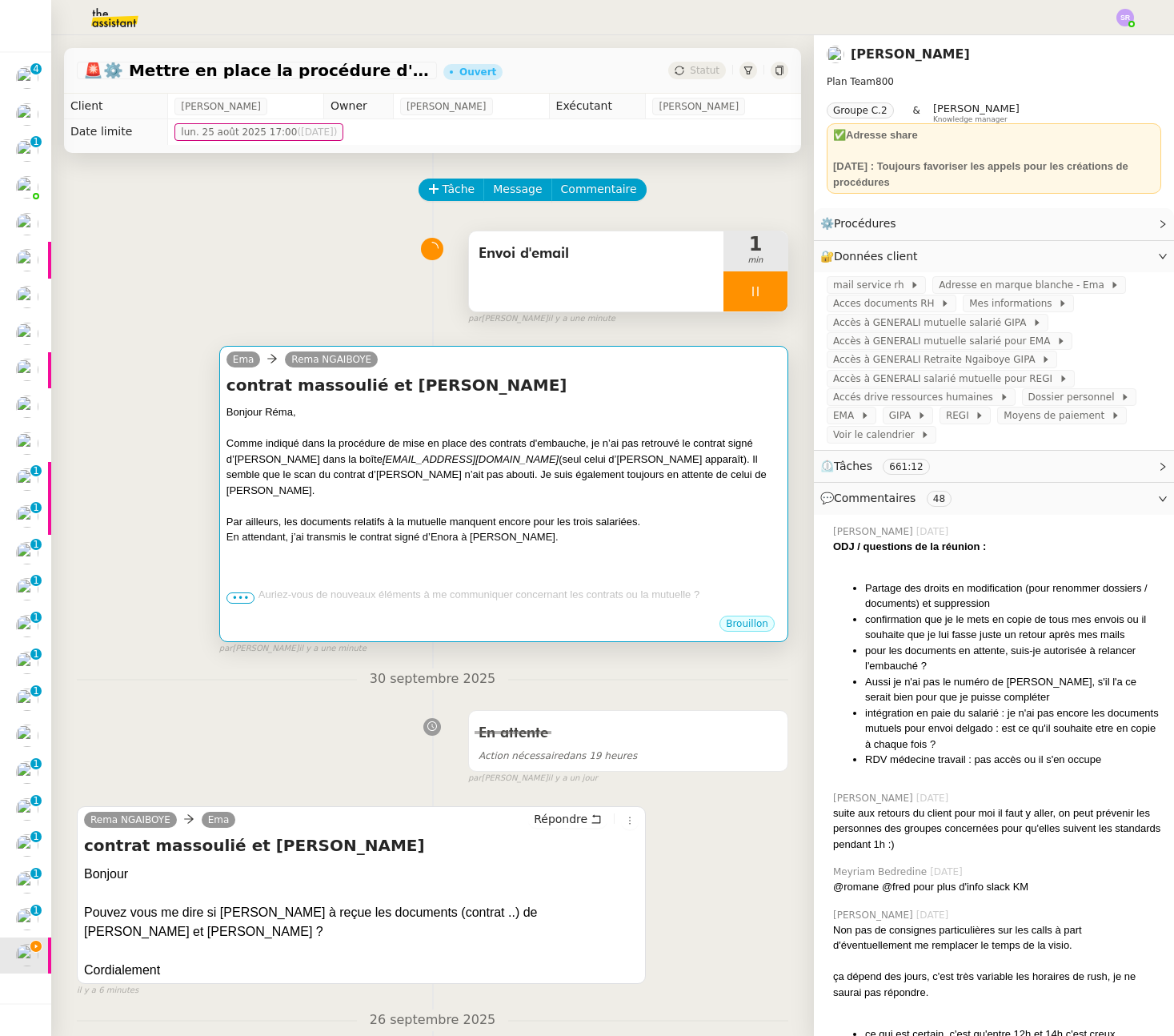
click at [394, 398] on div "contrat massoulié et Beaudin Bonjour Réma, Comme indiqué dans la procédure de m…" at bounding box center [504, 493] width 555 height 240
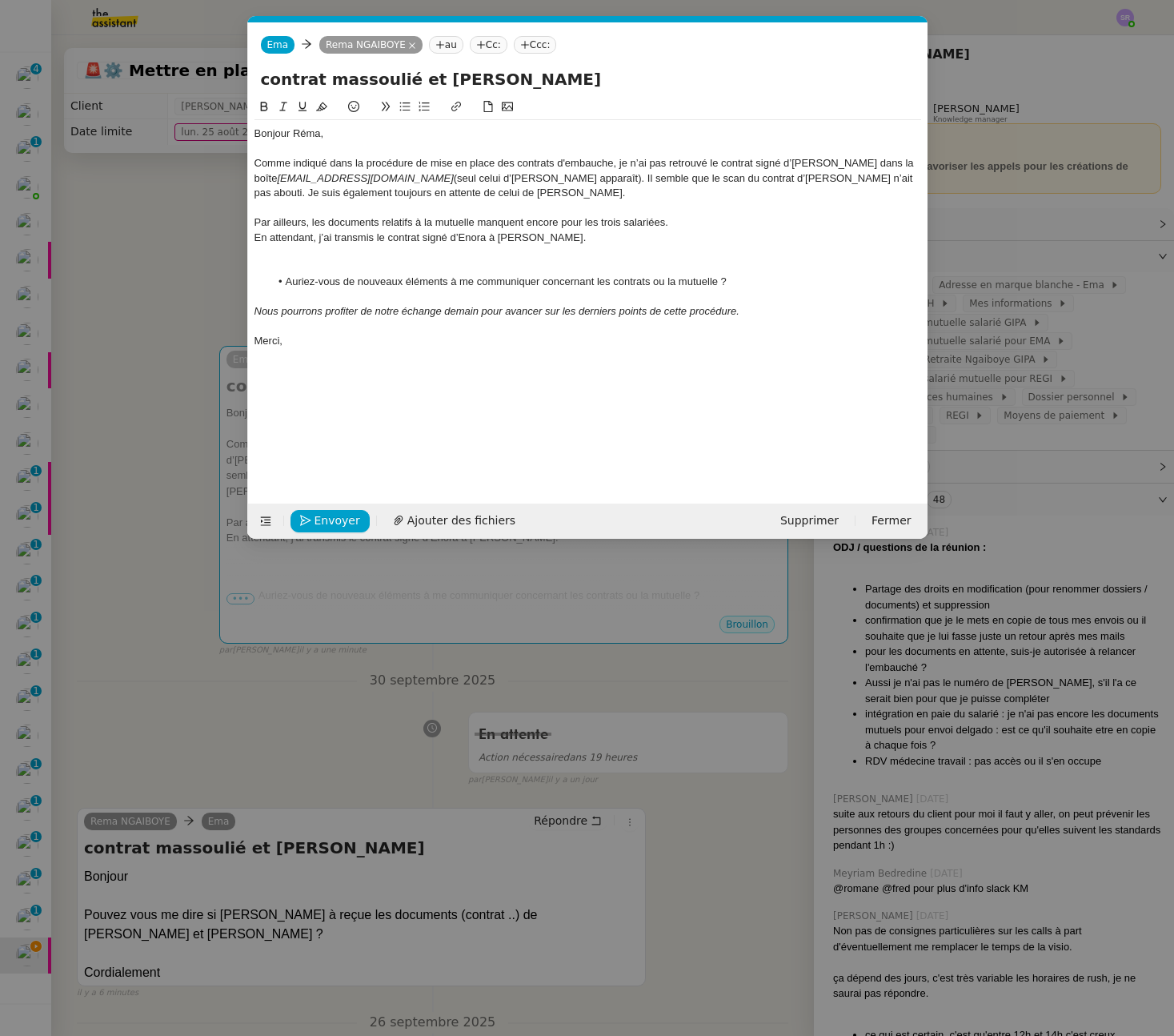
click at [442, 171] on div "Comme indiqué dans la procédure de mise en place des contrats d'embauche, je n’…" at bounding box center [588, 178] width 667 height 44
drag, startPoint x: 416, startPoint y: 164, endPoint x: 553, endPoint y: 161, distance: 137.0
click at [553, 161] on div "Comme indiqué dans la procédure de mise en place des contrats d'embauche, je n’…" at bounding box center [588, 178] width 667 height 44
click at [352, 165] on div "Comme indiqué dans la procédure d'embauche, je n’ai pas retrouvé le contrat sig…" at bounding box center [588, 178] width 667 height 44
click at [501, 205] on div at bounding box center [588, 207] width 667 height 14
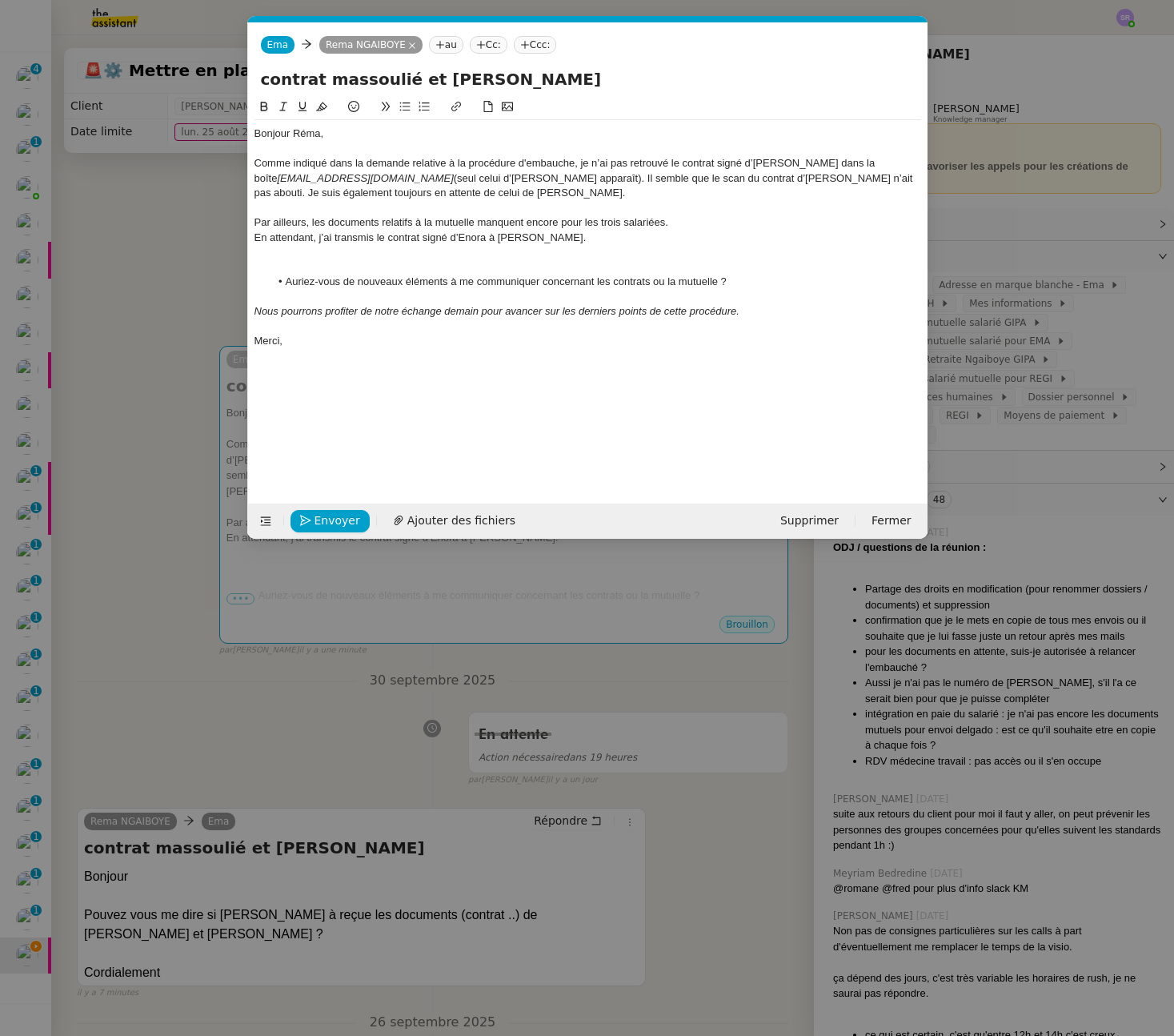
click at [318, 259] on div at bounding box center [588, 266] width 667 height 14
click at [321, 249] on div at bounding box center [588, 251] width 667 height 14
click at [318, 257] on div at bounding box center [588, 251] width 667 height 14
click at [282, 272] on div at bounding box center [588, 266] width 667 height 14
click at [279, 256] on div at bounding box center [588, 251] width 667 height 14
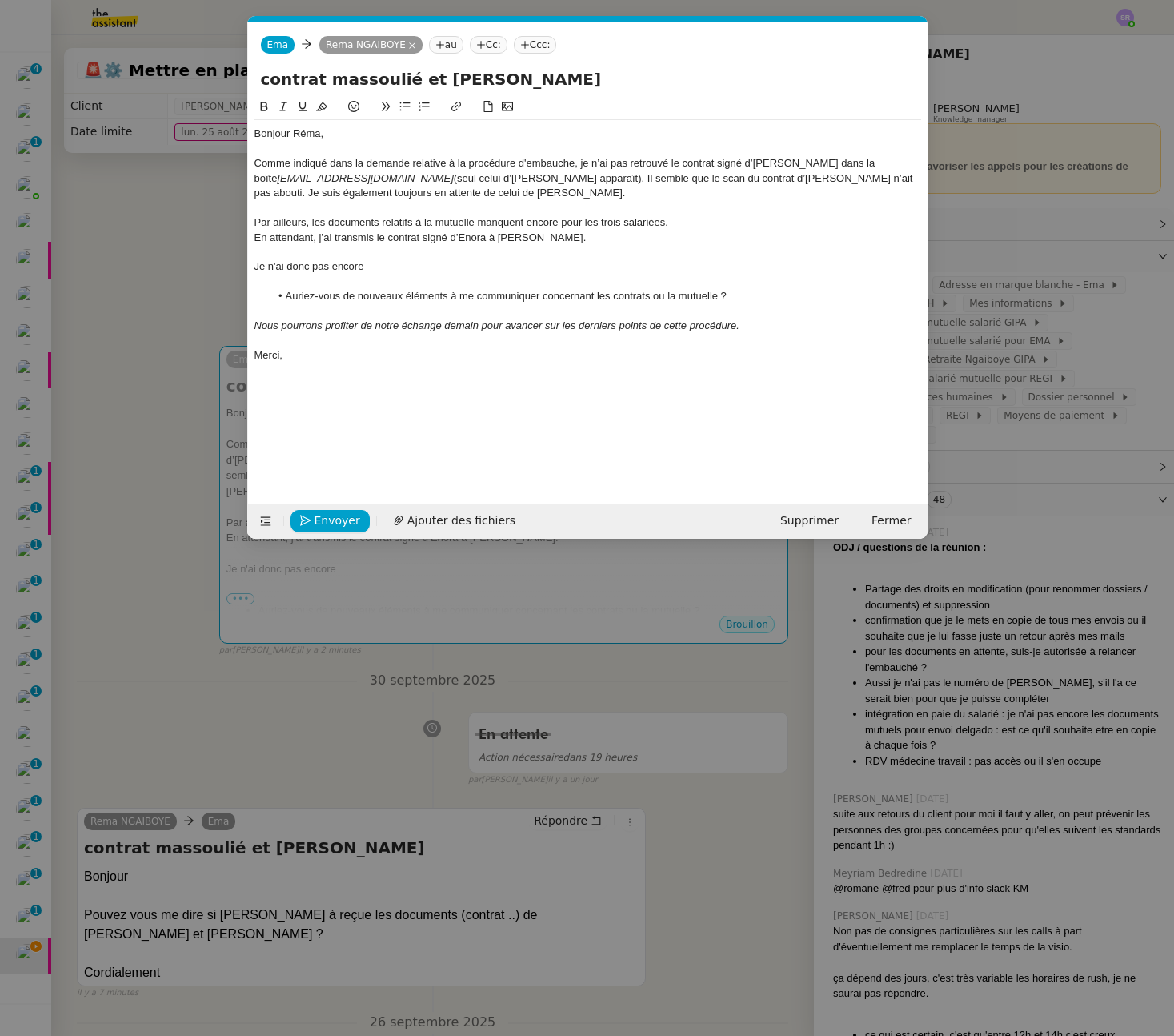
drag, startPoint x: 404, startPoint y: 262, endPoint x: 278, endPoint y: 250, distance: 126.6
click at [278, 250] on div "Bonjour Réma, Comme indiqué dans la demande relative à la procédure d'embauche,…" at bounding box center [588, 245] width 667 height 249
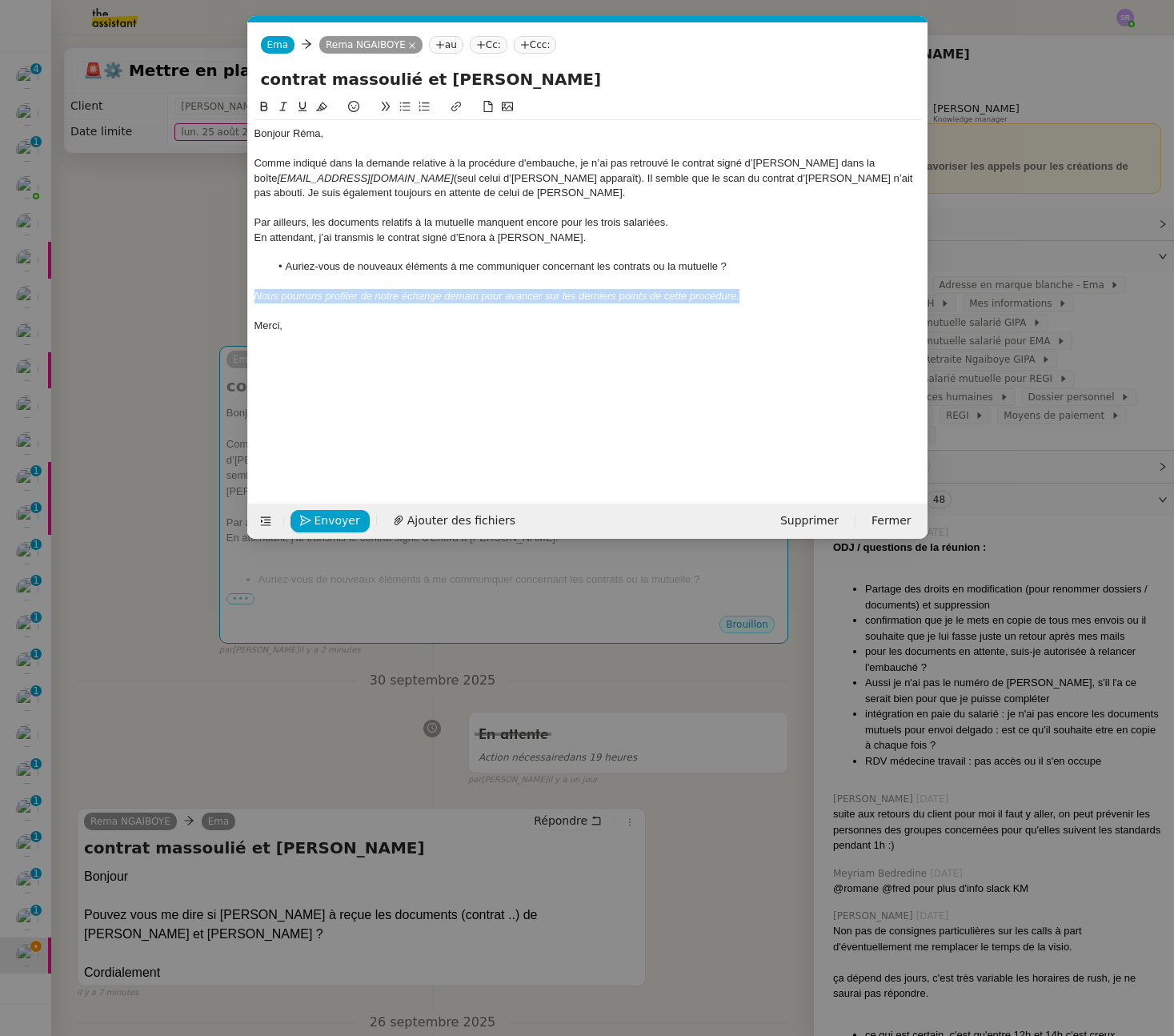
drag, startPoint x: 795, startPoint y: 297, endPoint x: 211, endPoint y: 304, distance: 584.0
click at [211, 295] on nz-modal-container "Service TA - VOYAGE - PROPOSITION GLOBALE A utiliser dans le cadre de propositi…" at bounding box center [587, 518] width 1174 height 1036
click at [750, 269] on li "Auriez-vous de nouveaux éléments à me communiquer concernant les contrats ou la…" at bounding box center [596, 266] width 652 height 14
click at [478, 318] on div at bounding box center [588, 325] width 667 height 14
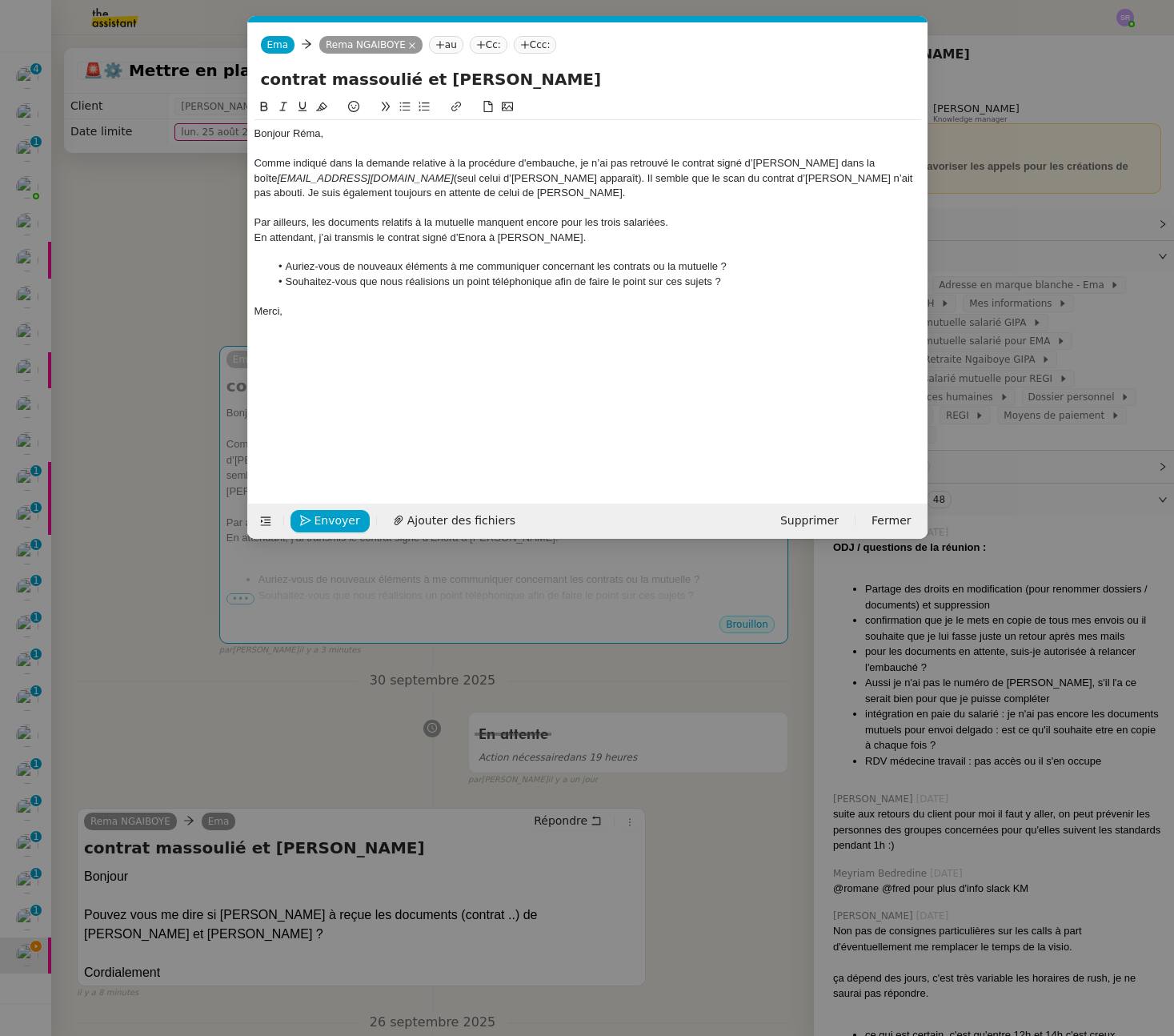
click at [315, 160] on div "Comme indiqué dans la demande relative à la procédure d'embauche, je n’ai pas r…" at bounding box center [588, 178] width 667 height 44
click at [174, 409] on nz-modal-container "Service TA - VOYAGE - PROPOSITION GLOBALE A utiliser dans le cadre de propositi…" at bounding box center [587, 518] width 1174 height 1036
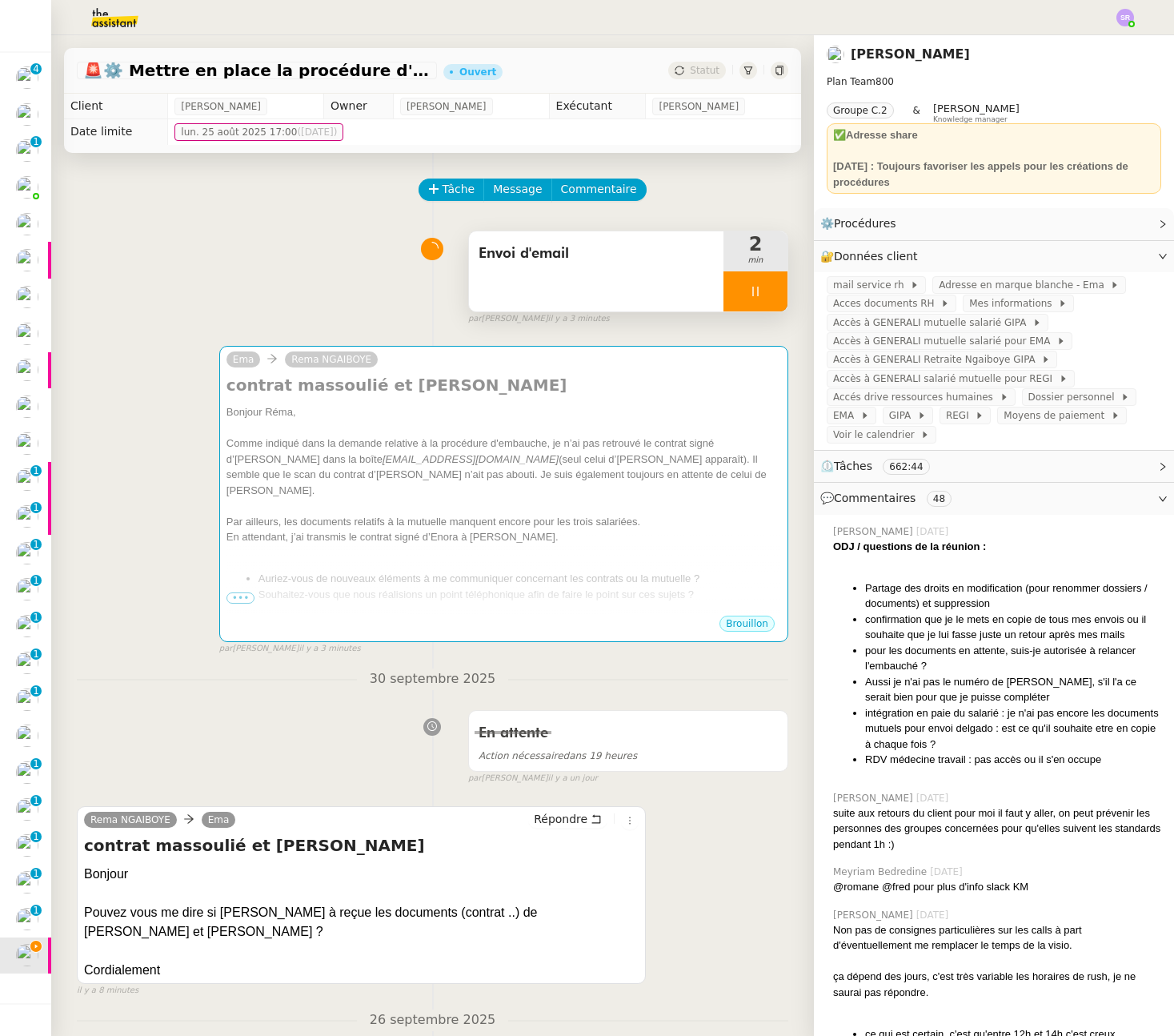
click at [724, 294] on div at bounding box center [755, 292] width 64 height 40
click at [729, 293] on div at bounding box center [739, 292] width 32 height 40
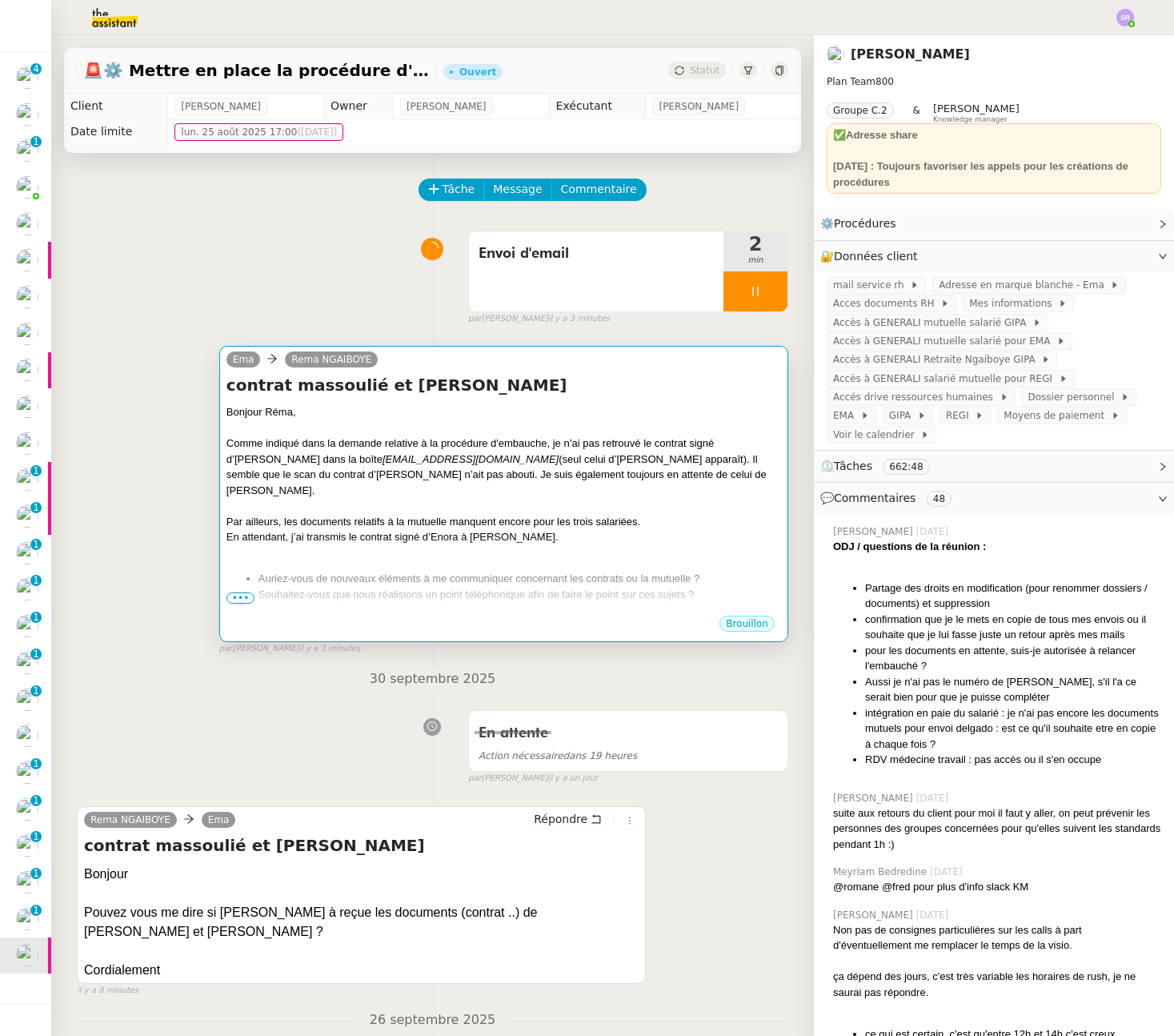
click at [485, 498] on div at bounding box center [504, 505] width 555 height 16
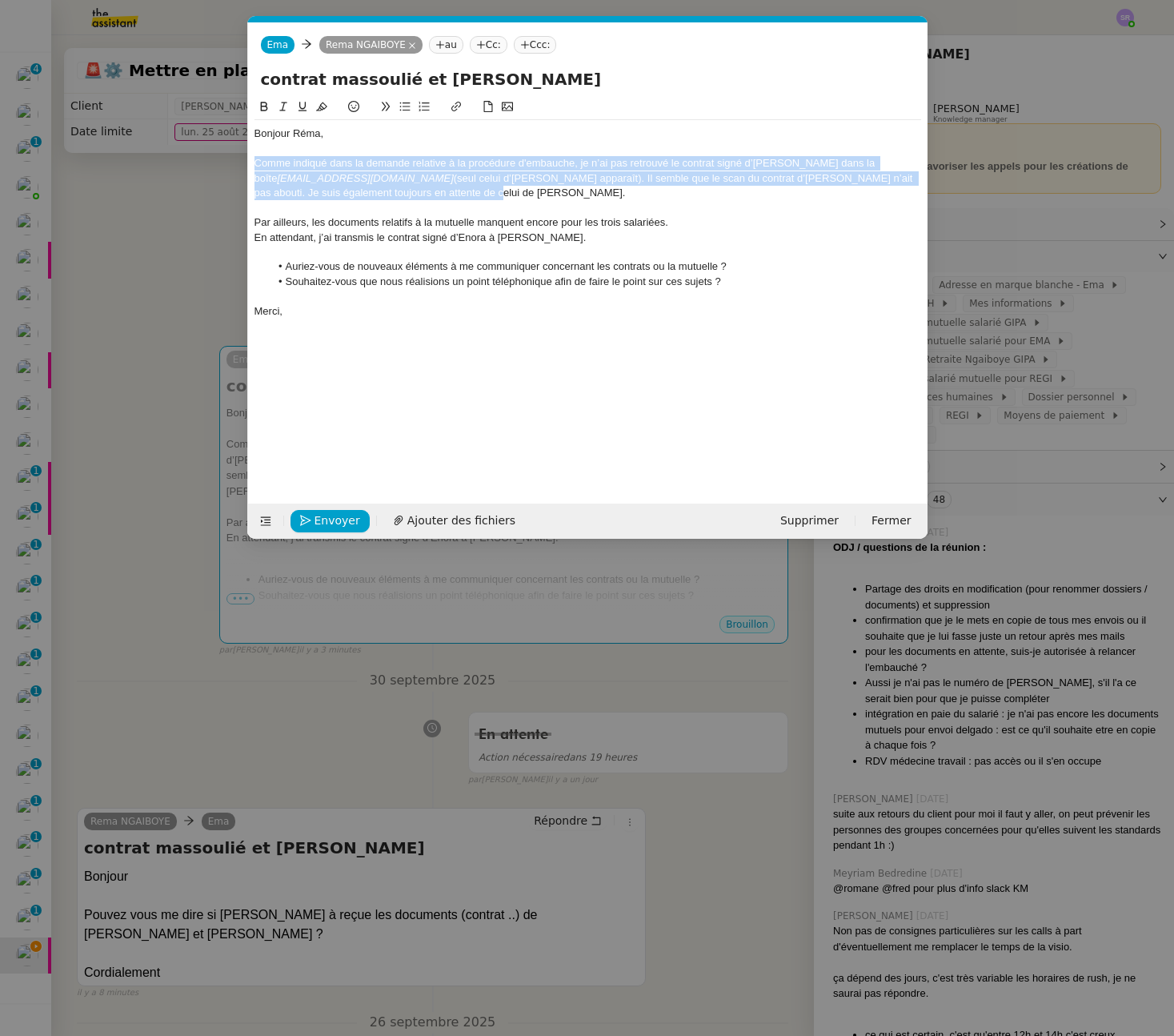
drag, startPoint x: 254, startPoint y: 163, endPoint x: 418, endPoint y: 187, distance: 165.7
click at [418, 187] on div "Comme indiqué dans la demande relative à la procédure d'embauche, je n’ai pas r…" at bounding box center [588, 178] width 667 height 44
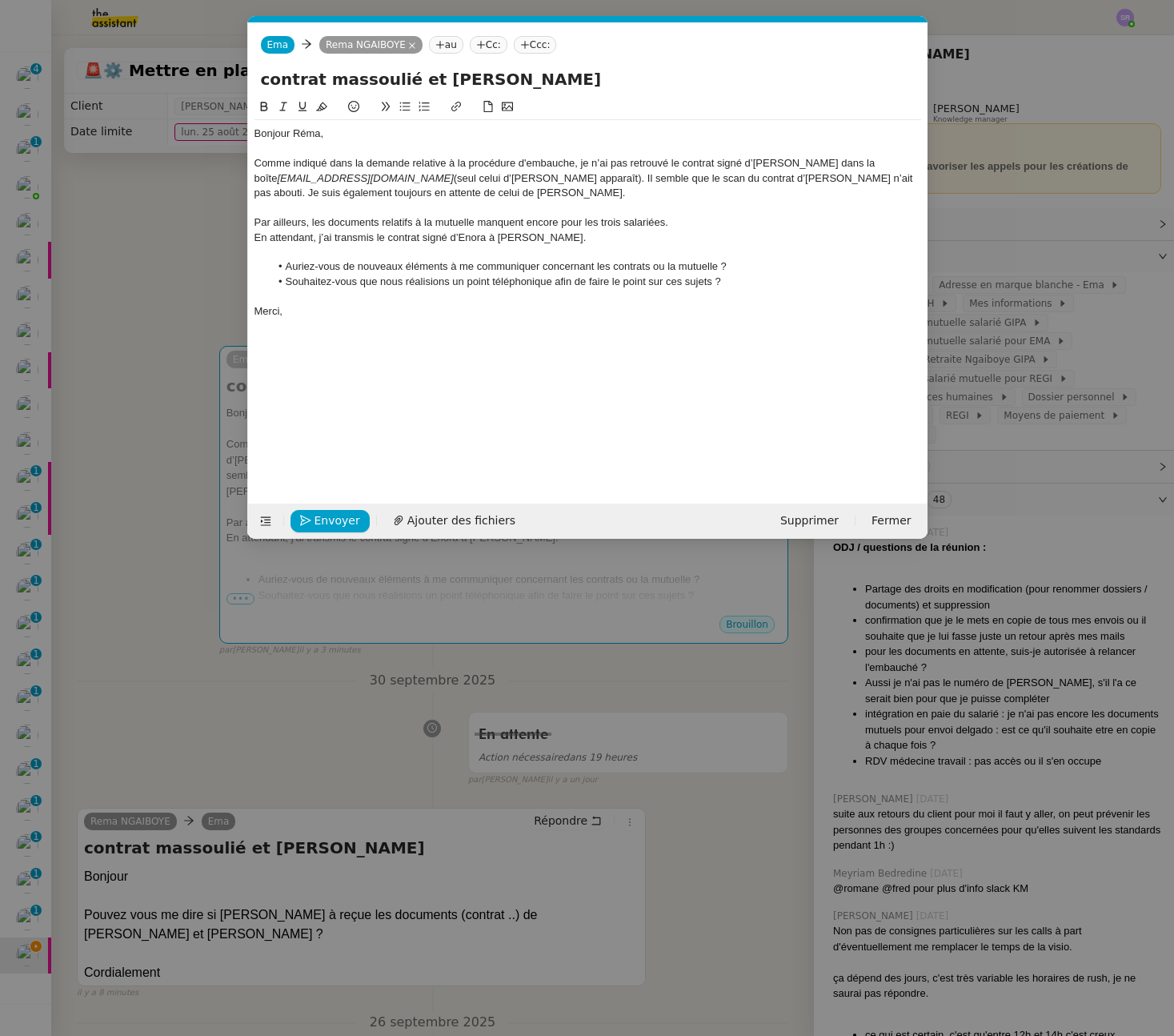
click at [511, 348] on div "Bonjour Réma, Comme indiqué dans la demande relative à la procédure d'embauche,…" at bounding box center [588, 288] width 667 height 381
click at [419, 305] on div "Merci," at bounding box center [588, 311] width 667 height 14
click at [246, 120] on nz-modal-container "Service TA - VOYAGE - PROPOSITION GLOBALE A utiliser dans le cadre de propositi…" at bounding box center [587, 518] width 1174 height 1036
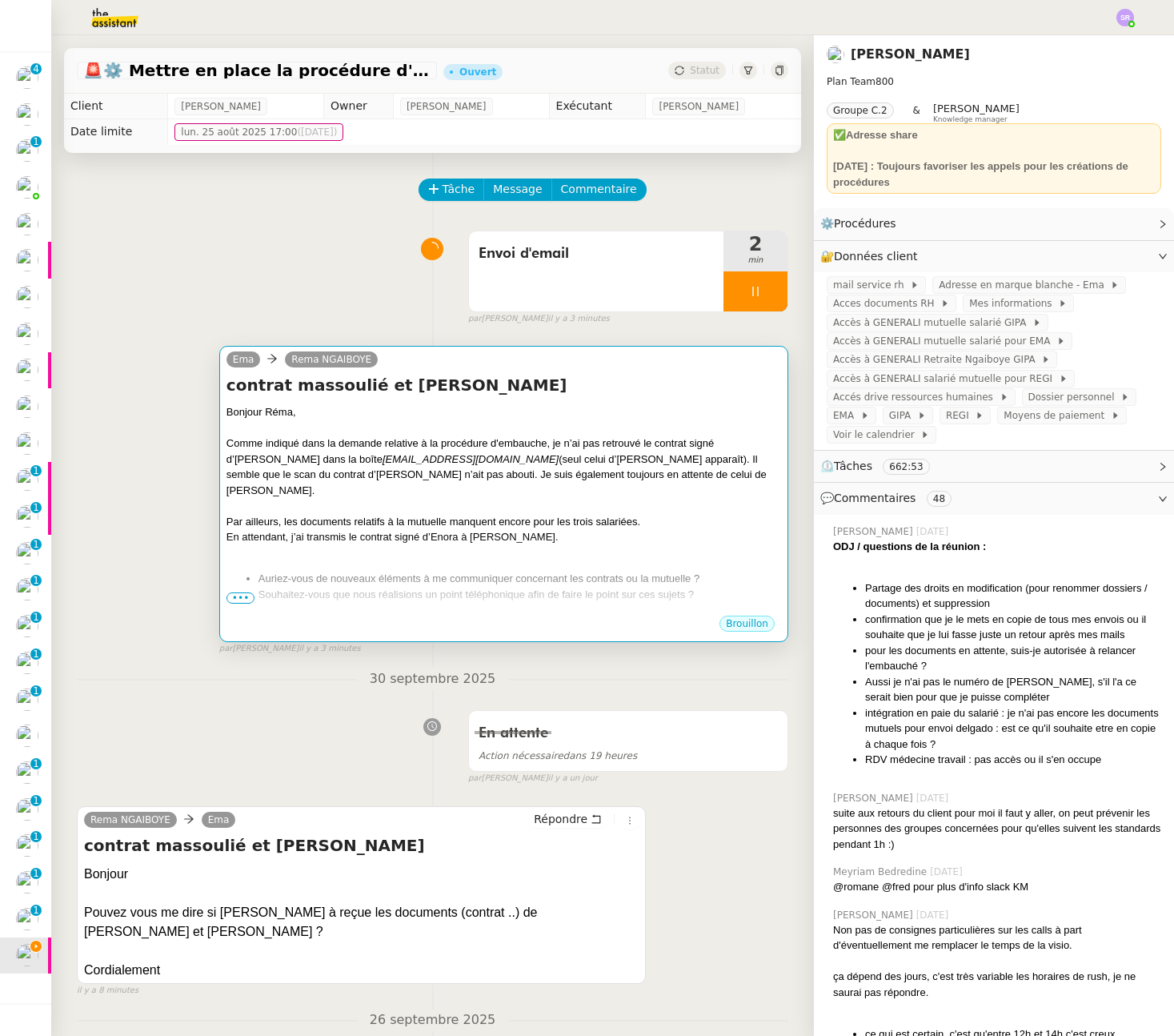
click at [314, 427] on div at bounding box center [504, 428] width 555 height 16
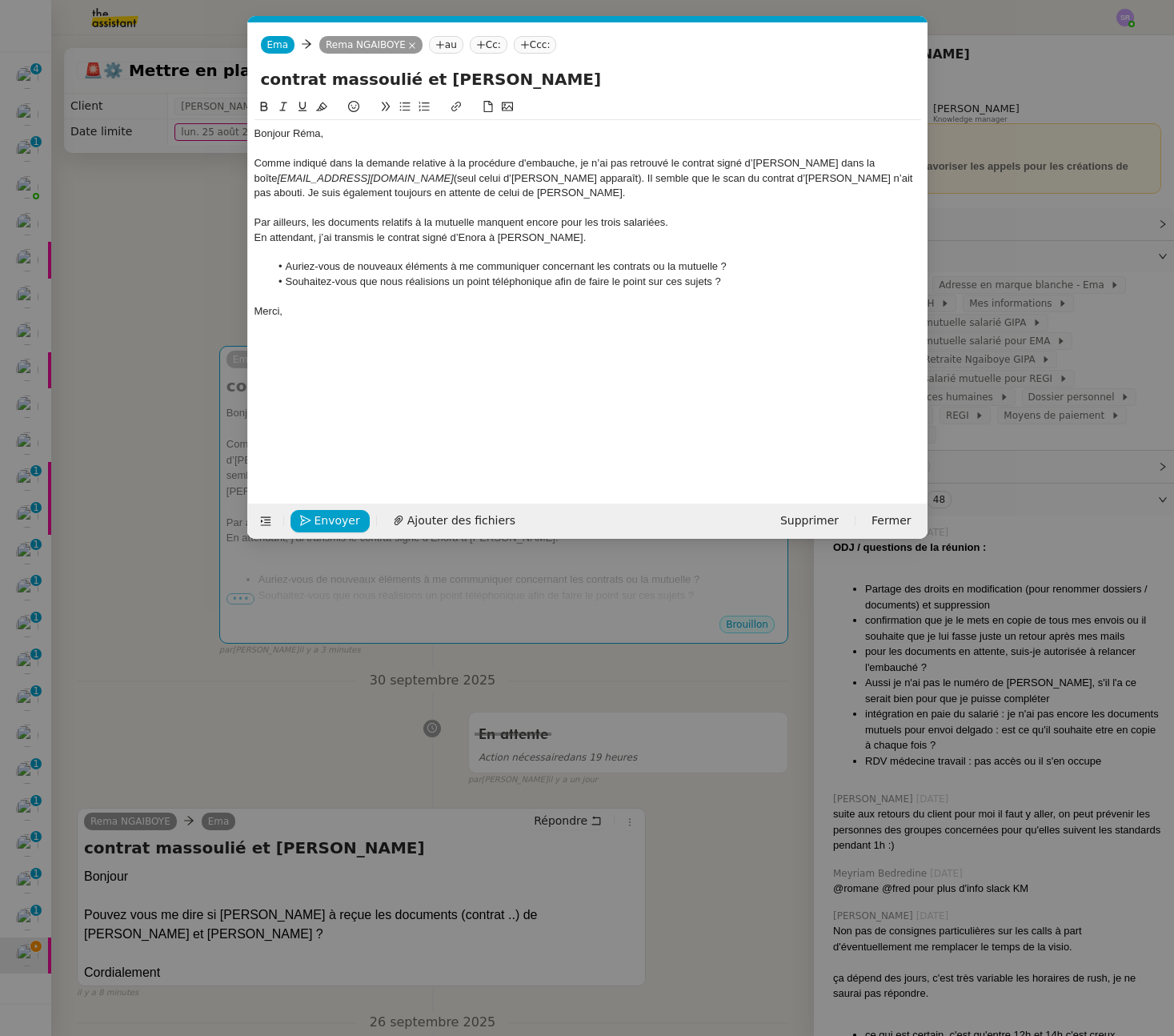
drag, startPoint x: 578, startPoint y: 164, endPoint x: 587, endPoint y: 167, distance: 9.5
click at [578, 164] on div "Comme indiqué dans la demande relative à la procédure d'embauche, je n’ai pas r…" at bounding box center [588, 178] width 667 height 44
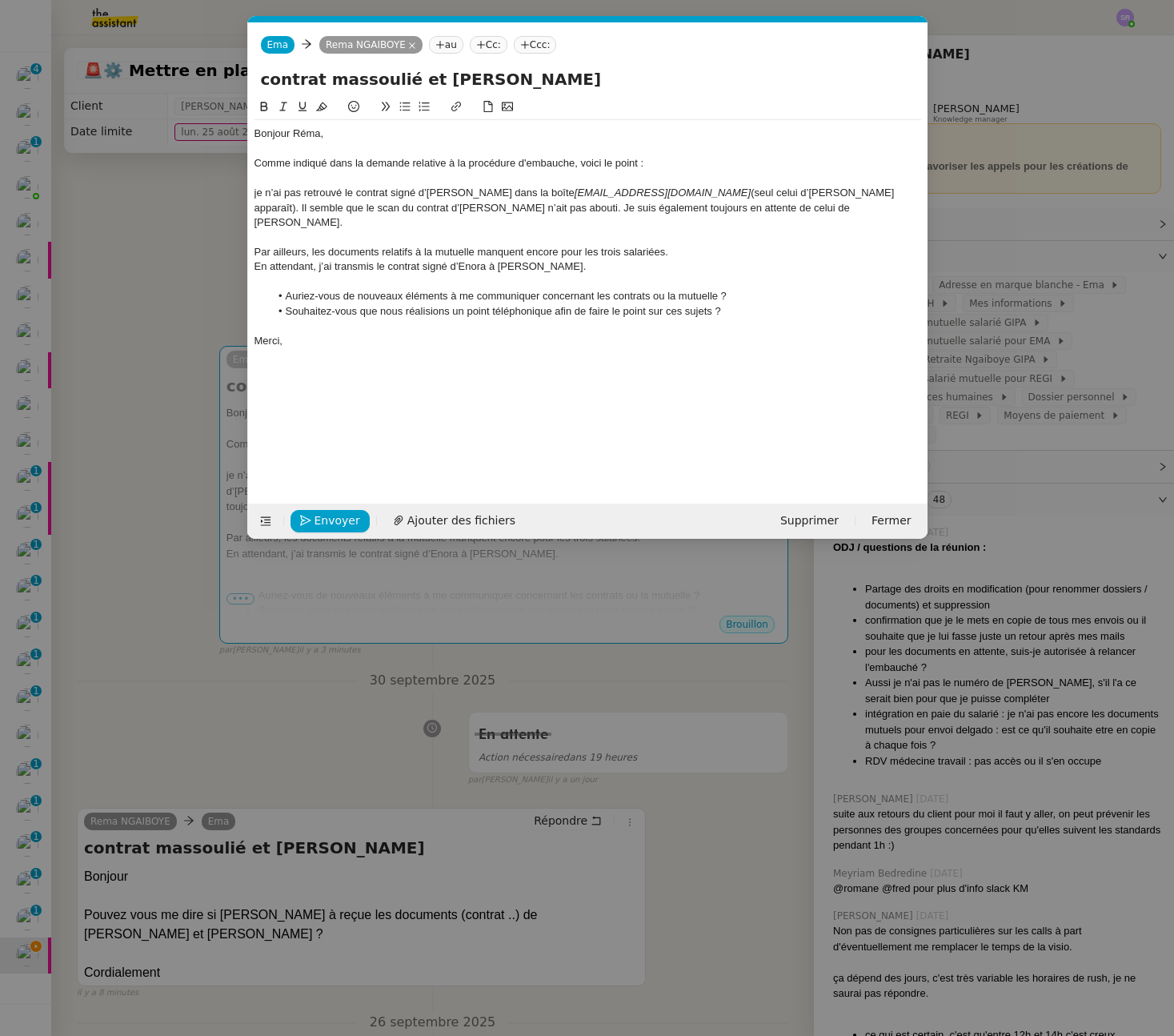
click at [367, 176] on div at bounding box center [588, 178] width 667 height 14
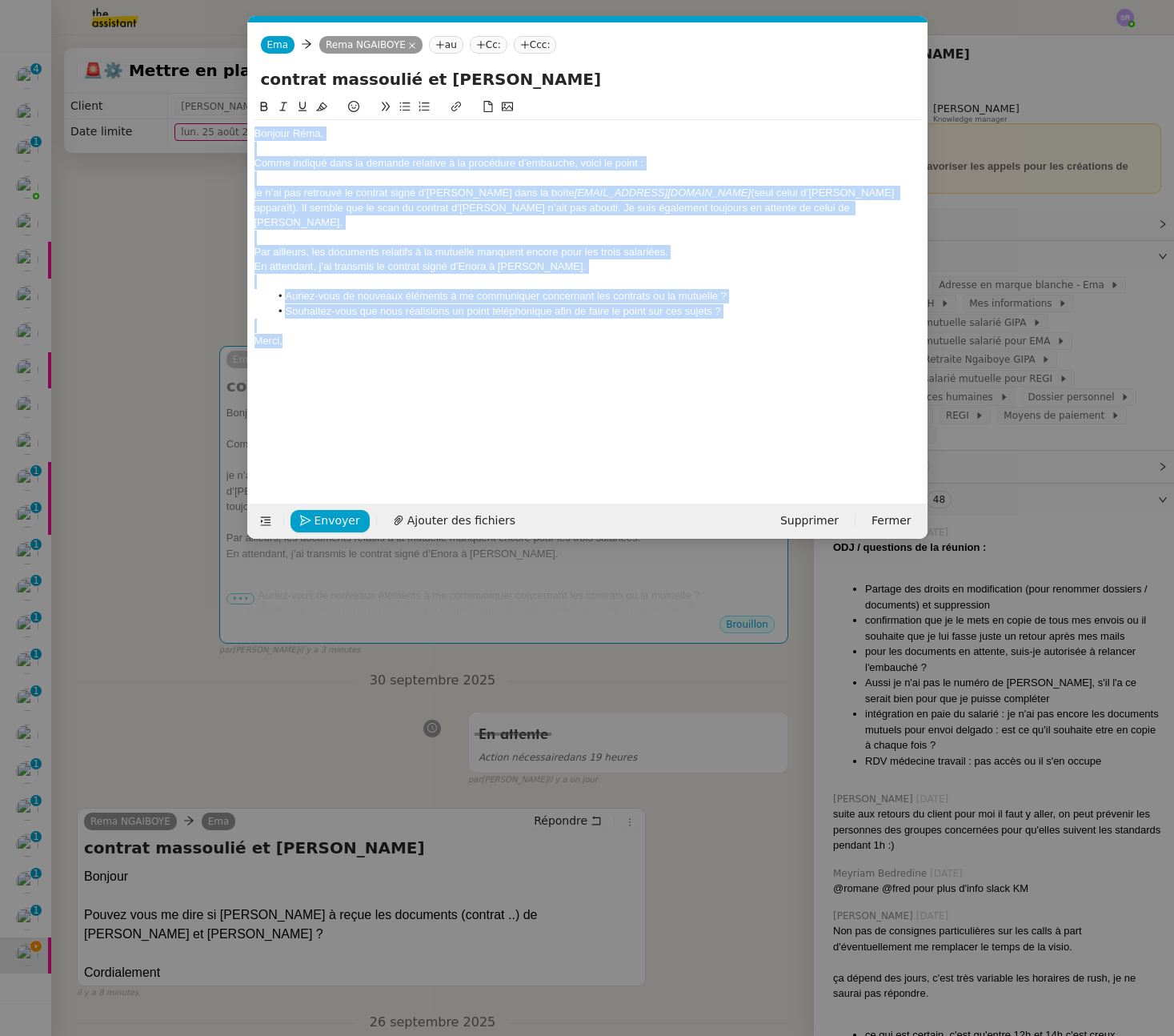
drag, startPoint x: 324, startPoint y: 328, endPoint x: 221, endPoint y: 122, distance: 230.3
click at [221, 116] on nz-modal-container "Service TA - VOYAGE - PROPOSITION GLOBALE A utiliser dans le cadre de propositi…" at bounding box center [587, 518] width 1174 height 1036
copy div "Bonjour Réma, Comme indiqué dans la demande relative à la procédure d'embauche,…"
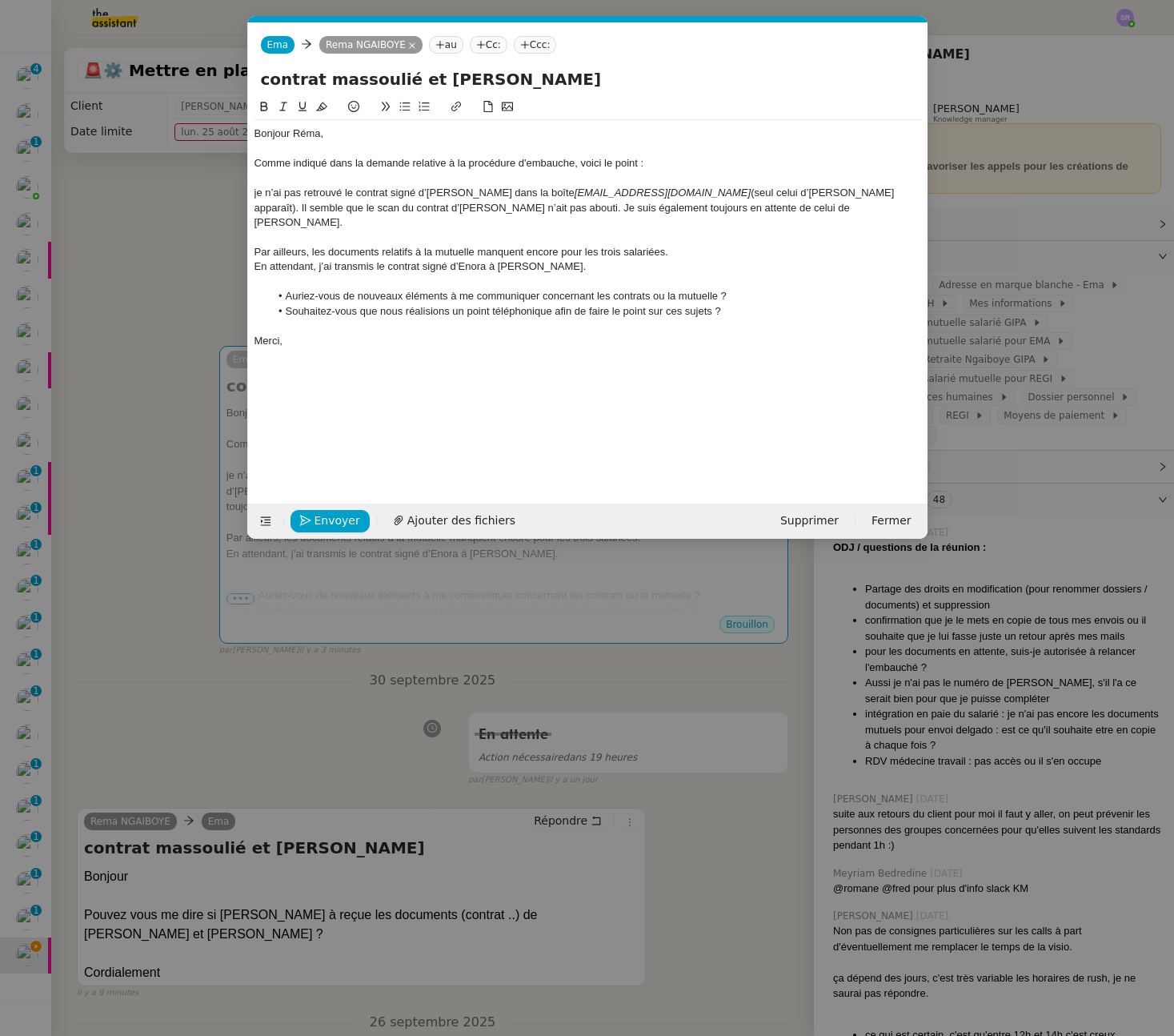
click at [124, 225] on nz-modal-container "Service TA - VOYAGE - PROPOSITION GLOBALE A utiliser dans le cadre de propositi…" at bounding box center [587, 518] width 1174 height 1036
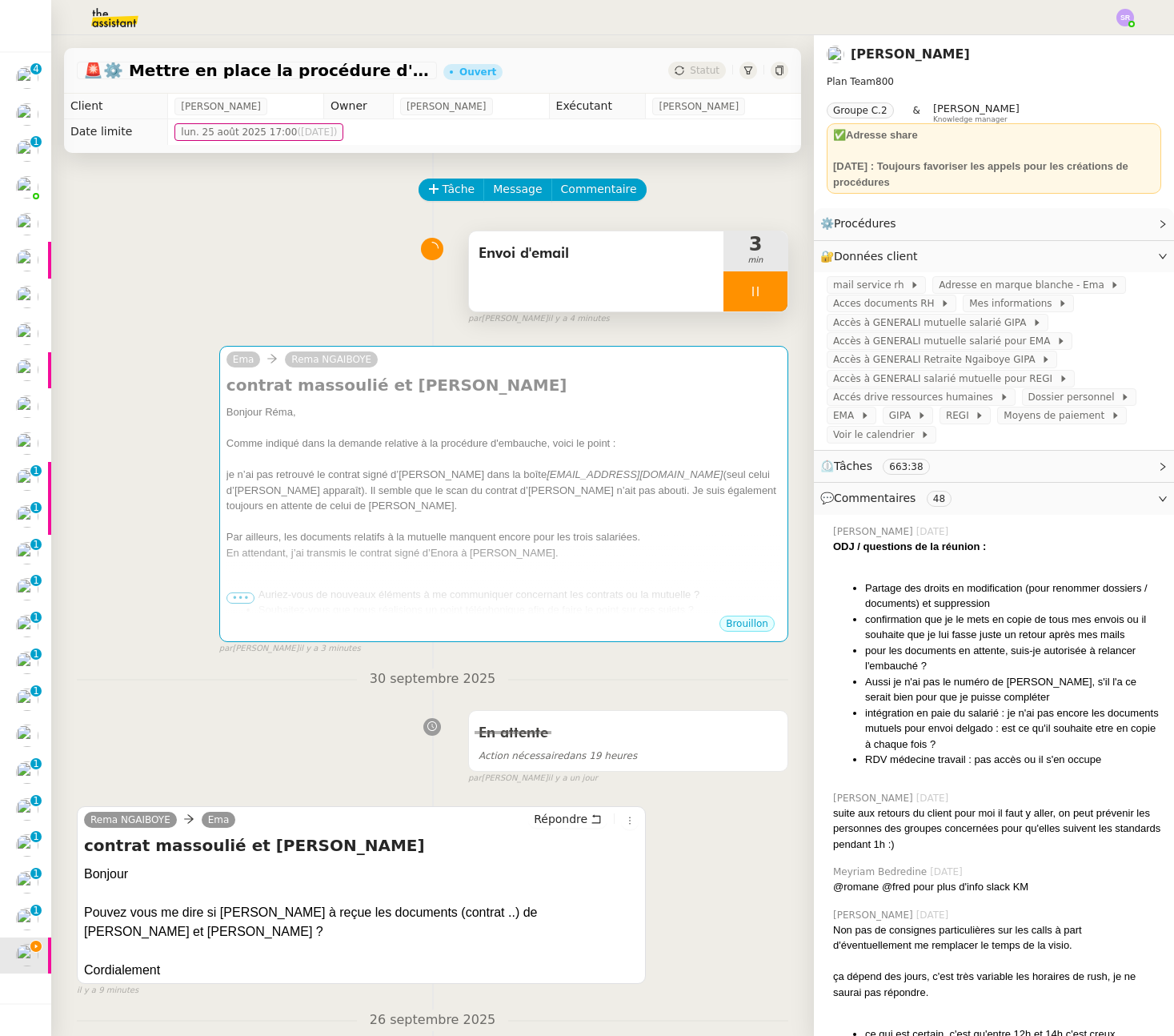
click at [750, 285] on icon at bounding box center [755, 291] width 13 height 13
click at [702, 301] on div "Envoi d'email" at bounding box center [596, 272] width 255 height 80
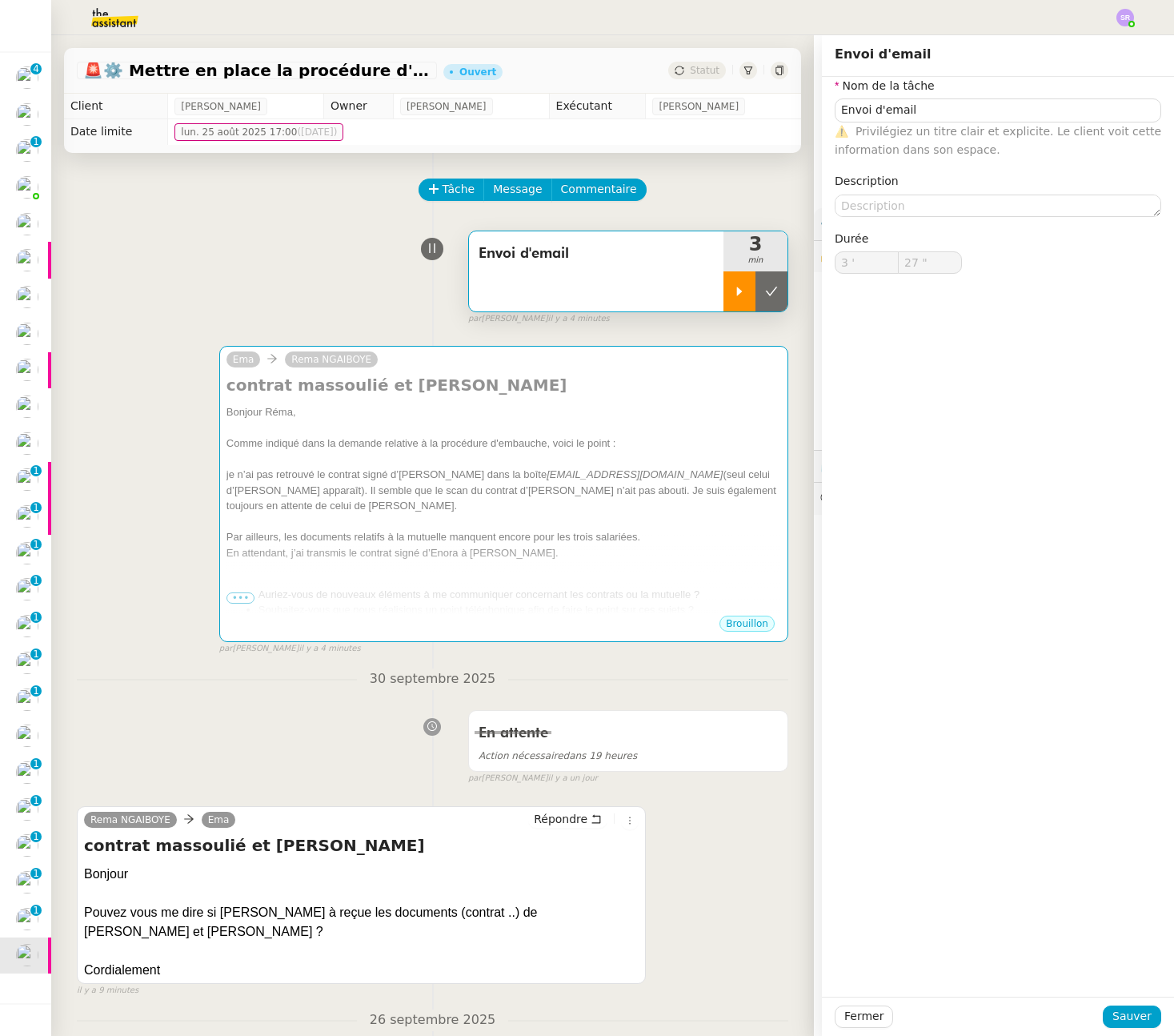
click at [724, 299] on div at bounding box center [739, 292] width 32 height 40
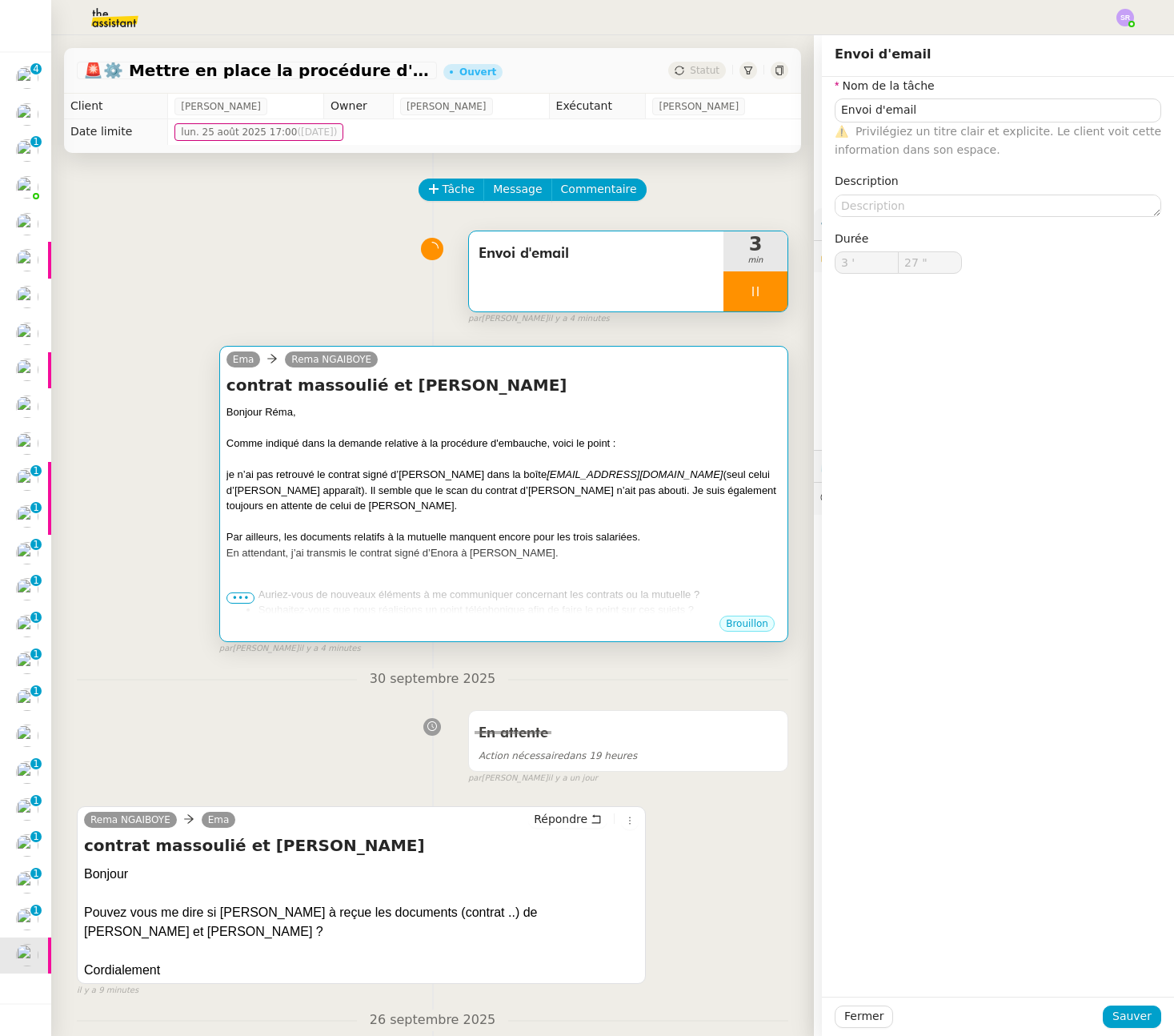
type input "Envoi d'email"
type input "3 '"
type input "27 ""
type input "Envoi d'email"
type input "3 '"
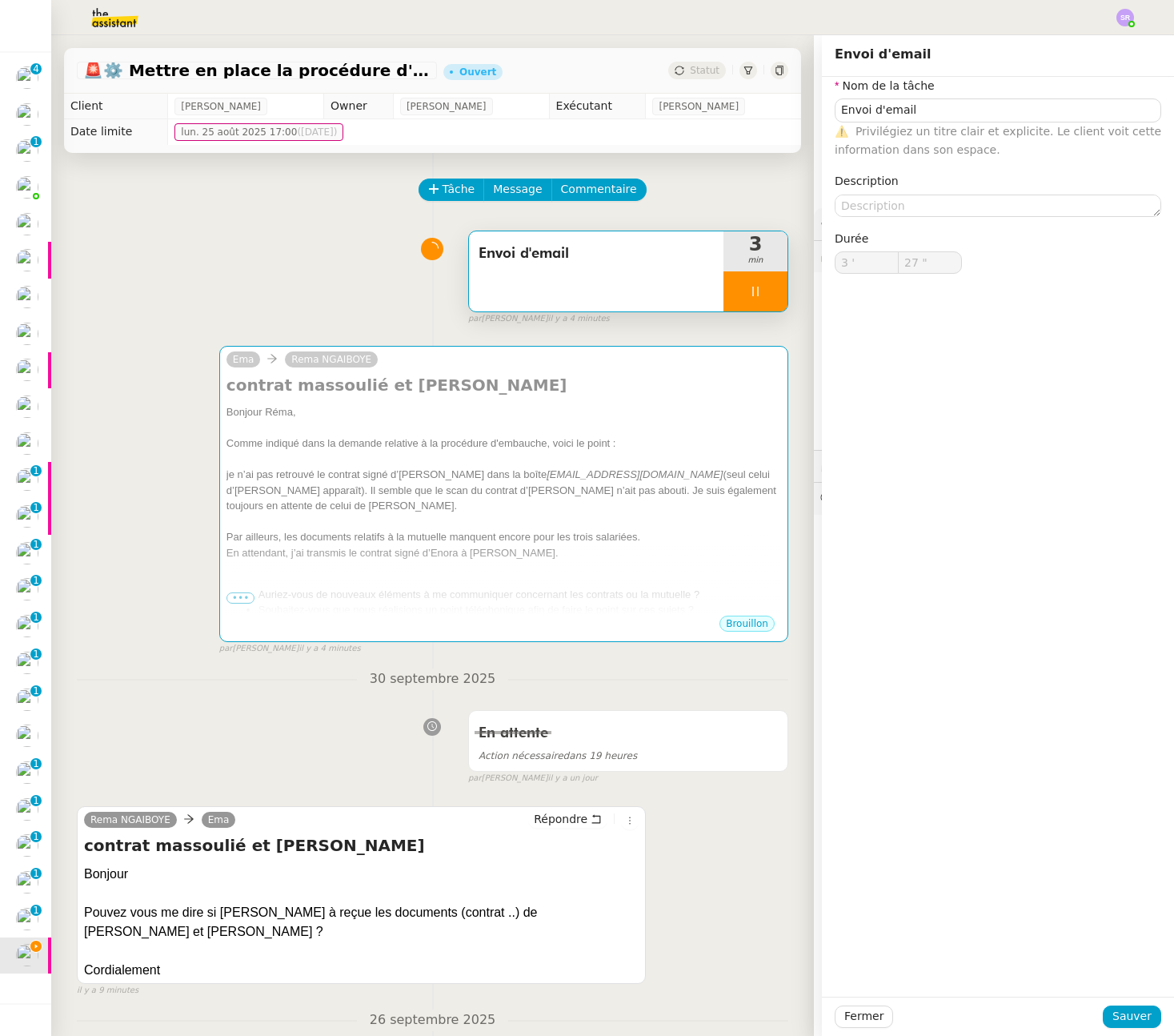
type input "28 ""
click at [870, 1023] on span "Fermer" at bounding box center [864, 1016] width 39 height 18
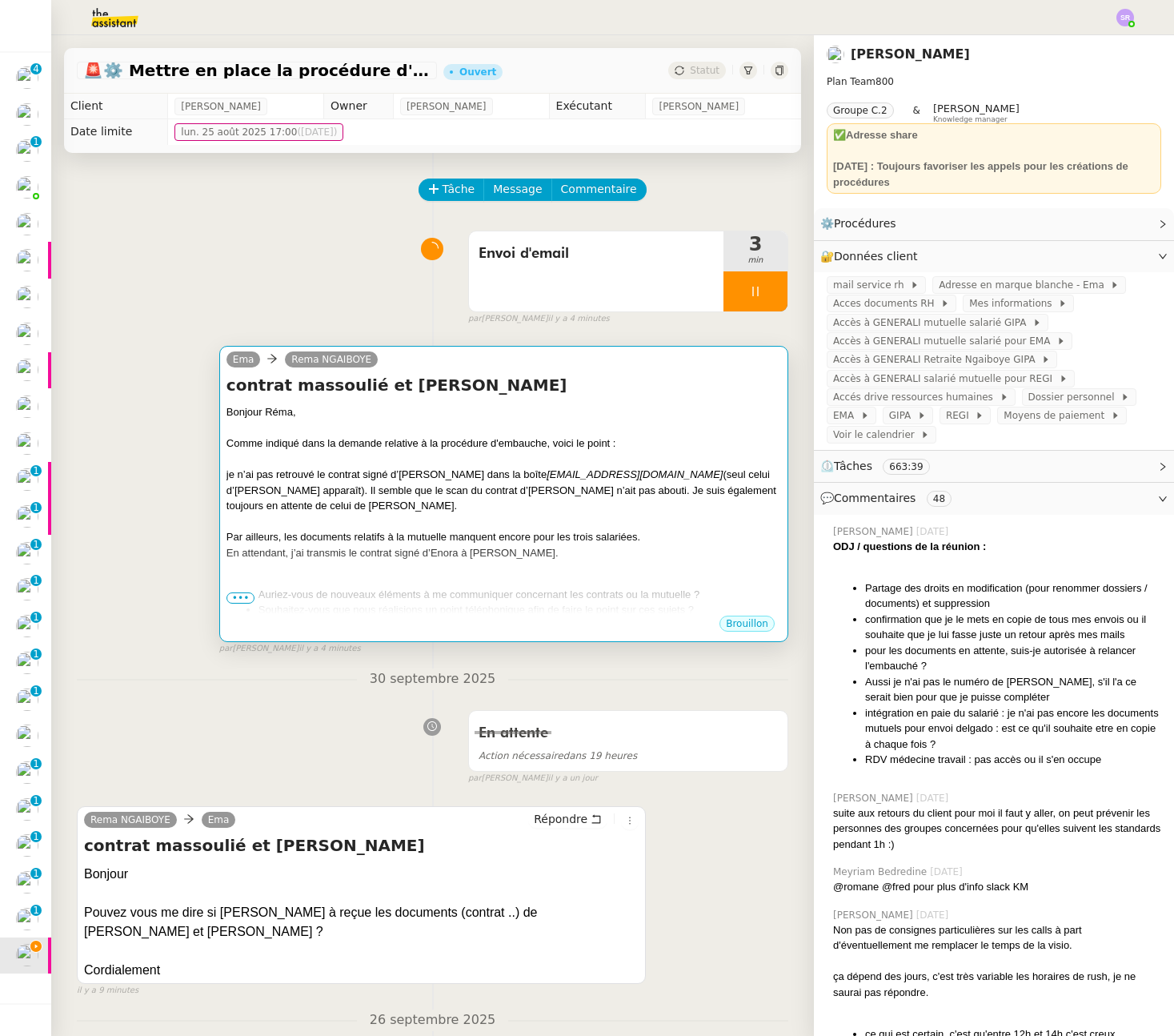
click at [480, 534] on div "Par ailleurs, les documents relatifs à la mutuelle manquent encore pour les tro…" at bounding box center [504, 536] width 555 height 16
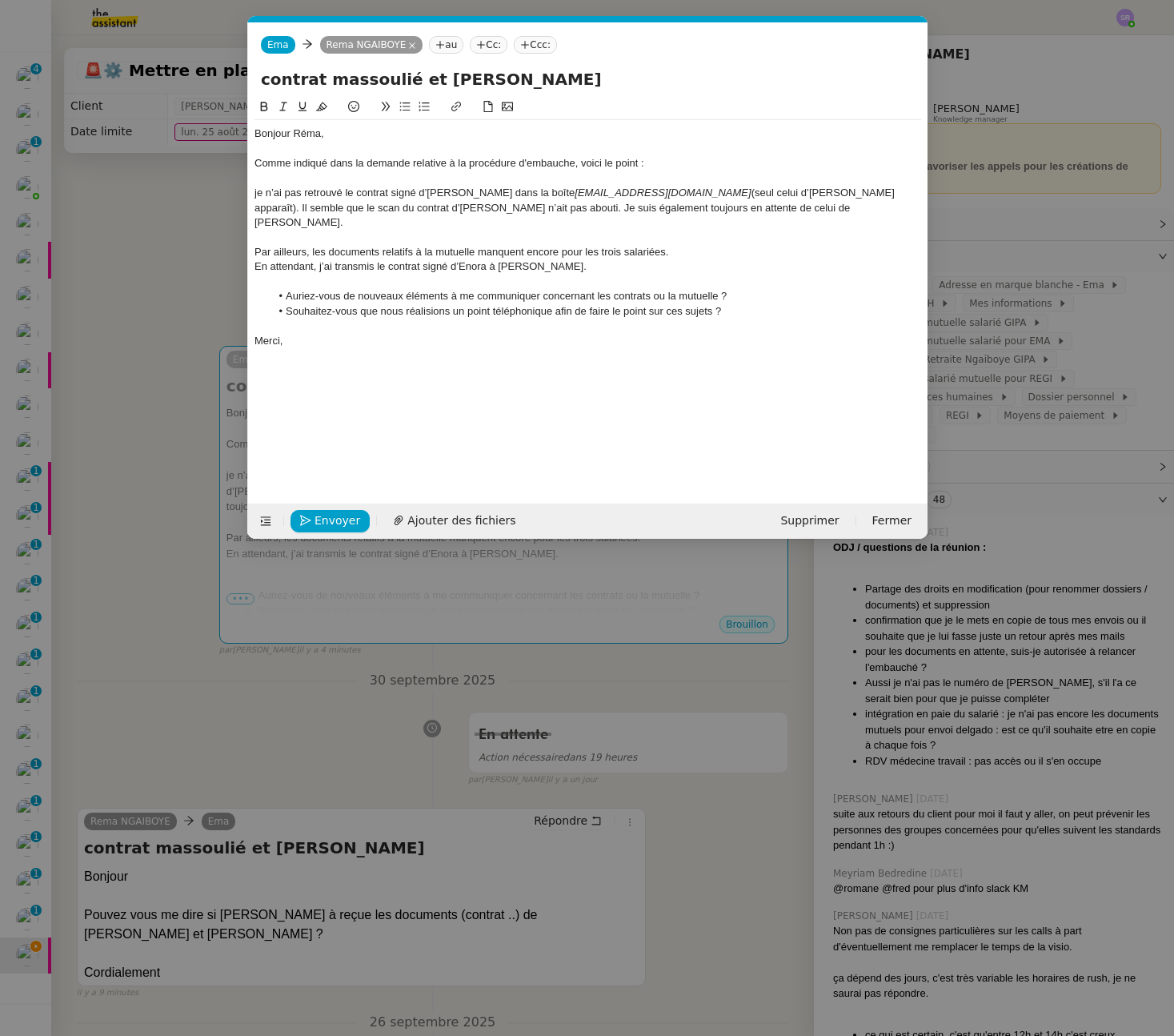
scroll to position [0, 33]
click at [309, 155] on div at bounding box center [588, 149] width 667 height 14
click at [306, 162] on div "Comme indiqué dans la demande relative à la procédure d'embauche, voici le poin…" at bounding box center [588, 163] width 667 height 14
click at [200, 276] on nz-modal-container "Service TA - VOYAGE - PROPOSITION GLOBALE A utiliser dans le cadre de propositi…" at bounding box center [587, 518] width 1174 height 1036
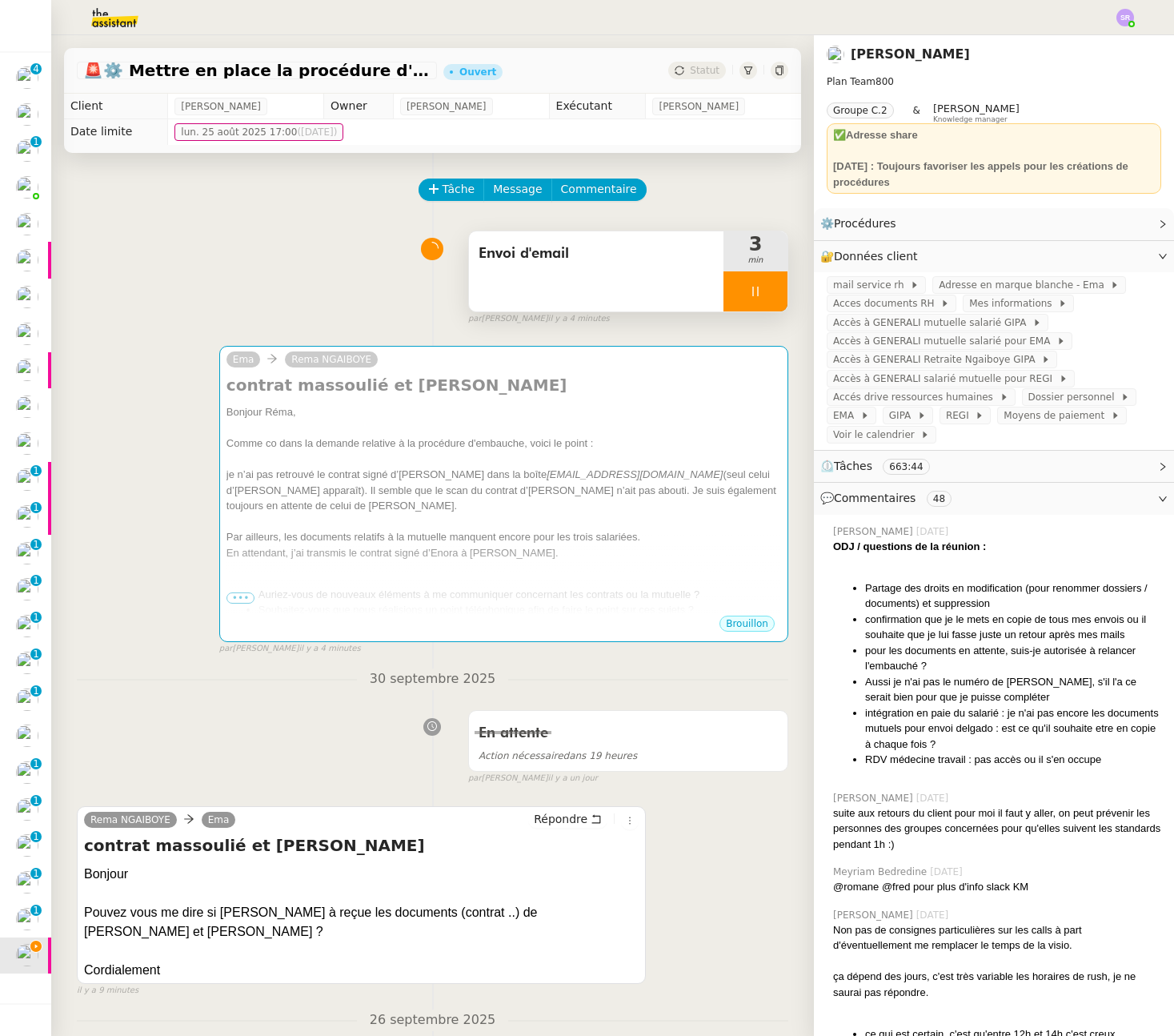
click at [724, 294] on div at bounding box center [755, 292] width 64 height 40
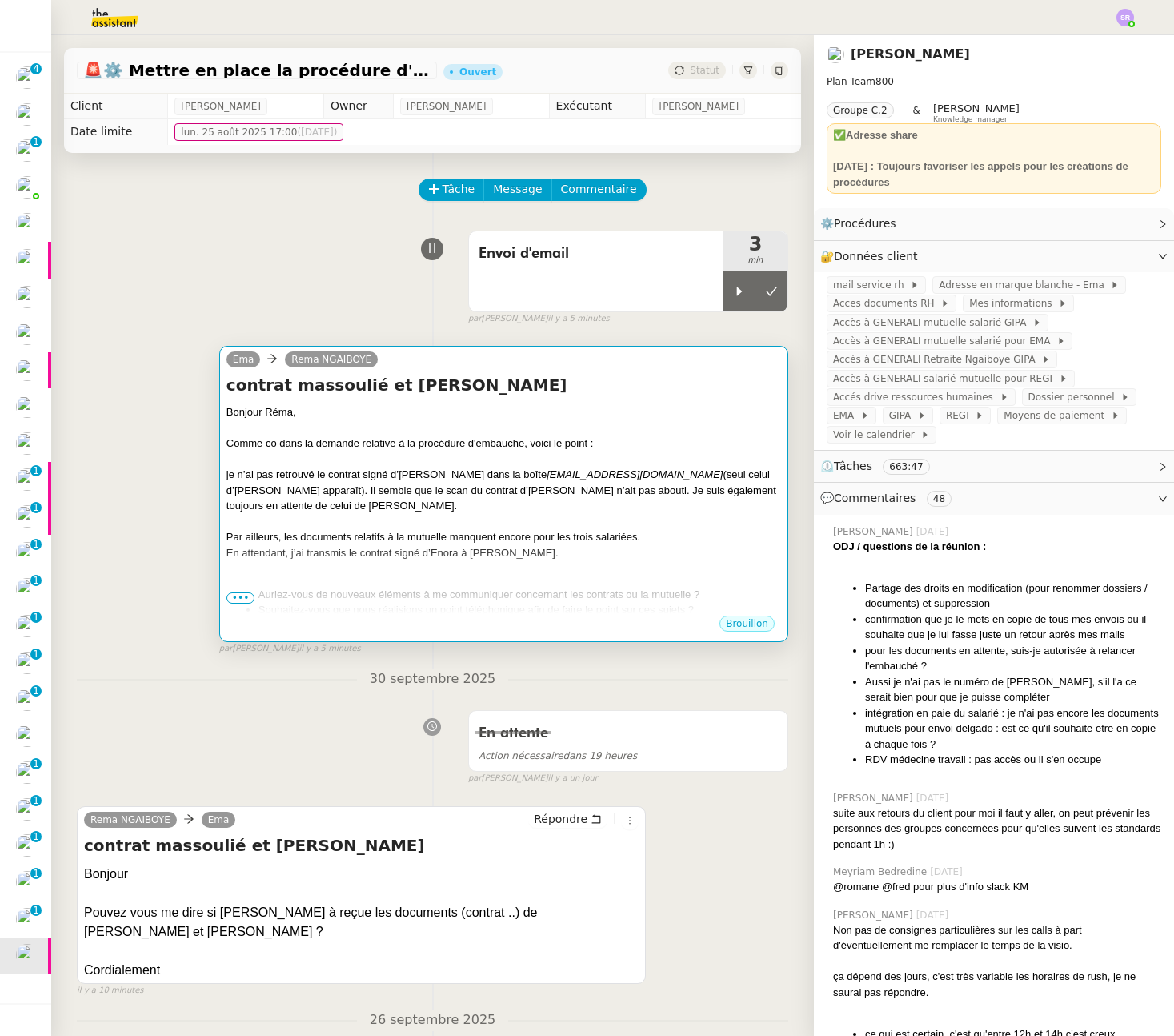
click at [651, 433] on div at bounding box center [504, 428] width 555 height 16
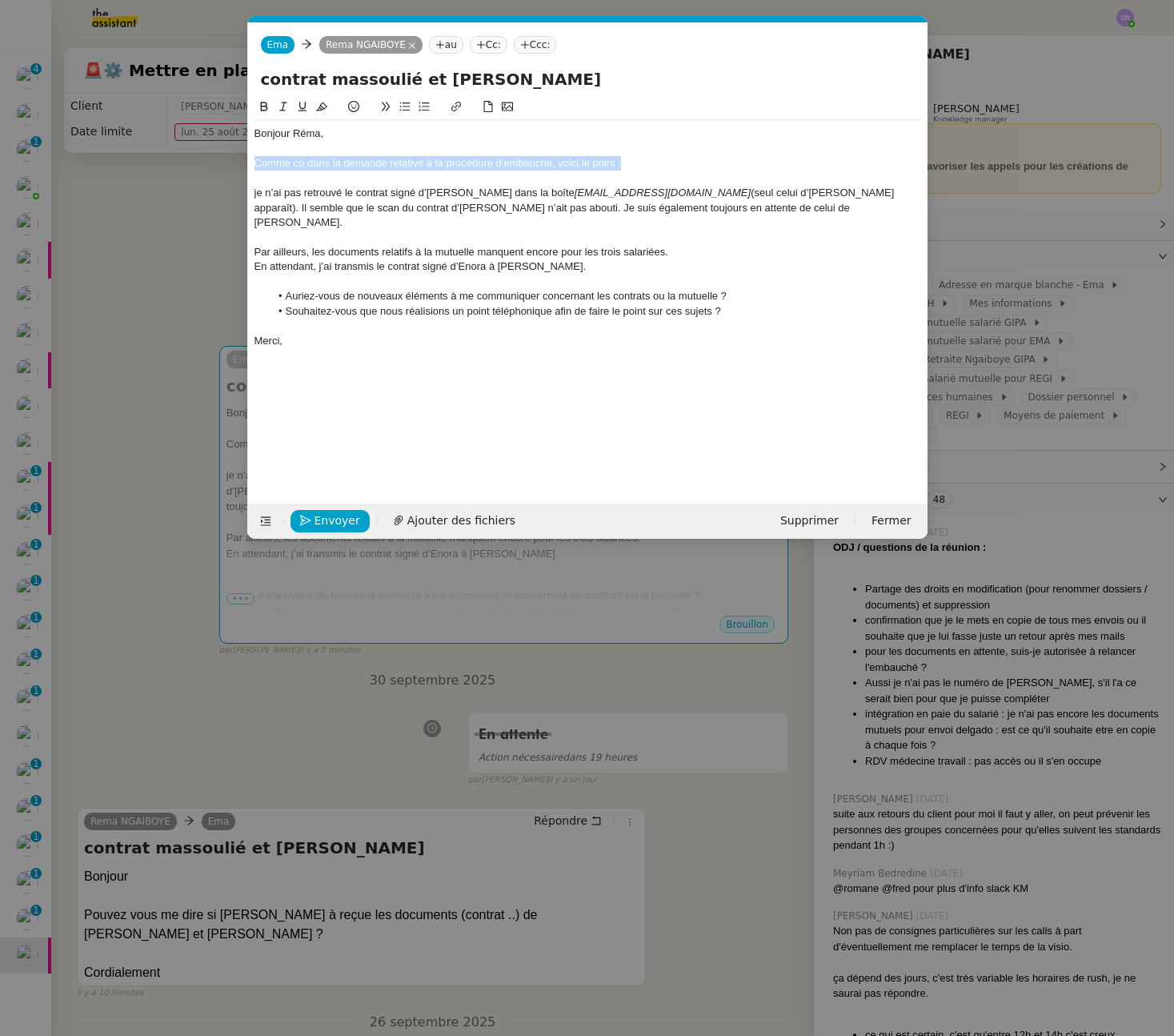
drag, startPoint x: 637, startPoint y: 165, endPoint x: 240, endPoint y: 162, distance: 397.0
click at [240, 162] on nz-modal-container "Service TA - VOYAGE - PROPOSITION GLOBALE A utiliser dans le cadre de propositi…" at bounding box center [587, 518] width 1174 height 1036
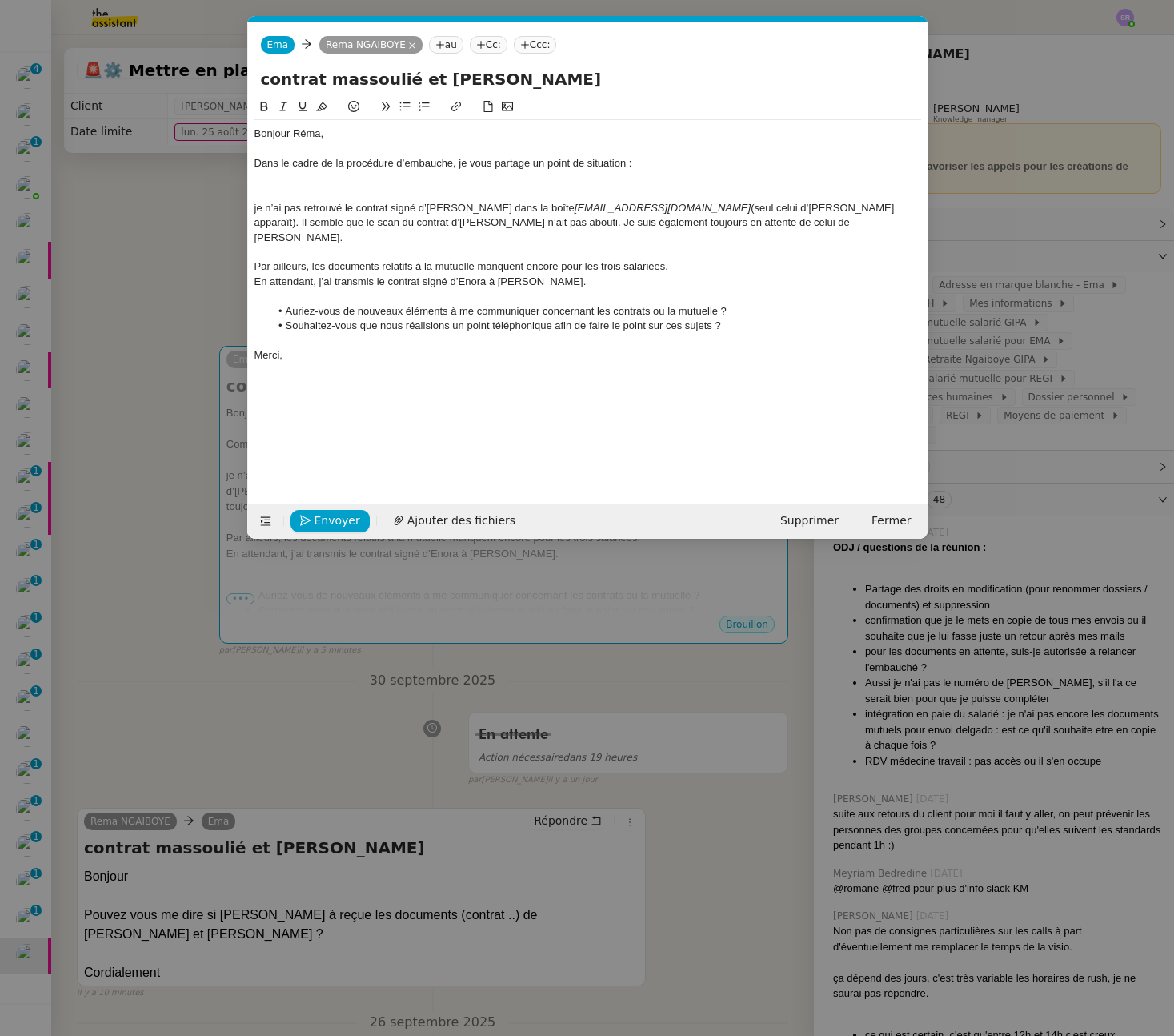
scroll to position [0, 0]
click at [530, 171] on div at bounding box center [588, 178] width 667 height 14
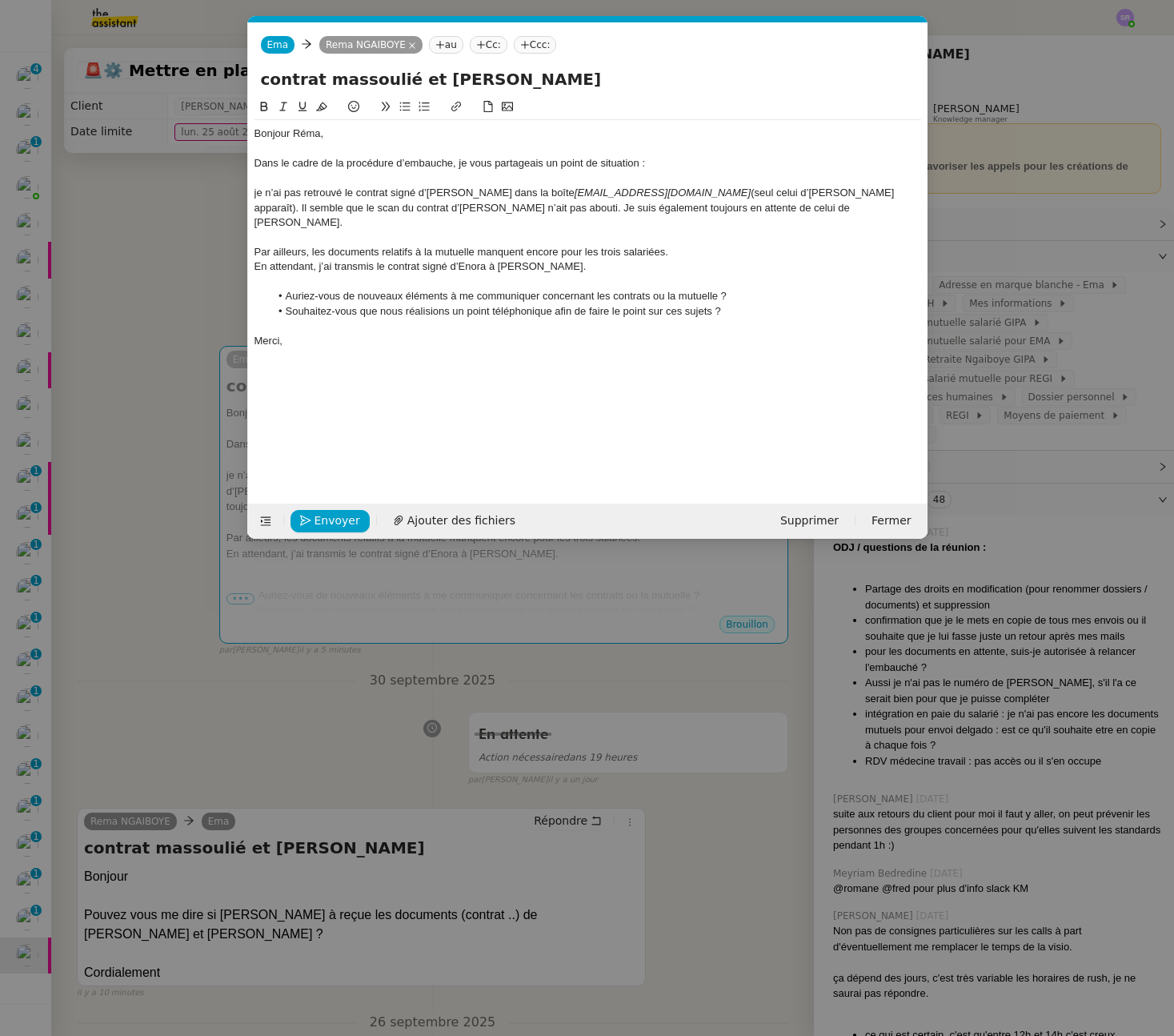
click at [255, 160] on div "Dans le cadre de la procédure d’embauche, je vous partageais un point de situat…" at bounding box center [588, 163] width 667 height 14
click at [541, 165] on div "Dans le cadre de la procédure d’embauche, je vous partageais un point de situat…" at bounding box center [588, 163] width 667 height 14
click at [606, 180] on div at bounding box center [588, 178] width 667 height 14
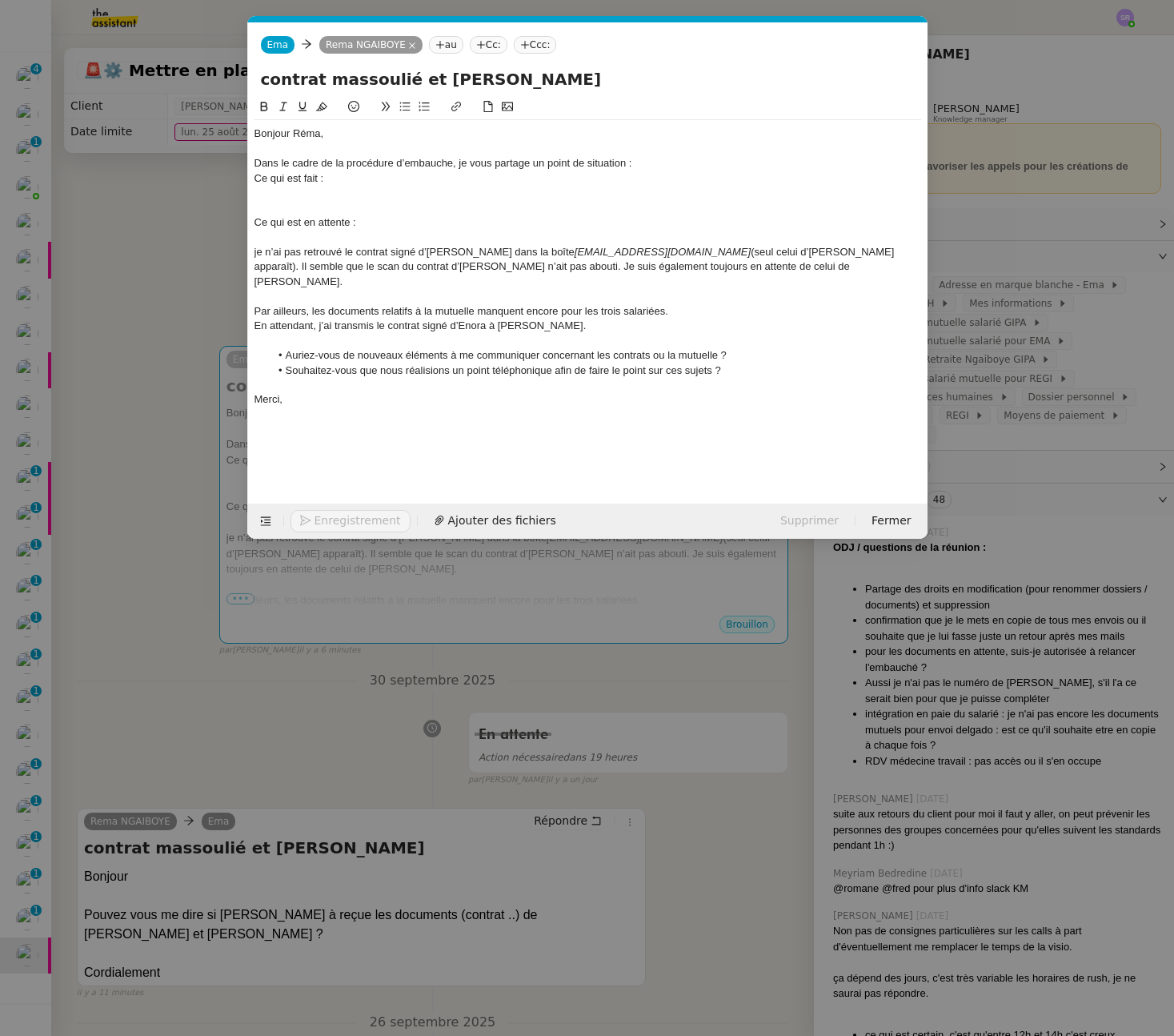
click at [349, 180] on div "Ce qui est fait :" at bounding box center [588, 178] width 667 height 14
click at [681, 167] on div "Dans le cadre de la procédure d’embauche, je vous partage un point de situation…" at bounding box center [588, 163] width 667 height 14
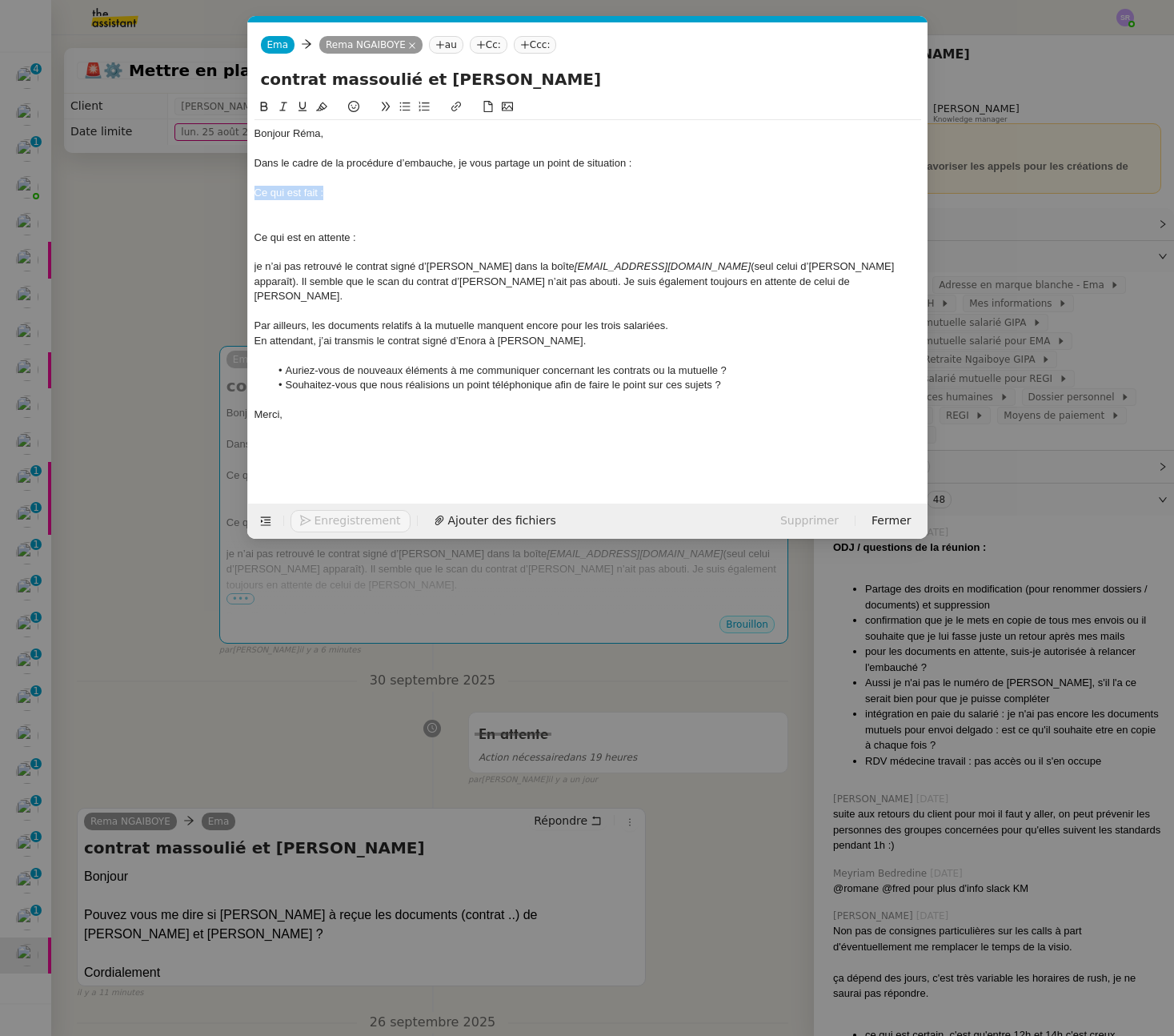
drag, startPoint x: 333, startPoint y: 195, endPoint x: 231, endPoint y: 191, distance: 102.1
click at [231, 191] on nz-modal-container "Service TA - VOYAGE - PROPOSITION GLOBALE A utiliser dans le cadre de propositi…" at bounding box center [587, 518] width 1174 height 1036
click at [362, 196] on div "Ce qui est fait :" at bounding box center [588, 192] width 667 height 14
drag, startPoint x: 362, startPoint y: 233, endPoint x: 368, endPoint y: 240, distance: 9.2
click at [363, 233] on div "Ce qui est en attente :" at bounding box center [588, 237] width 667 height 14
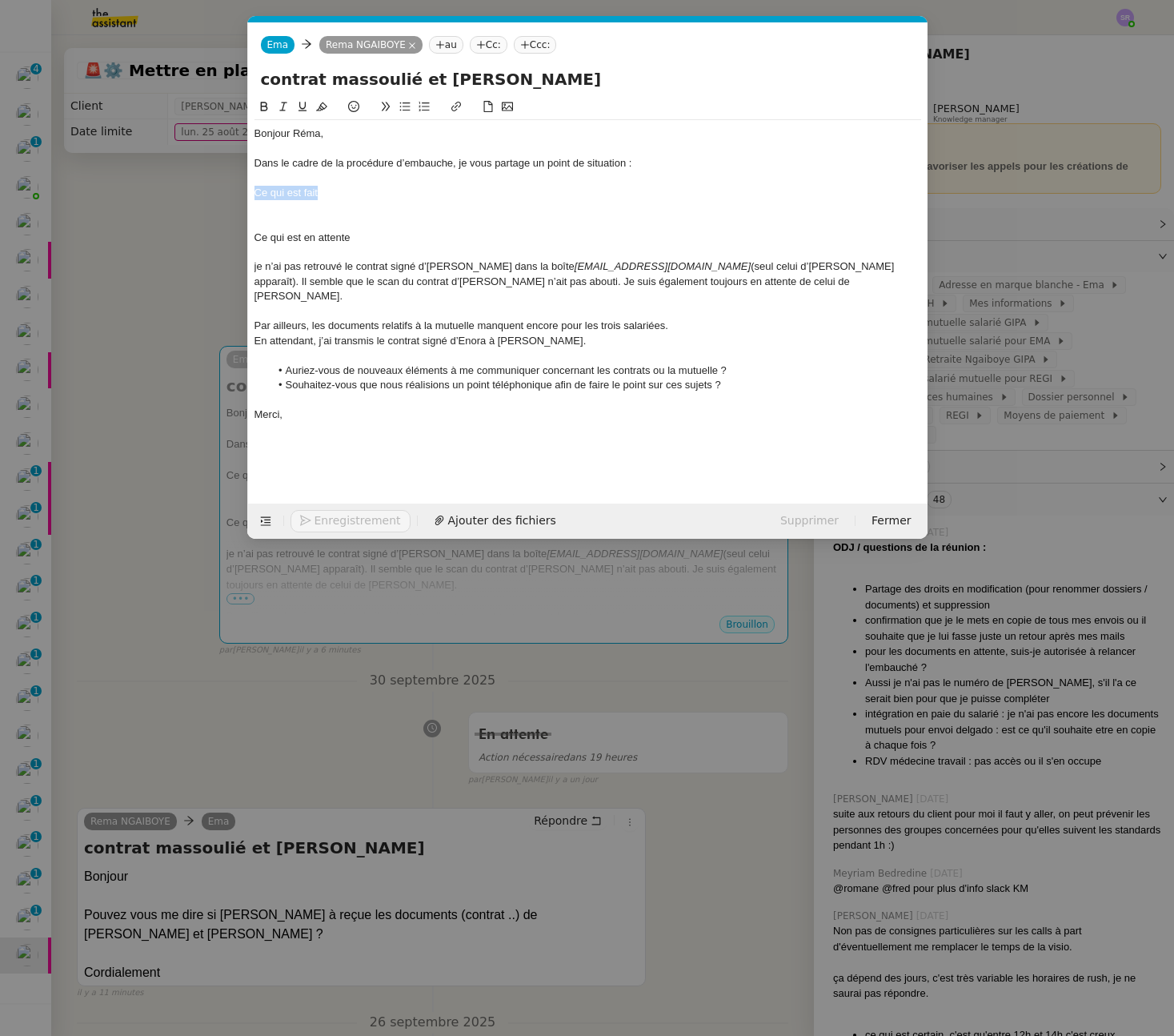
drag, startPoint x: 241, startPoint y: 190, endPoint x: 226, endPoint y: 192, distance: 15.1
click at [226, 192] on nz-modal-container "Service TA - VOYAGE - PROPOSITION GLOBALE A utiliser dans le cadre de propositi…" at bounding box center [587, 518] width 1174 height 1036
click at [262, 111] on icon at bounding box center [263, 106] width 8 height 9
click at [338, 228] on div at bounding box center [588, 222] width 667 height 14
click at [312, 191] on strong "Ce qui est fait" at bounding box center [288, 192] width 68 height 12
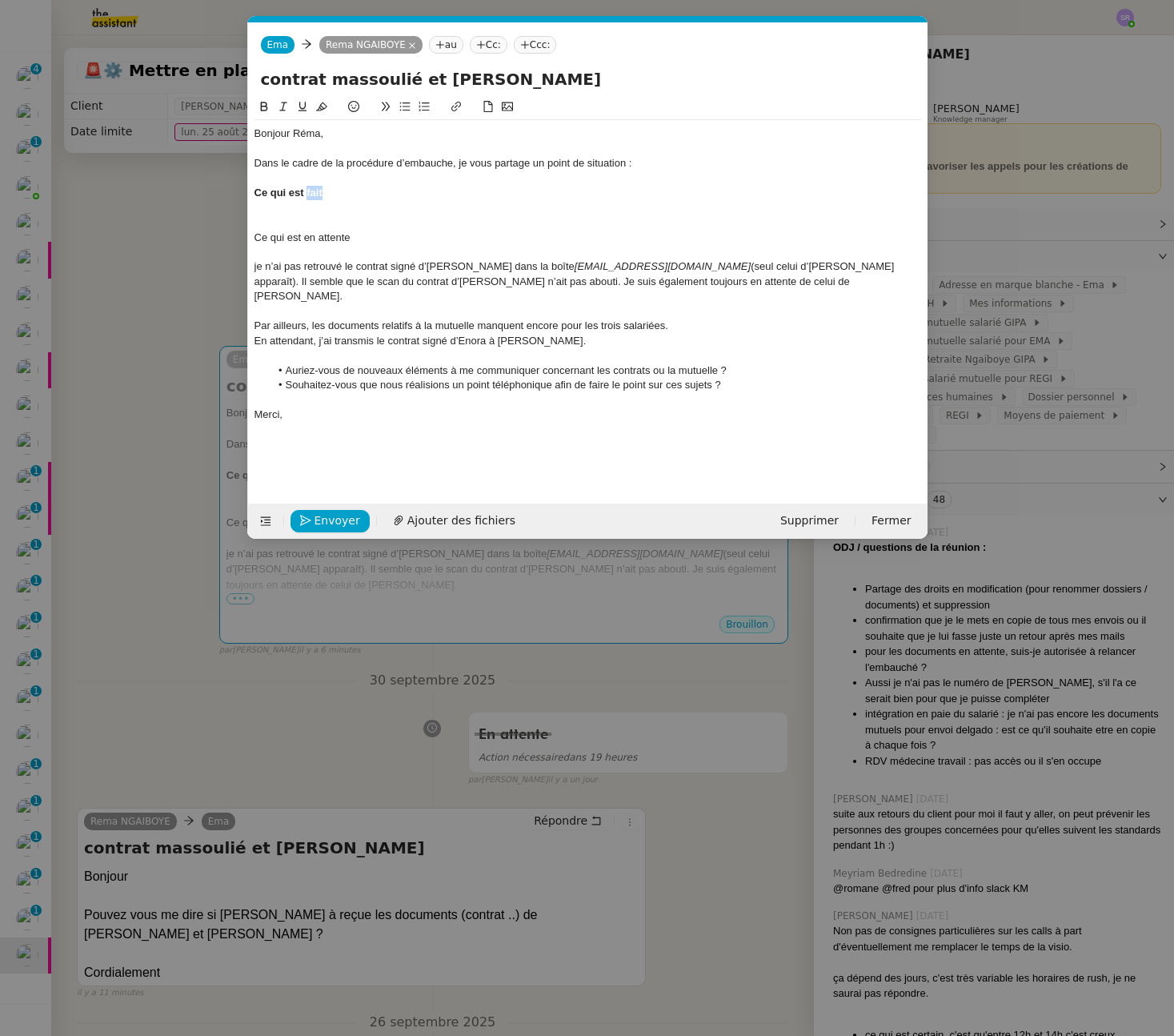
click at [312, 191] on strong "Ce qui est fait" at bounding box center [288, 192] width 68 height 12
drag, startPoint x: 347, startPoint y: 236, endPoint x: 201, endPoint y: 236, distance: 146.0
click at [201, 236] on nz-modal-container "Service TA - VOYAGE - PROPOSITION GLOBALE A utiliser dans le cadre de propositi…" at bounding box center [587, 518] width 1174 height 1036
click at [263, 110] on icon at bounding box center [263, 106] width 8 height 9
click at [426, 265] on div "je n’ai pas retrouvé le contrat signé d’Amélie MASSOULIE dans la boîte rennes-c…" at bounding box center [588, 281] width 667 height 44
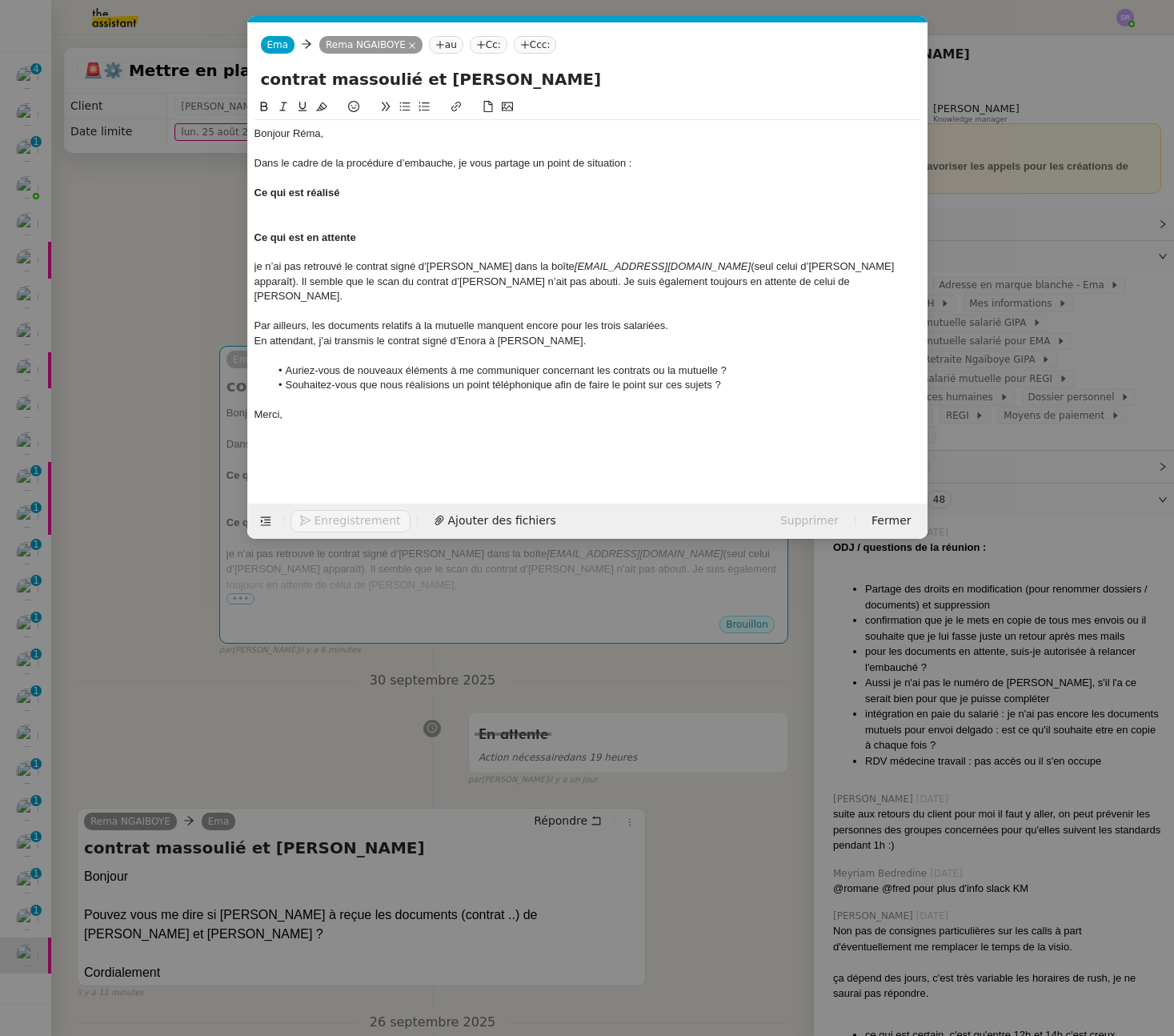
click at [304, 248] on div at bounding box center [588, 251] width 667 height 14
click at [311, 206] on div at bounding box center [588, 207] width 667 height 14
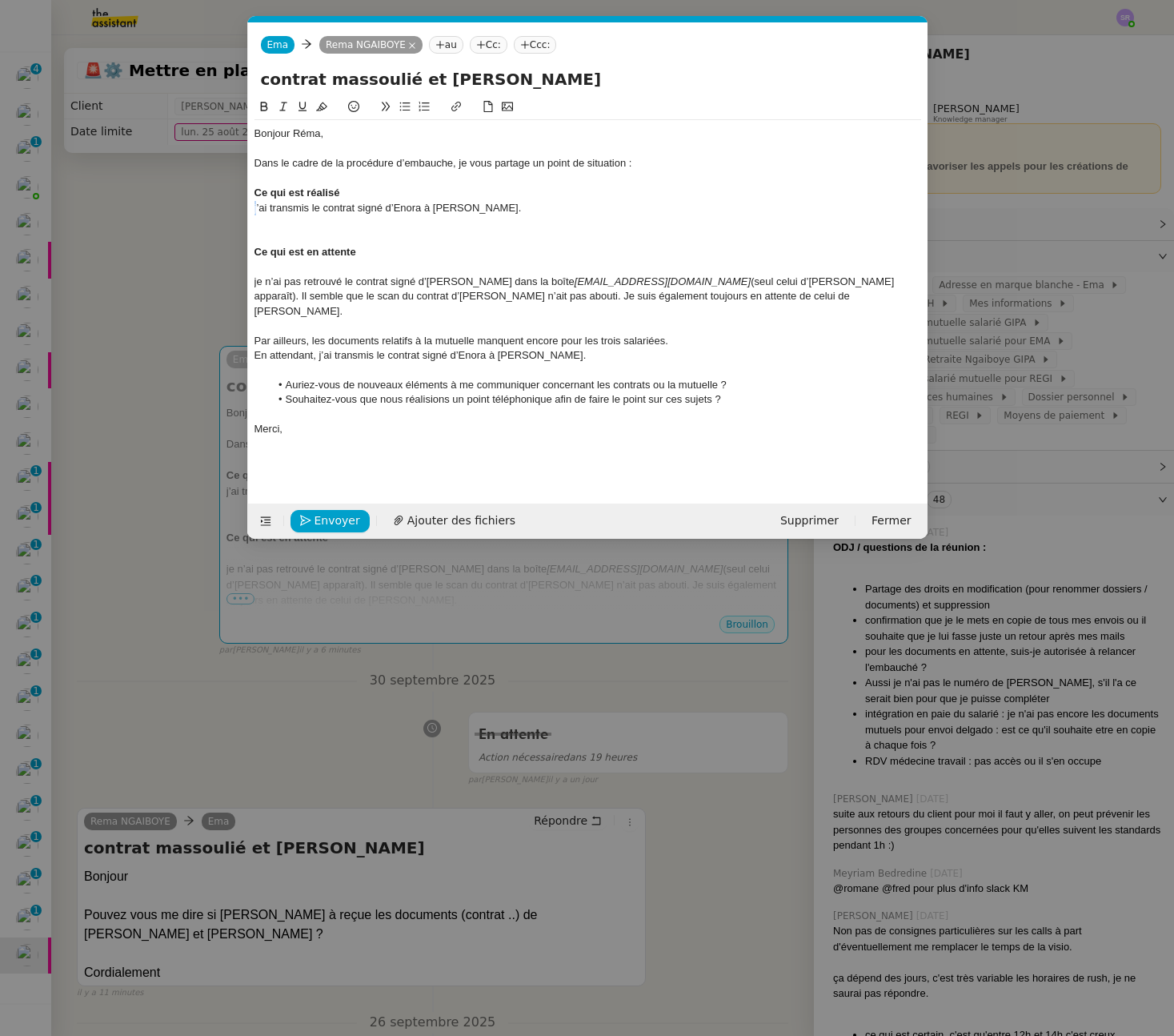
drag, startPoint x: 257, startPoint y: 208, endPoint x: 236, endPoint y: 207, distance: 21.0
click at [236, 207] on nz-modal-container "Service TA - VOYAGE - PROPOSITION GLOBALE A utiliser dans le cadre de propositi…" at bounding box center [587, 518] width 1174 height 1036
drag, startPoint x: 232, startPoint y: 212, endPoint x: 287, endPoint y: 231, distance: 58.2
click at [232, 212] on nz-modal-container "Service TA - VOYAGE - PROPOSITION GLOBALE A utiliser dans le cadre de propositi…" at bounding box center [587, 518] width 1174 height 1036
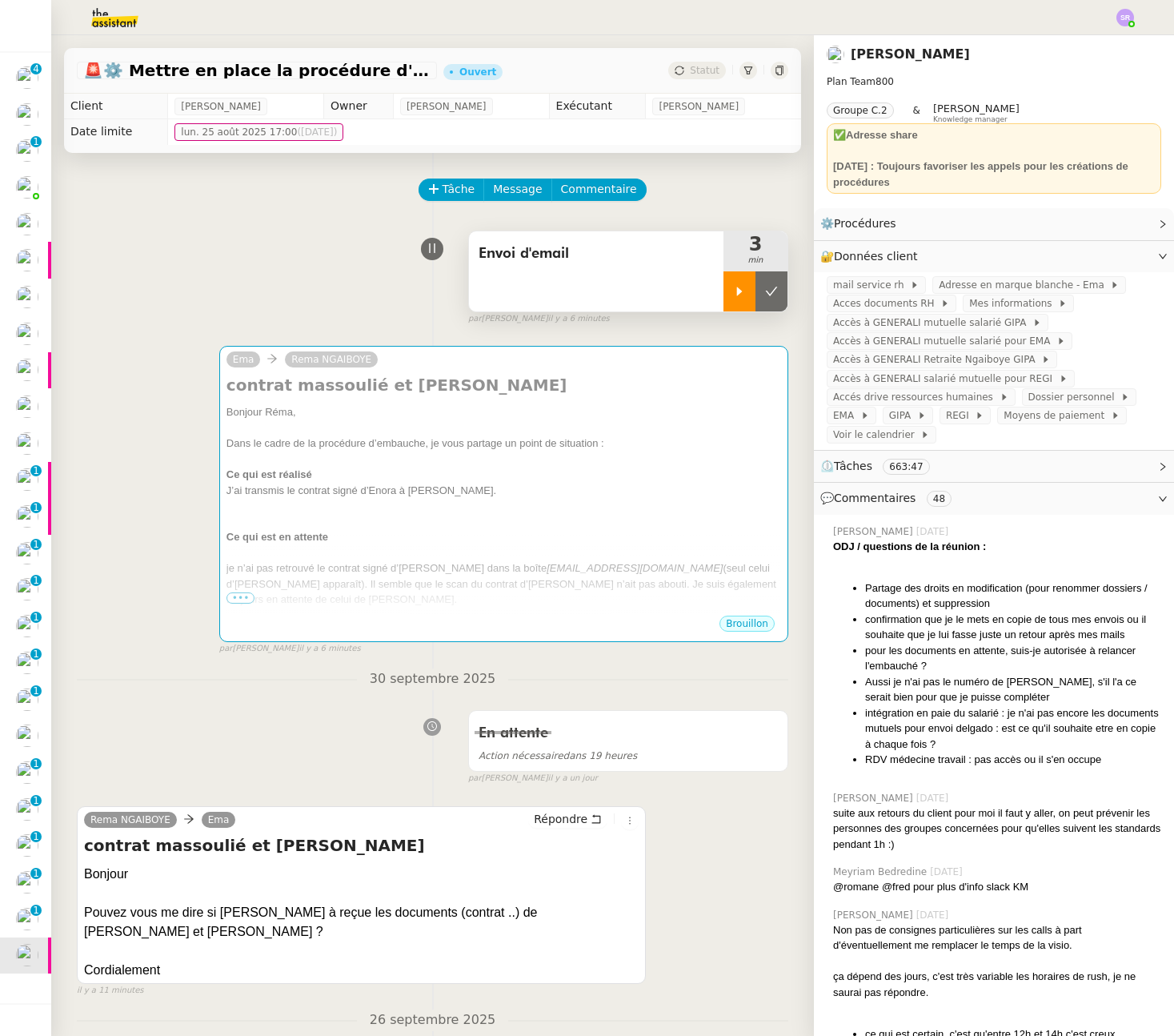
click at [729, 289] on div at bounding box center [739, 292] width 32 height 40
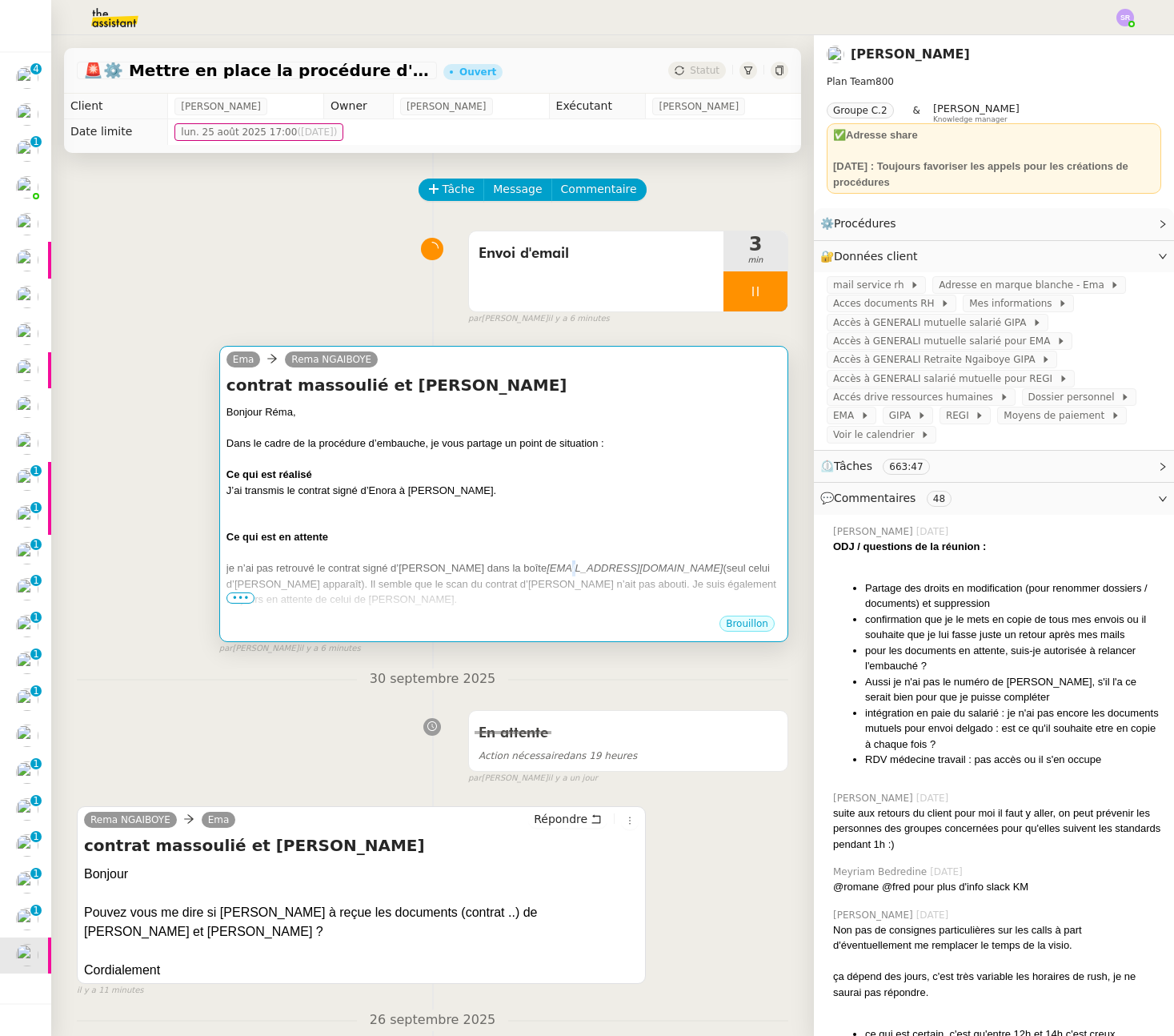
click at [577, 576] on div "je n’ai pas retrouvé le contrat signé d’Amélie MASSOULIE dans la boîte rennes-c…" at bounding box center [504, 584] width 555 height 48
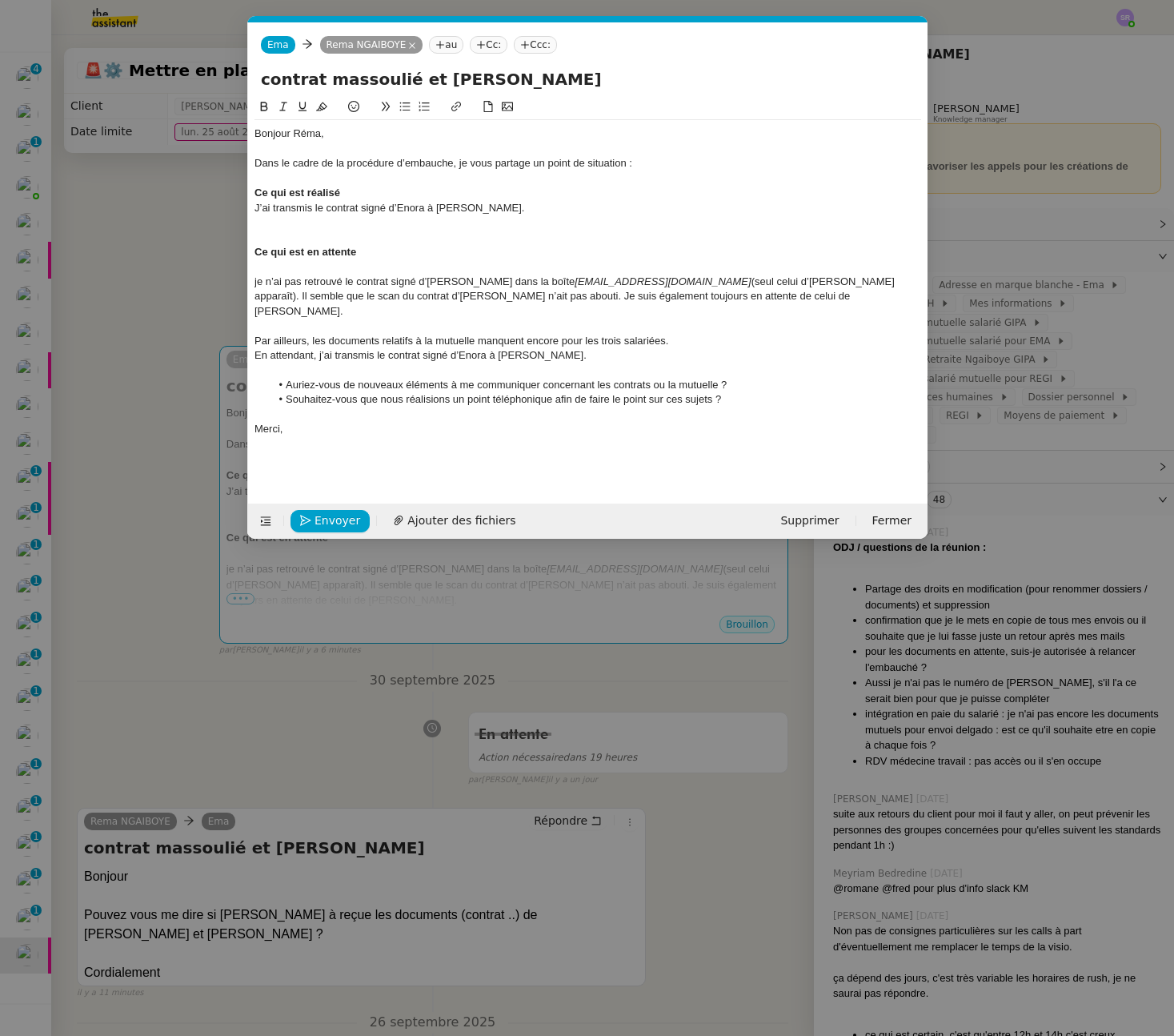
scroll to position [0, 33]
click at [255, 208] on div "J’ai transmis le contrat signé d’Enora à Cécile Delgado." at bounding box center [588, 207] width 667 height 14
click at [409, 107] on icon at bounding box center [404, 106] width 11 height 11
click at [284, 273] on div at bounding box center [588, 266] width 667 height 14
click at [285, 206] on li "J’ai transmis le contrat signé d’Enora à Cécile Delgado." at bounding box center [596, 207] width 652 height 14
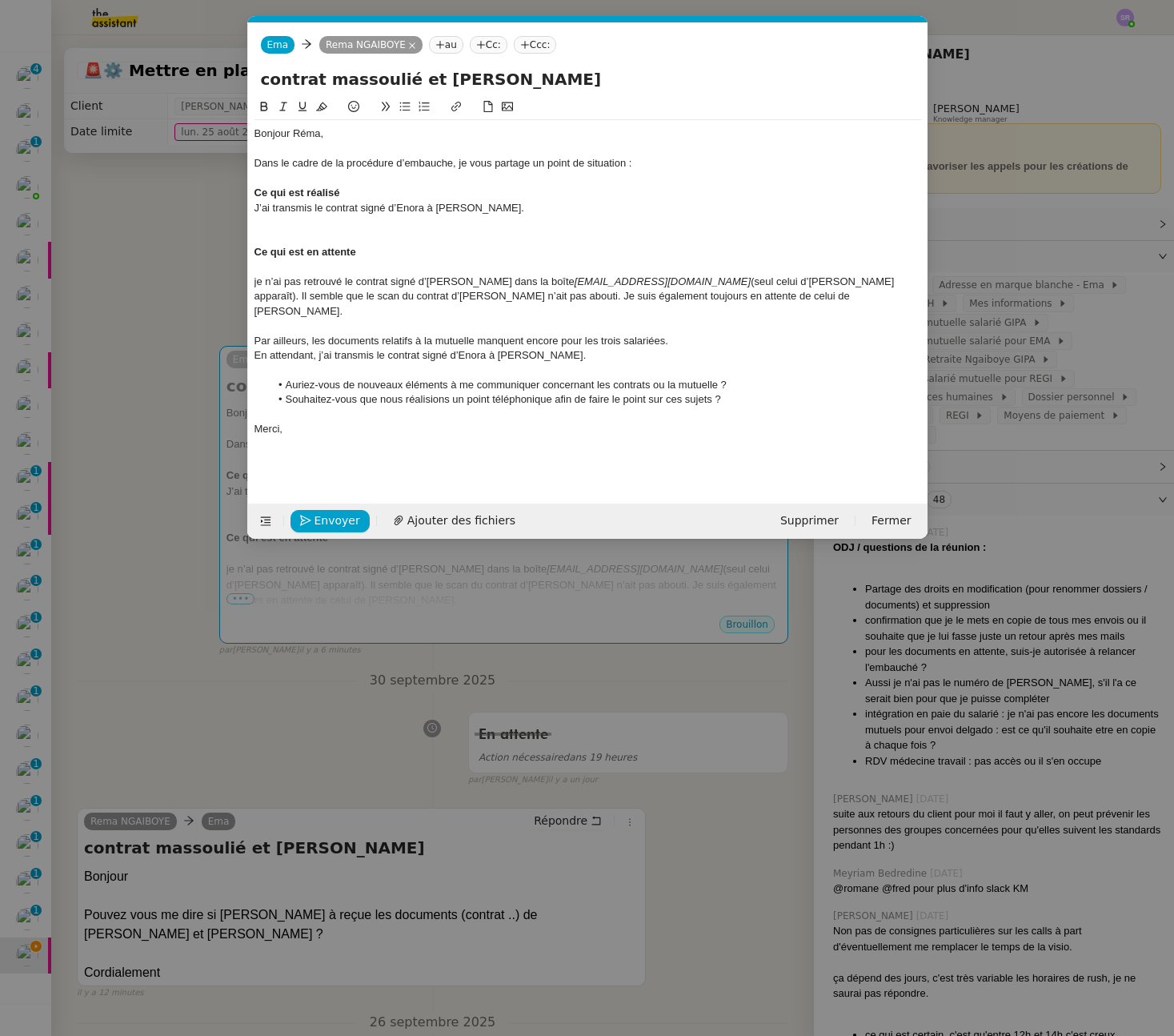
click at [277, 269] on div at bounding box center [588, 266] width 667 height 14
click at [253, 233] on nz-spin "Bonjour Réma, Dans le cadre de la procédure d’embauche, je vous partage un poin…" at bounding box center [587, 292] width 679 height 388
click at [272, 228] on div at bounding box center [588, 222] width 667 height 14
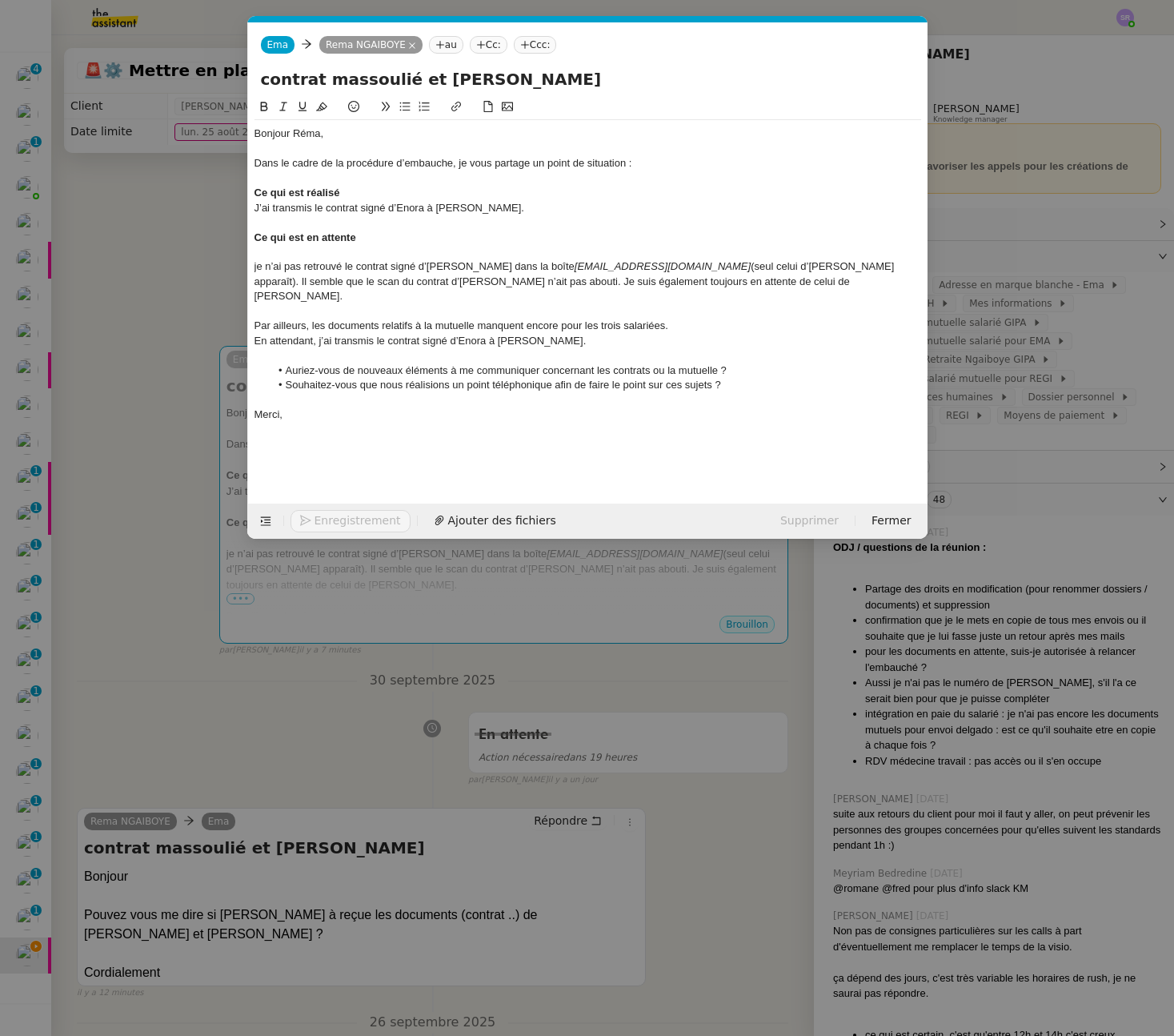
click at [257, 210] on div "J’ai transmis le contrat signé d’Enora à Cécile Delgado." at bounding box center [588, 207] width 667 height 14
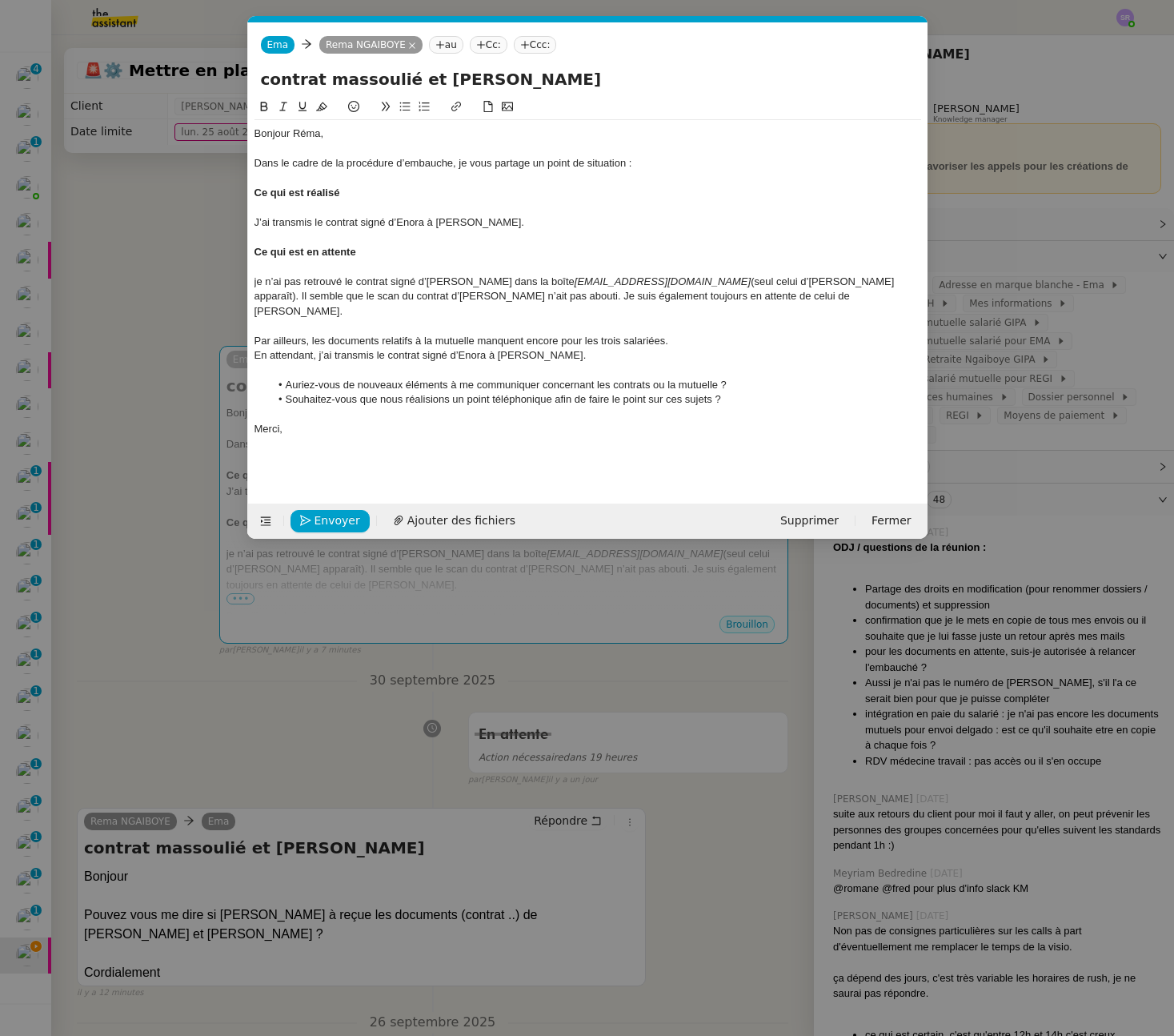
click at [296, 276] on div "je n’ai pas retrouvé le contrat signé d’Amélie MASSOULIE dans la boîte rennes-c…" at bounding box center [588, 297] width 667 height 44
click at [252, 285] on nz-spin "Bonjour Réma, Dans le cadre de la procédure d’embauche, je vous partage un poin…" at bounding box center [587, 292] width 679 height 388
click at [257, 284] on div "je n’ai pas retrouvé le contrat signé d’Amélie MASSOULIE dans la boîte rennes-c…" at bounding box center [588, 297] width 667 height 44
click at [450, 296] on div "je n’ai pas retrouvé le contrat signé d’Amélie MASSOULIE dans la boîte rennes-c…" at bounding box center [588, 297] width 667 height 44
click at [450, 298] on div "je n’ai pas retrouvé le contrat signé d’Amélie MASSOULIE dans la boîte rennes-c…" at bounding box center [588, 297] width 667 height 44
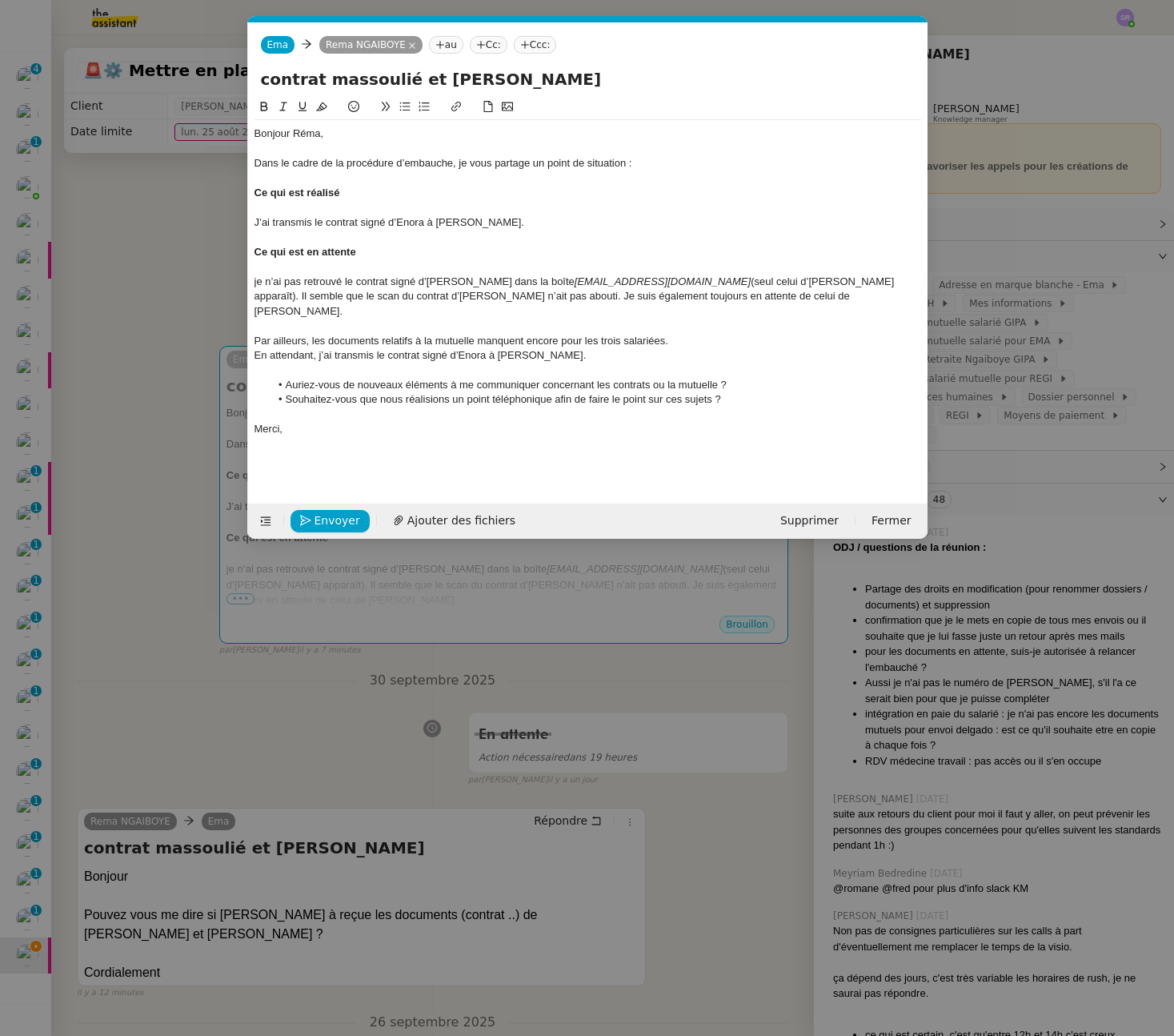
click at [447, 300] on div "je n’ai pas retrouvé le contrat signé d’Amélie MASSOULIE dans la boîte rennes-c…" at bounding box center [588, 297] width 667 height 44
click at [359, 314] on div "Je suis également toujours en attente de celui de Safia." at bounding box center [588, 311] width 667 height 14
click at [472, 304] on div "Je suis également en attente de celui de Safia." at bounding box center [588, 311] width 667 height 14
click at [469, 296] on div "je n’ai pas retrouvé le contrat signé d’Amélie MASSOULIE dans la boîte rennes-c…" at bounding box center [588, 289] width 667 height 29
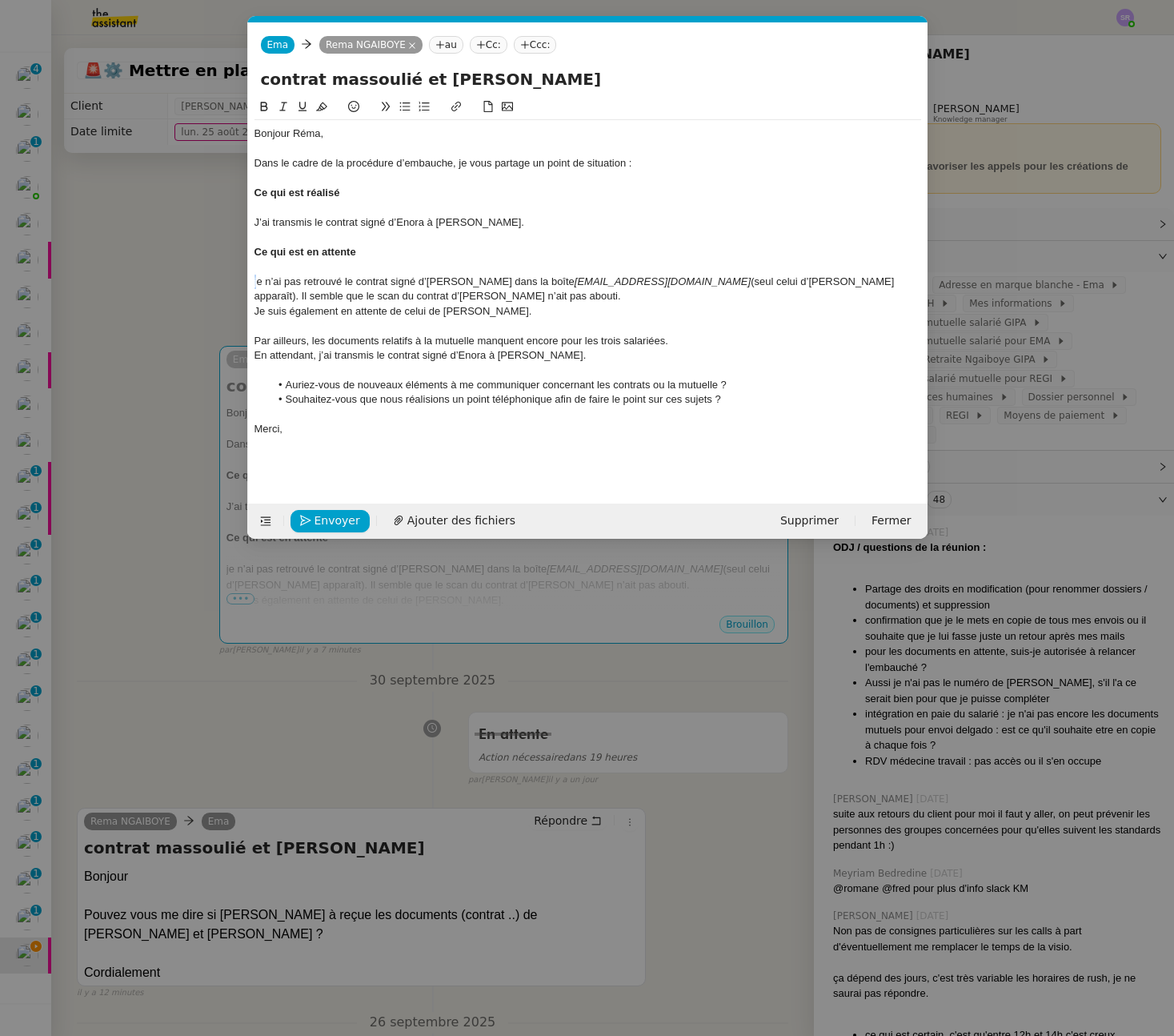
drag, startPoint x: 256, startPoint y: 285, endPoint x: 219, endPoint y: 284, distance: 37.0
click at [219, 284] on nz-modal-container "Service TA - VOYAGE - PROPOSITION GLOBALE A utiliser dans le cadre de propositi…" at bounding box center [587, 518] width 1174 height 1036
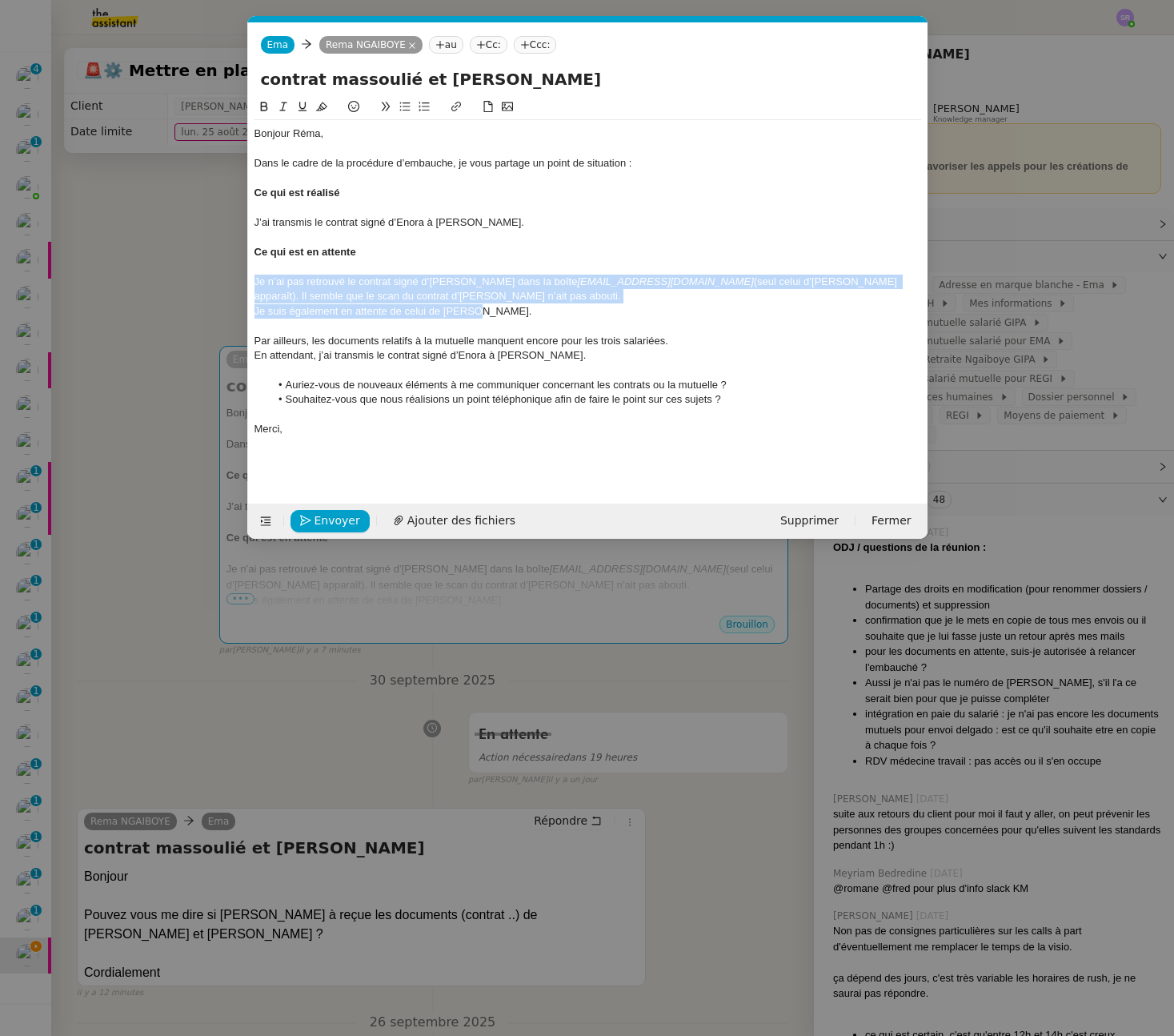
drag, startPoint x: 511, startPoint y: 307, endPoint x: 252, endPoint y: 278, distance: 260.6
click at [250, 282] on nz-spin "Bonjour Réma, Dans le cadre de la procédure d’embauche, je vous partage un poin…" at bounding box center [587, 292] width 679 height 388
click at [429, 104] on button at bounding box center [424, 107] width 19 height 18
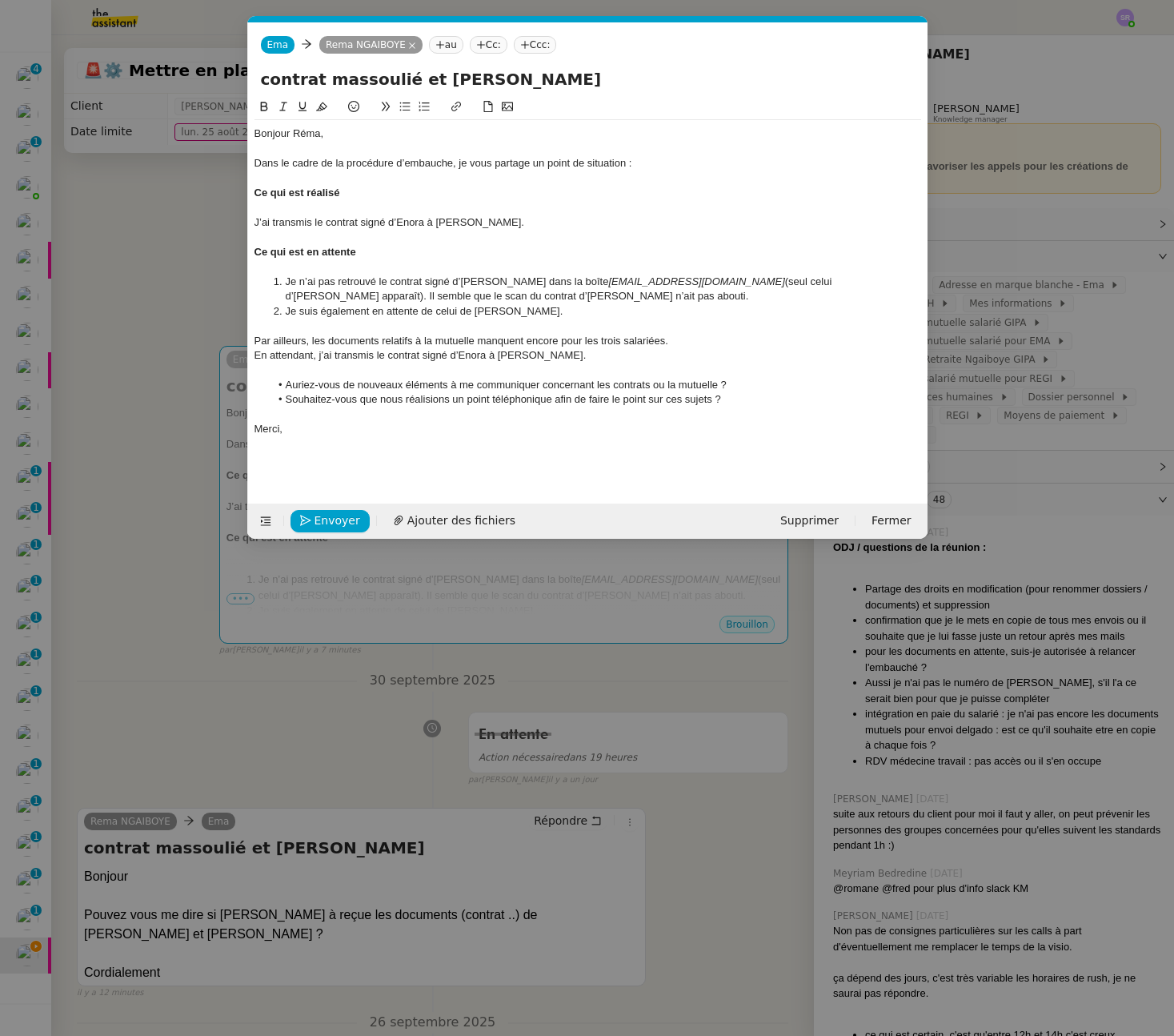
click at [549, 314] on li "Je suis également en attente de celui de Safia." at bounding box center [596, 311] width 652 height 14
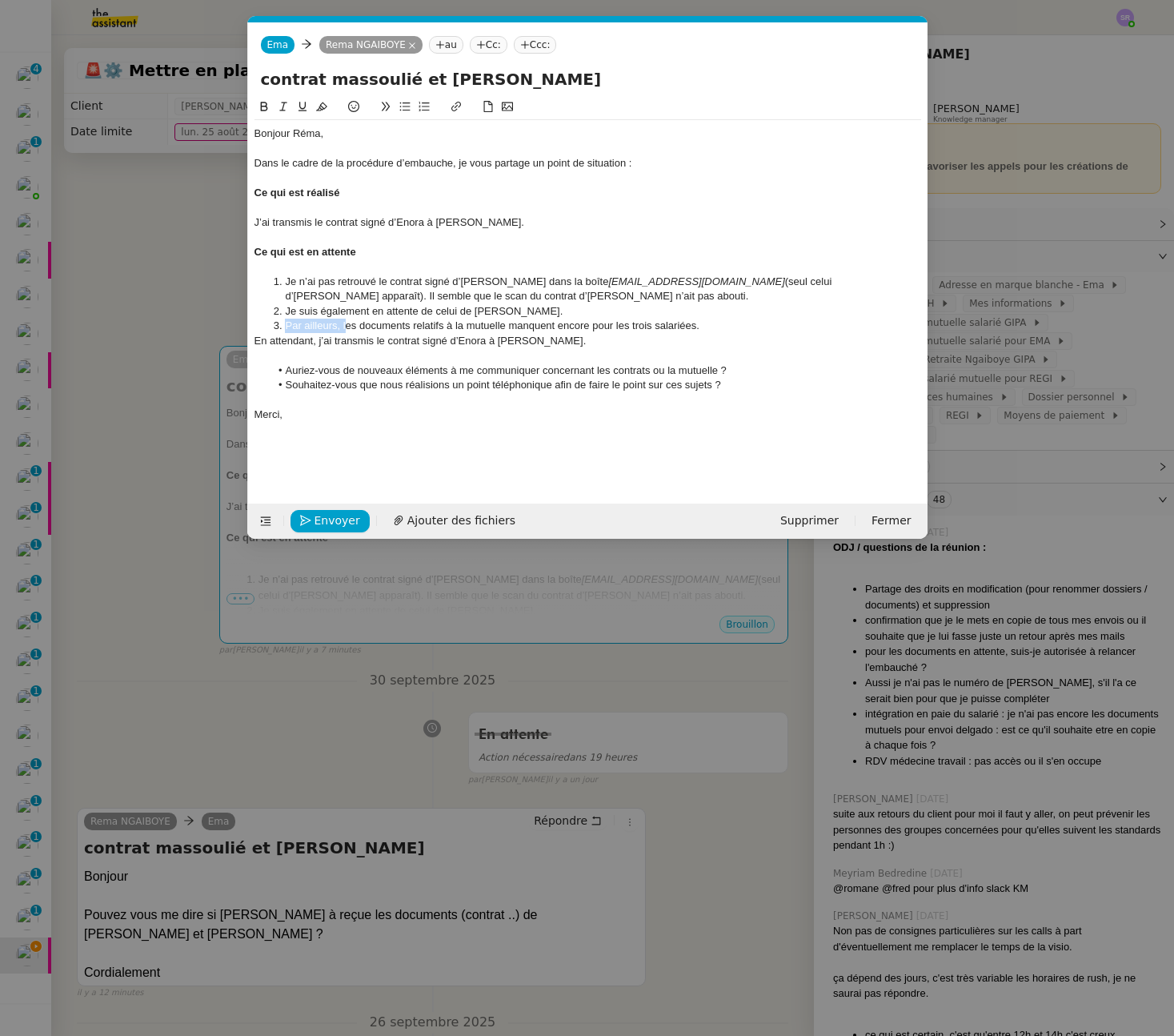
drag, startPoint x: 282, startPoint y: 329, endPoint x: 345, endPoint y: 328, distance: 63.0
click at [345, 328] on li "Par ailleurs, les documents relatifs à la mutuelle manquent encore pour les tro…" at bounding box center [596, 325] width 652 height 14
click at [248, 708] on nz-modal-container "Service TA - VOYAGE - PROPOSITION GLOBALE A utiliser dans le cadre de propositi…" at bounding box center [587, 518] width 1174 height 1036
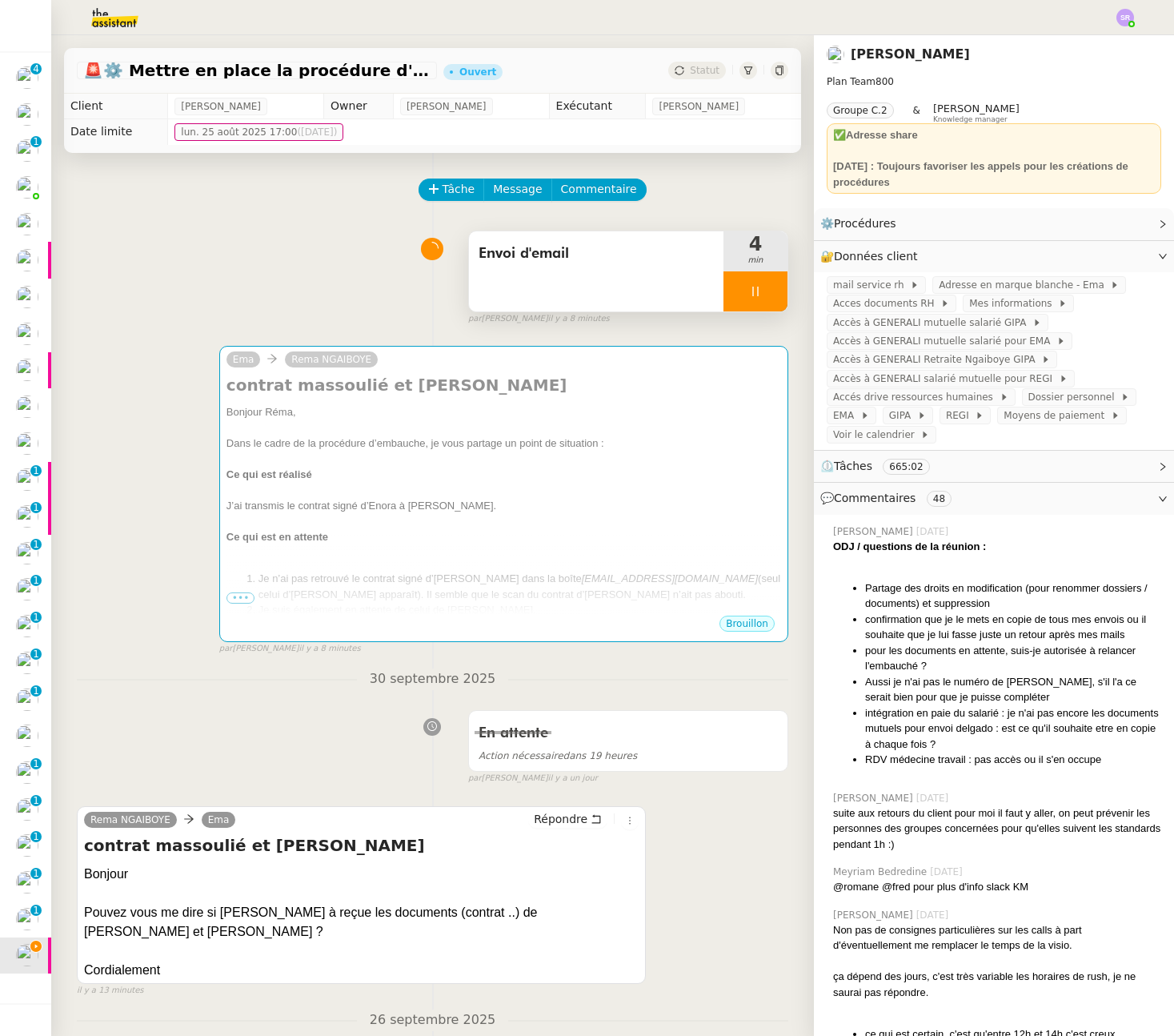
click at [751, 290] on div at bounding box center [755, 292] width 64 height 40
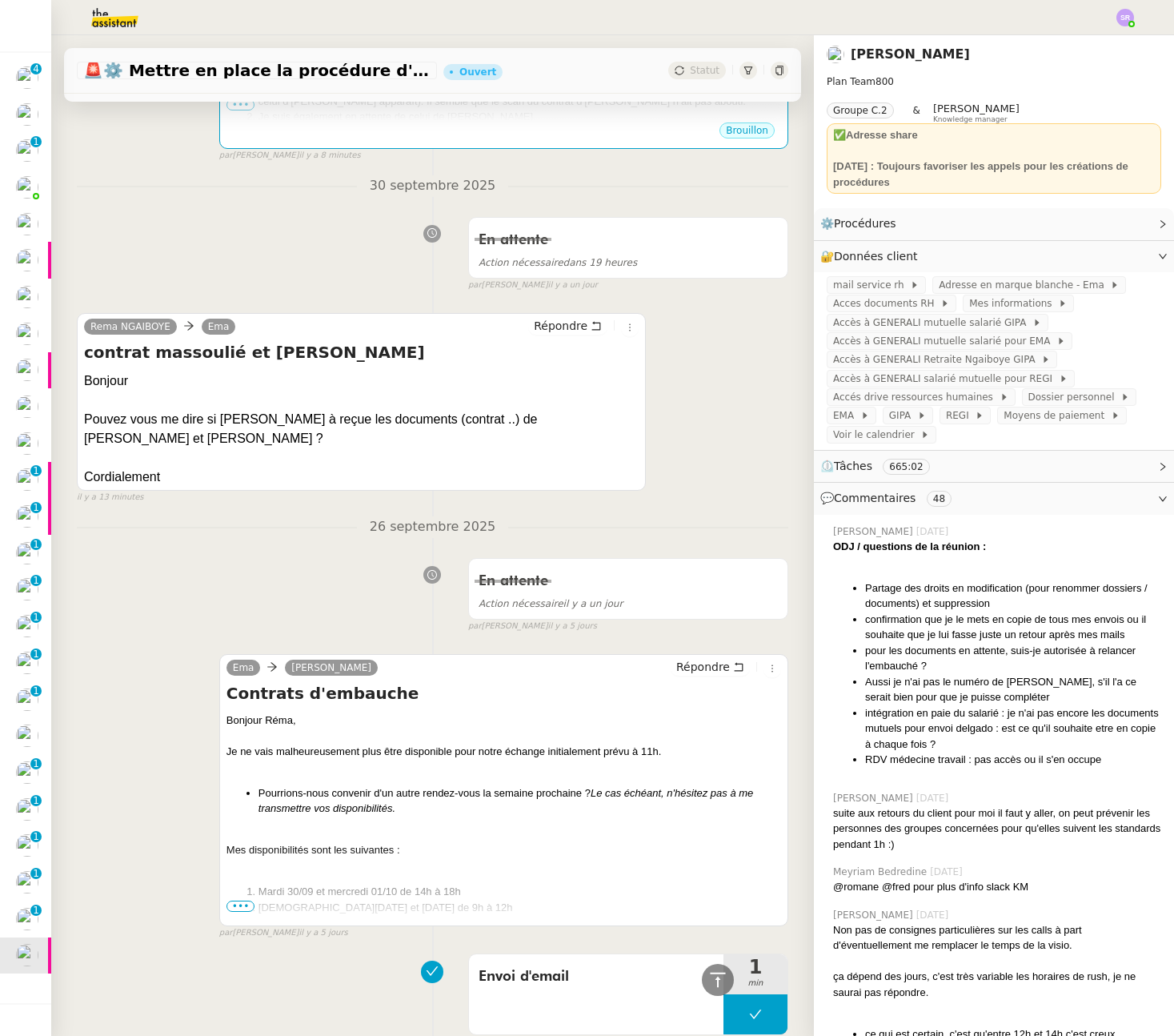
scroll to position [483, 0]
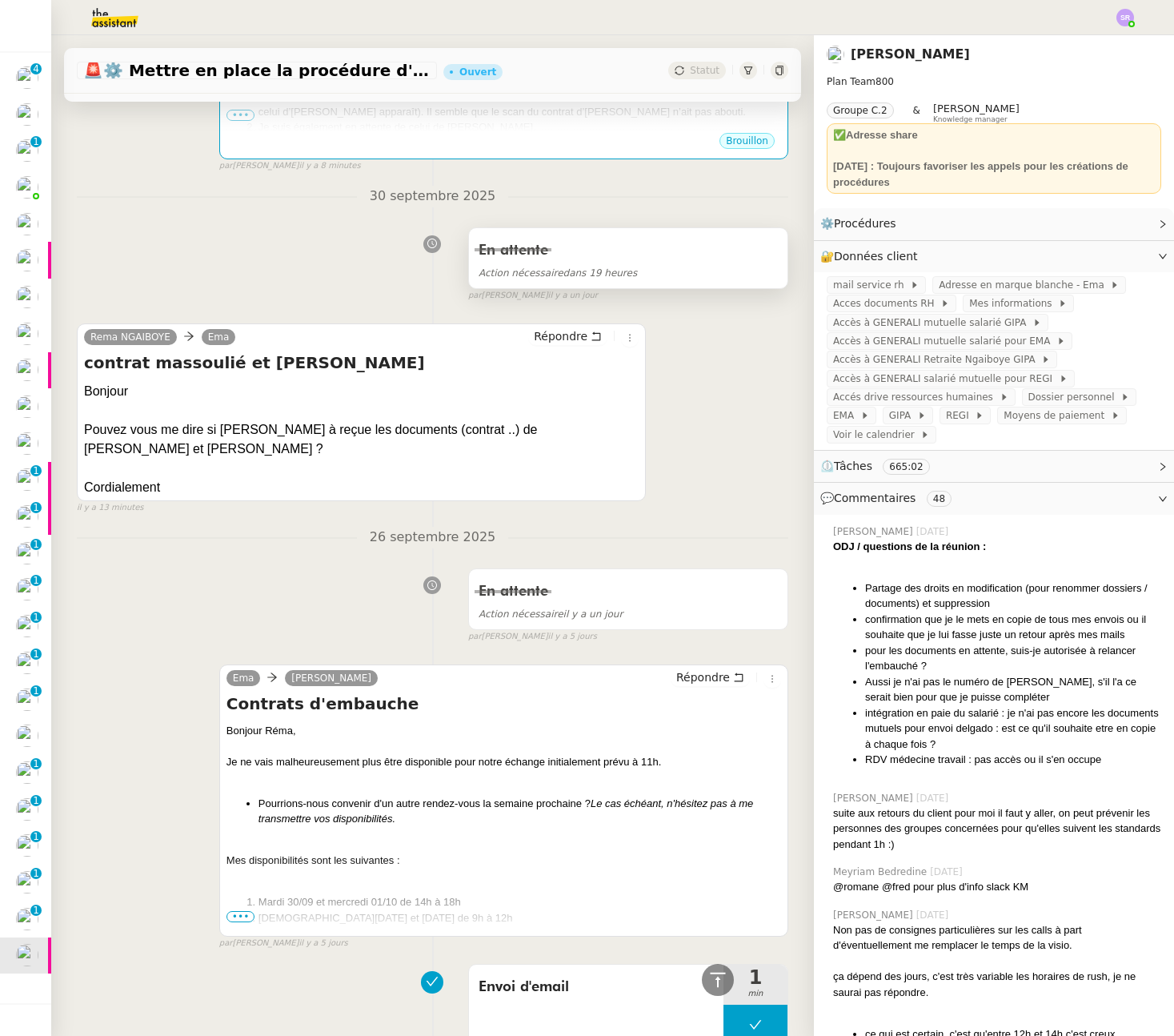
click at [616, 259] on div "En attente" at bounding box center [628, 251] width 299 height 26
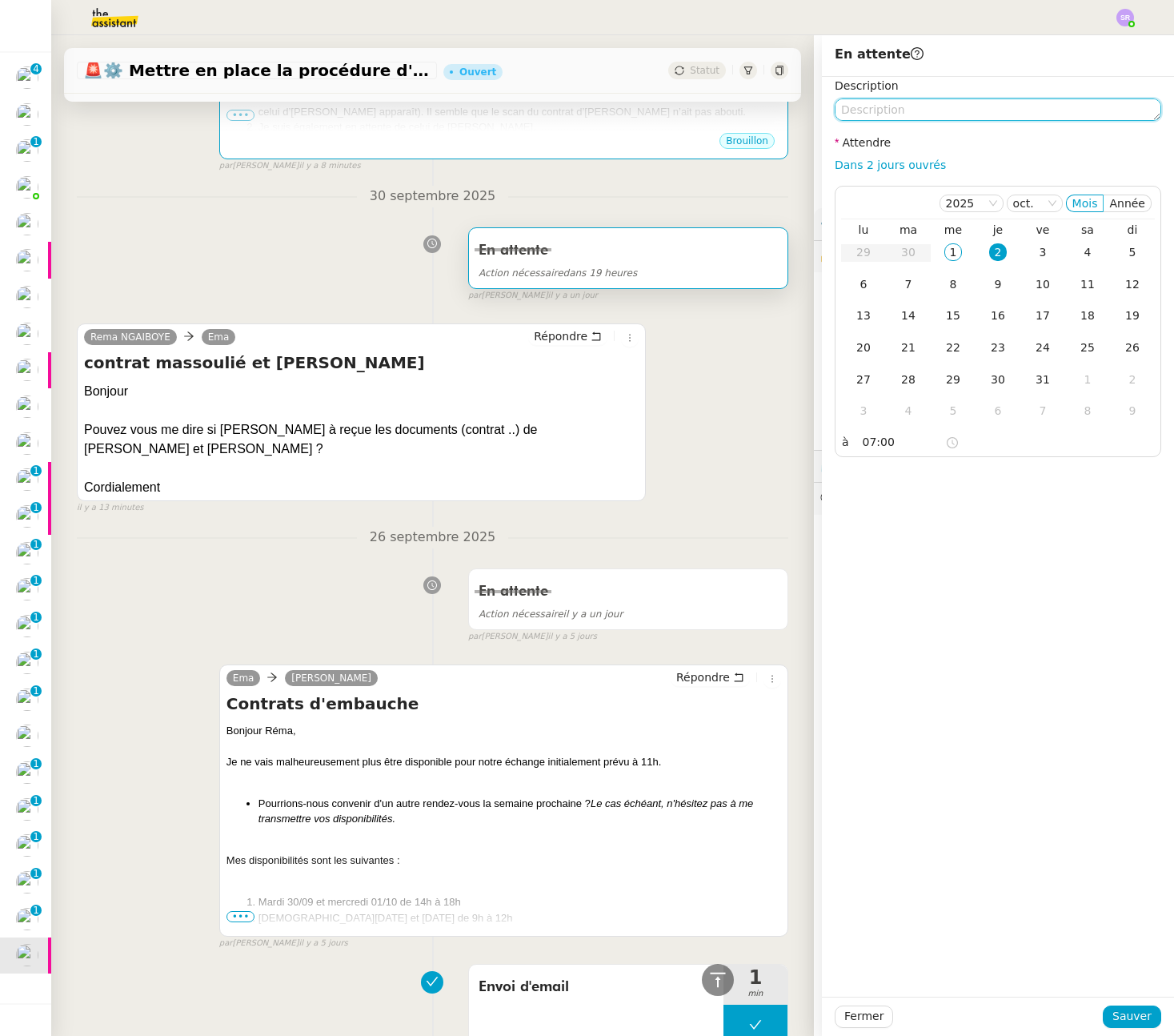
click at [949, 109] on textarea at bounding box center [998, 109] width 327 height 23
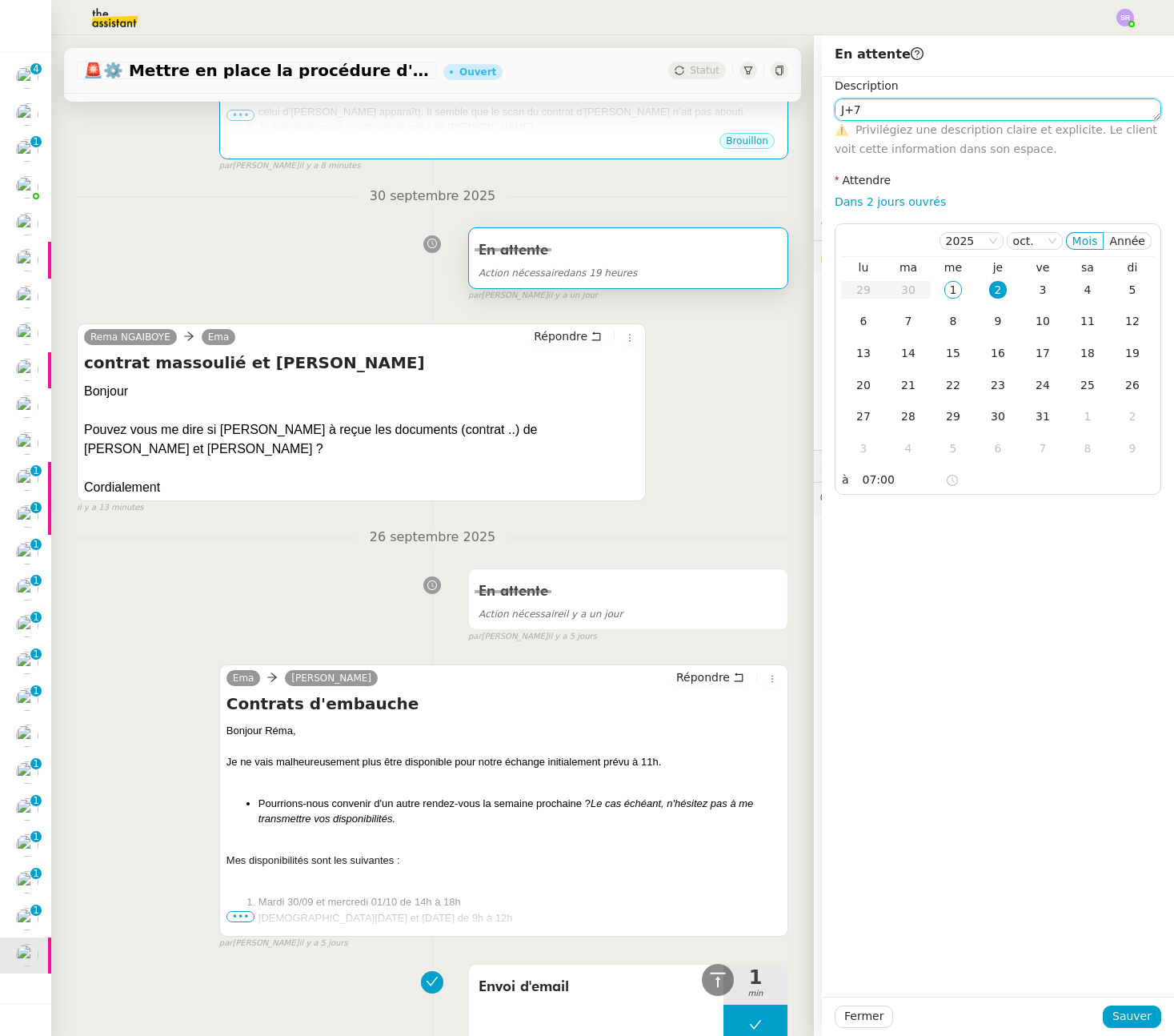
click at [836, 112] on textarea "J+7" at bounding box center [998, 109] width 327 height 23
type textarea "Relance J+7"
click at [1126, 1017] on span "Sauver" at bounding box center [1132, 1016] width 39 height 18
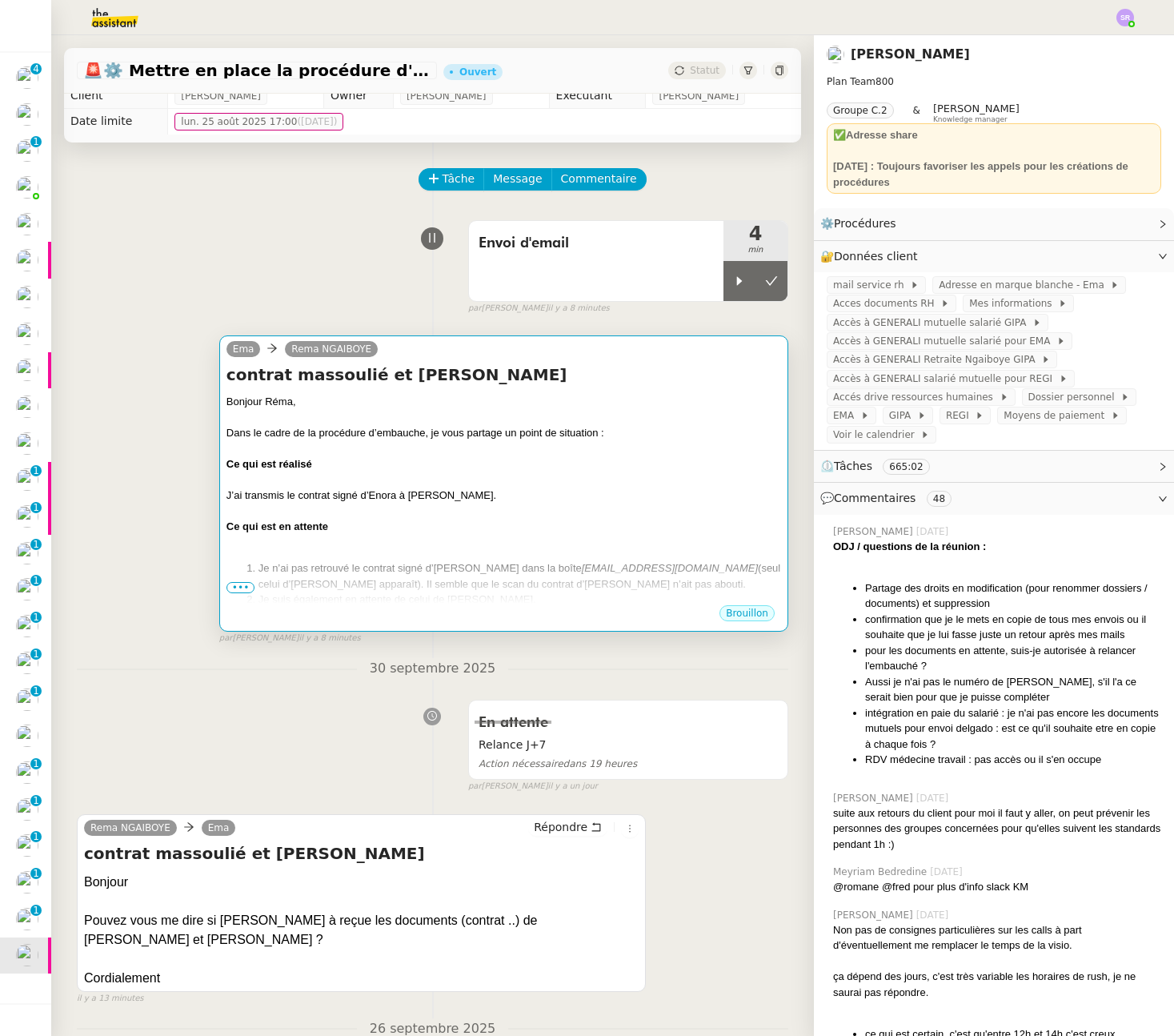
scroll to position [1, 0]
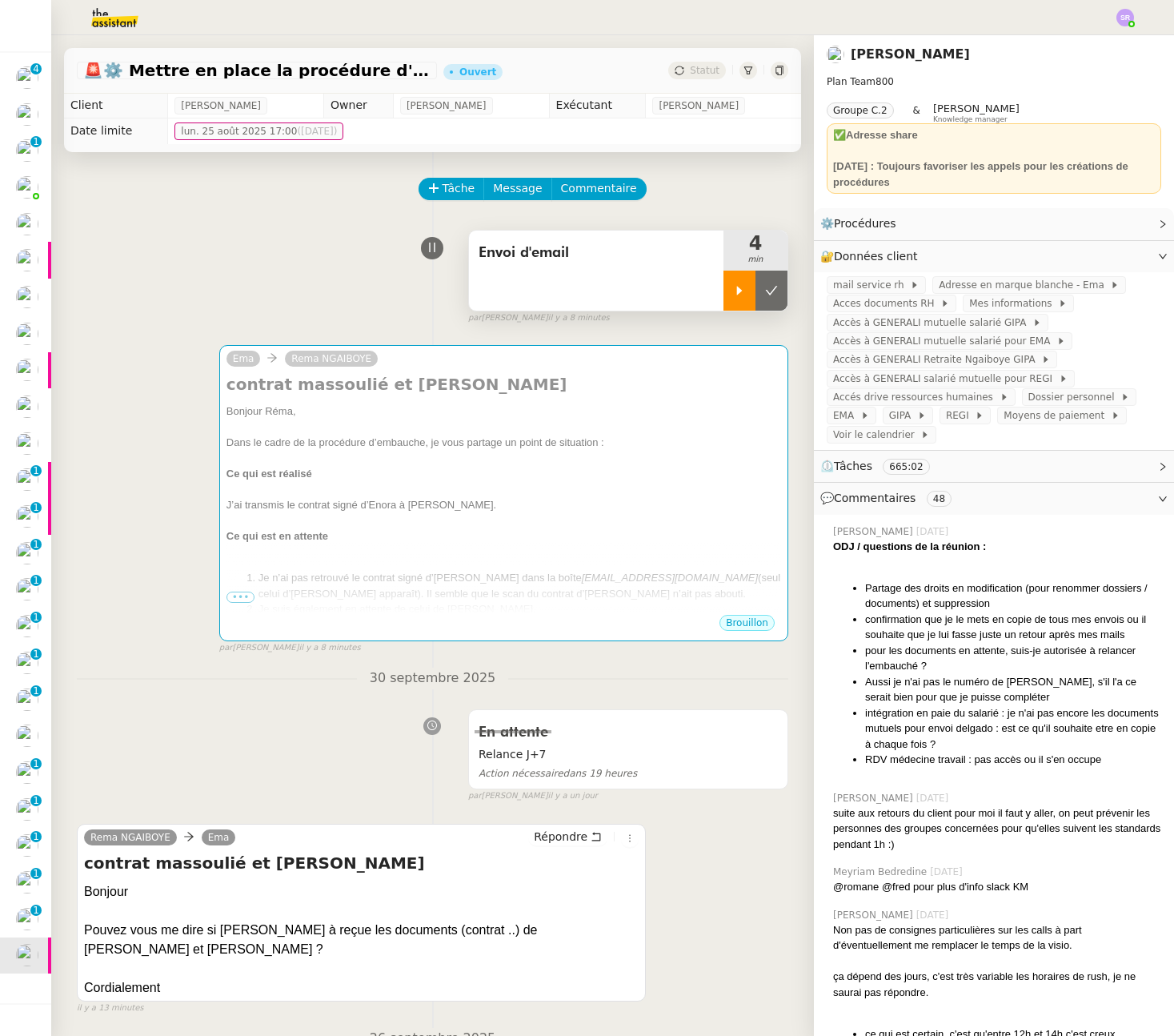
click at [724, 292] on div at bounding box center [739, 291] width 32 height 40
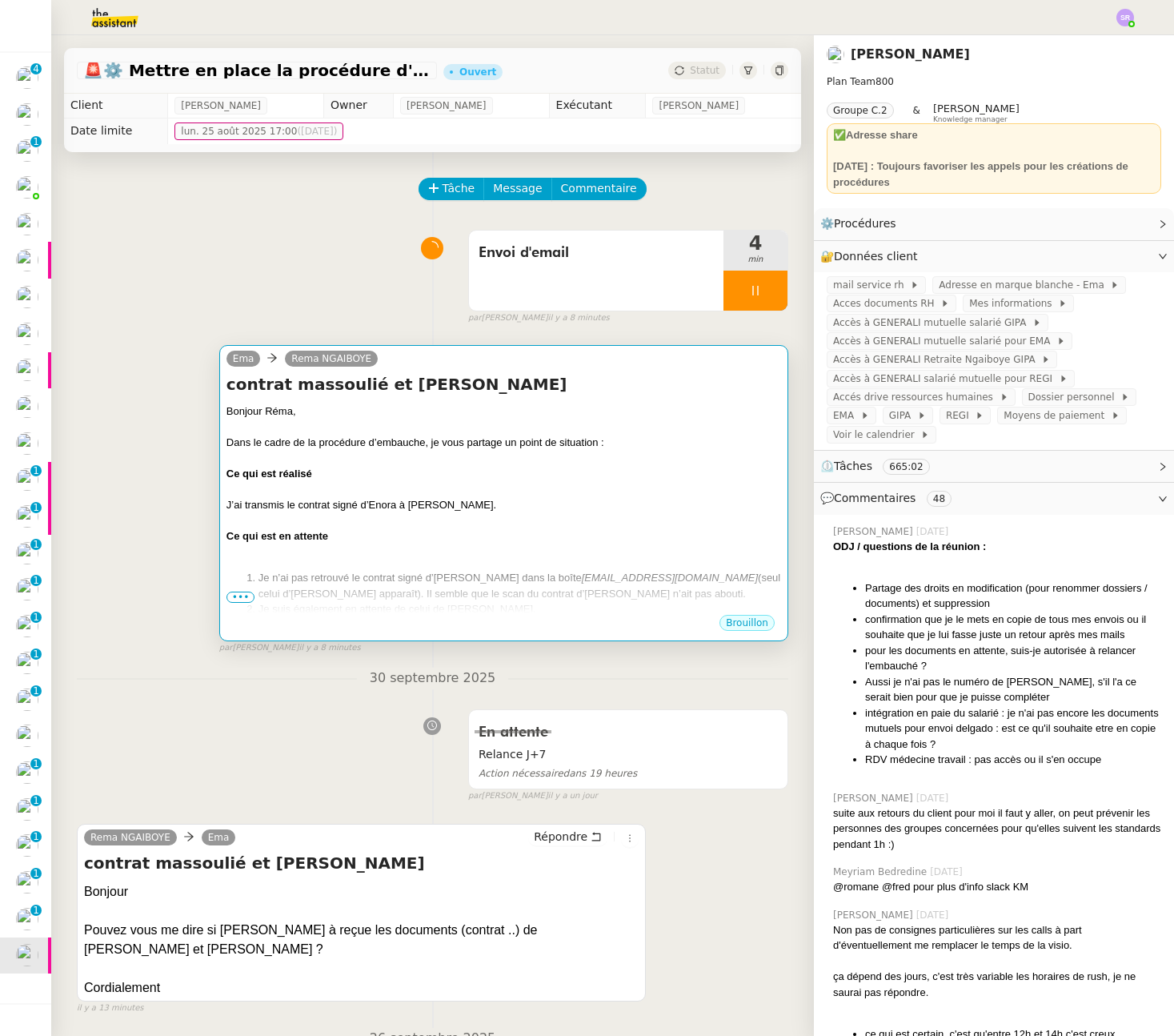
click at [517, 494] on div at bounding box center [504, 490] width 555 height 16
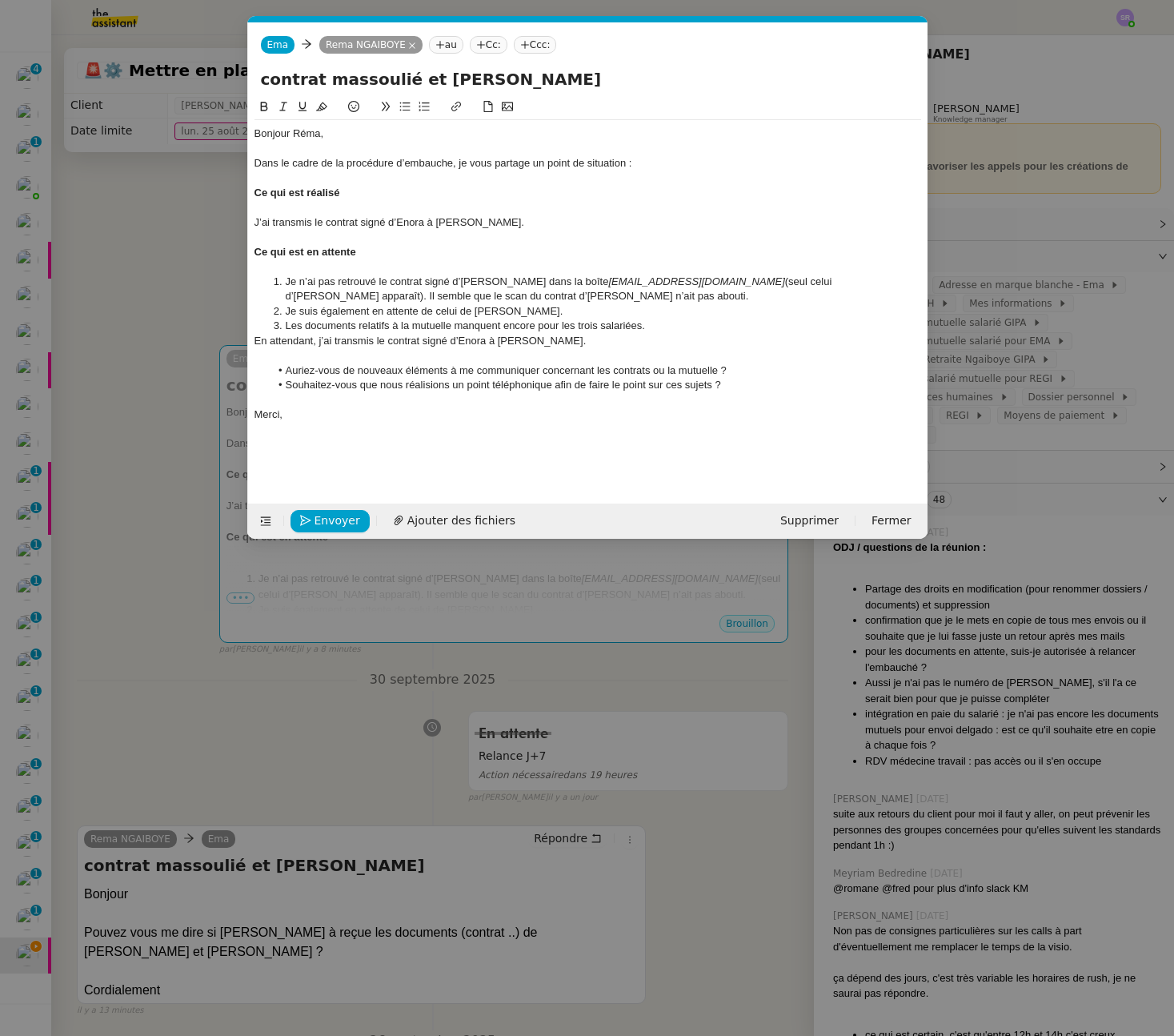
scroll to position [0, 33]
click at [648, 325] on li "Les documents relatifs à la mutuelle manquent encore pour les trois salariées." at bounding box center [596, 325] width 652 height 14
click at [493, 298] on li "Je n’ai pas retrouvé le contrat signé d’Amélie MASSOULIE dans la boîte rennes-c…" at bounding box center [596, 289] width 652 height 29
click at [509, 312] on li "Je suis également en attente de celui de Safia." at bounding box center [596, 311] width 652 height 14
click at [669, 334] on div "En attendant, j’ai transmis le contrat signé d’Enora à Cécile Delgado." at bounding box center [588, 340] width 667 height 14
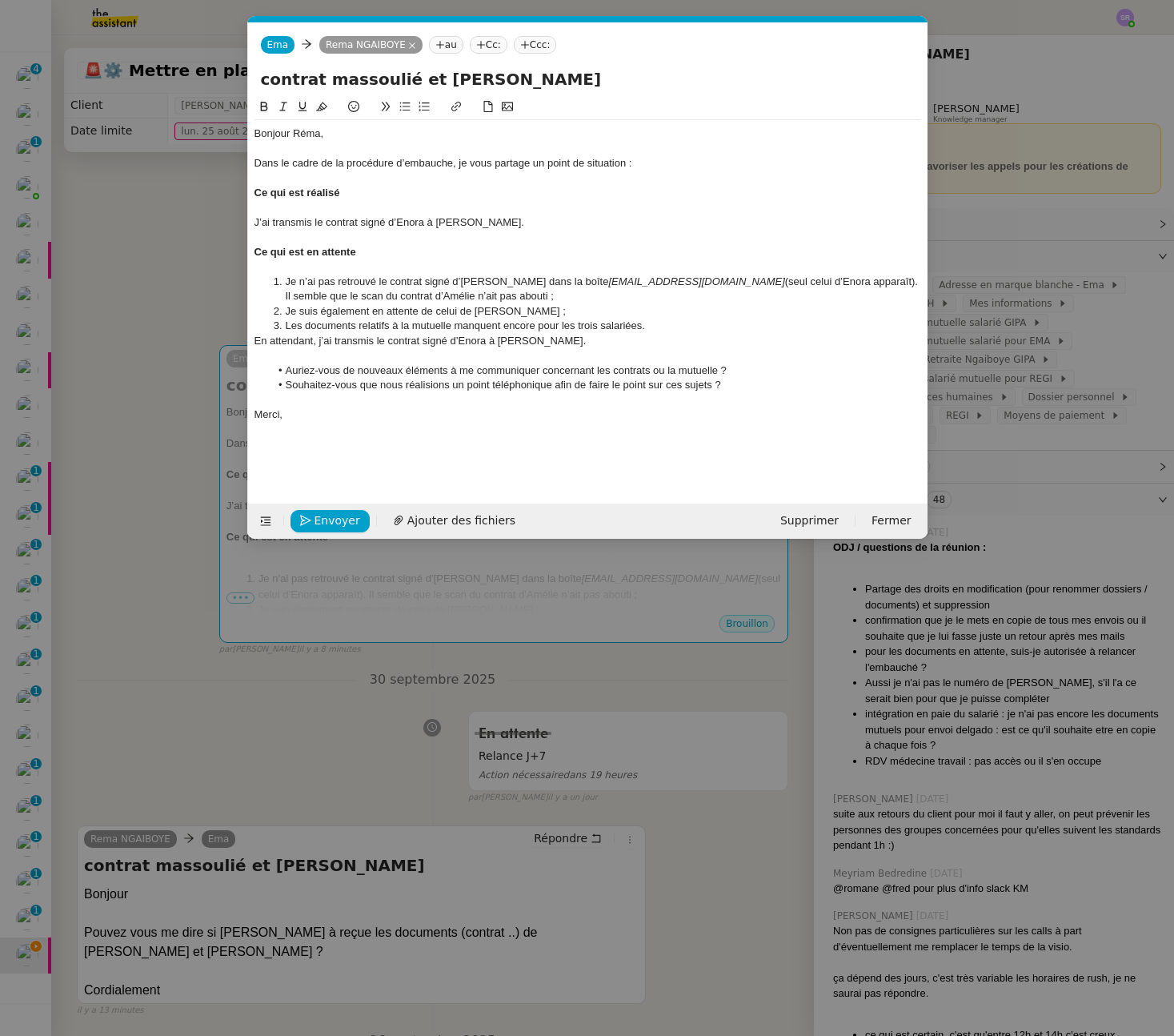
drag, startPoint x: 618, startPoint y: 342, endPoint x: 204, endPoint y: 339, distance: 414.0
click at [204, 339] on nz-modal-container "Service TA - VOYAGE - PROPOSITION GLOBALE A utiliser dans le cadre de propositi…" at bounding box center [587, 518] width 1174 height 1036
click at [273, 353] on div at bounding box center [588, 355] width 667 height 14
click at [259, 333] on div at bounding box center [588, 340] width 667 height 14
click at [261, 355] on div at bounding box center [588, 355] width 667 height 14
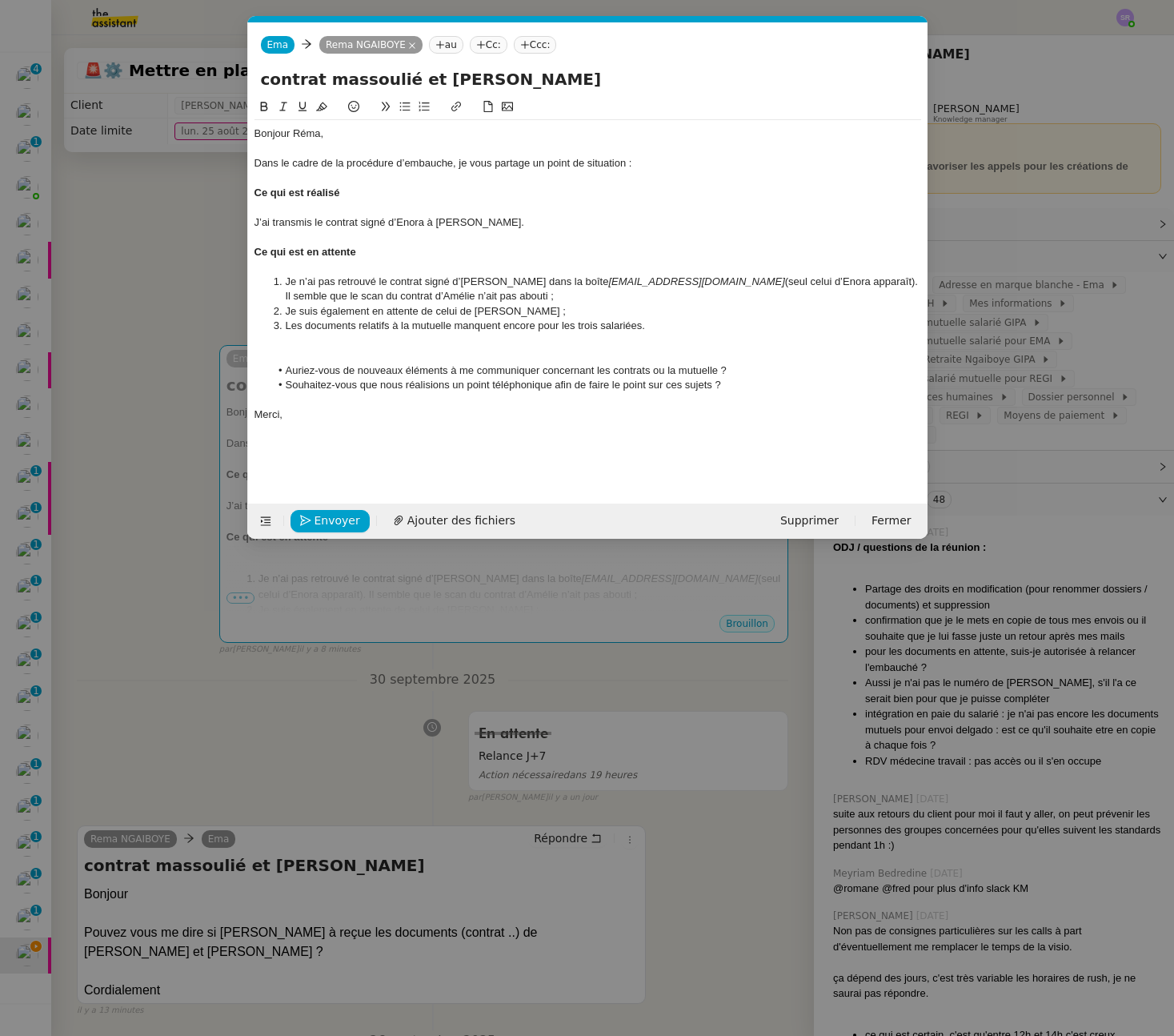
click at [262, 365] on ul "Auriez-vous de nouveaux éléments à me communiquer concernant les contrats ou la…" at bounding box center [588, 378] width 667 height 29
click at [345, 517] on span "Envoyer" at bounding box center [337, 521] width 46 height 18
click at [345, 519] on span "Confirmer l'envoi" at bounding box center [362, 521] width 96 height 18
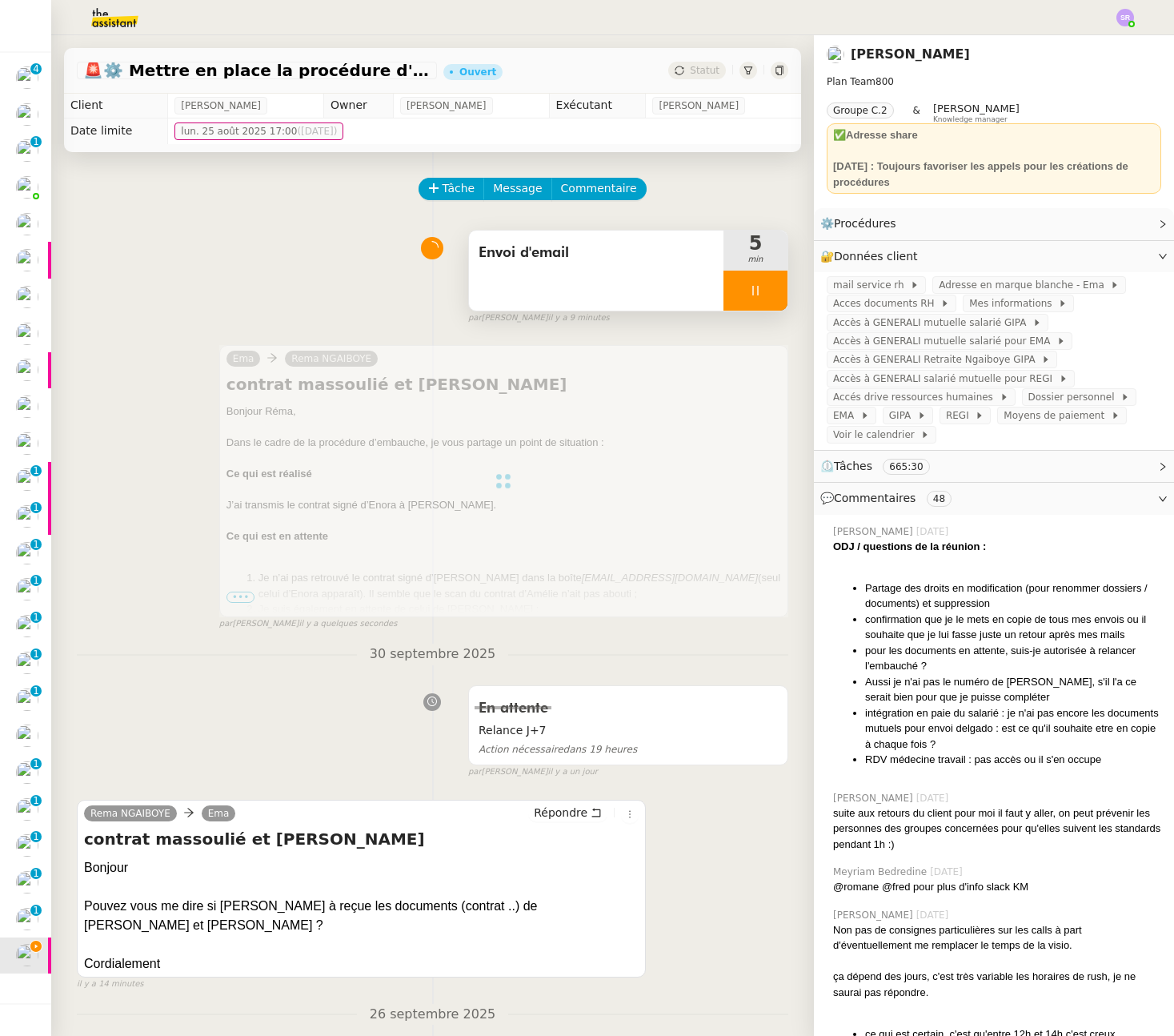
click at [724, 287] on div at bounding box center [755, 291] width 64 height 40
click at [765, 285] on icon at bounding box center [771, 290] width 13 height 13
click at [243, 595] on div at bounding box center [503, 481] width 569 height 272
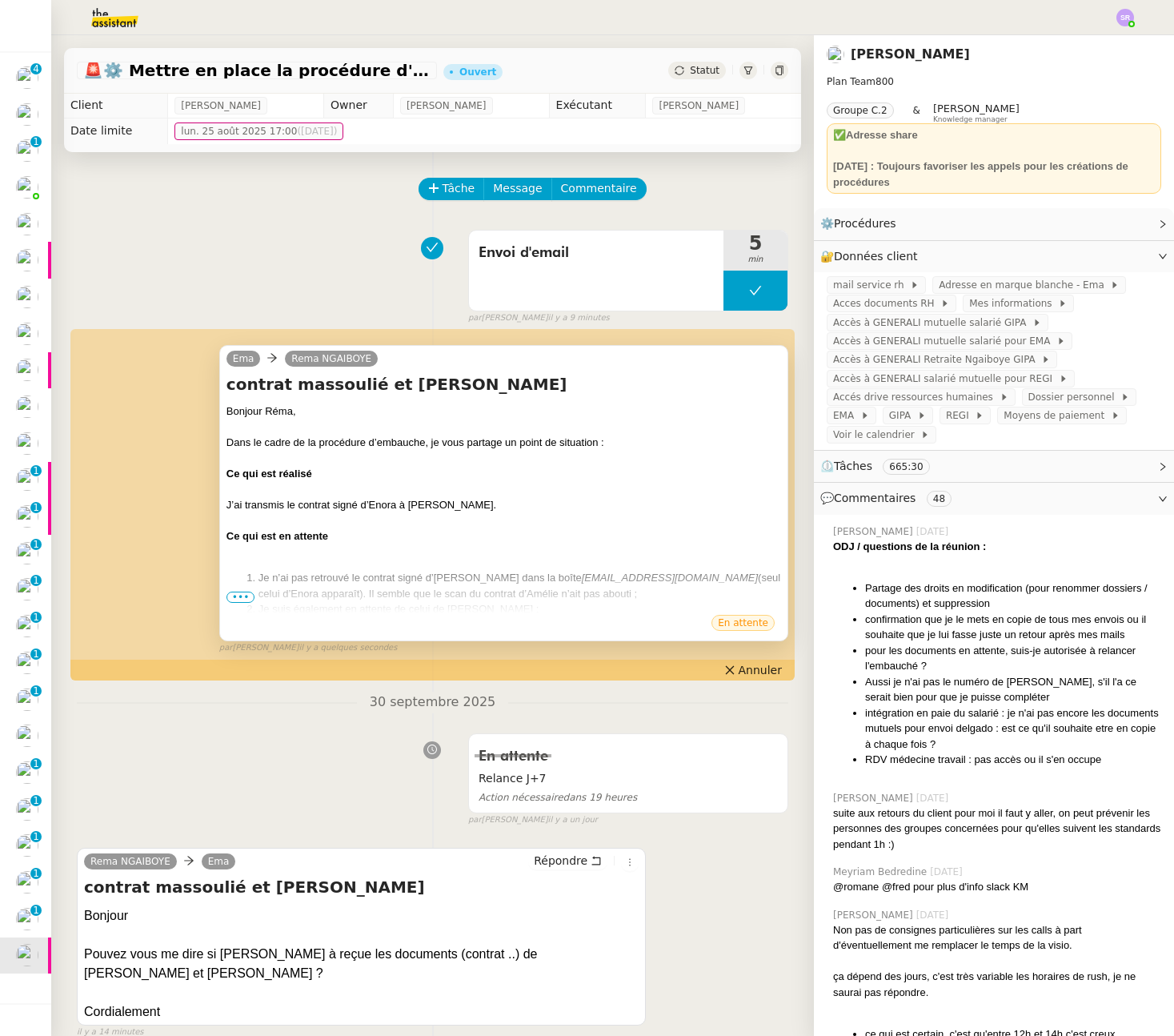
click at [239, 599] on span "•••" at bounding box center [241, 597] width 28 height 11
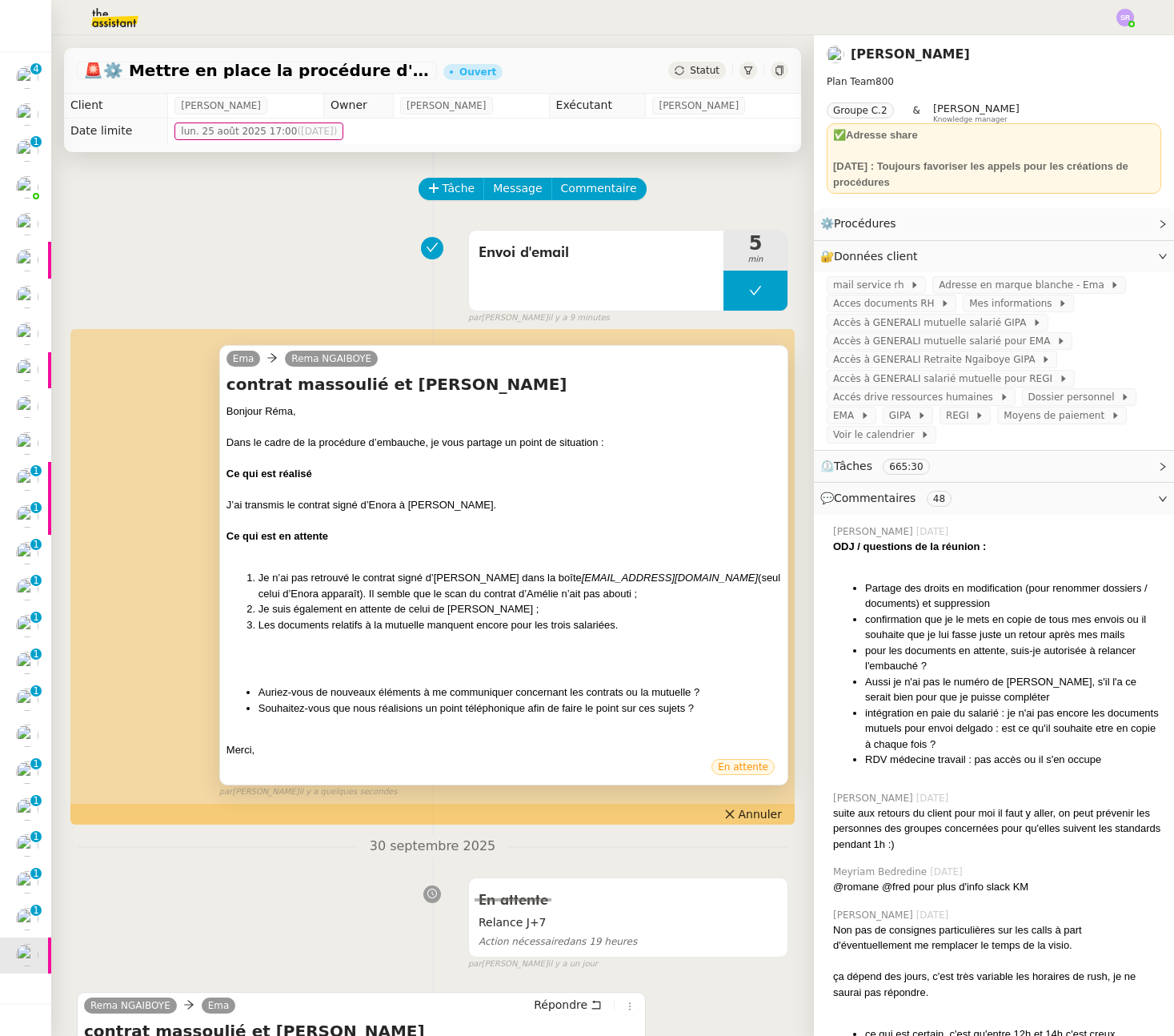
scroll to position [45, 0]
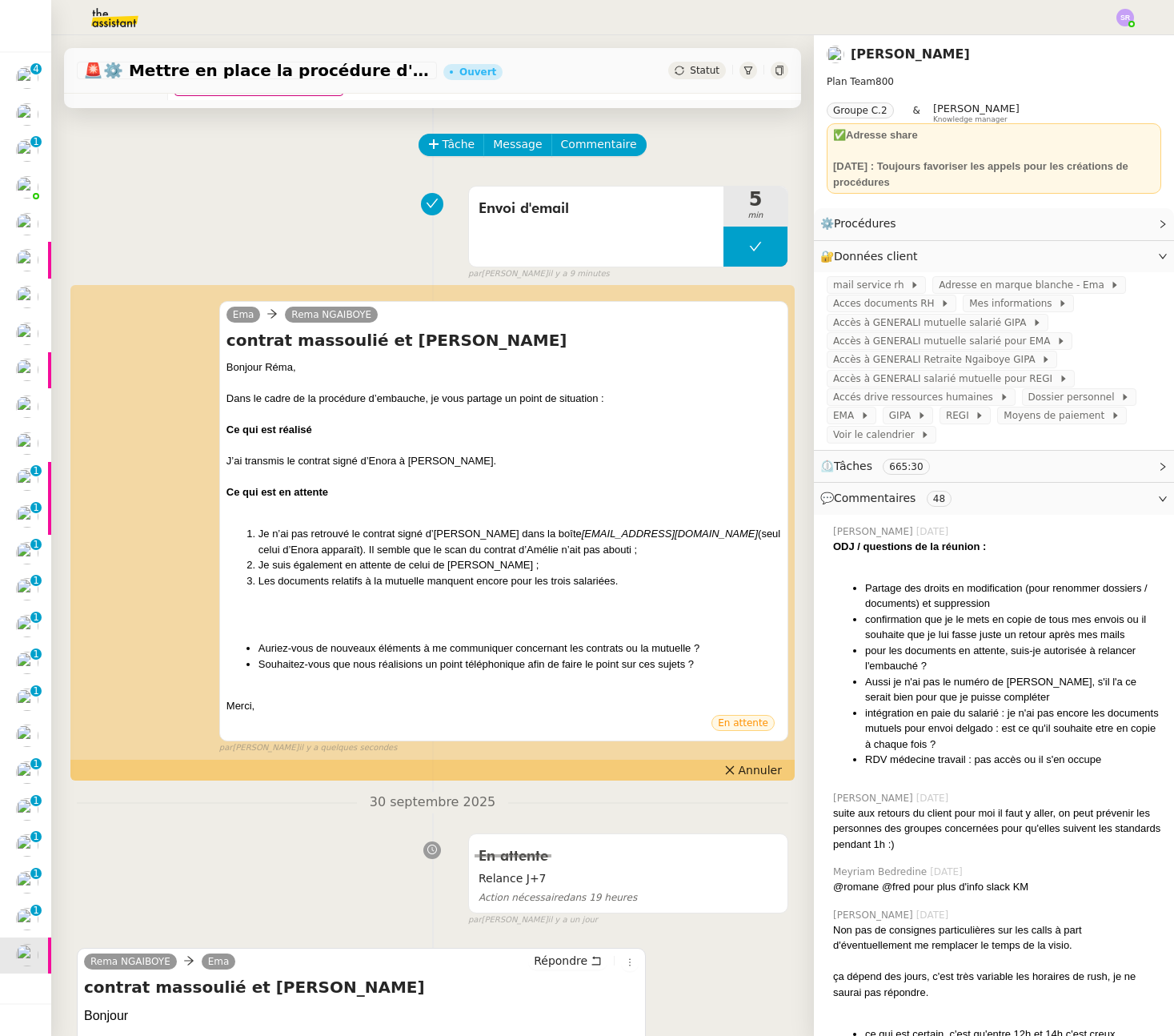
click at [302, 219] on div "Envoi d'email 5 min false par Stéphanie R. il y a 9 minutes" at bounding box center [433, 230] width 712 height 103
click at [693, 66] on span "Statut" at bounding box center [704, 70] width 29 height 11
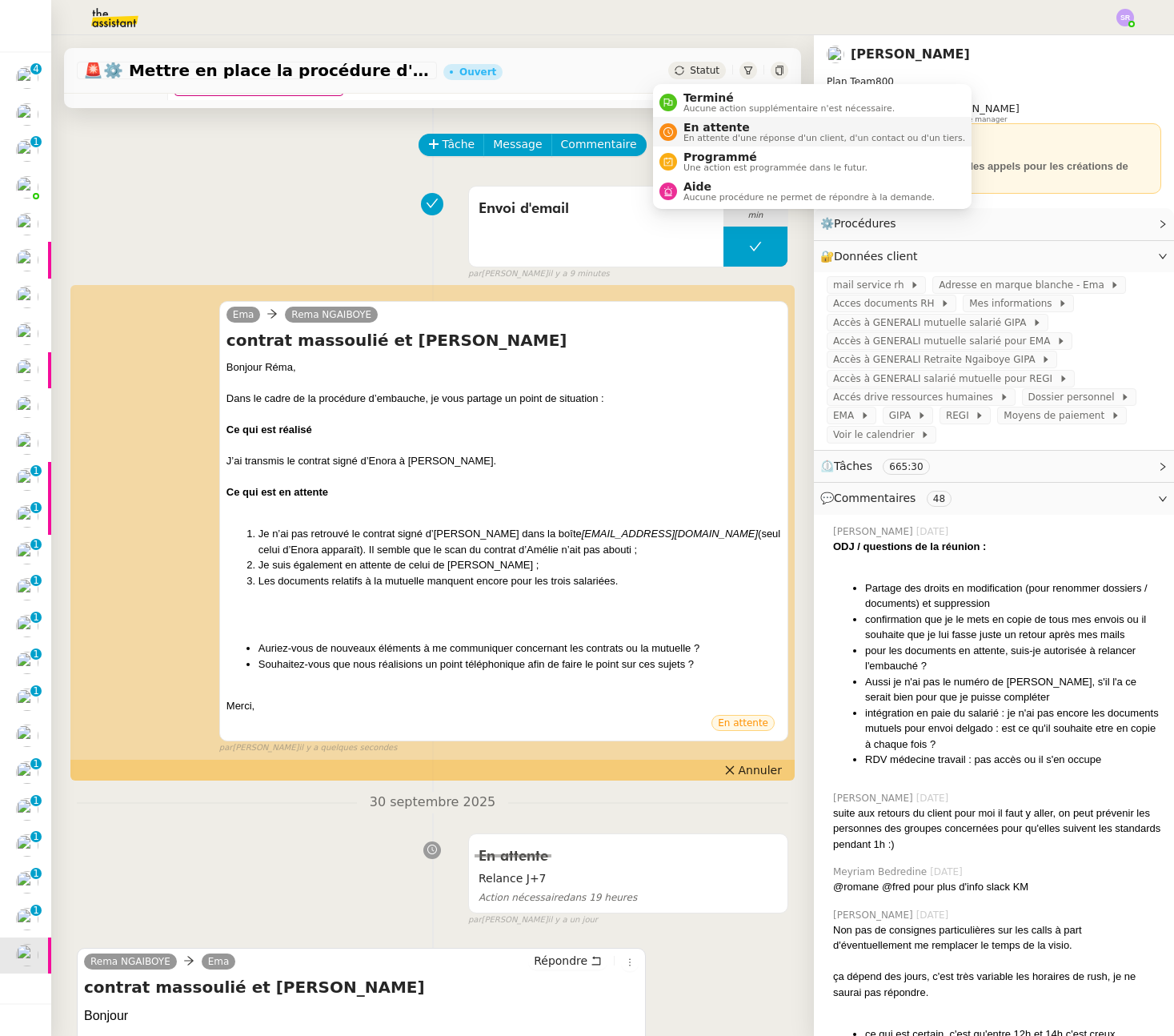
click at [723, 125] on span "En attente" at bounding box center [824, 127] width 282 height 13
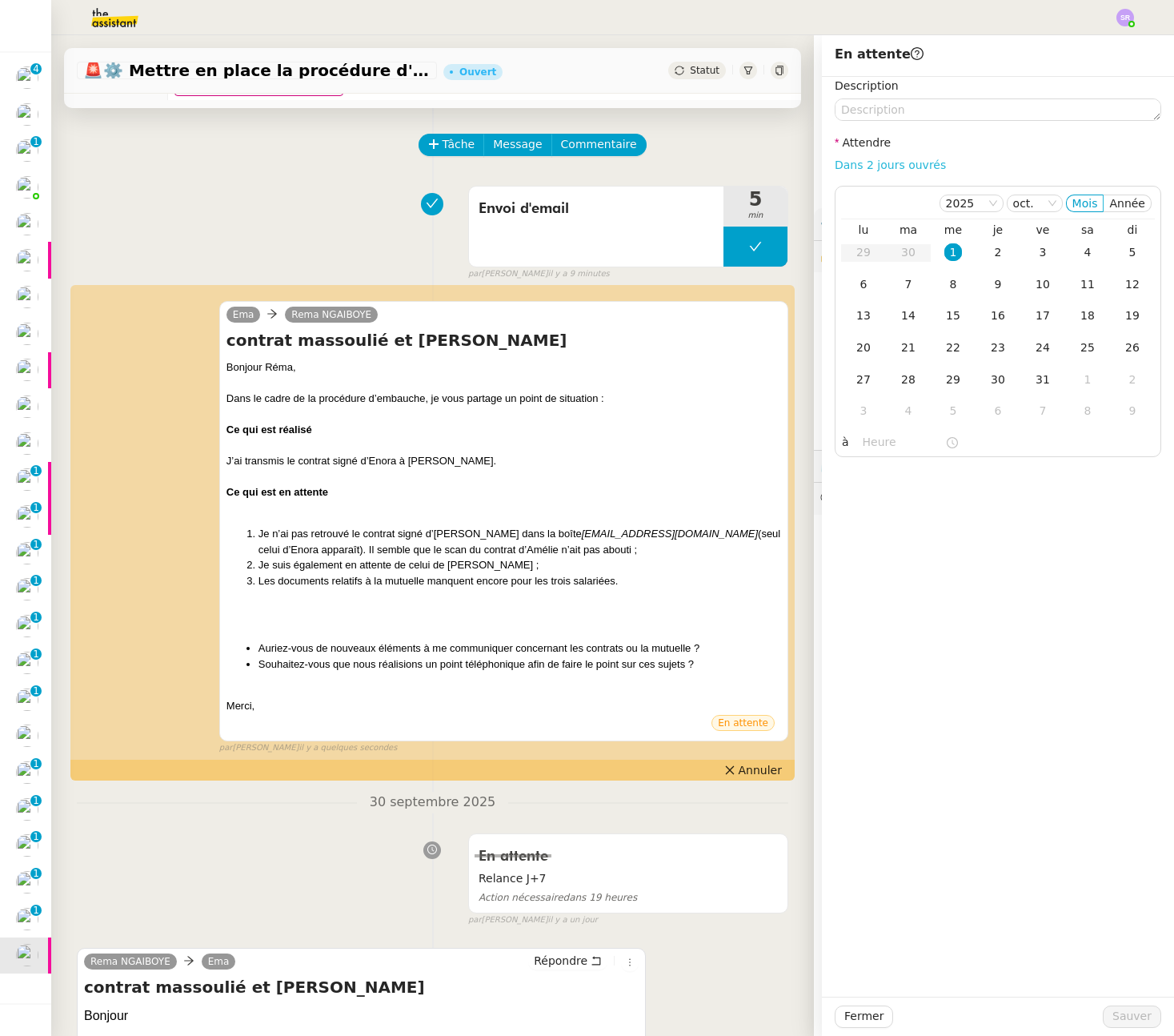
click at [912, 162] on link "Dans 2 jours ouvrés" at bounding box center [890, 165] width 111 height 13
type input "07:00"
click at [1123, 1024] on span "Sauver" at bounding box center [1132, 1016] width 39 height 18
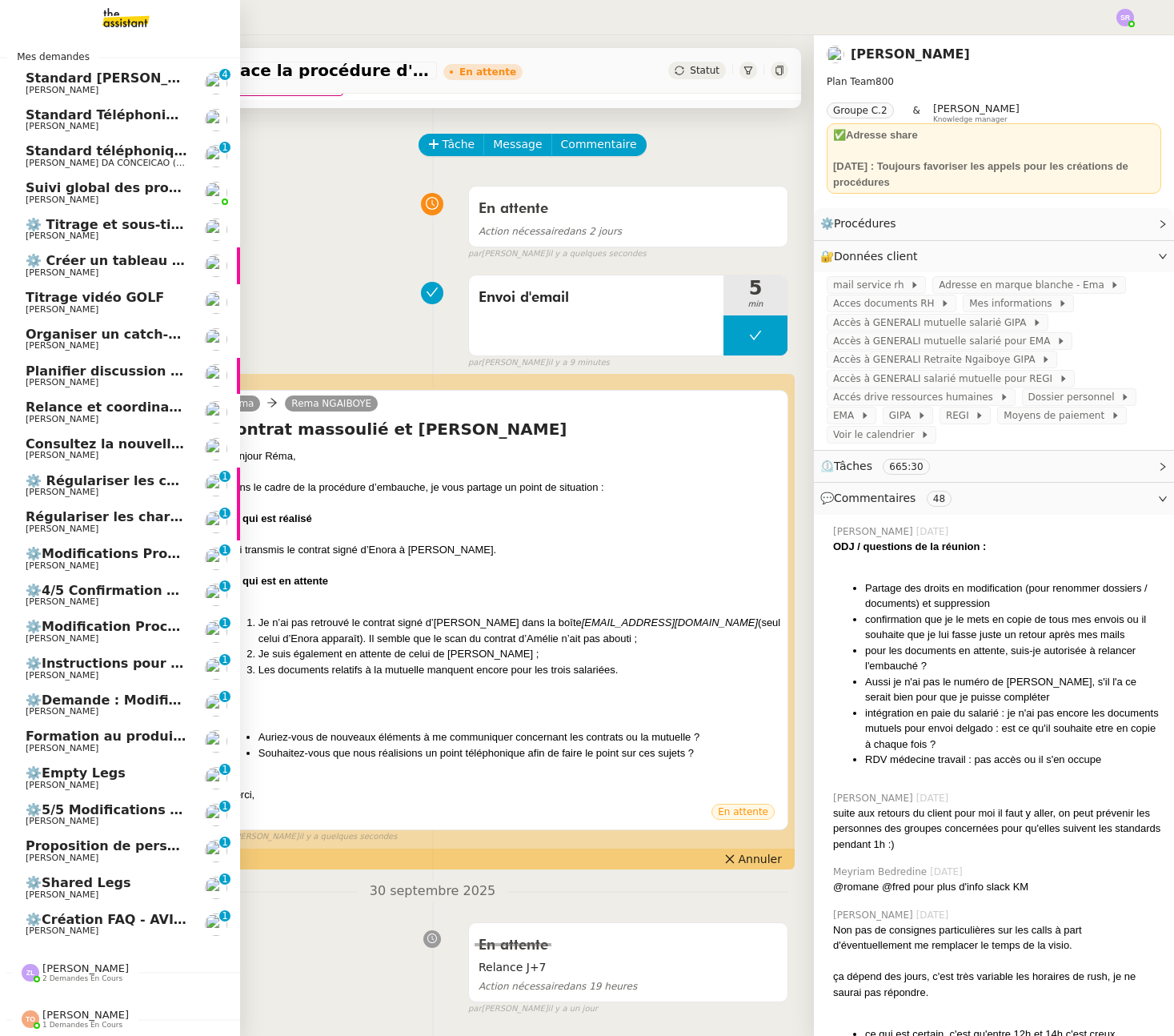
click at [118, 450] on span "[PERSON_NAME]" at bounding box center [107, 455] width 162 height 9
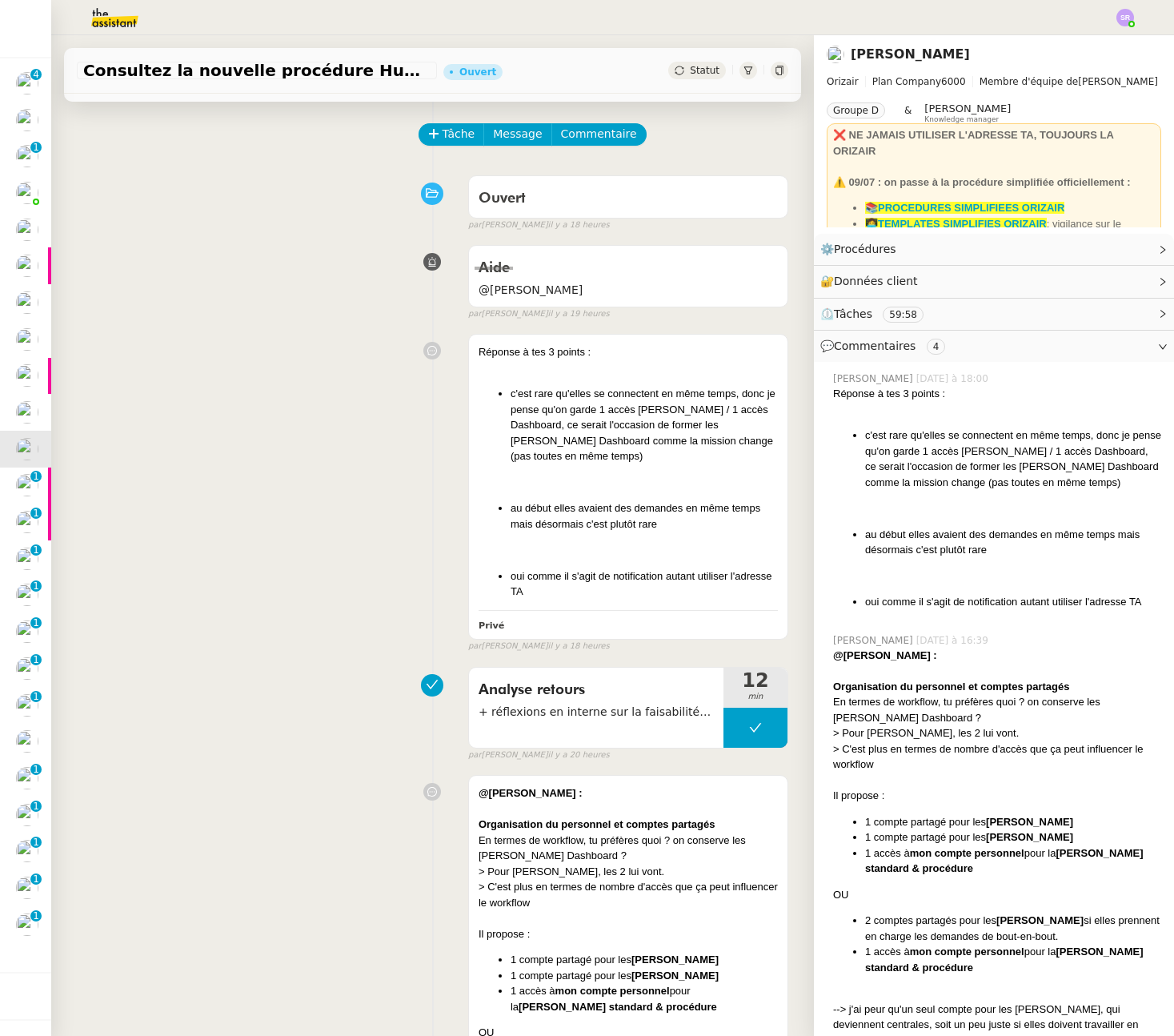
scroll to position [9, 0]
